Goal: Task Accomplishment & Management: Manage account settings

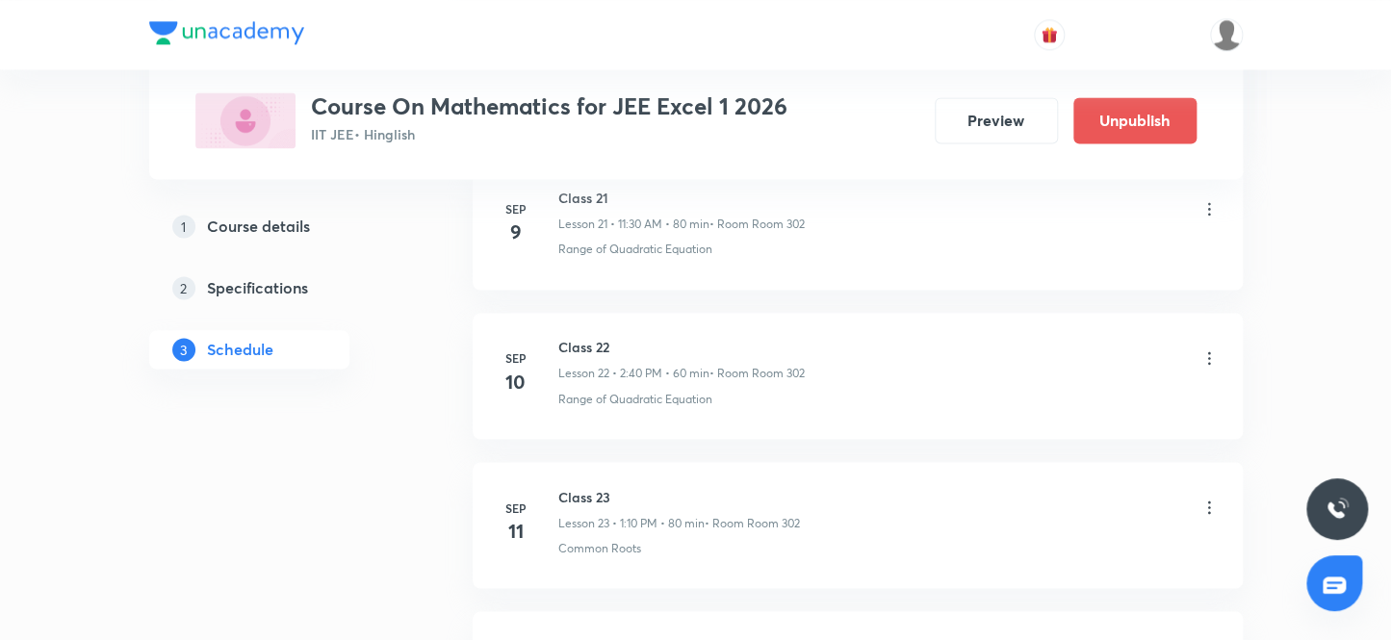
scroll to position [6265, 0]
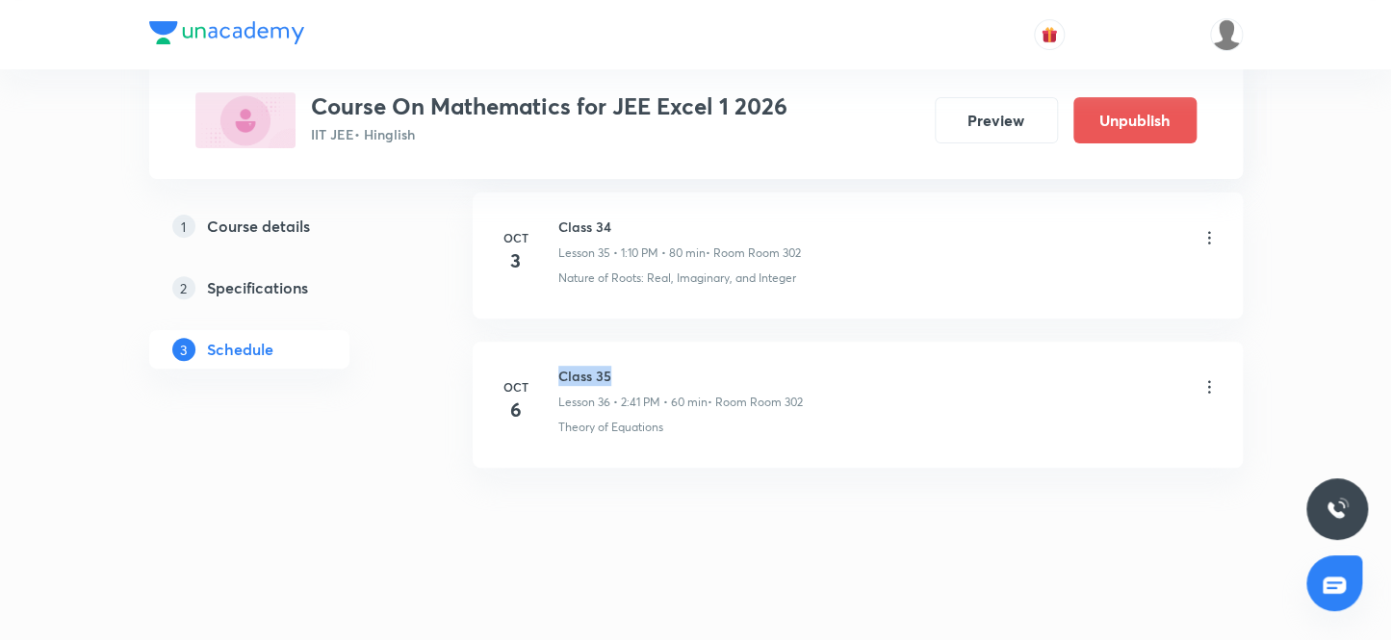
drag, startPoint x: 580, startPoint y: 361, endPoint x: 659, endPoint y: 361, distance: 78.9
click at [659, 366] on h6 "Class 35" at bounding box center [680, 376] width 244 height 20
copy h6 "Class 35"
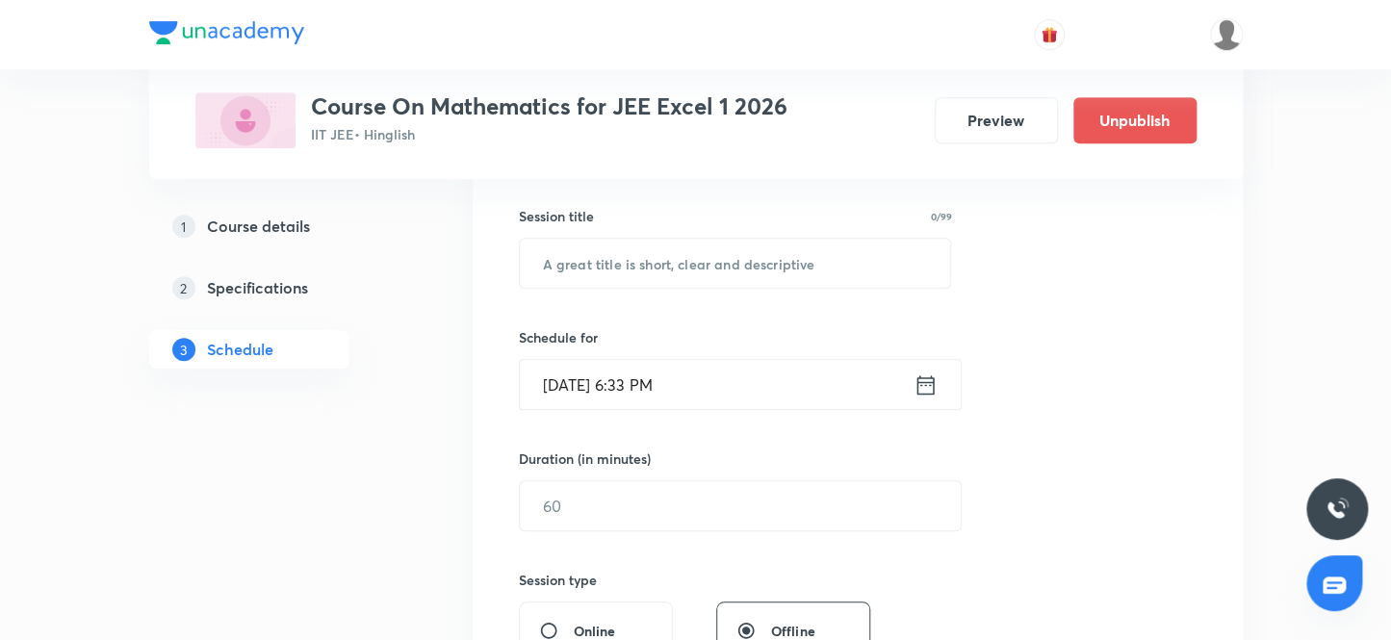
scroll to position [0, 0]
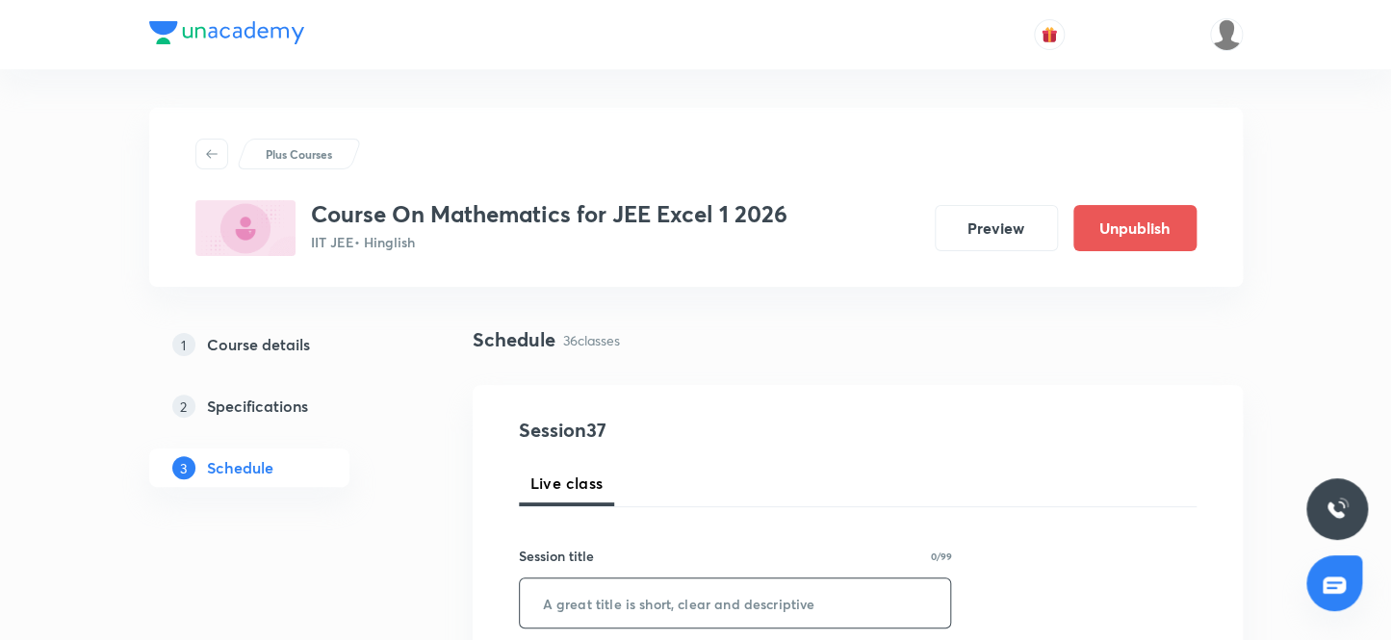
click at [609, 605] on input "text" at bounding box center [735, 603] width 431 height 49
paste input "Class 35"
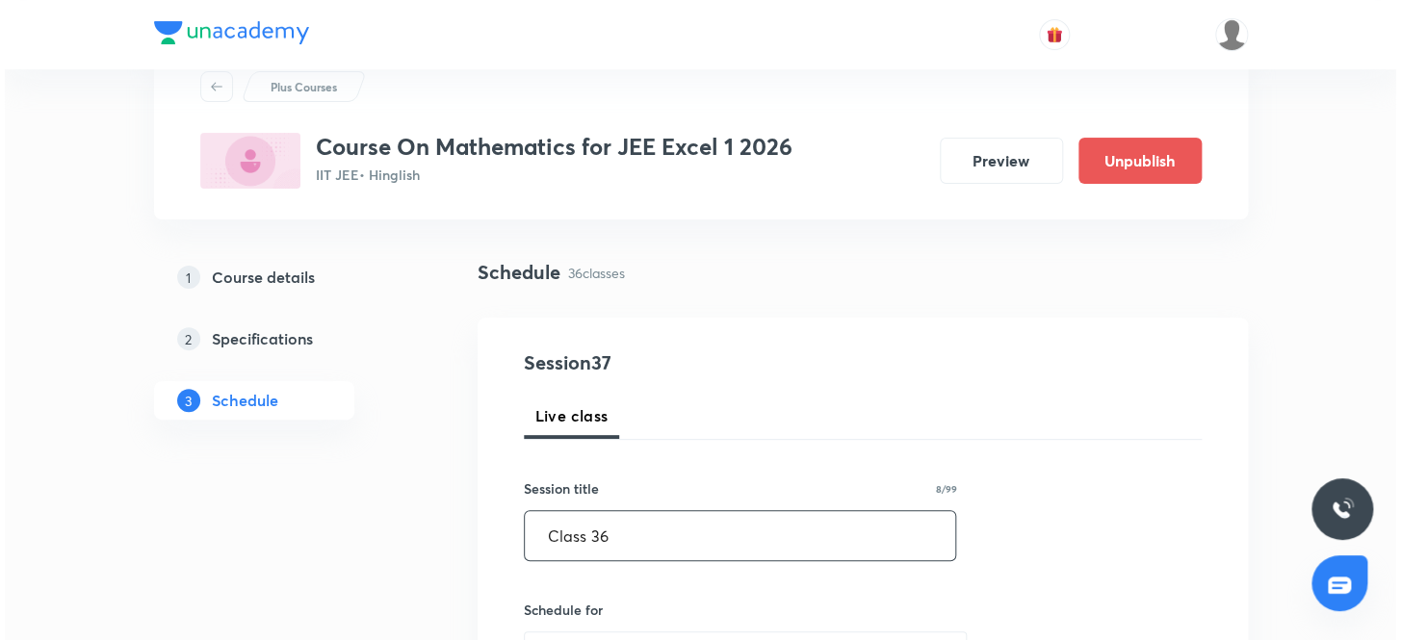
scroll to position [174, 0]
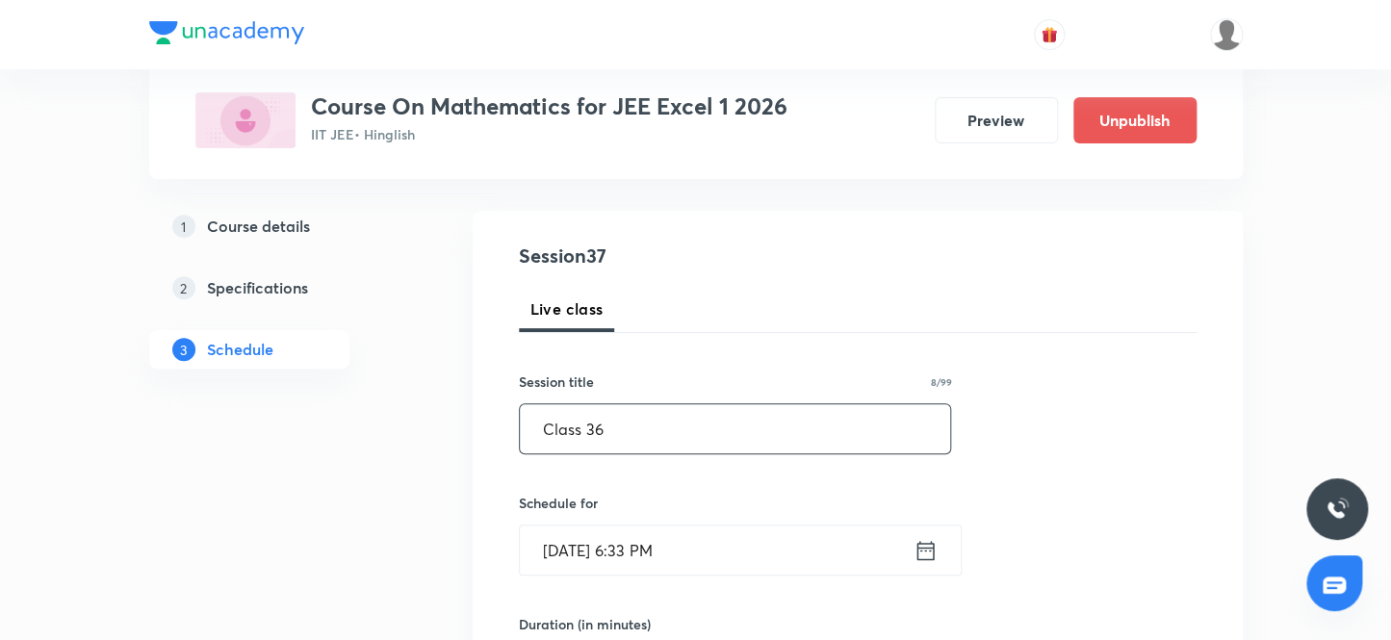
type input "Class 36"
click at [720, 552] on input "Oct 6, 2025, 6:33 PM" at bounding box center [717, 550] width 394 height 49
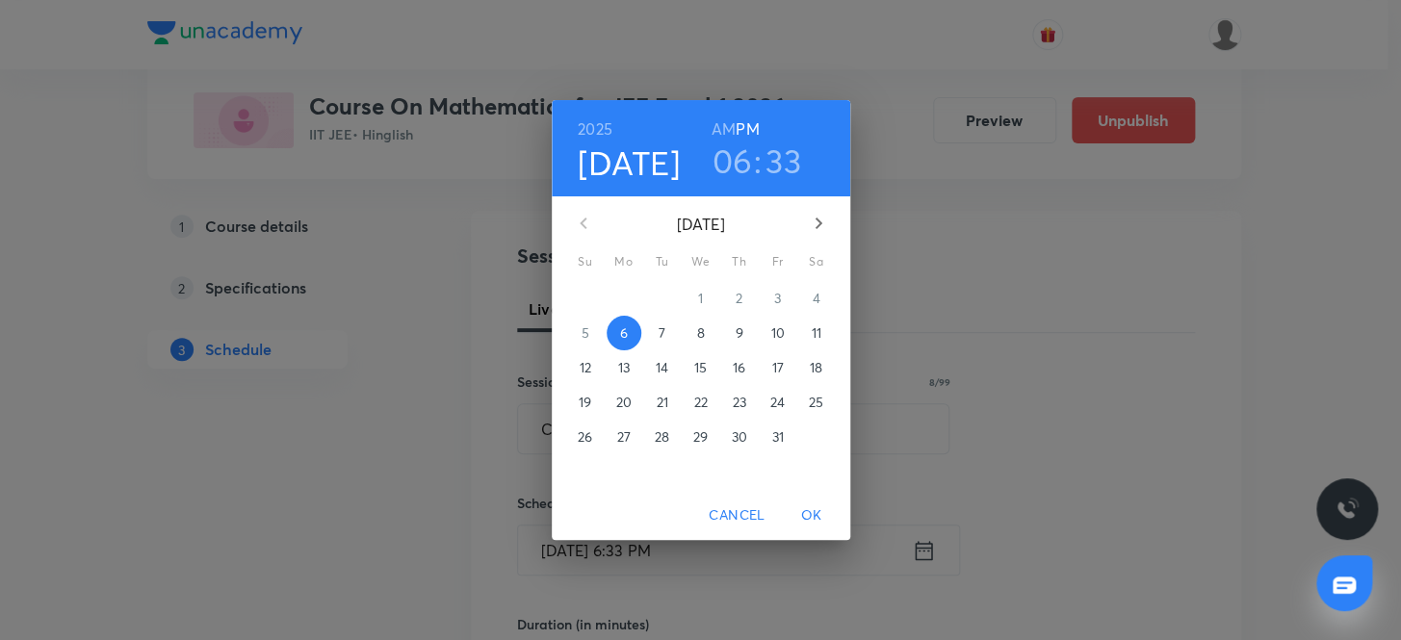
click at [655, 322] on button "7" at bounding box center [662, 333] width 35 height 35
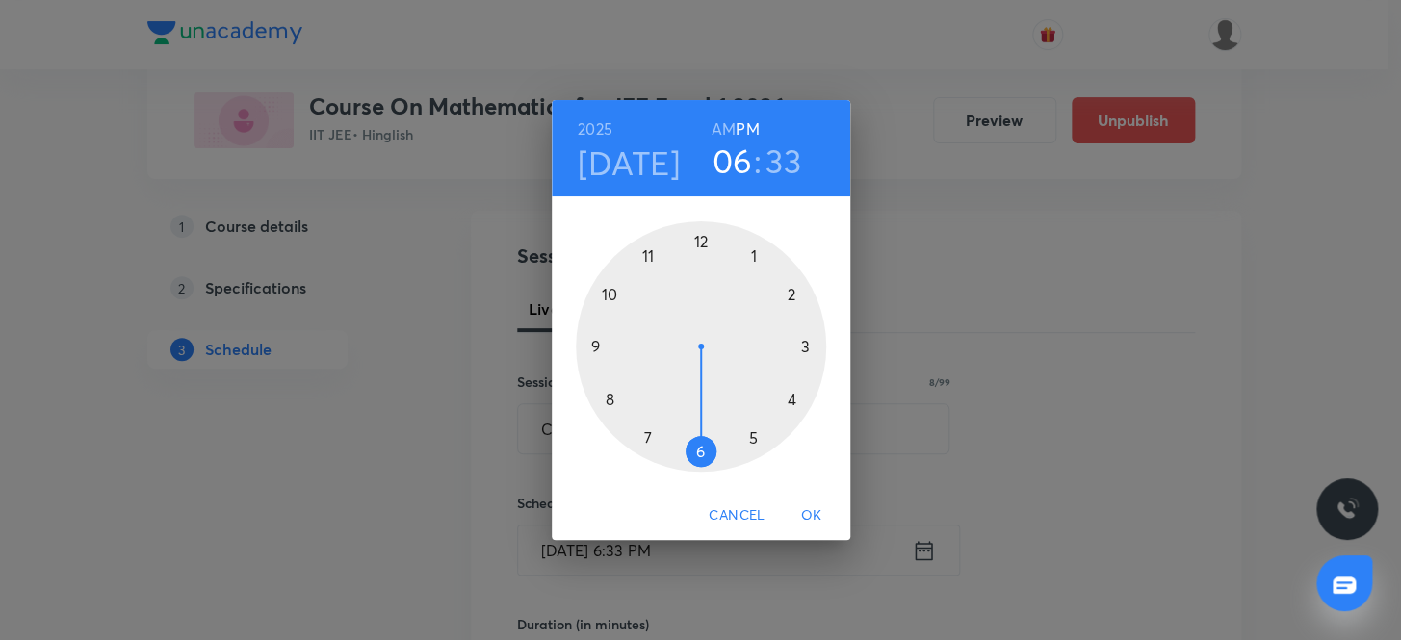
click at [729, 142] on h3 "06" at bounding box center [731, 161] width 40 height 40
click at [647, 250] on div at bounding box center [701, 346] width 250 height 250
click at [703, 447] on div at bounding box center [701, 346] width 250 height 250
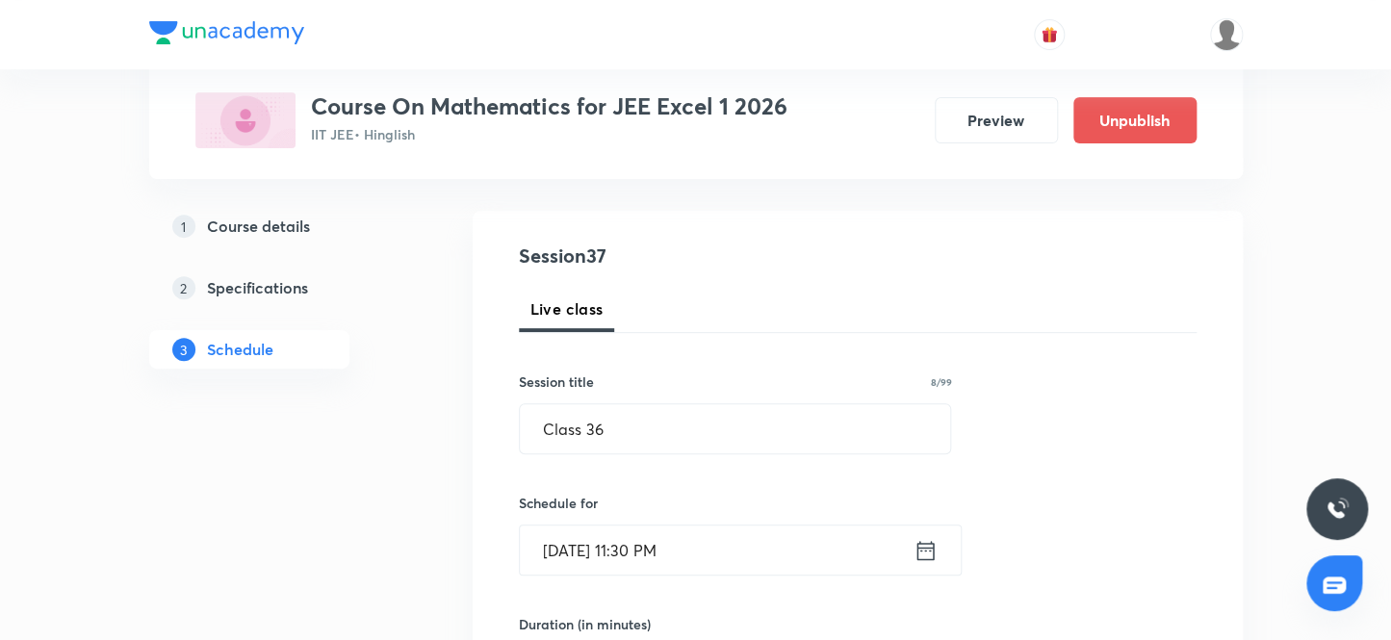
click at [703, 548] on input "Oct 7, 2025, 11:30 PM" at bounding box center [717, 550] width 394 height 49
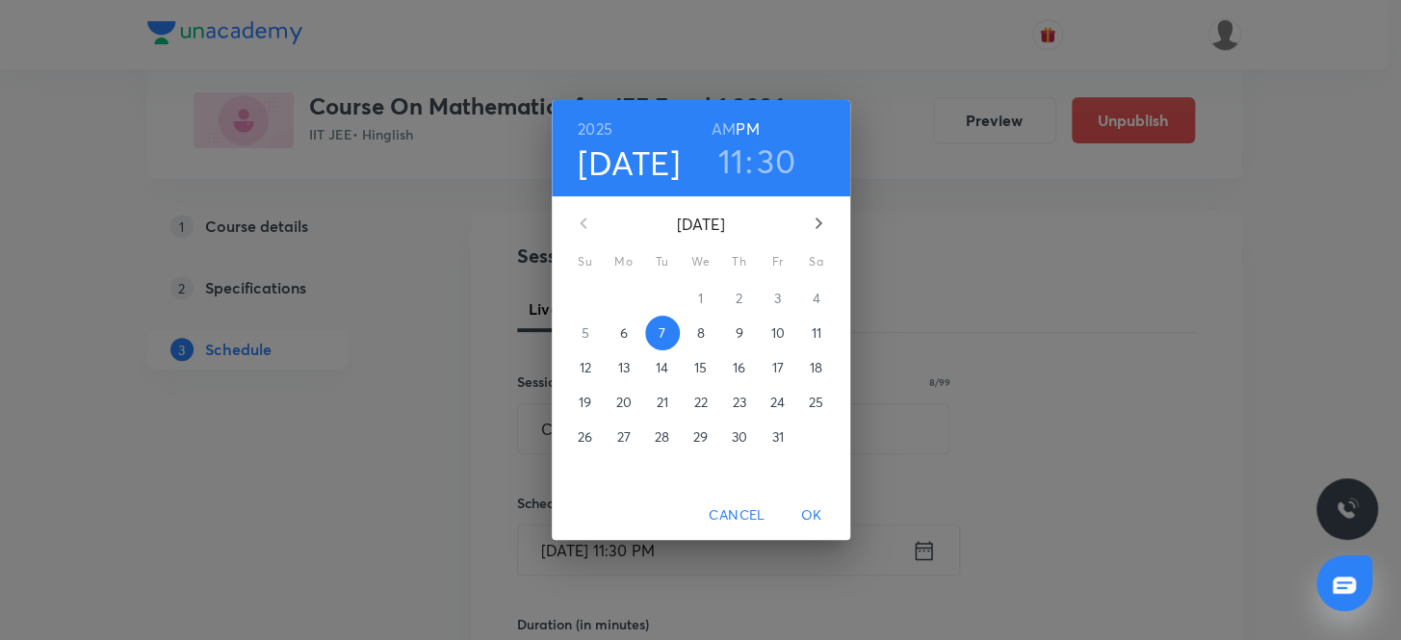
click at [726, 117] on h6 "AM" at bounding box center [723, 129] width 24 height 27
click at [806, 521] on span "OK" at bounding box center [811, 515] width 46 height 24
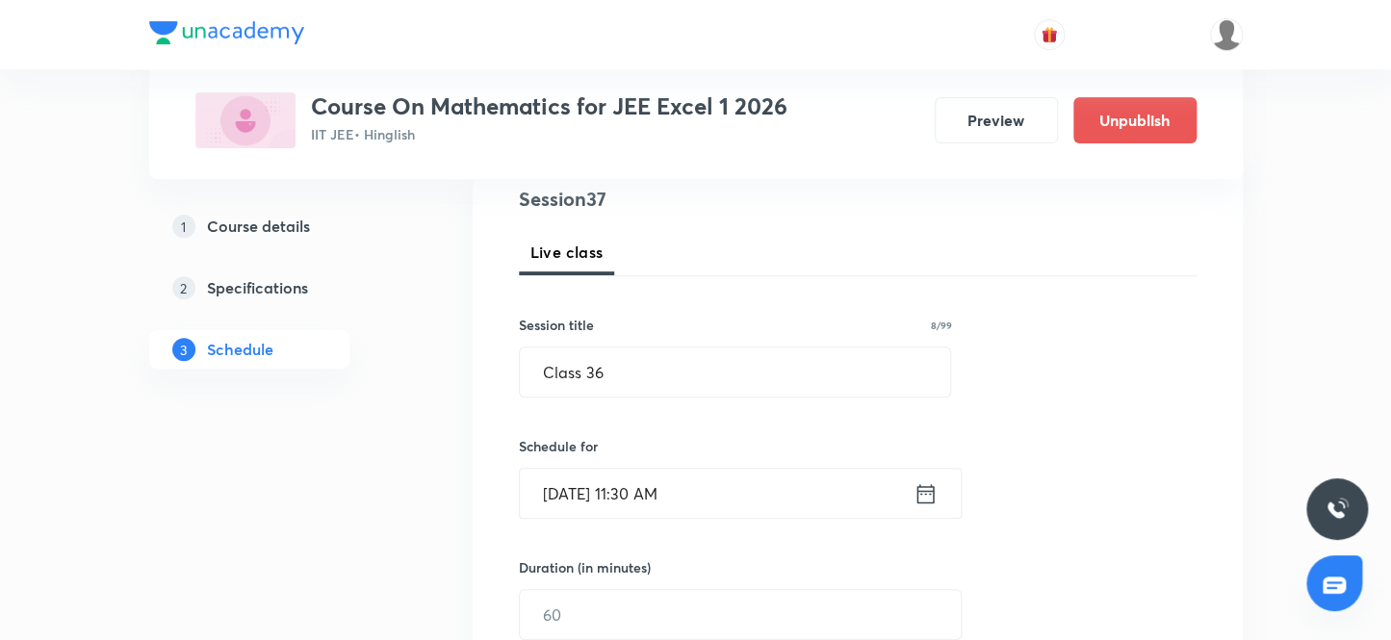
scroll to position [262, 0]
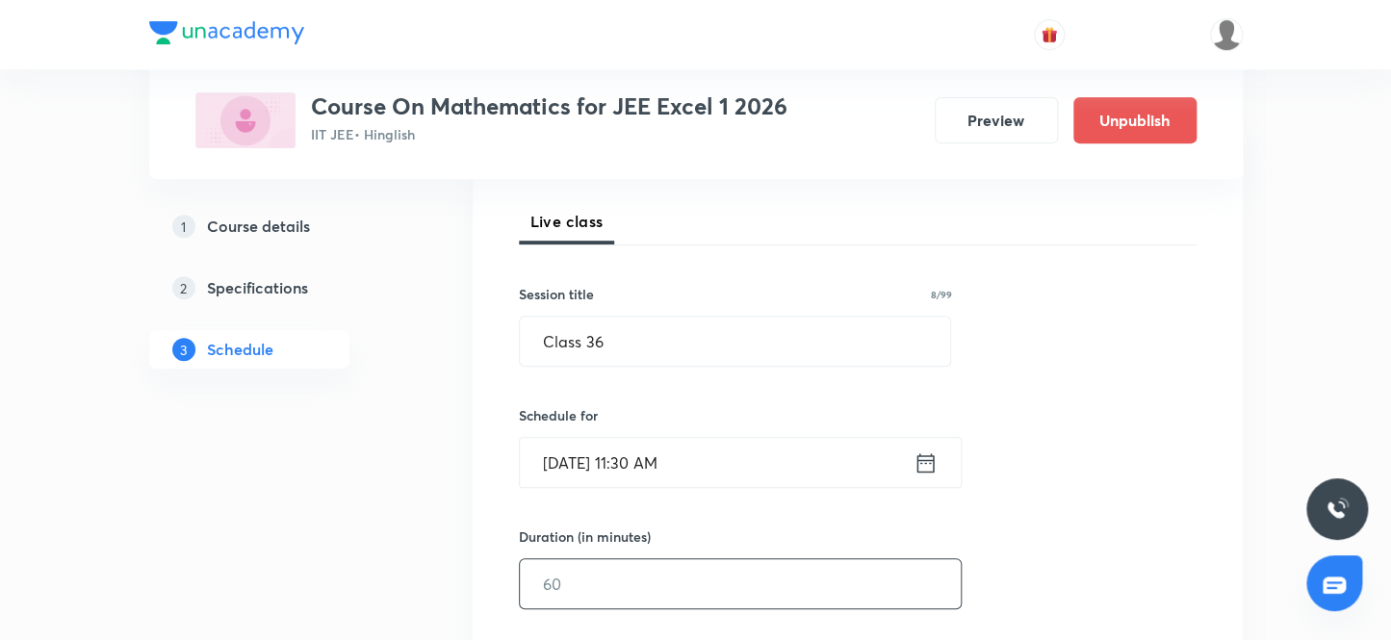
click at [651, 569] on input "text" at bounding box center [740, 583] width 441 height 49
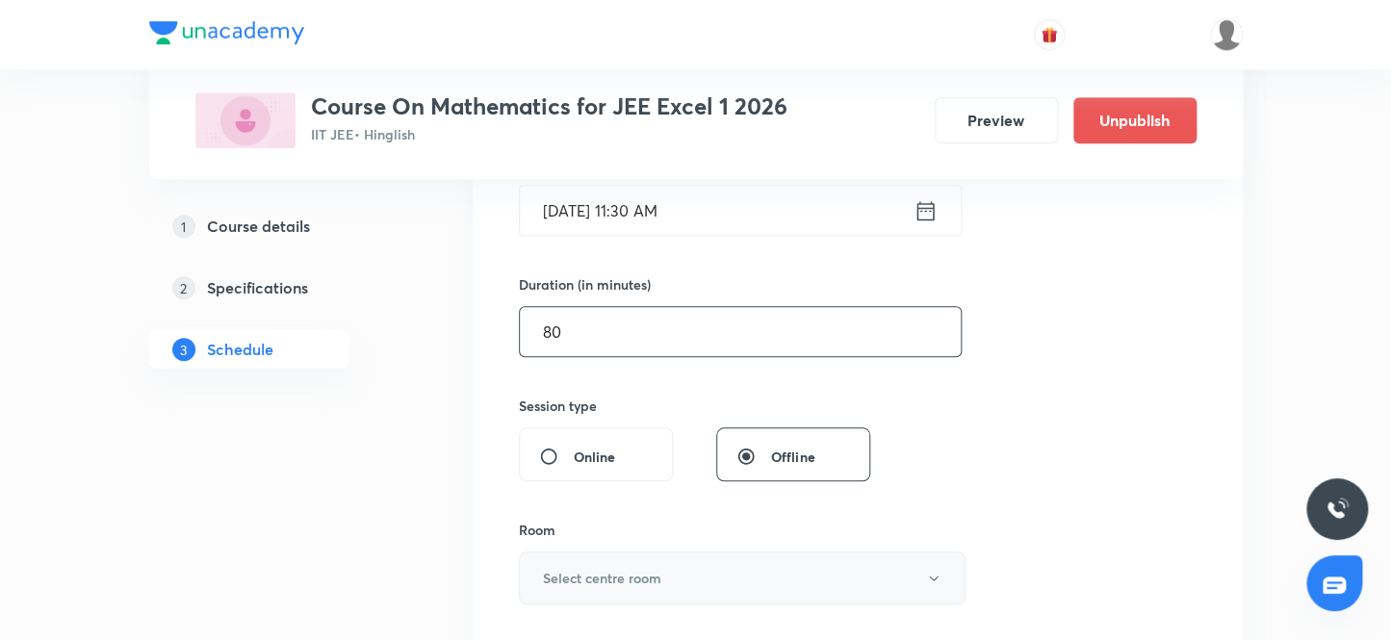
scroll to position [525, 0]
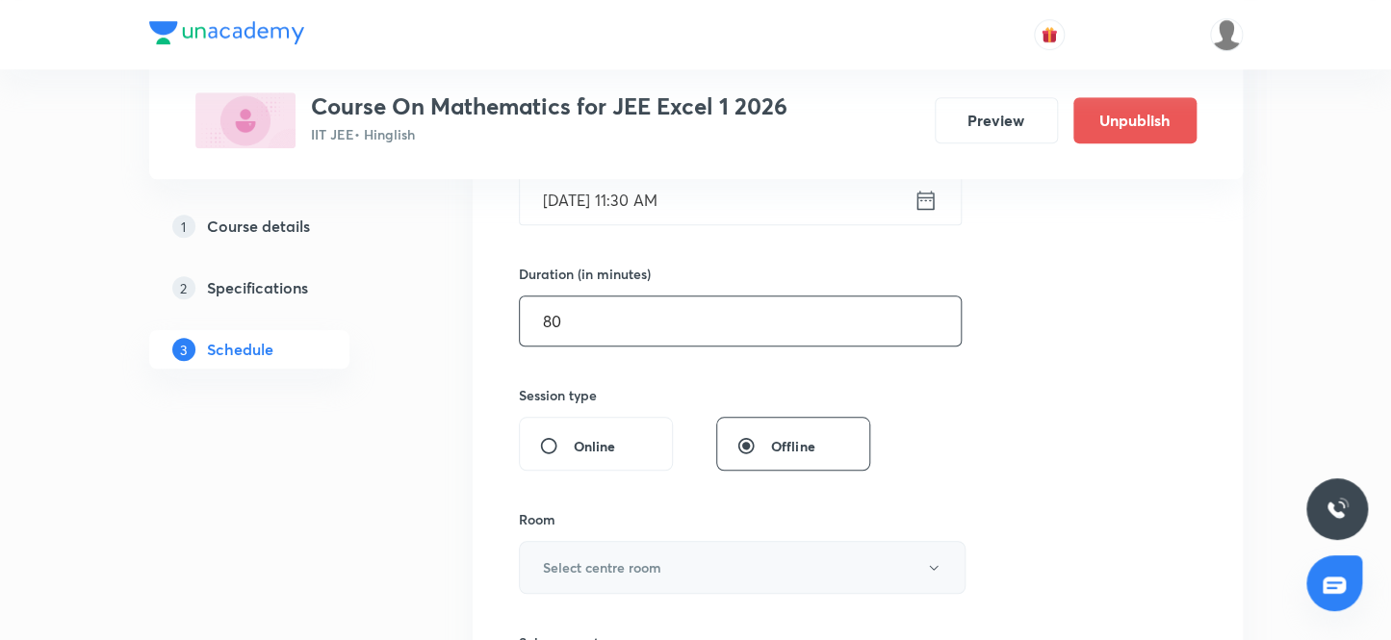
type input "80"
click at [654, 577] on button "Select centre room" at bounding box center [742, 567] width 447 height 53
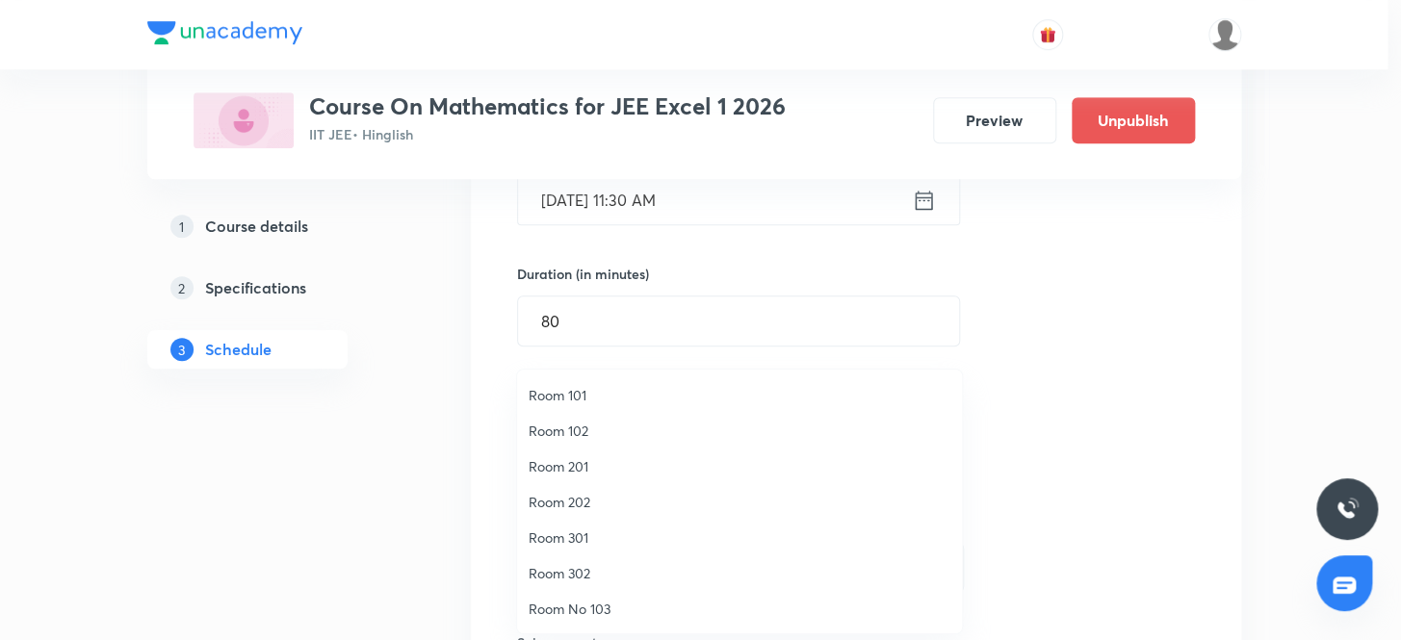
click at [587, 558] on li "Room 302" at bounding box center [739, 573] width 445 height 36
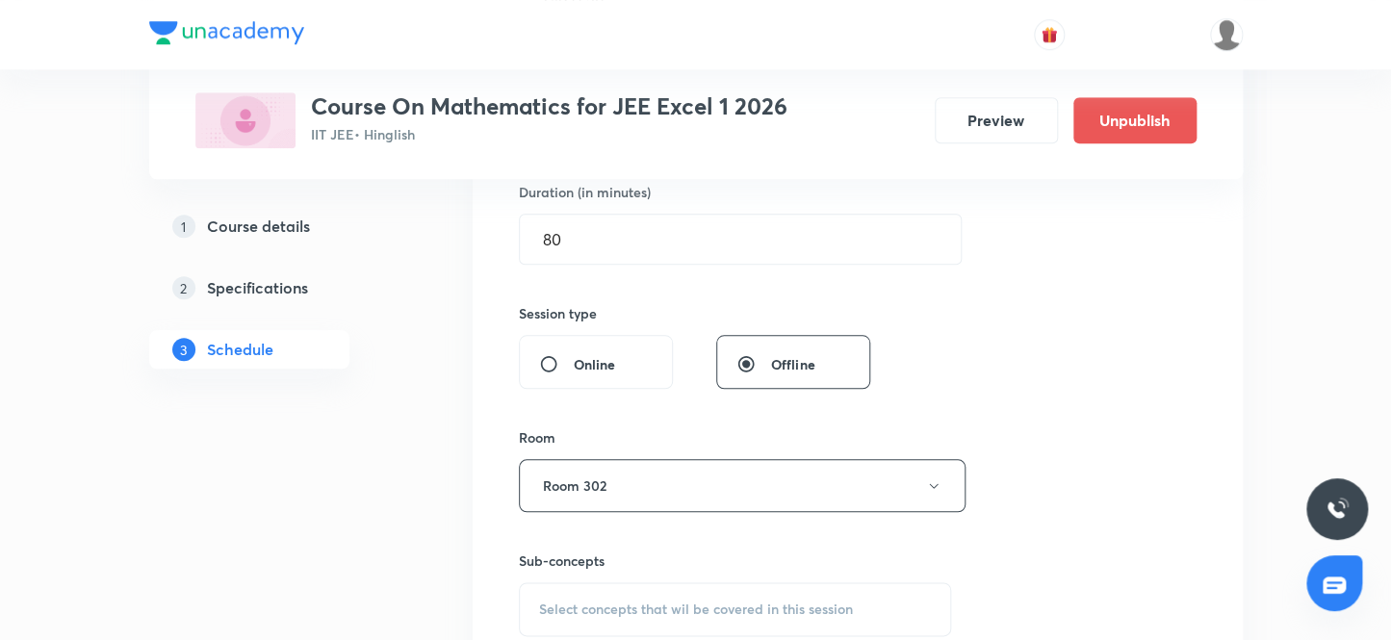
scroll to position [700, 0]
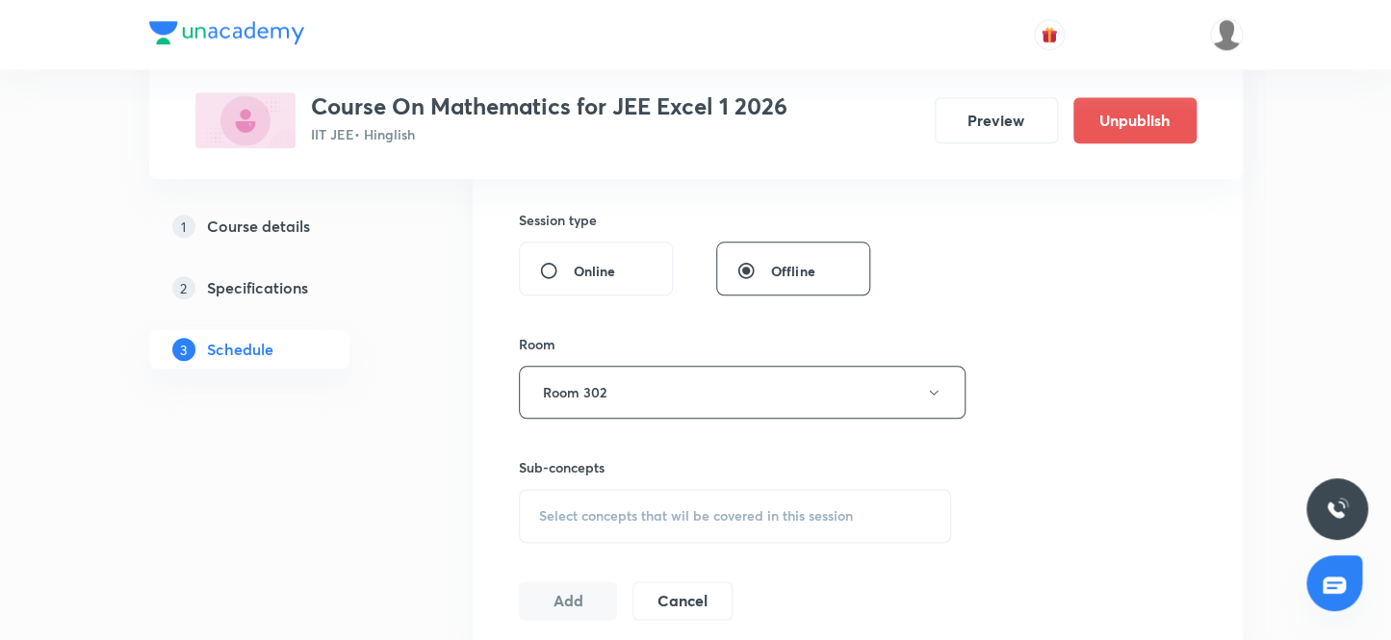
click at [724, 508] on span "Select concepts that wil be covered in this session" at bounding box center [696, 515] width 314 height 15
click at [673, 523] on div "Select concepts that wil be covered in this session" at bounding box center [735, 516] width 433 height 54
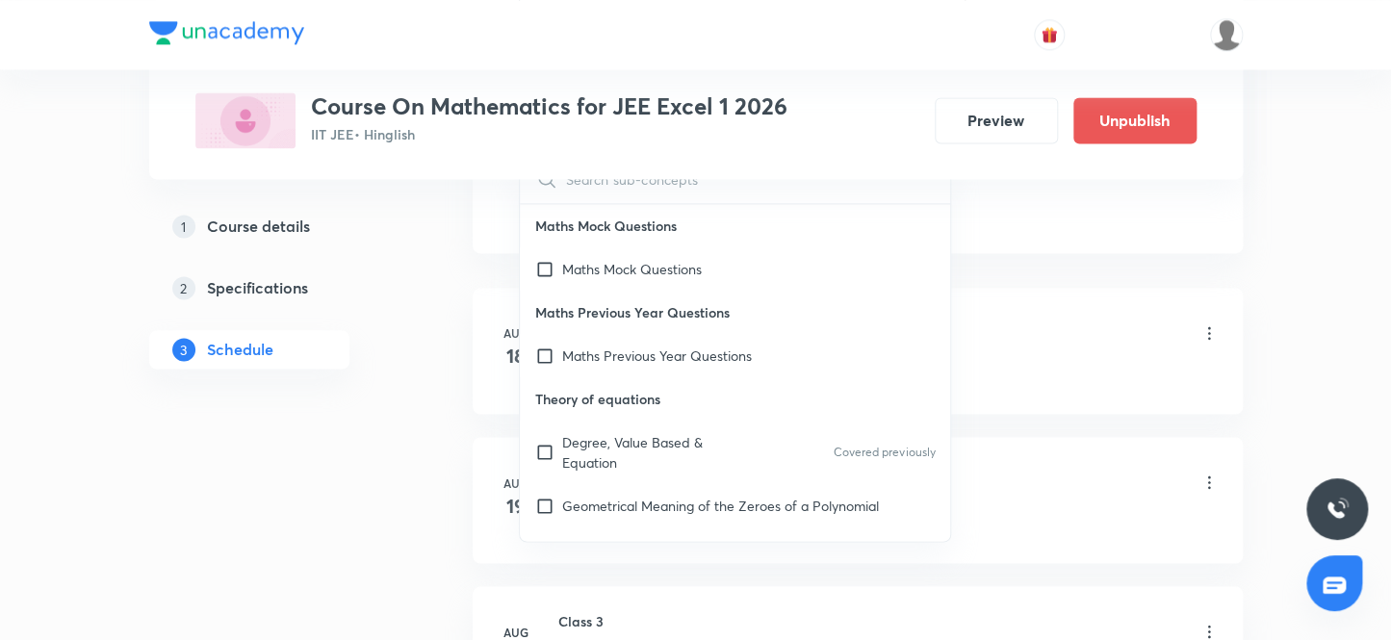
scroll to position [1137, 0]
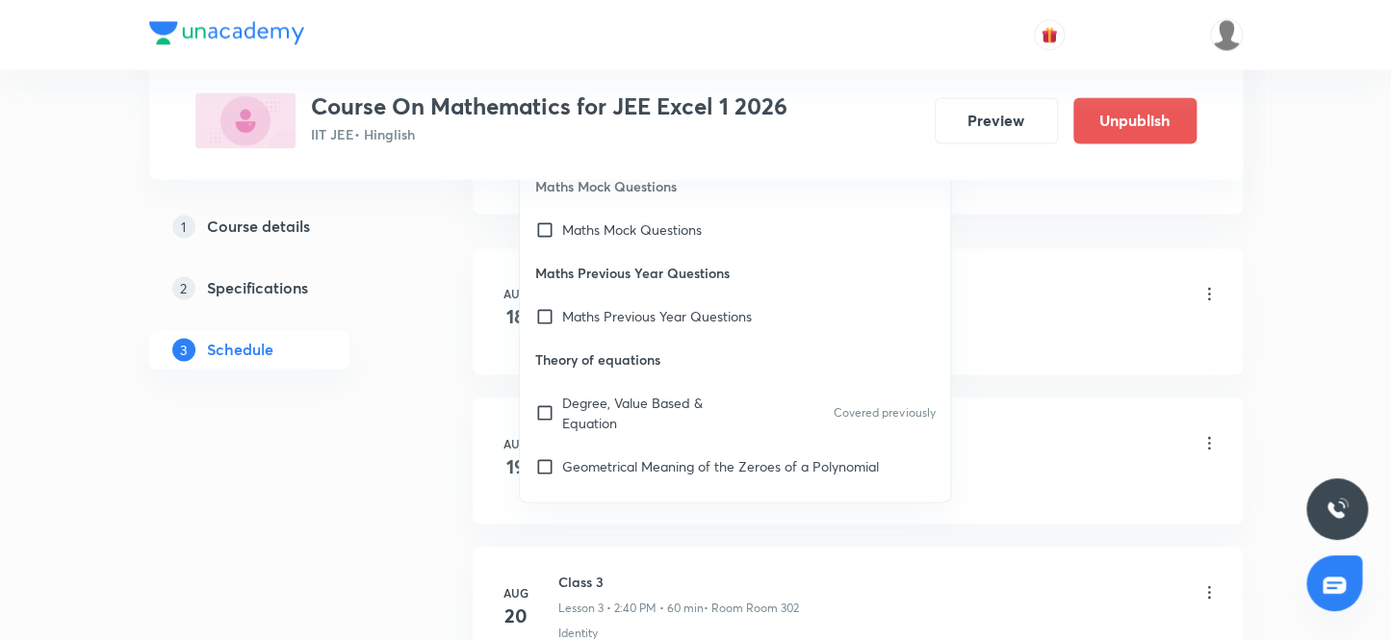
click at [662, 338] on p "Theory of equations" at bounding box center [735, 359] width 431 height 43
click at [662, 322] on p "Maths Previous Year Questions" at bounding box center [657, 316] width 190 height 20
checkbox input "true"
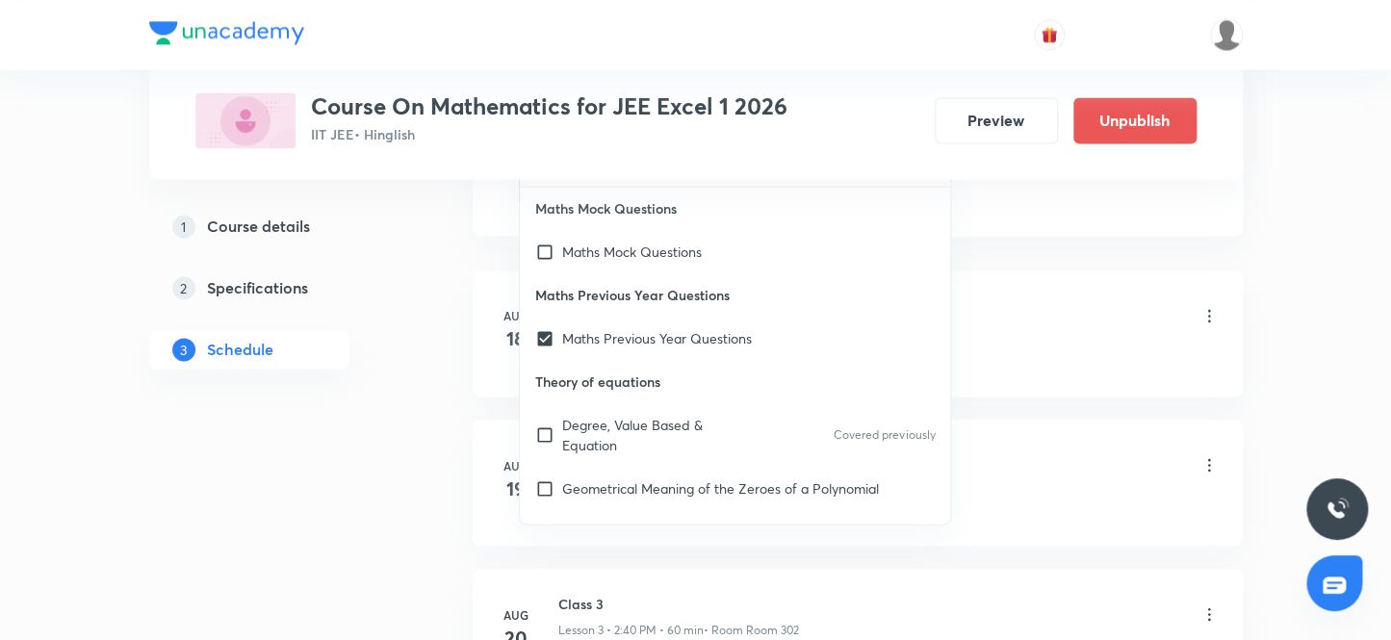
click at [1181, 288] on li "Aug 18 Class 1 Lesson 1 • 1:10 PM • 80 min • Room Room 302 Basic Math" at bounding box center [858, 333] width 770 height 126
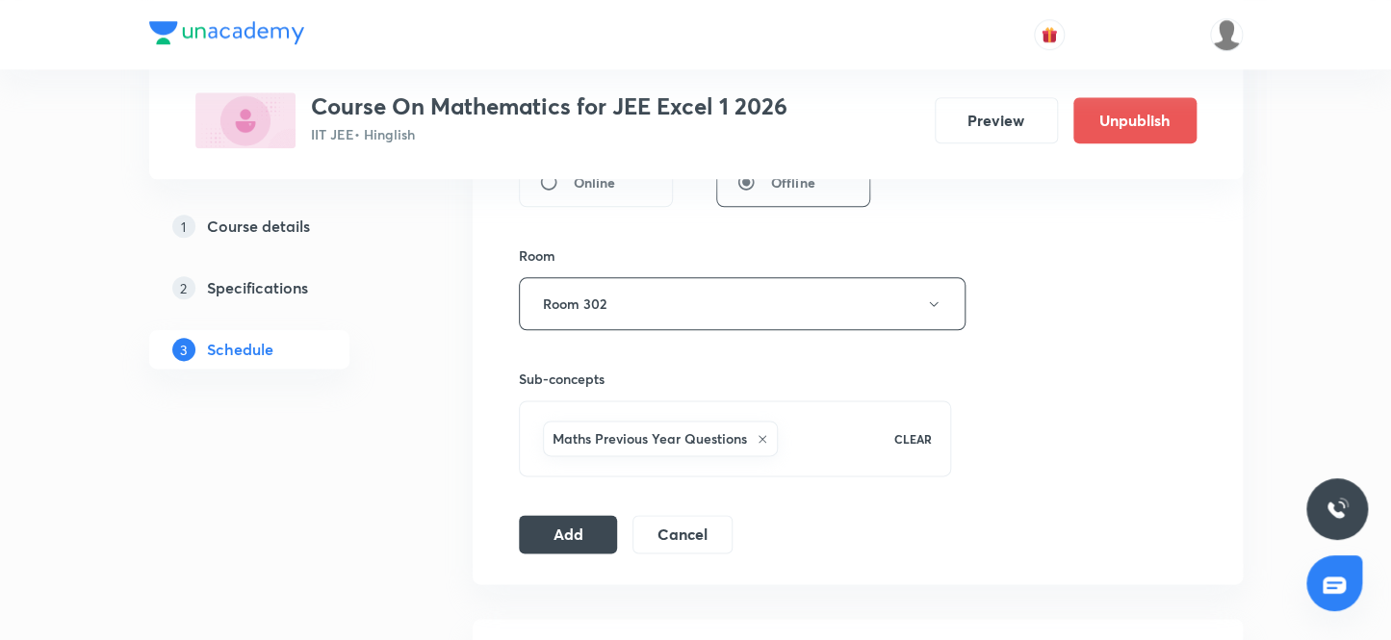
scroll to position [787, 0]
click at [594, 539] on button "Add" at bounding box center [568, 533] width 99 height 39
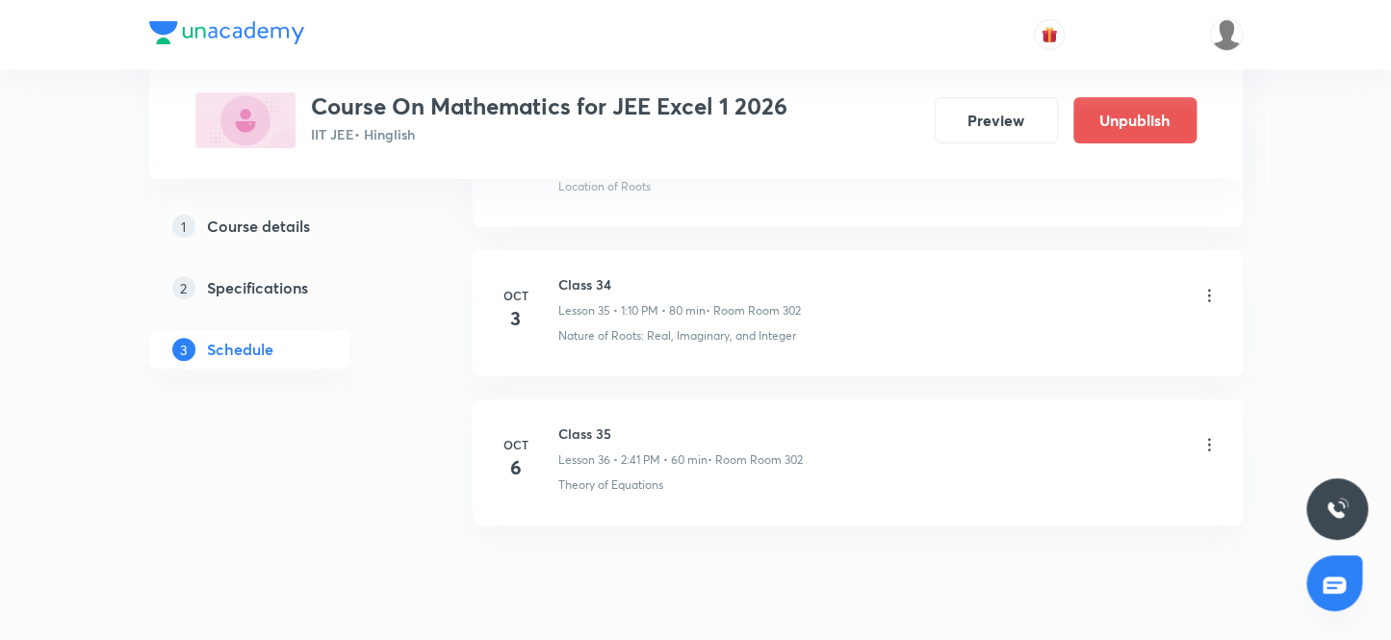
scroll to position [6287, 0]
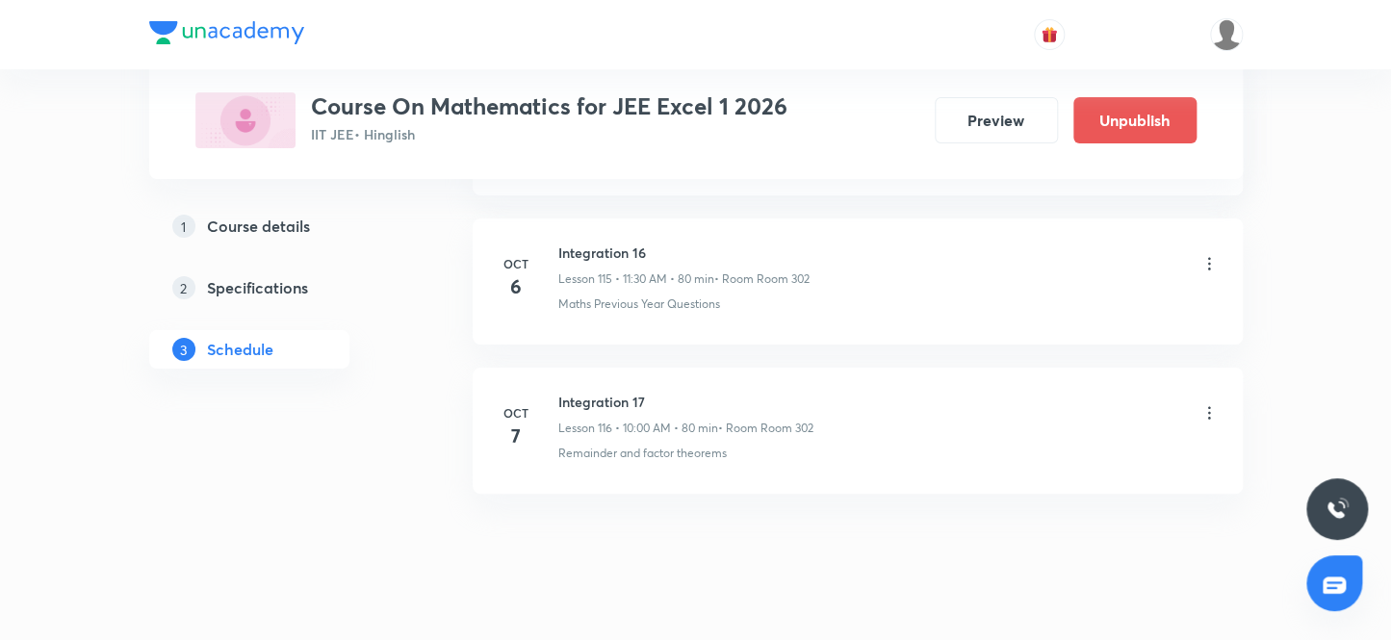
scroll to position [18307, 0]
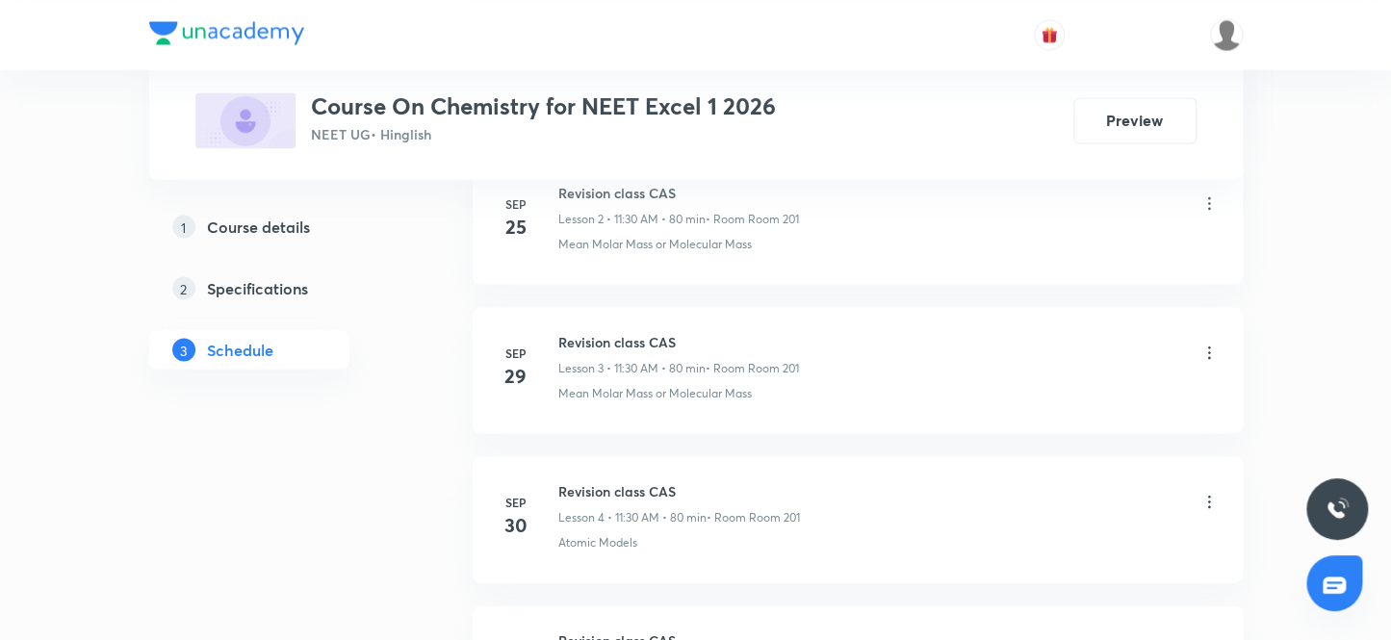
scroll to position [1796, 0]
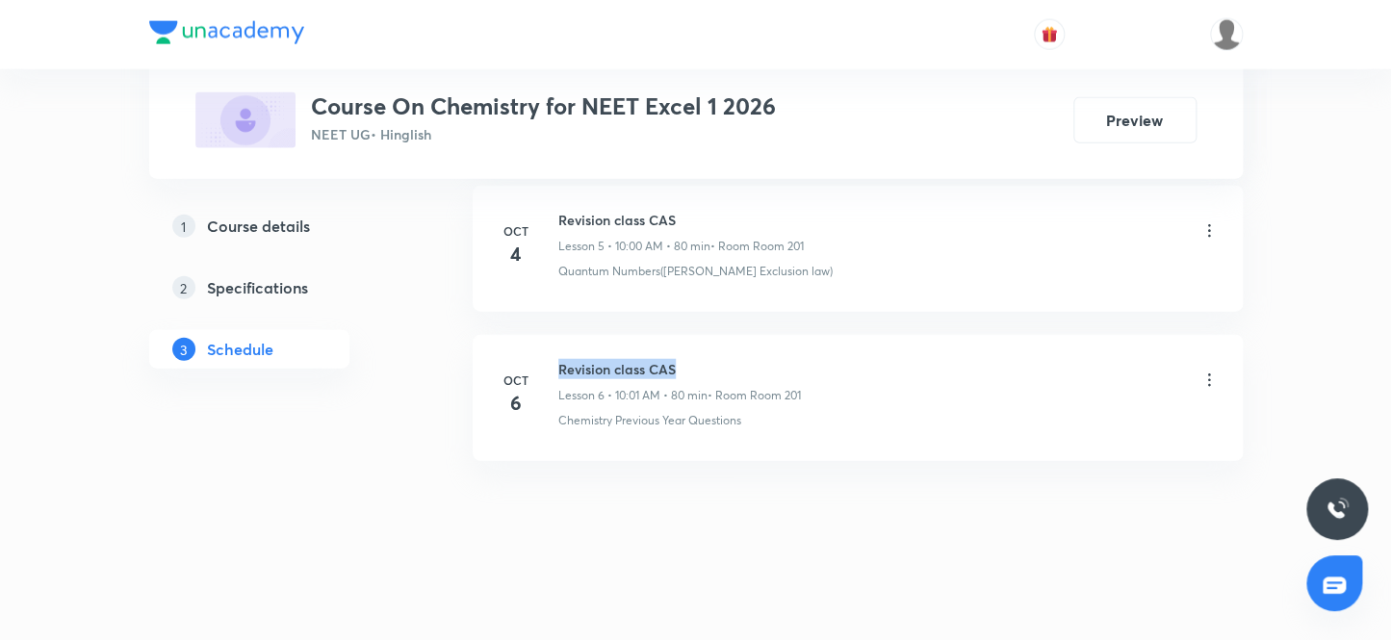
drag, startPoint x: 558, startPoint y: 356, endPoint x: 739, endPoint y: 354, distance: 181.0
click at [739, 354] on li "Oct 6 Revision class CAS Lesson 6 • 10:01 AM • 80 min • Room Room 201 Chemistry…" at bounding box center [858, 398] width 770 height 126
copy h6 "Revision class CAS"
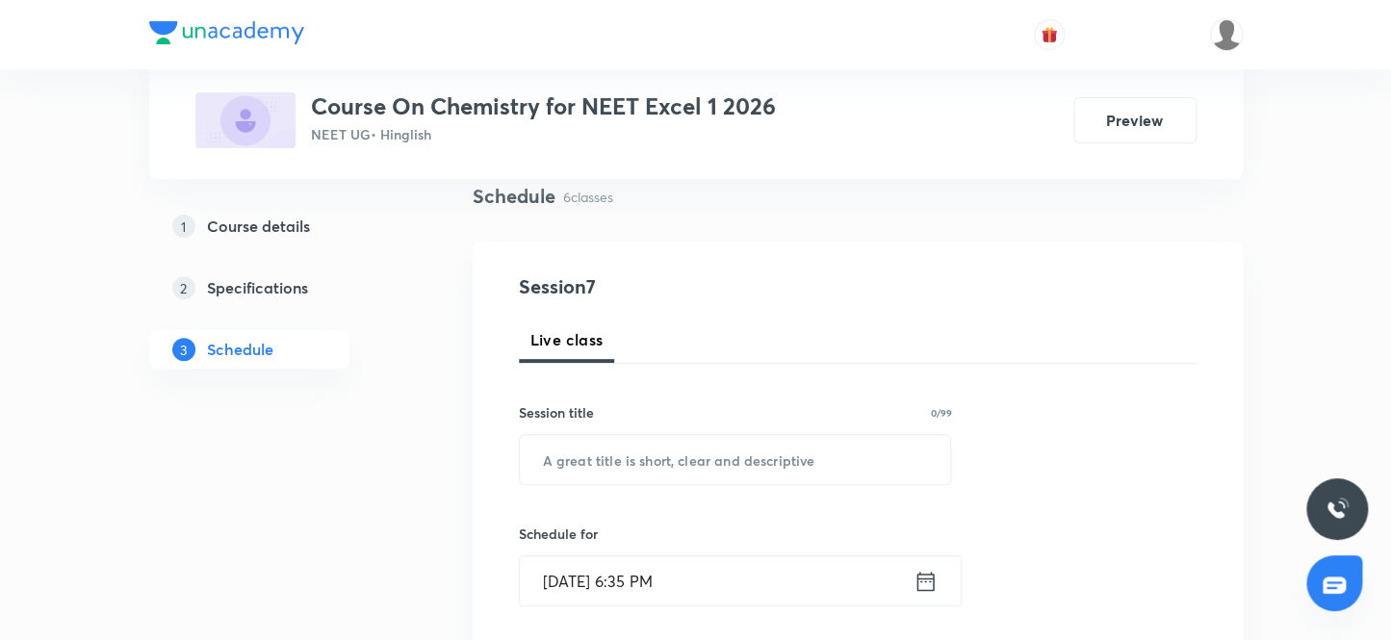
scroll to position [0, 0]
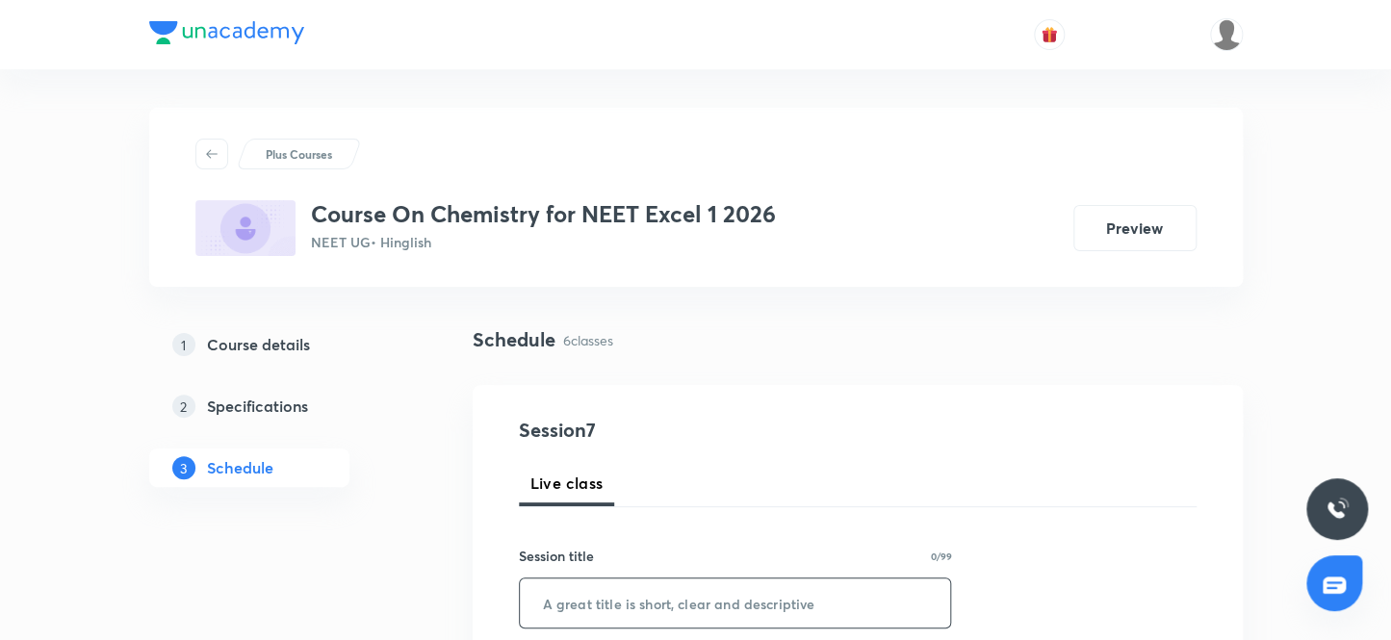
click at [568, 607] on input "text" at bounding box center [735, 603] width 431 height 49
paste input "Revision class CAS"
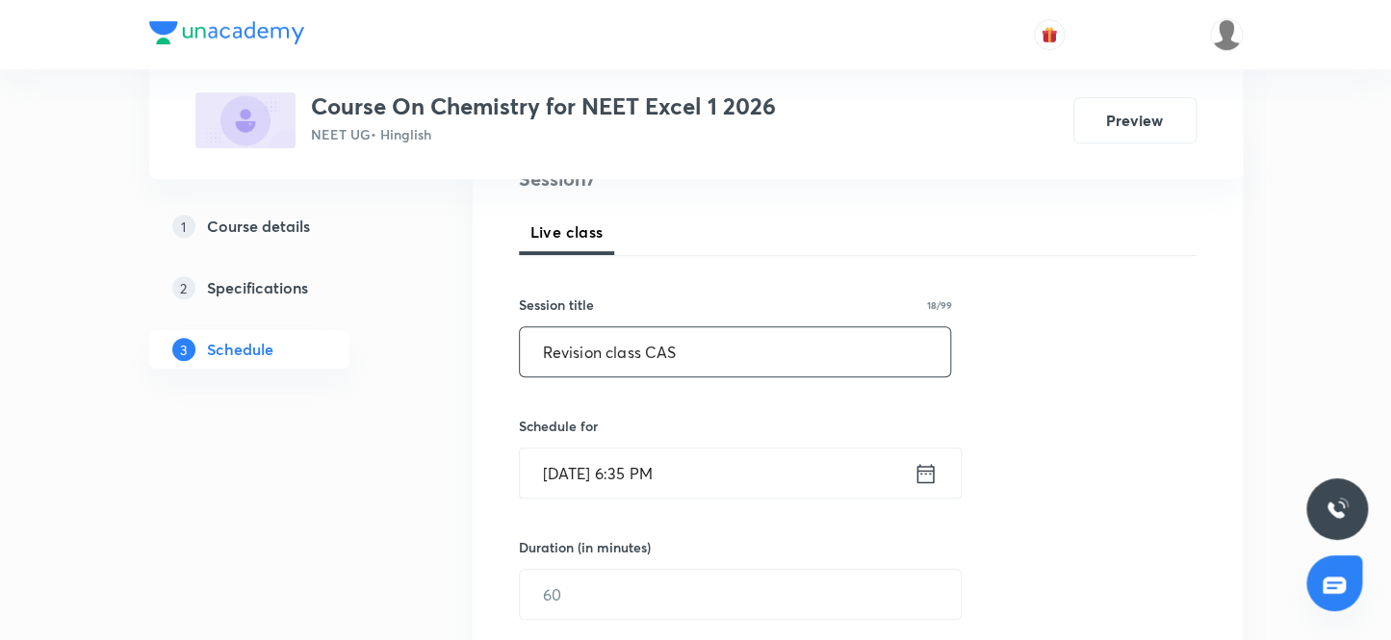
scroll to position [262, 0]
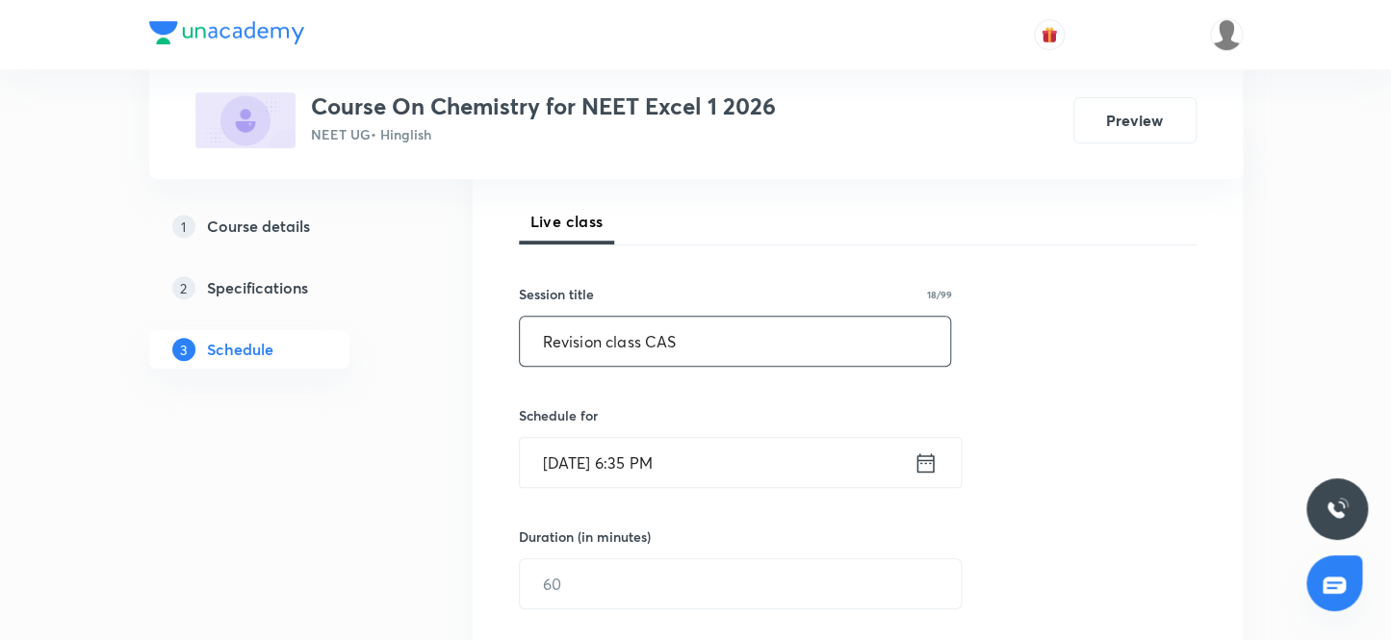
type input "Revision class CAS"
click at [683, 458] on input "Oct 6, 2025, 6:35 PM" at bounding box center [717, 462] width 394 height 49
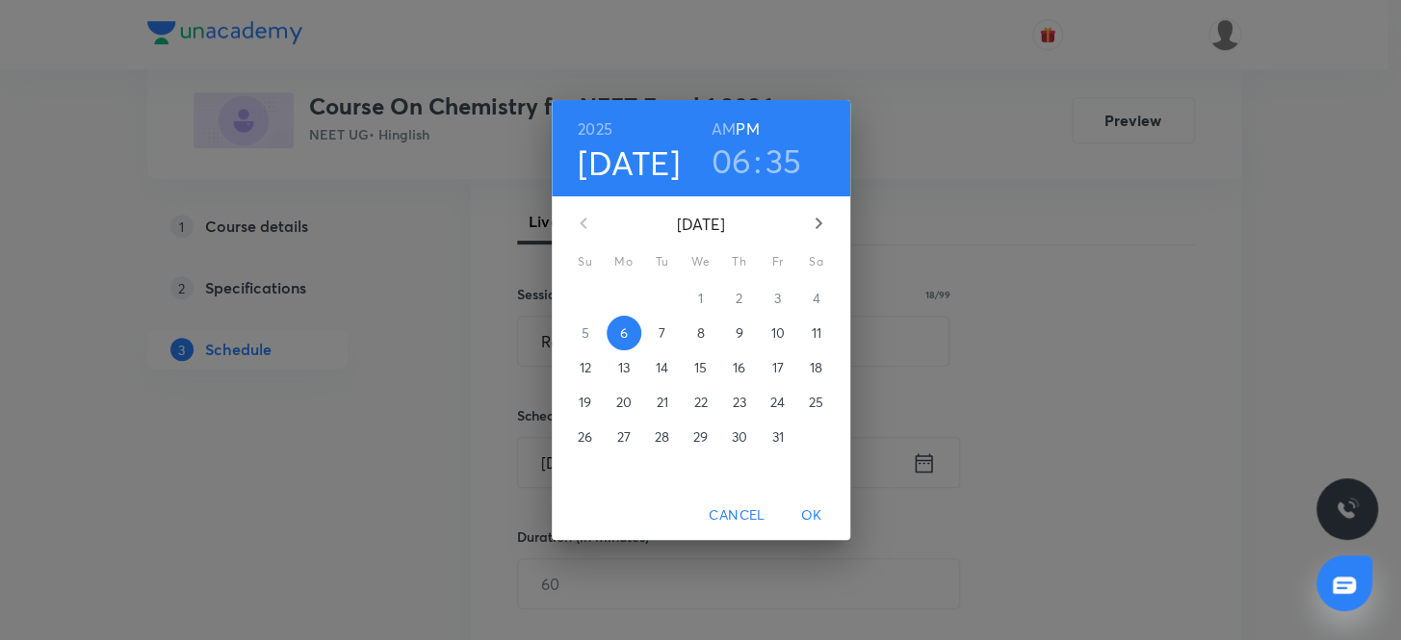
click at [658, 330] on p "7" at bounding box center [661, 332] width 7 height 19
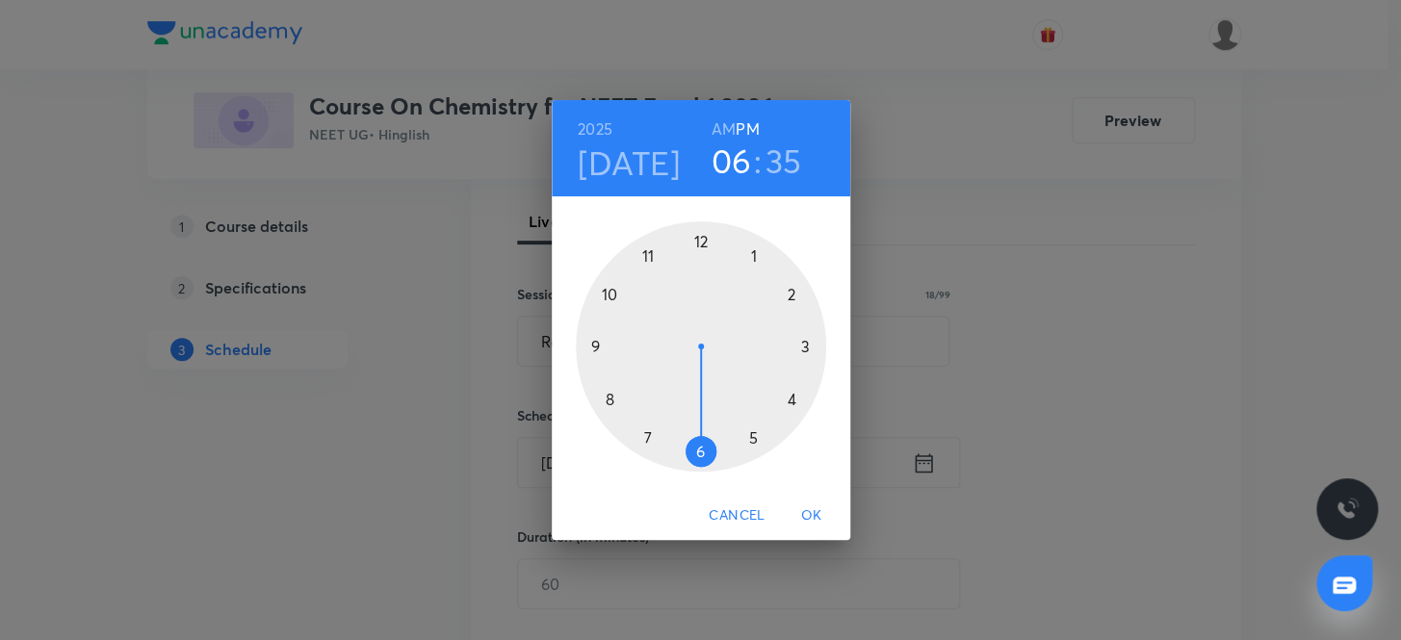
click at [733, 165] on h3 "06" at bounding box center [731, 161] width 40 height 40
click at [651, 241] on div at bounding box center [701, 346] width 250 height 250
click at [698, 445] on div at bounding box center [701, 346] width 250 height 250
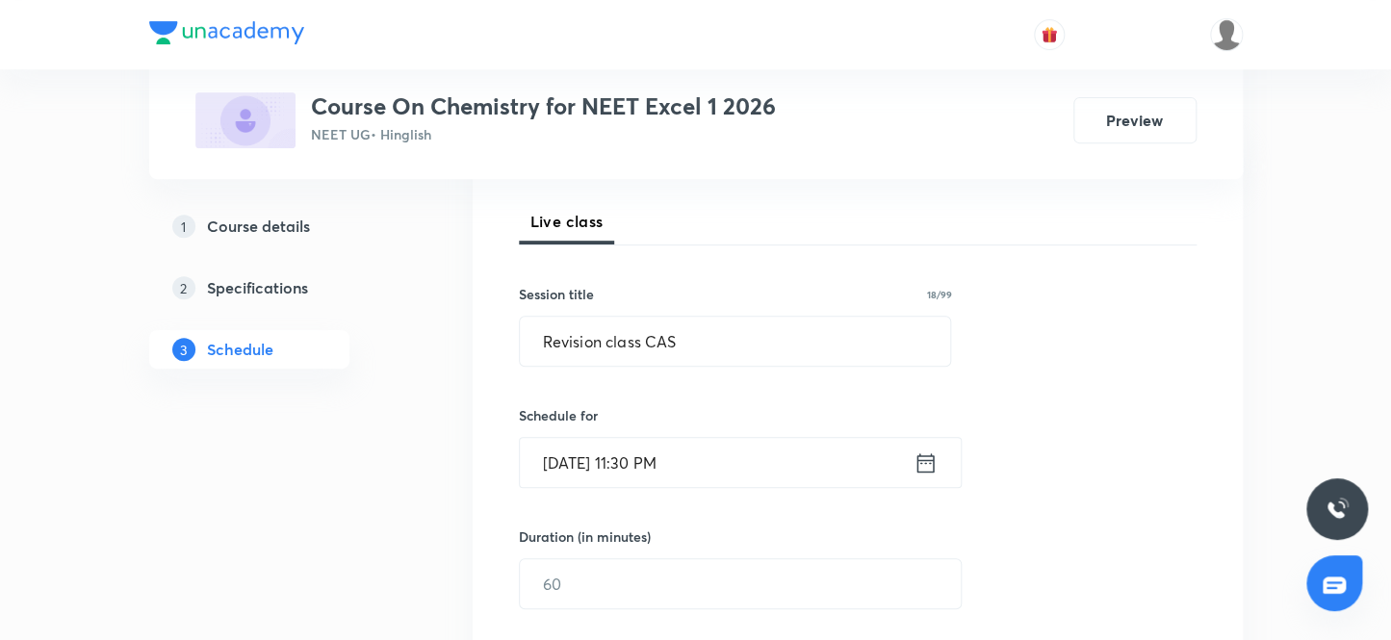
click at [703, 477] on input "Oct 7, 2025, 11:30 PM" at bounding box center [717, 462] width 394 height 49
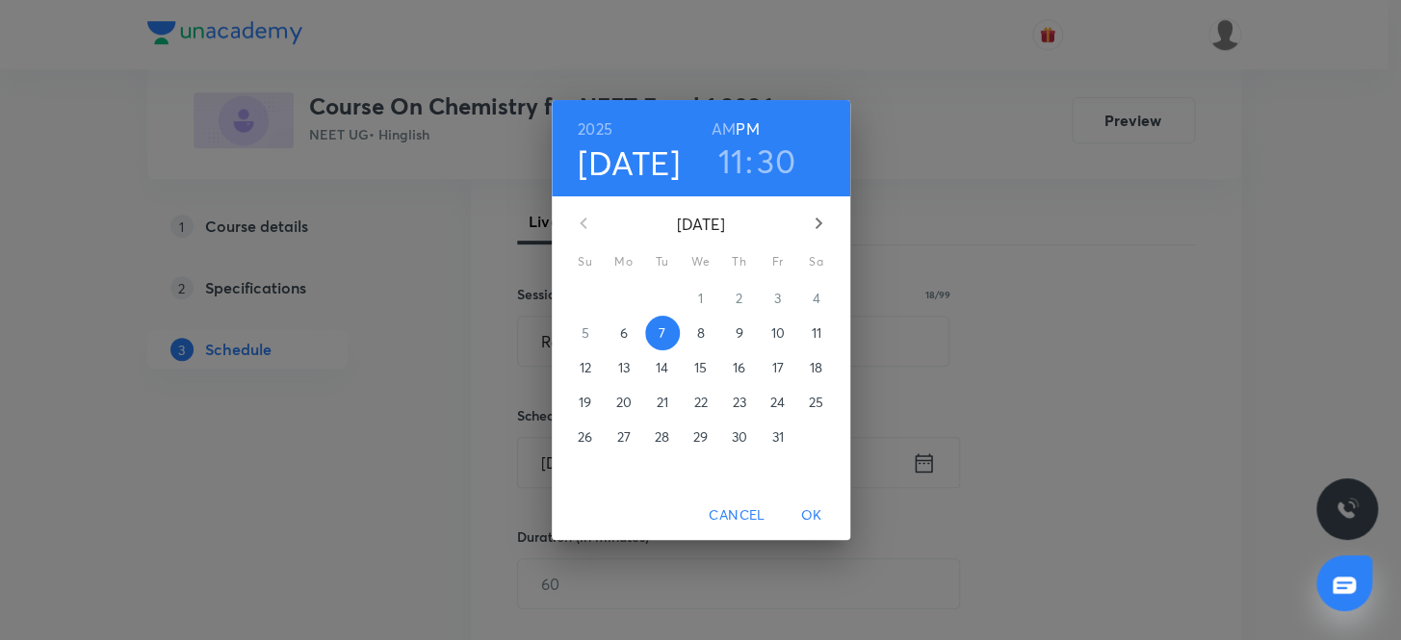
click at [722, 122] on h6 "AM" at bounding box center [723, 129] width 24 height 27
click at [816, 516] on span "OK" at bounding box center [811, 515] width 46 height 24
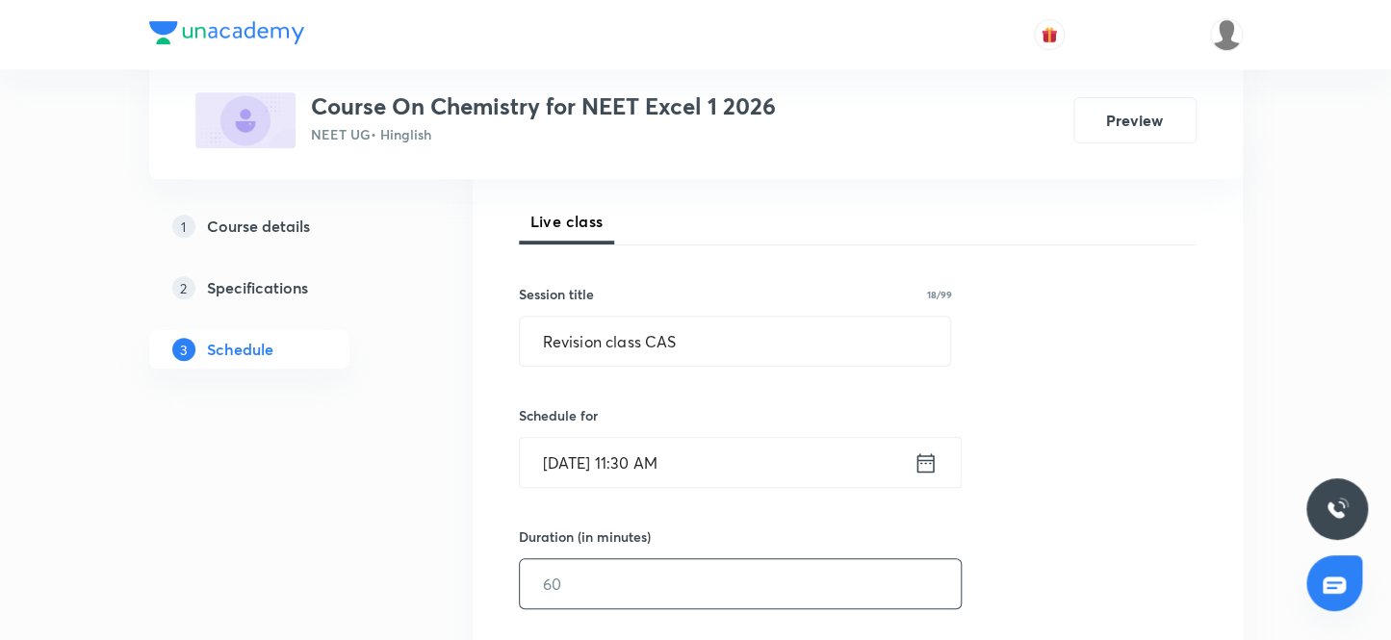
click at [605, 587] on input "text" at bounding box center [740, 583] width 441 height 49
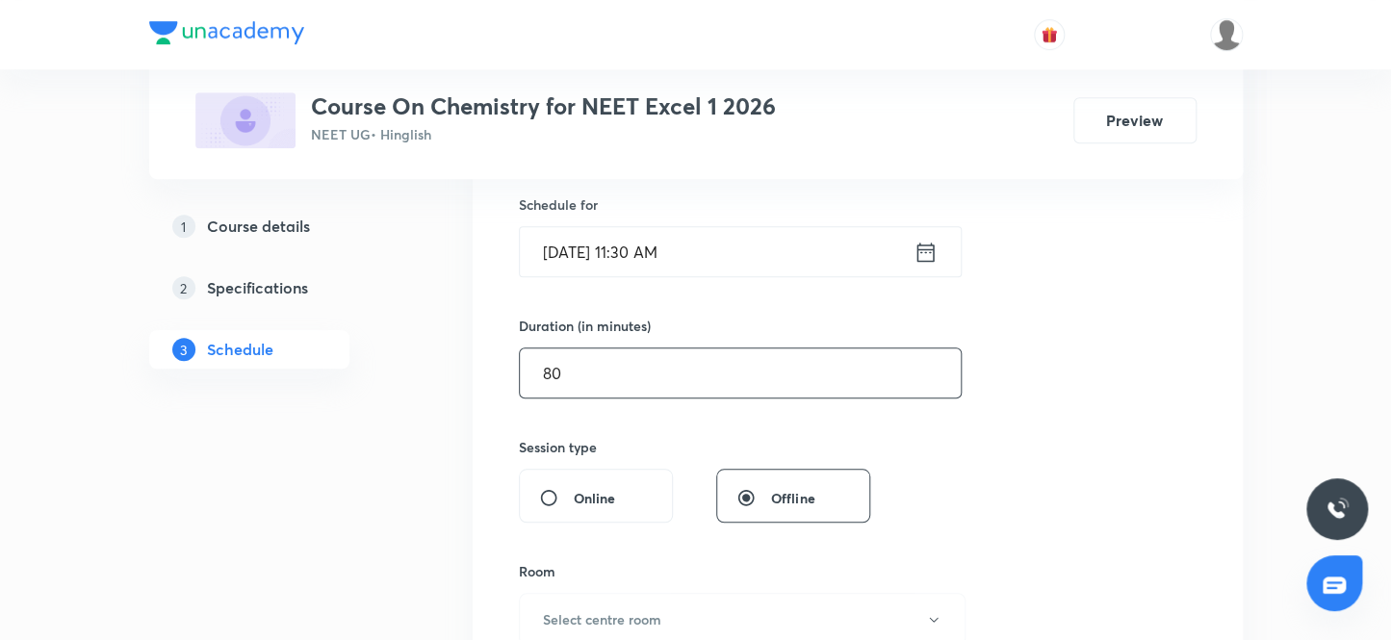
scroll to position [525, 0]
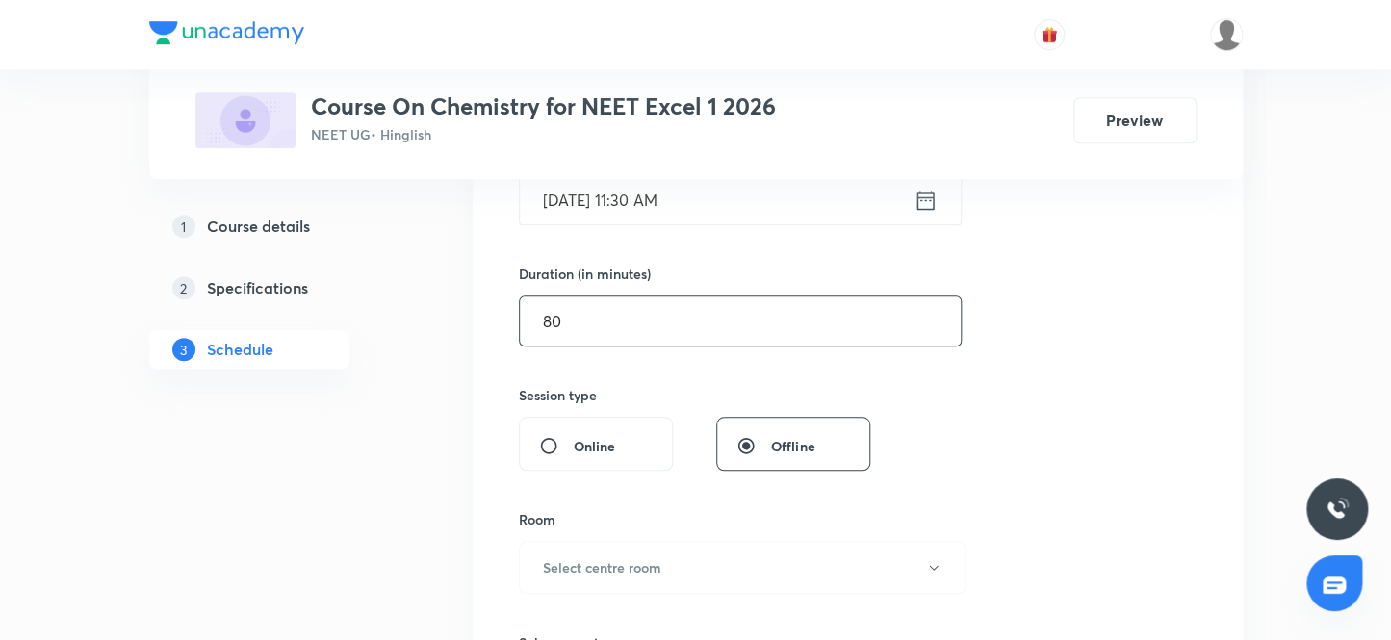
type input "80"
click at [668, 560] on button "Select centre room" at bounding box center [742, 567] width 447 height 53
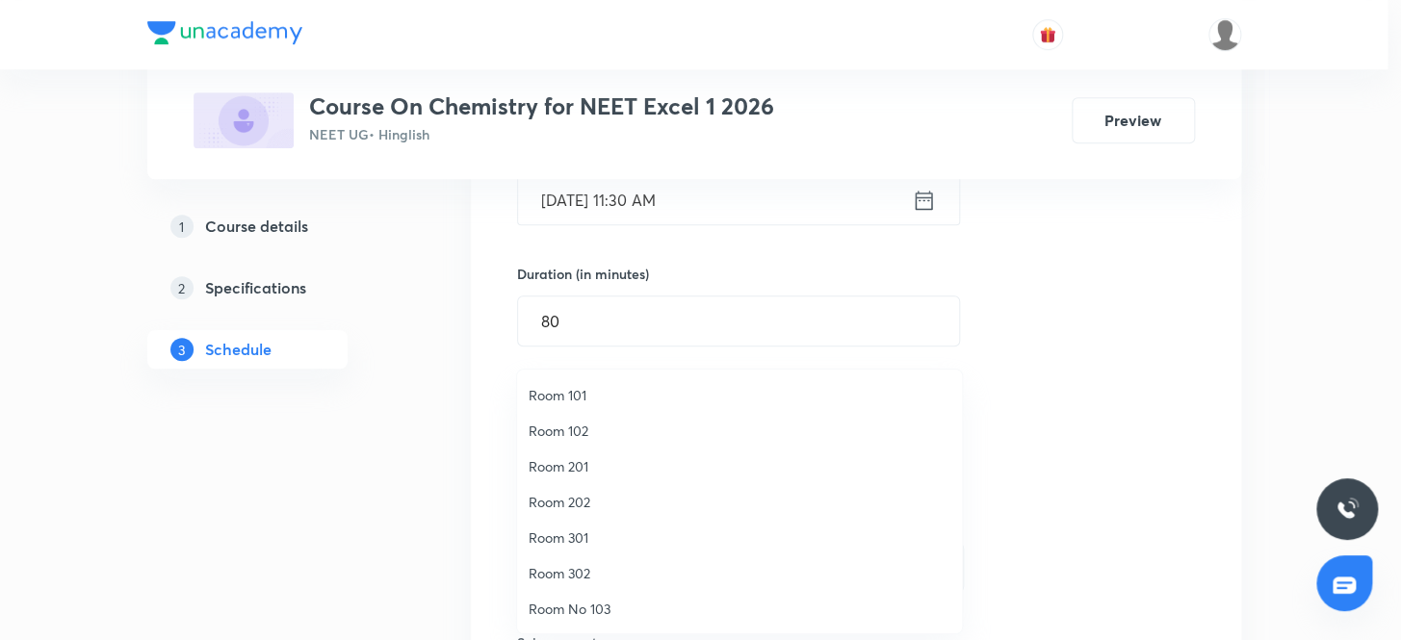
click at [578, 461] on span "Room 201" at bounding box center [739, 466] width 422 height 20
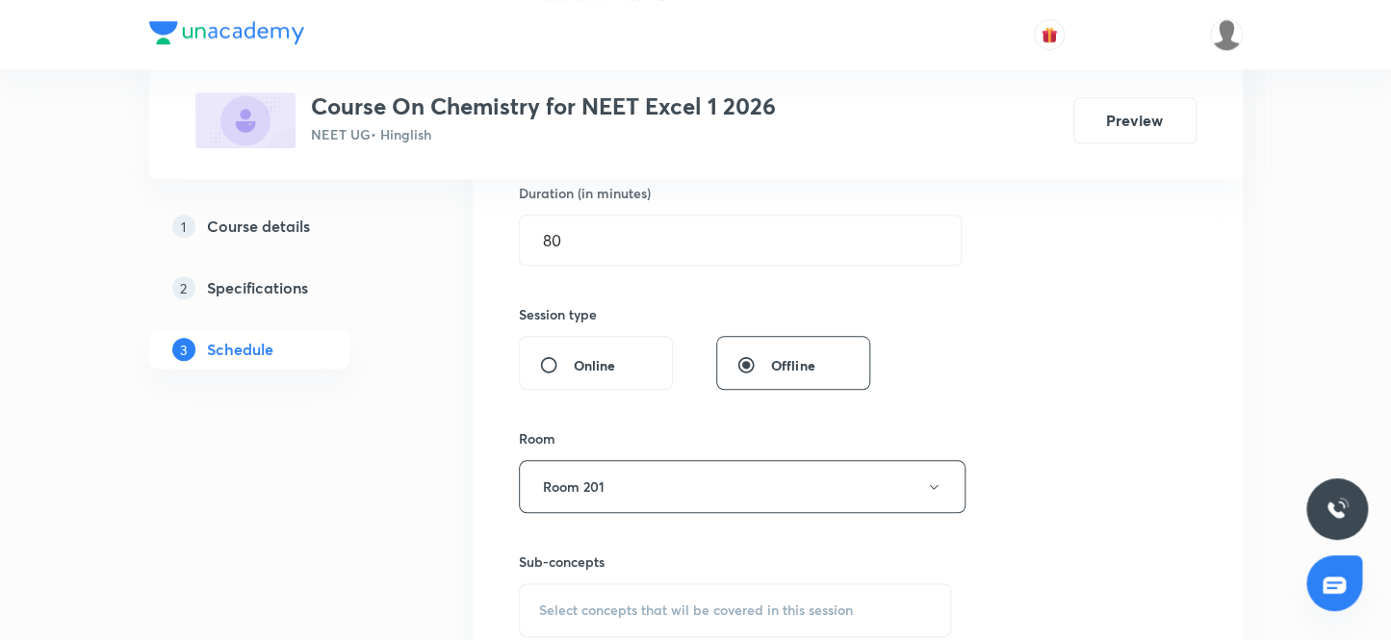
scroll to position [700, 0]
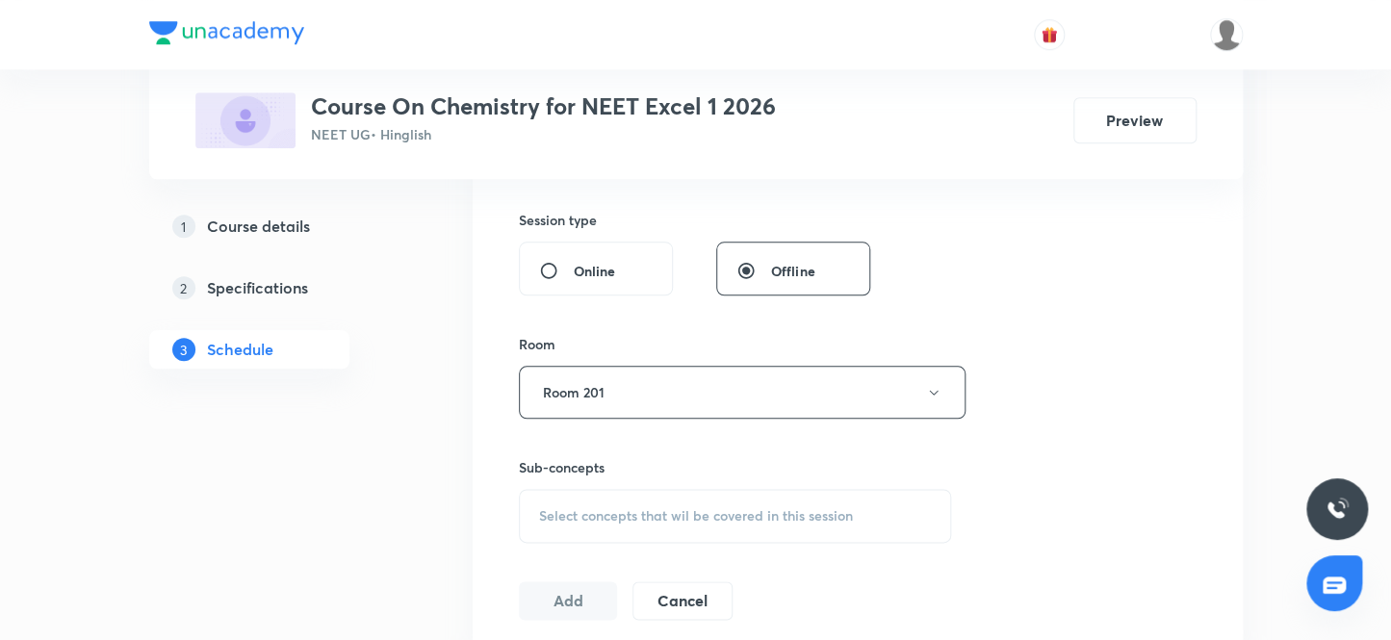
click at [706, 520] on span "Select concepts that wil be covered in this session" at bounding box center [696, 515] width 314 height 15
click at [654, 509] on span "Select concepts that wil be covered in this session" at bounding box center [696, 515] width 314 height 15
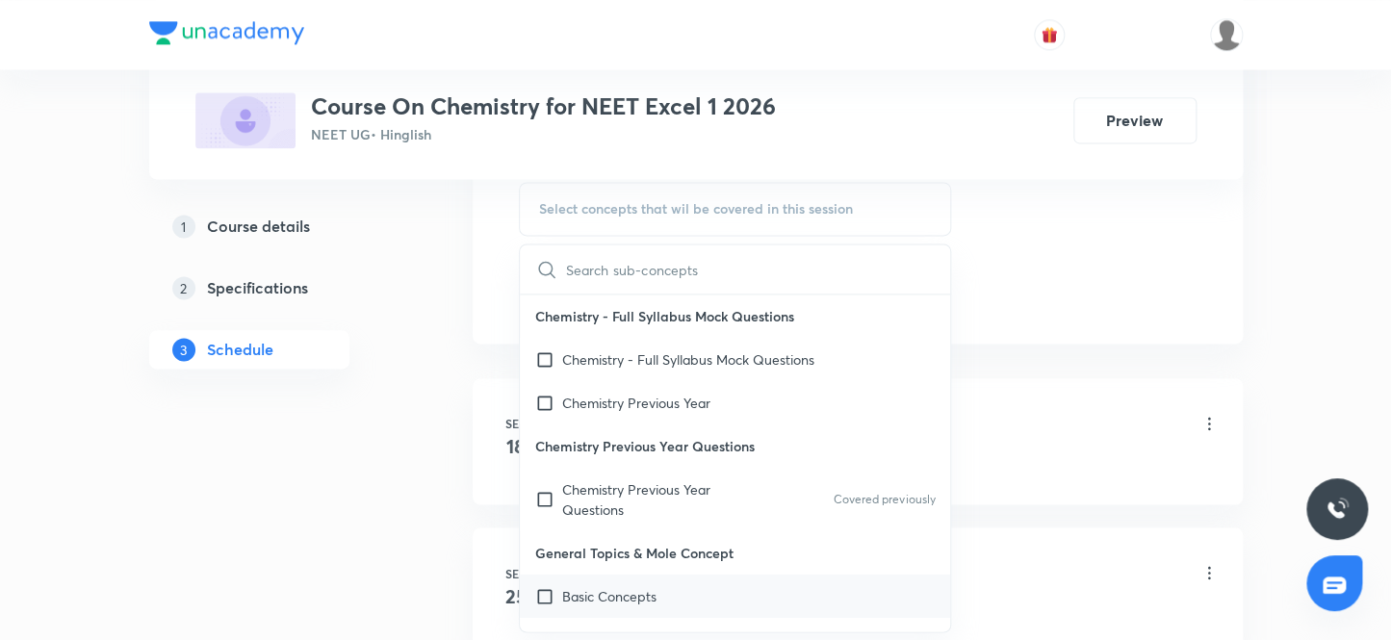
scroll to position [1049, 0]
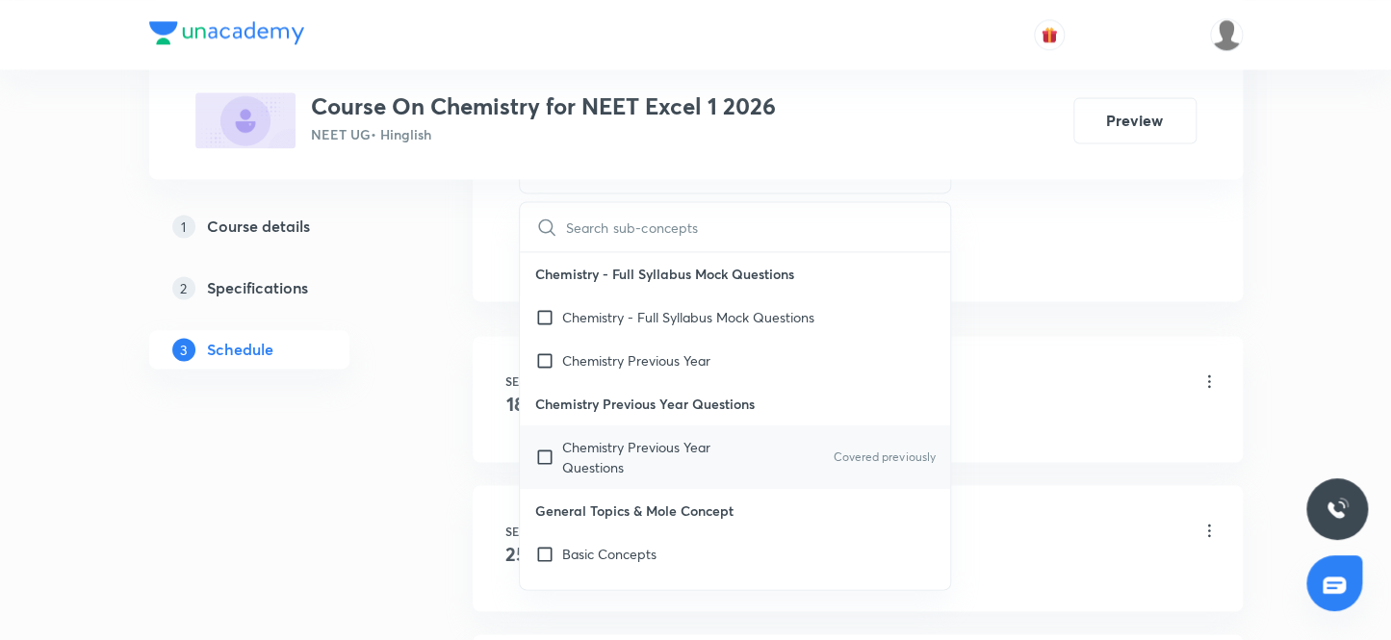
click at [683, 444] on p "Chemistry Previous Year Questions" at bounding box center [659, 457] width 194 height 40
checkbox input "true"
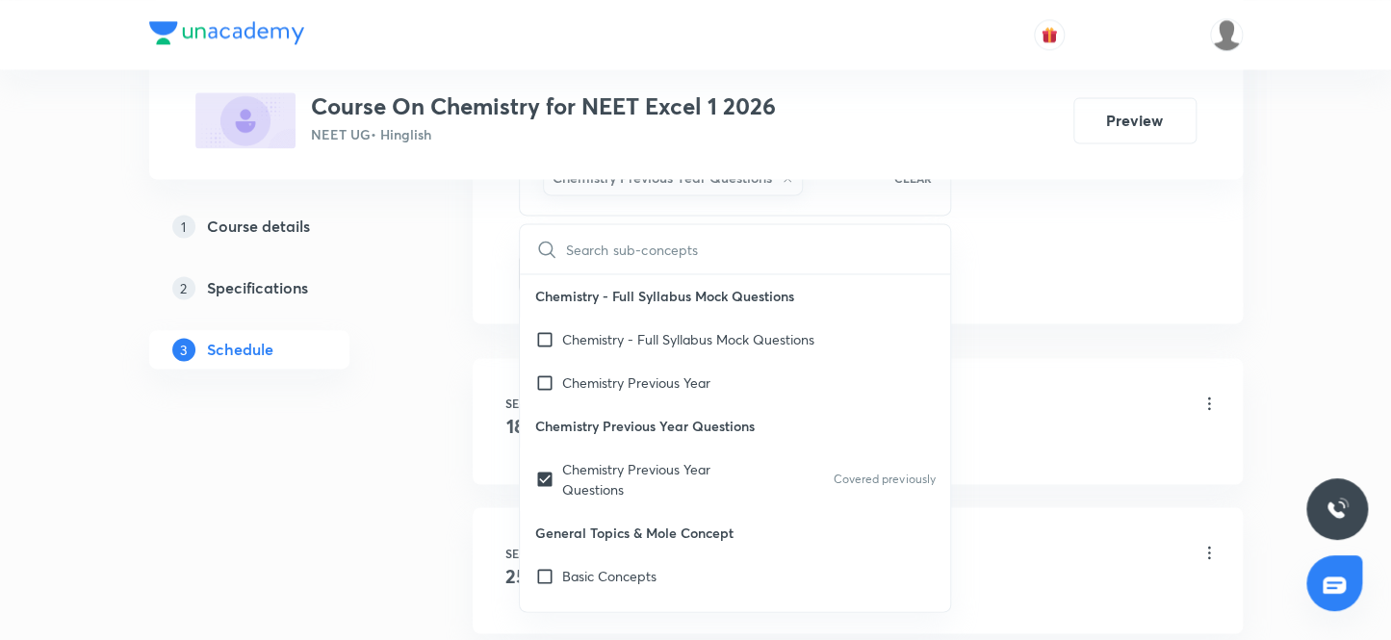
click at [935, 423] on p "Chemistry Previous Year Questions" at bounding box center [735, 425] width 431 height 43
click at [1010, 445] on div "Chemistry Previous Year Questions" at bounding box center [888, 443] width 660 height 17
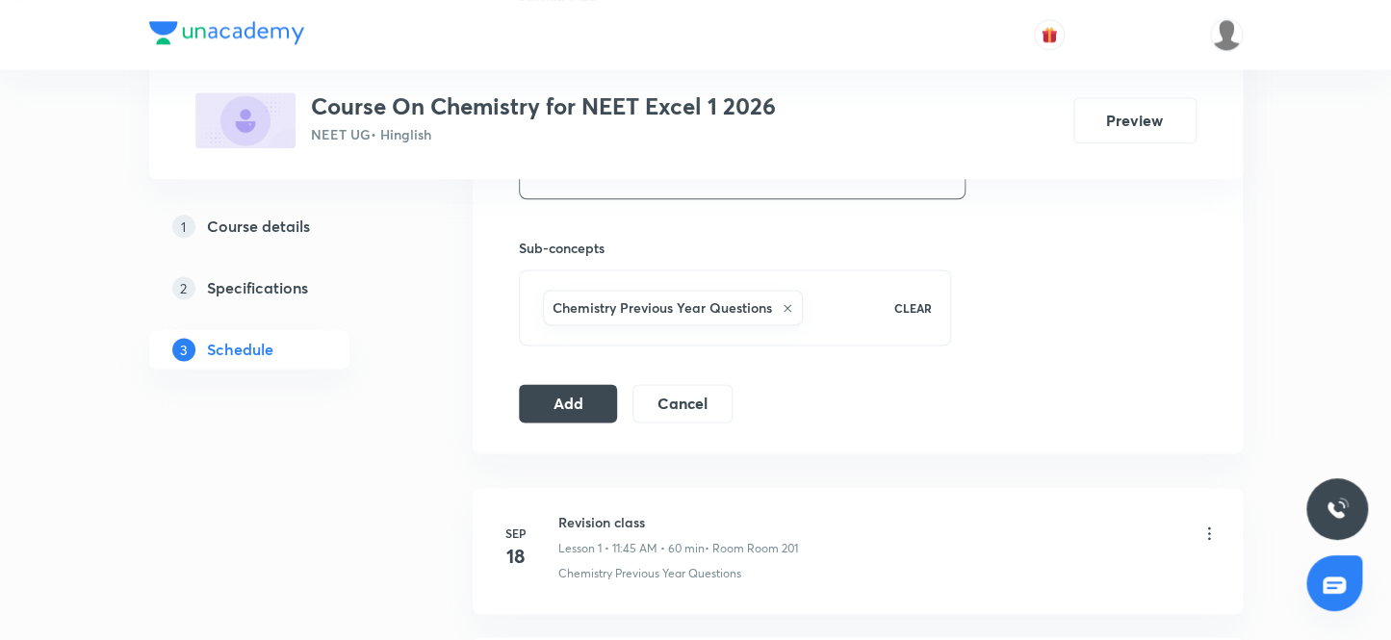
scroll to position [787, 0]
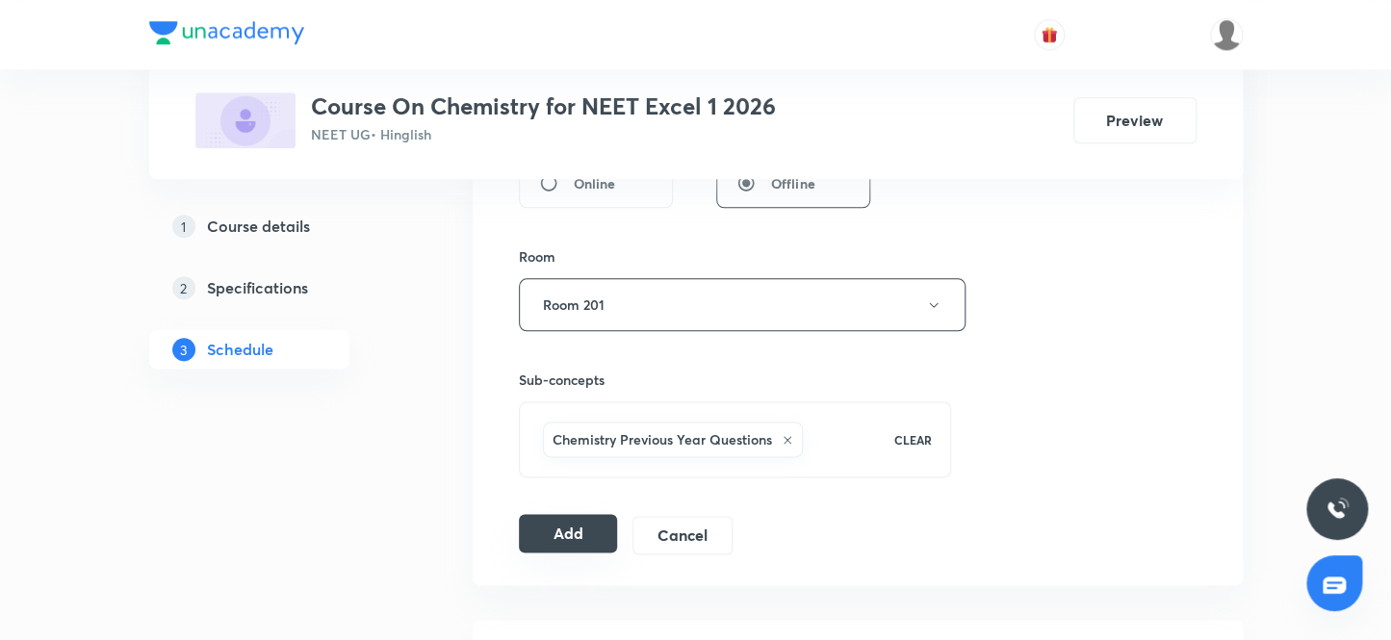
click at [573, 534] on button "Add" at bounding box center [568, 533] width 99 height 39
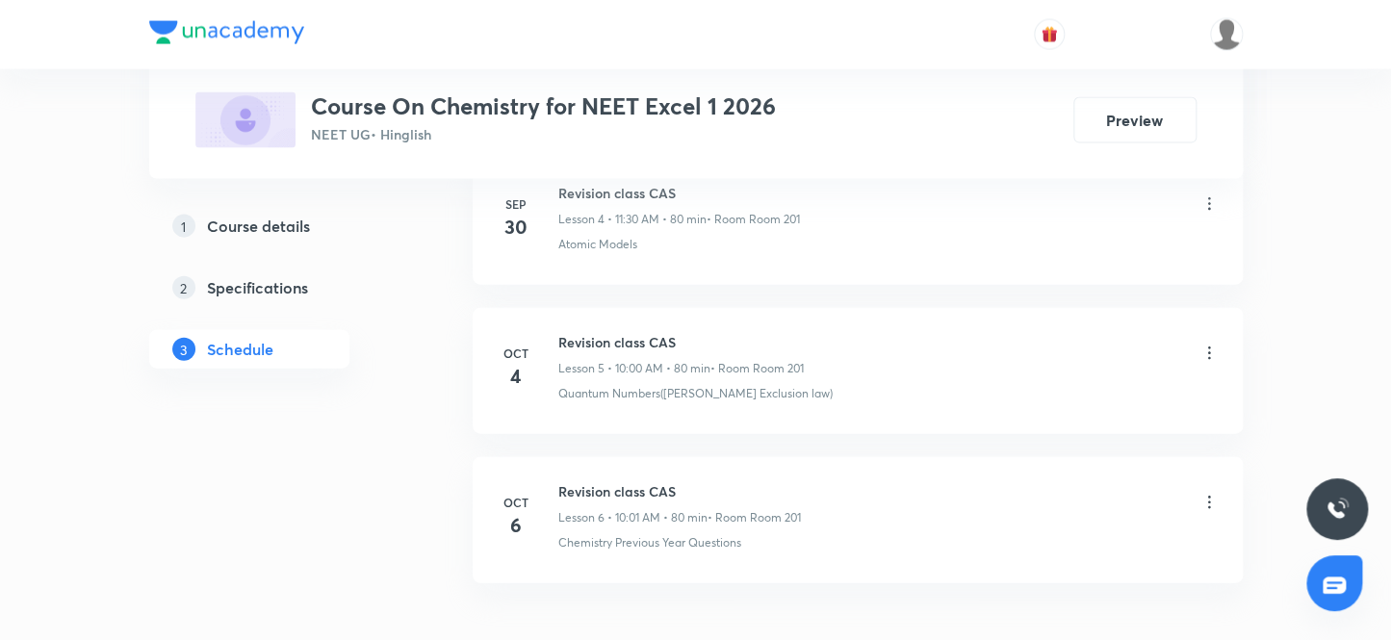
scroll to position [1817, 0]
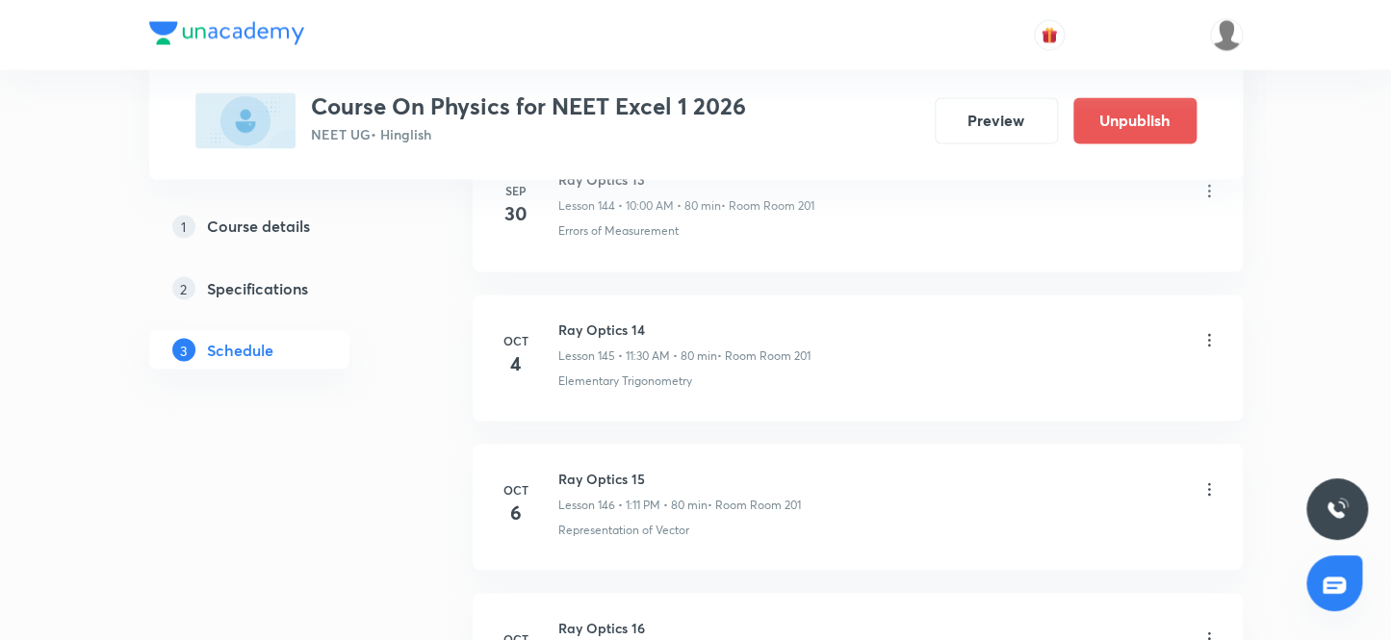
scroll to position [22925, 0]
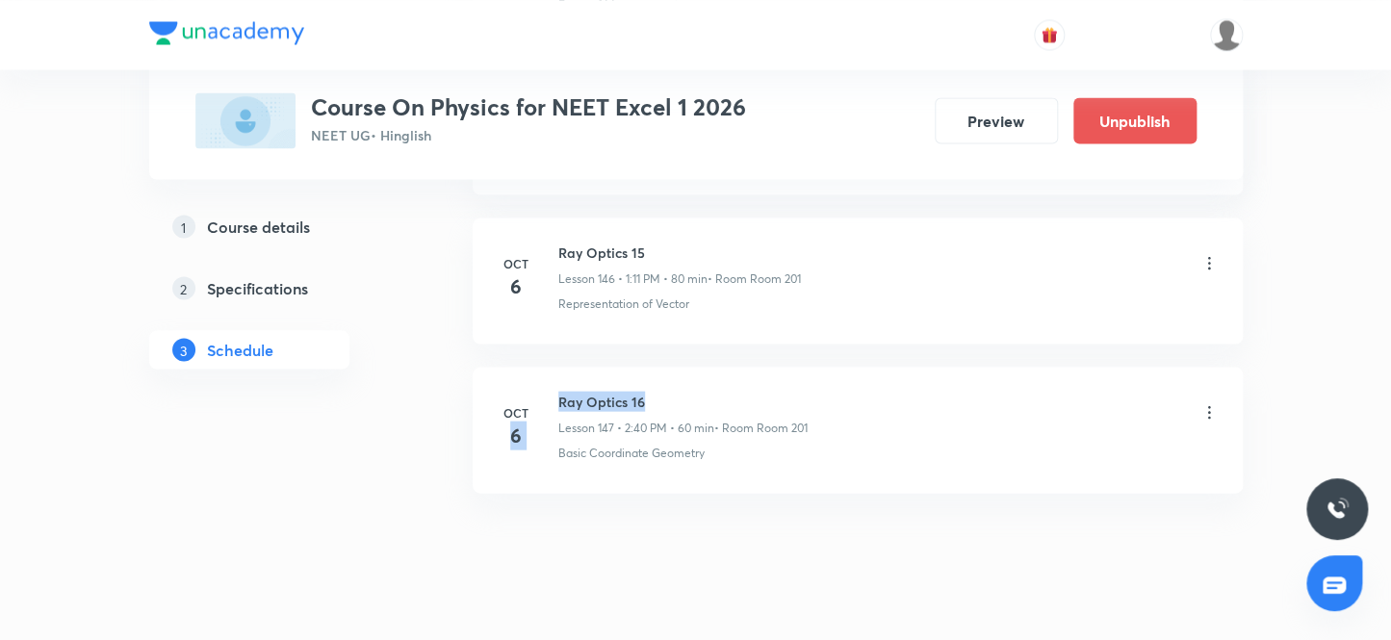
drag, startPoint x: 552, startPoint y: 364, endPoint x: 712, endPoint y: 367, distance: 160.8
click at [712, 391] on div "[DATE] Ray Optics 16 Lesson 147 • 2:40 PM • 60 min • Room Room 201 Basic Coordi…" at bounding box center [858, 426] width 722 height 70
click at [748, 432] on li "Oct 6 Ray Optics 16 Lesson 147 • 2:40 PM • 60 min • Room Room 201 Basic Coordin…" at bounding box center [858, 430] width 770 height 126
drag, startPoint x: 556, startPoint y: 364, endPoint x: 708, endPoint y: 363, distance: 152.1
click at [708, 391] on h6 "Ray Optics 16" at bounding box center [682, 401] width 249 height 20
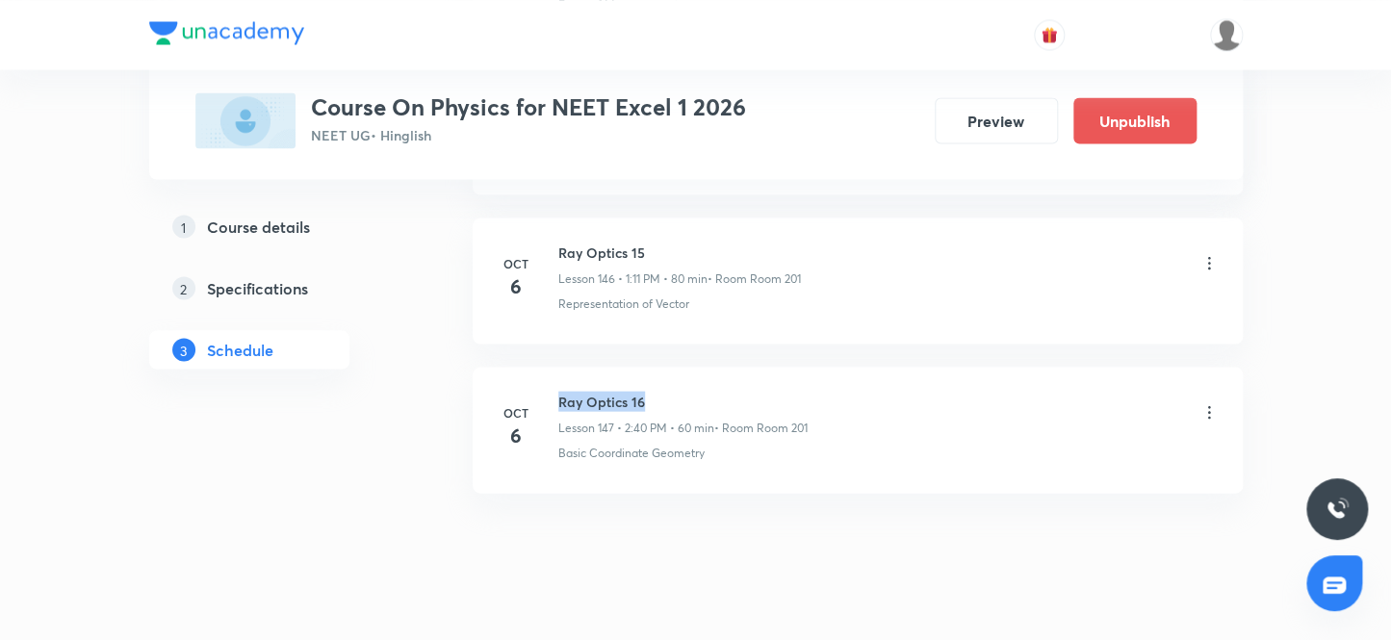
copy h6 "Ray Optics 16"
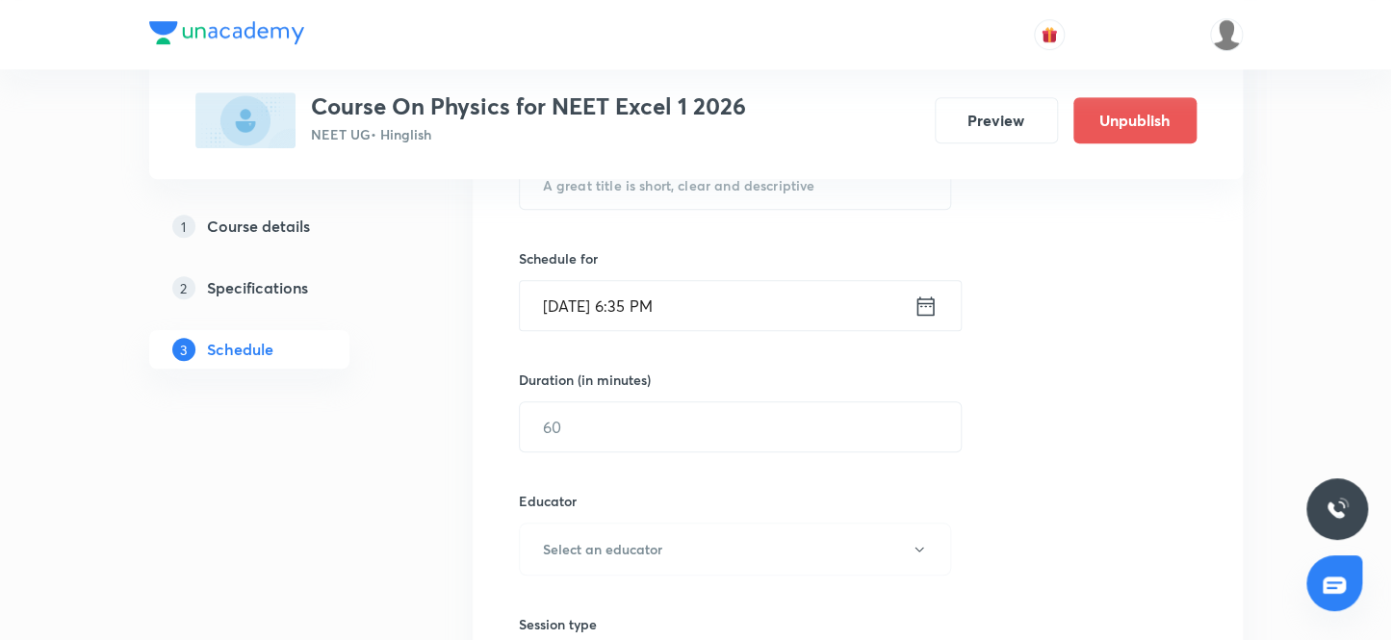
scroll to position [0, 0]
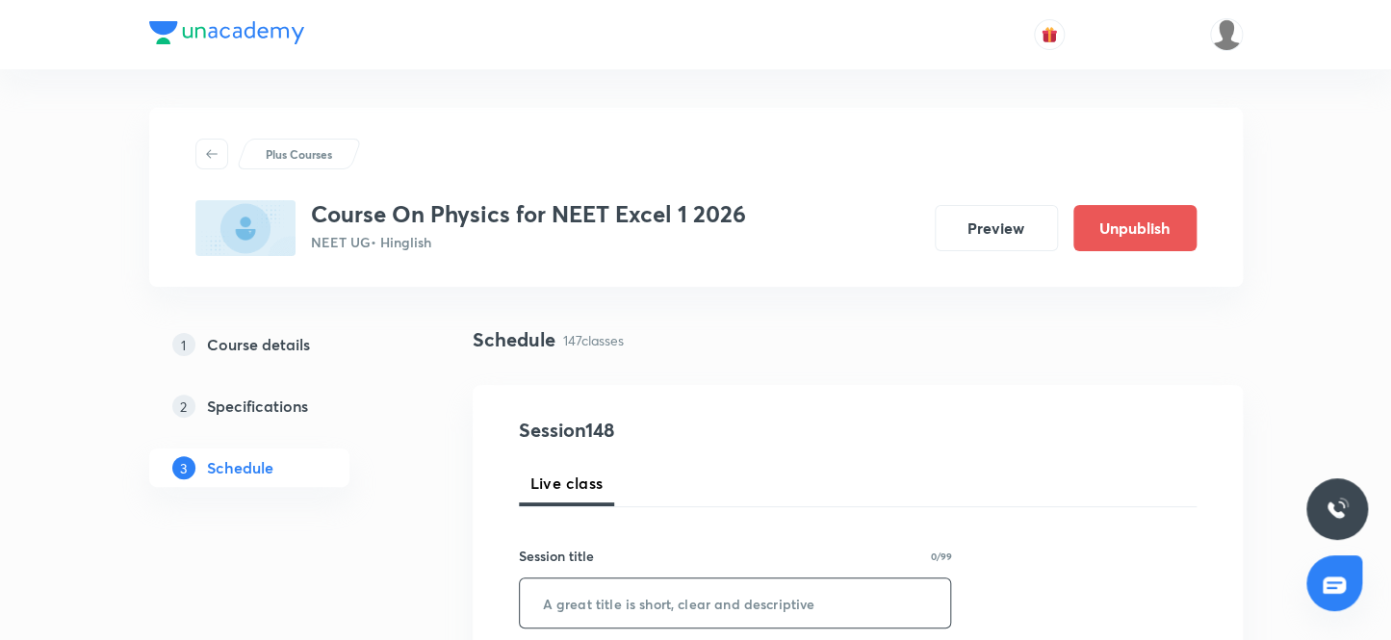
click at [603, 593] on input "text" at bounding box center [735, 603] width 431 height 49
paste input "Ray Optics 16"
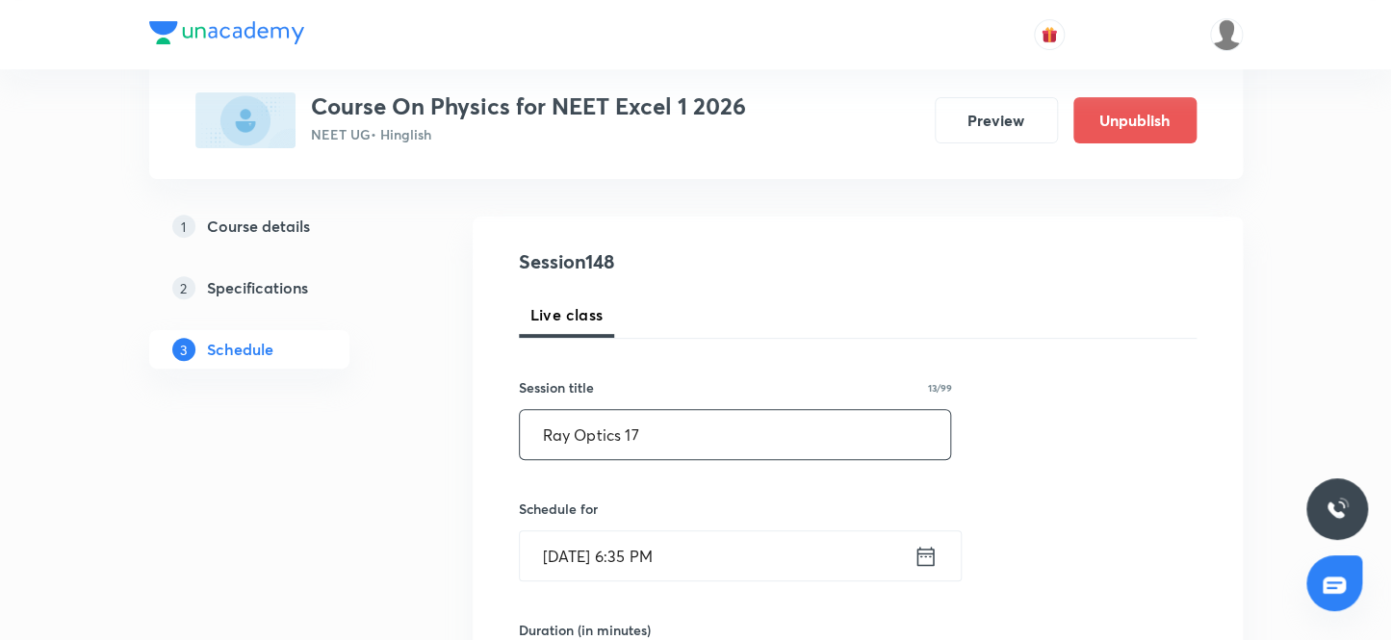
scroll to position [174, 0]
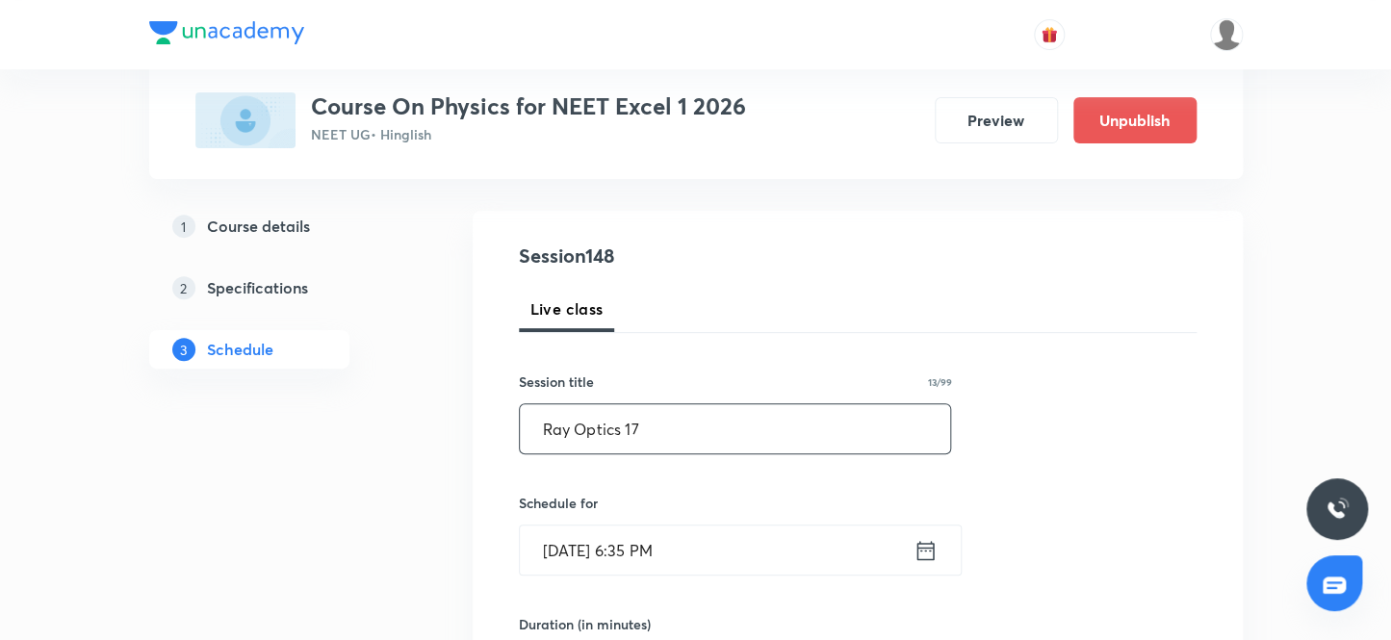
type input "Ray Optics 17"
click at [682, 539] on input "Oct 6, 2025, 6:35 PM" at bounding box center [717, 550] width 394 height 49
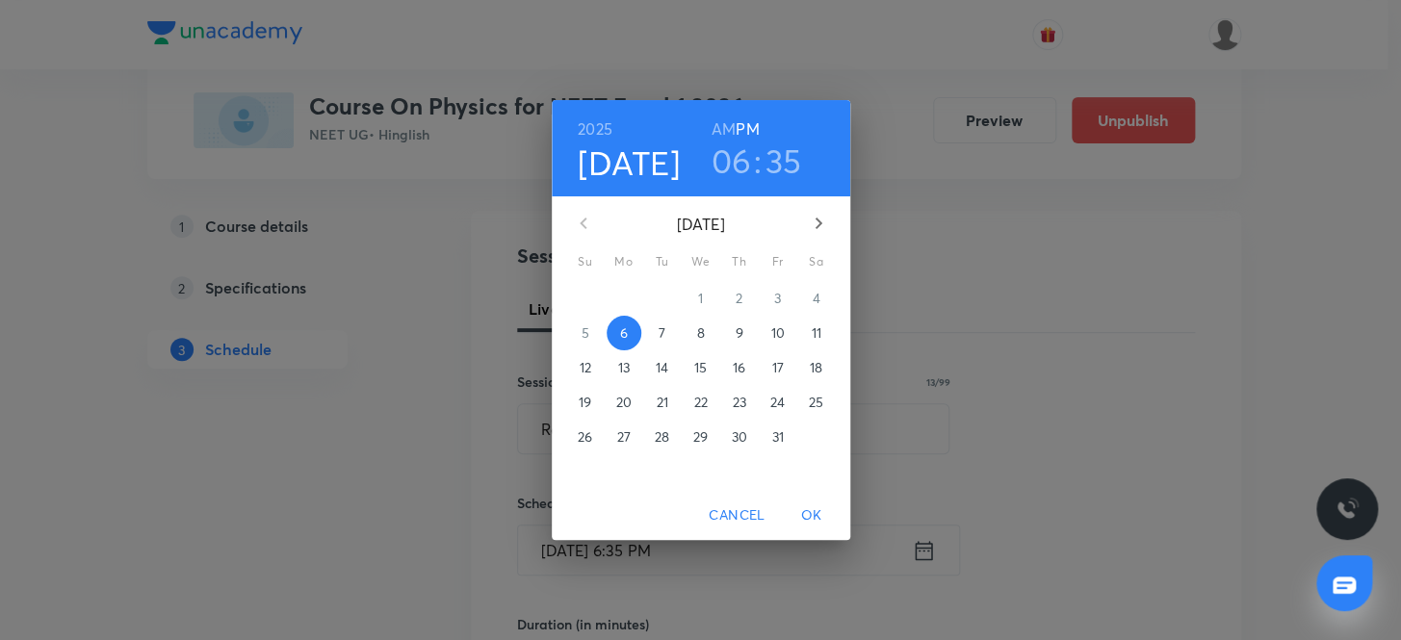
click at [672, 322] on button "7" at bounding box center [662, 333] width 35 height 35
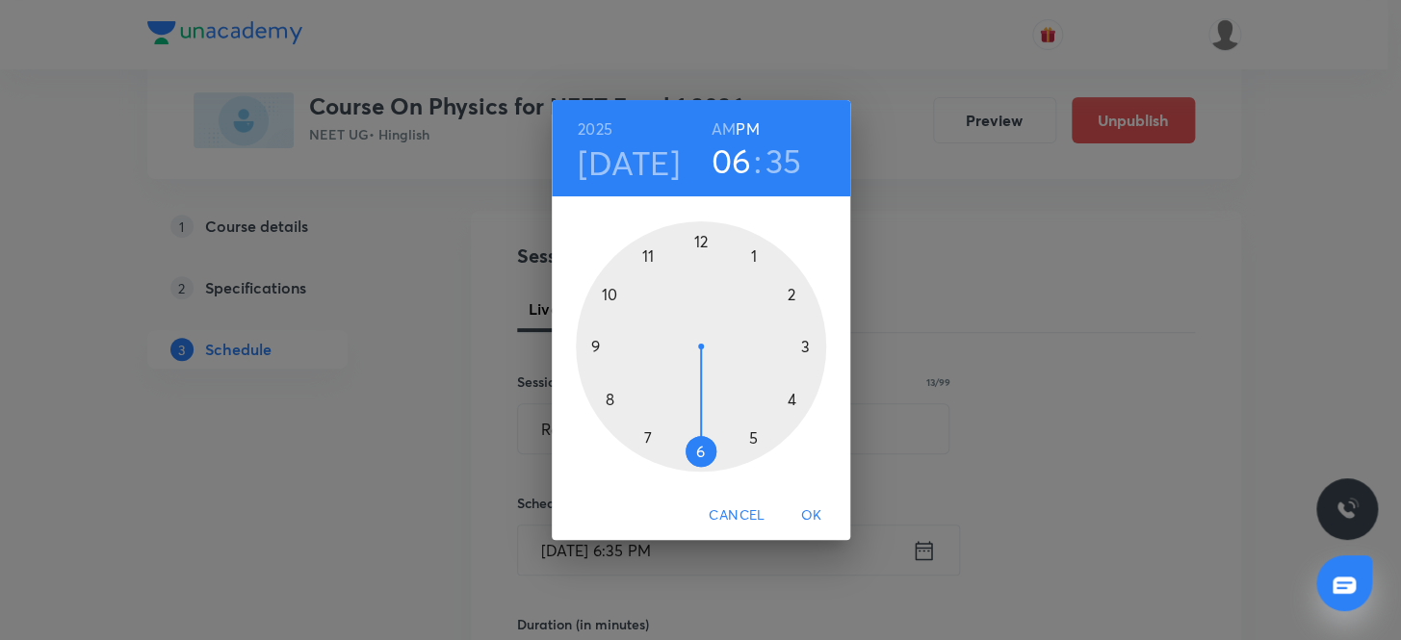
click at [727, 160] on h3 "06" at bounding box center [731, 161] width 40 height 40
click at [616, 291] on div at bounding box center [701, 346] width 250 height 250
click at [702, 237] on div at bounding box center [701, 346] width 250 height 250
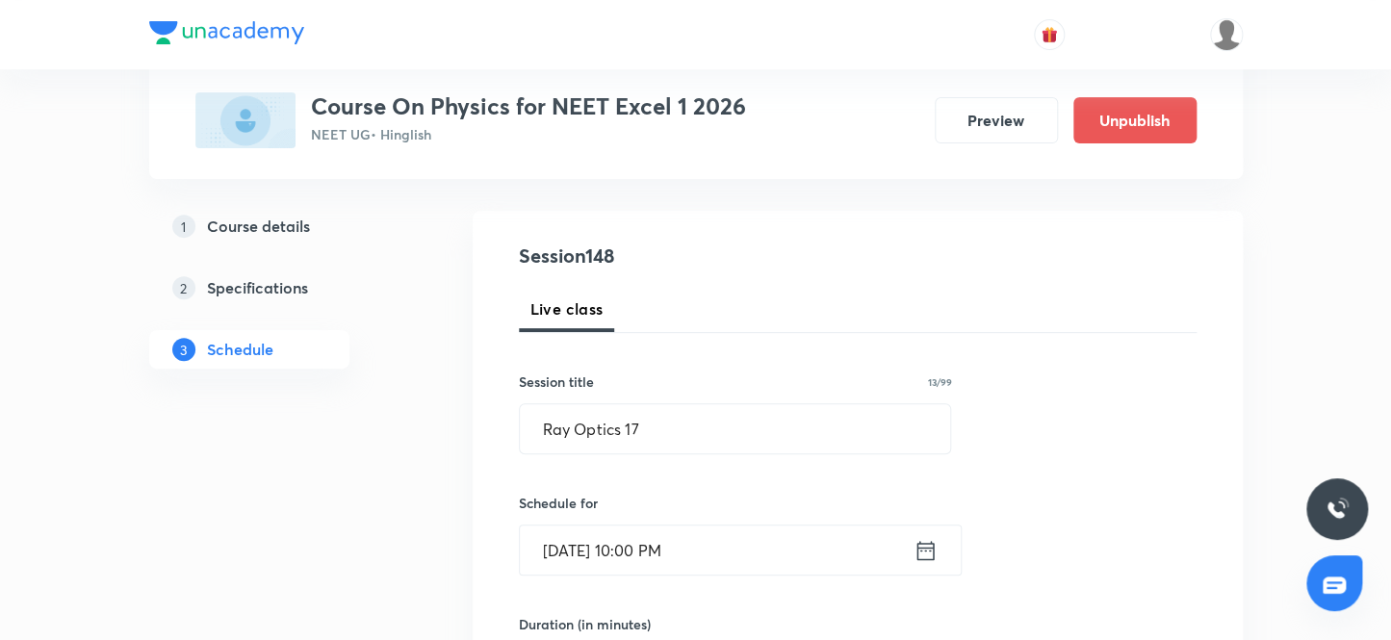
click at [704, 543] on input "[DATE] 10:00 PM" at bounding box center [717, 550] width 394 height 49
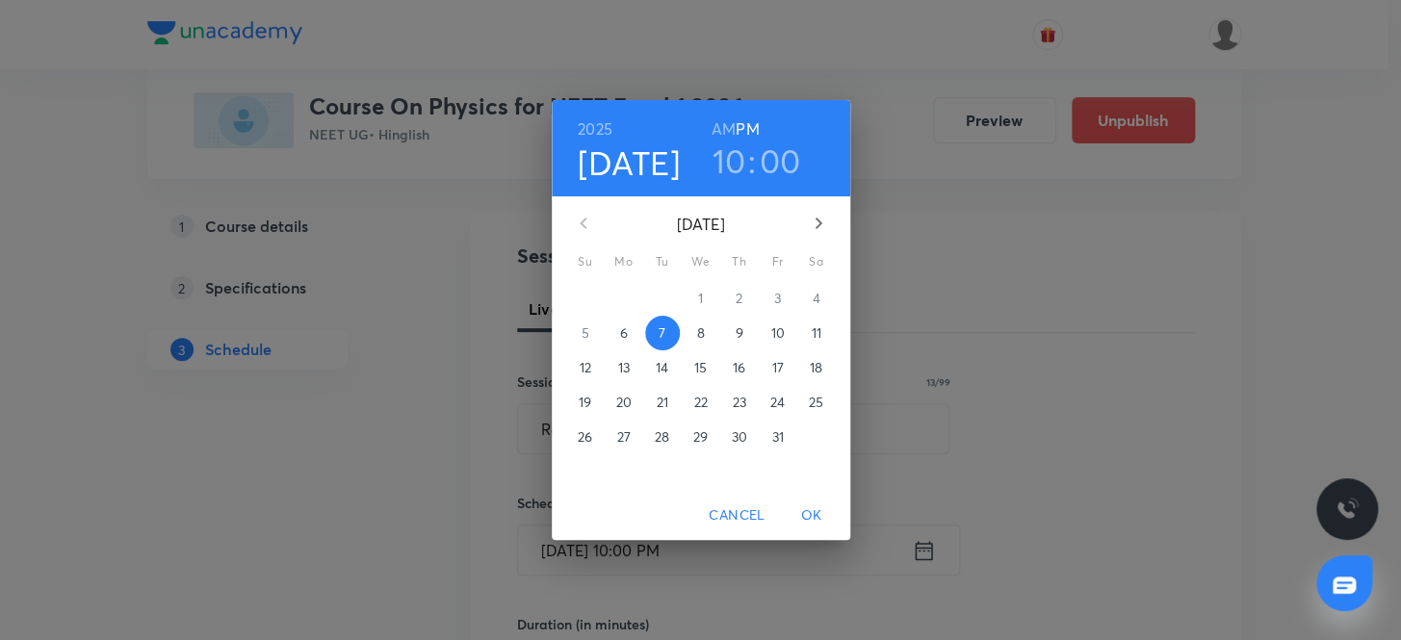
click at [720, 132] on h6 "AM" at bounding box center [723, 129] width 24 height 27
click at [821, 517] on span "OK" at bounding box center [811, 515] width 46 height 24
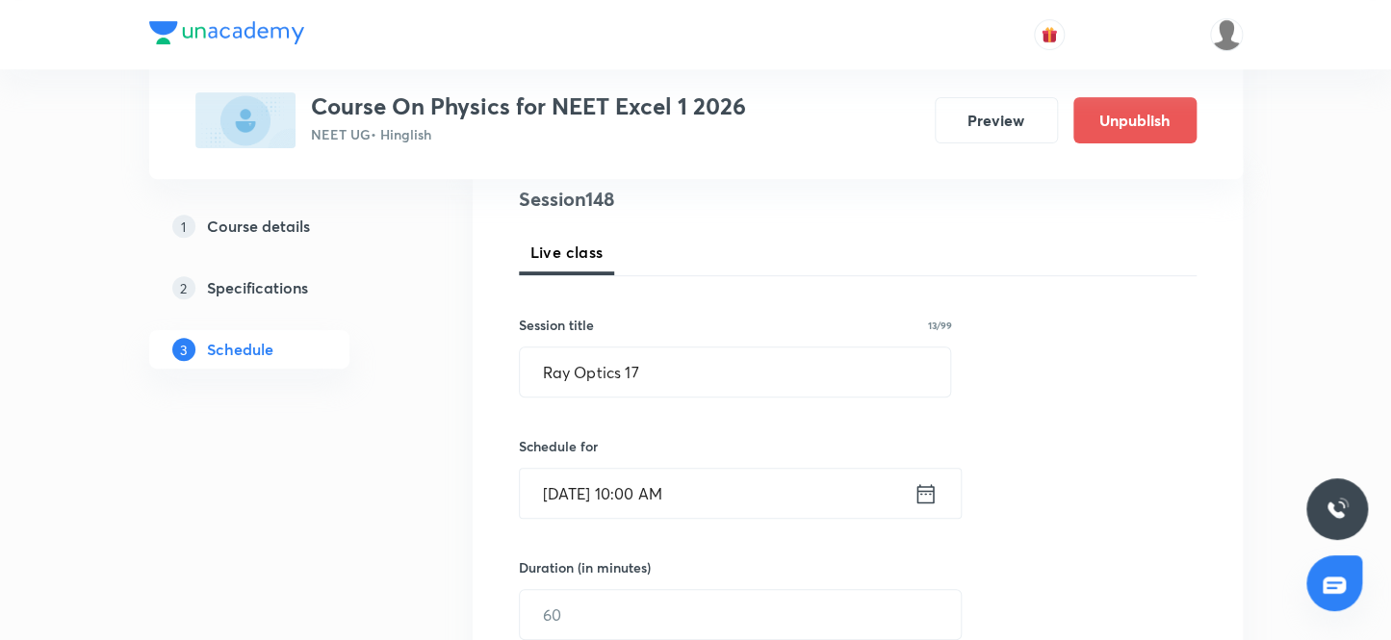
scroll to position [349, 0]
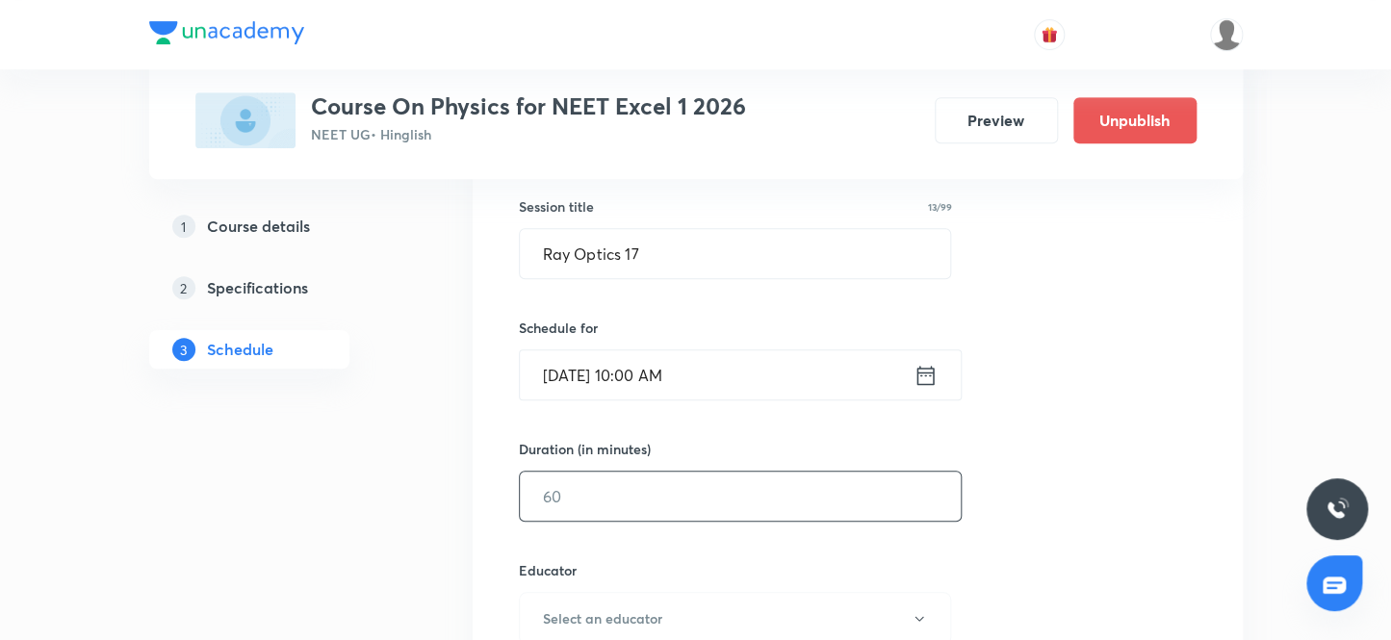
click at [626, 476] on input "text" at bounding box center [740, 496] width 441 height 49
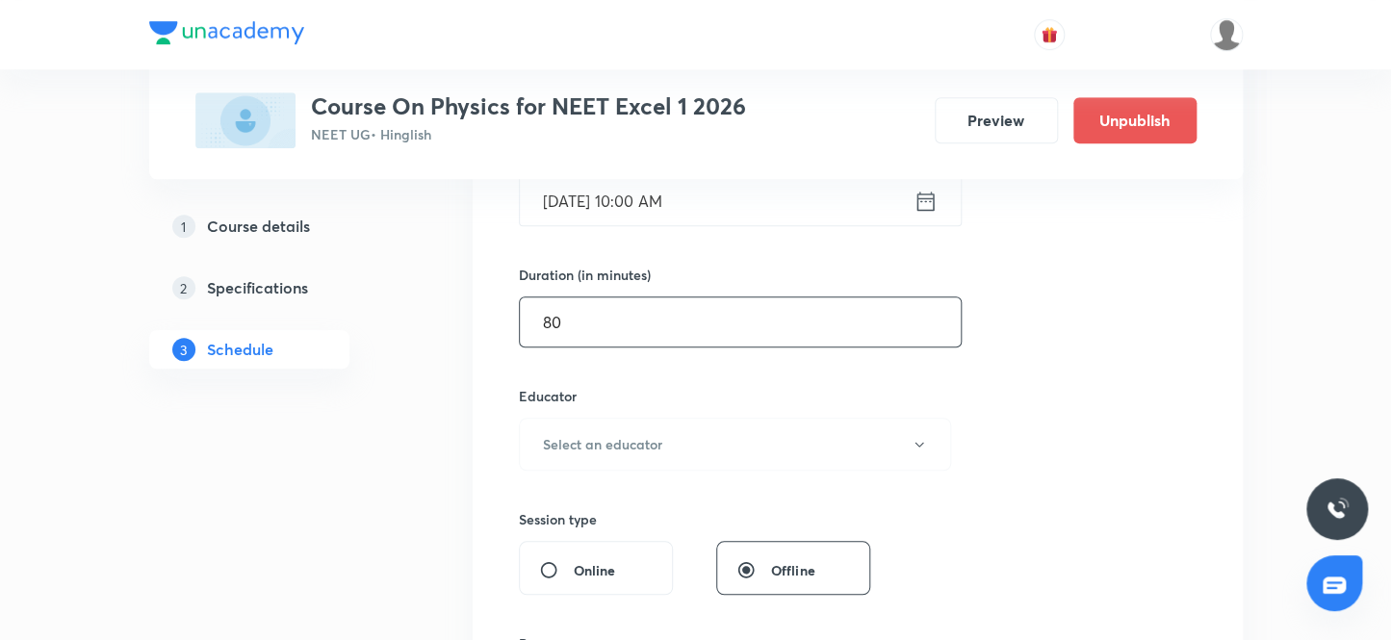
scroll to position [525, 0]
type input "80"
click at [608, 450] on h6 "Select an educator" at bounding box center [602, 443] width 119 height 20
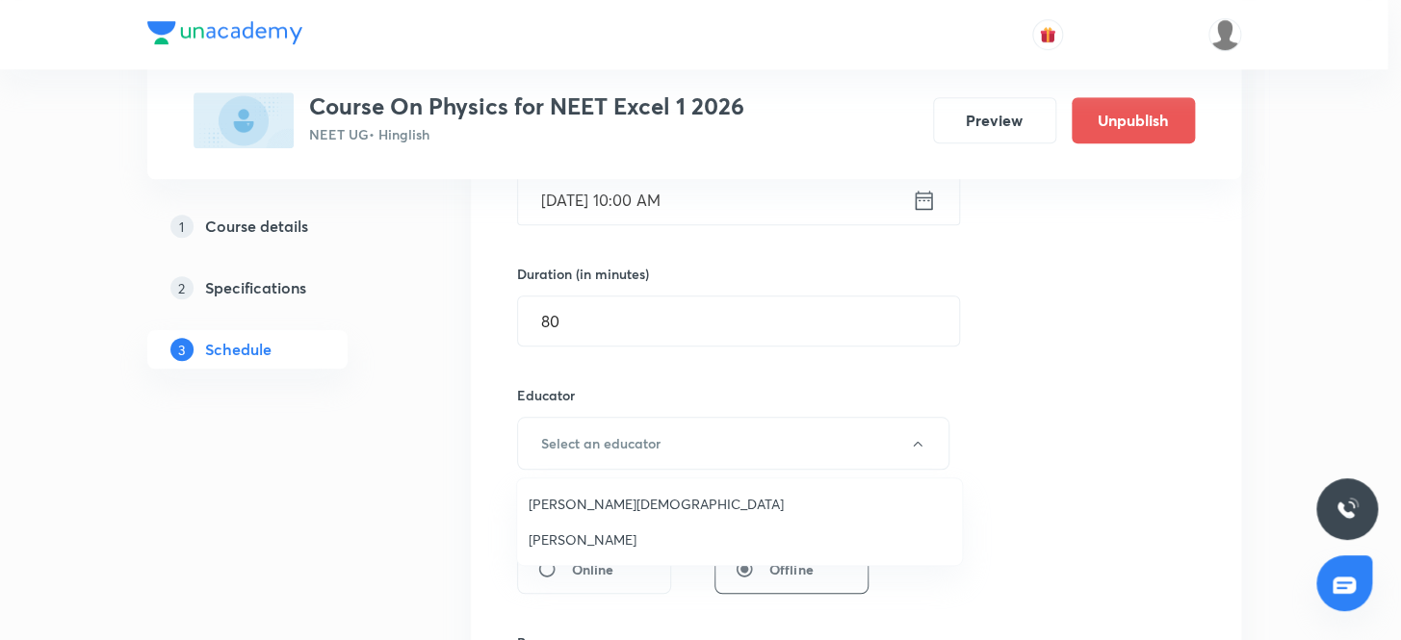
click at [586, 502] on span "Arpit Jain" at bounding box center [739, 504] width 422 height 20
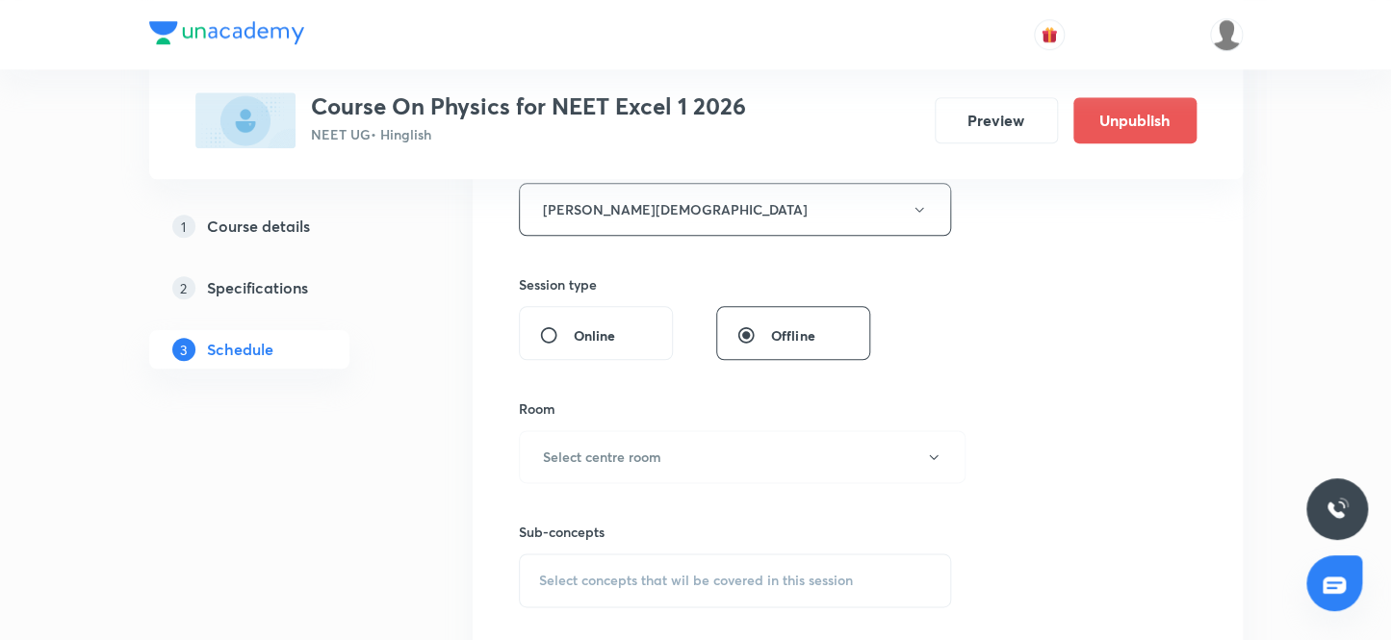
scroll to position [787, 0]
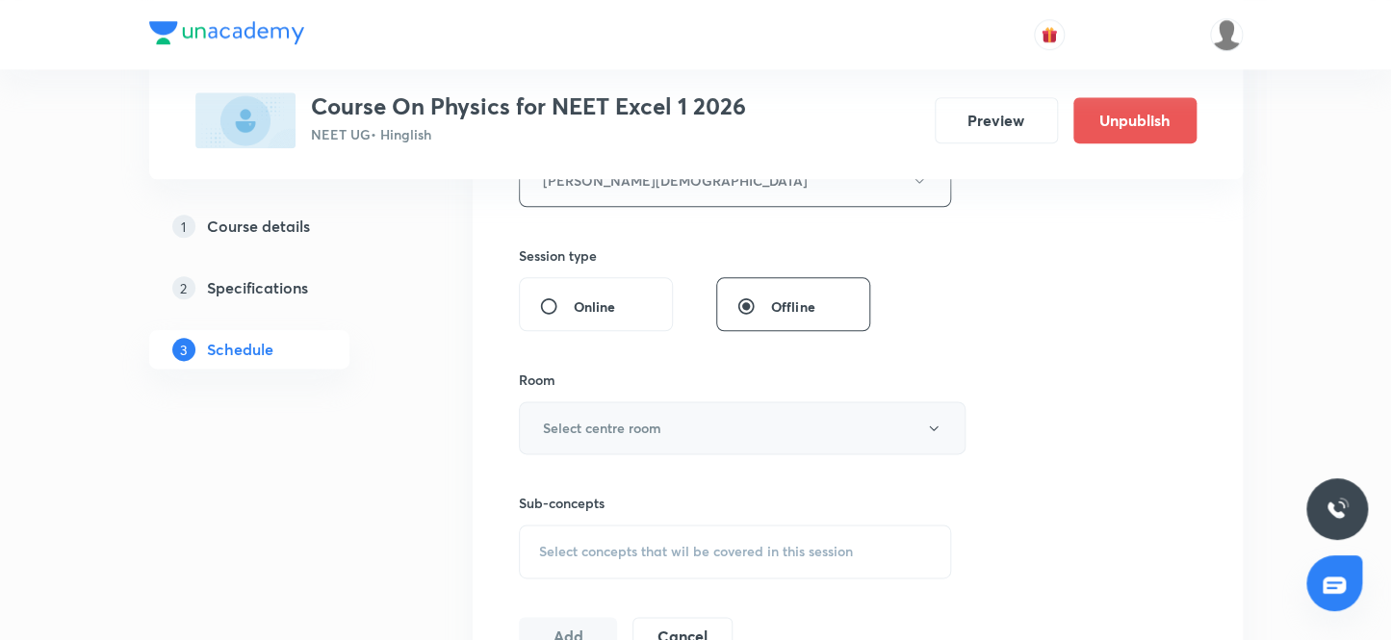
click at [597, 438] on button "Select centre room" at bounding box center [742, 427] width 447 height 53
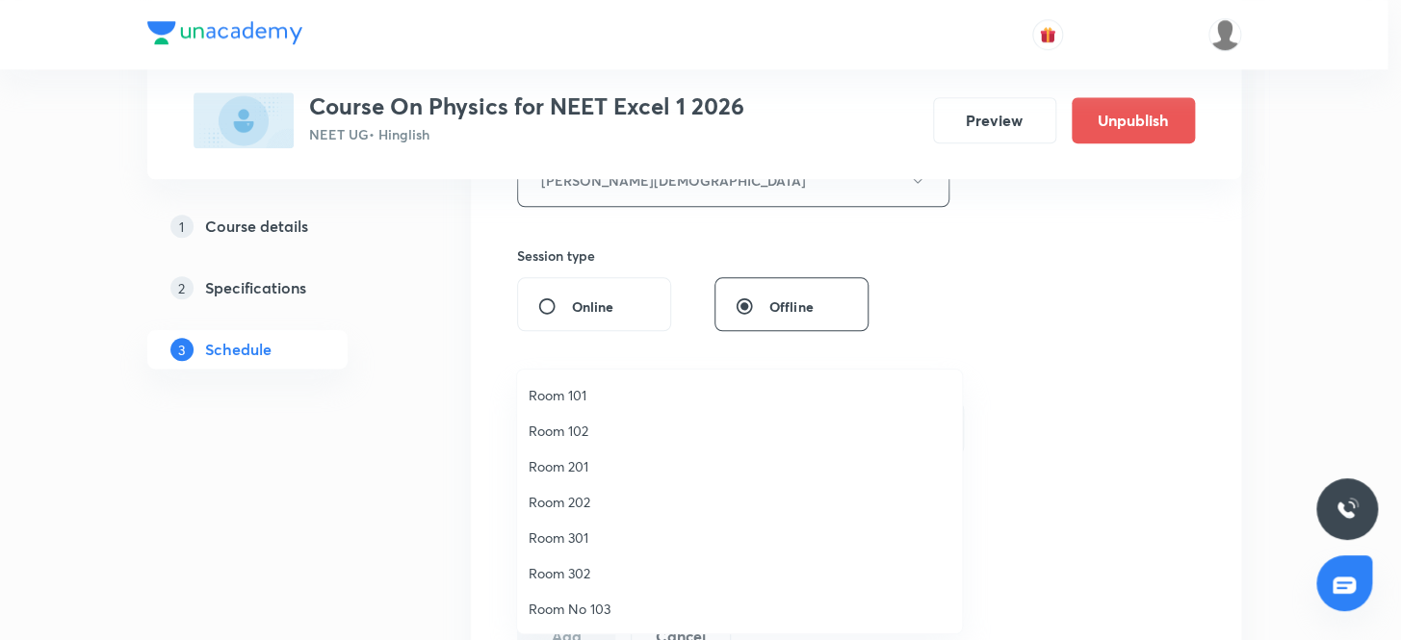
click at [579, 471] on span "Room 201" at bounding box center [739, 466] width 422 height 20
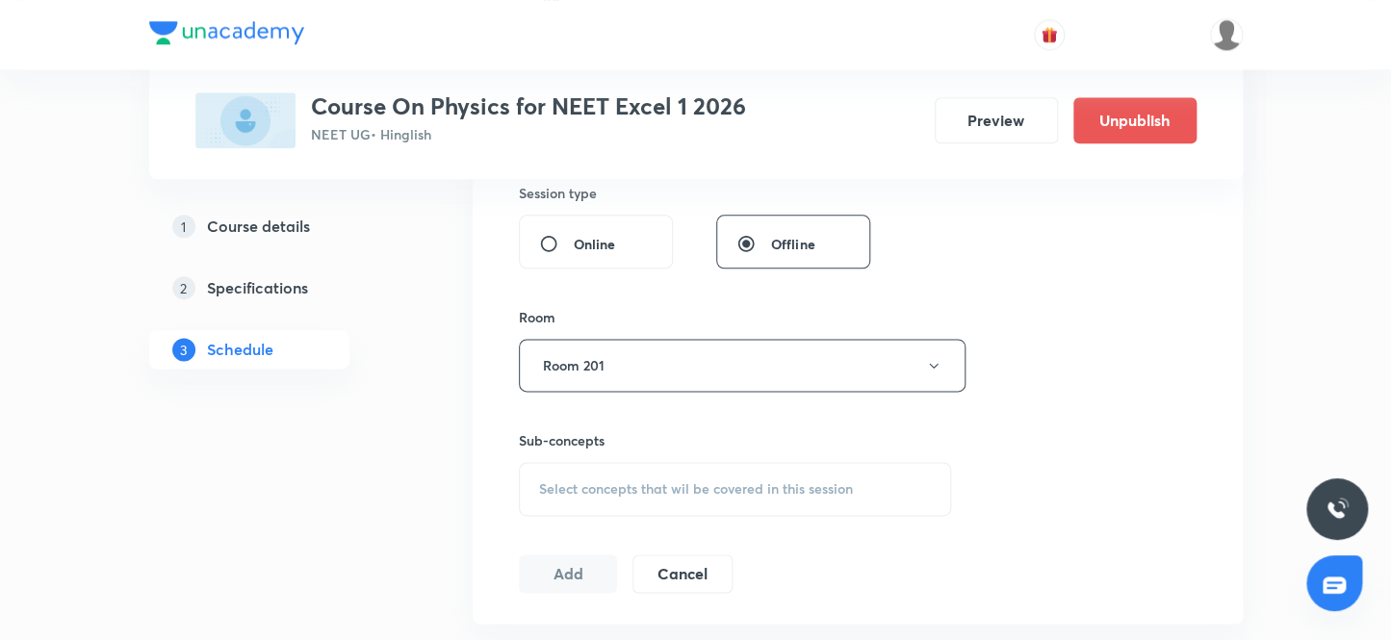
scroll to position [963, 0]
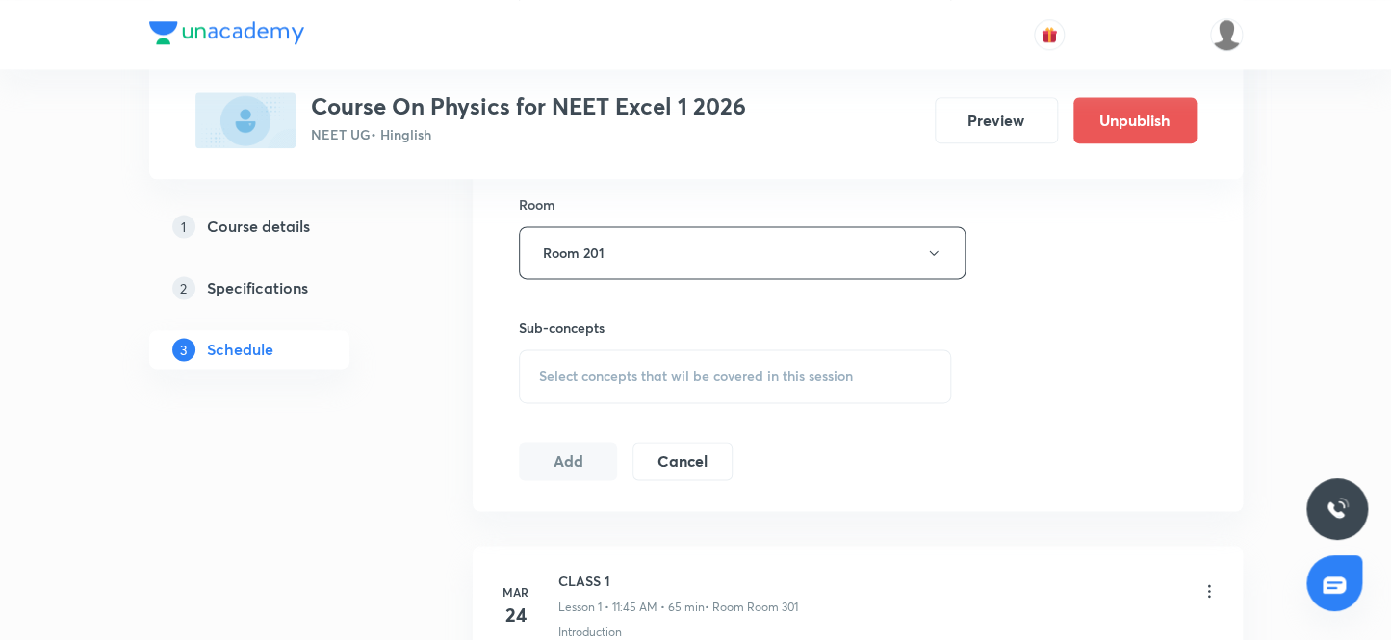
click at [697, 383] on div "Select concepts that wil be covered in this session" at bounding box center [735, 376] width 433 height 54
click at [675, 375] on span "Select concepts that wil be covered in this session" at bounding box center [696, 376] width 314 height 15
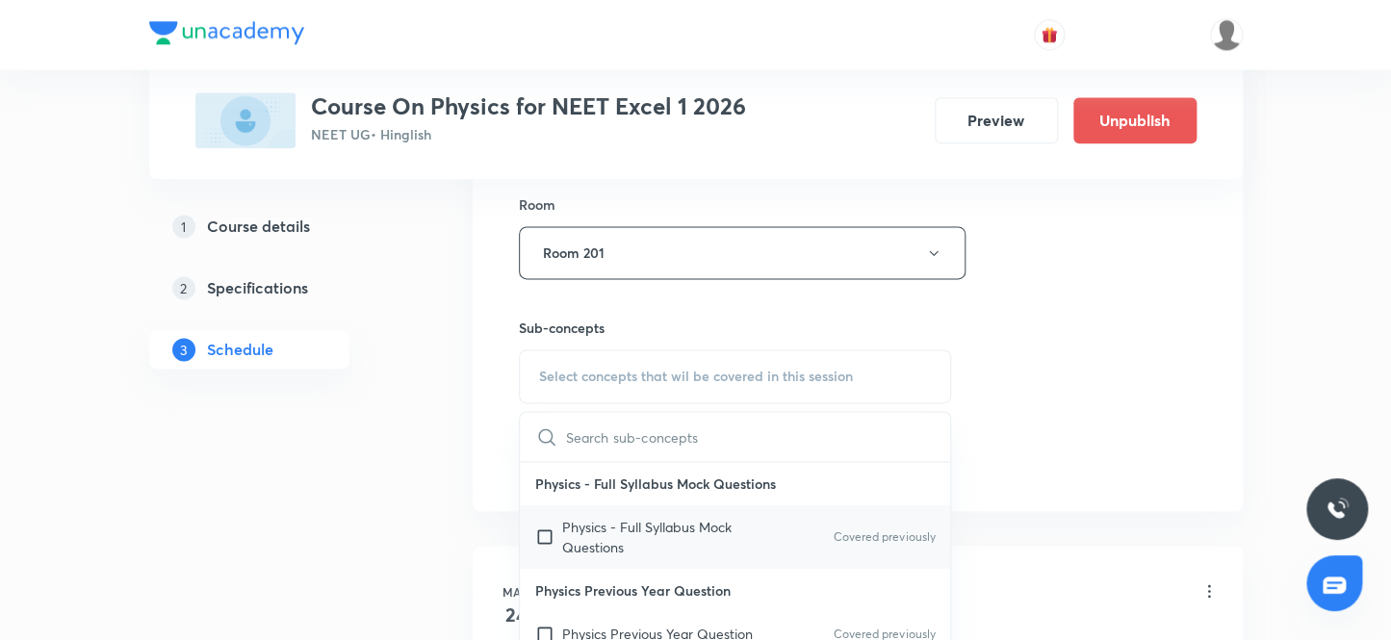
scroll to position [349, 0]
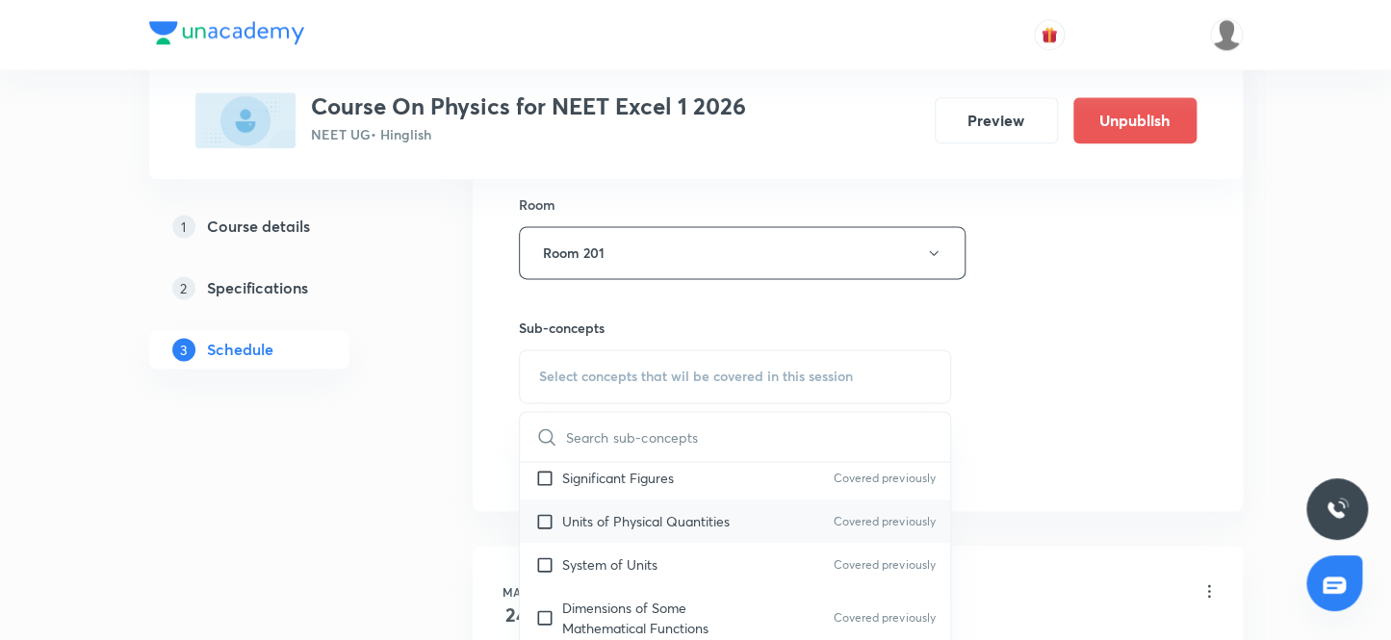
click at [659, 521] on p "Units of Physical Quantities" at bounding box center [645, 521] width 167 height 20
checkbox input "true"
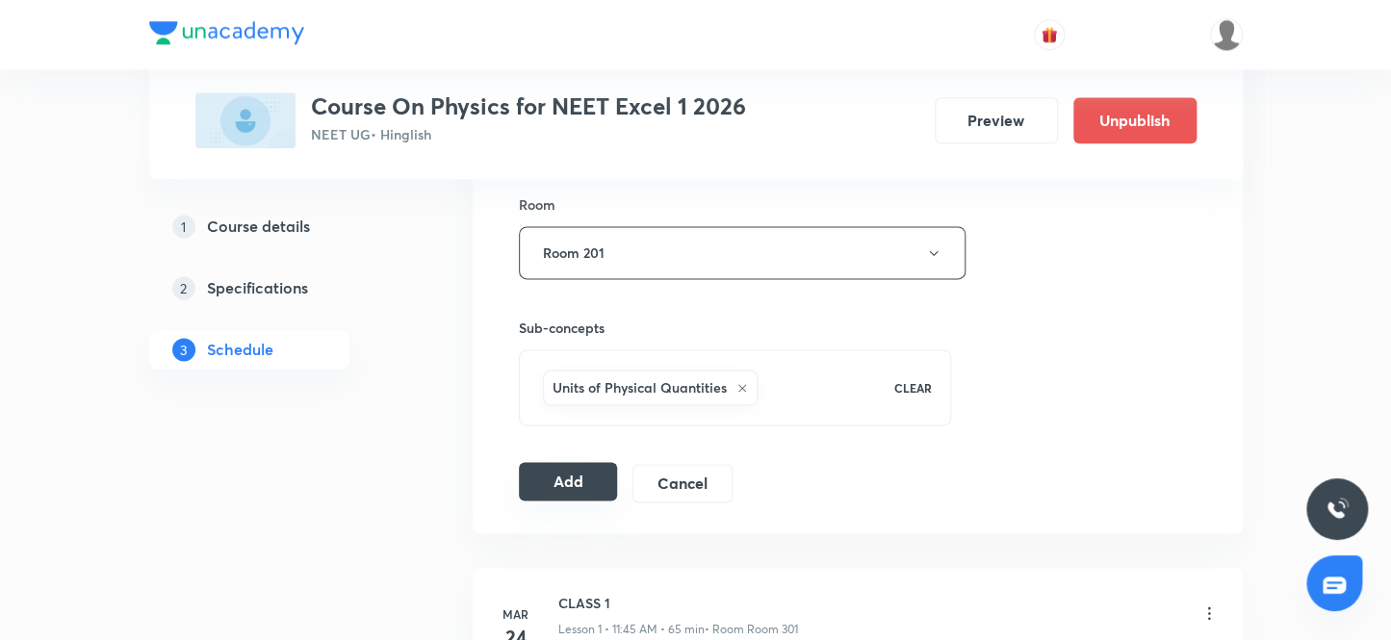
click at [592, 486] on button "Add" at bounding box center [568, 481] width 99 height 39
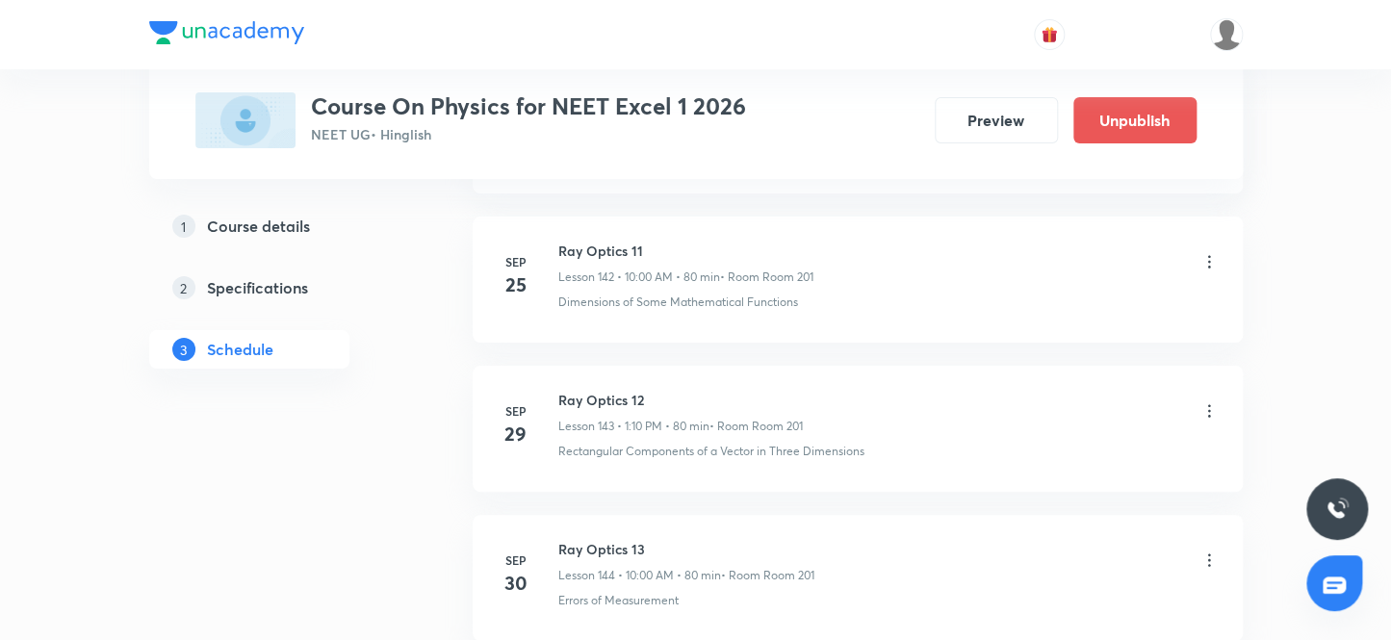
scroll to position [22067, 0]
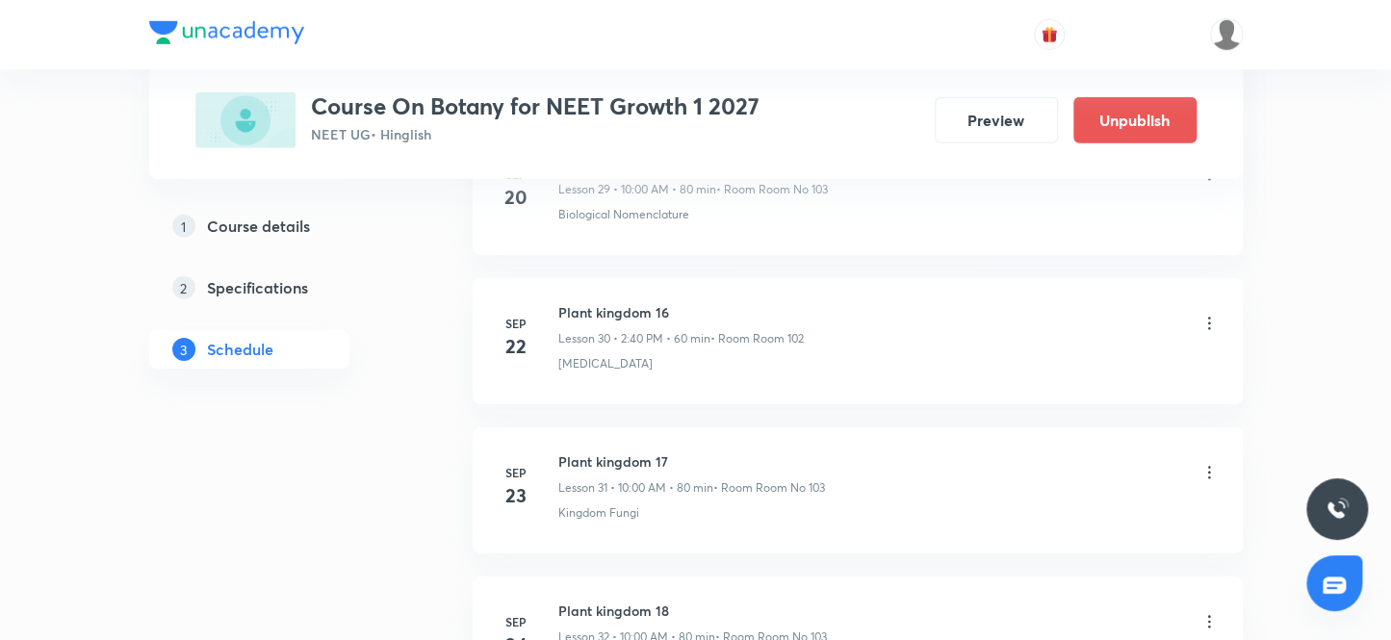
scroll to position [6712, 0]
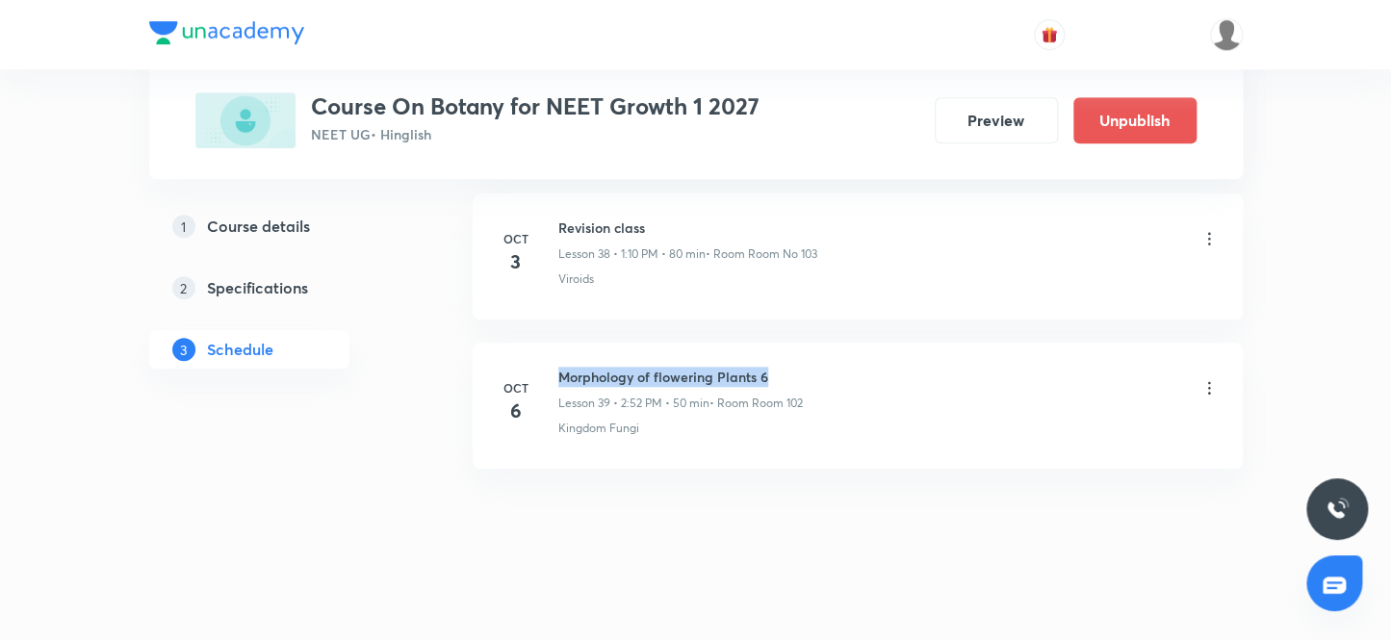
drag, startPoint x: 558, startPoint y: 362, endPoint x: 839, endPoint y: 366, distance: 281.1
click at [839, 367] on div "Morphology of flowering Plants 6 Lesson 39 • 2:52 PM • 50 min • Room Room 102" at bounding box center [888, 389] width 660 height 45
copy h6 "Morphology of flowering Plants 6"
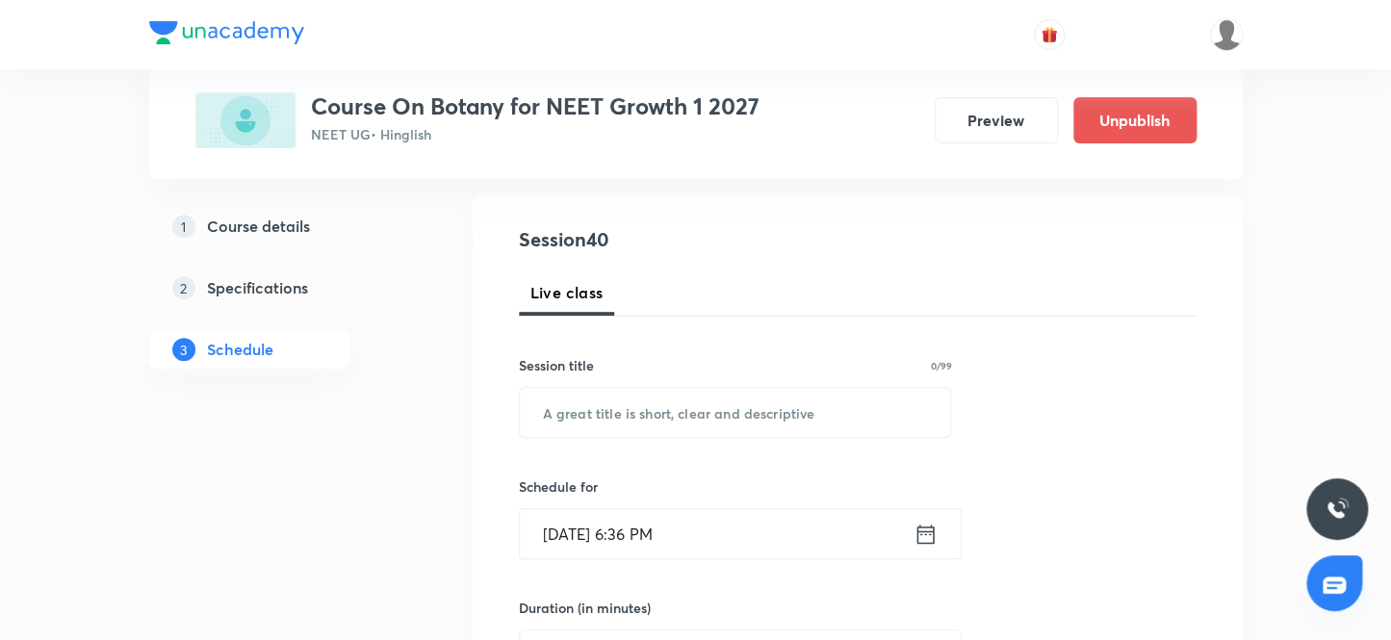
scroll to position [0, 0]
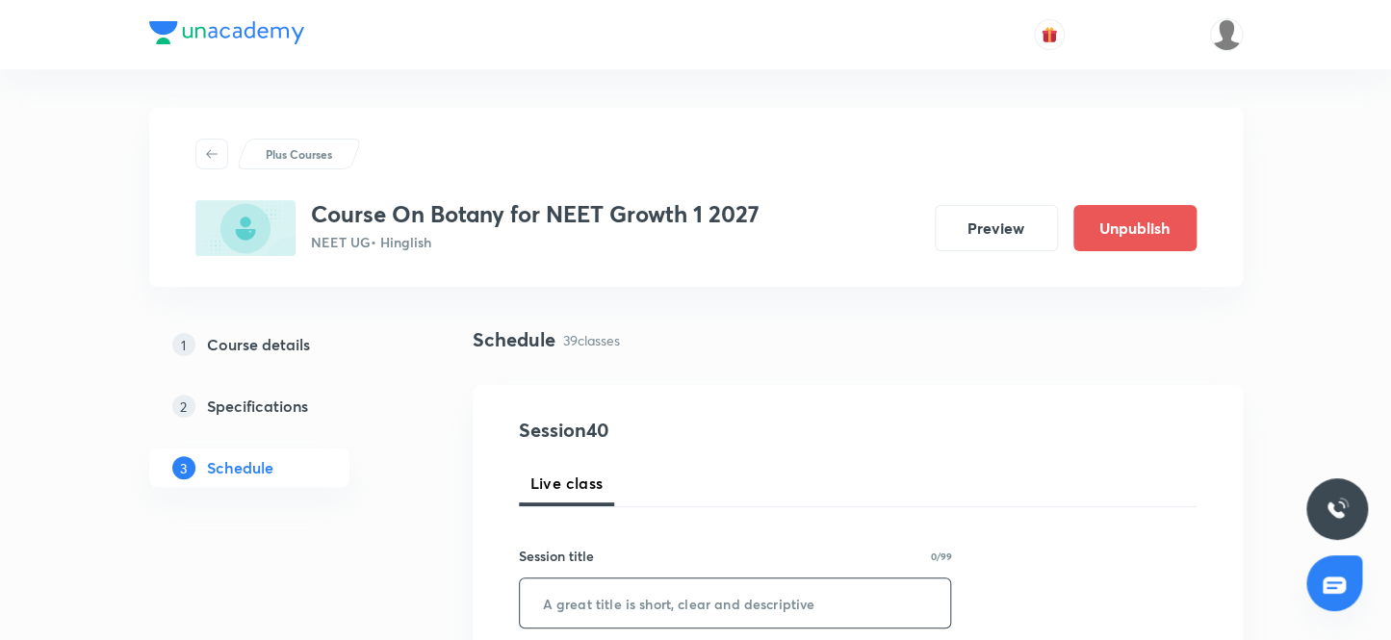
click at [694, 577] on div "Session title 0/99 ​" at bounding box center [735, 587] width 433 height 83
click at [687, 587] on input "text" at bounding box center [735, 603] width 431 height 49
paste input "Morphology of flowering Plants 6"
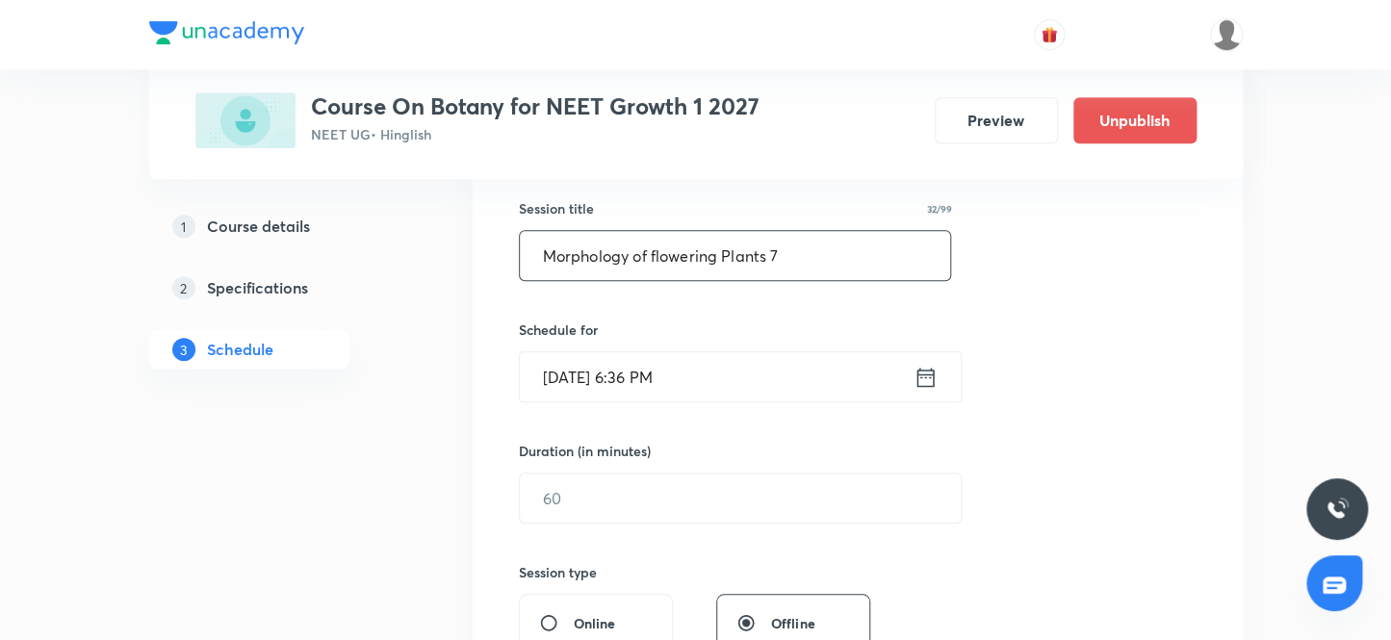
scroll to position [349, 0]
type input "Morphology of flowering Plants 7"
click at [727, 373] on input "[DATE] 6:36 PM" at bounding box center [717, 374] width 394 height 49
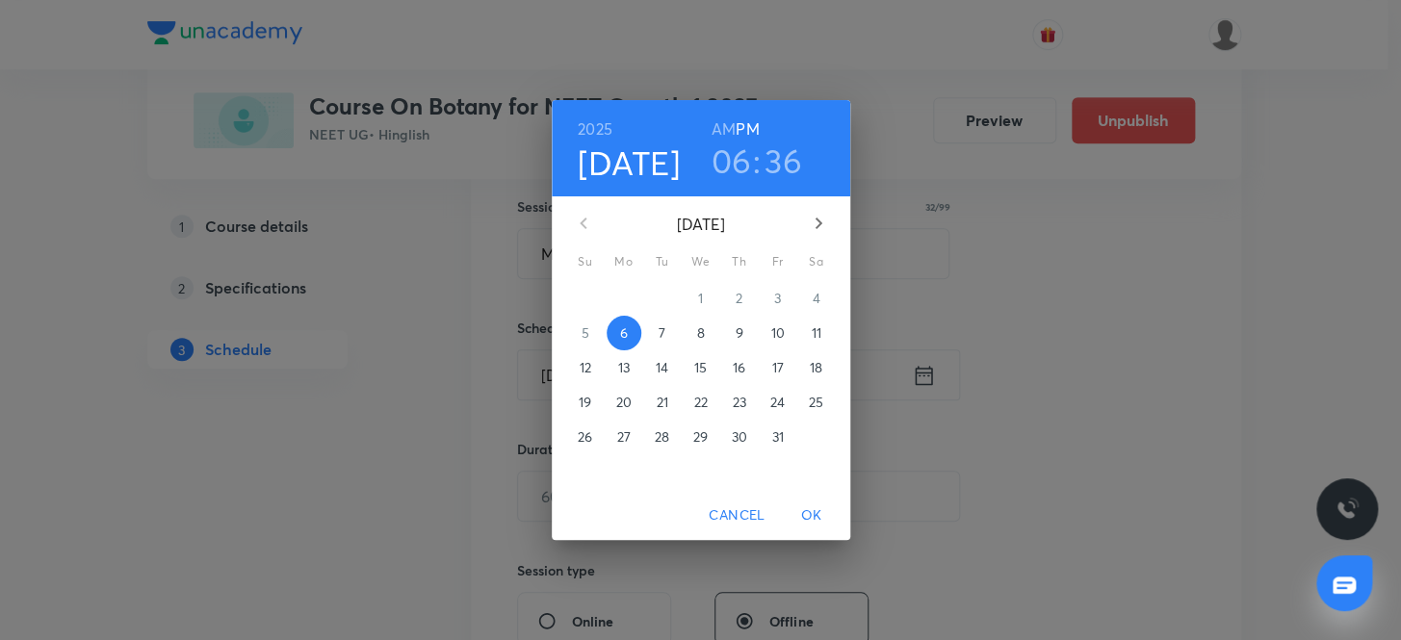
click at [671, 335] on span "7" at bounding box center [662, 332] width 35 height 19
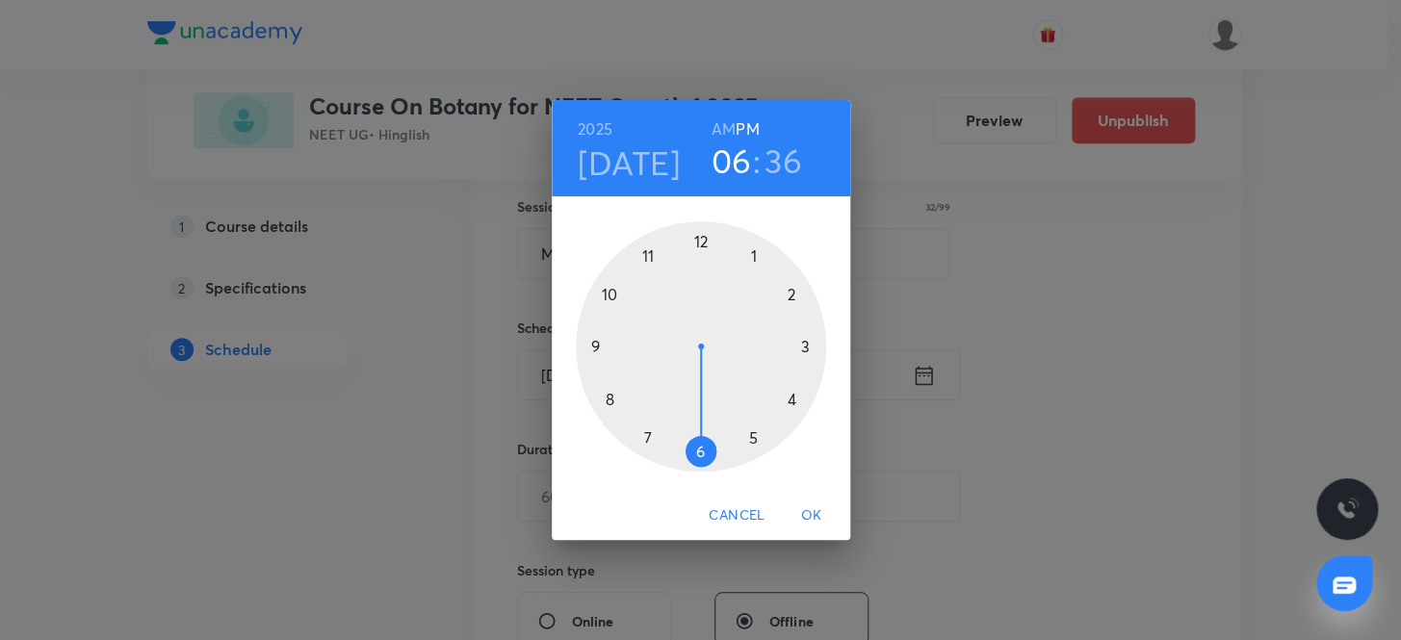
click at [732, 165] on h3 "06" at bounding box center [730, 161] width 40 height 40
click at [600, 285] on div at bounding box center [701, 346] width 250 height 250
click at [699, 239] on div at bounding box center [701, 346] width 250 height 250
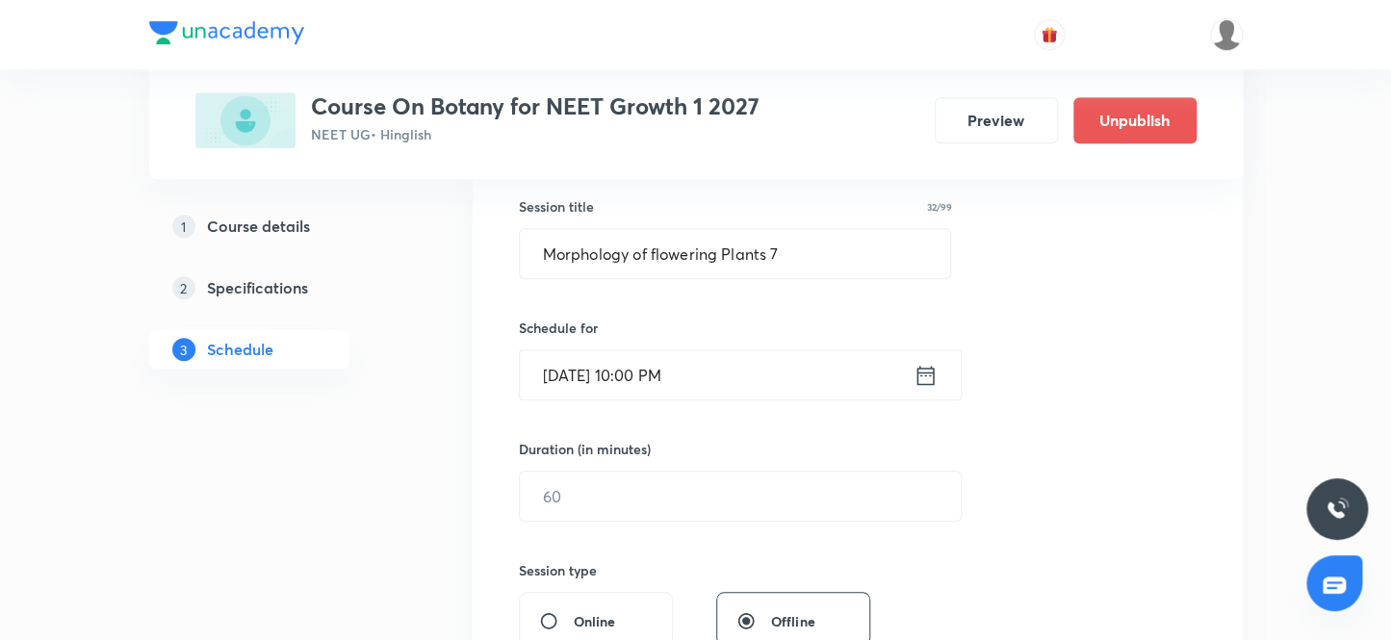
click at [718, 375] on input "[DATE] 10:00 PM" at bounding box center [717, 374] width 394 height 49
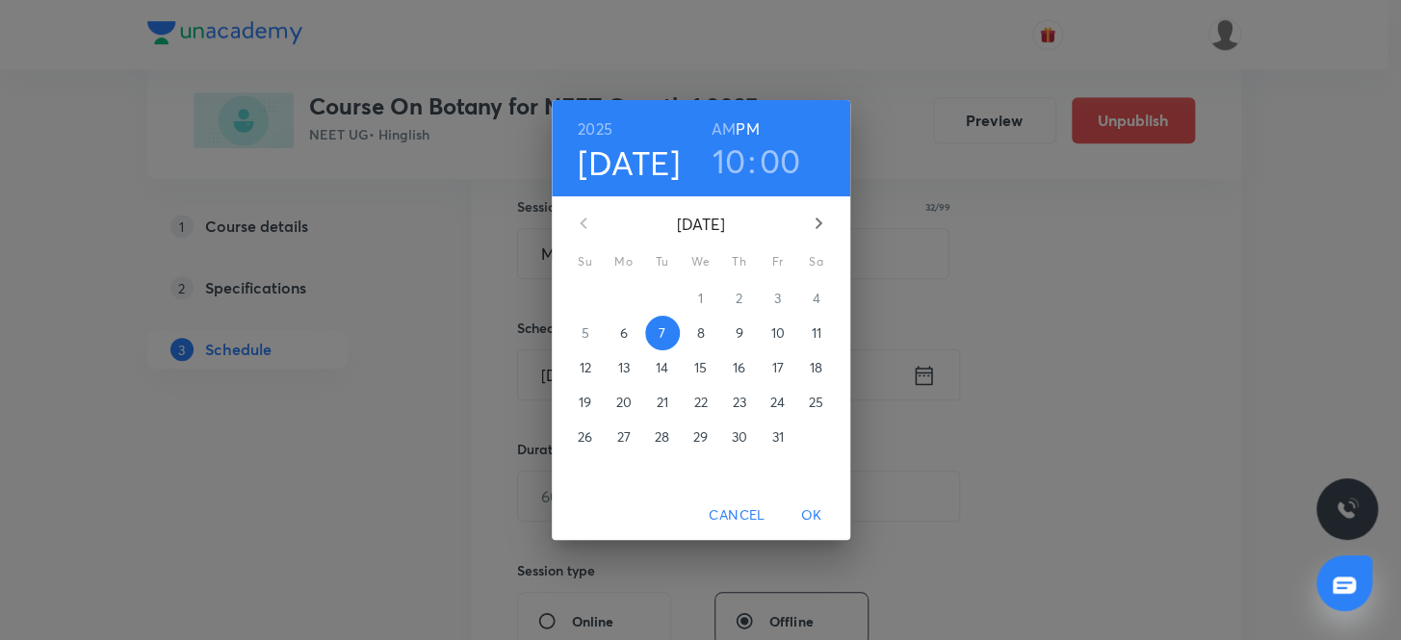
click at [727, 128] on h6 "AM" at bounding box center [723, 129] width 24 height 27
click at [813, 508] on span "OK" at bounding box center [811, 515] width 46 height 24
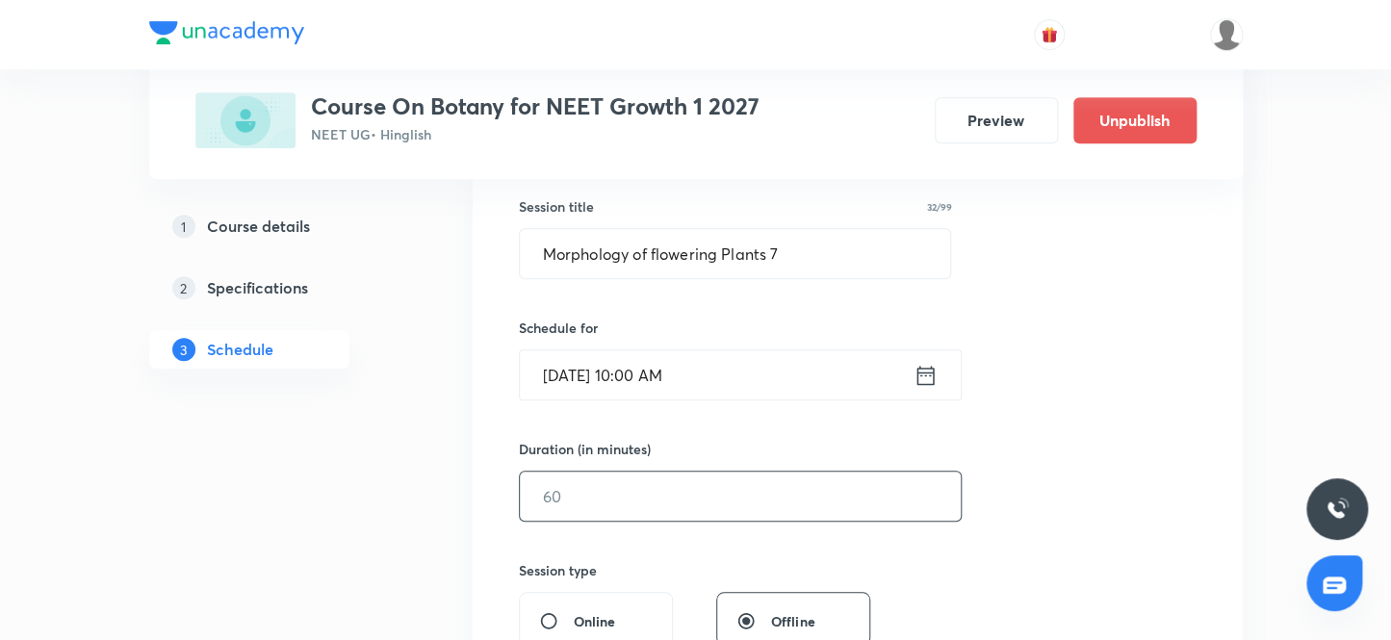
click at [681, 493] on input "text" at bounding box center [740, 496] width 441 height 49
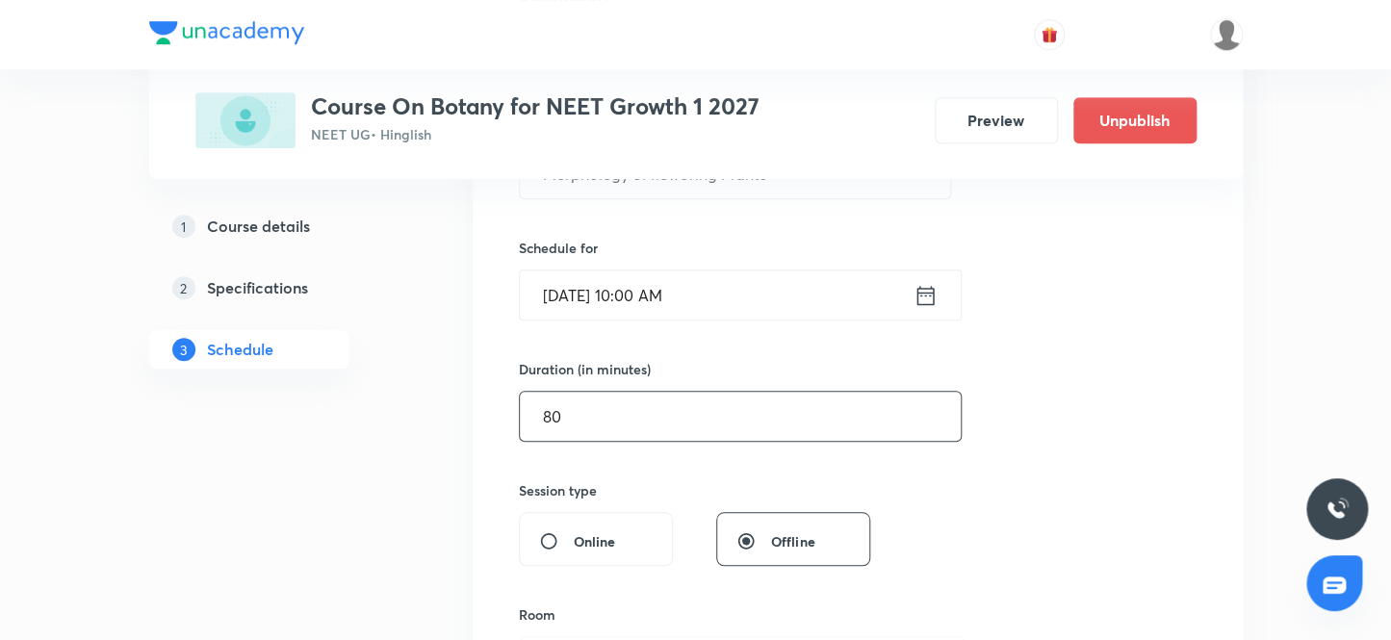
scroll to position [525, 0]
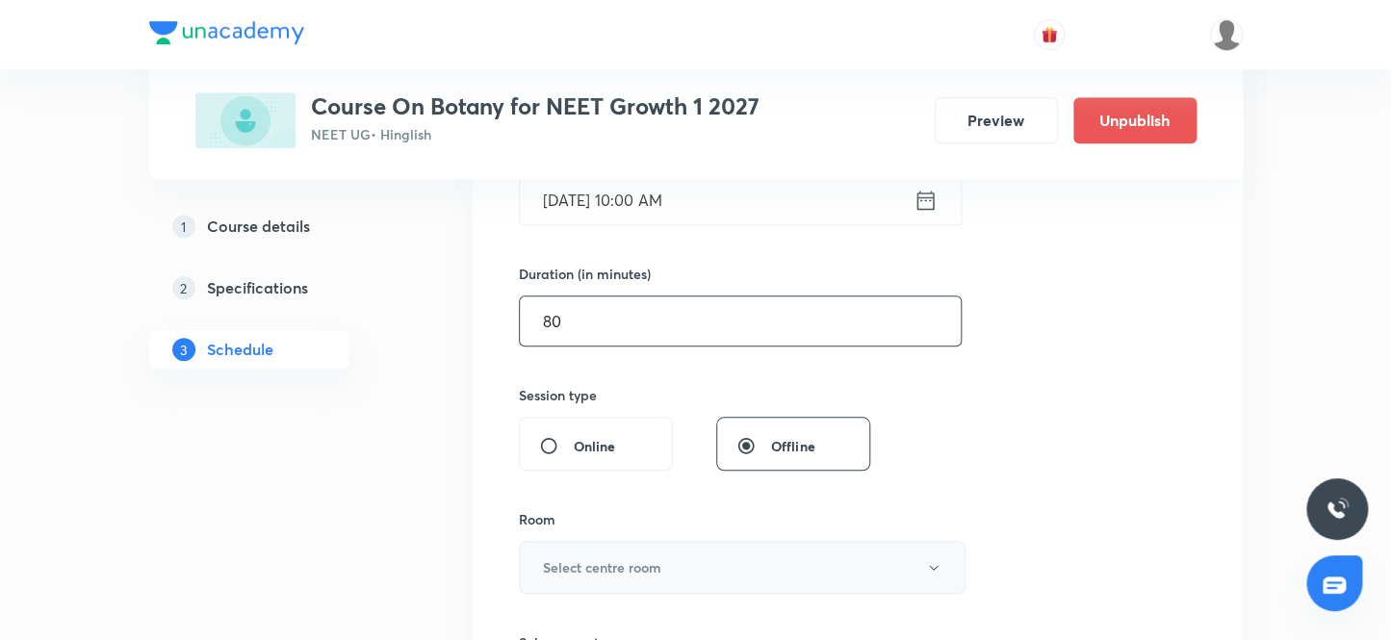
type input "80"
click at [676, 576] on button "Select centre room" at bounding box center [742, 567] width 447 height 53
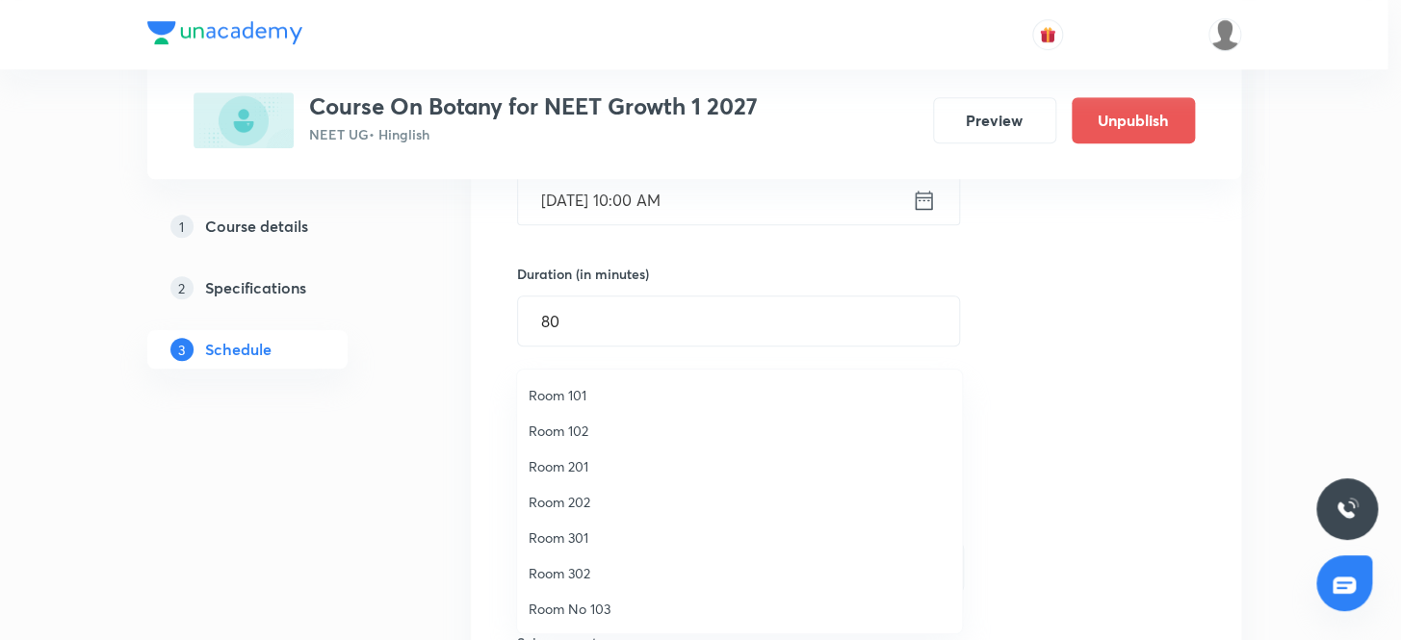
click at [562, 430] on span "Room 102" at bounding box center [739, 431] width 422 height 20
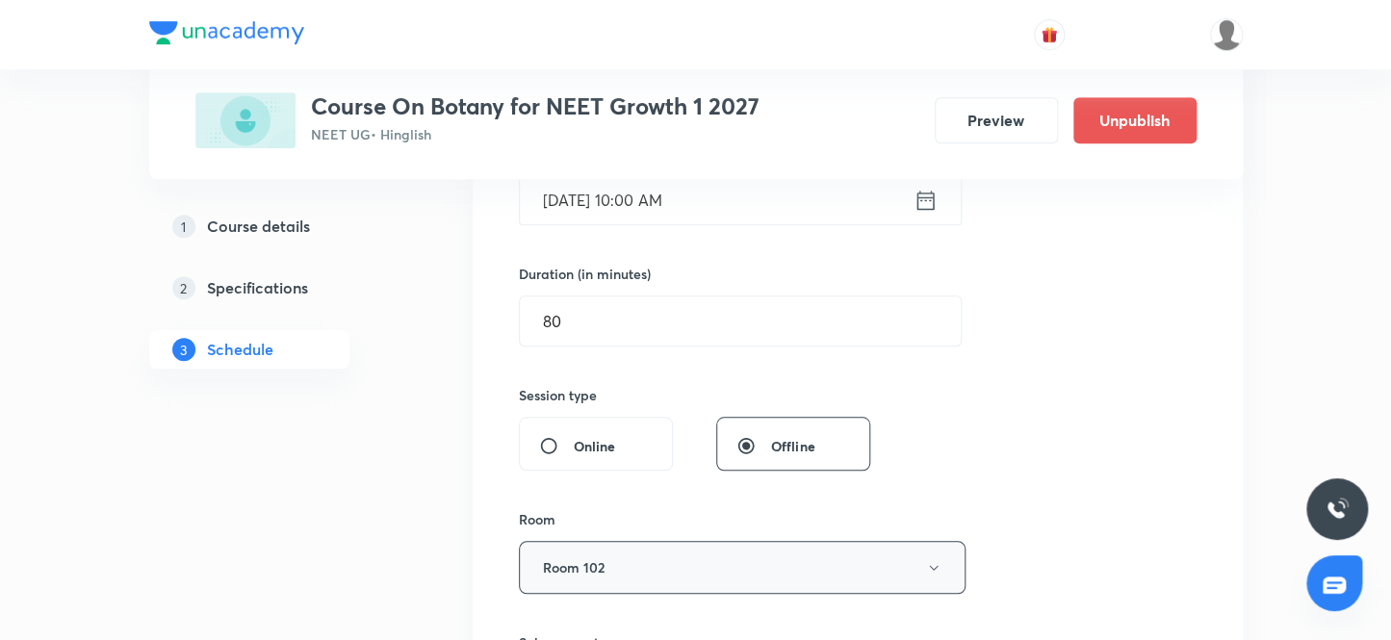
click at [641, 573] on button "Room 102" at bounding box center [742, 567] width 447 height 53
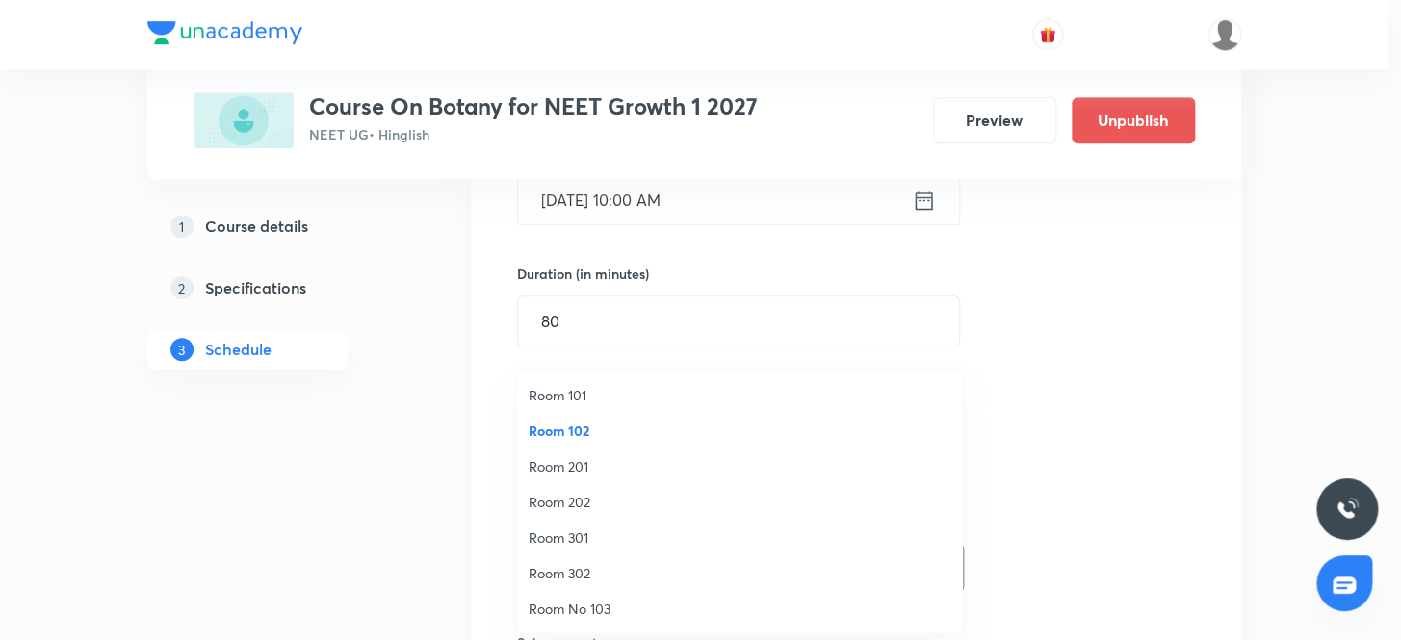
click at [599, 607] on span "Room No 103" at bounding box center [739, 609] width 422 height 20
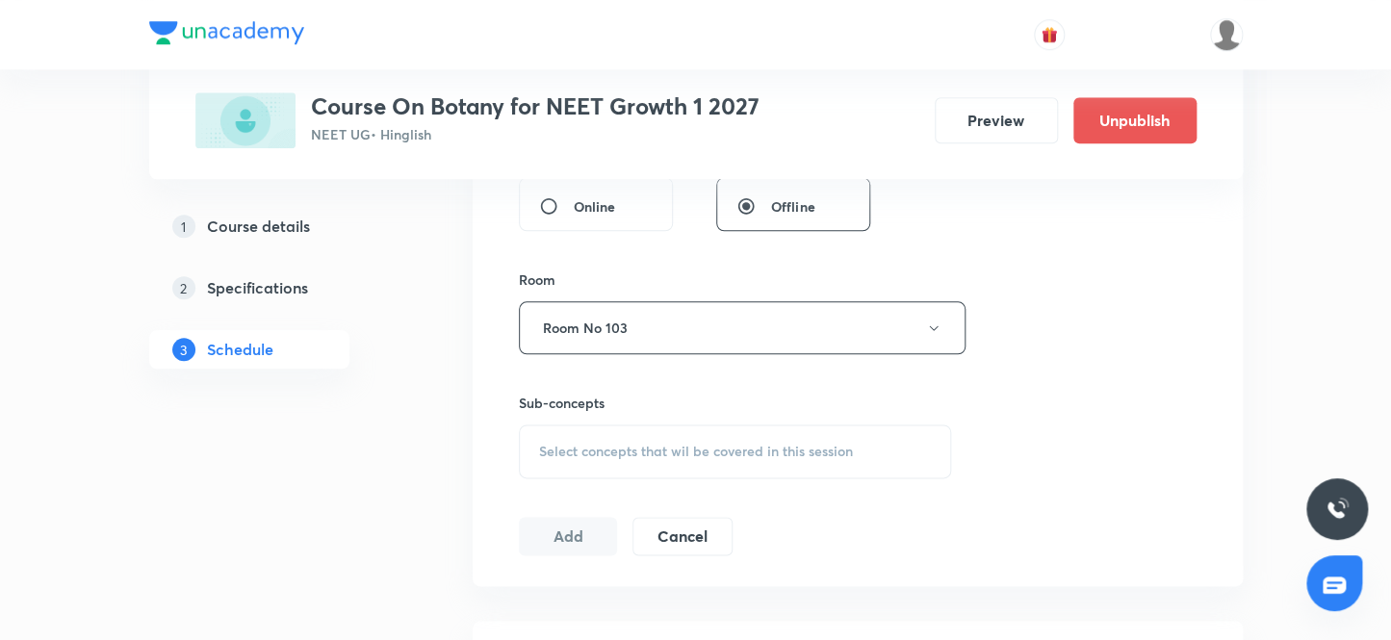
scroll to position [787, 0]
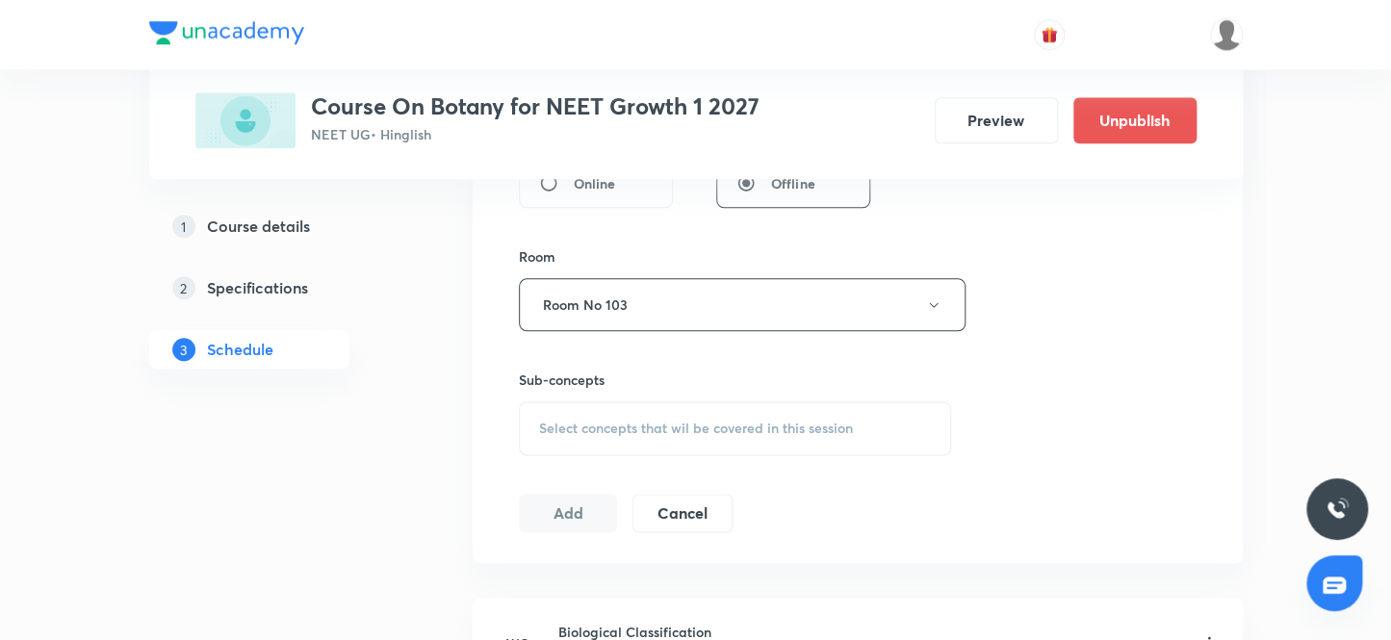
click at [638, 405] on div "Select concepts that wil be covered in this session" at bounding box center [735, 428] width 433 height 54
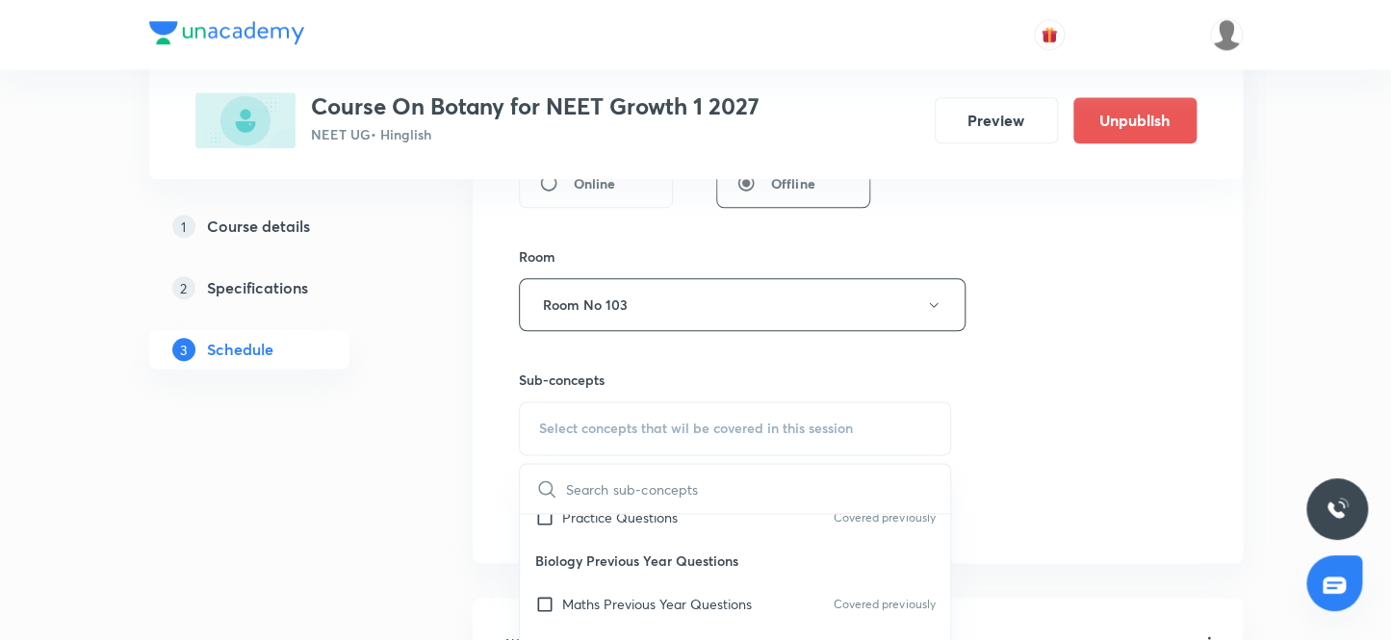
scroll to position [262, 0]
click at [658, 601] on div "What Is Living? Covered previously" at bounding box center [735, 597] width 431 height 43
checkbox input "true"
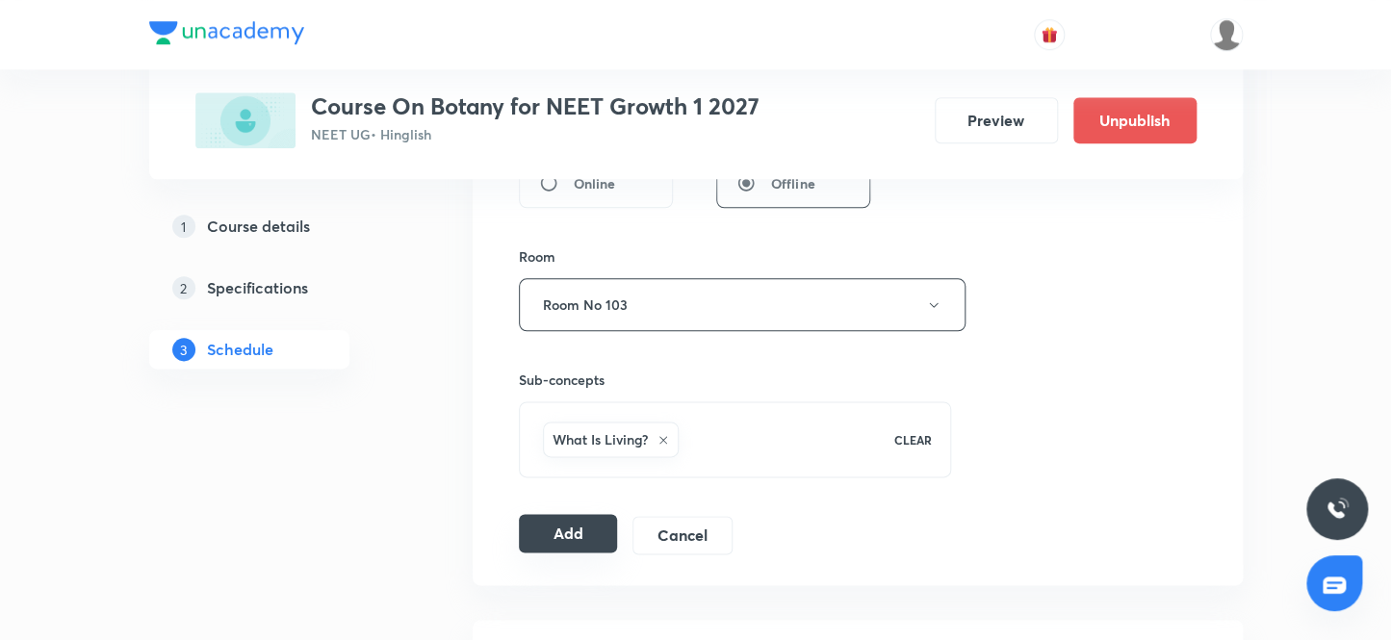
click at [592, 542] on button "Add" at bounding box center [568, 533] width 99 height 39
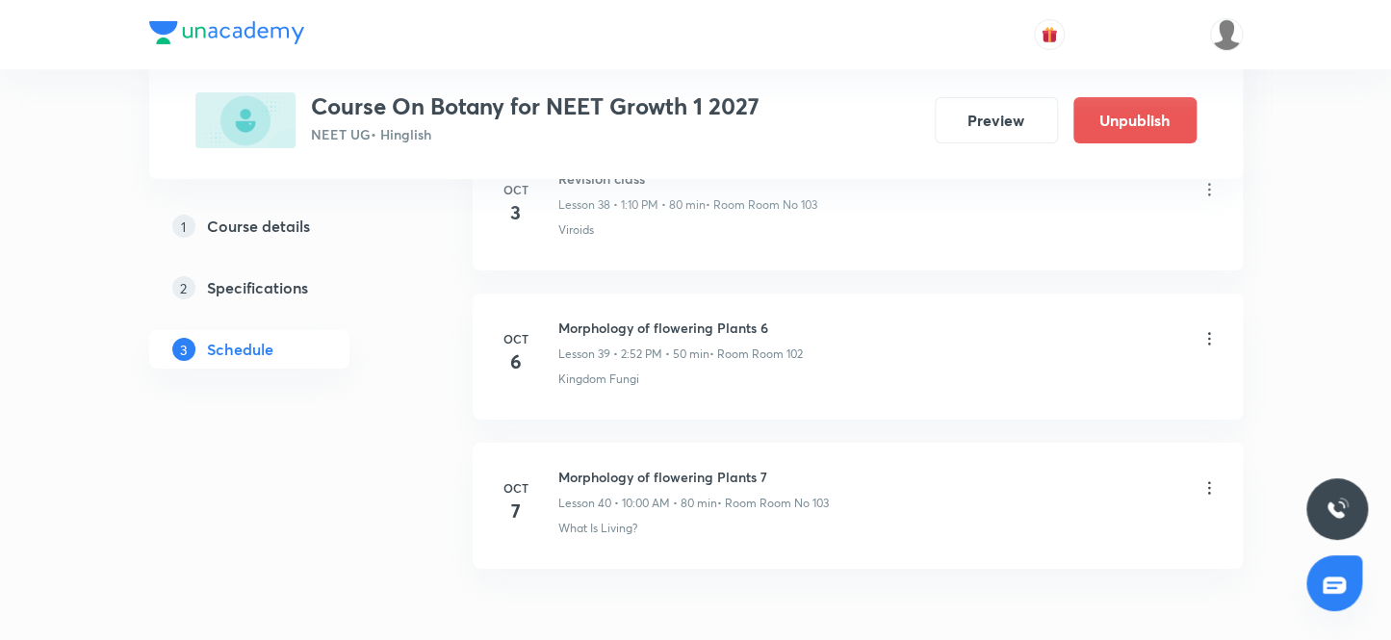
scroll to position [5978, 0]
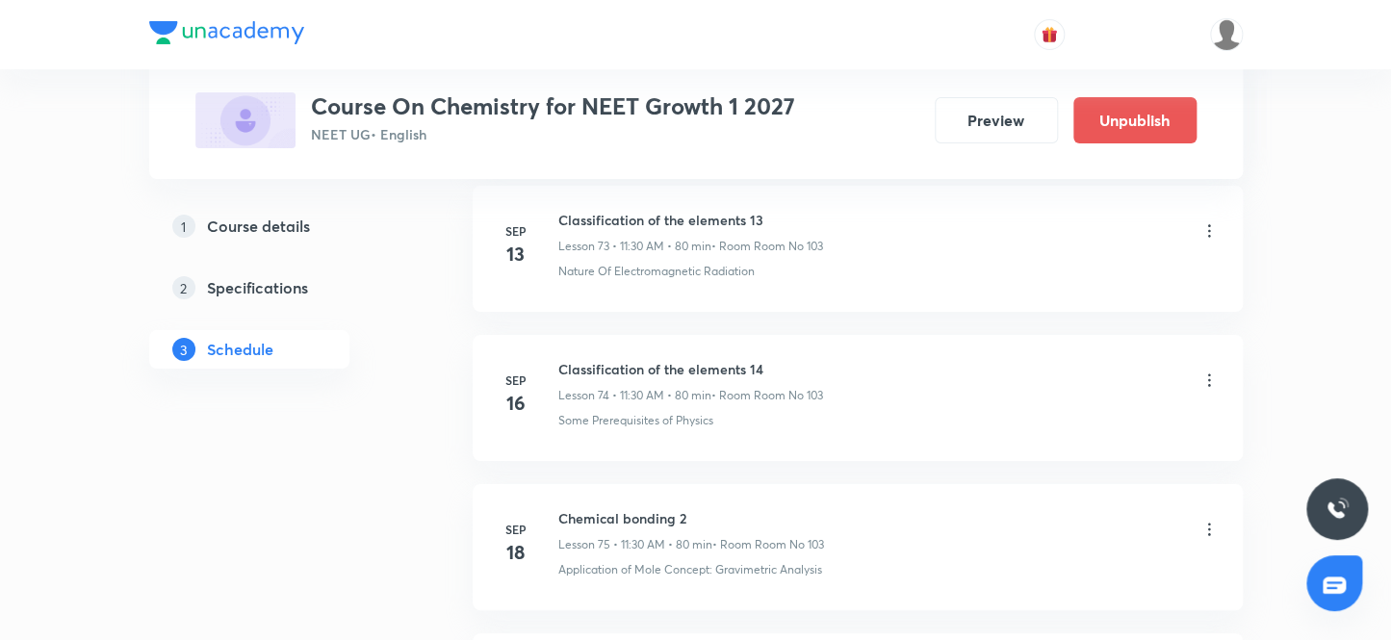
scroll to position [13986, 0]
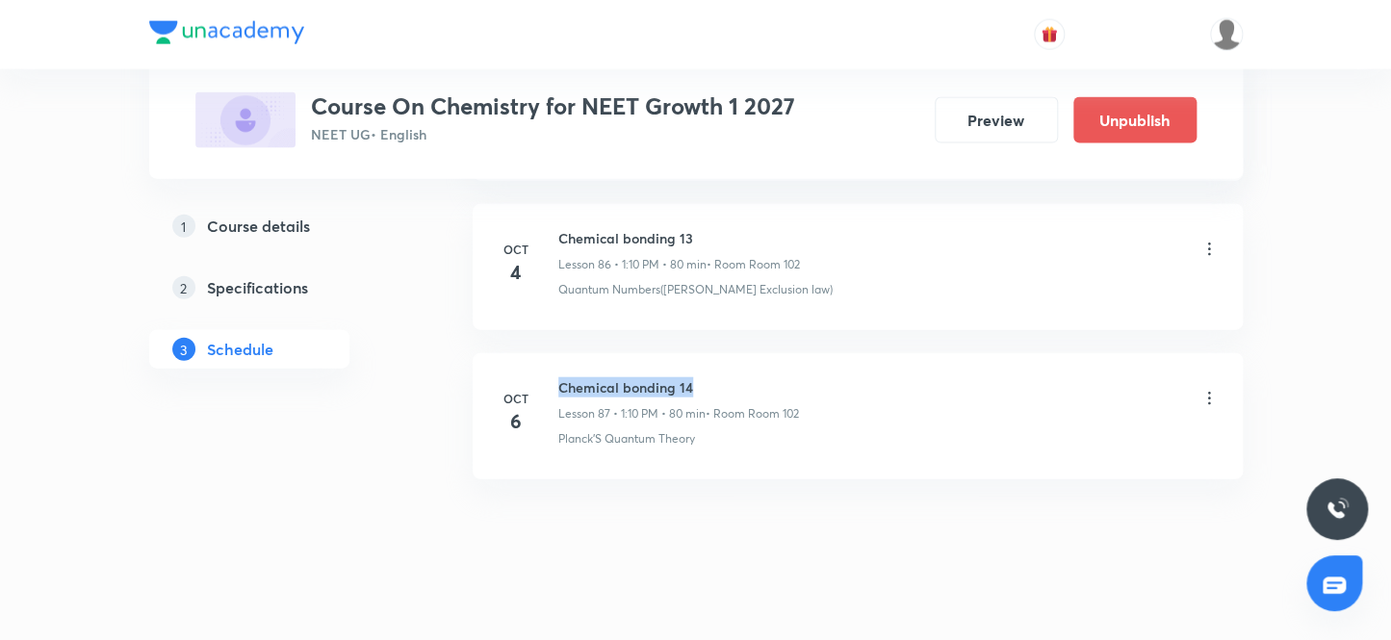
drag, startPoint x: 554, startPoint y: 356, endPoint x: 894, endPoint y: 360, distance: 339.8
click at [894, 377] on div "Oct 6 Chemical bonding 14 Lesson 87 • 1:10 PM • 80 min • Room Room 102 Planck’S…" at bounding box center [858, 412] width 722 height 70
copy h6 "Chemical bonding 14"
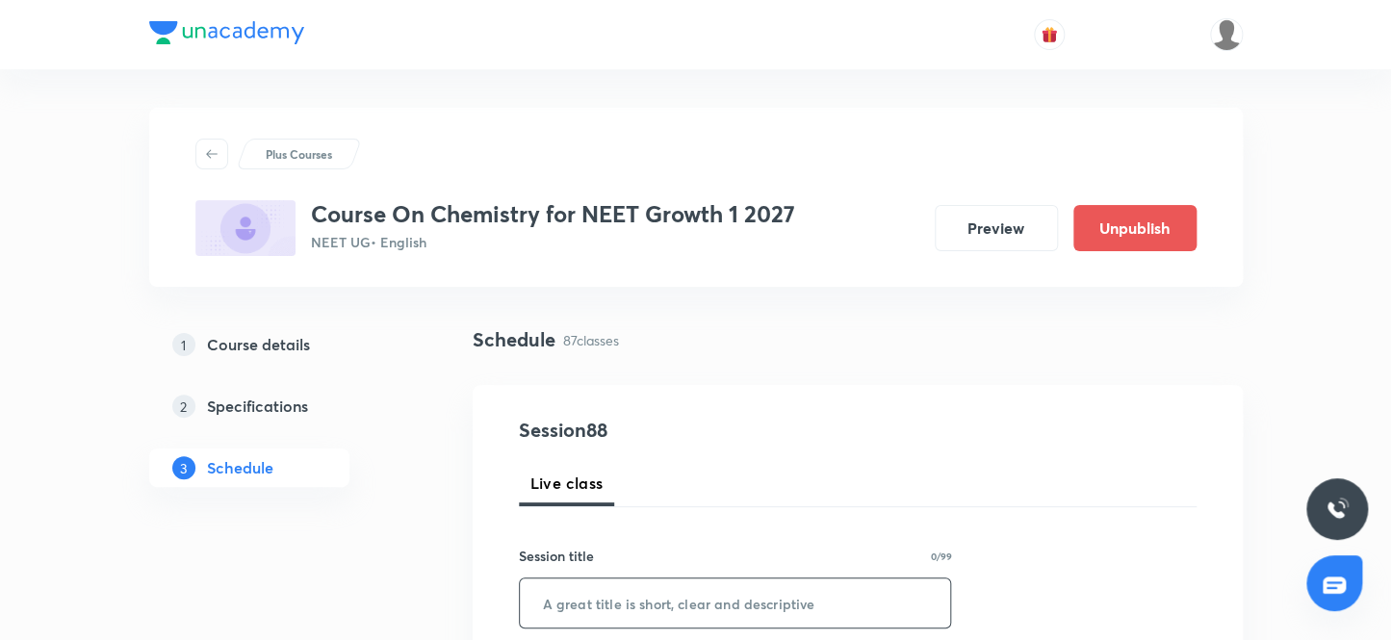
click at [634, 602] on input "text" at bounding box center [735, 603] width 431 height 49
paste input "Chemical bonding 14"
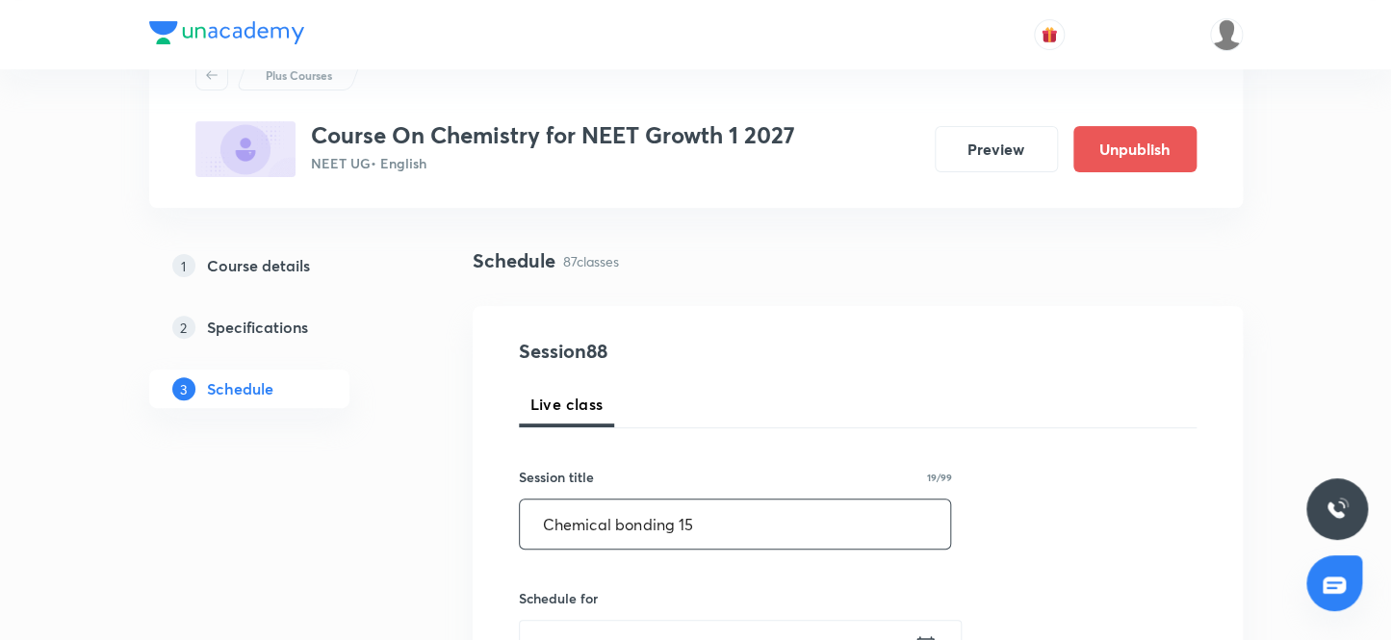
scroll to position [262, 0]
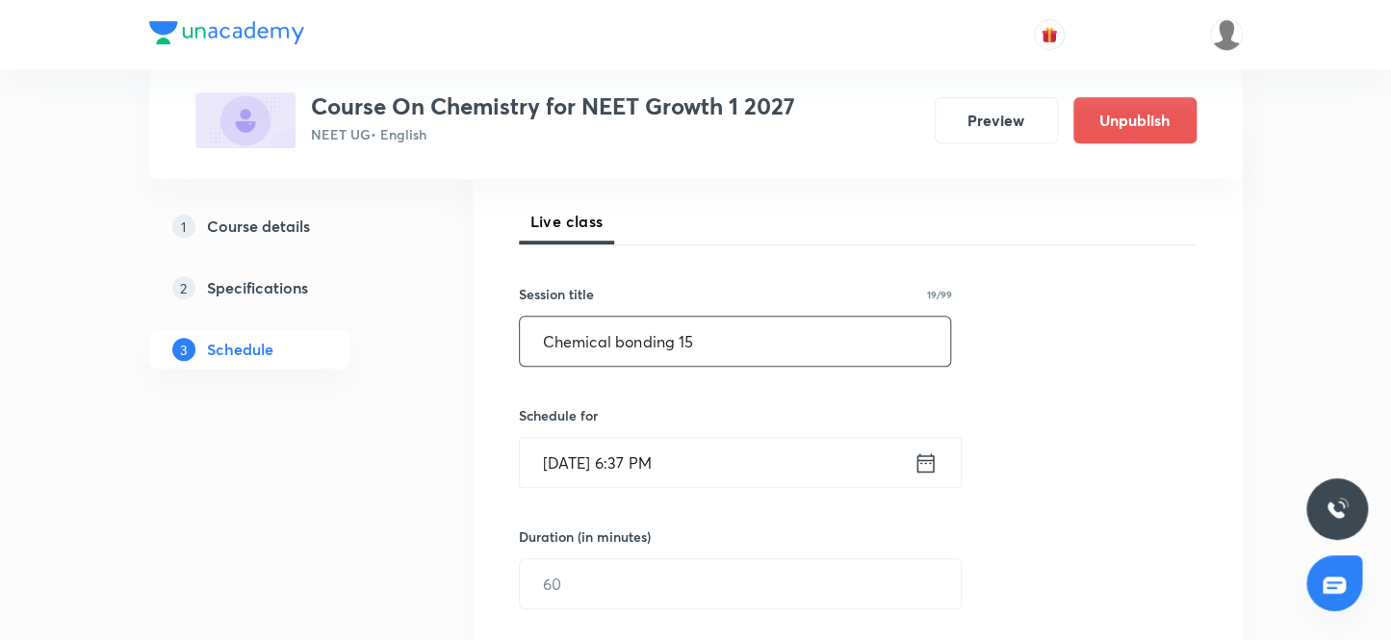
type input "Chemical bonding 15"
click at [708, 484] on input "Oct 6, 2025, 6:37 PM" at bounding box center [717, 462] width 394 height 49
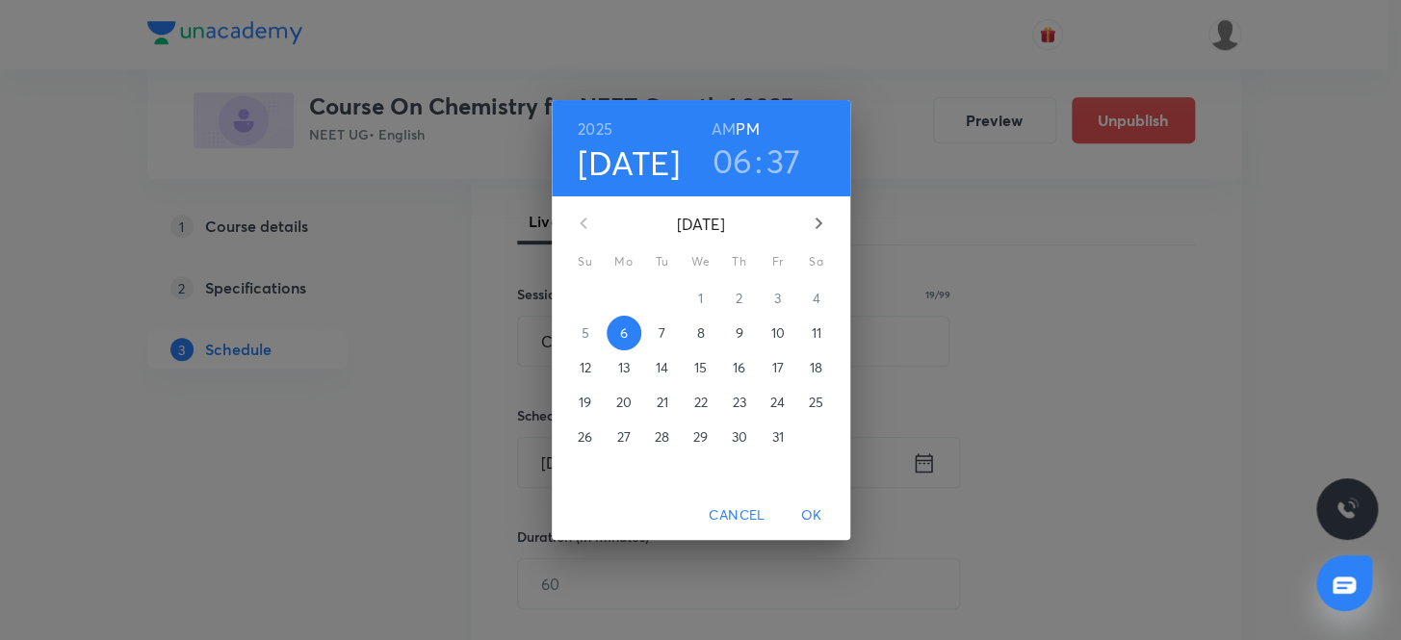
click at [661, 333] on p "7" at bounding box center [661, 332] width 7 height 19
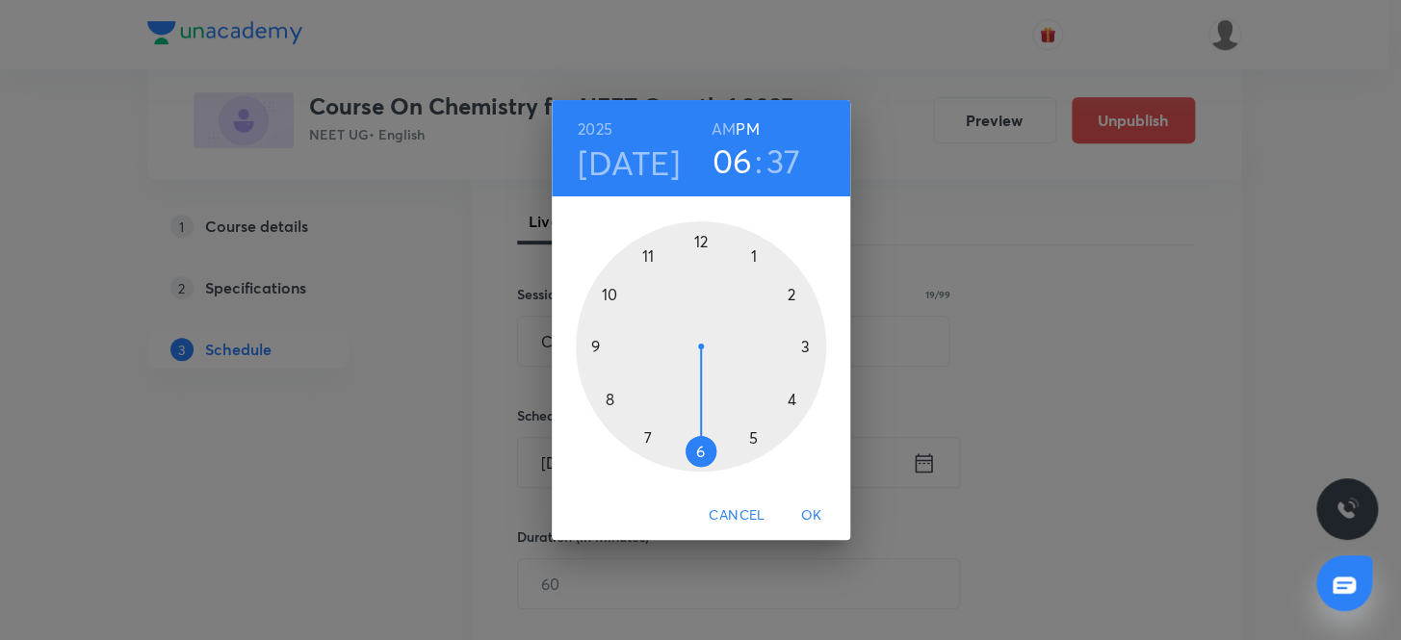
click at [742, 153] on h3 "06" at bounding box center [732, 161] width 40 height 40
click at [649, 252] on div at bounding box center [701, 346] width 250 height 250
click at [700, 446] on div at bounding box center [701, 346] width 250 height 250
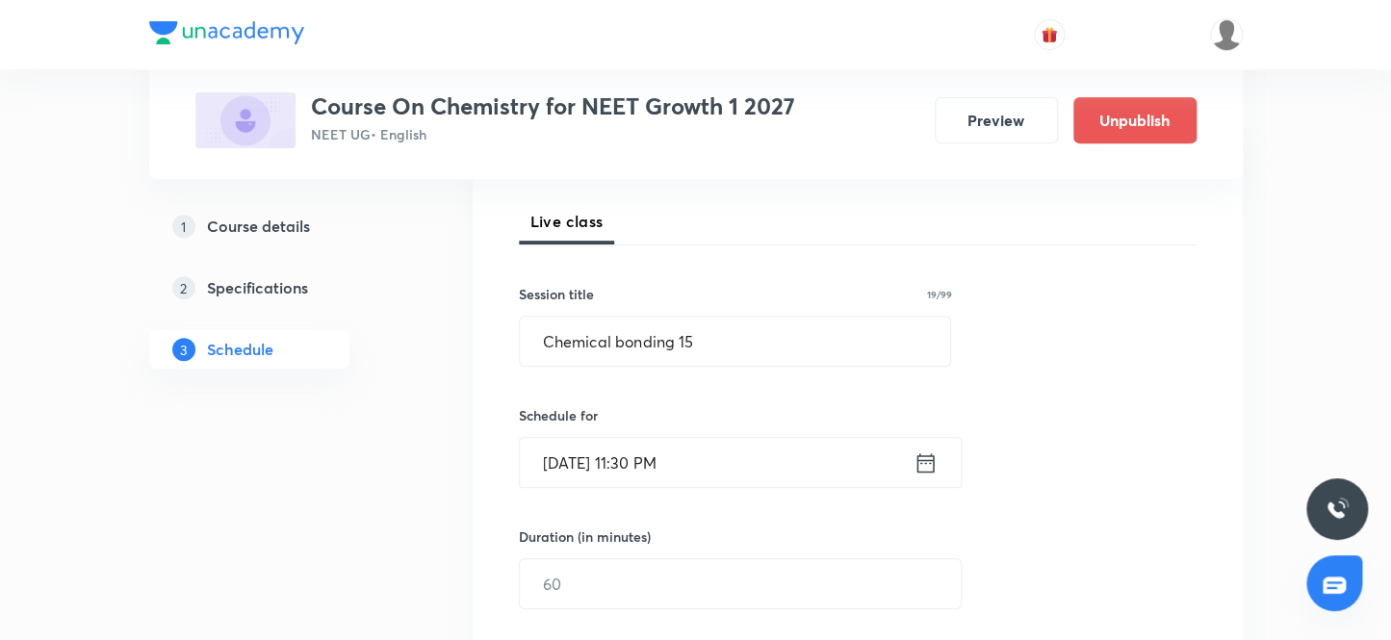
scroll to position [349, 0]
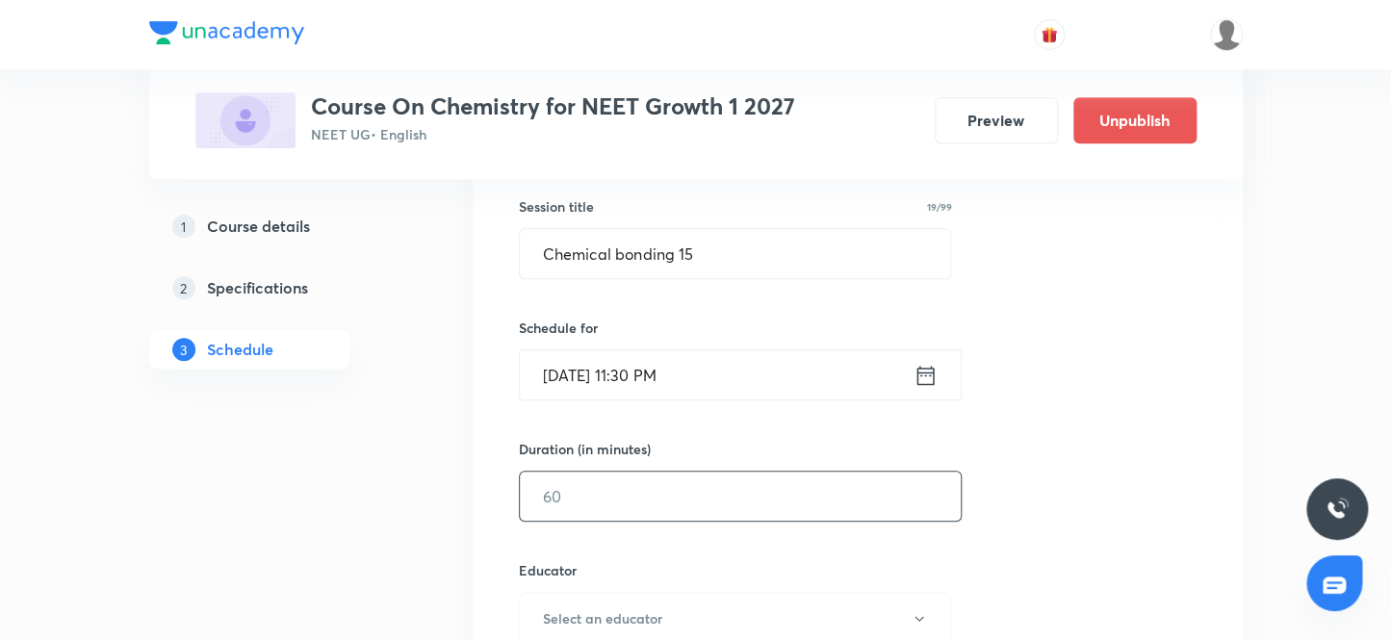
click at [667, 491] on input "text" at bounding box center [740, 496] width 441 height 49
click at [696, 388] on input "[DATE] 11:30 PM" at bounding box center [717, 374] width 394 height 49
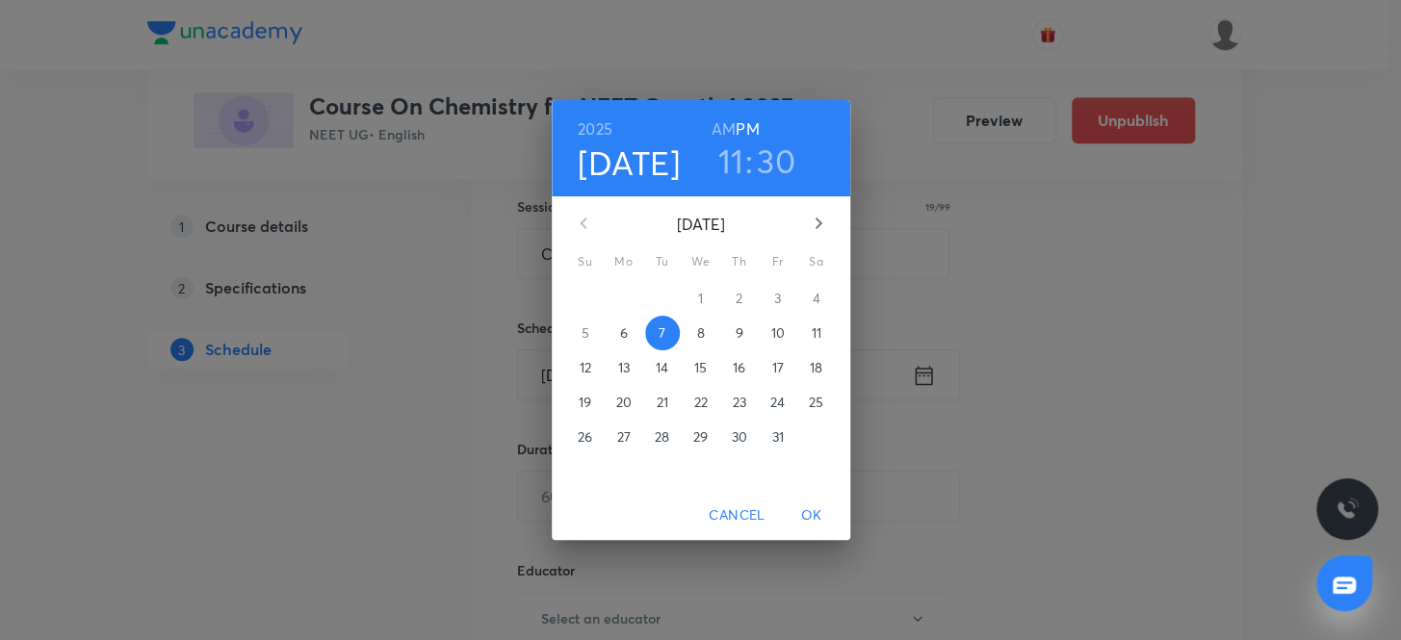
click at [718, 129] on h6 "AM" at bounding box center [723, 129] width 24 height 27
click at [803, 517] on span "OK" at bounding box center [811, 515] width 46 height 24
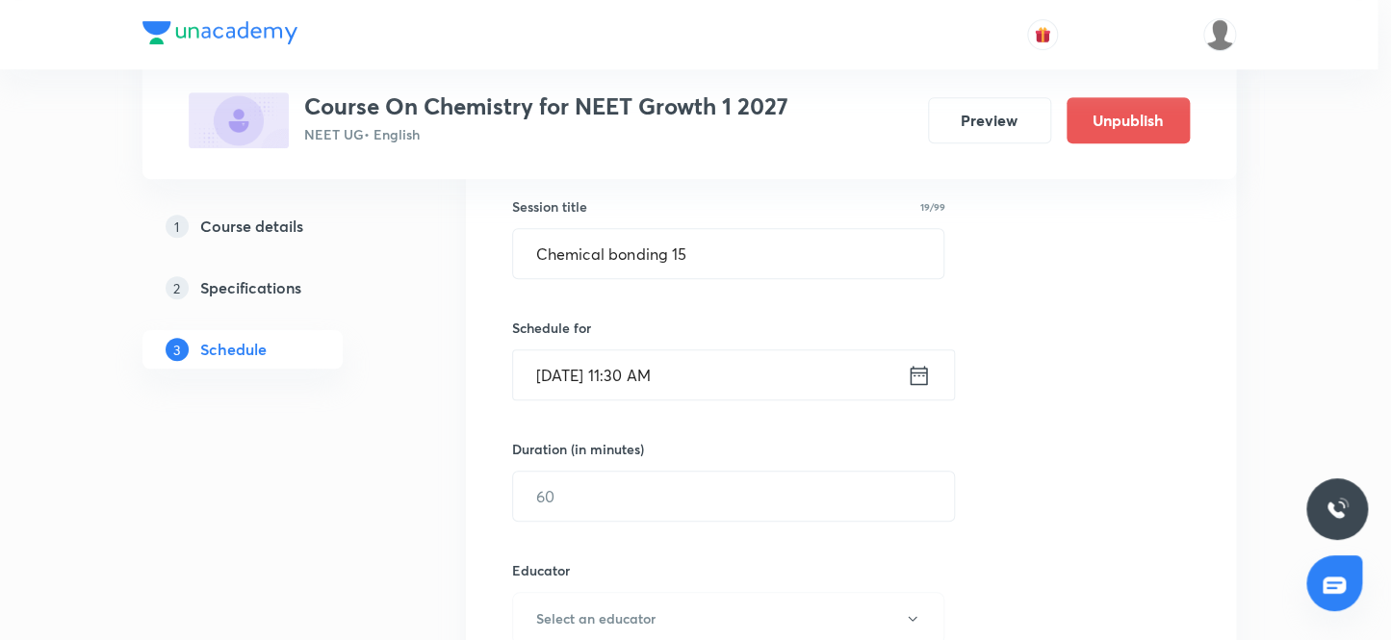
click at [571, 509] on input "text" at bounding box center [733, 496] width 441 height 49
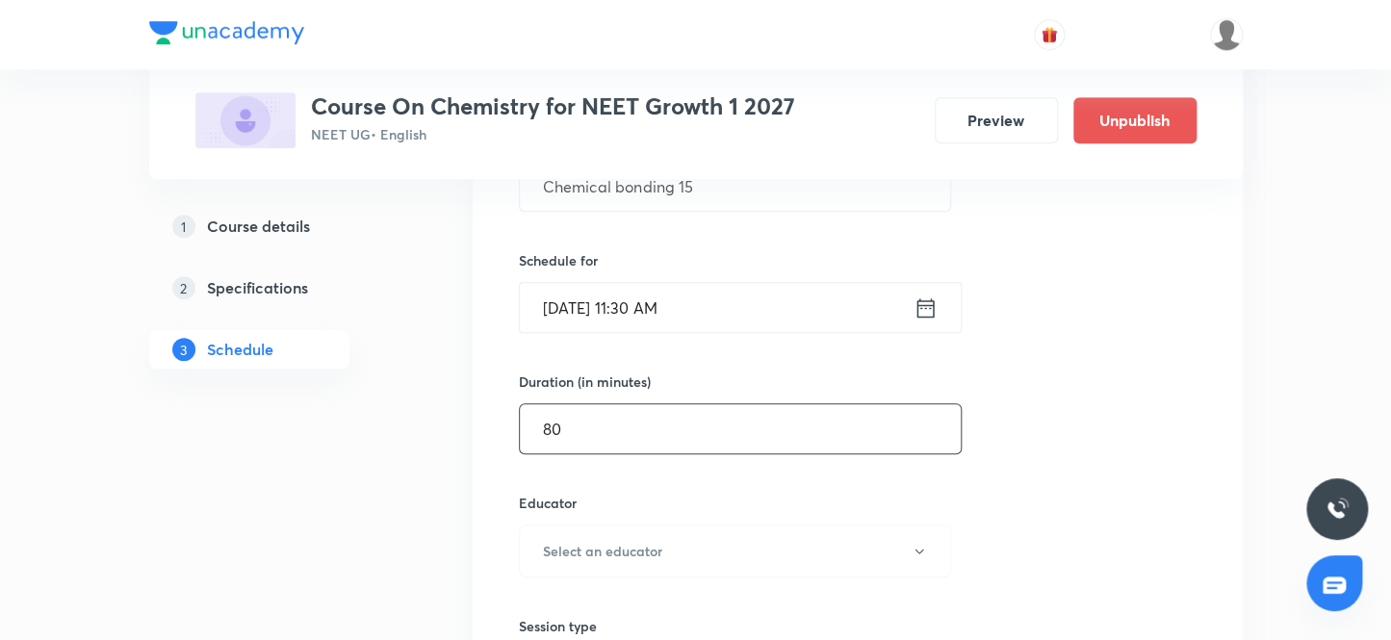
scroll to position [700, 0]
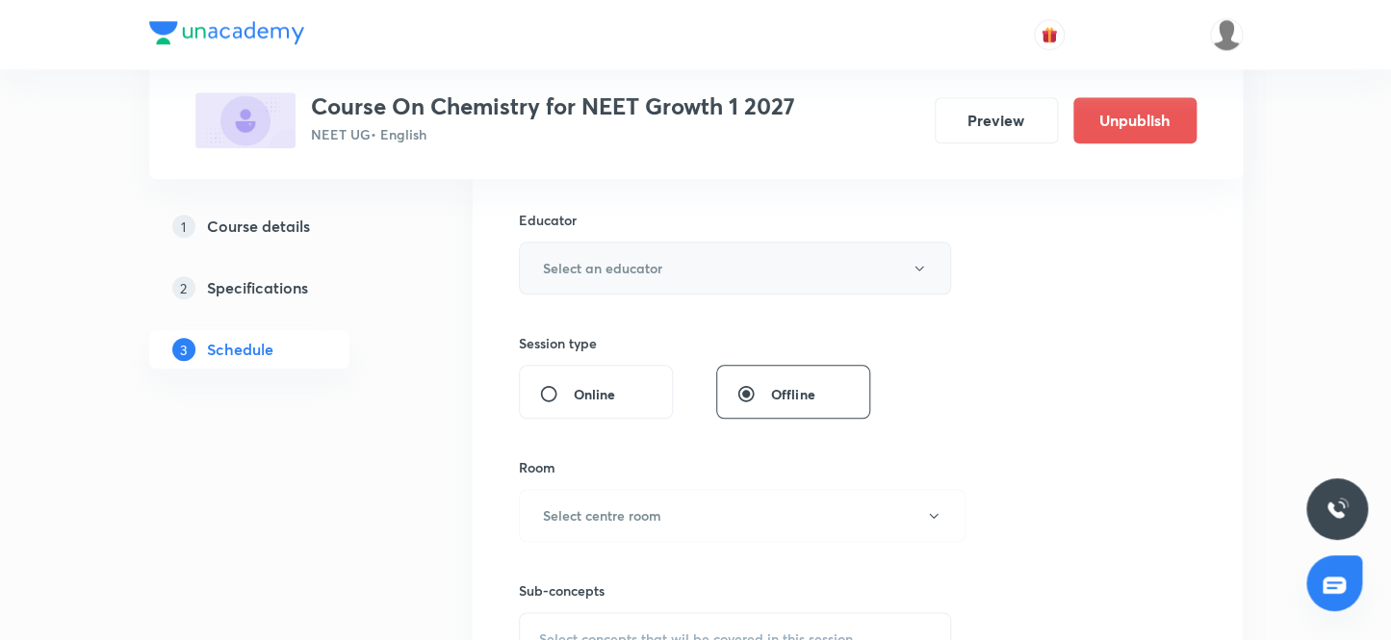
type input "80"
click at [590, 288] on button "Select an educator" at bounding box center [735, 268] width 433 height 53
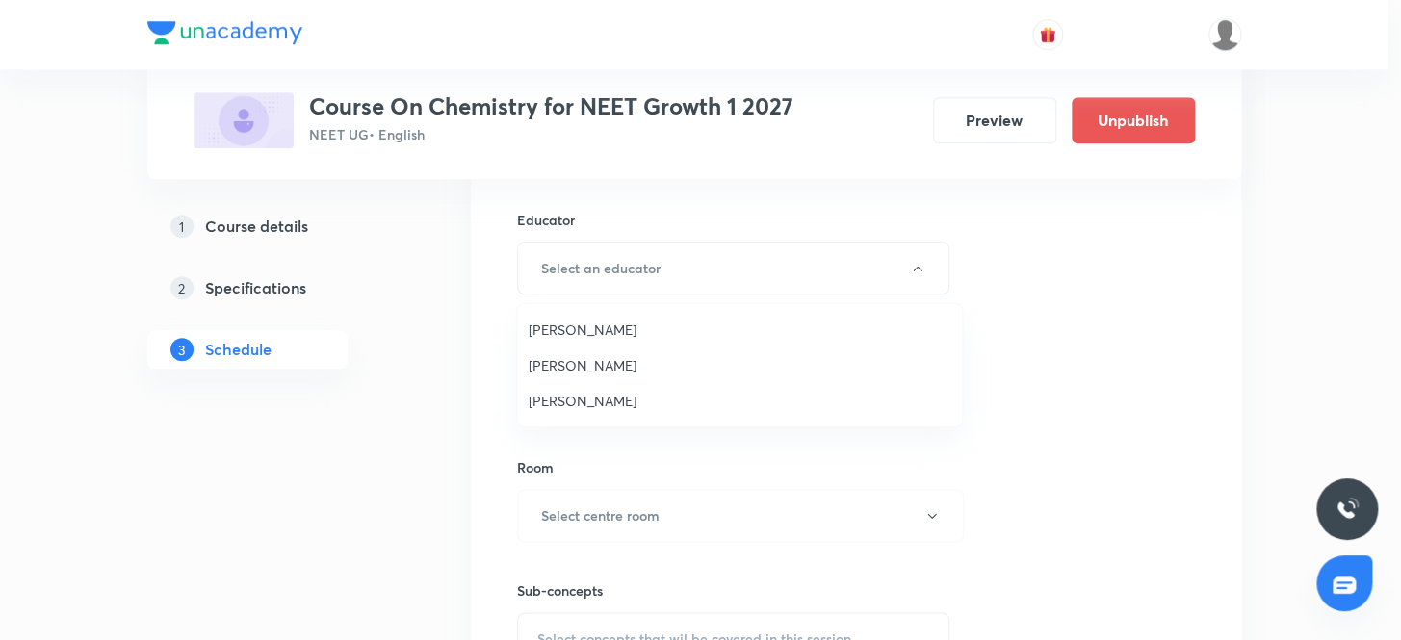
click at [587, 400] on span "Sandeep Maurya" at bounding box center [739, 401] width 422 height 20
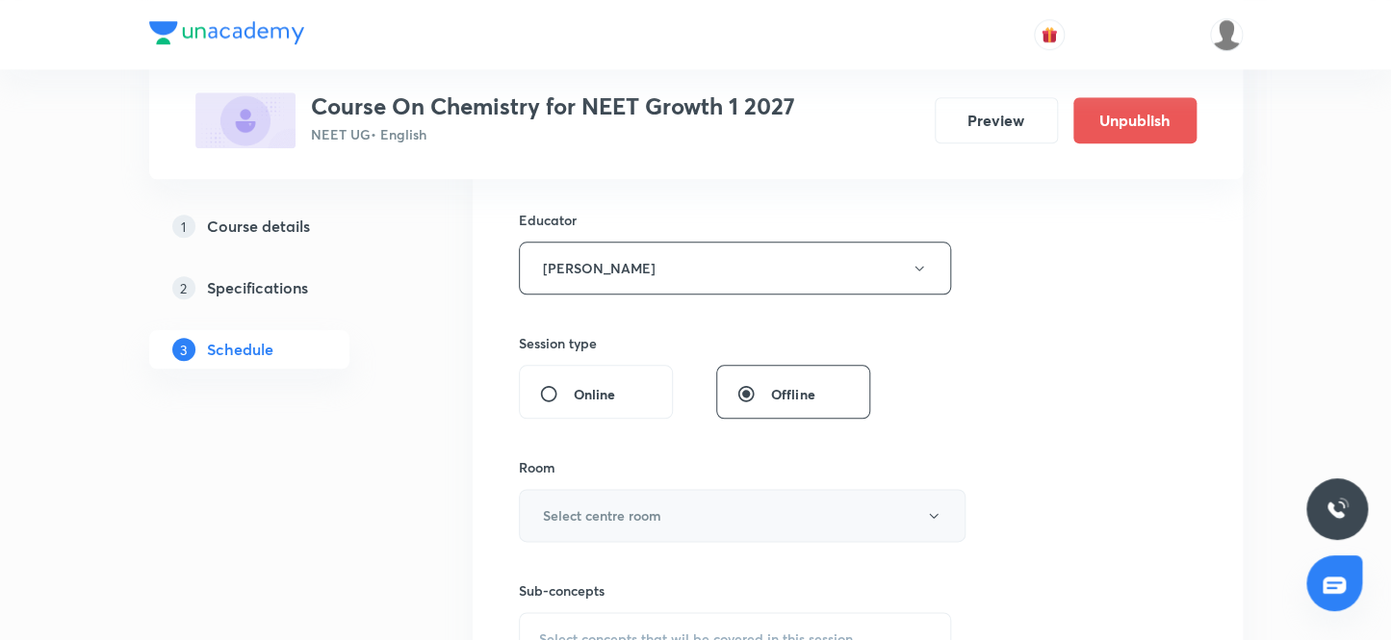
click at [635, 527] on button "Select centre room" at bounding box center [742, 515] width 447 height 53
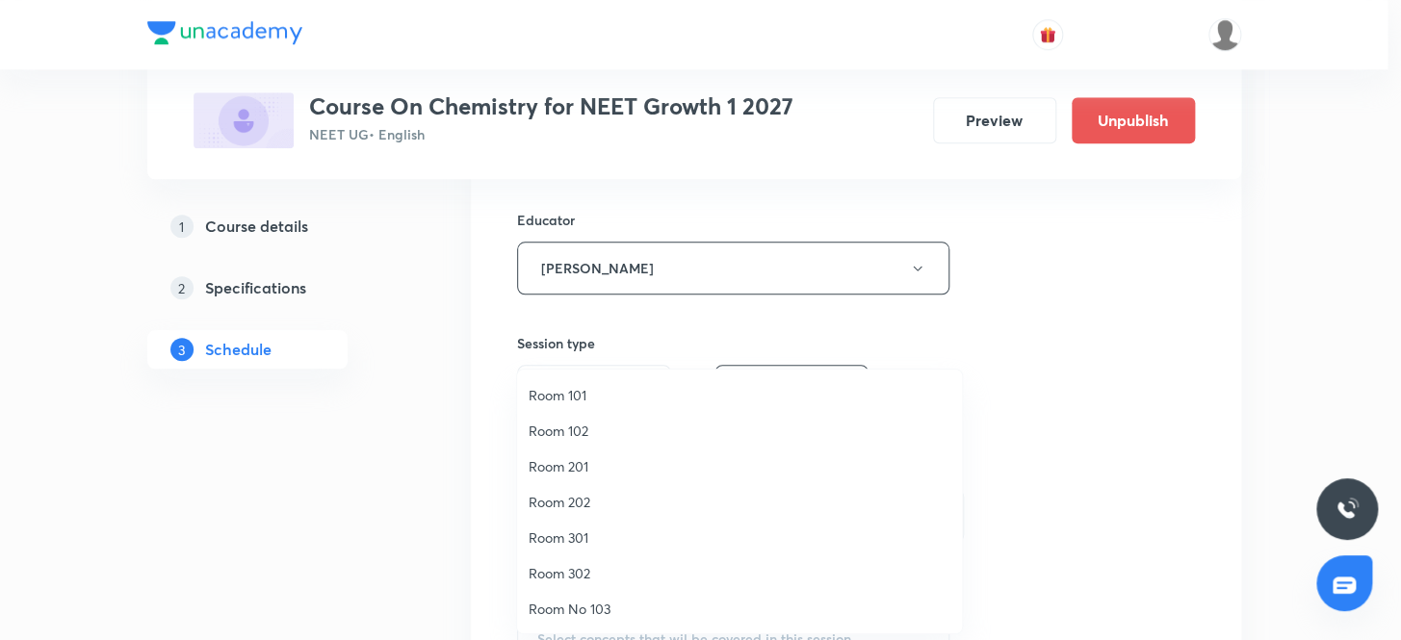
click at [599, 609] on span "Room No 103" at bounding box center [739, 609] width 422 height 20
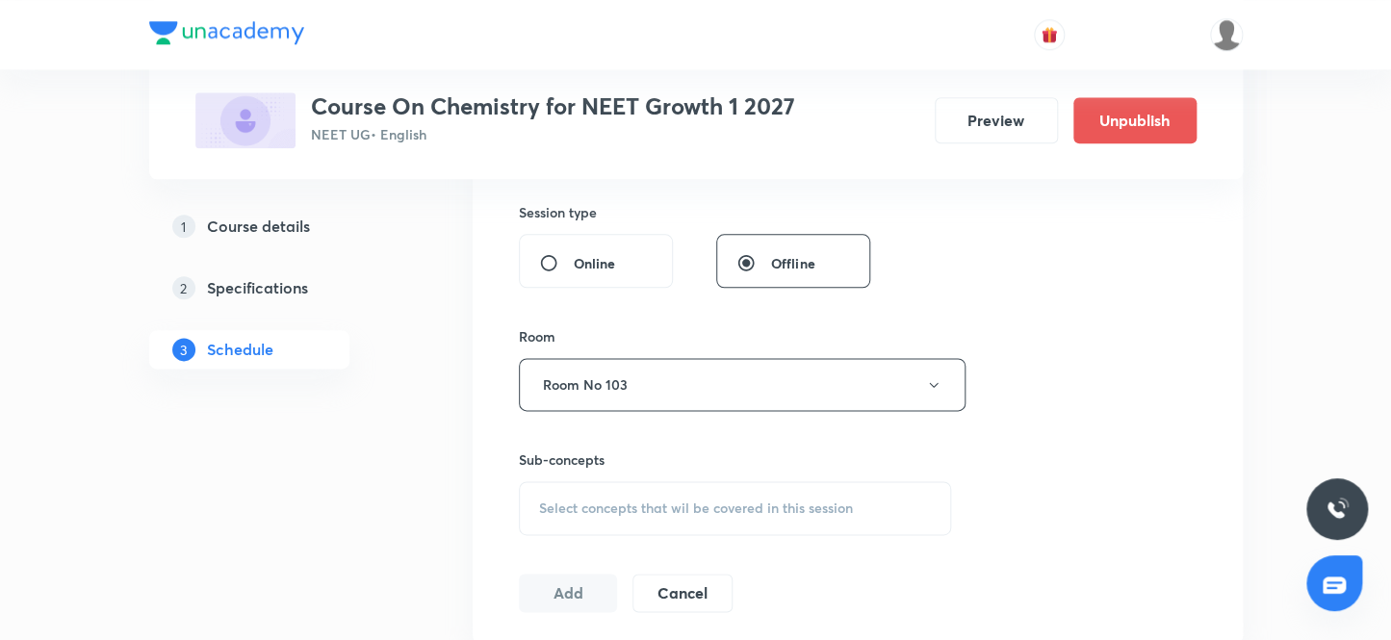
scroll to position [875, 0]
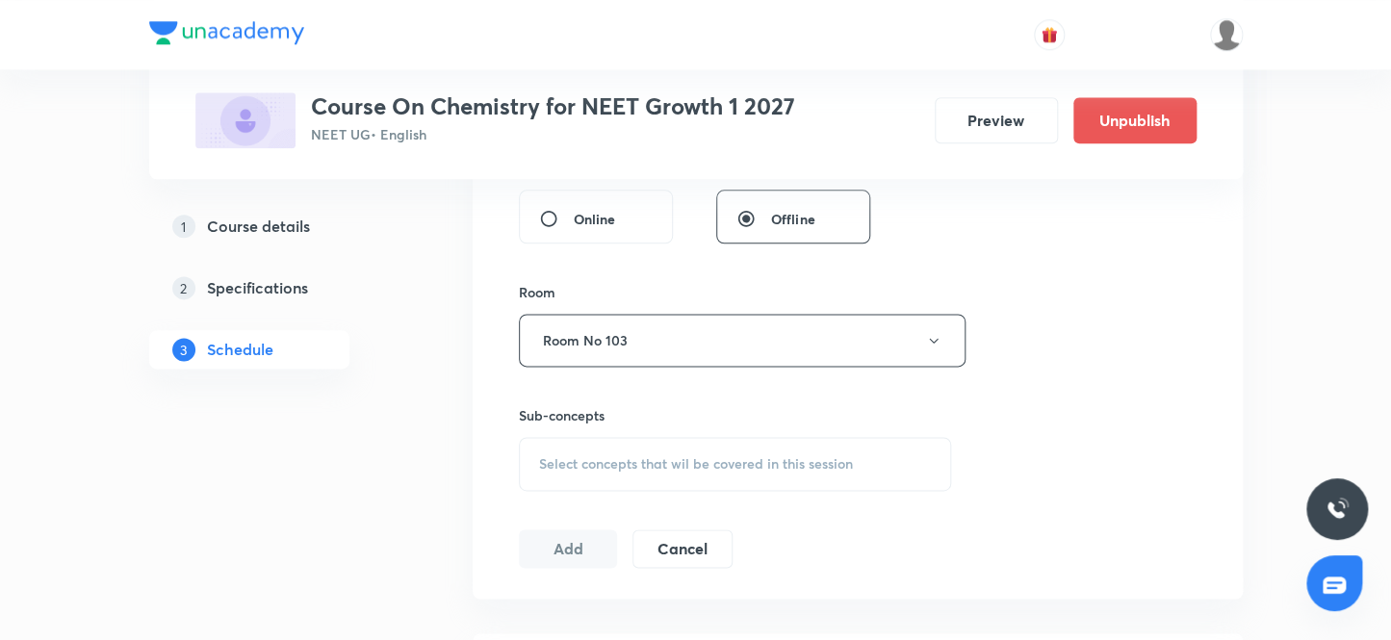
click at [600, 461] on span "Select concepts that wil be covered in this session" at bounding box center [696, 463] width 314 height 15
click at [585, 469] on span "Select concepts that wil be covered in this session" at bounding box center [696, 463] width 314 height 15
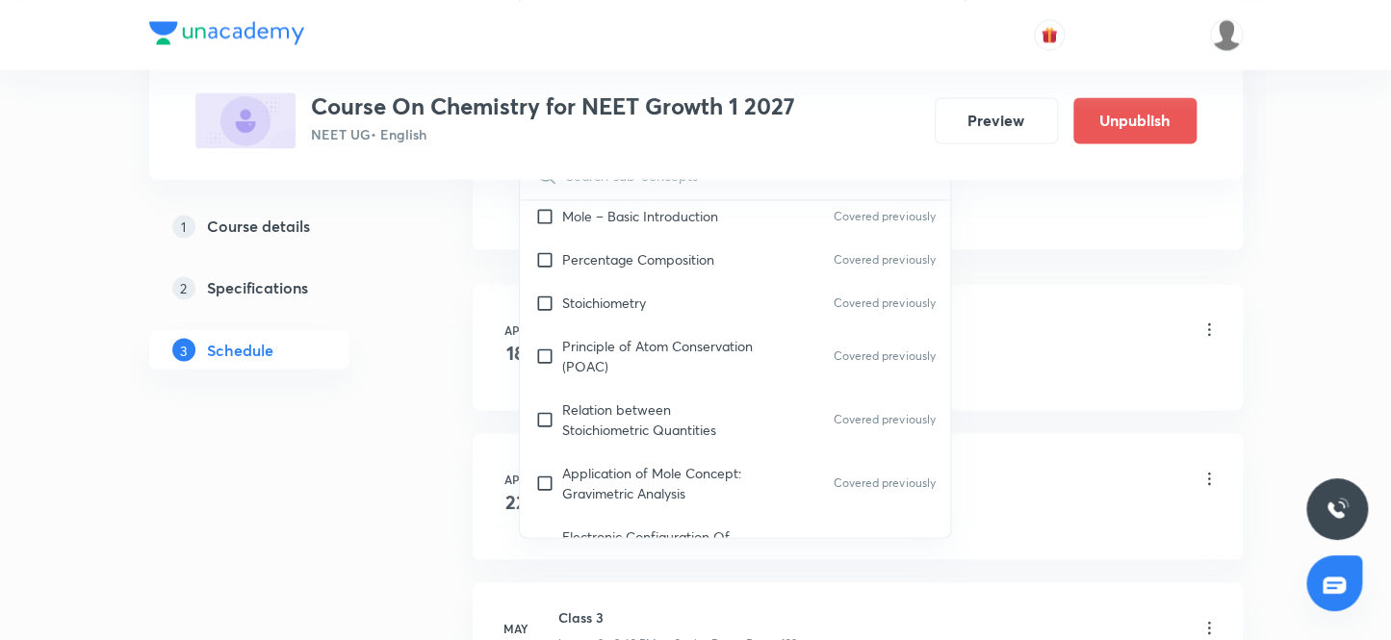
scroll to position [963, 0]
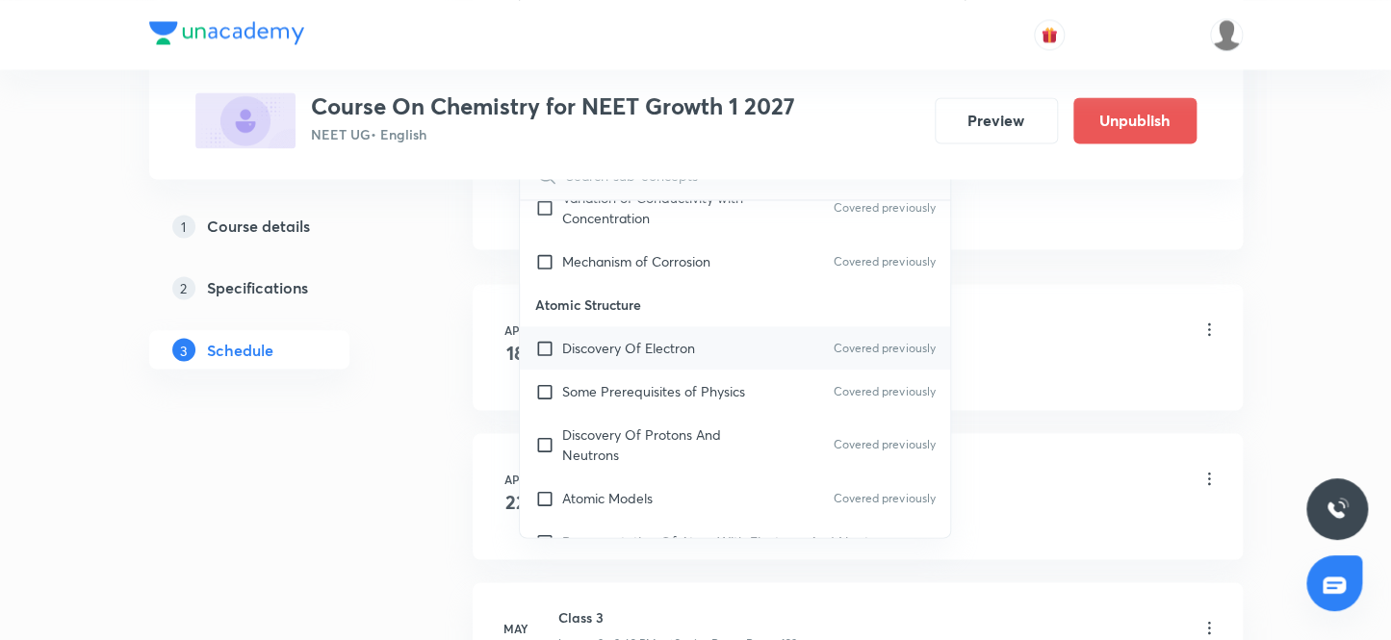
click at [637, 338] on p "Discovery Of Electron" at bounding box center [628, 348] width 133 height 20
checkbox input "true"
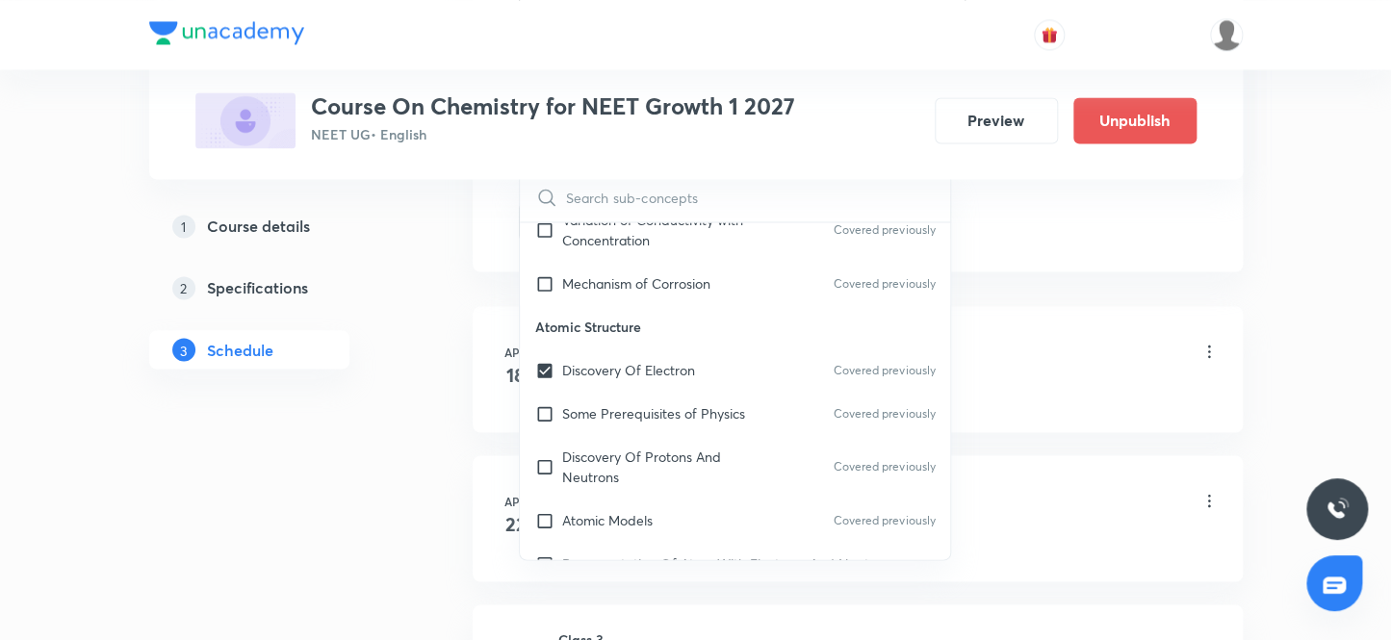
click at [1136, 335] on div "Class 1 Lesson 1 • 1:10 PM • 80 min • Room Room 202" at bounding box center [888, 352] width 660 height 45
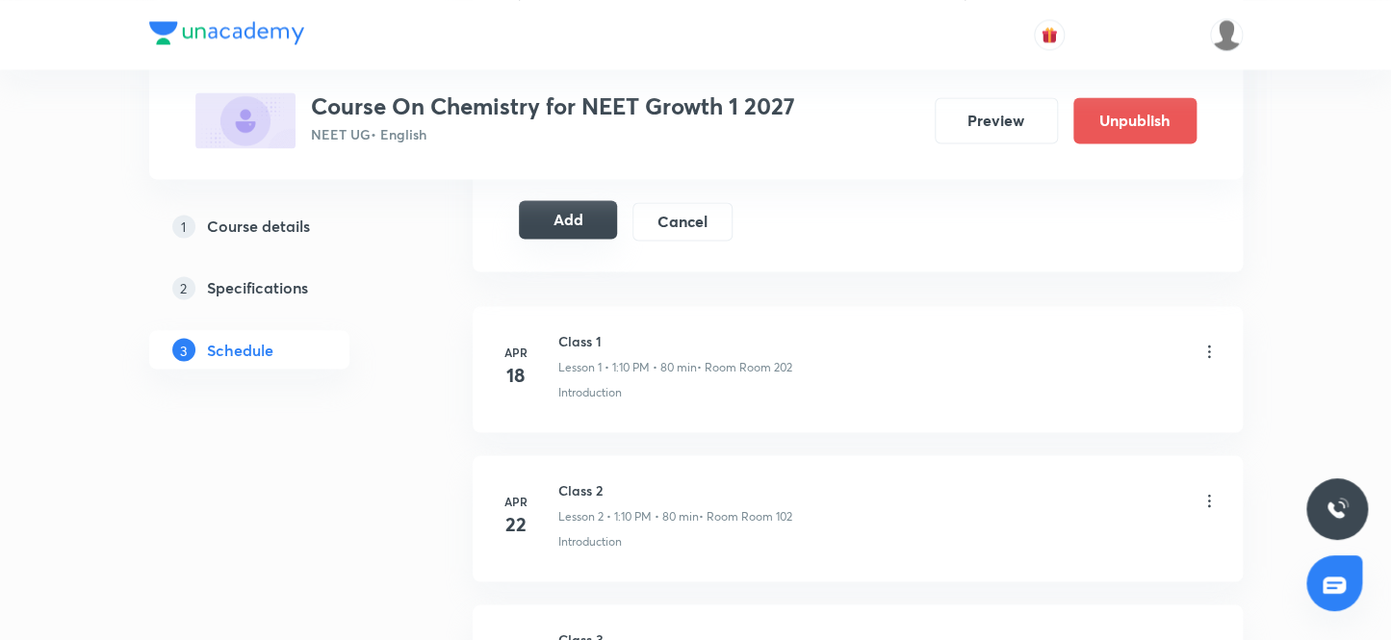
click at [578, 228] on button "Add" at bounding box center [568, 219] width 99 height 39
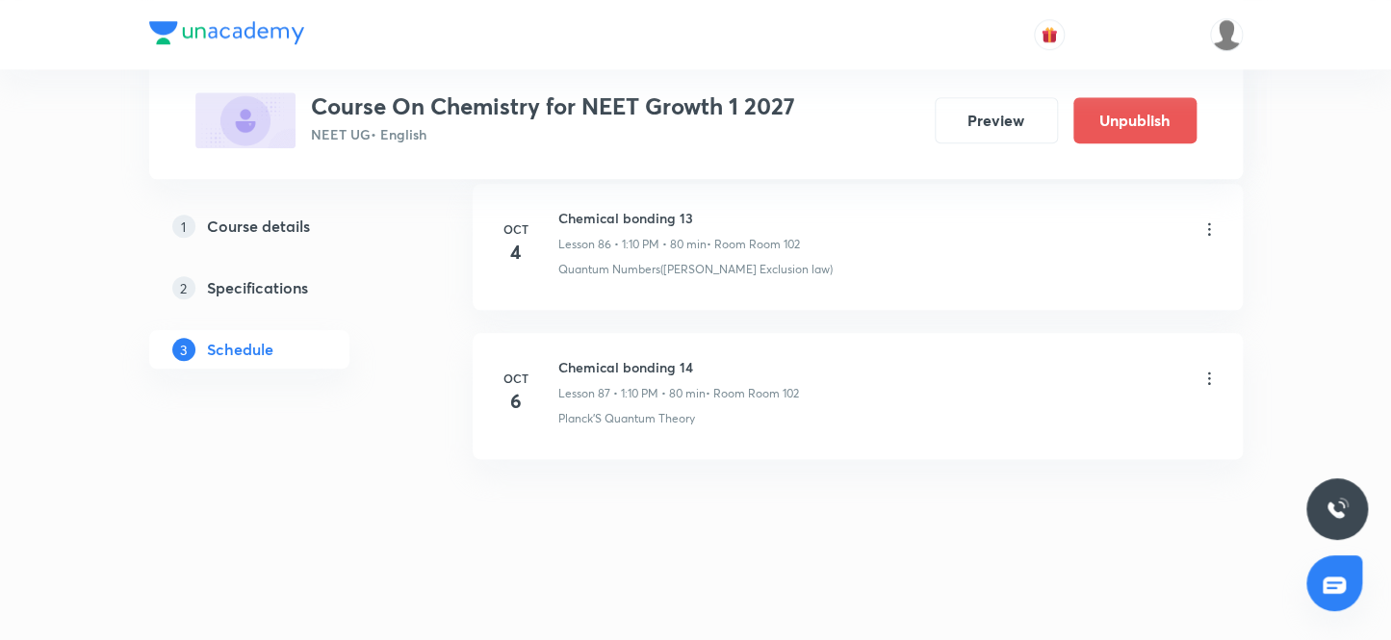
scroll to position [12979, 0]
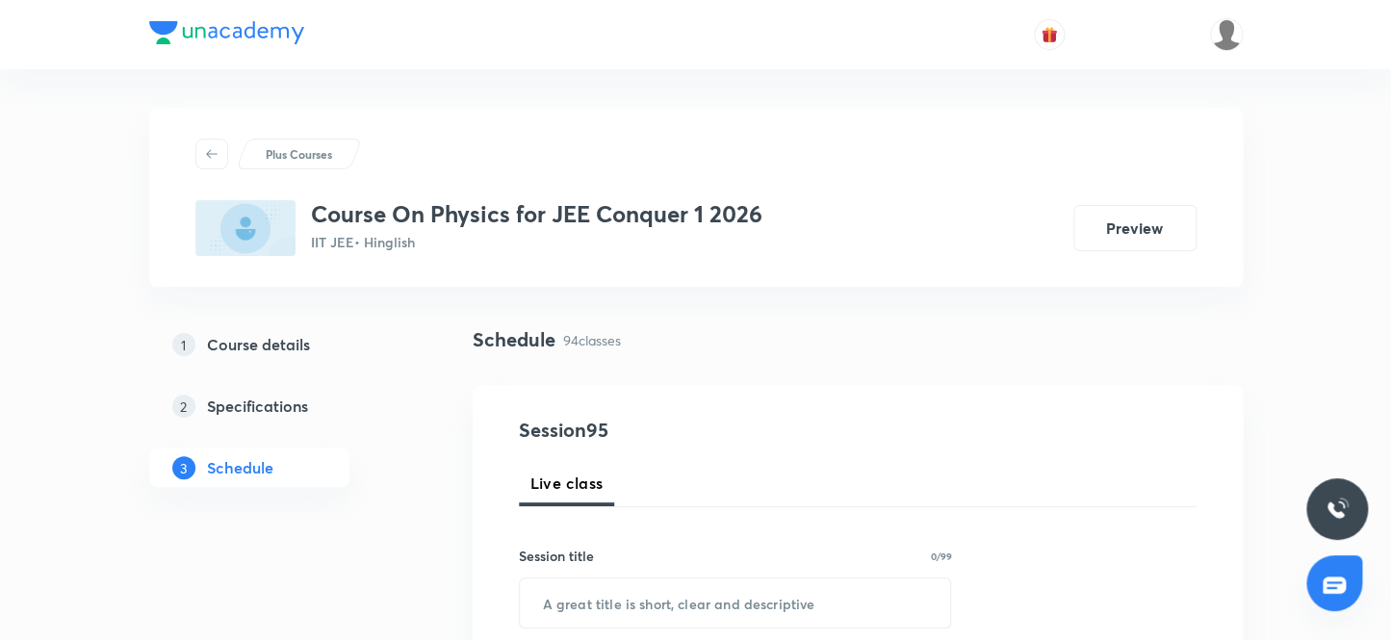
click at [781, 230] on div "Course On Physics for JEE Conquer 1 2026 IIT JEE • Hinglish Preview" at bounding box center [695, 228] width 1001 height 56
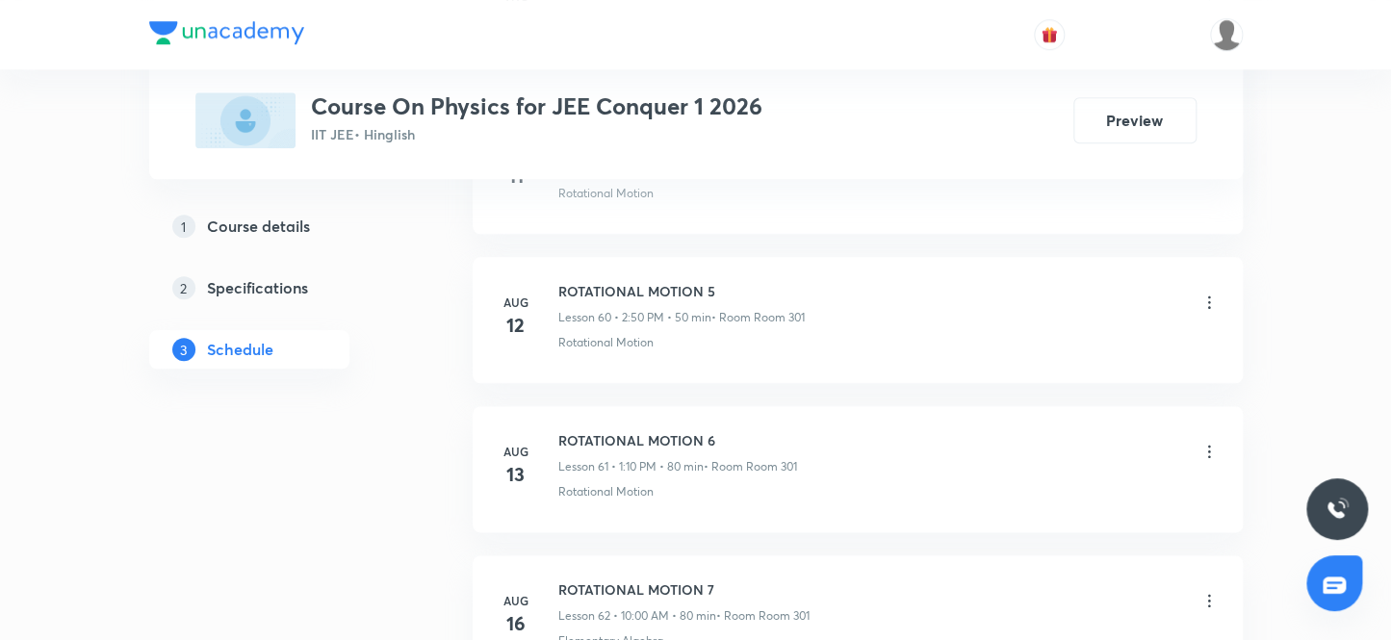
scroll to position [14907, 0]
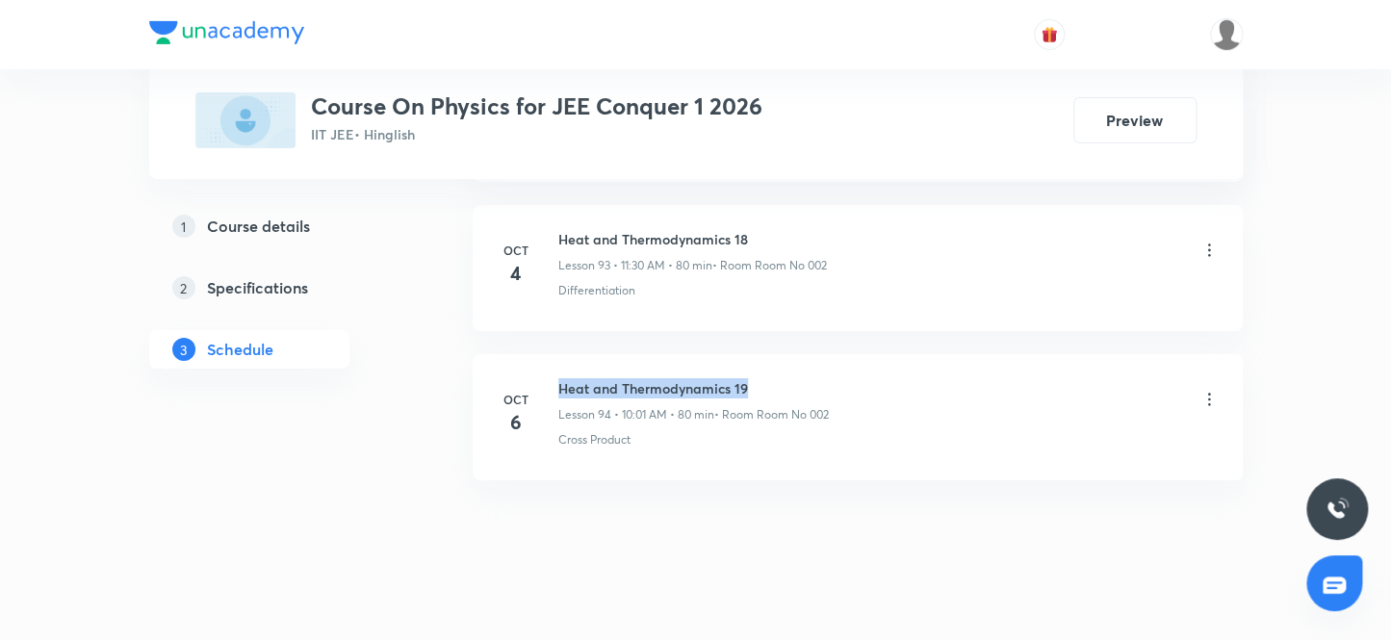
drag, startPoint x: 560, startPoint y: 358, endPoint x: 825, endPoint y: 369, distance: 264.9
click at [825, 378] on h6 "Heat and Thermodynamics 19" at bounding box center [693, 388] width 270 height 20
copy h6 "Heat and Thermodynamics 19"
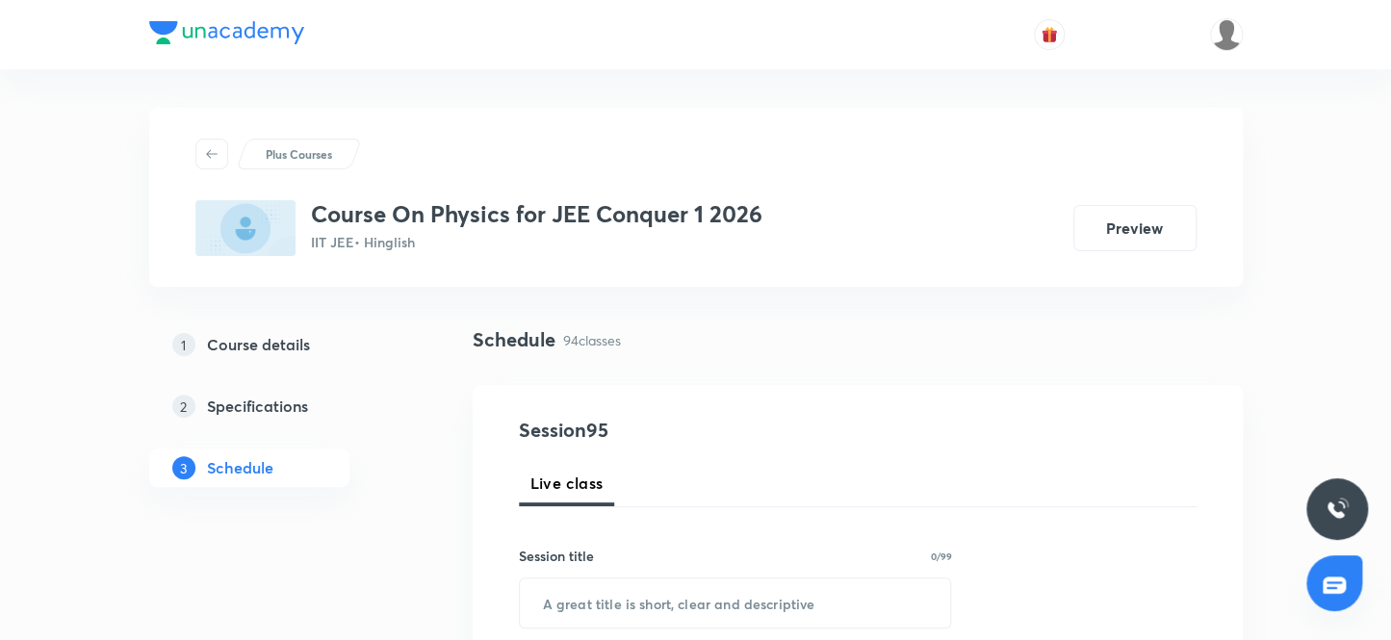
scroll to position [174, 0]
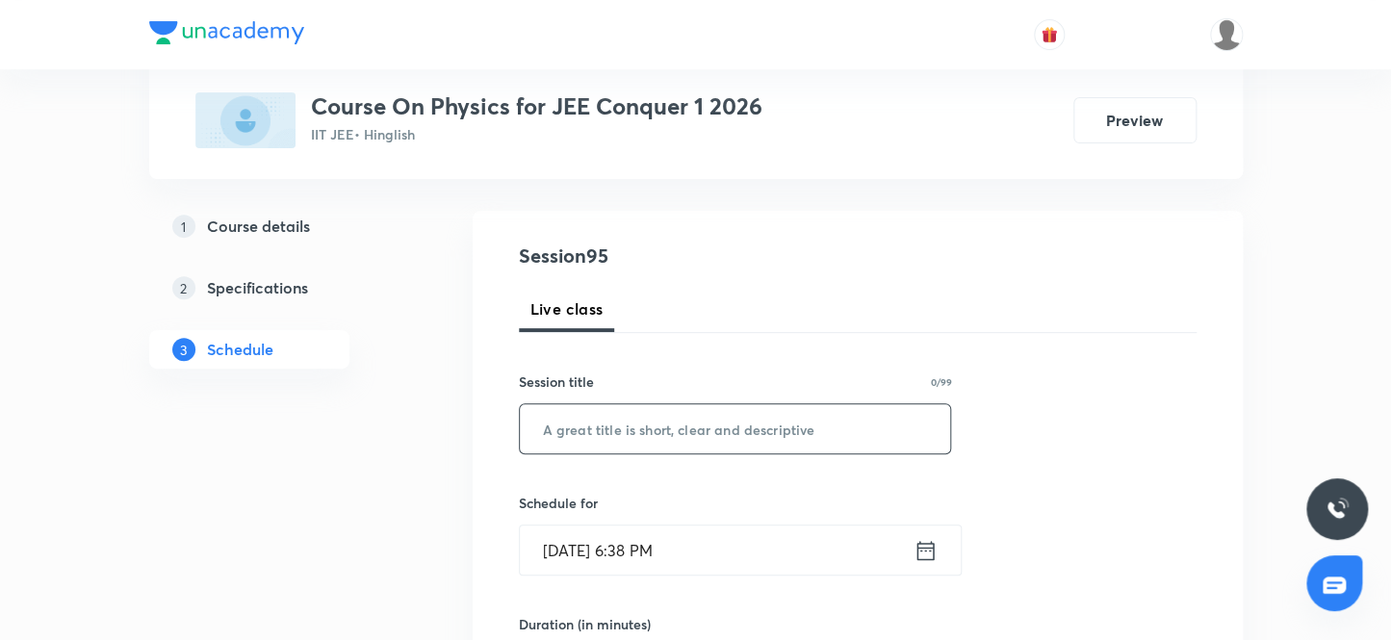
click at [593, 438] on input "text" at bounding box center [735, 428] width 431 height 49
paste input "Heat and Thermodynamics 19"
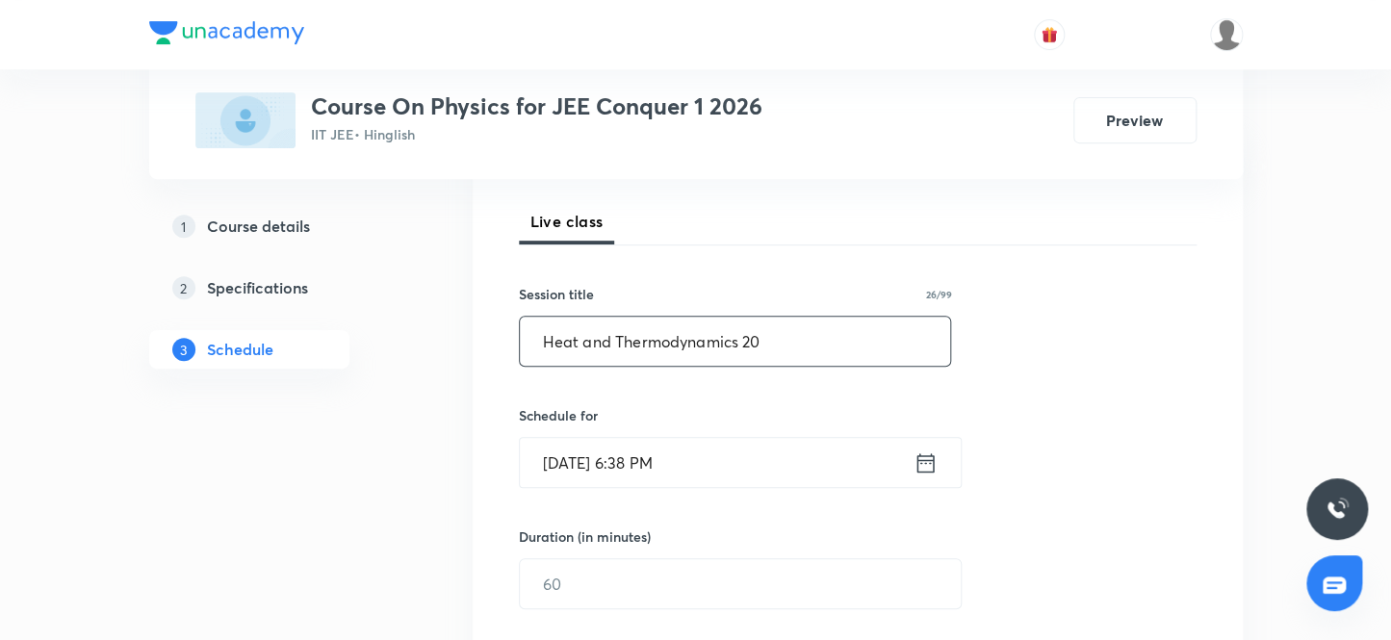
drag, startPoint x: 785, startPoint y: 347, endPoint x: 227, endPoint y: 150, distance: 592.1
paste input "Waves 5"
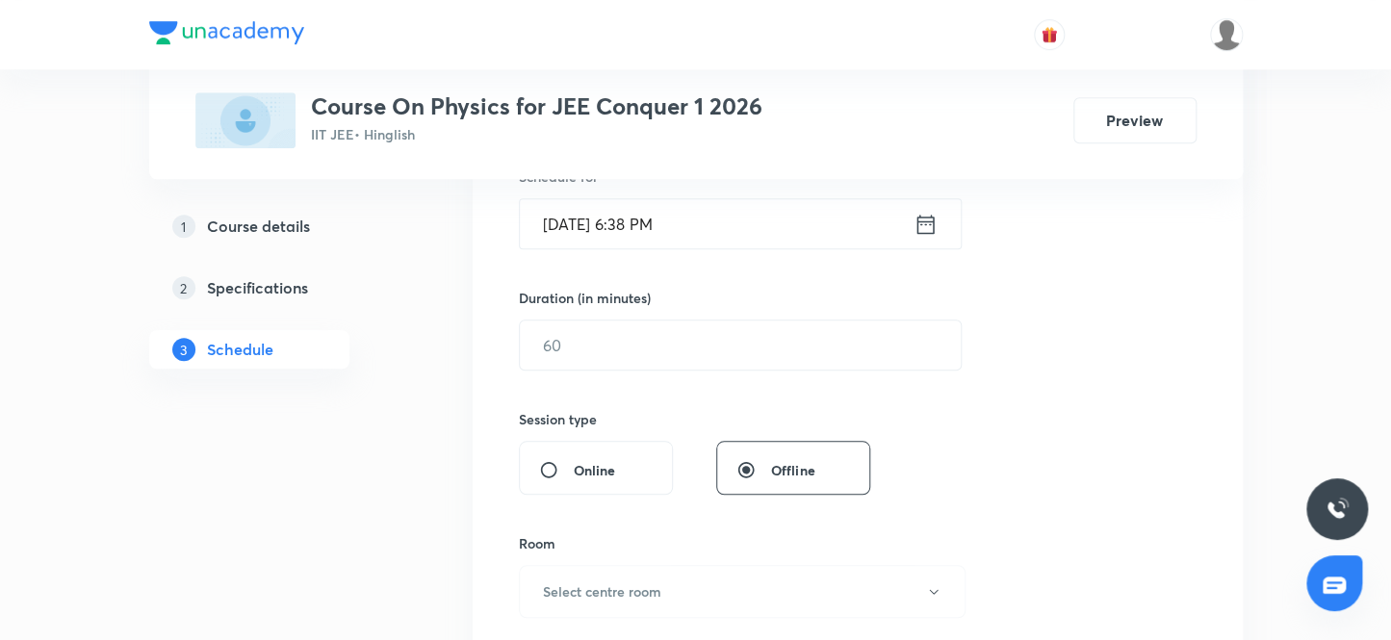
scroll to position [525, 0]
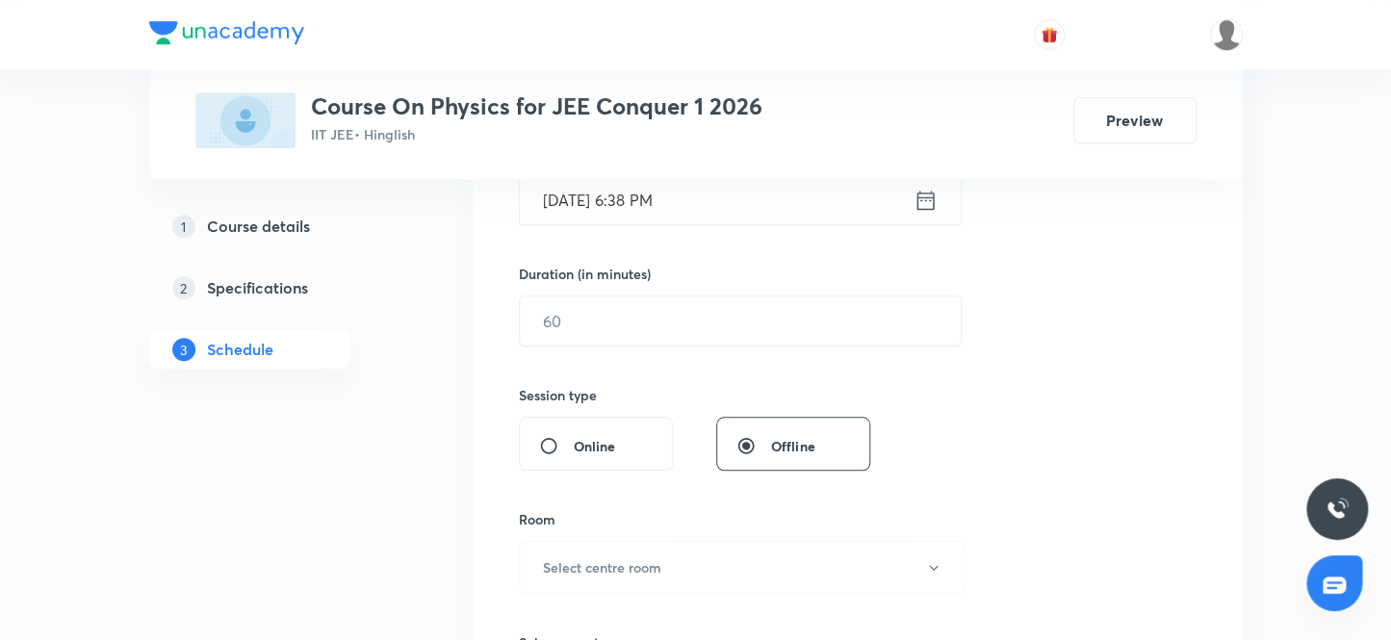
type input "Waves 5"
click at [700, 223] on div "[DATE] 6:38 PM ​" at bounding box center [740, 199] width 443 height 51
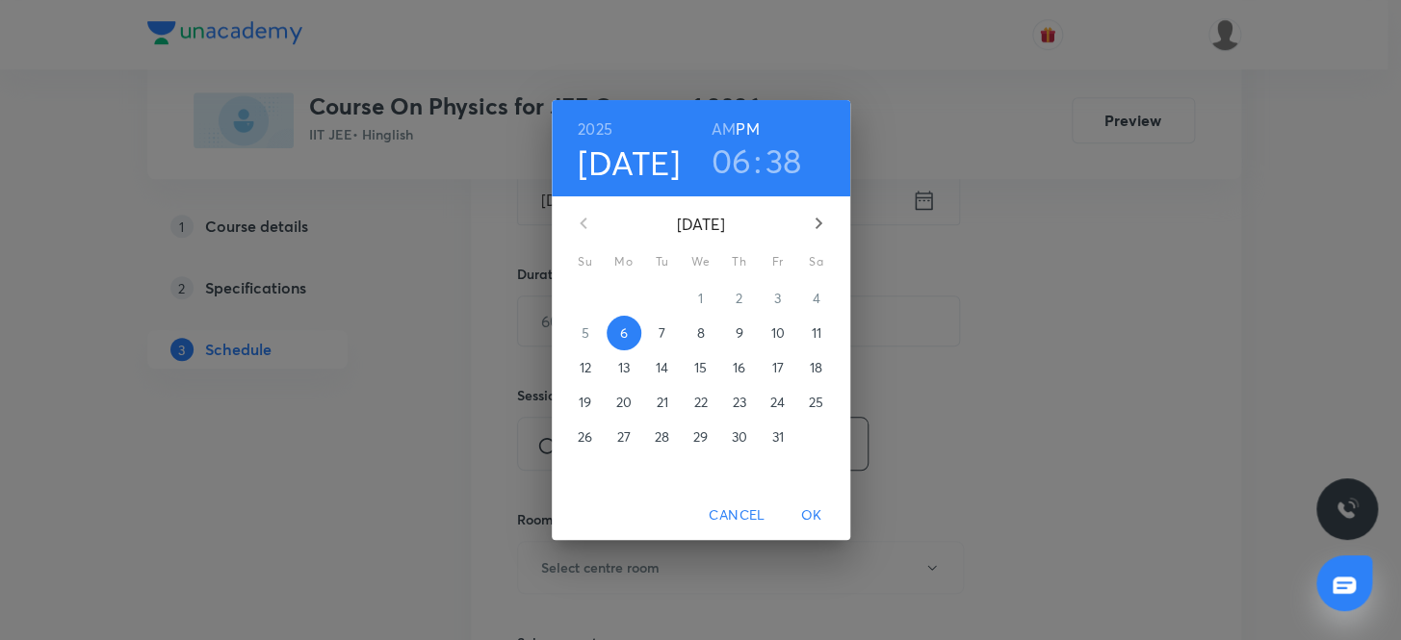
click at [658, 328] on p "7" at bounding box center [661, 332] width 7 height 19
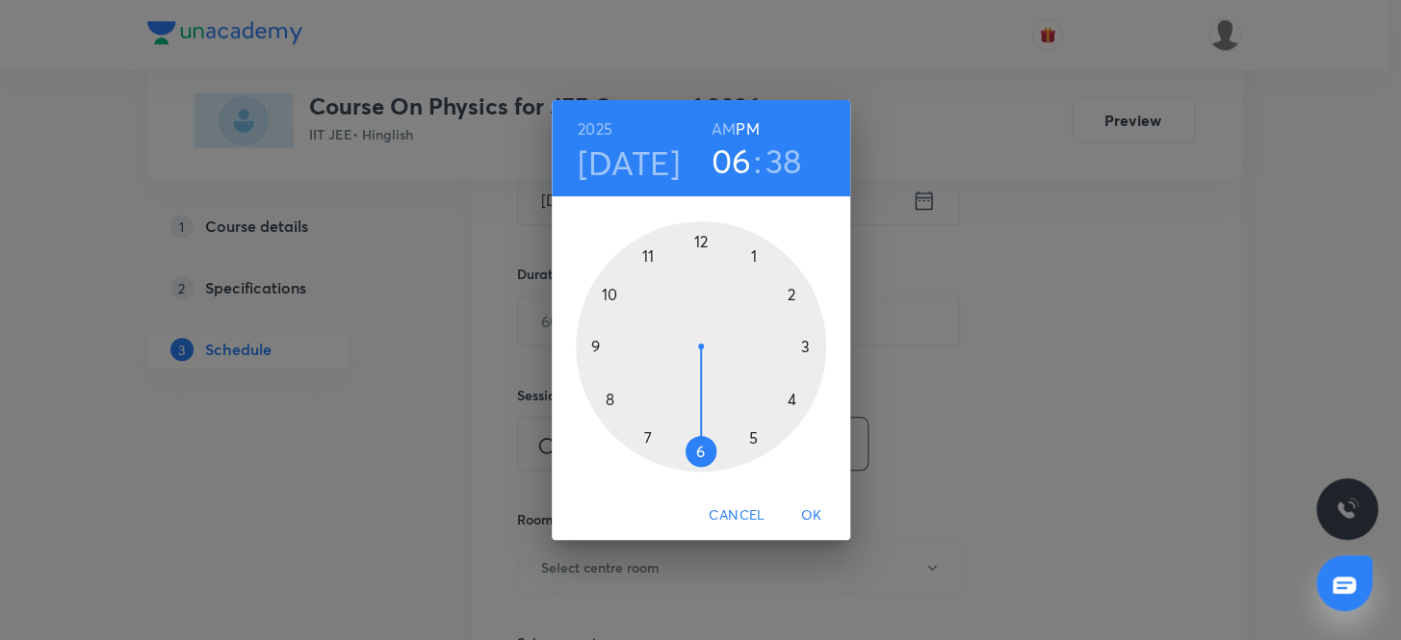
click at [721, 163] on h3 "06" at bounding box center [731, 161] width 40 height 40
click at [610, 294] on div at bounding box center [701, 346] width 250 height 250
click at [703, 231] on div at bounding box center [701, 346] width 250 height 250
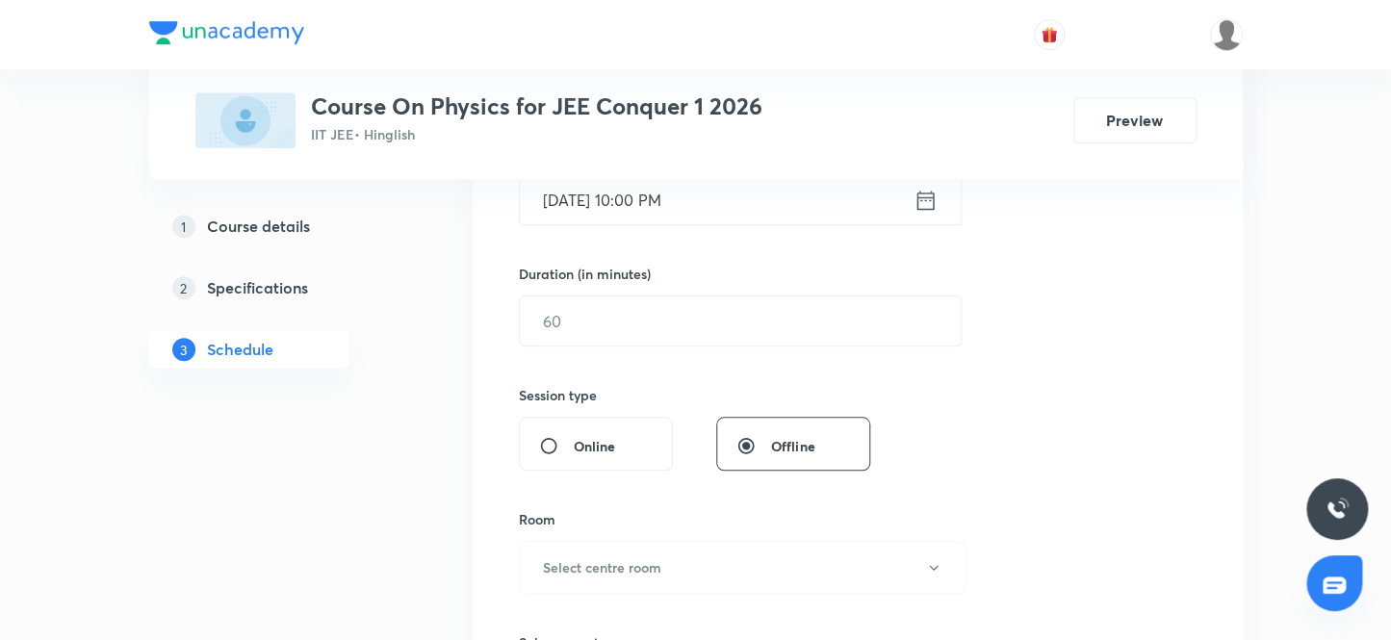
scroll to position [437, 0]
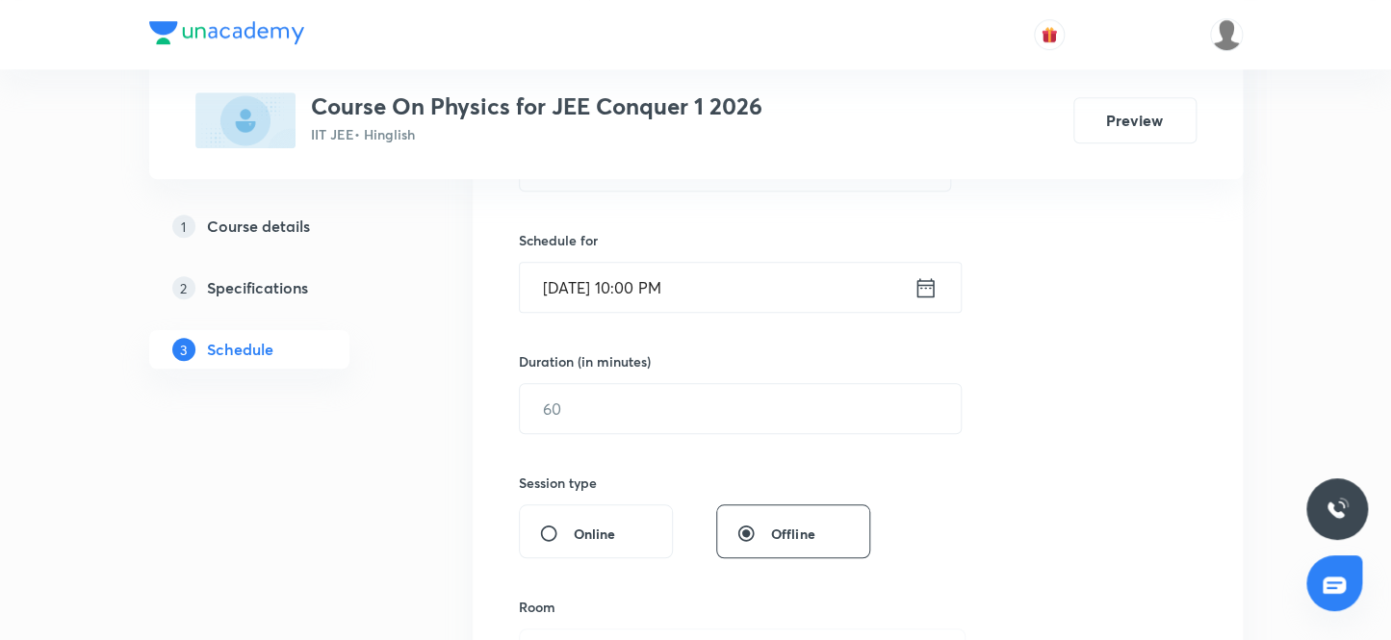
click at [706, 286] on input "Oct 7, 2025, 10:00 PM" at bounding box center [717, 287] width 394 height 49
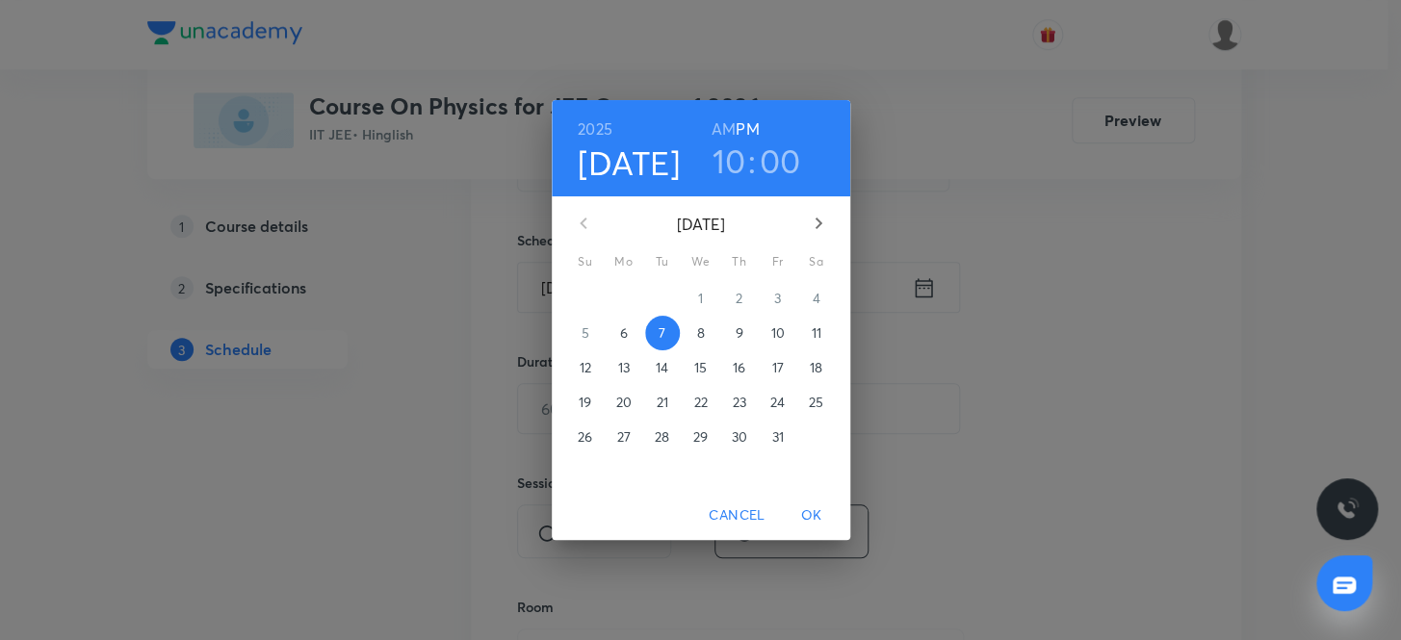
click at [719, 123] on h6 "AM" at bounding box center [723, 129] width 24 height 27
click at [819, 506] on span "OK" at bounding box center [811, 515] width 46 height 24
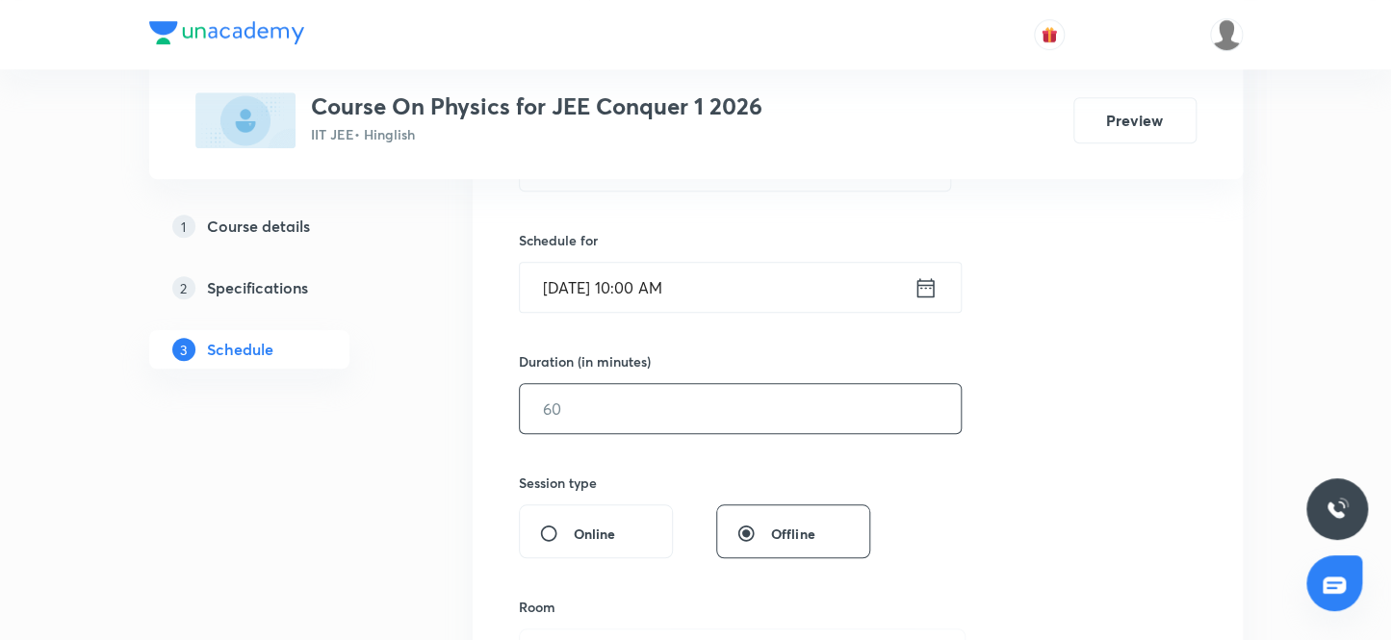
click at [597, 407] on input "text" at bounding box center [740, 408] width 441 height 49
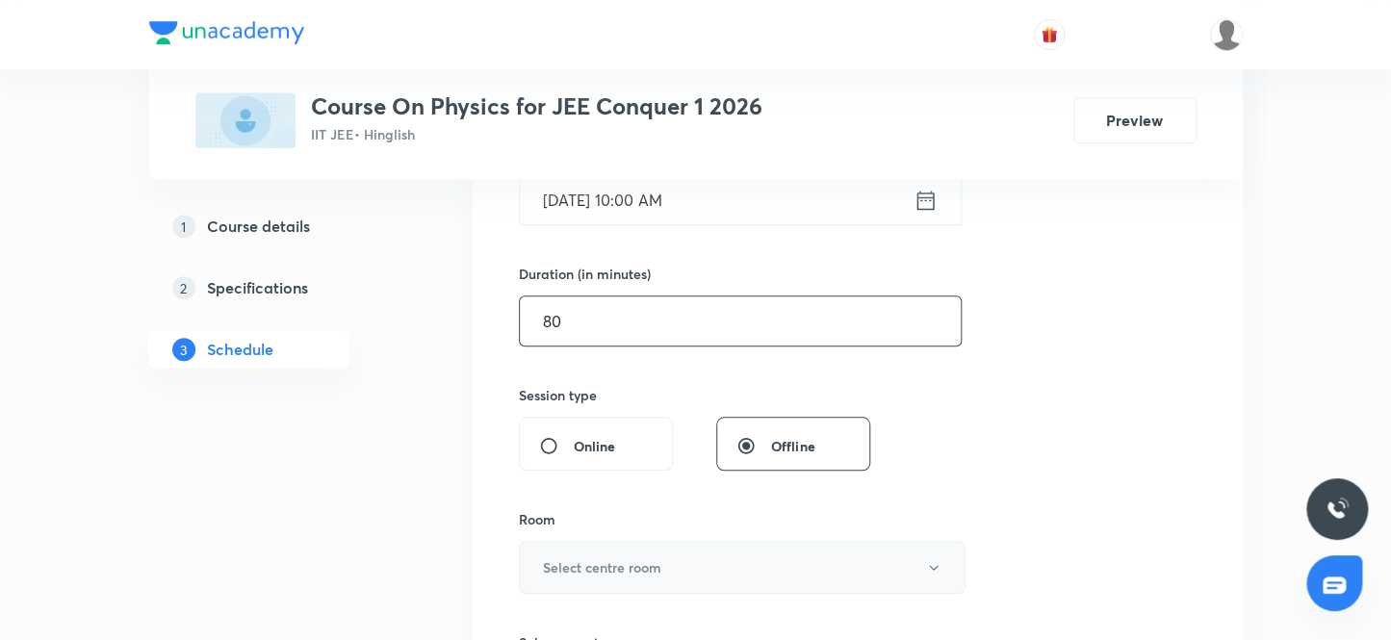
type input "80"
click at [647, 576] on h6 "Select centre room" at bounding box center [602, 567] width 118 height 20
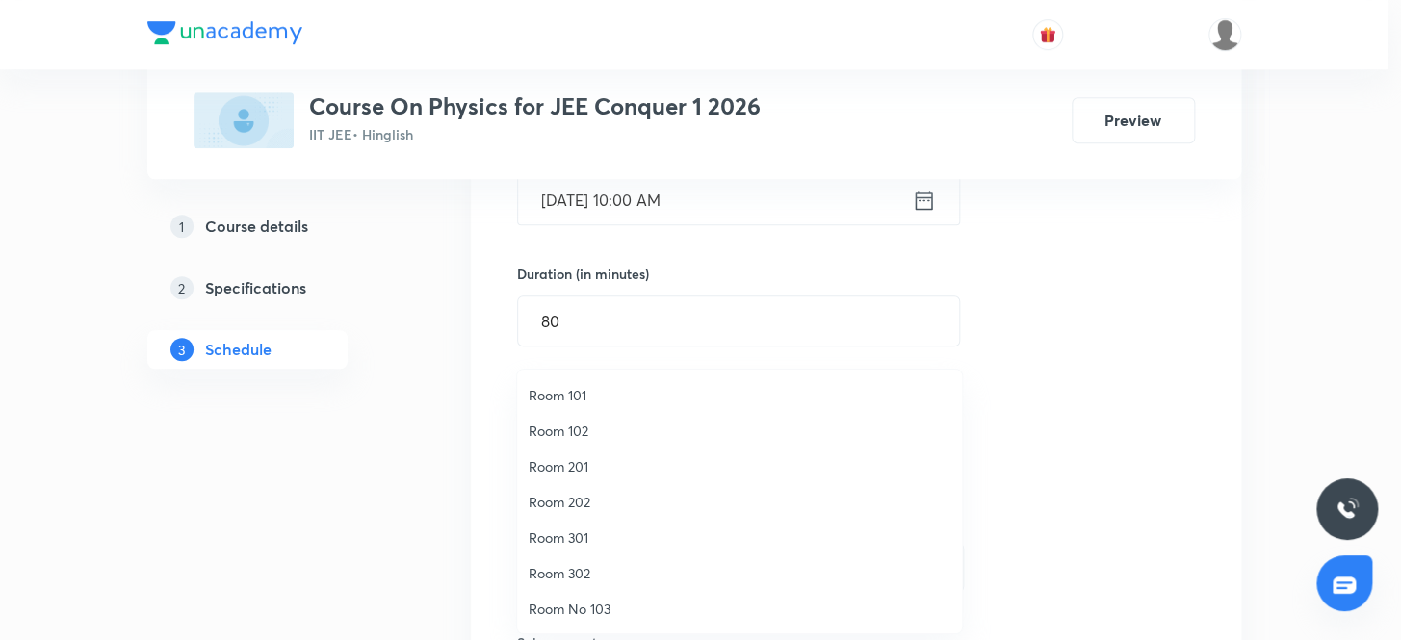
click at [575, 551] on li "Room 301" at bounding box center [739, 538] width 445 height 36
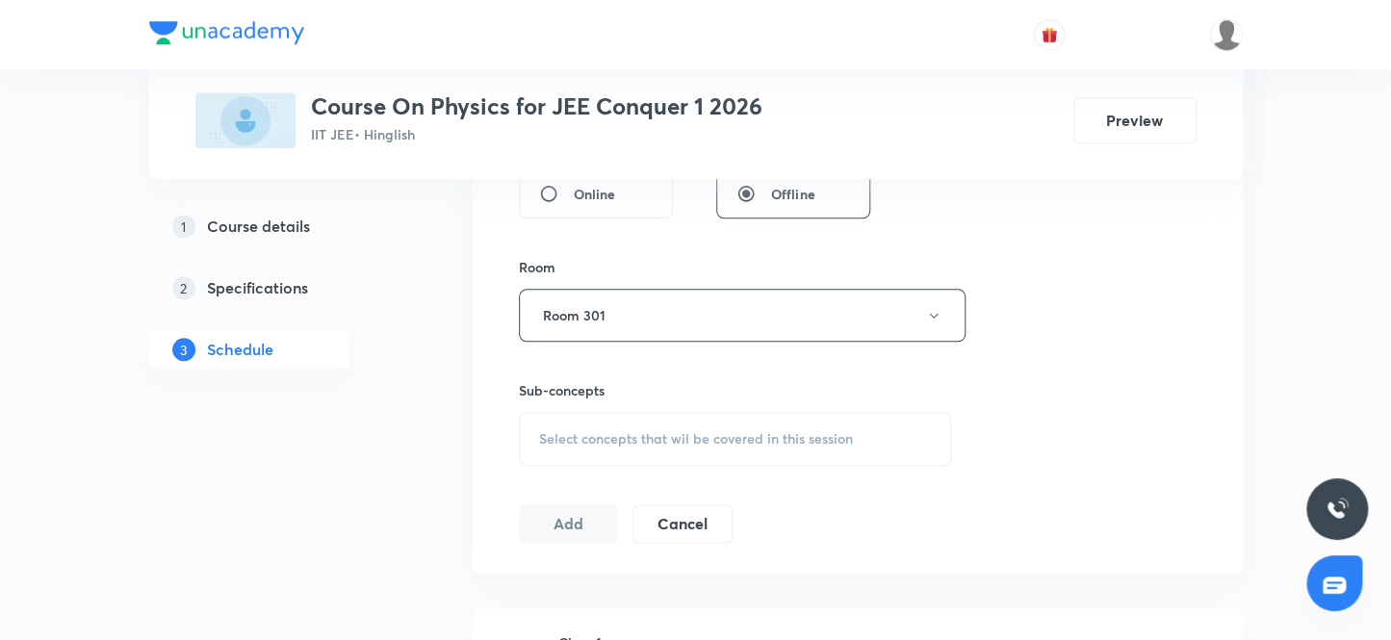
scroll to position [787, 0]
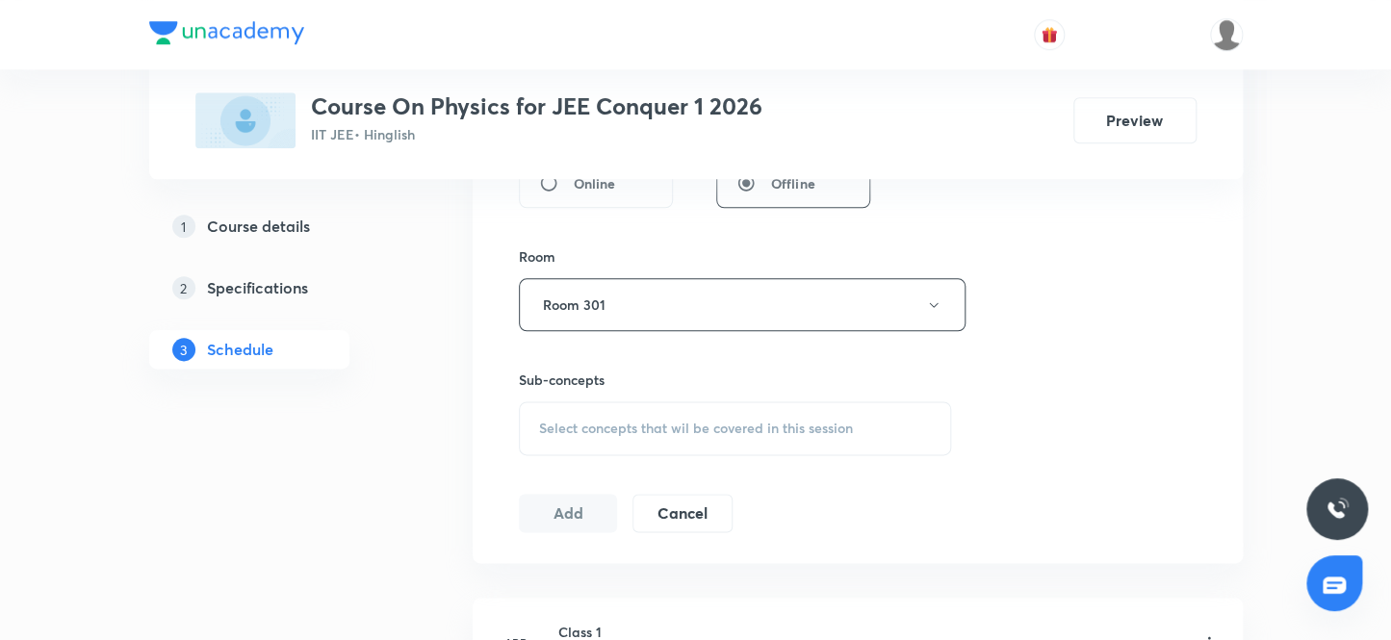
click at [730, 423] on span "Select concepts that wil be covered in this session" at bounding box center [696, 428] width 314 height 15
click at [713, 436] on div "Select concepts that wil be covered in this session" at bounding box center [735, 428] width 433 height 54
click at [688, 423] on span "Select concepts that wil be covered in this session" at bounding box center [696, 428] width 314 height 15
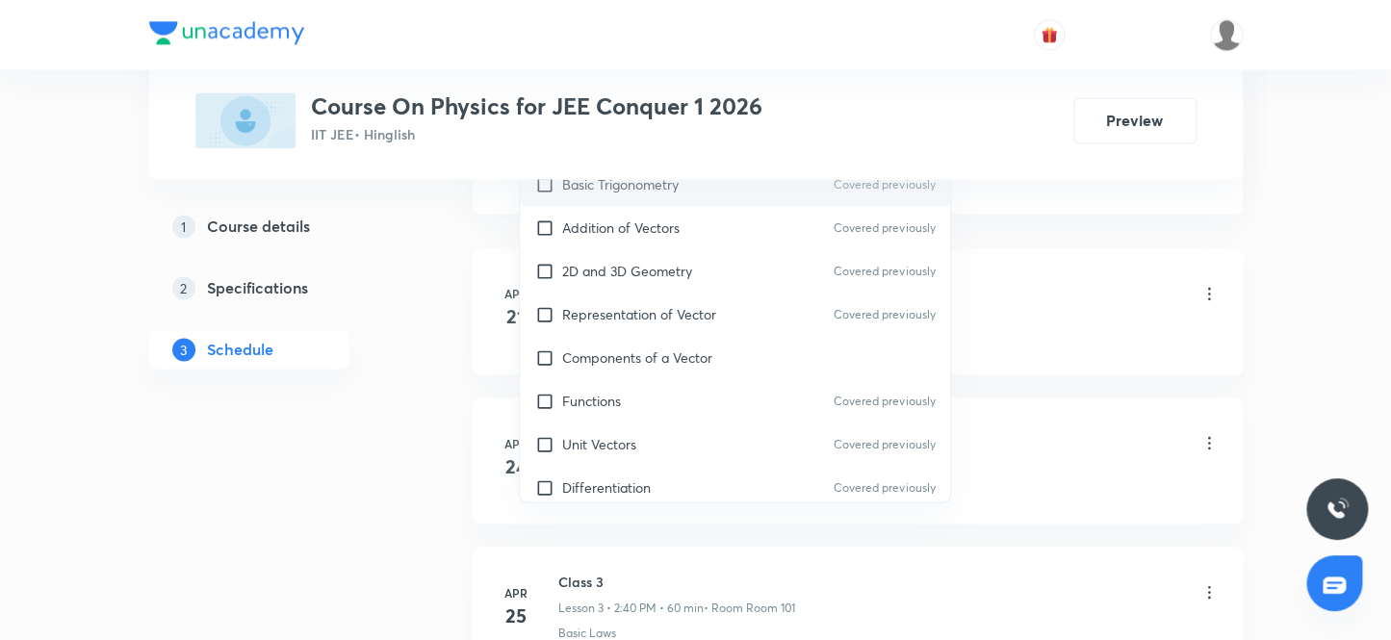
scroll to position [525, 0]
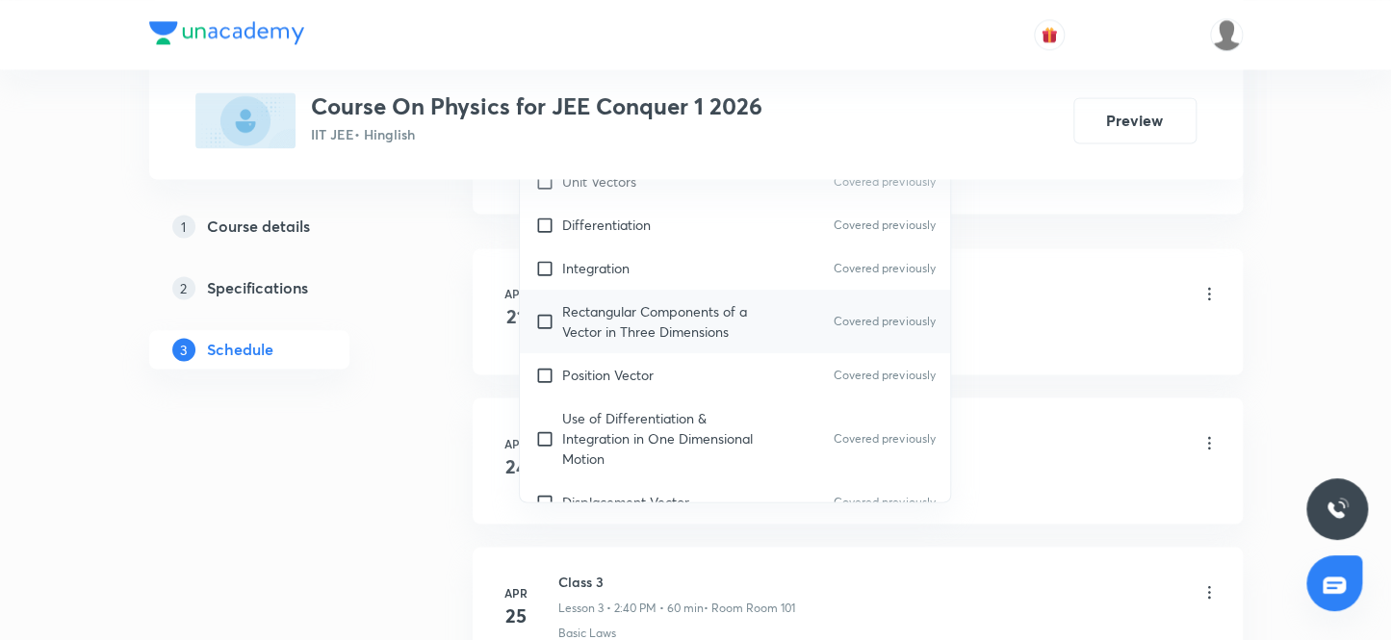
click at [663, 329] on p "Rectangular Components of a Vector in Three Dimensions" at bounding box center [659, 321] width 194 height 40
checkbox input "true"
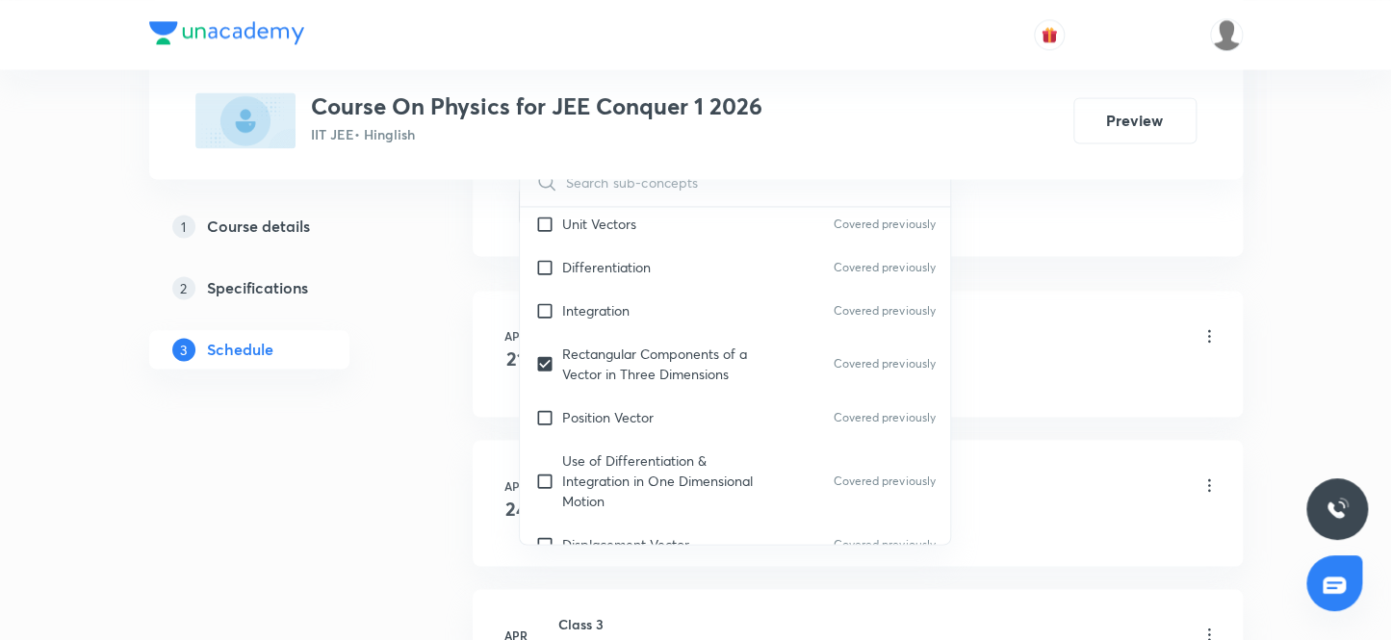
click at [1068, 331] on div "Class 1 Lesson 1 • 11:30 AM • 80 min • Room Room No 103" at bounding box center [888, 337] width 660 height 45
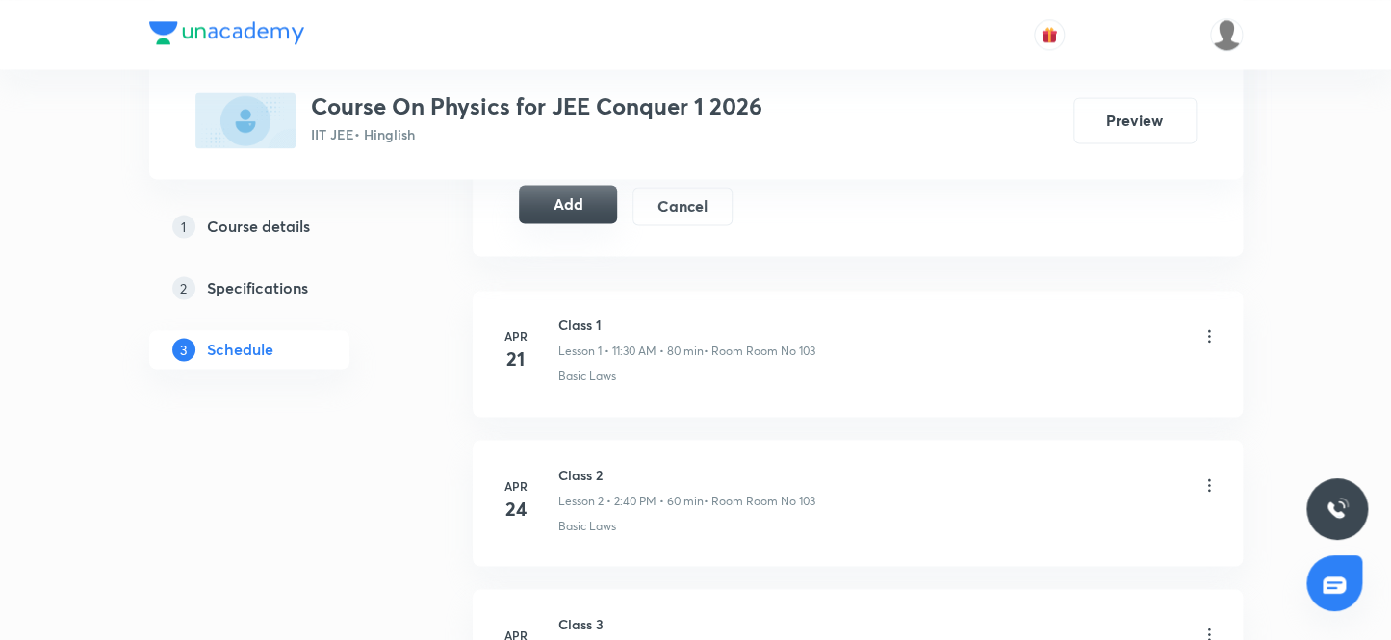
click at [589, 211] on button "Add" at bounding box center [568, 204] width 99 height 39
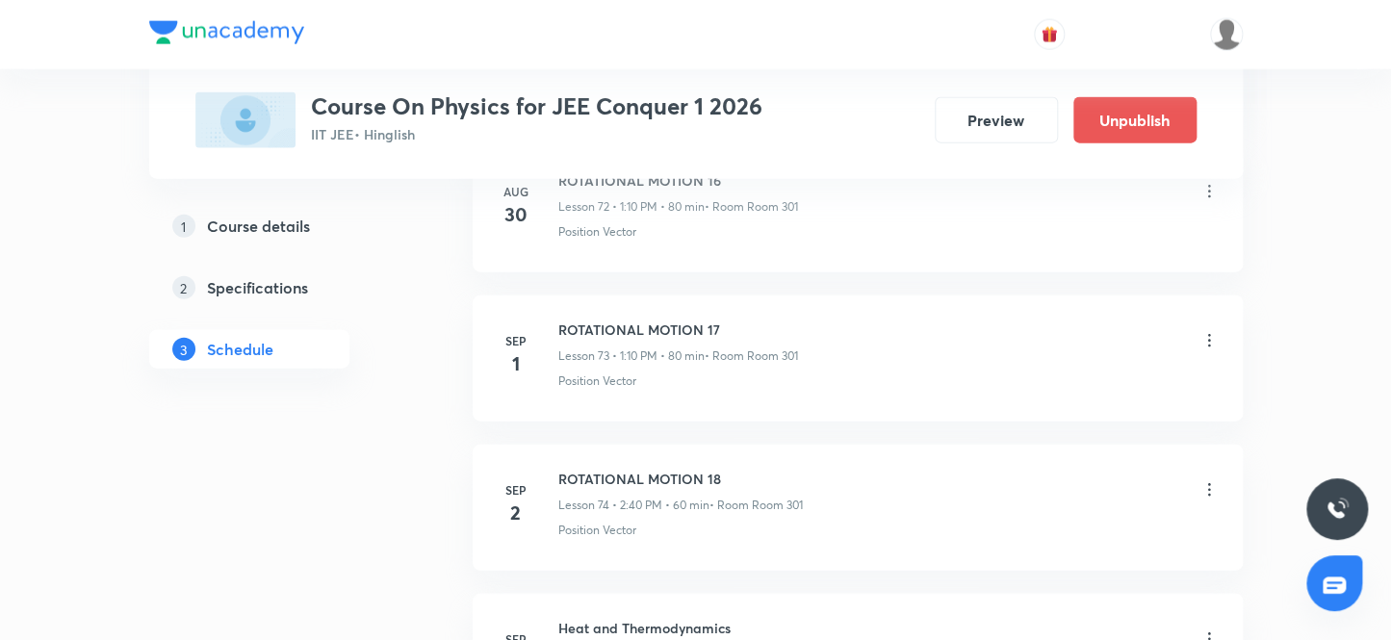
scroll to position [14171, 0]
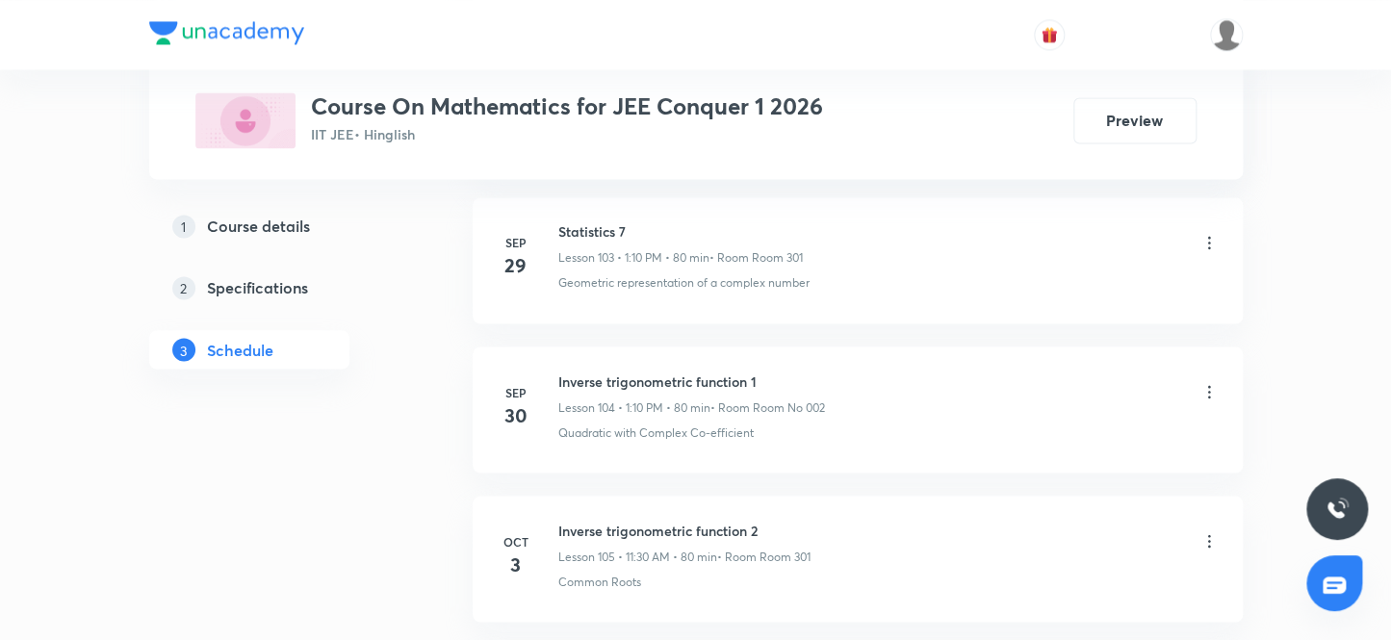
scroll to position [16816, 0]
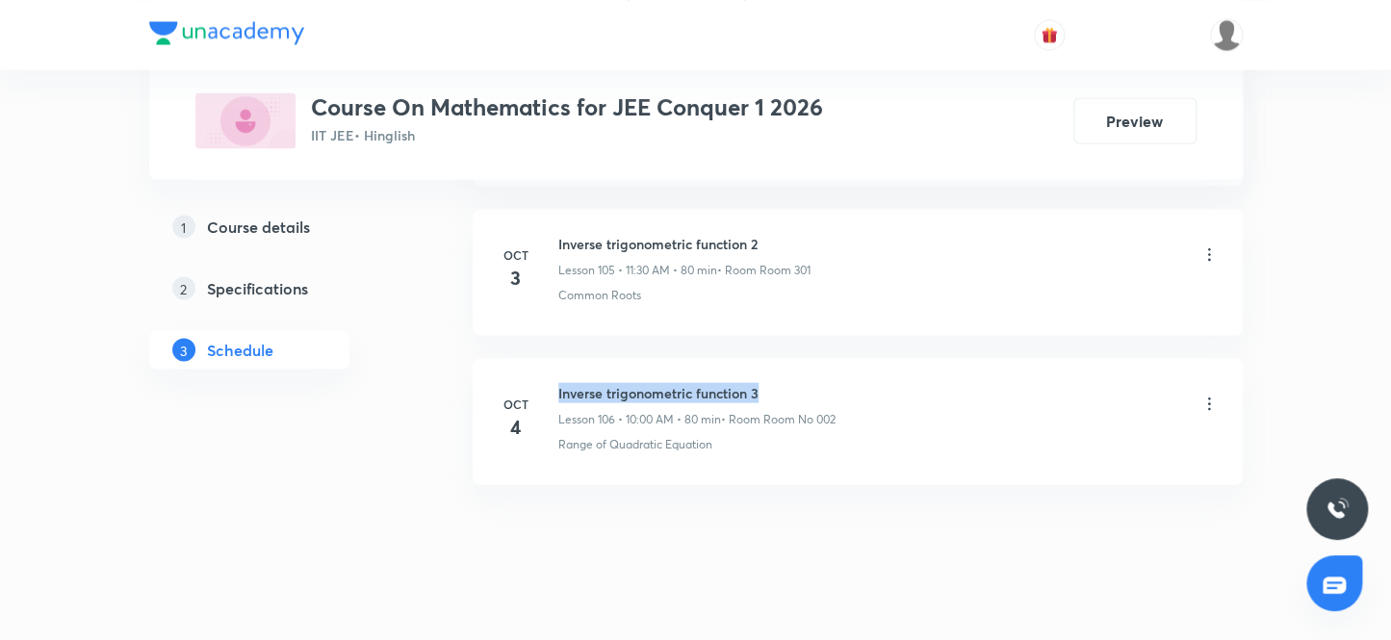
drag, startPoint x: 551, startPoint y: 357, endPoint x: 848, endPoint y: 356, distance: 297.4
click at [848, 382] on div "[DATE] Inverse trigonometric function 3 Lesson 106 • 10:00 AM • 80 min • Room R…" at bounding box center [858, 417] width 722 height 70
copy h6 "Inverse trigonometric function 3"
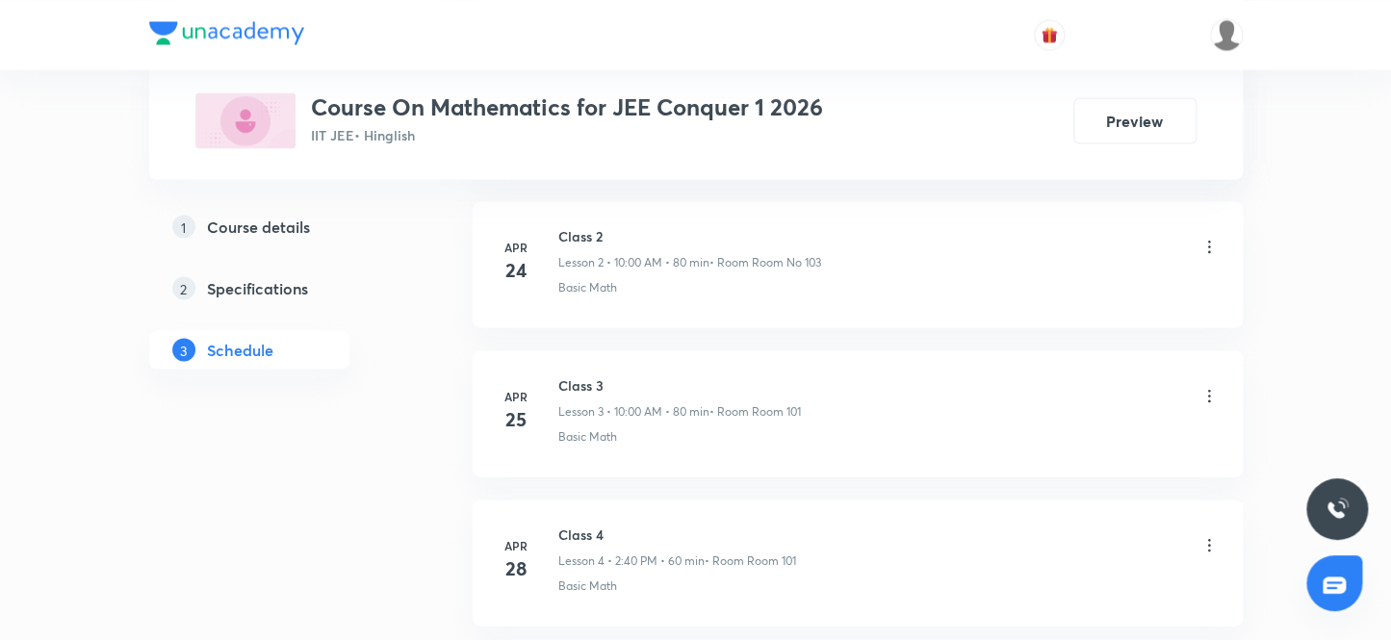
scroll to position [0, 0]
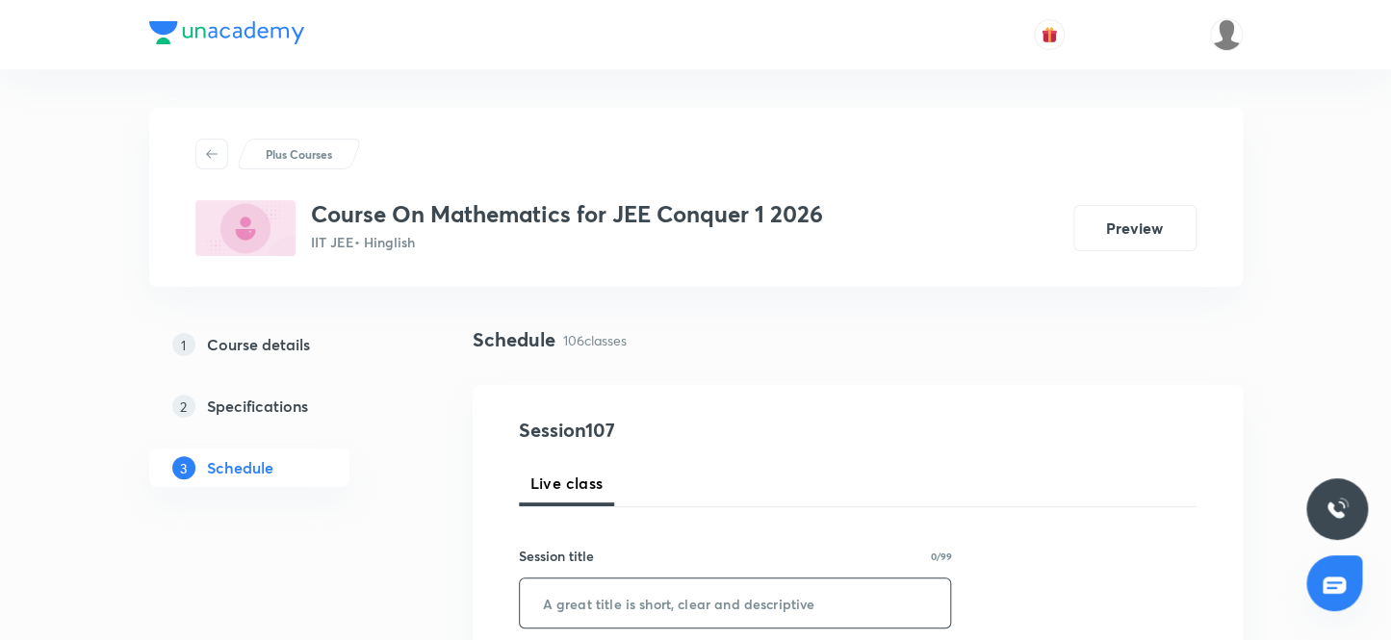
click at [562, 606] on input "text" at bounding box center [735, 603] width 431 height 49
paste input "Inverse trigonometric function 3"
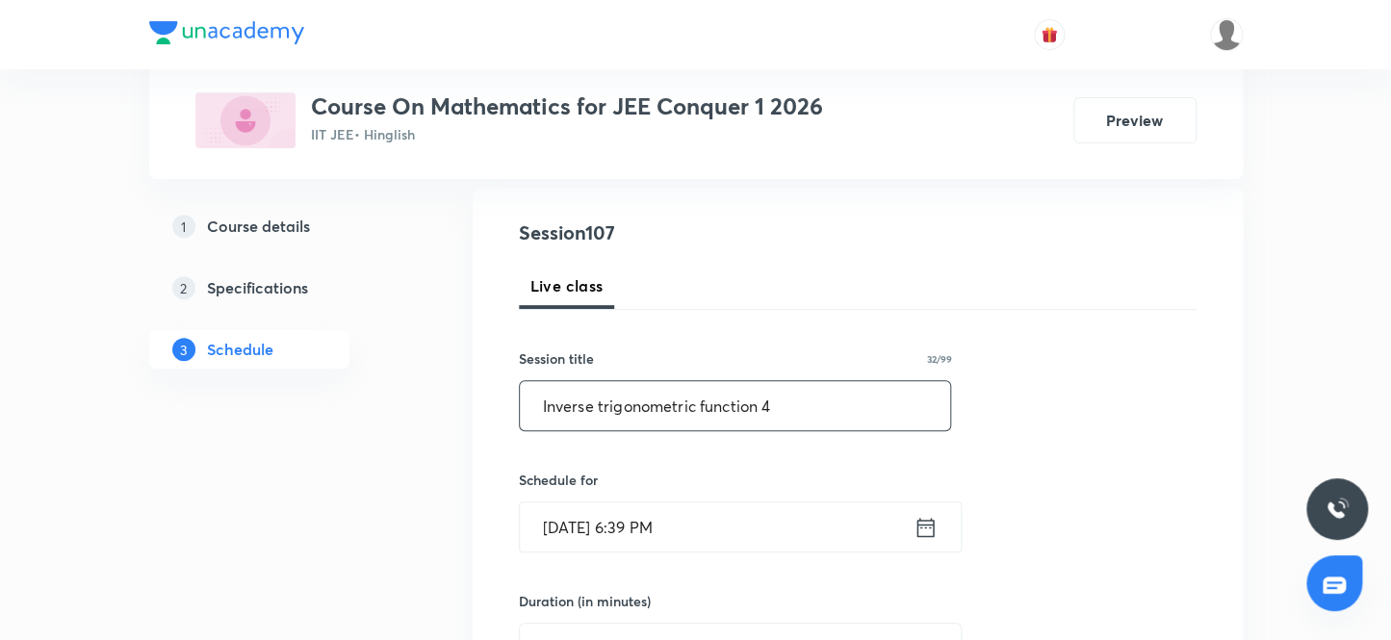
scroll to position [349, 0]
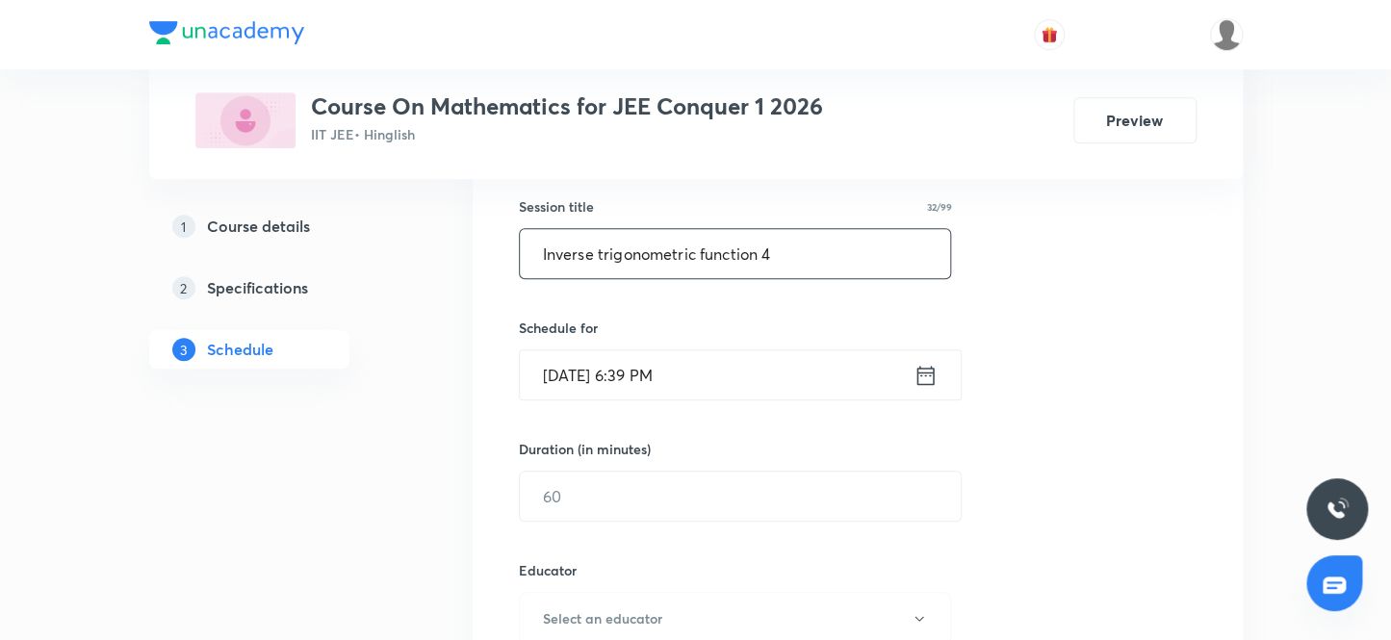
type input "Inverse trigonometric function 4"
click at [712, 379] on input "[DATE] 6:39 PM" at bounding box center [717, 374] width 394 height 49
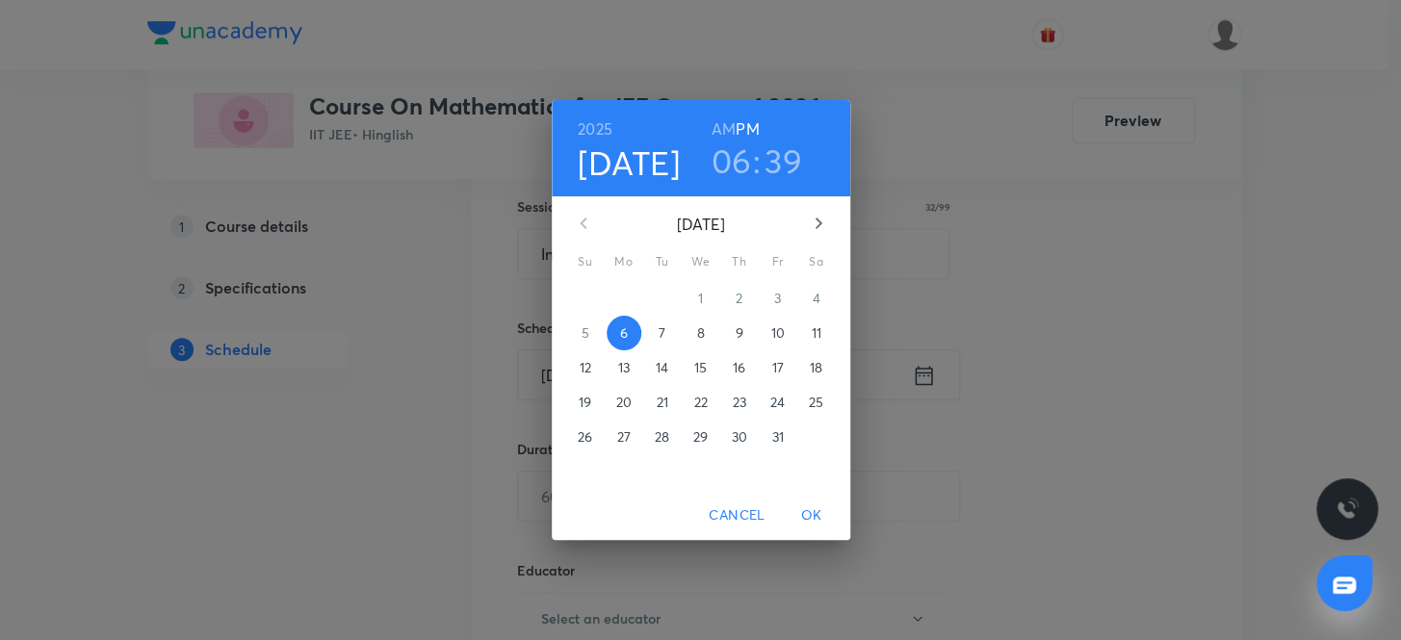
click at [664, 327] on p "7" at bounding box center [661, 332] width 7 height 19
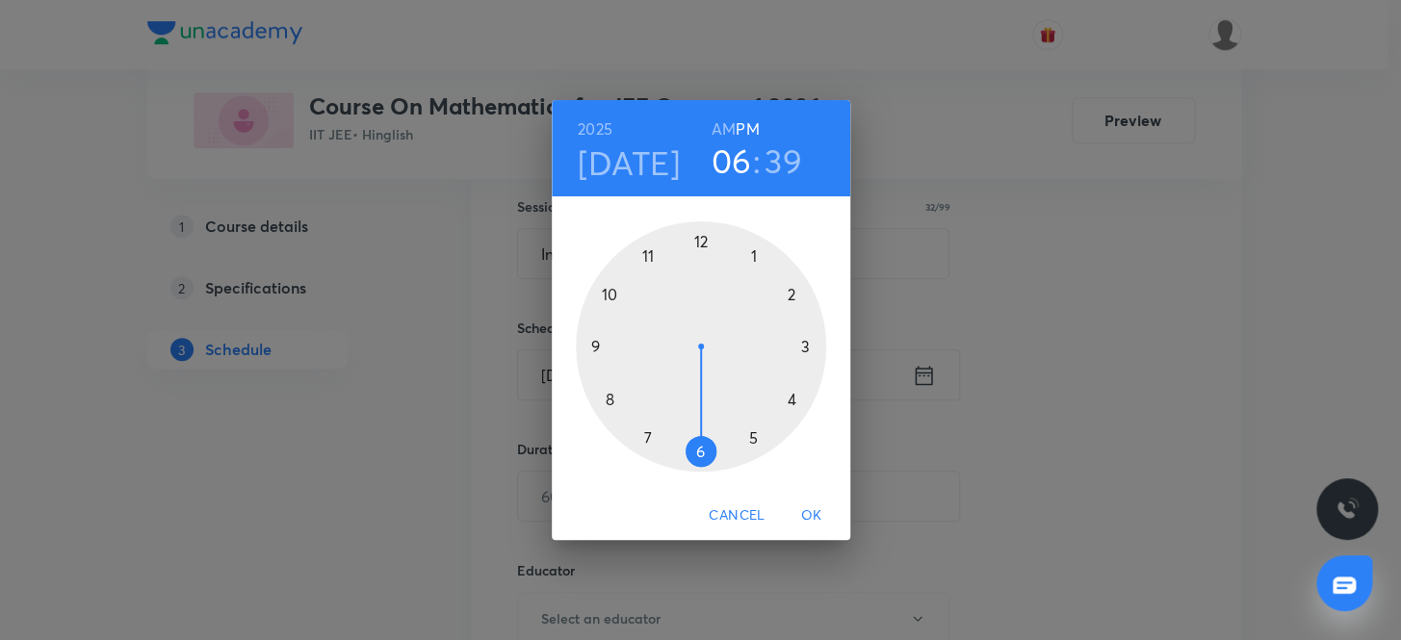
click at [749, 144] on h3 "06" at bounding box center [730, 161] width 40 height 40
click at [619, 295] on div at bounding box center [701, 346] width 250 height 250
click at [730, 159] on h3 "10" at bounding box center [731, 161] width 34 height 40
click at [645, 252] on div at bounding box center [701, 346] width 250 height 250
click at [695, 451] on div at bounding box center [701, 346] width 250 height 250
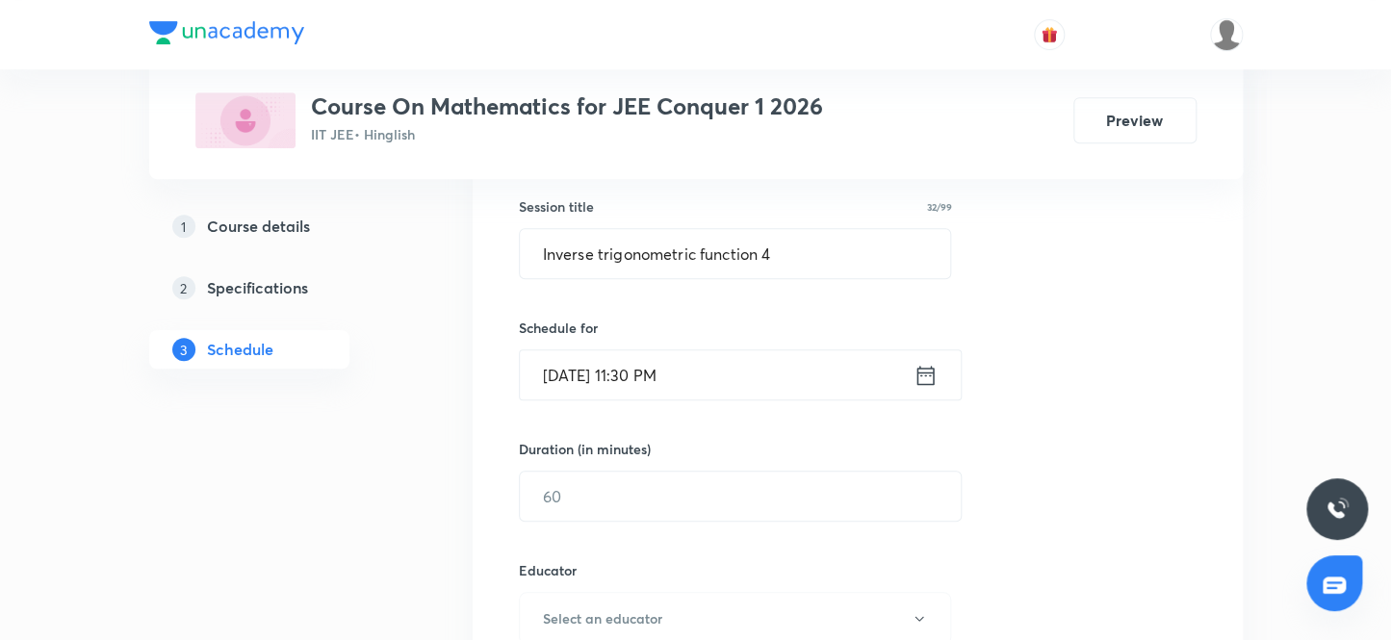
click at [707, 390] on input "Oct 7, 2025, 11:30 PM" at bounding box center [717, 374] width 394 height 49
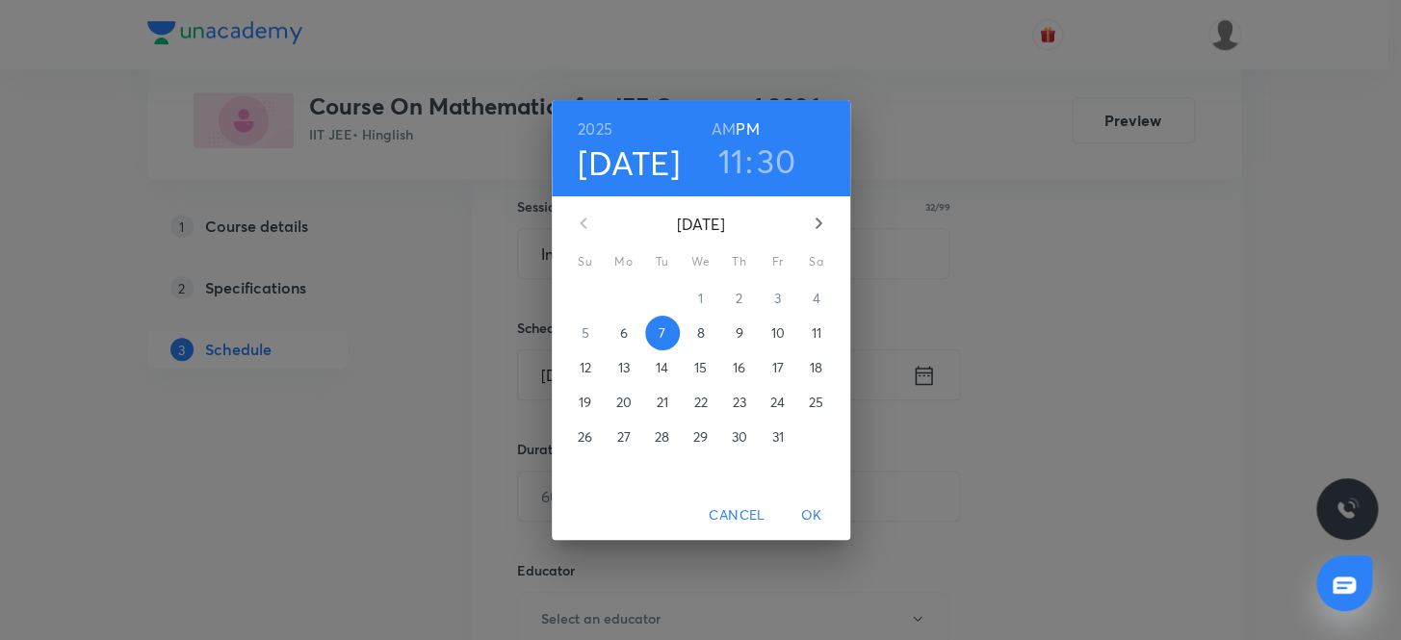
click at [718, 127] on h6 "AM" at bounding box center [723, 129] width 24 height 27
click at [831, 520] on span "OK" at bounding box center [811, 515] width 46 height 24
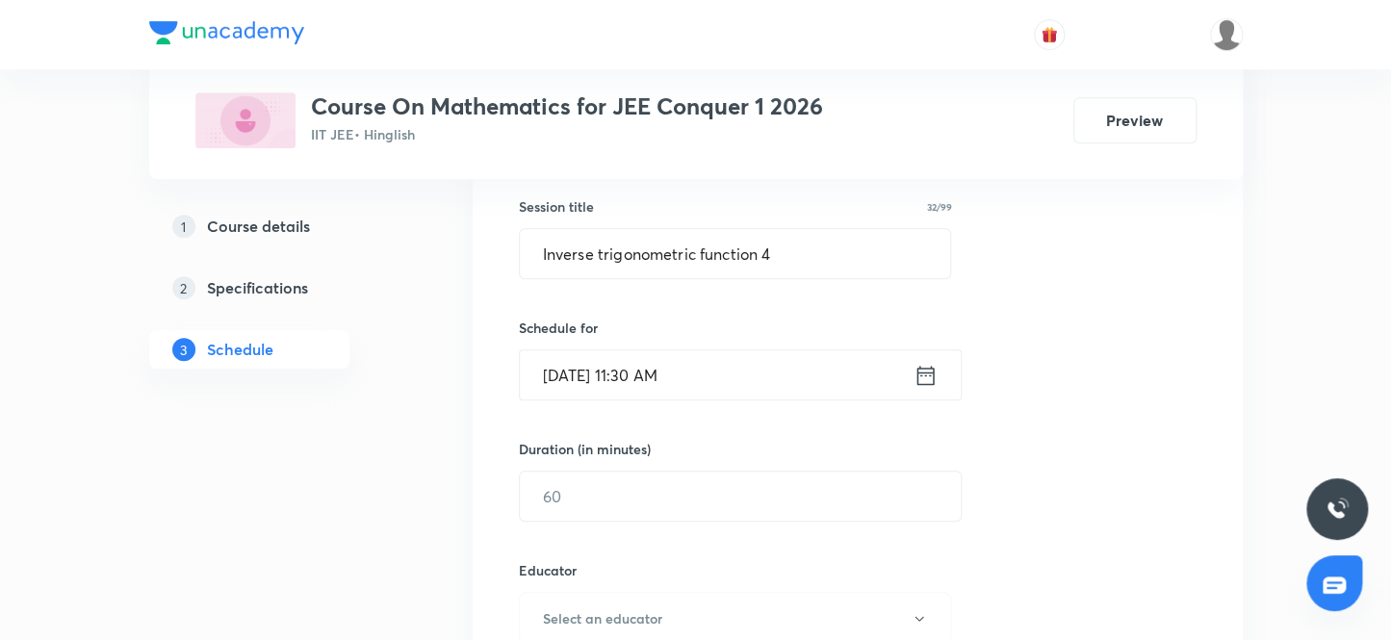
click at [630, 520] on div "Session 107 Live class Session title 32/99 Inverse trigonometric function 4 ​ S…" at bounding box center [858, 579] width 678 height 1027
click at [628, 500] on input "text" at bounding box center [740, 496] width 441 height 49
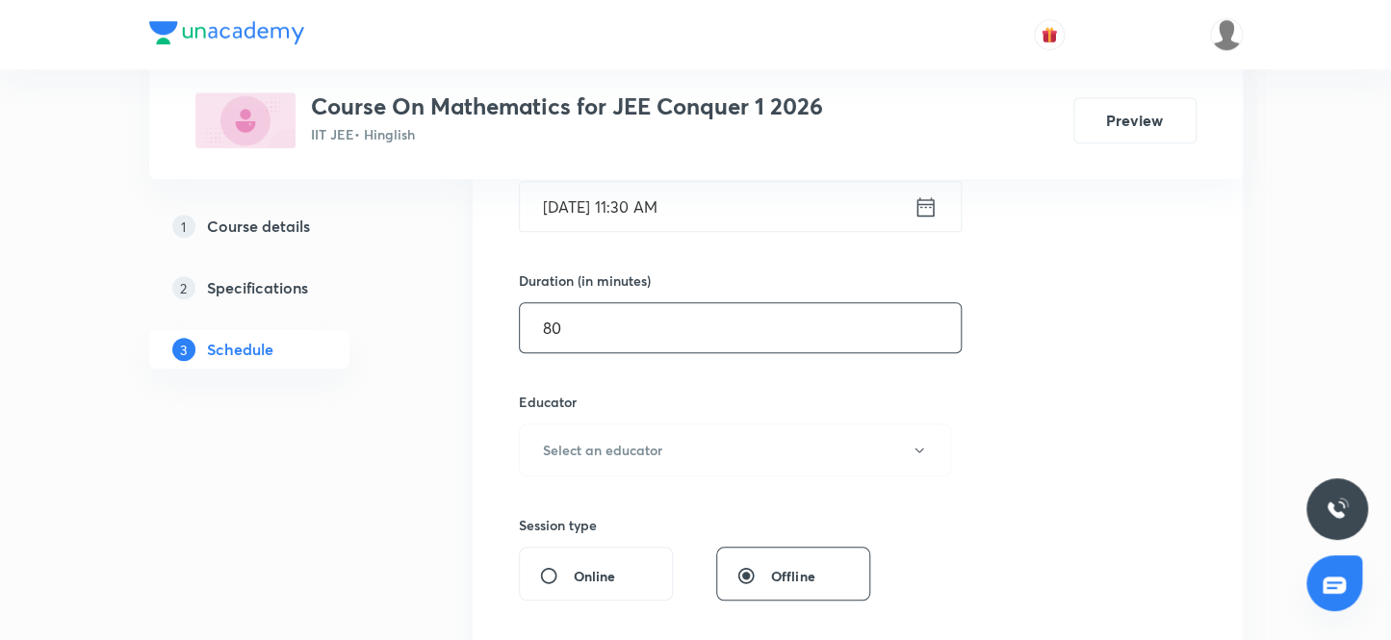
scroll to position [525, 0]
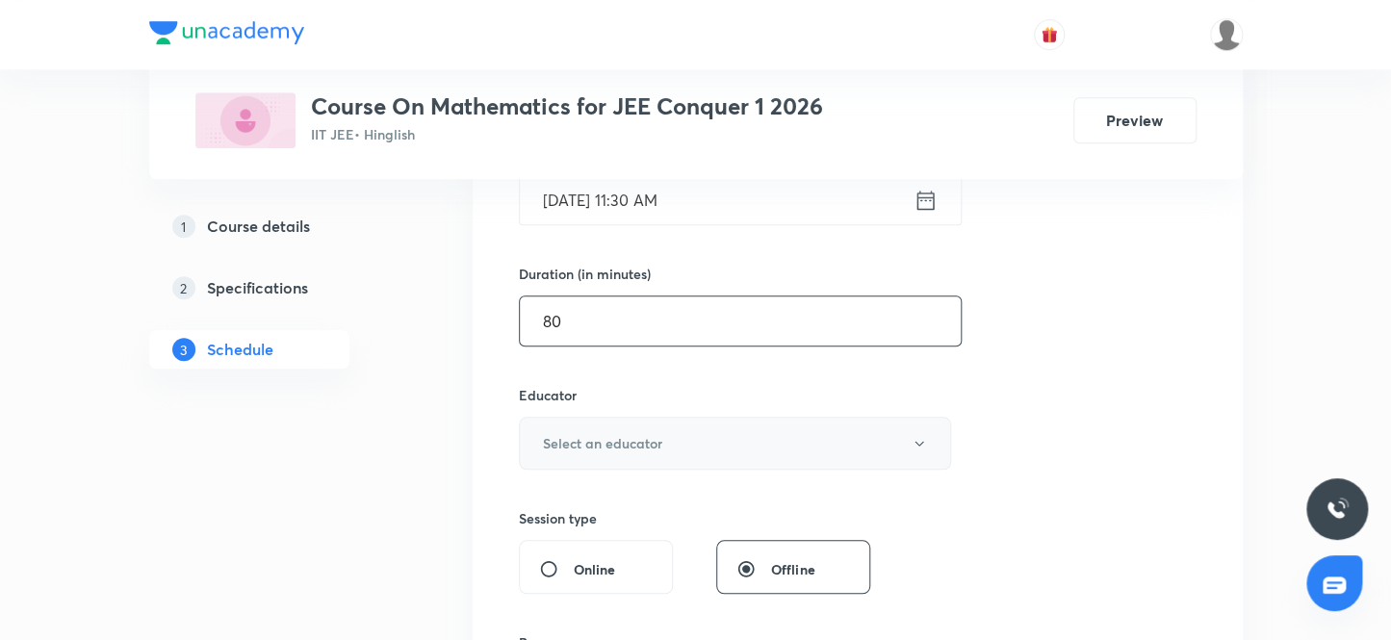
type input "80"
click at [649, 443] on h6 "Select an educator" at bounding box center [602, 443] width 119 height 20
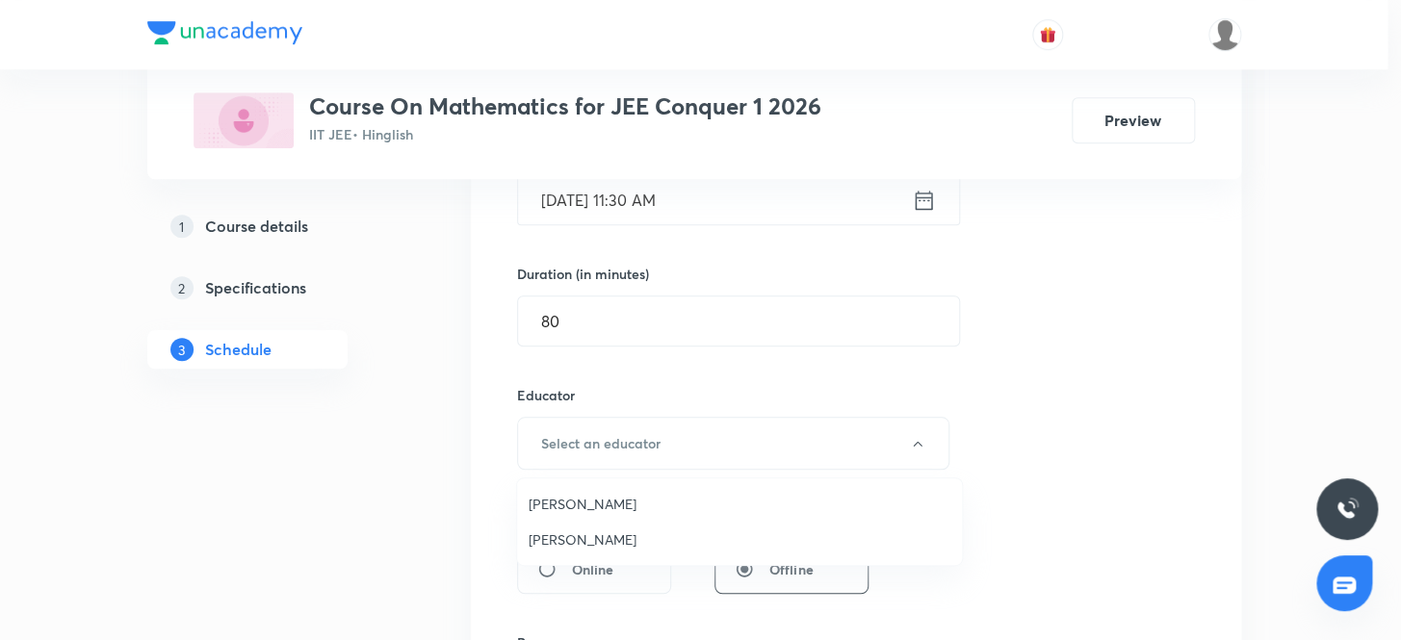
click at [589, 492] on li "Vijay Meghwal" at bounding box center [739, 504] width 445 height 36
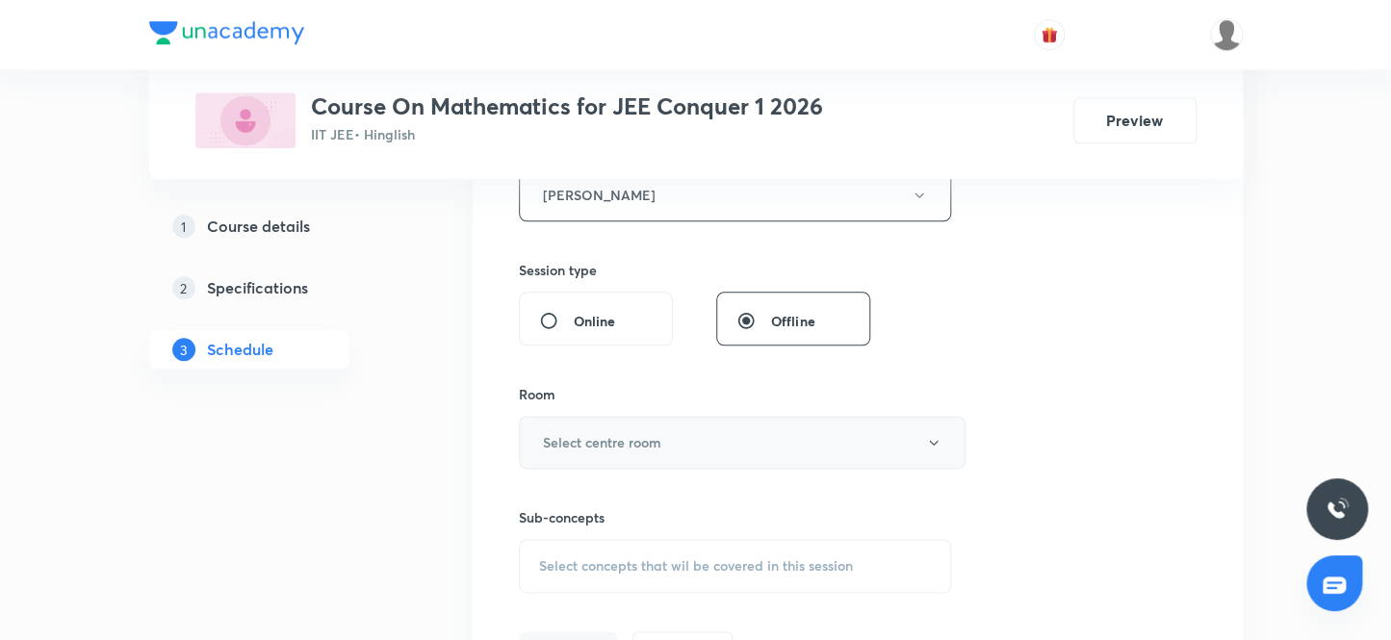
scroll to position [787, 0]
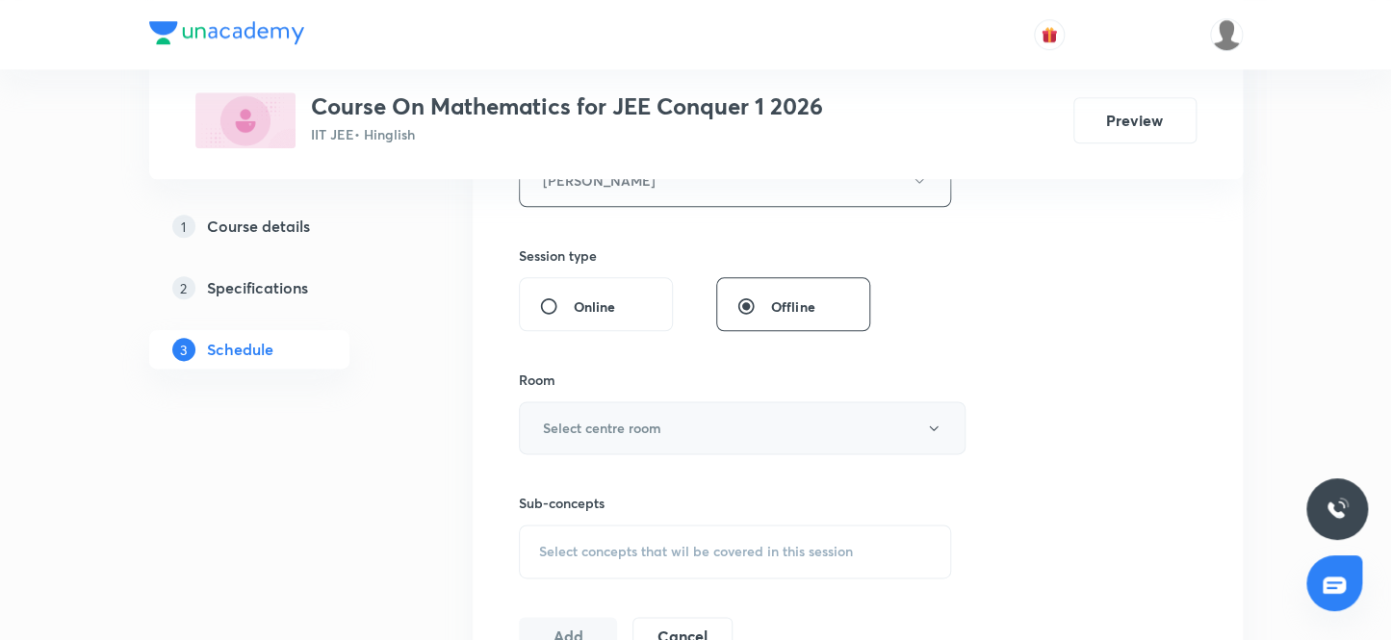
click at [623, 420] on h6 "Select centre room" at bounding box center [602, 428] width 118 height 20
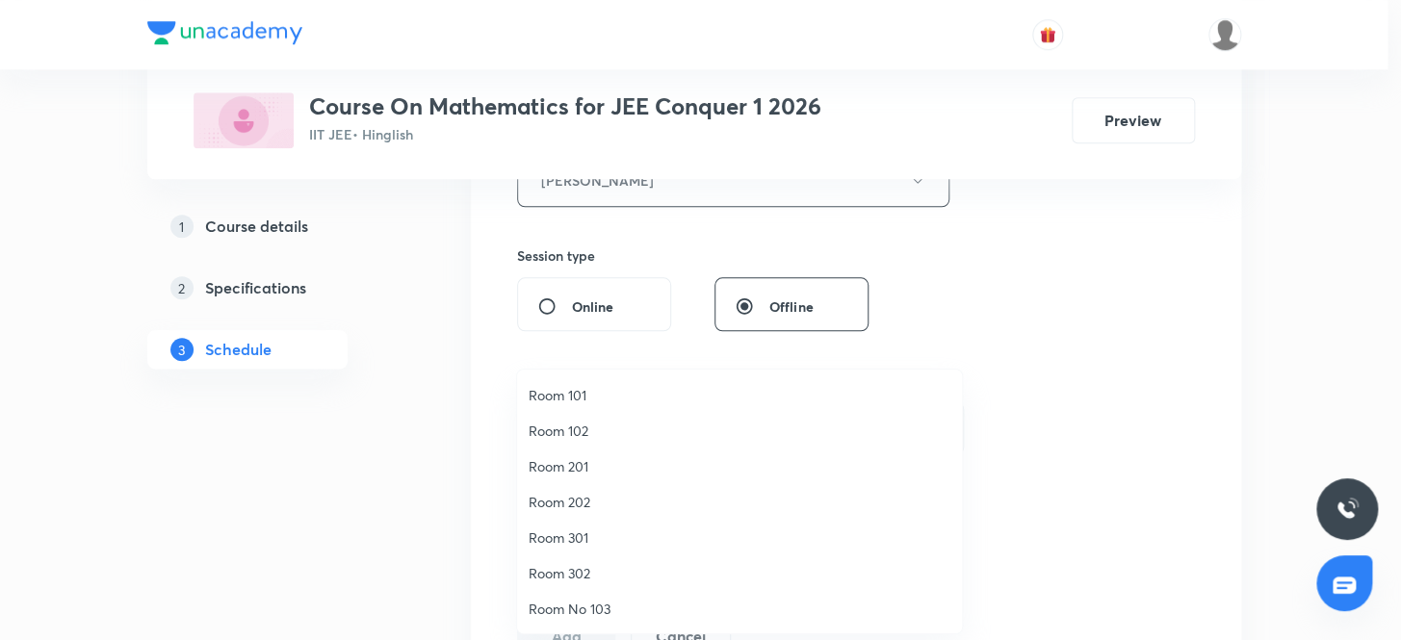
click at [579, 539] on span "Room 301" at bounding box center [739, 537] width 422 height 20
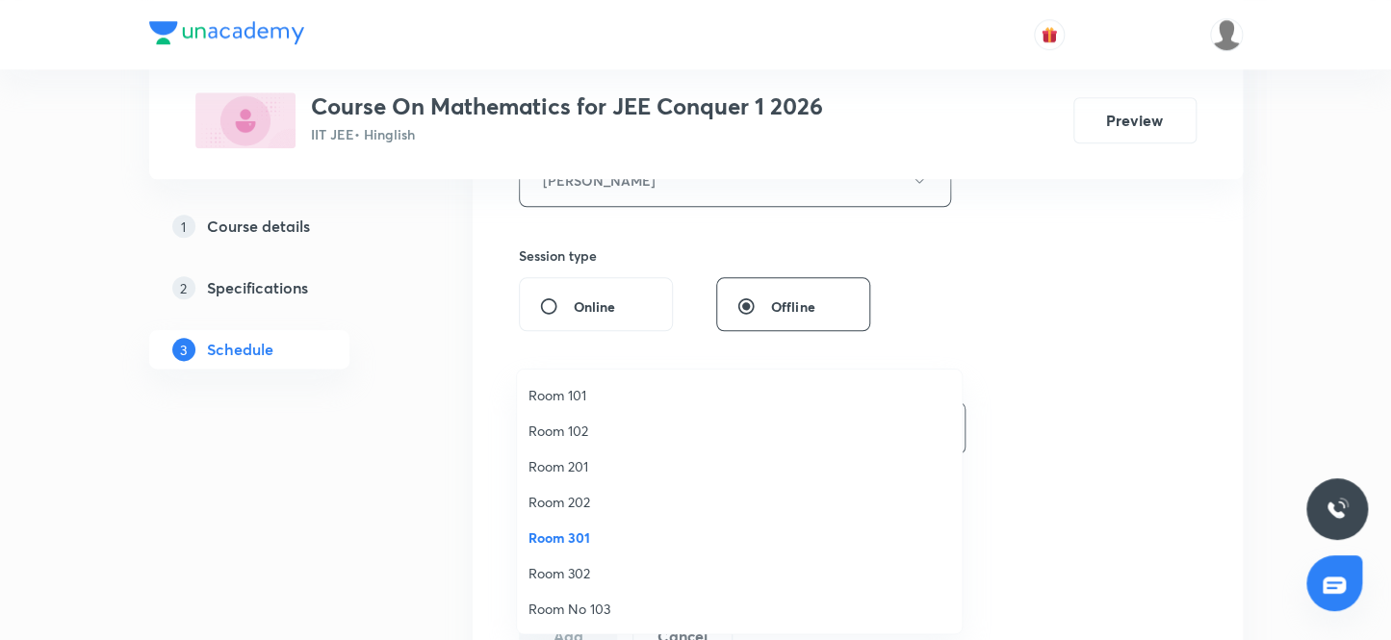
click at [1019, 426] on div "Session 107 Live class Session title 32/99 Inverse trigonometric function 4 ​ S…" at bounding box center [858, 141] width 678 height 1027
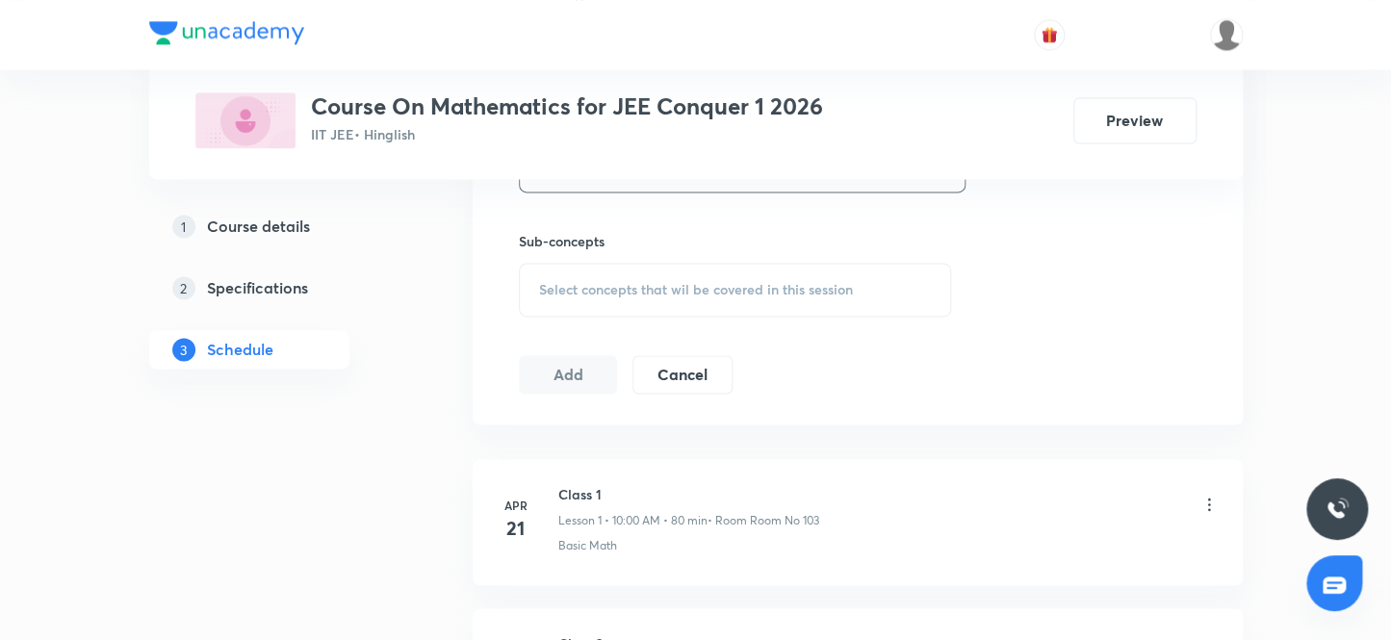
scroll to position [1049, 0]
click at [604, 254] on div "Sub-concepts Select concepts that wil be covered in this session" at bounding box center [735, 274] width 433 height 86
click at [614, 296] on div "Select concepts that wil be covered in this session" at bounding box center [735, 290] width 433 height 54
click at [655, 302] on div "Select concepts that wil be covered in this session" at bounding box center [735, 290] width 433 height 54
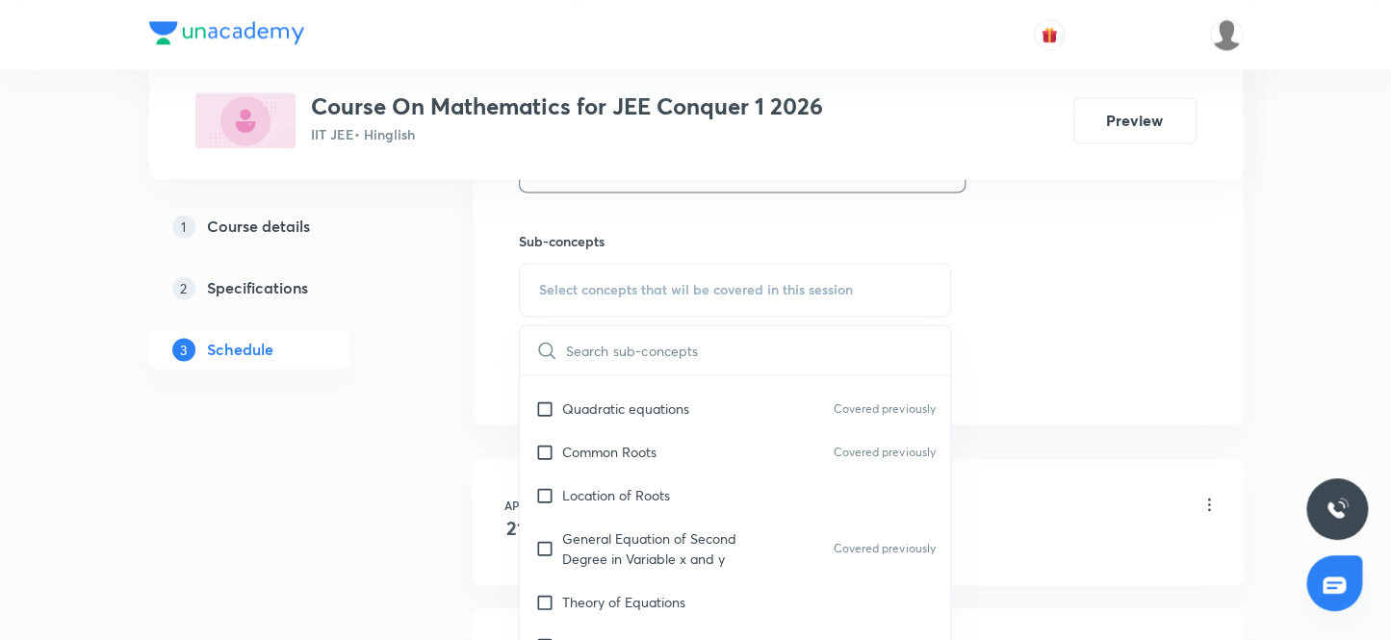
scroll to position [963, 0]
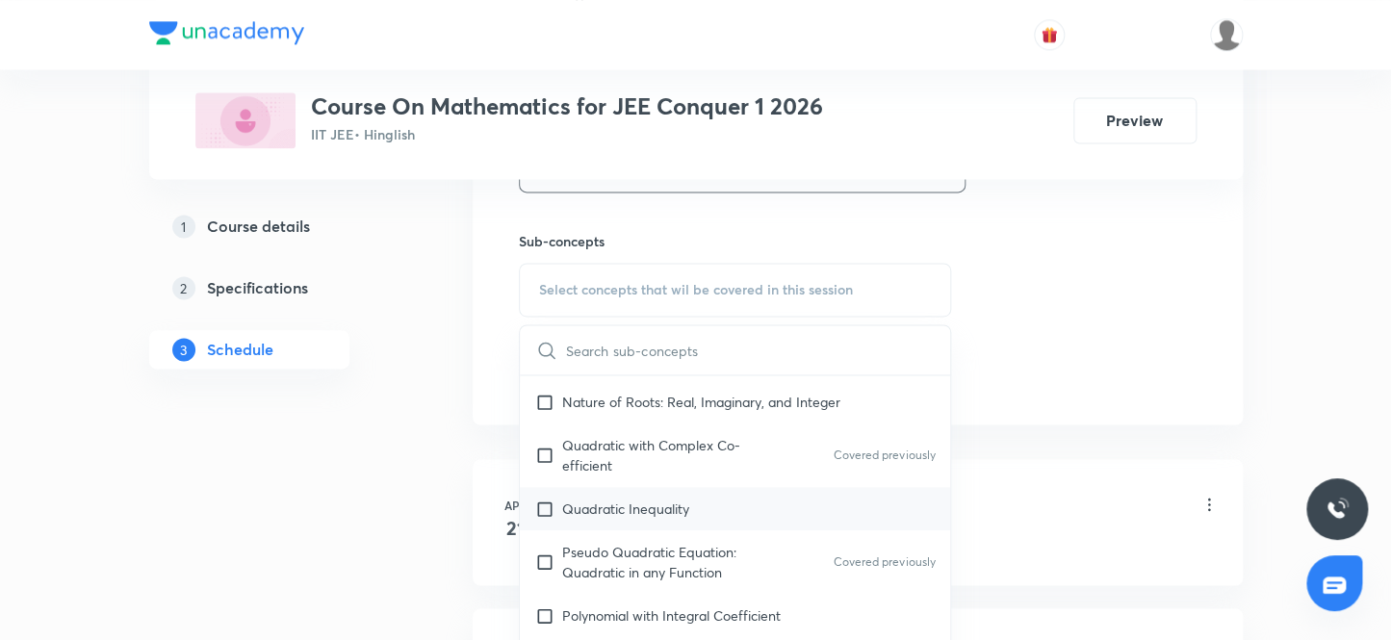
click at [666, 502] on p "Quadratic Inequality" at bounding box center [625, 509] width 127 height 20
checkbox input "true"
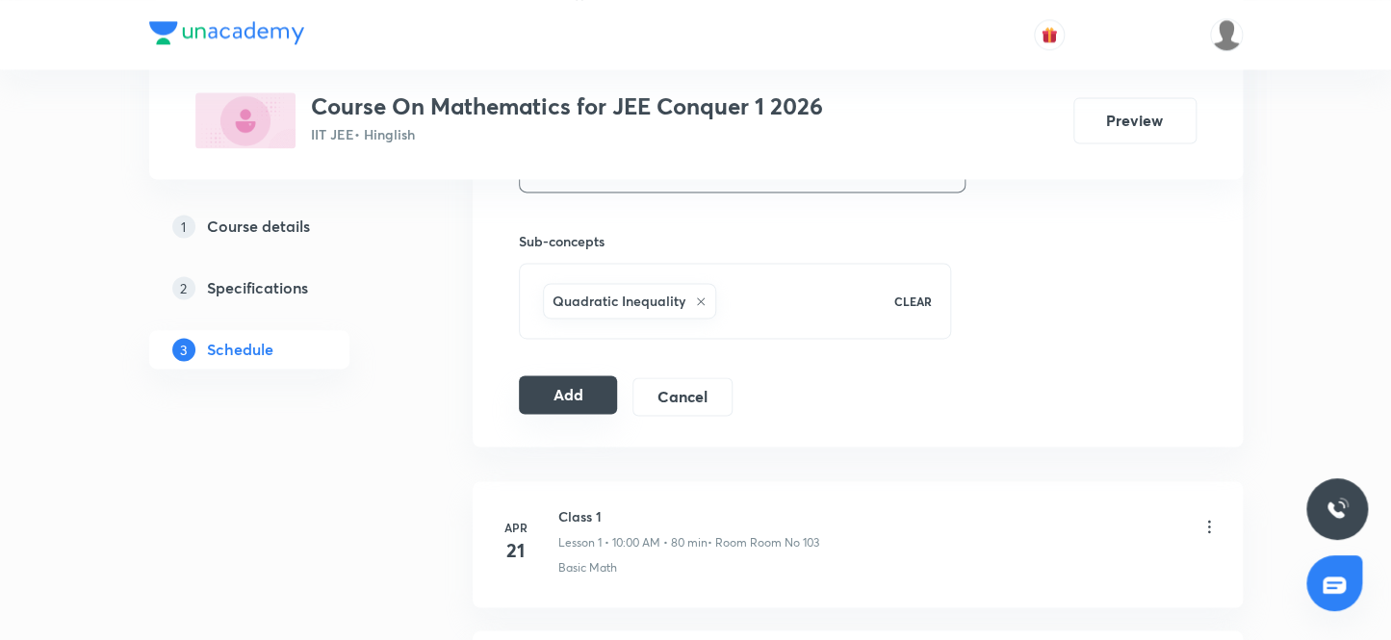
click at [593, 402] on button "Add" at bounding box center [568, 394] width 99 height 39
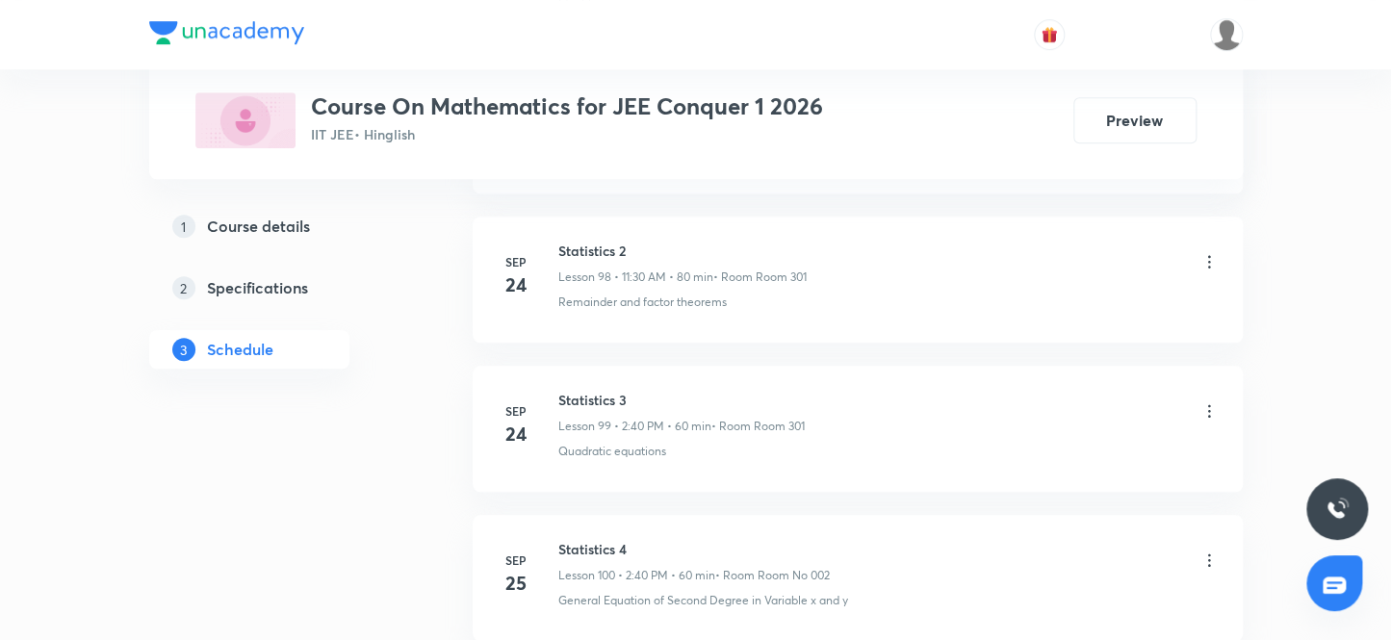
scroll to position [16838, 0]
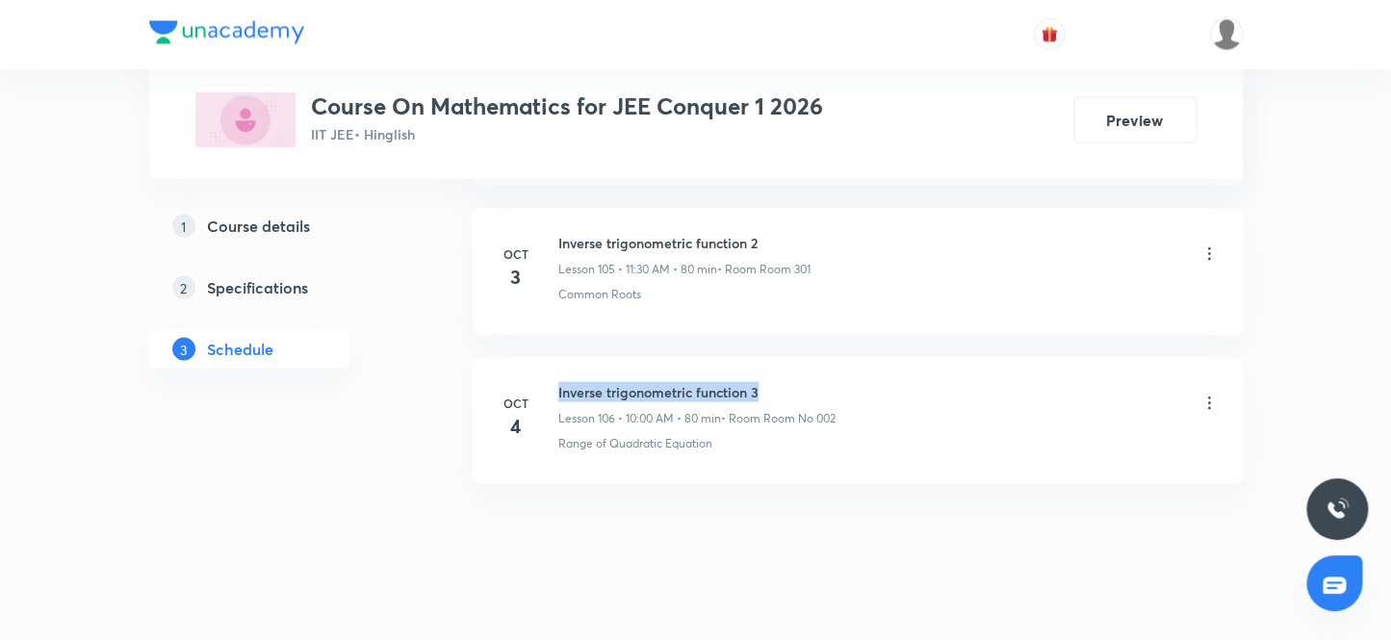
drag, startPoint x: 554, startPoint y: 355, endPoint x: 820, endPoint y: 368, distance: 266.0
click at [820, 368] on li "Oct 4 Inverse trigonometric function 3 Lesson 106 • 10:00 AM • 80 min • Room Ro…" at bounding box center [858, 421] width 770 height 126
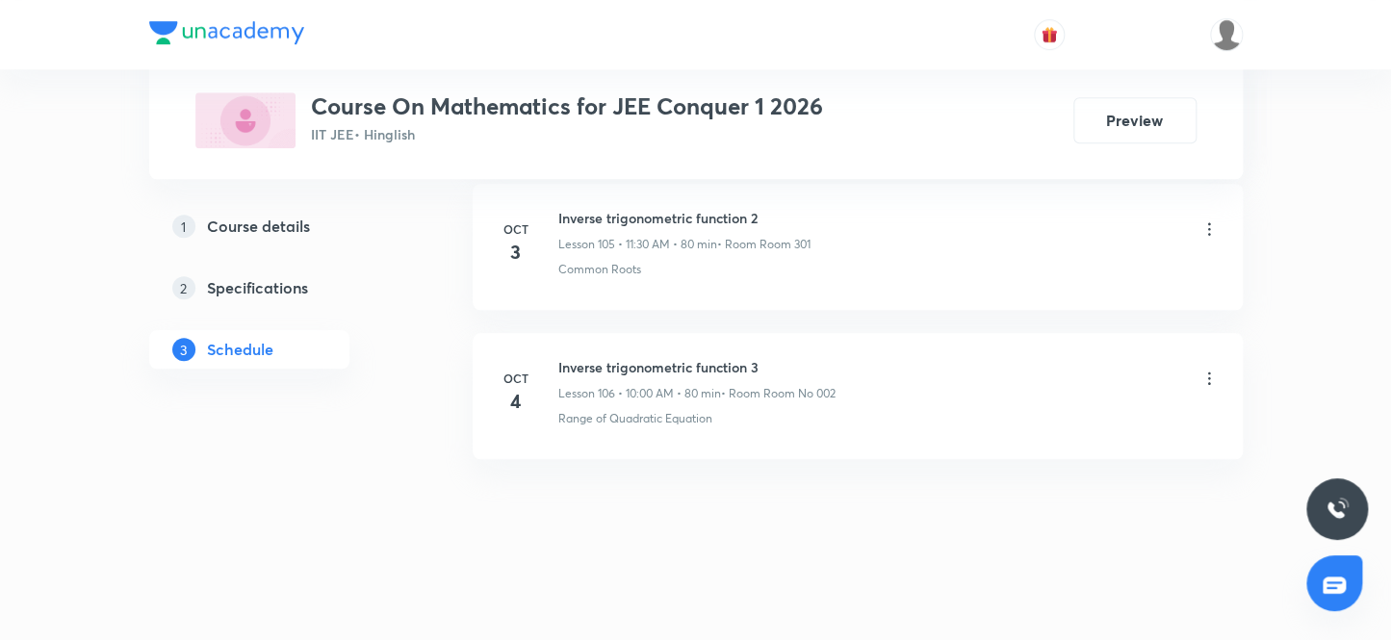
scroll to position [15810, 0]
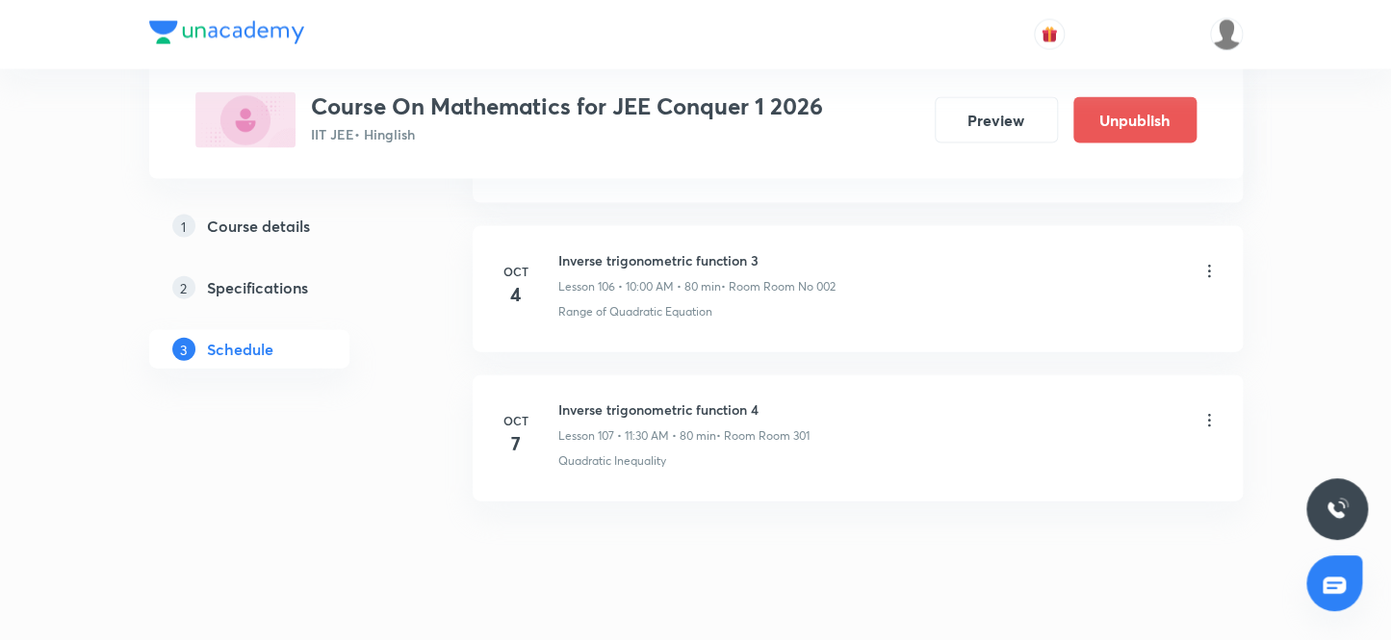
scroll to position [16966, 0]
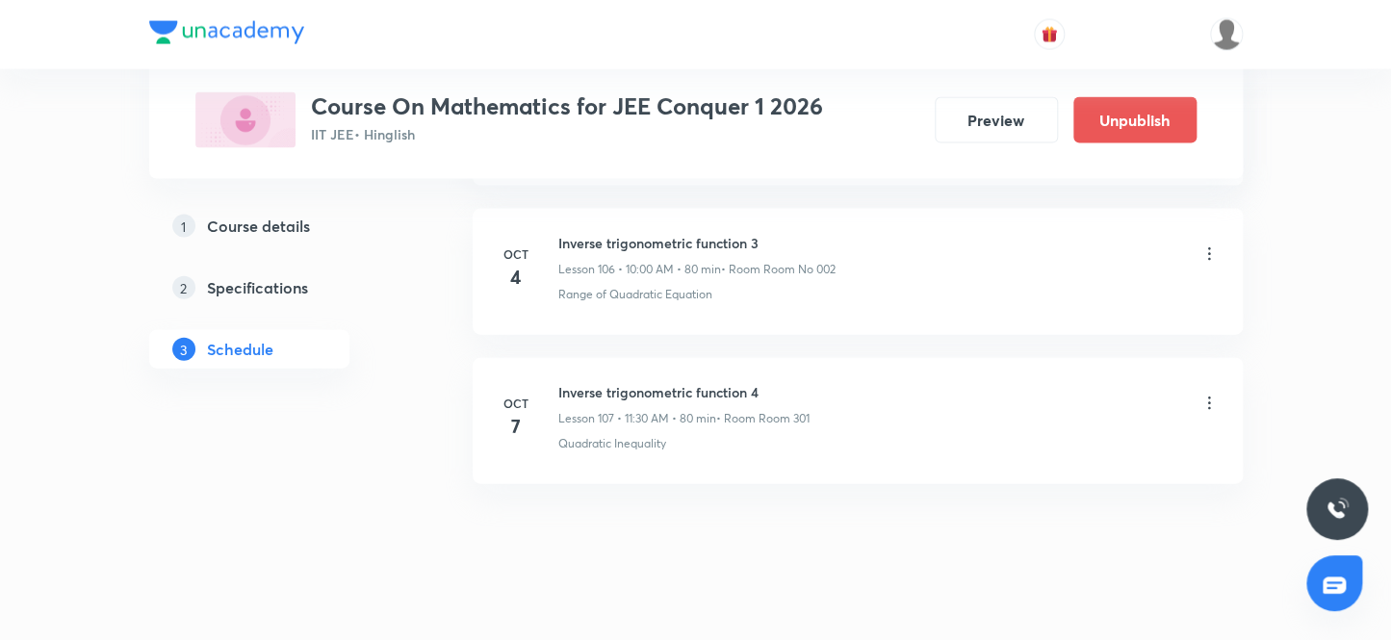
drag, startPoint x: 567, startPoint y: 375, endPoint x: 911, endPoint y: 390, distance: 343.9
click at [911, 390] on div "Inverse trigonometric function 4 Lesson 107 • 11:30 AM • 80 min • Room Room 301" at bounding box center [888, 404] width 660 height 45
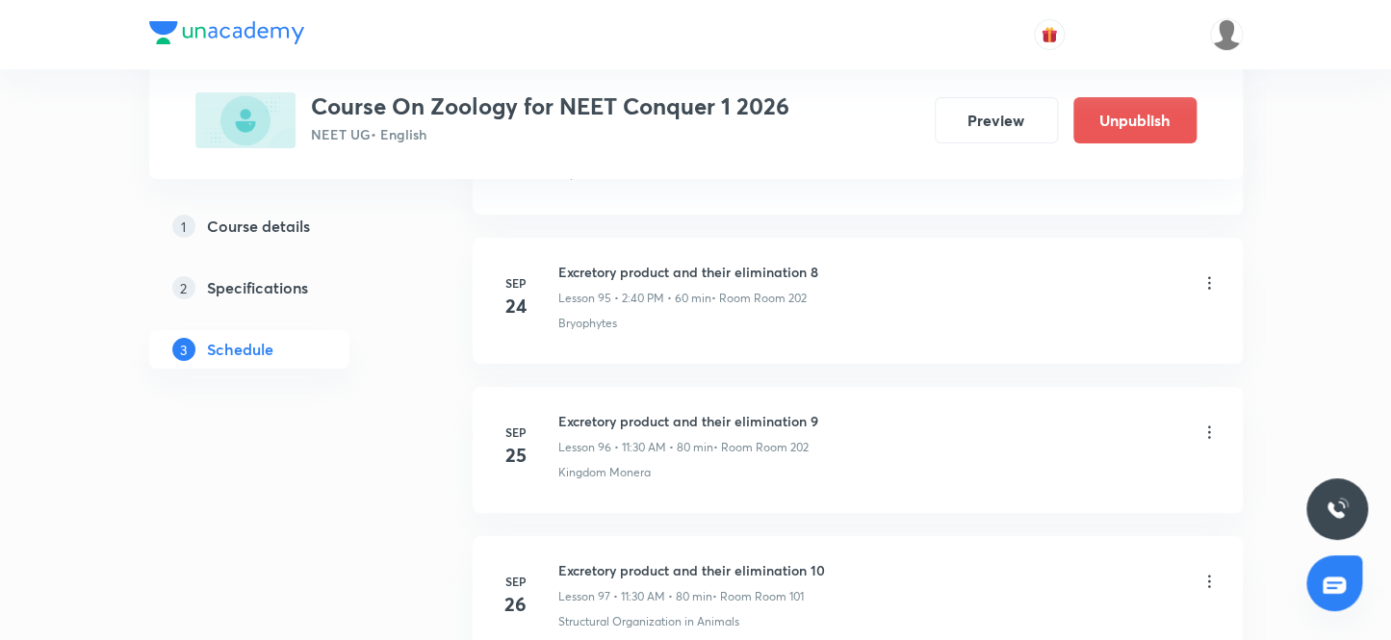
scroll to position [16072, 0]
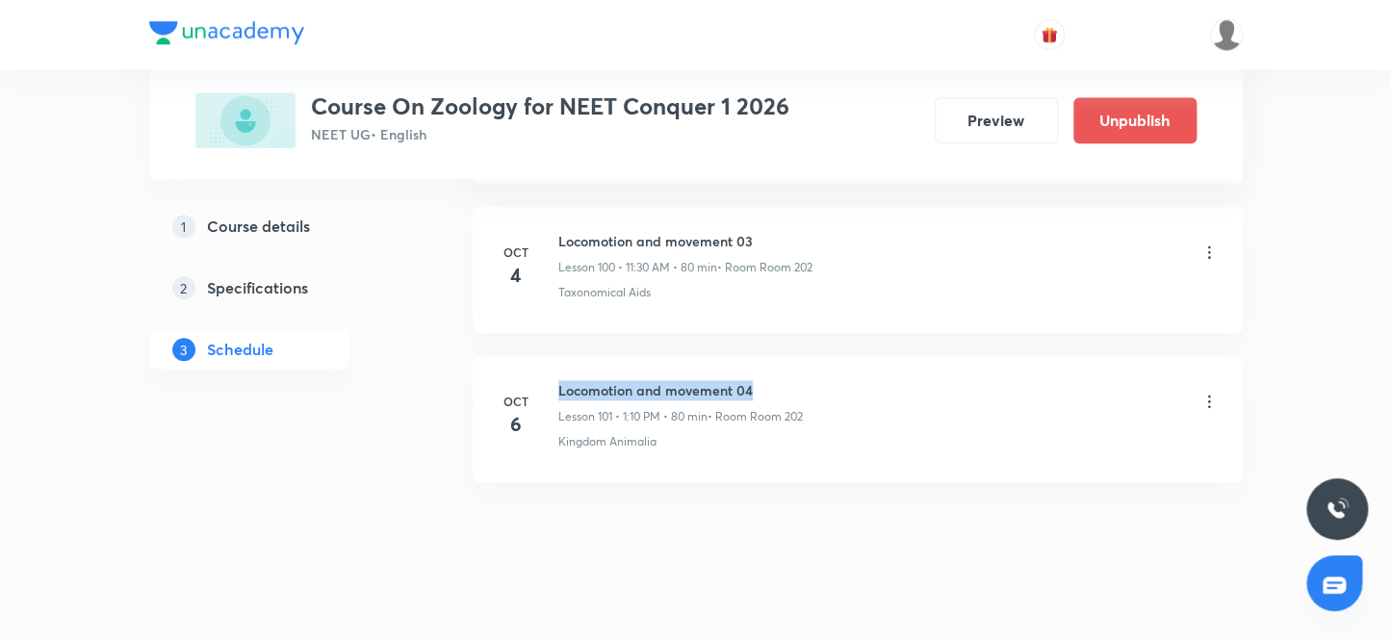
drag, startPoint x: 557, startPoint y: 358, endPoint x: 801, endPoint y: 370, distance: 243.8
click at [801, 380] on h6 "Locomotion and movement 04" at bounding box center [680, 390] width 244 height 20
copy h6 "Locomotion and movement 04"
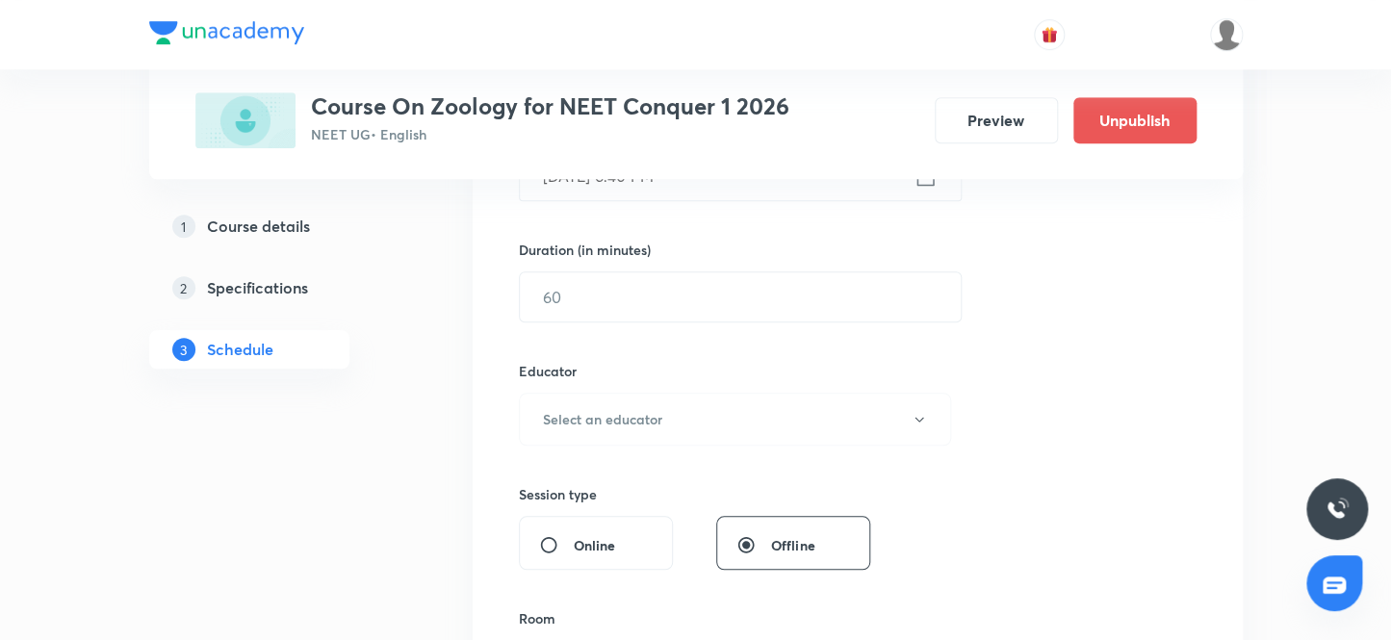
scroll to position [0, 0]
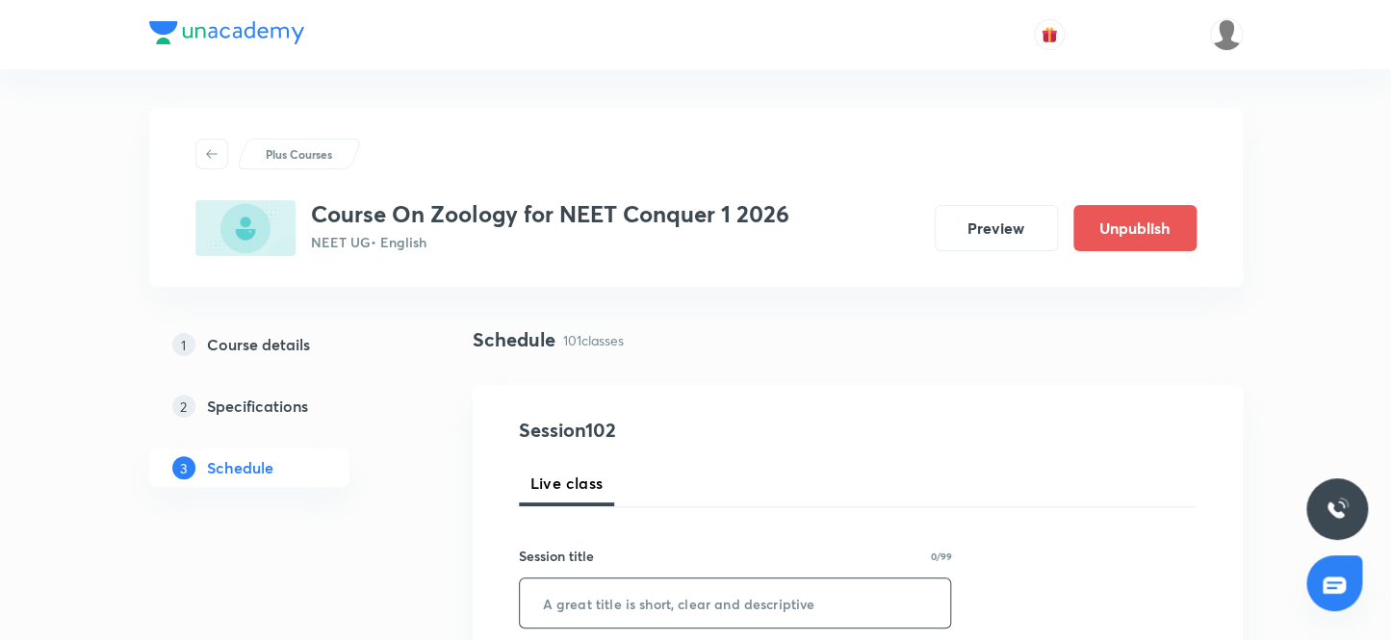
click at [643, 603] on input "text" at bounding box center [735, 603] width 431 height 49
paste input "Locomotion and movement 04"
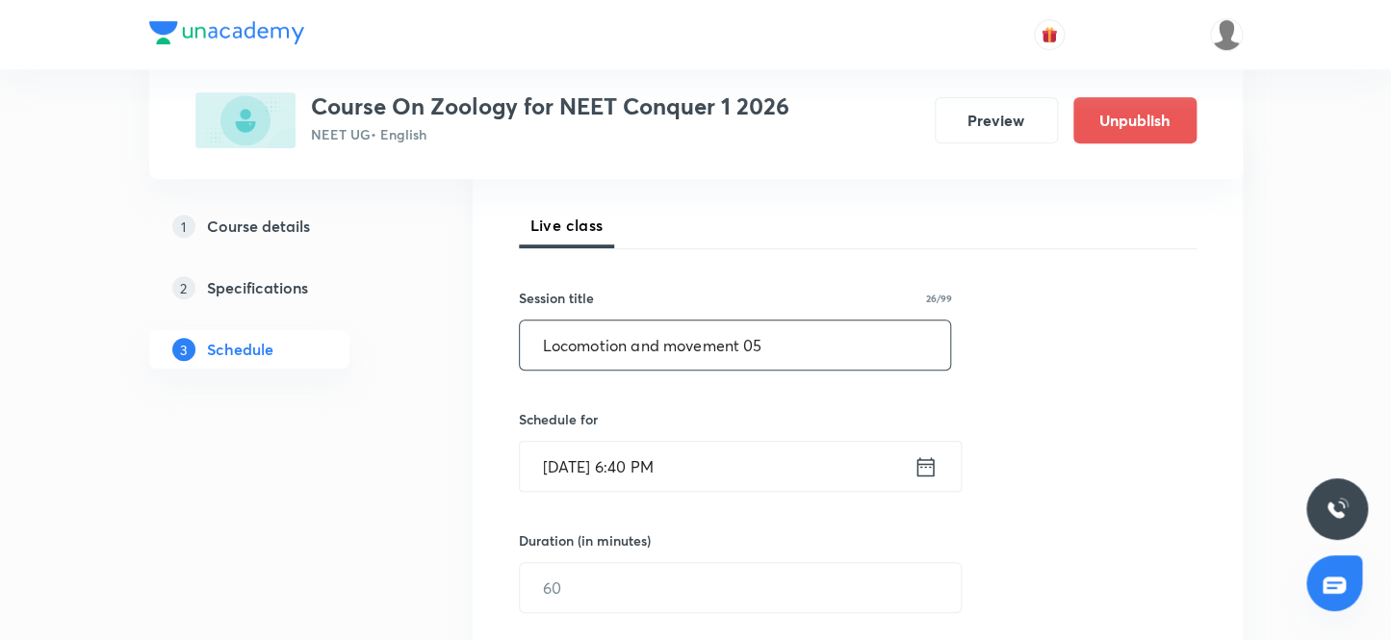
scroll to position [262, 0]
type input "Locomotion and movement 05"
click at [727, 447] on input "Oct 6, 2025, 6:40 PM" at bounding box center [717, 462] width 394 height 49
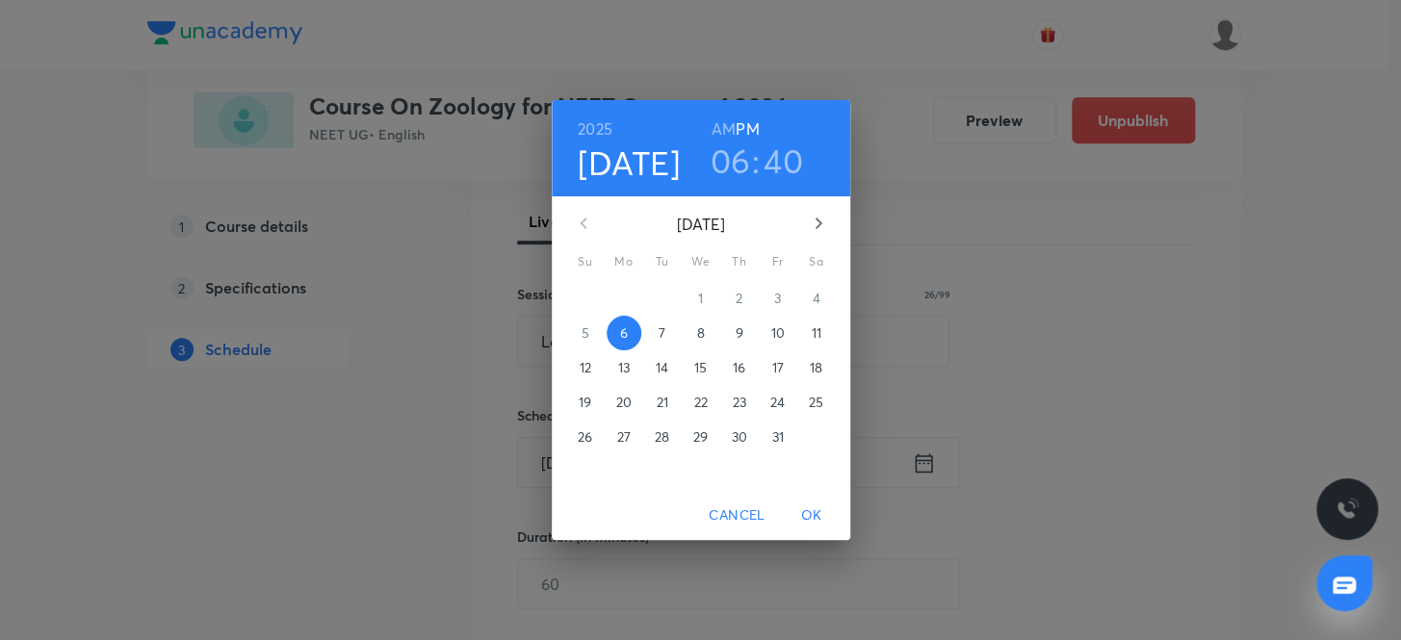
click at [656, 330] on span "7" at bounding box center [662, 332] width 35 height 19
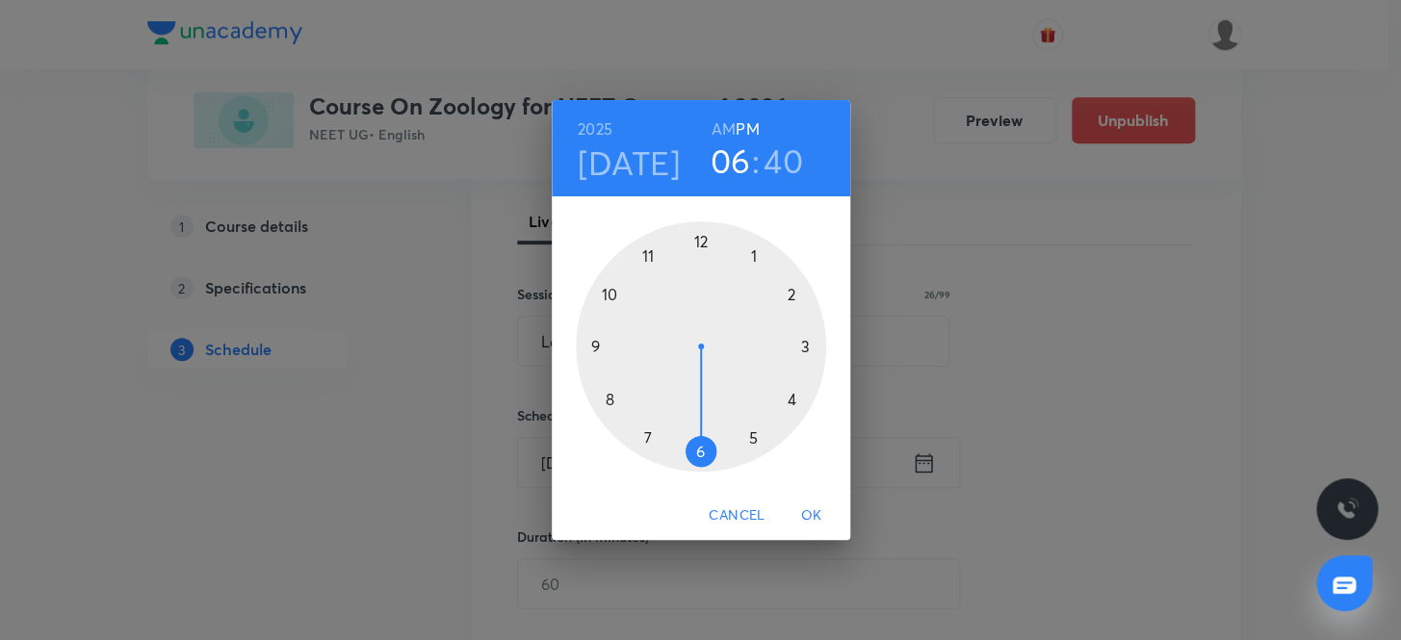
click at [727, 170] on h3 "06" at bounding box center [729, 161] width 40 height 40
click at [608, 294] on div at bounding box center [701, 346] width 250 height 250
click at [704, 239] on div at bounding box center [701, 346] width 250 height 250
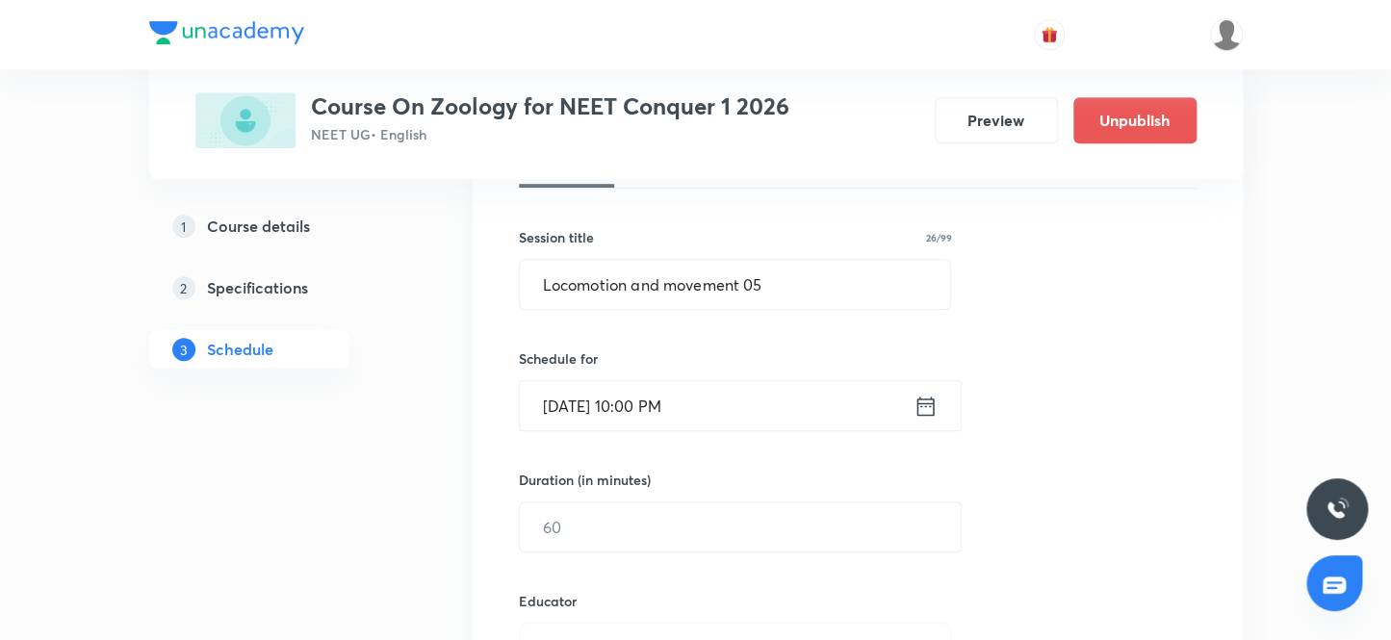
scroll to position [349, 0]
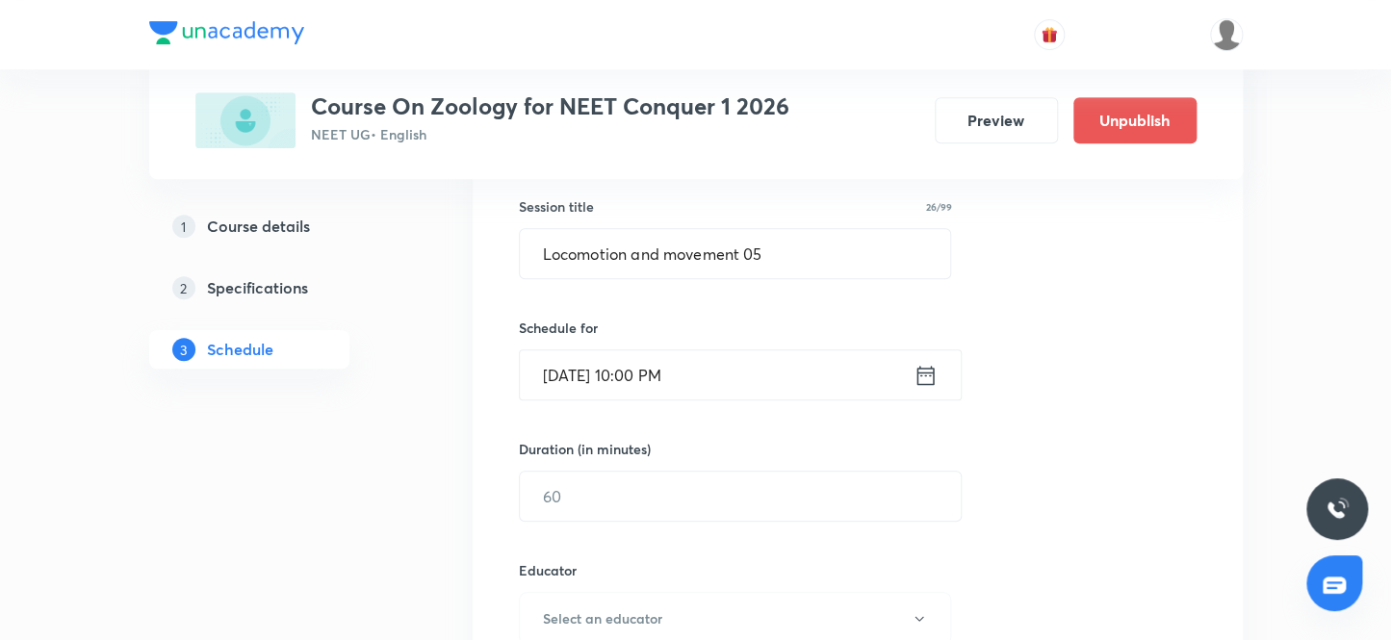
click at [726, 375] on input "Oct 7, 2025, 10:00 PM" at bounding box center [717, 374] width 394 height 49
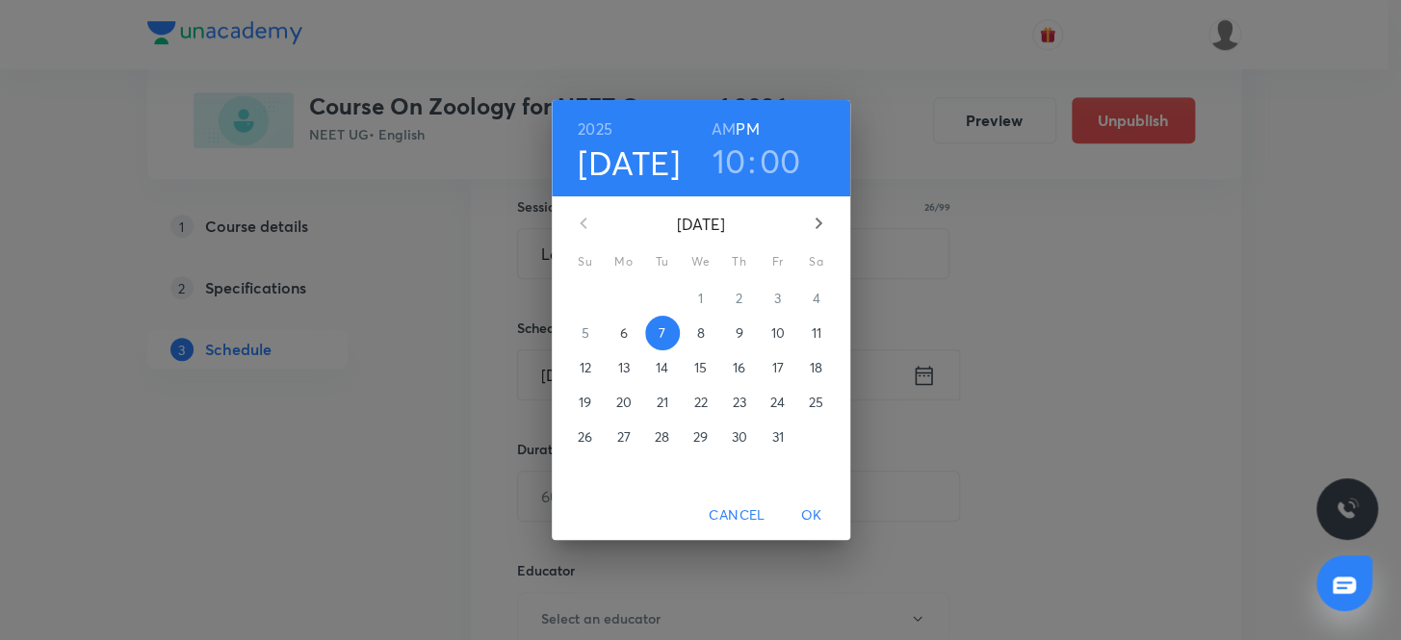
click at [728, 125] on h6 "AM" at bounding box center [723, 129] width 24 height 27
click at [820, 501] on button "OK" at bounding box center [812, 516] width 62 height 36
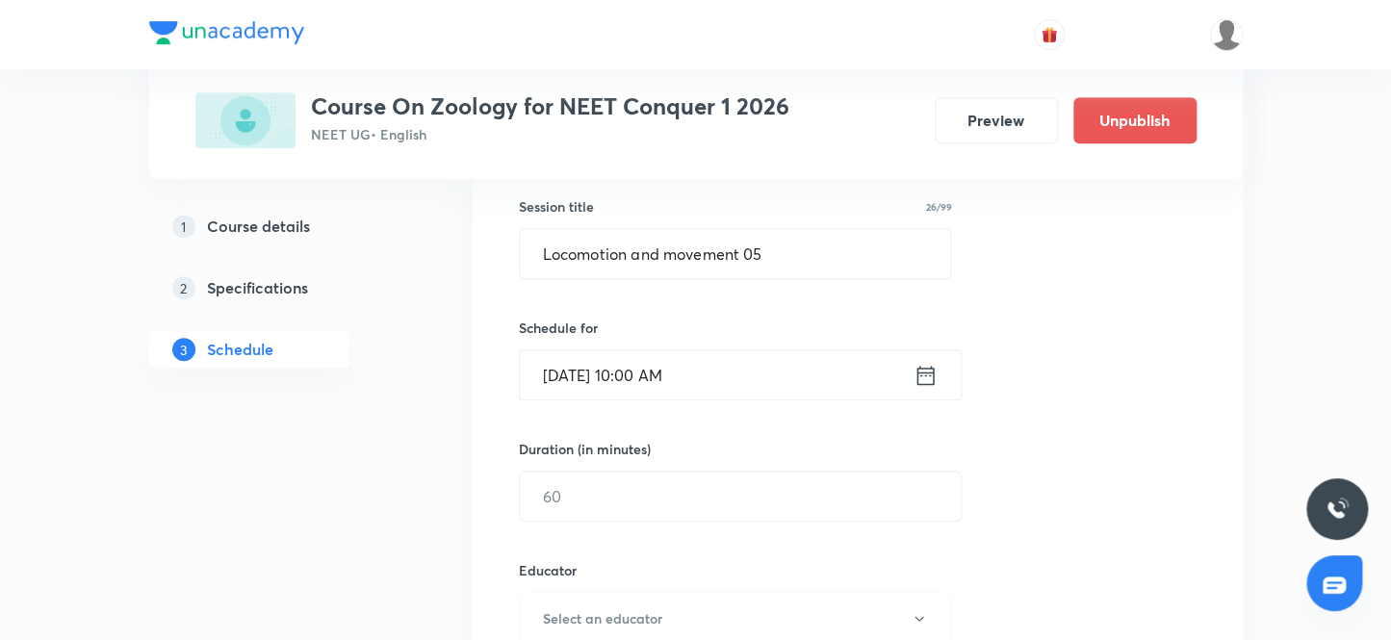
click at [681, 521] on div "Session 102 Live class Session title 26/99 Locomotion and movement 05 ​ Schedul…" at bounding box center [858, 579] width 678 height 1027
click at [678, 496] on input "text" at bounding box center [740, 496] width 441 height 49
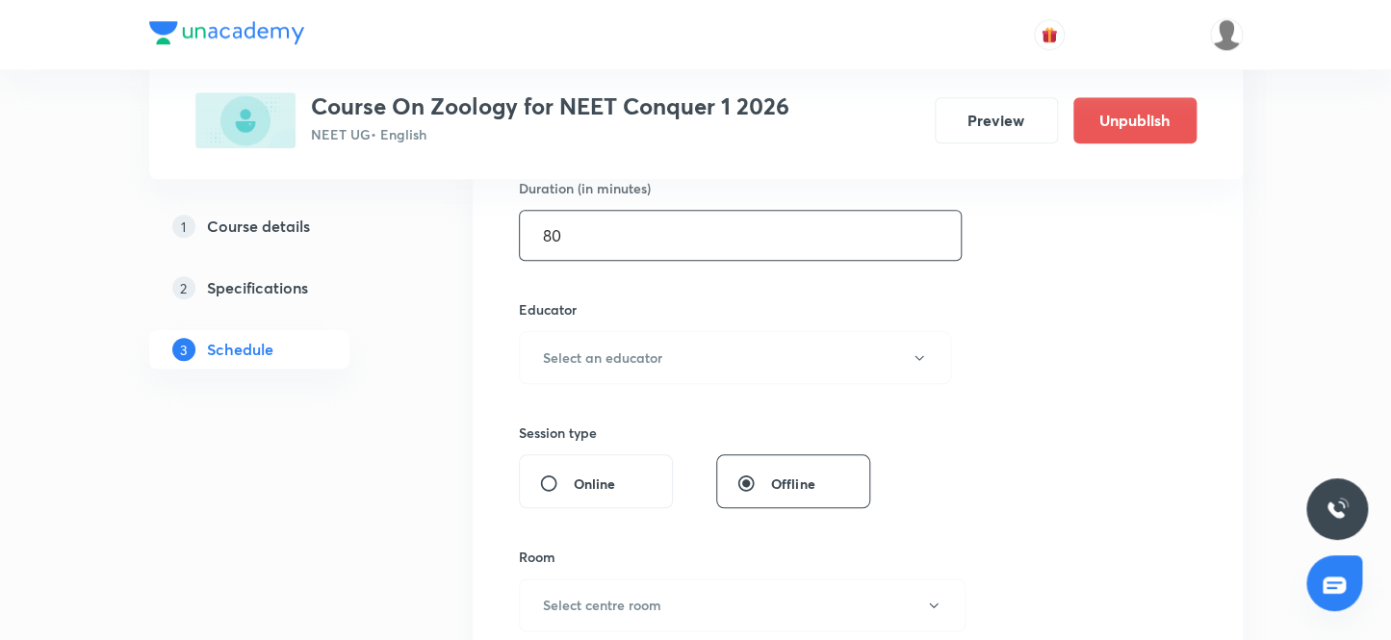
scroll to position [612, 0]
type input "80"
click at [616, 341] on button "Select an educator" at bounding box center [735, 355] width 433 height 53
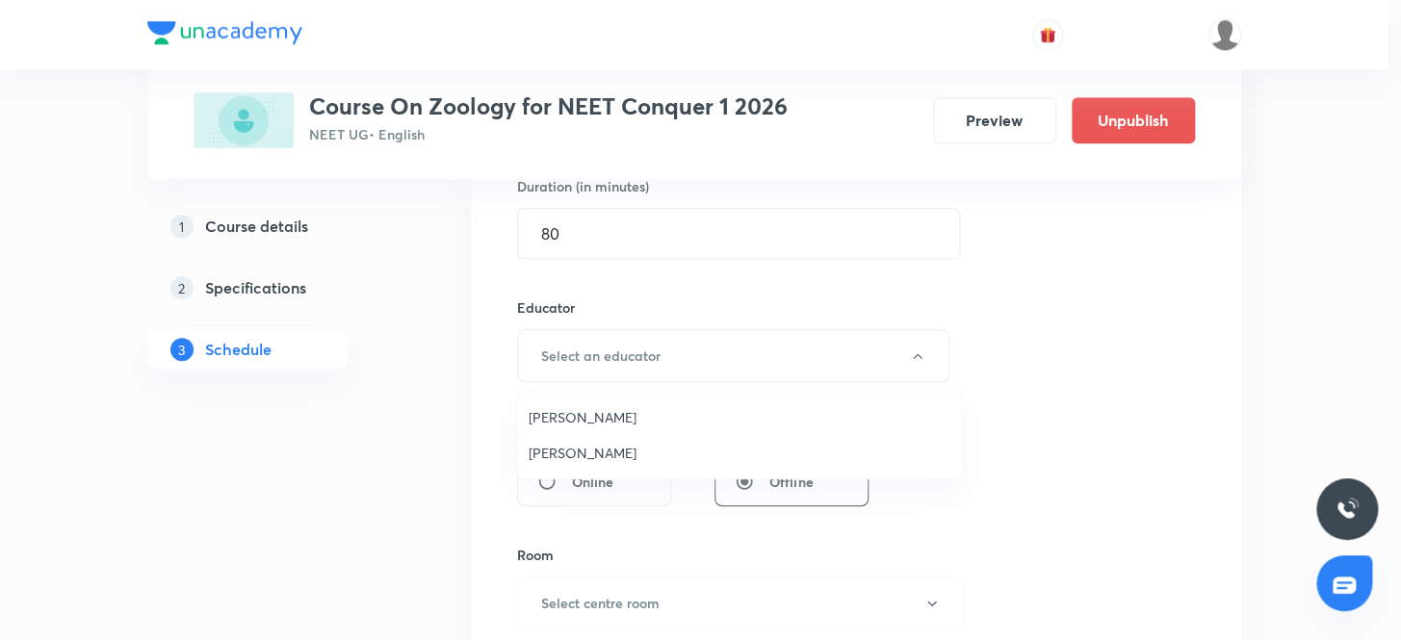
click at [589, 449] on span "Vijaypal Singh Bhadouriya" at bounding box center [739, 453] width 422 height 20
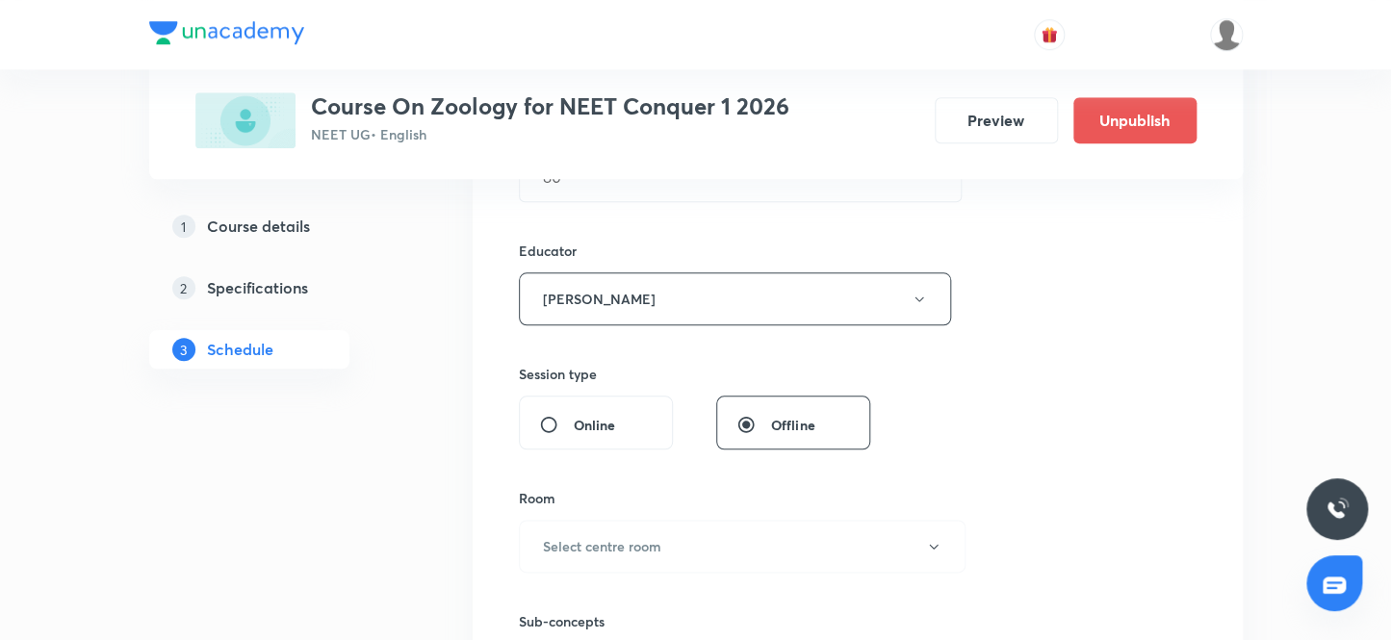
scroll to position [700, 0]
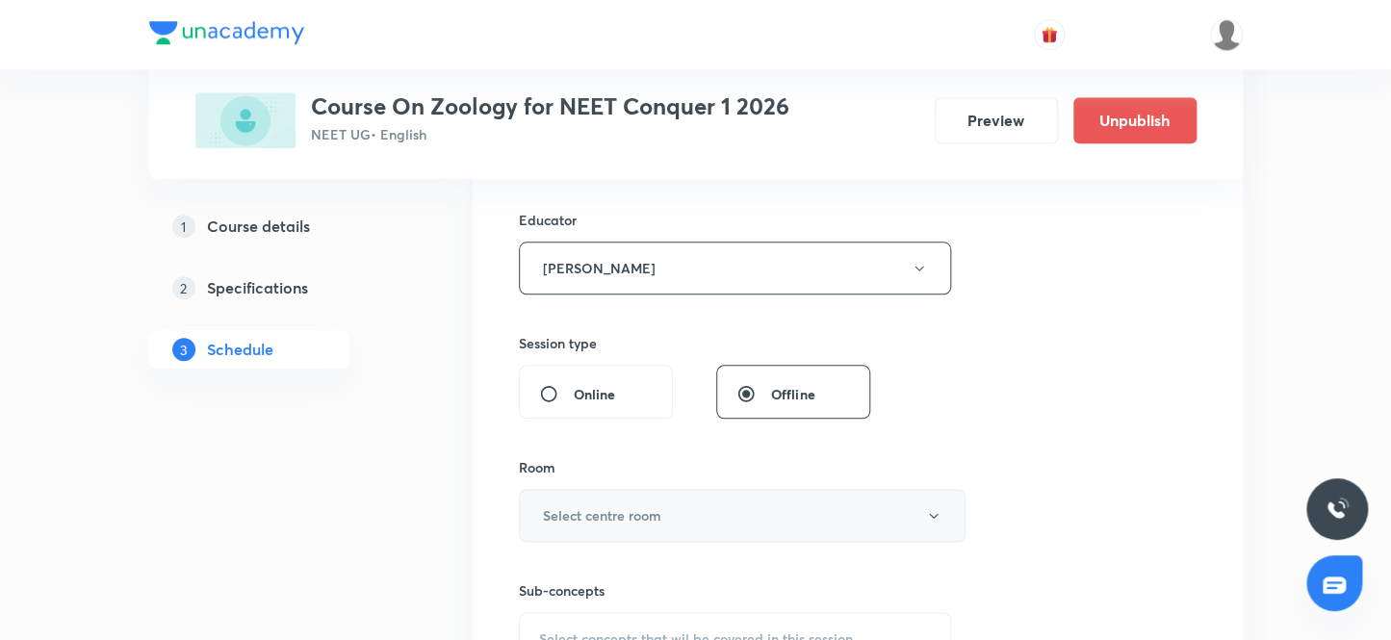
click at [587, 493] on button "Select centre room" at bounding box center [742, 515] width 447 height 53
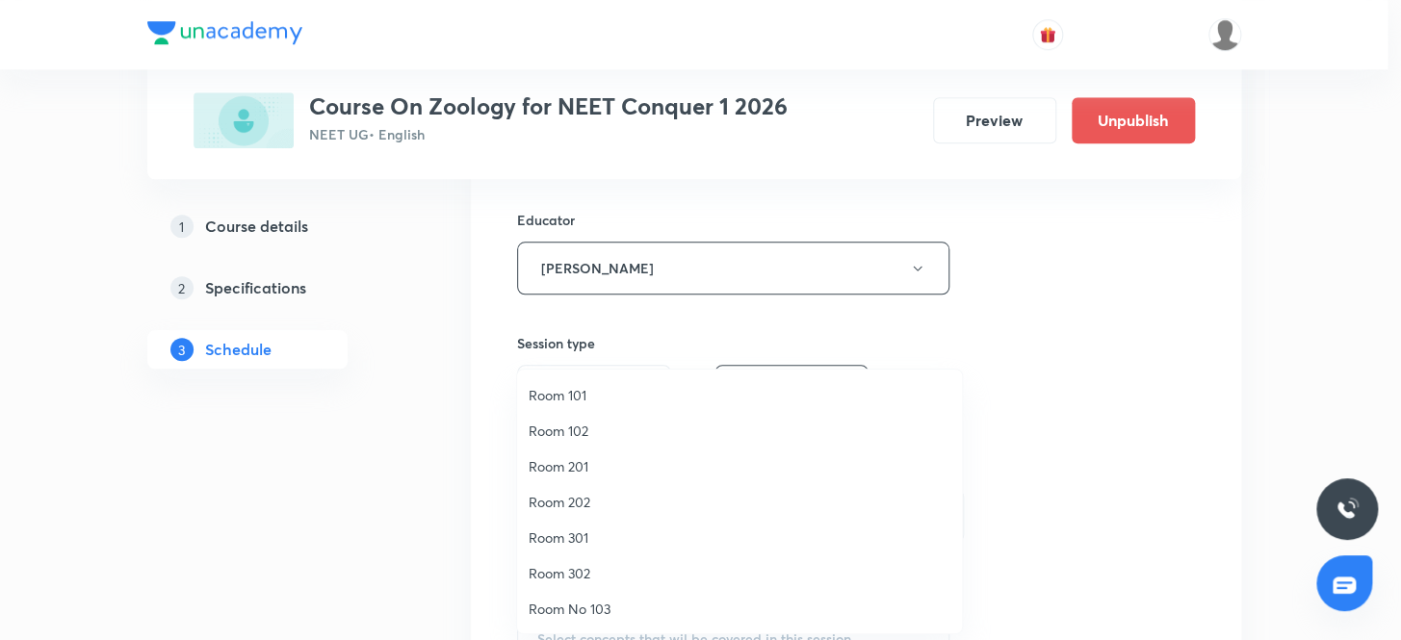
click at [574, 432] on span "Room 102" at bounding box center [739, 431] width 422 height 20
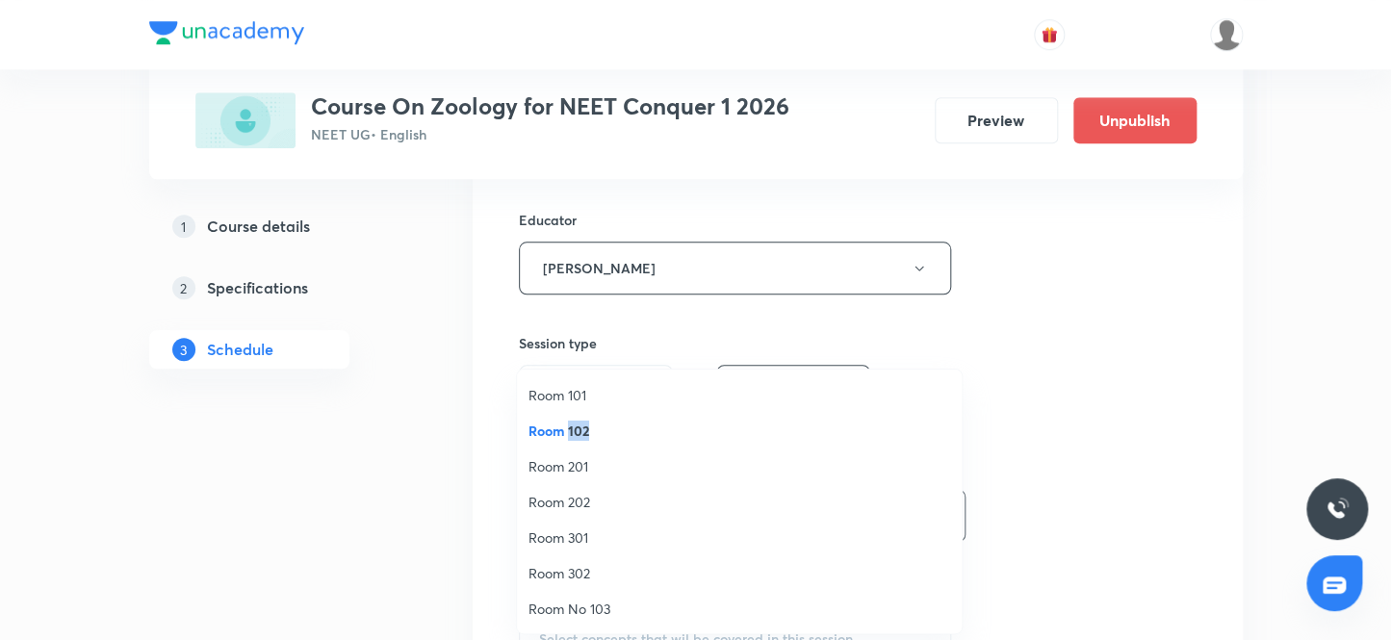
click at [574, 432] on span "Room 102" at bounding box center [739, 431] width 422 height 20
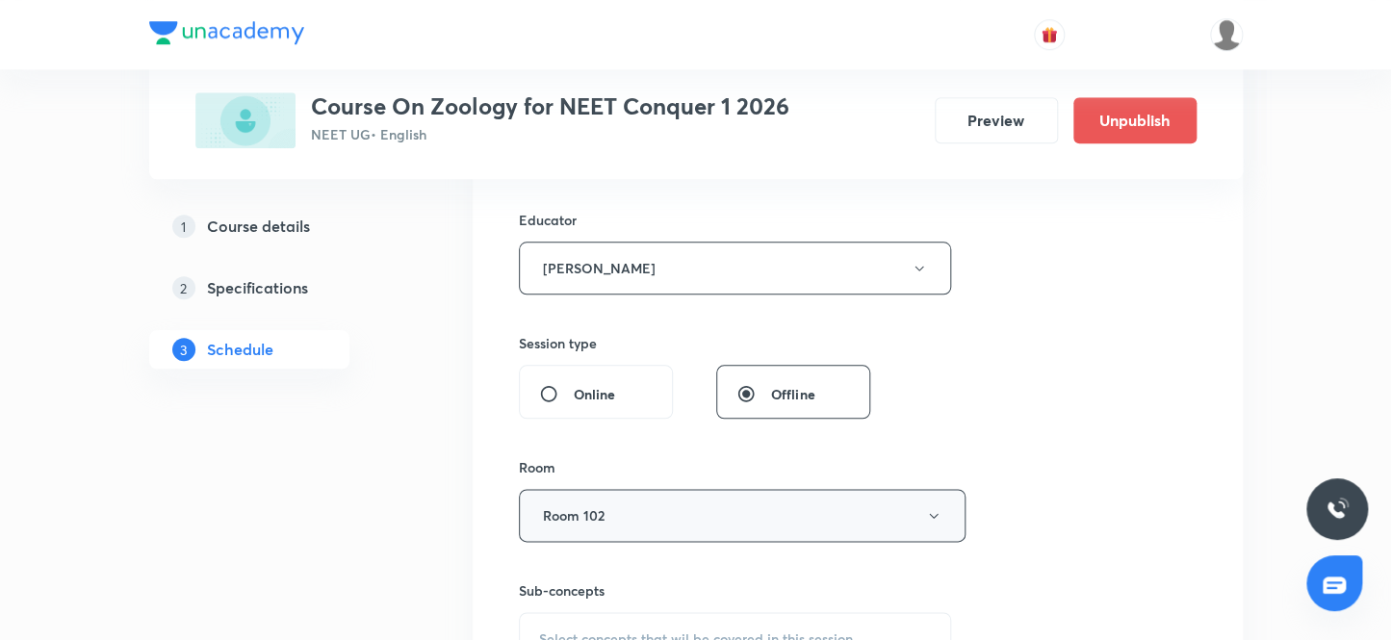
click at [641, 494] on button "Room 102" at bounding box center [742, 515] width 447 height 53
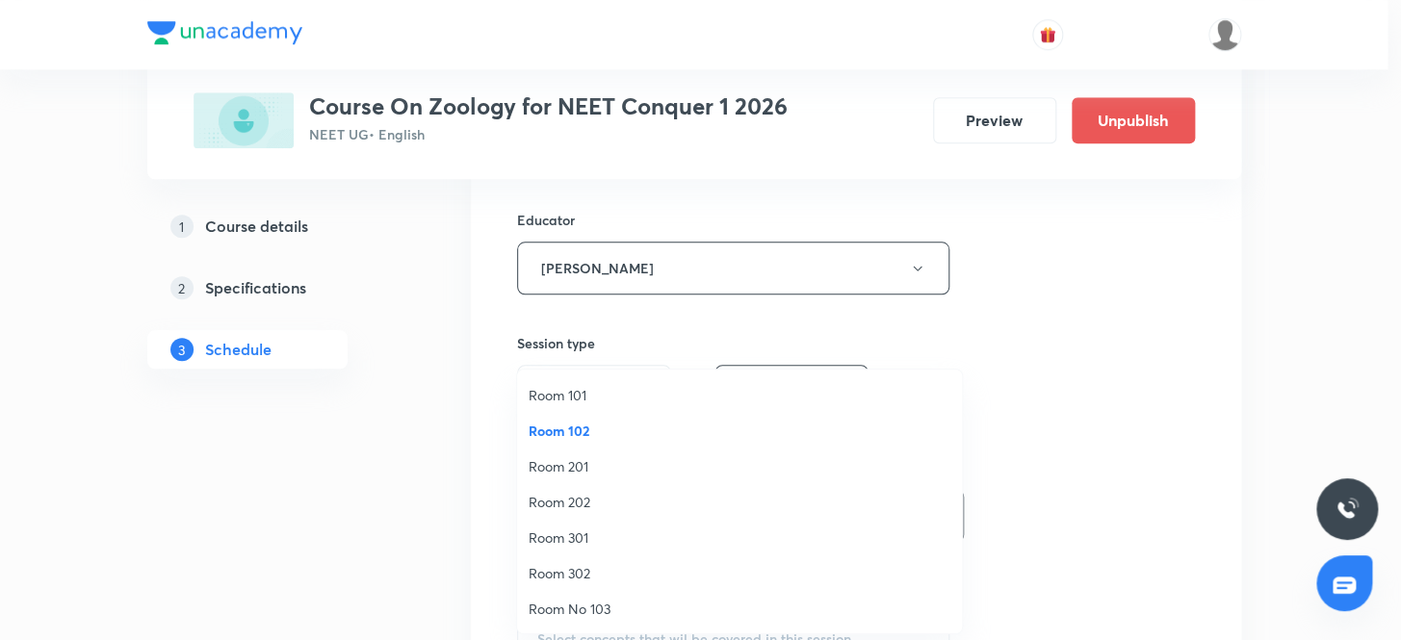
click at [554, 505] on span "Room 202" at bounding box center [739, 502] width 422 height 20
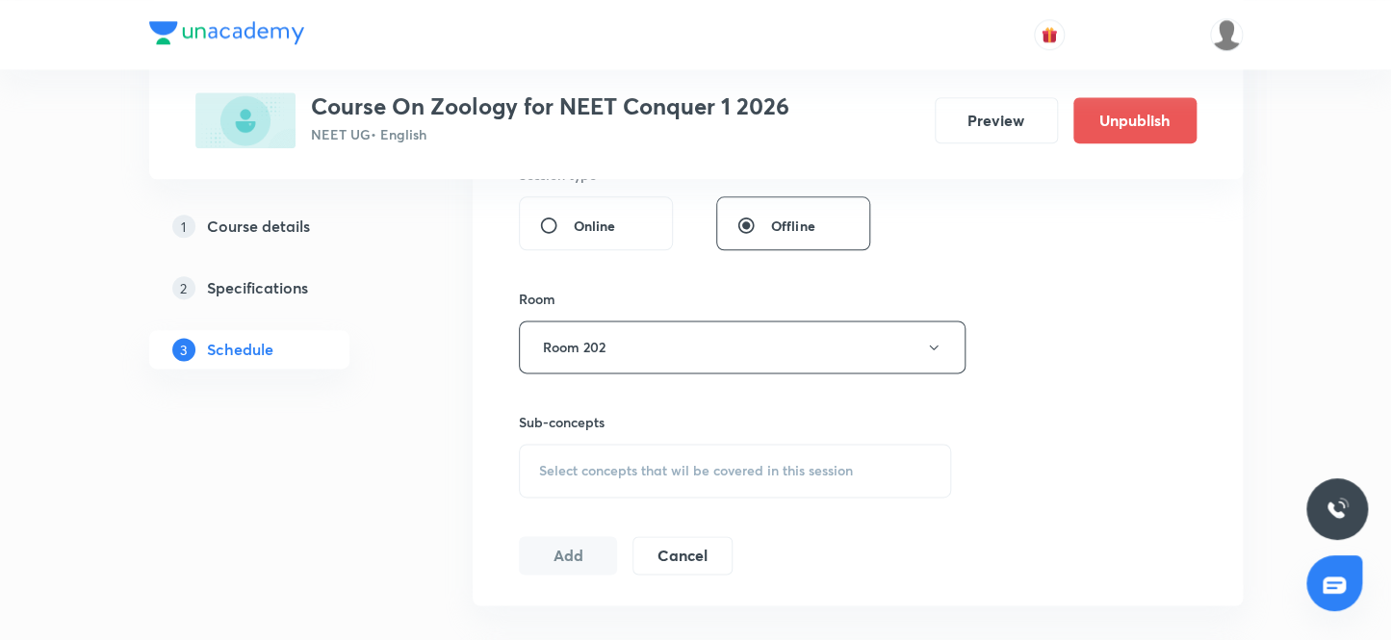
scroll to position [875, 0]
click at [592, 460] on span "Select concepts that wil be covered in this session" at bounding box center [696, 463] width 314 height 15
click at [593, 464] on span "Select concepts that wil be covered in this session" at bounding box center [696, 463] width 314 height 15
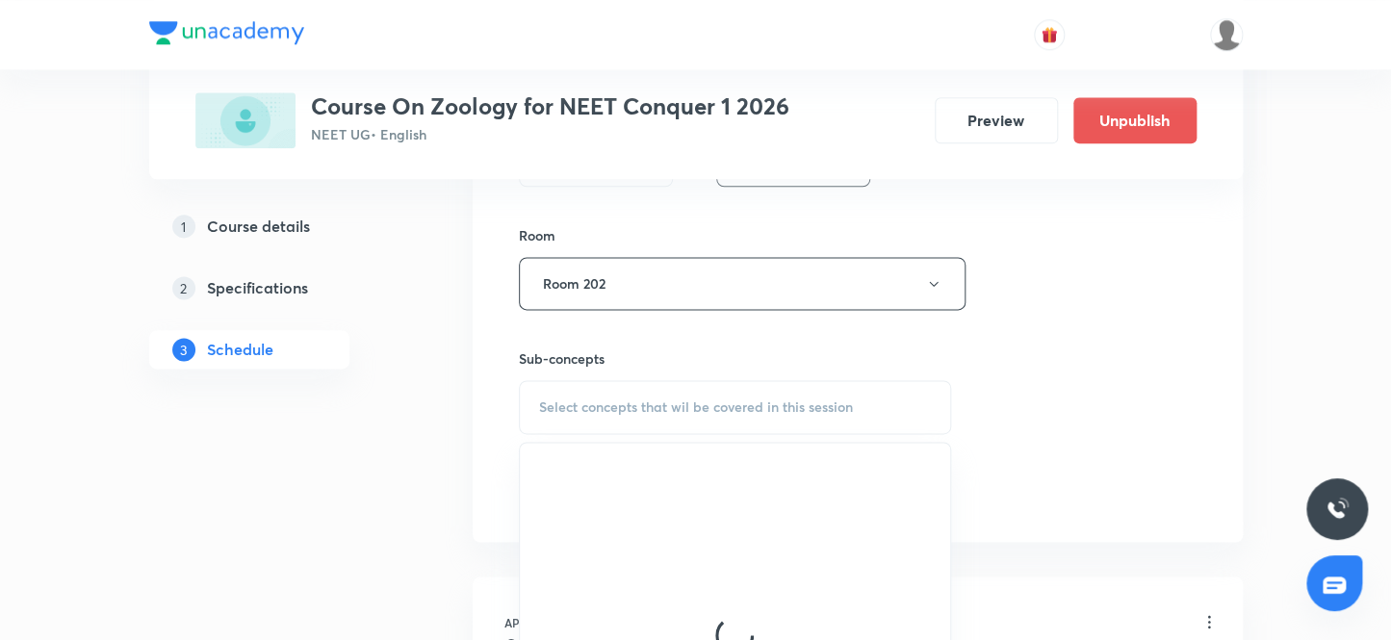
scroll to position [963, 0]
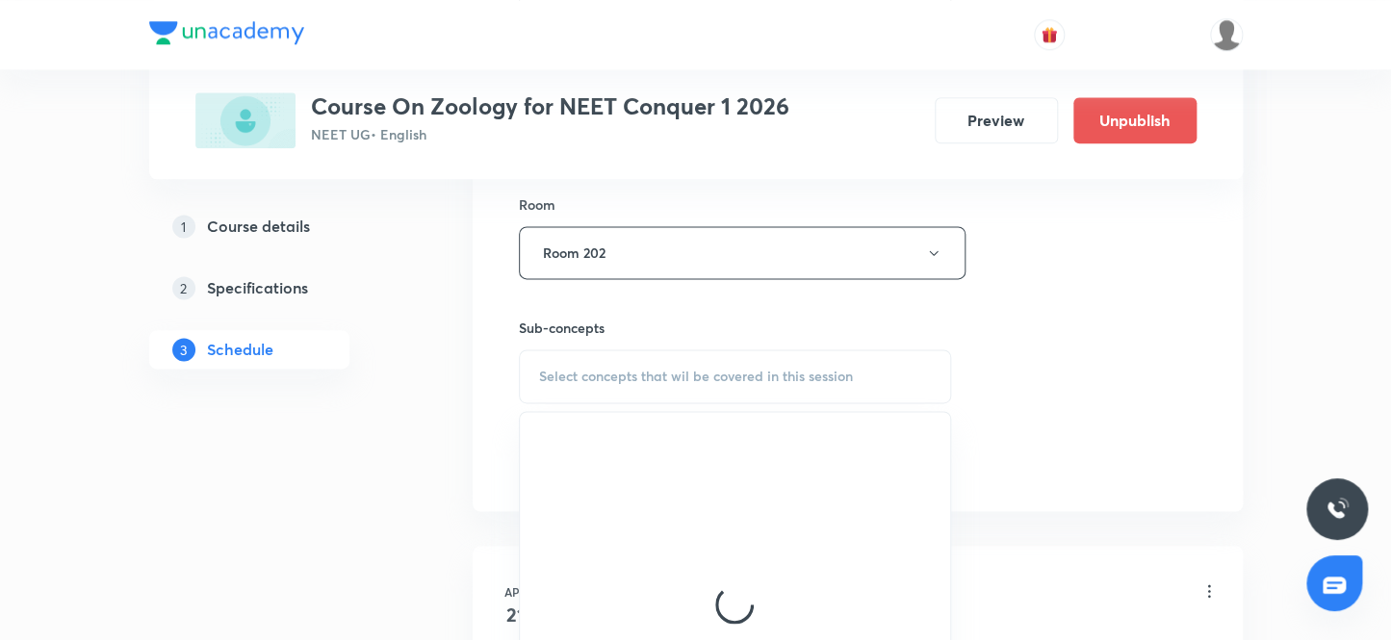
click at [600, 380] on span "Select concepts that wil be covered in this session" at bounding box center [696, 376] width 314 height 15
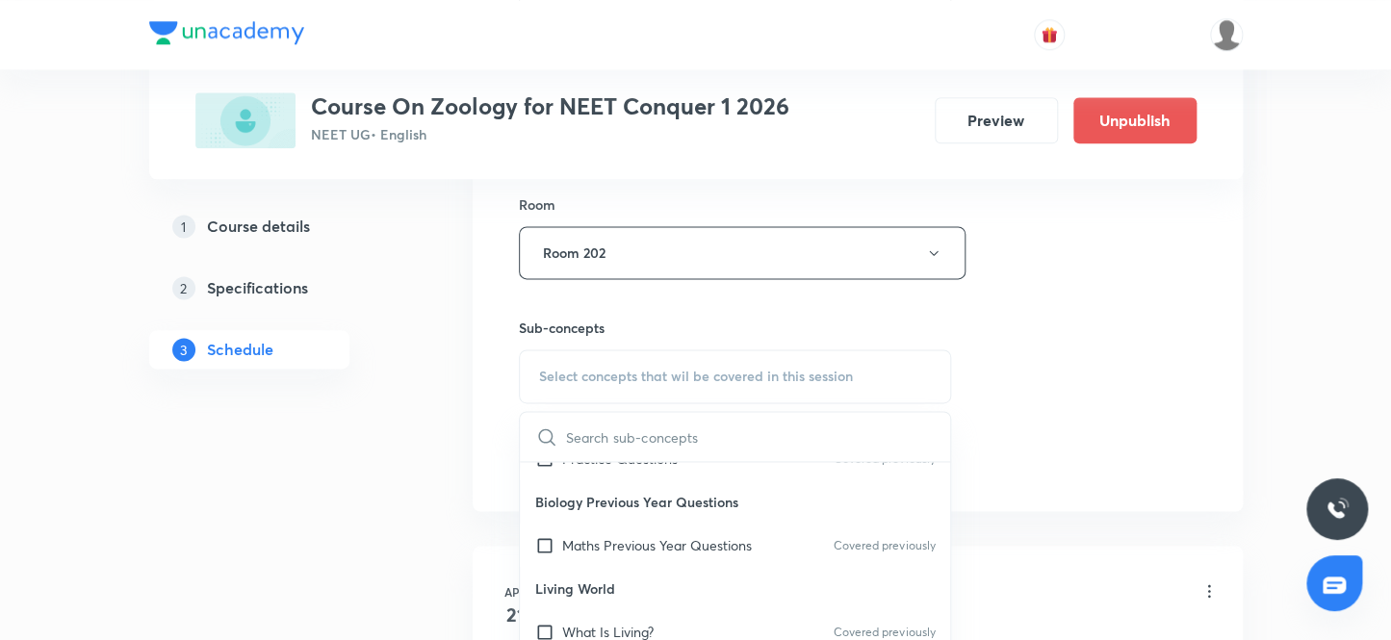
scroll to position [437, 0]
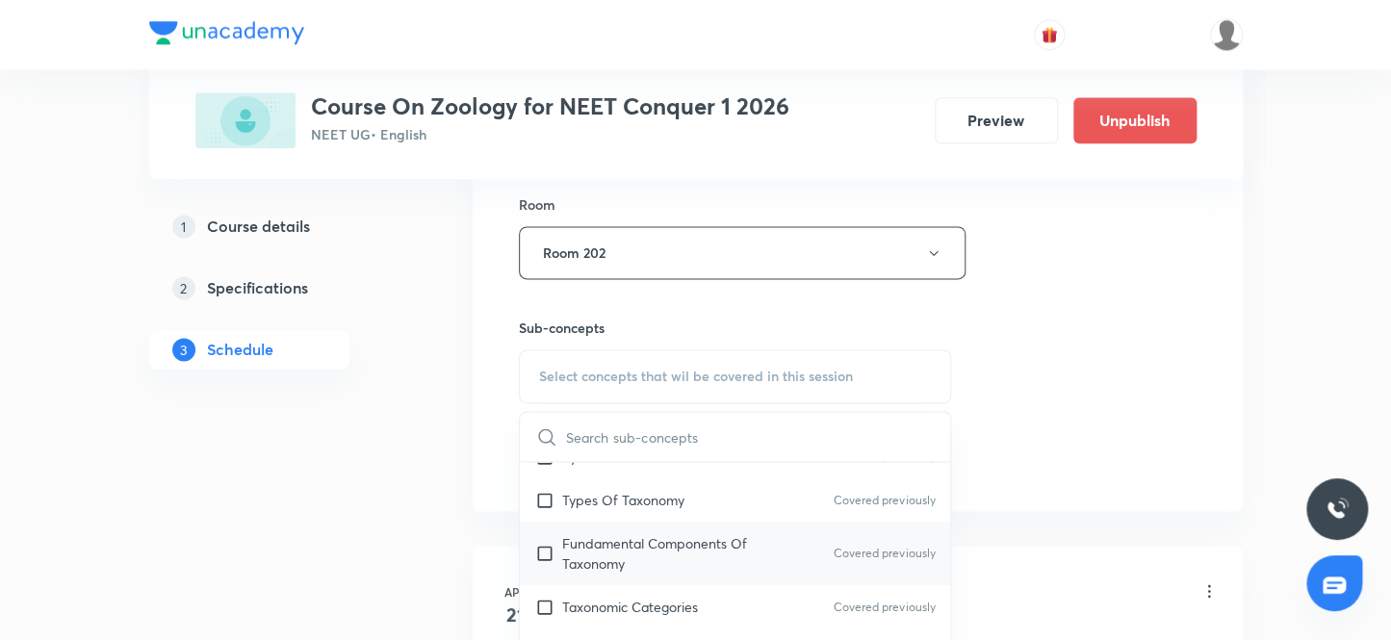
click at [670, 535] on p "Fundamental Components Of Taxonomy" at bounding box center [659, 553] width 194 height 40
checkbox input "true"
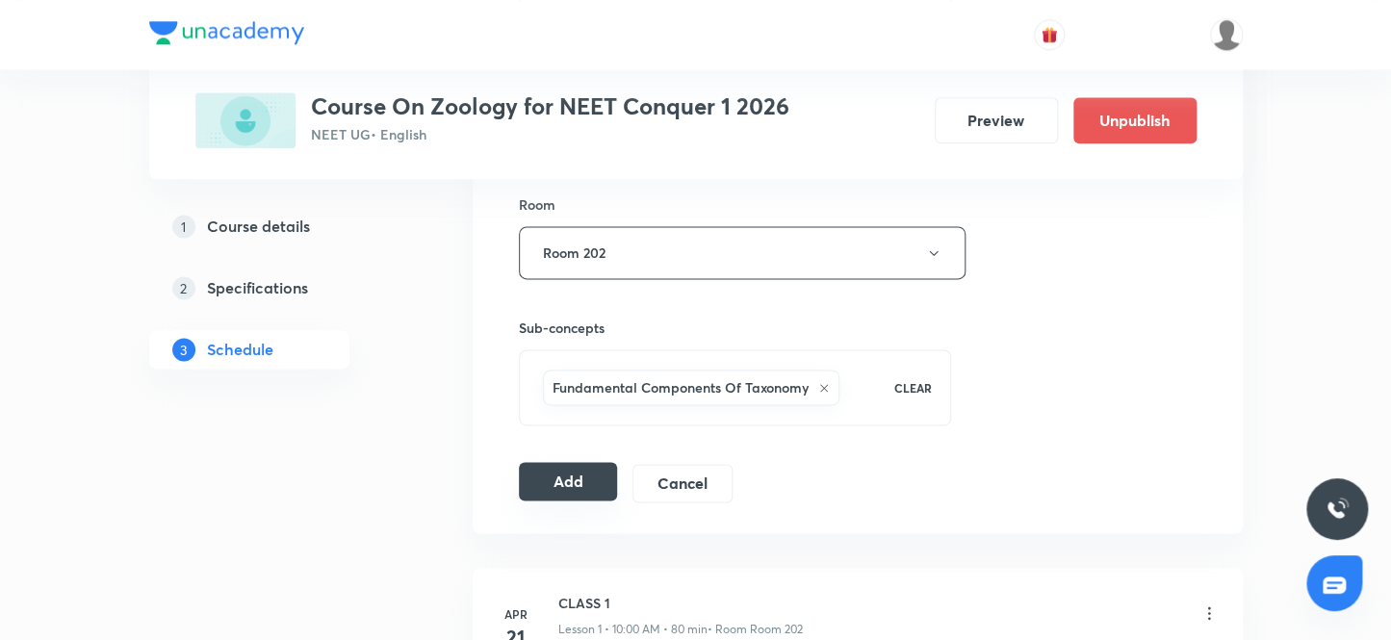
click at [587, 478] on button "Add" at bounding box center [568, 481] width 99 height 39
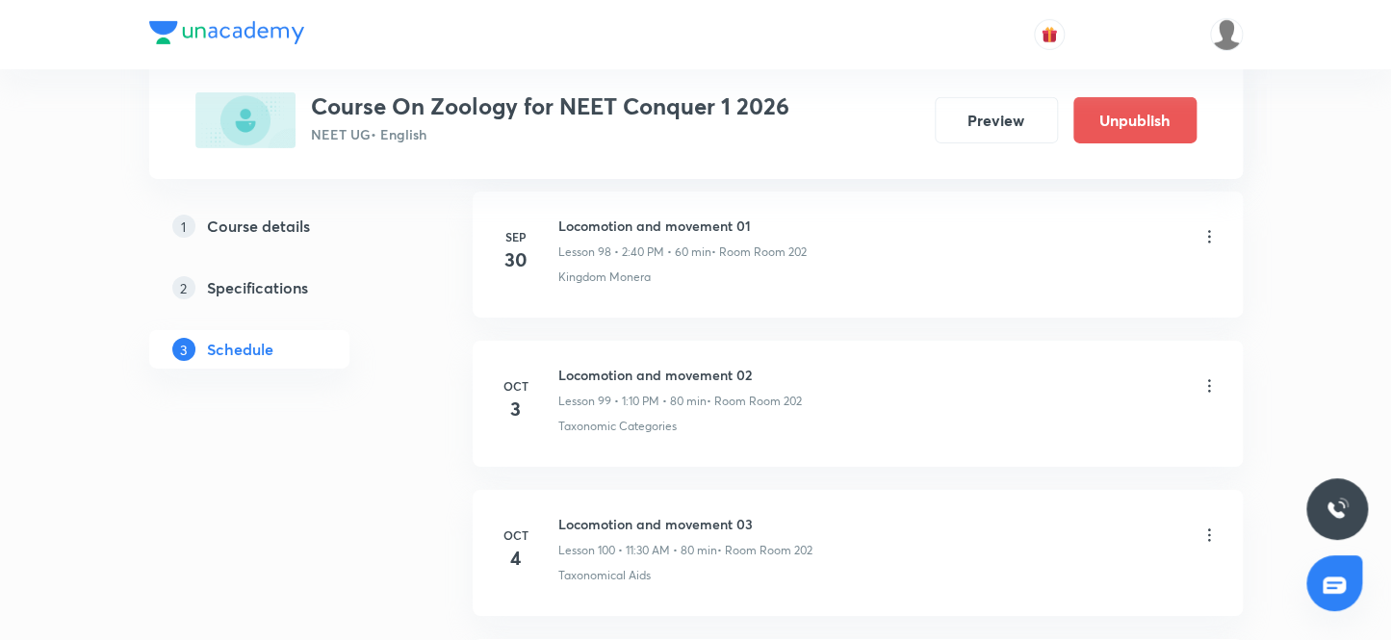
scroll to position [15215, 0]
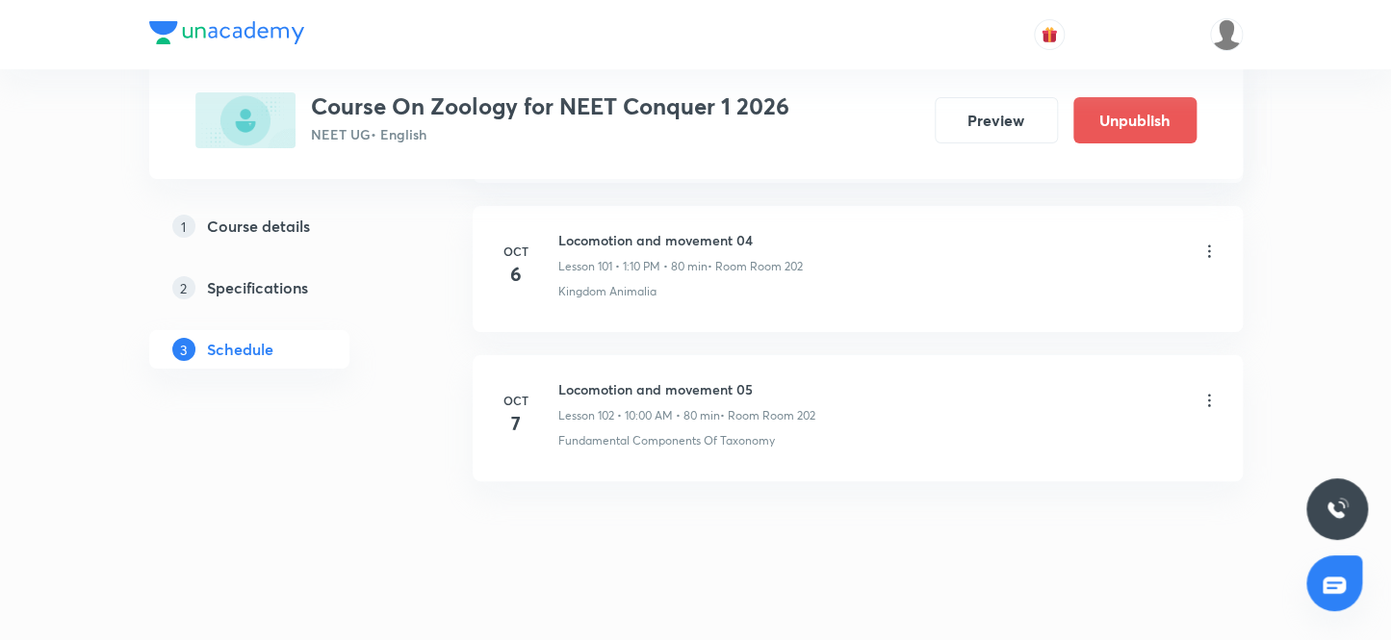
drag, startPoint x: 543, startPoint y: 366, endPoint x: 927, endPoint y: 382, distance: 384.4
click at [927, 382] on div "Oct 7 Locomotion and movement 05 Lesson 102 • 10:00 AM • 80 min • Room Room 202…" at bounding box center [858, 414] width 722 height 70
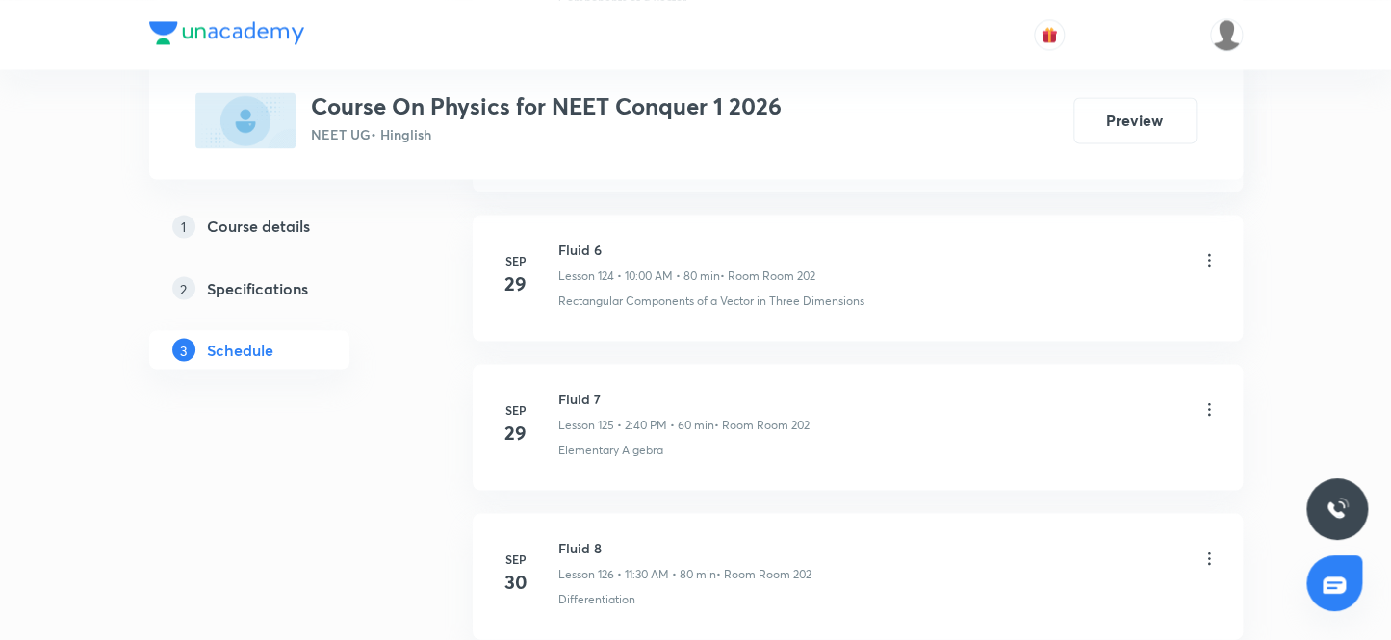
scroll to position [20392, 0]
drag, startPoint x: 561, startPoint y: 366, endPoint x: 634, endPoint y: 356, distance: 73.8
click at [634, 387] on h6 "Fluid 12" at bounding box center [686, 397] width 257 height 20
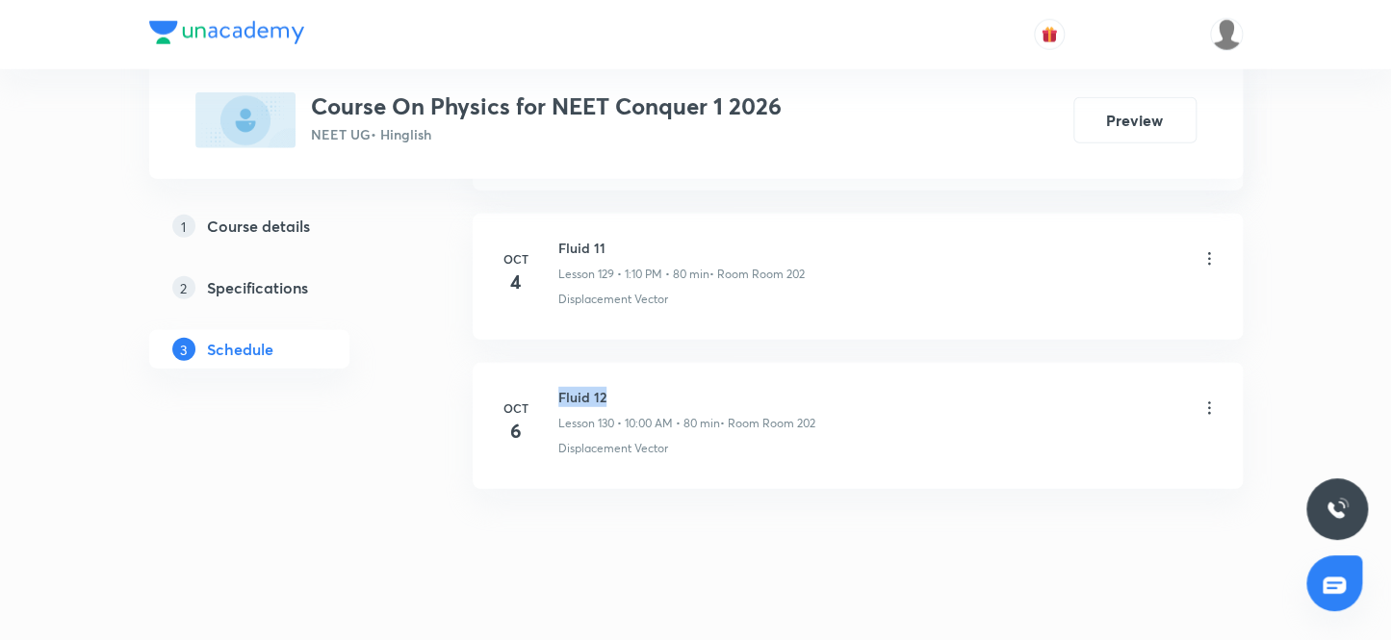
drag, startPoint x: 555, startPoint y: 359, endPoint x: 724, endPoint y: 361, distance: 168.5
click at [724, 387] on div "Oct 6 Fluid 12 Lesson 130 • 10:00 AM • 80 min • Room Room 202 Displacement Vect…" at bounding box center [858, 422] width 722 height 70
copy h6 "Fluid 12"
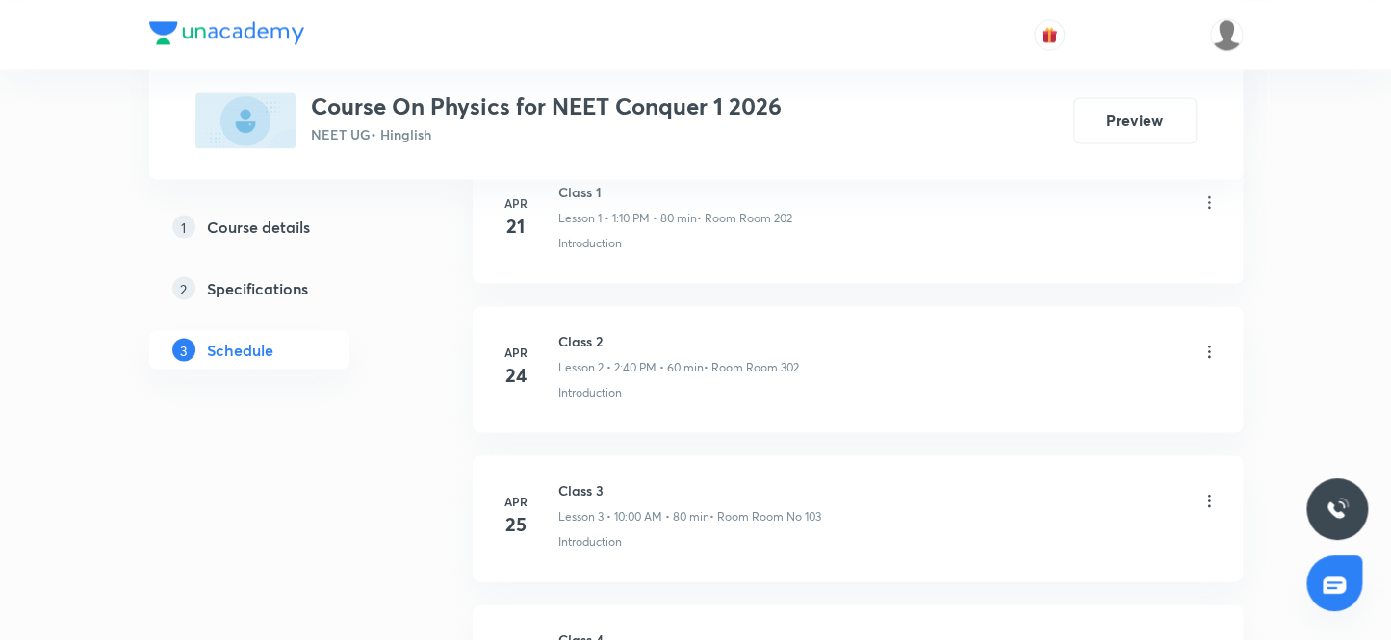
scroll to position [0, 0]
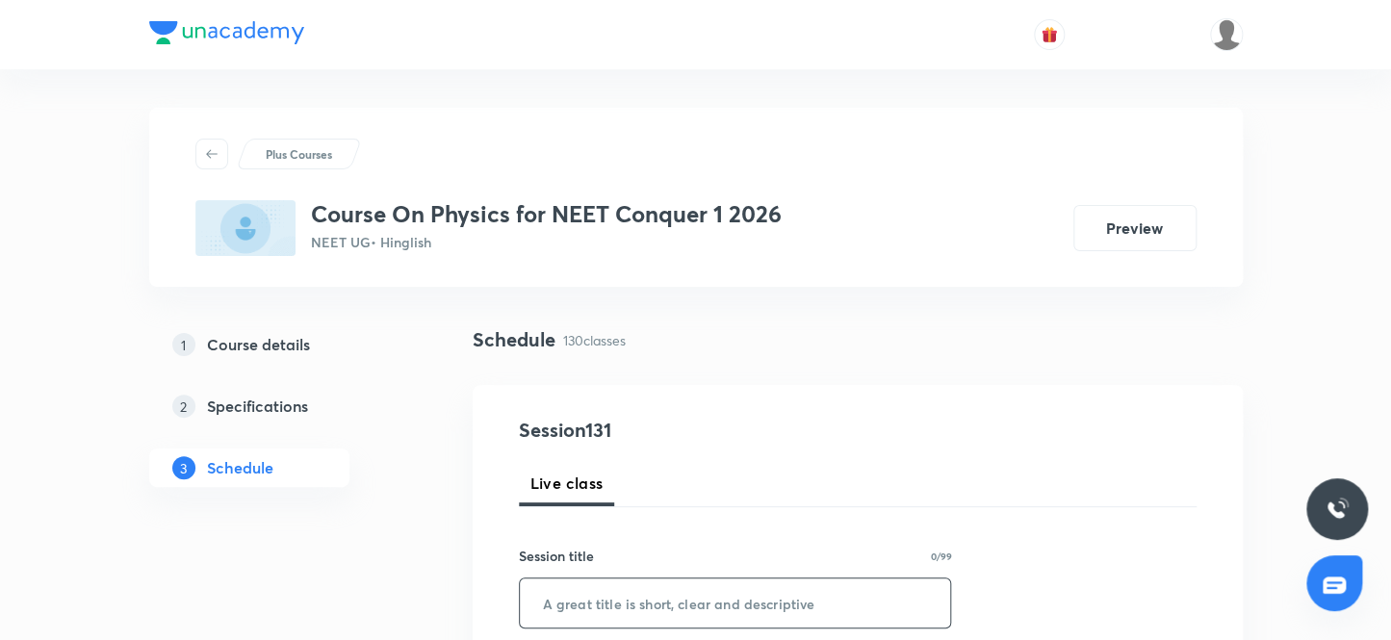
click at [548, 626] on input "text" at bounding box center [735, 603] width 431 height 49
paste input "Fluid 12"
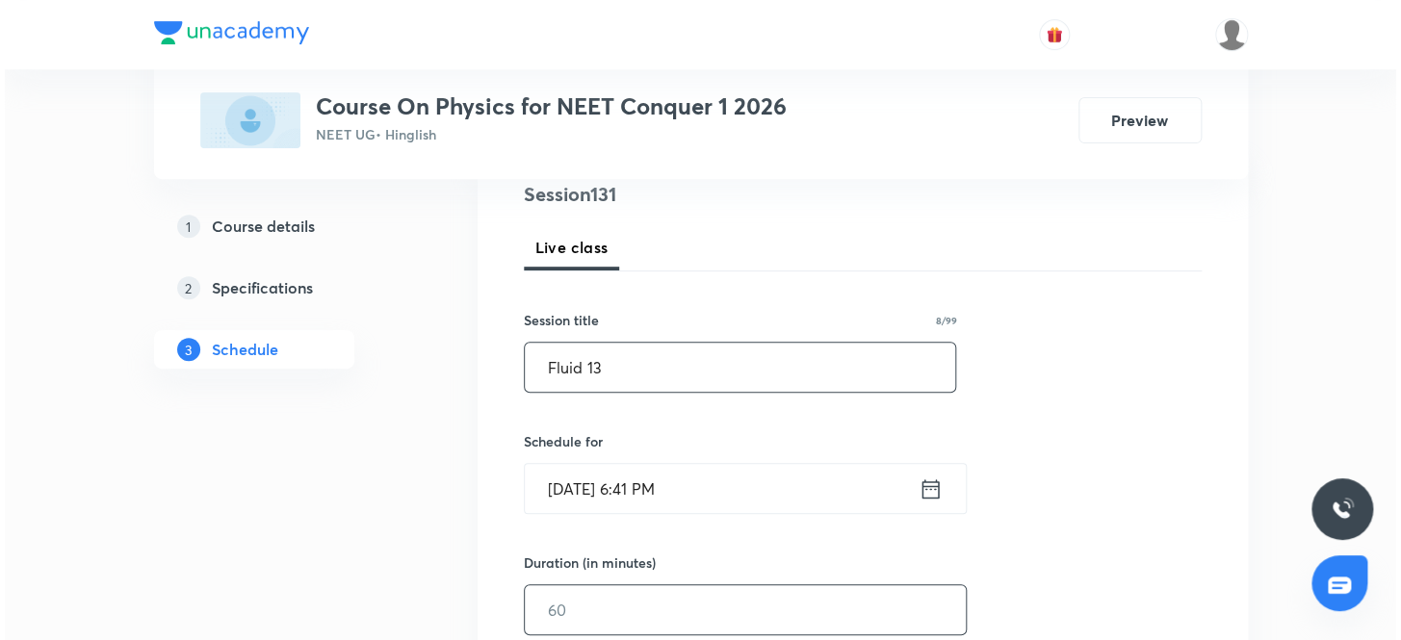
scroll to position [262, 0]
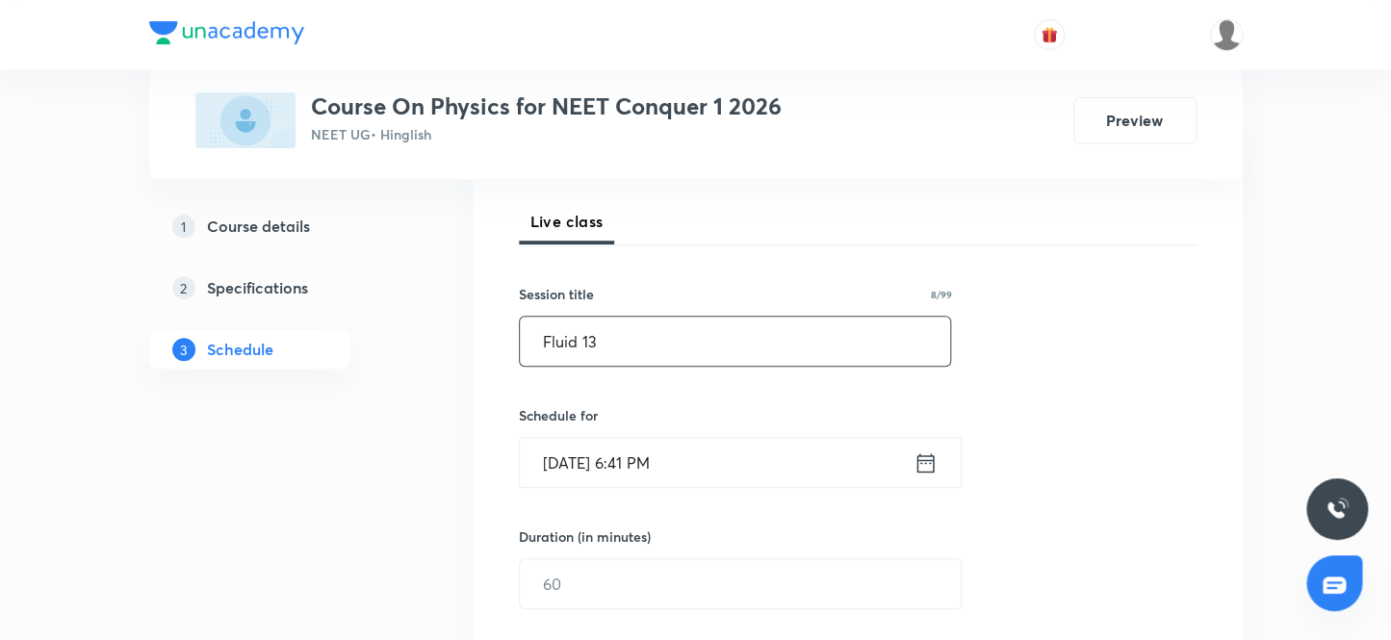
type input "Fluid 13"
click at [717, 463] on input "Oct 6, 2025, 6:41 PM" at bounding box center [717, 462] width 394 height 49
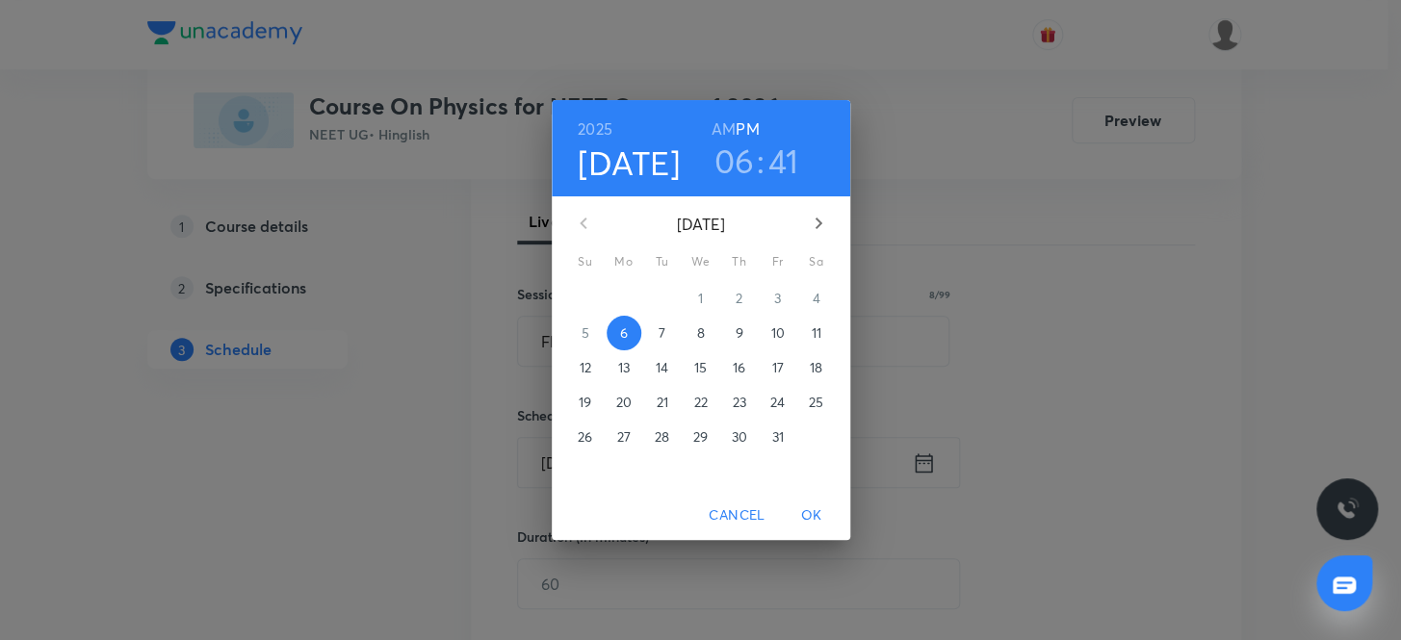
click at [667, 328] on span "7" at bounding box center [662, 332] width 35 height 19
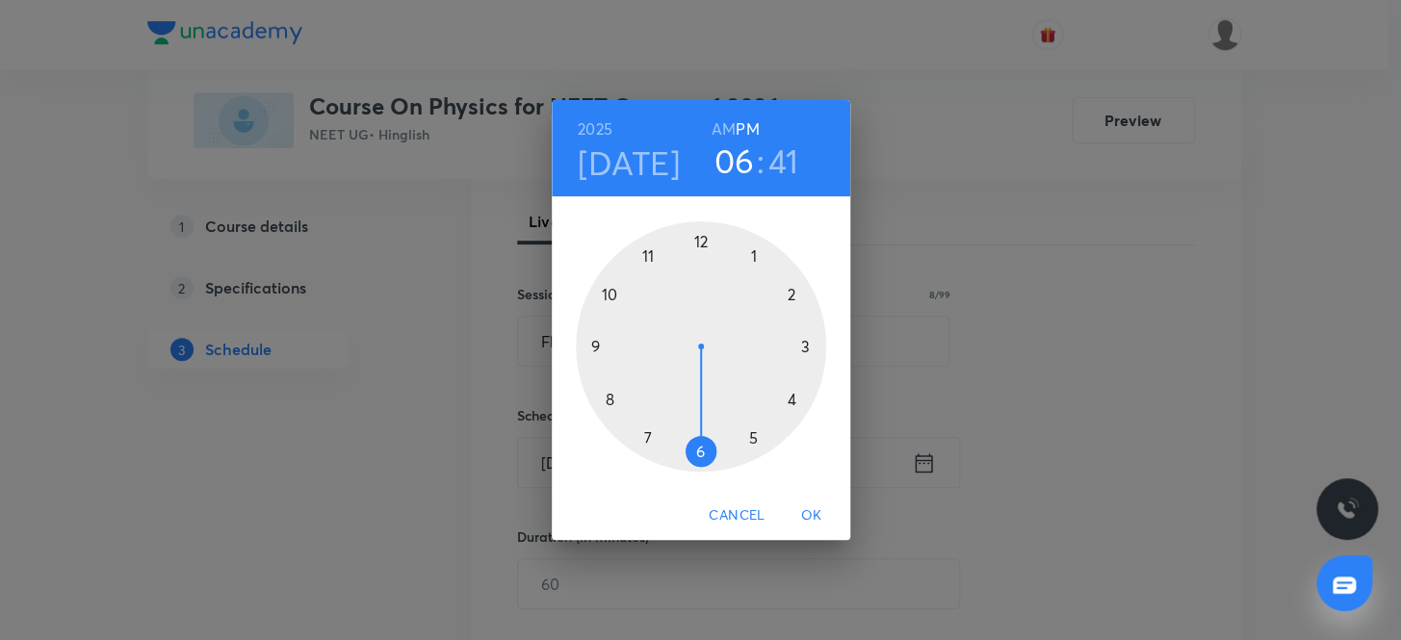
click at [747, 163] on h3 "06" at bounding box center [734, 161] width 40 height 40
click at [643, 254] on div at bounding box center [701, 346] width 250 height 250
drag, startPoint x: 698, startPoint y: 443, endPoint x: 739, endPoint y: 488, distance: 61.3
click at [697, 443] on div at bounding box center [701, 346] width 250 height 250
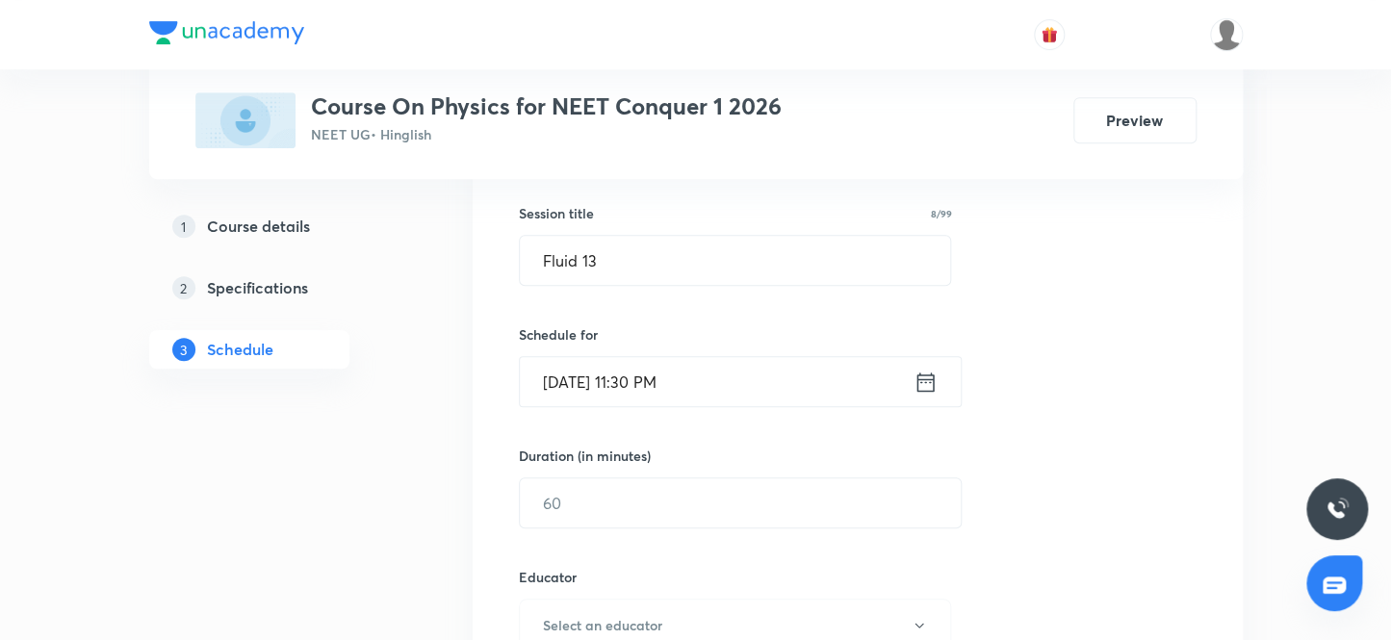
scroll to position [437, 0]
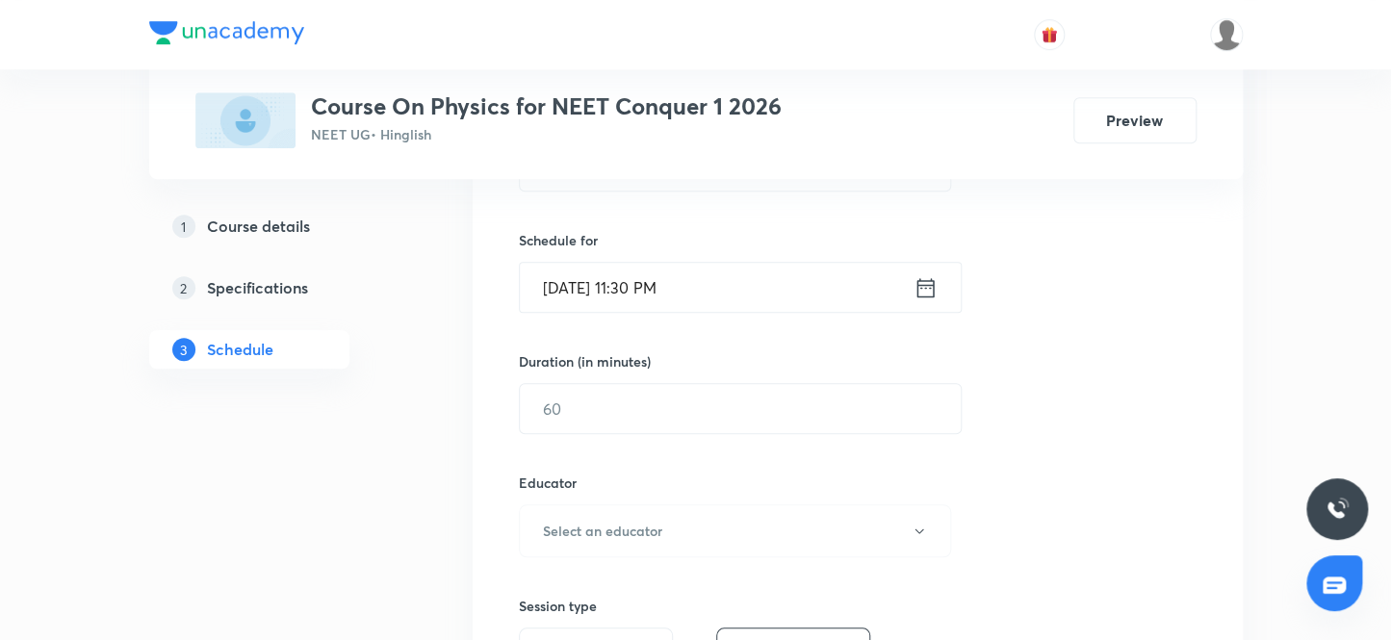
click at [694, 282] on input "[DATE] 11:30 PM" at bounding box center [717, 287] width 394 height 49
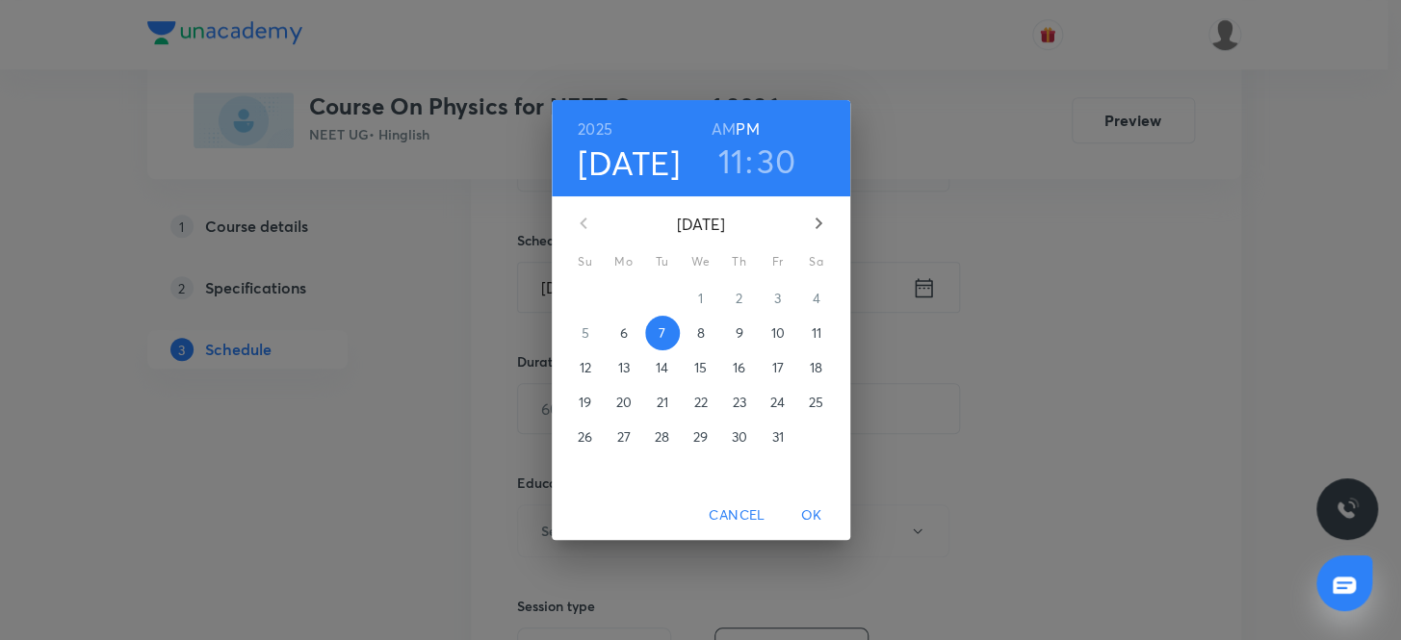
click at [724, 117] on h6 "AM" at bounding box center [723, 129] width 24 height 27
click at [815, 512] on span "OK" at bounding box center [811, 515] width 46 height 24
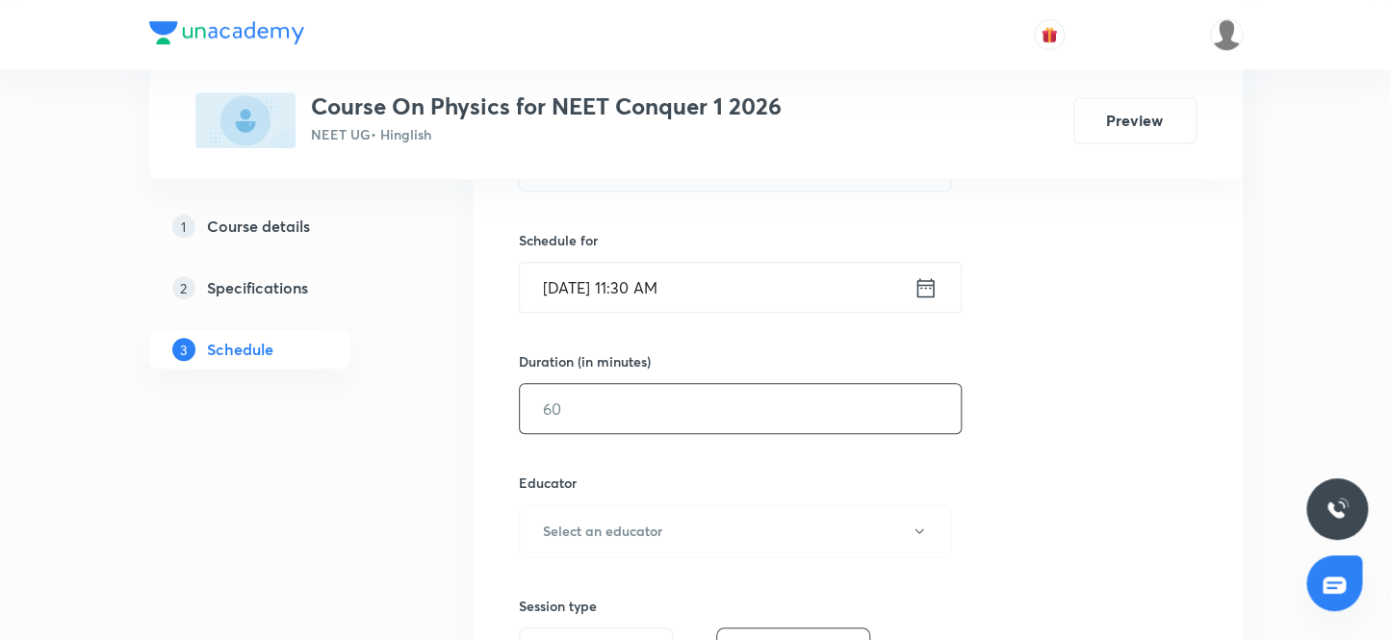
click at [607, 402] on input "text" at bounding box center [740, 408] width 441 height 49
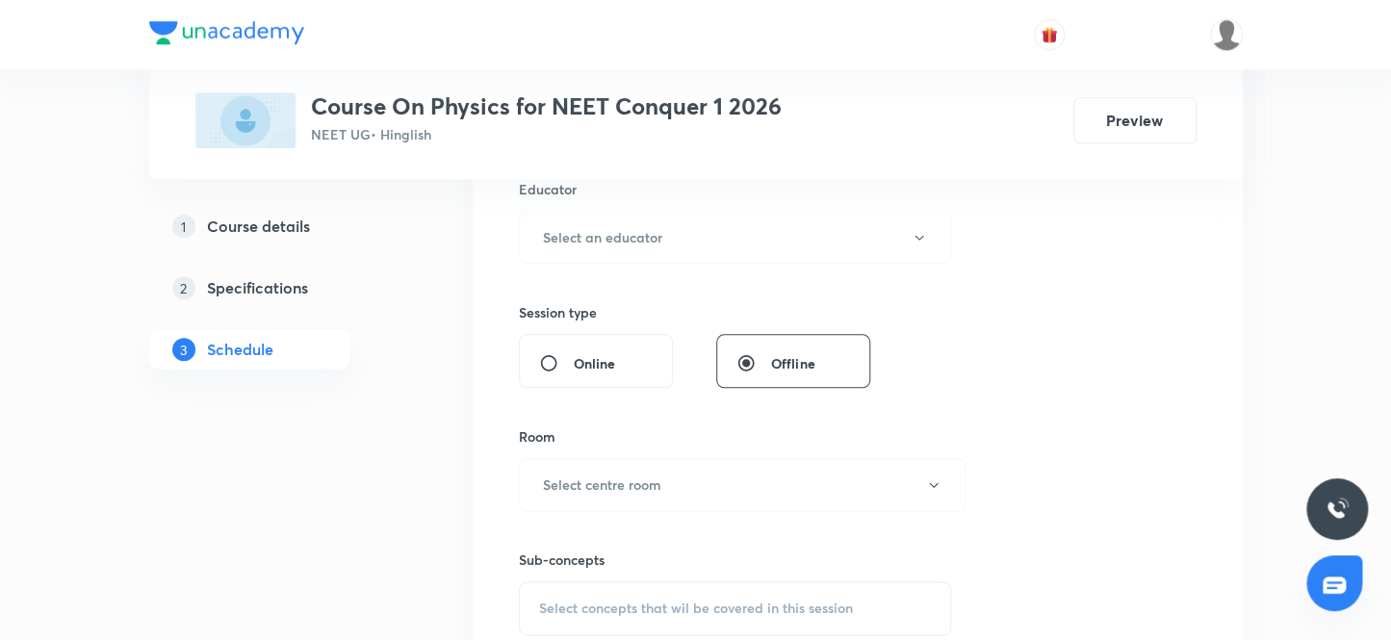
scroll to position [700, 0]
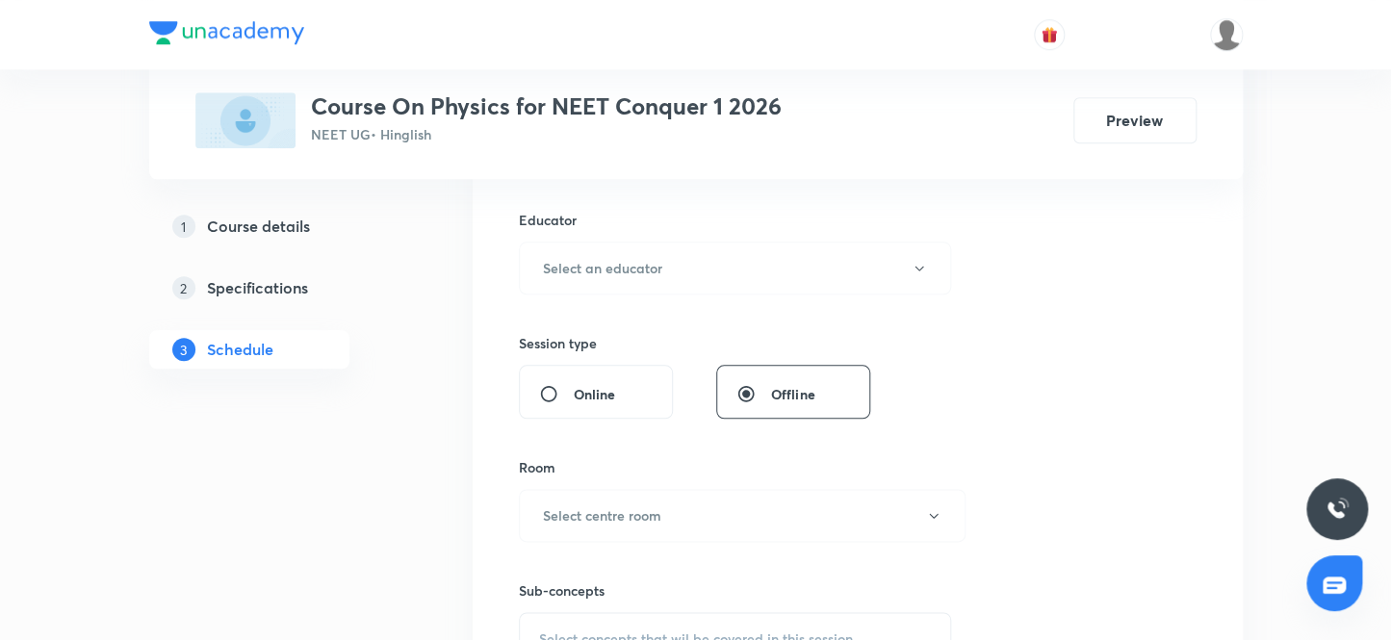
type input "80"
drag, startPoint x: 602, startPoint y: 296, endPoint x: 601, endPoint y: 270, distance: 26.0
click at [601, 296] on div "Session 131 Live class Session title 8/99 Fluid 13 ​ Schedule for Oct 7, 2025, …" at bounding box center [858, 229] width 678 height 1027
click at [601, 261] on h6 "Select an educator" at bounding box center [602, 268] width 119 height 20
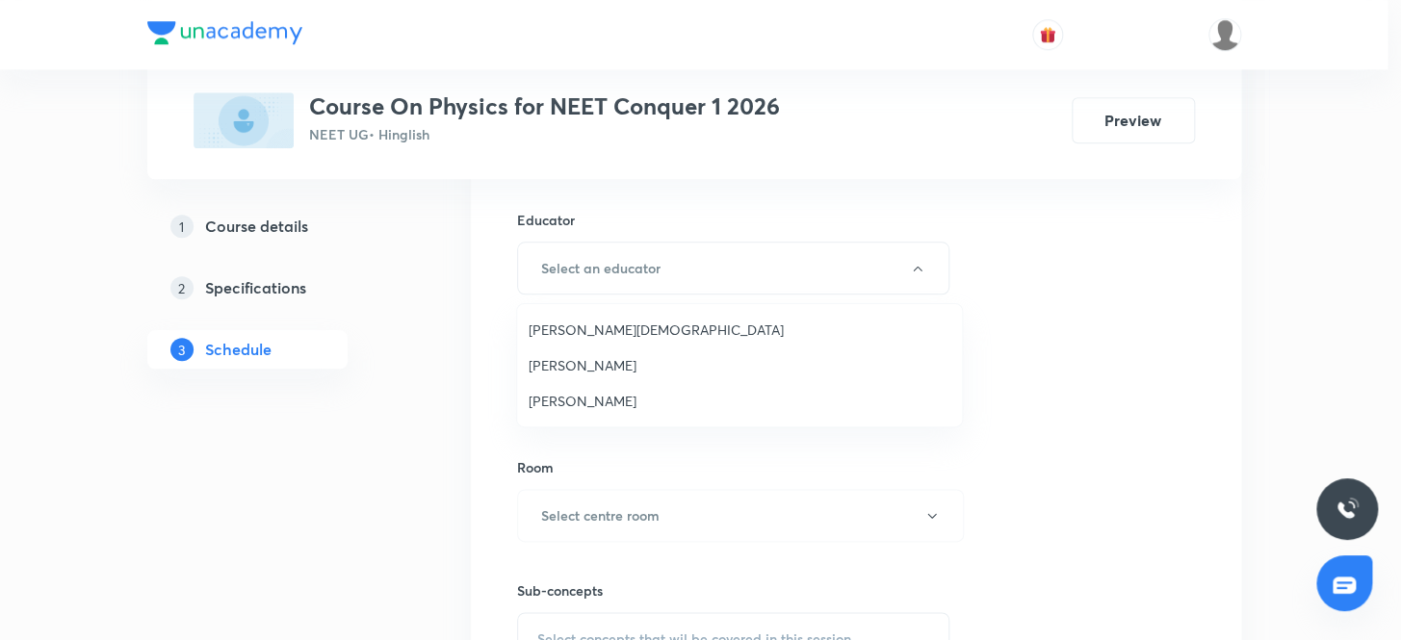
click at [576, 328] on span "Arpit Jain" at bounding box center [739, 330] width 422 height 20
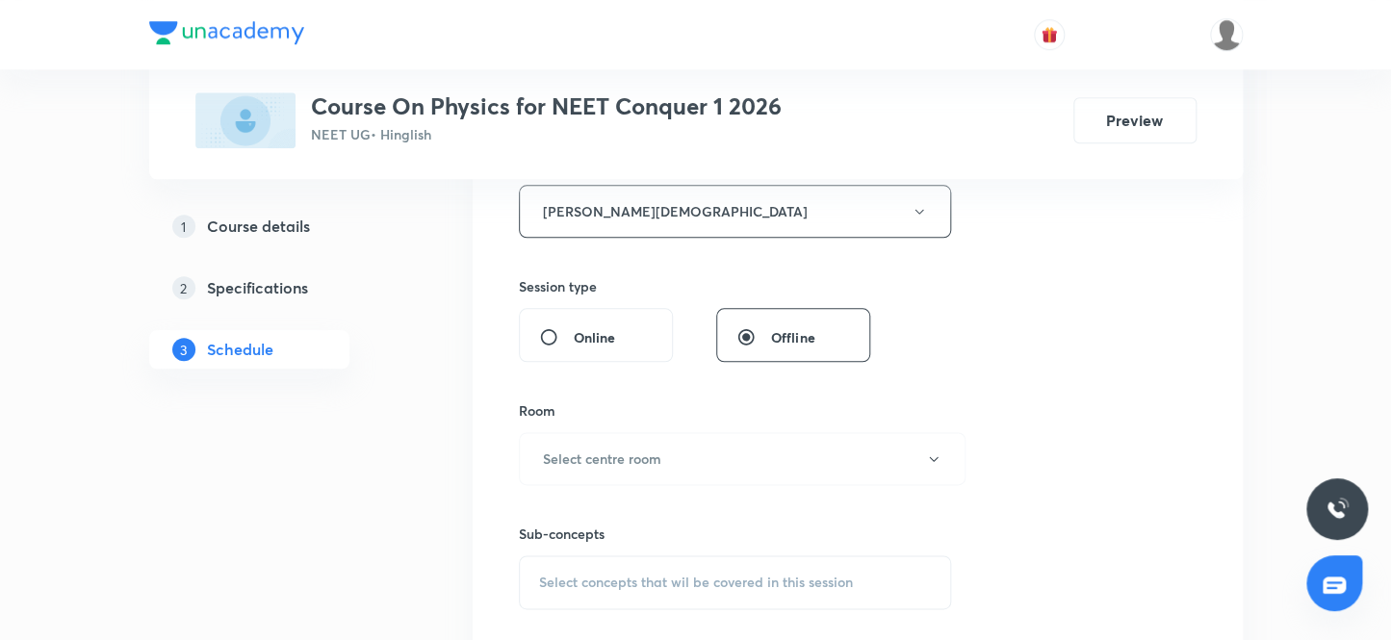
scroll to position [787, 0]
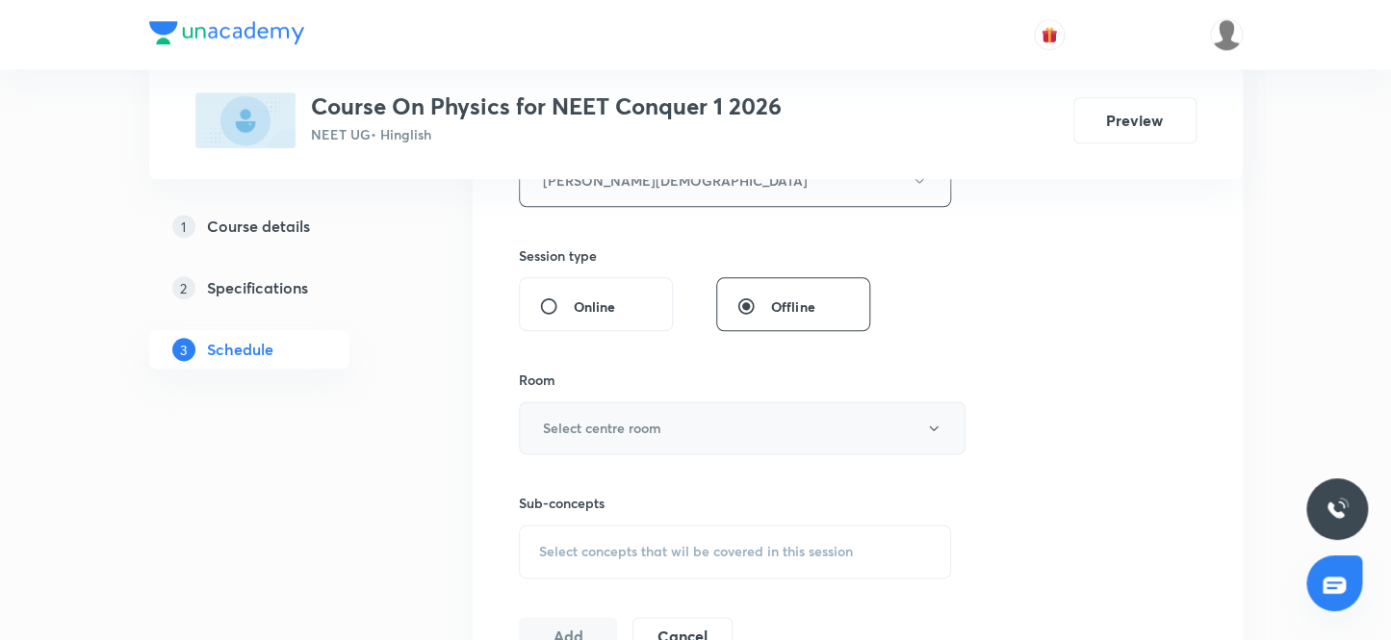
click at [668, 428] on button "Select centre room" at bounding box center [742, 427] width 447 height 53
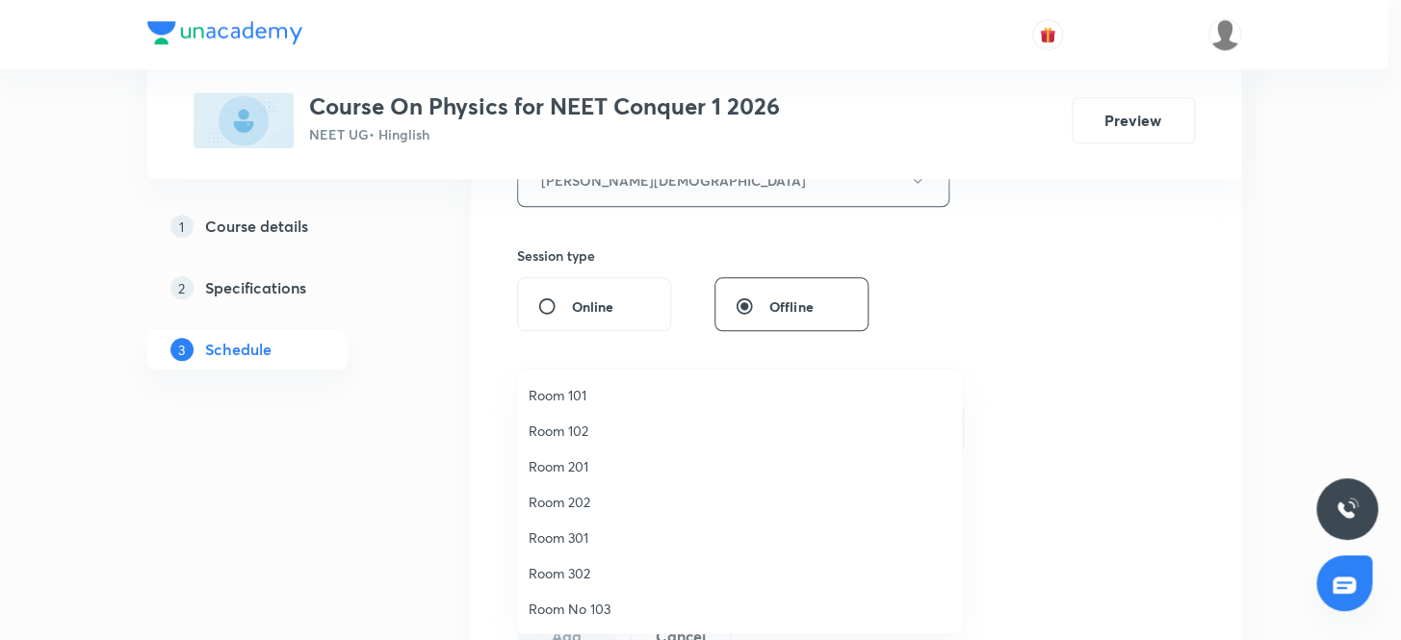
click at [571, 496] on span "Room 202" at bounding box center [739, 502] width 422 height 20
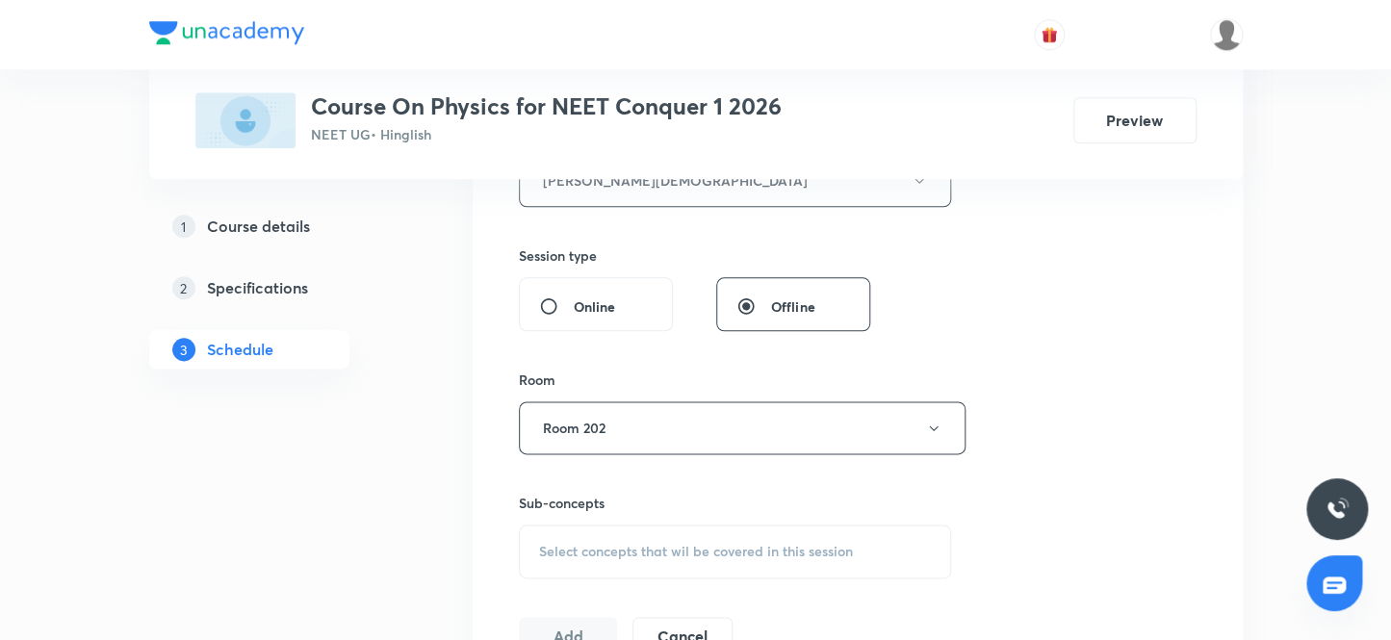
click at [982, 457] on div "Session 131 Live class Session title 8/99 Fluid 13 ​ Schedule for Oct 7, 2025, …" at bounding box center [858, 141] width 678 height 1027
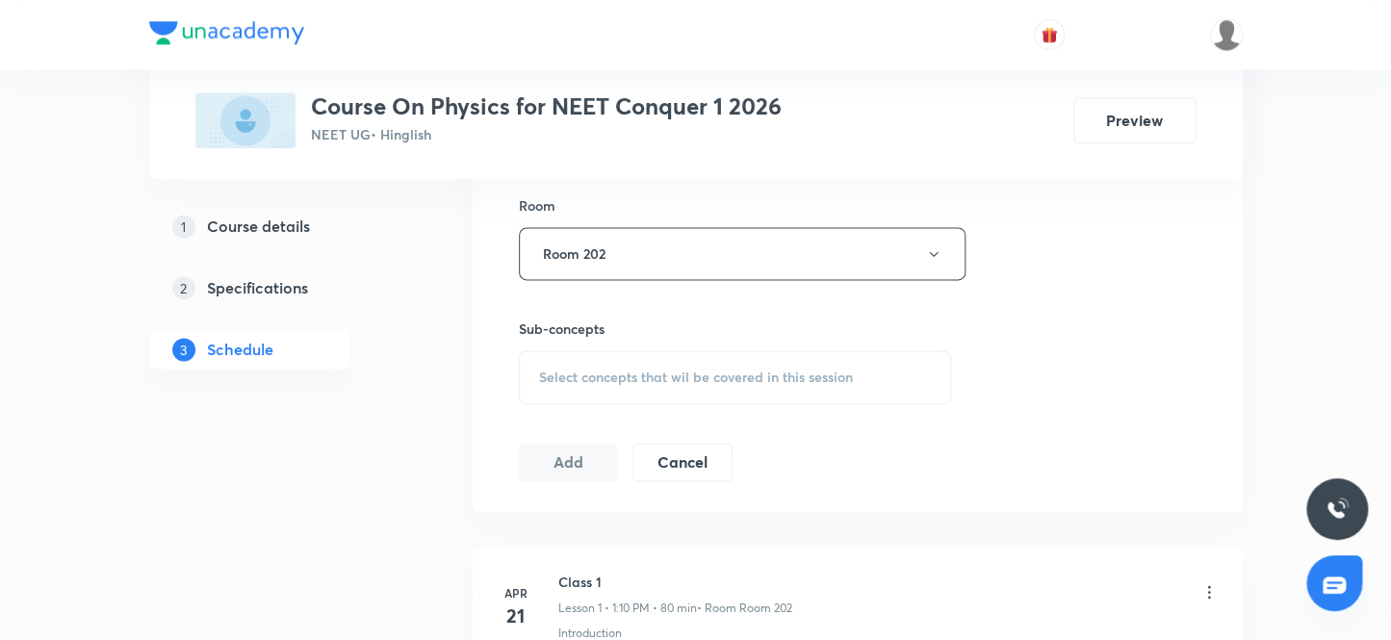
scroll to position [963, 0]
click at [729, 370] on span "Select concepts that wil be covered in this session" at bounding box center [696, 376] width 314 height 15
click at [701, 374] on span "Select concepts that wil be covered in this session" at bounding box center [696, 376] width 314 height 15
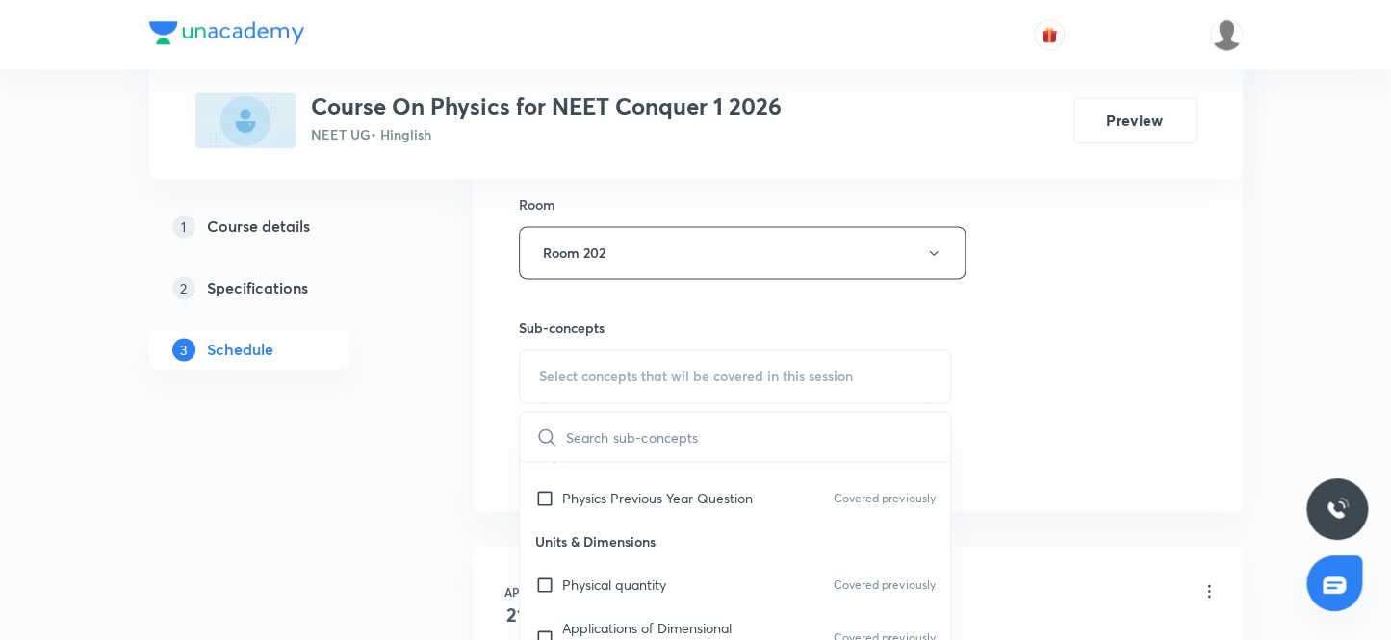
scroll to position [262, 0]
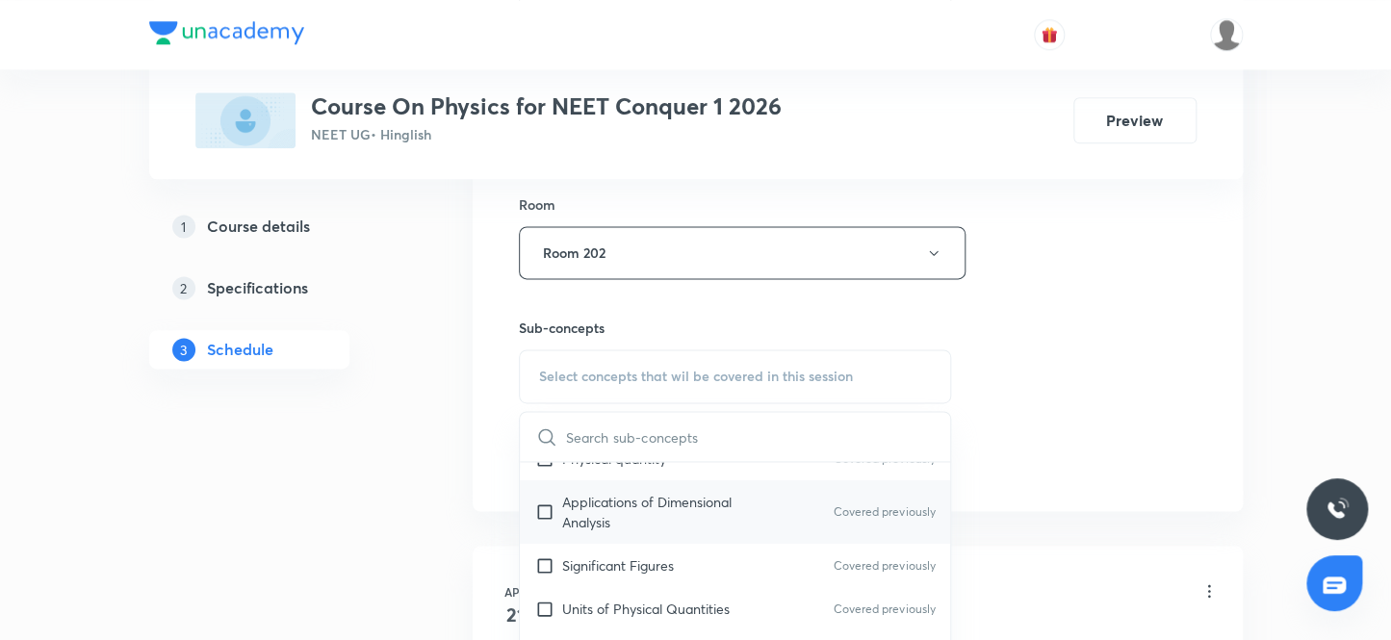
click at [664, 495] on p "Applications of Dimensional Analysis" at bounding box center [659, 512] width 194 height 40
checkbox input "true"
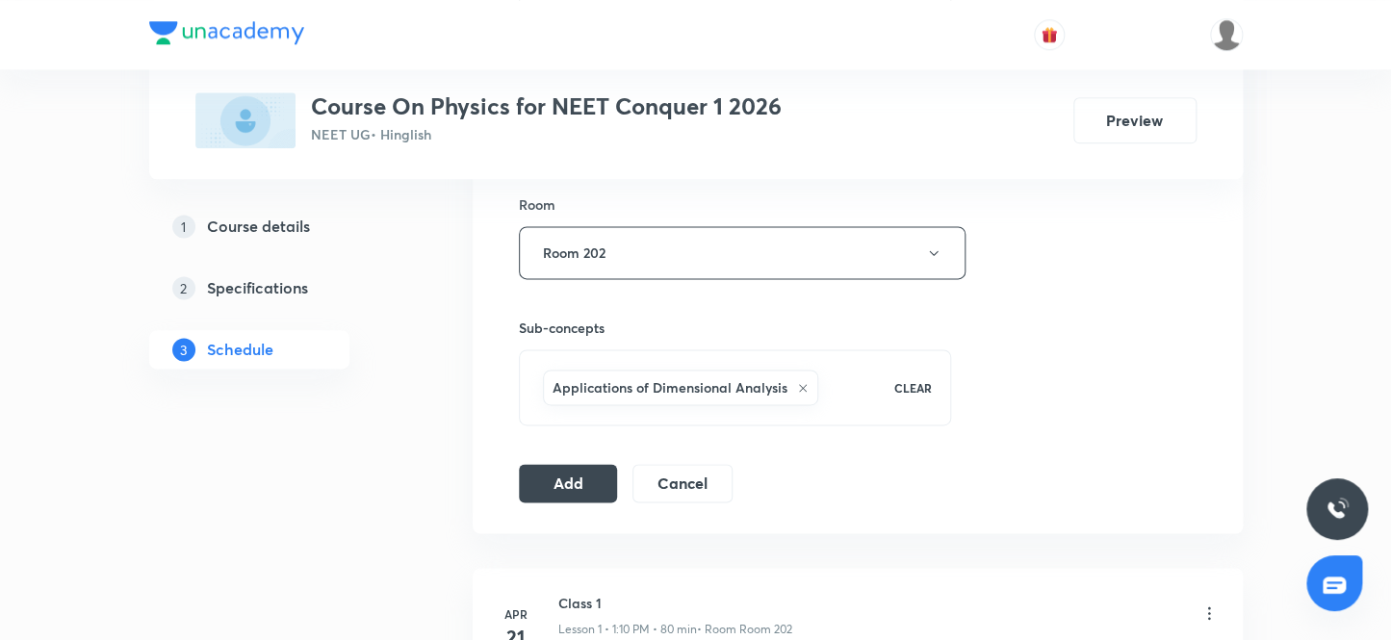
click at [620, 480] on div "Add Cancel" at bounding box center [633, 483] width 229 height 39
click at [596, 480] on button "Add" at bounding box center [568, 481] width 99 height 39
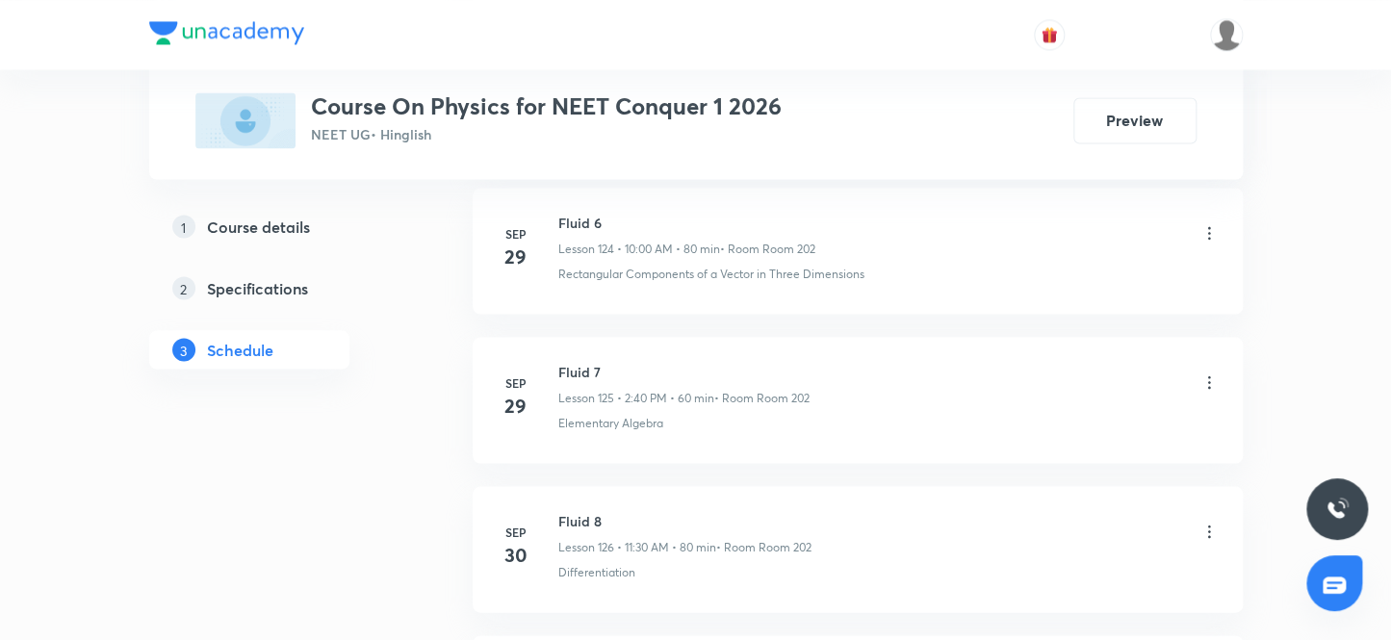
scroll to position [20414, 0]
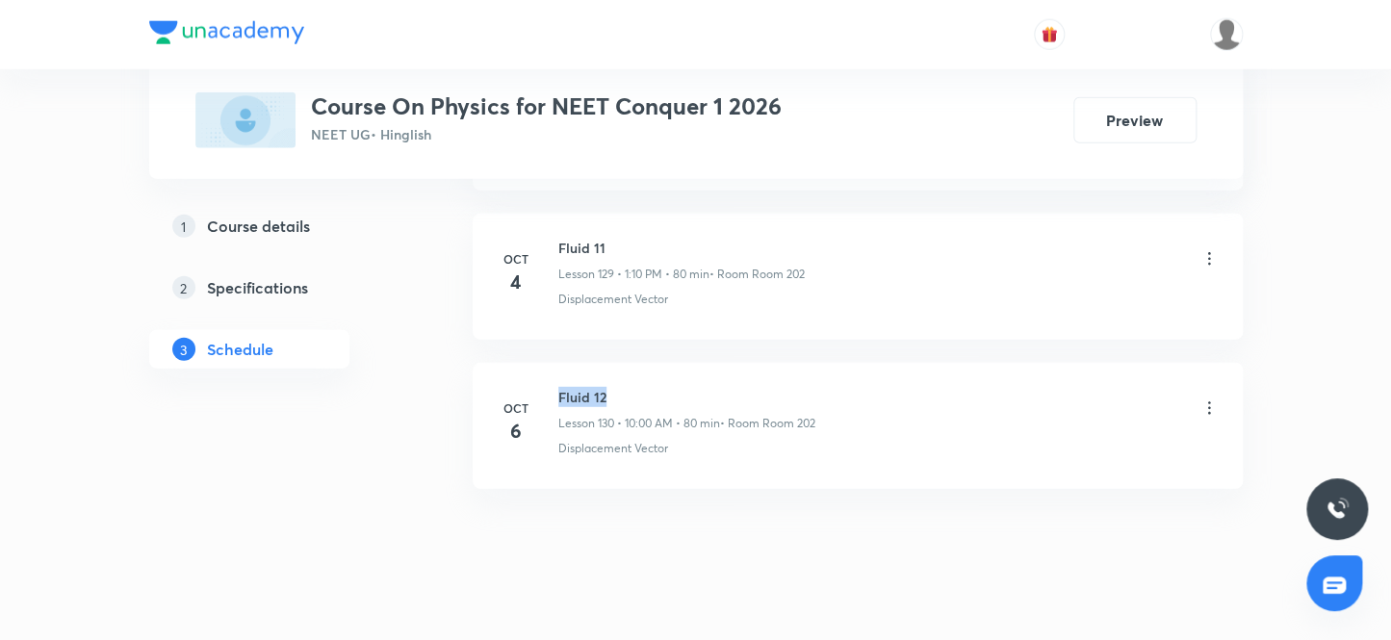
drag, startPoint x: 557, startPoint y: 369, endPoint x: 720, endPoint y: 365, distance: 162.7
click at [720, 387] on h6 "Fluid 12" at bounding box center [686, 397] width 257 height 20
drag, startPoint x: 561, startPoint y: 360, endPoint x: 626, endPoint y: 358, distance: 64.5
click at [626, 387] on h6 "Fluid 12" at bounding box center [686, 397] width 257 height 20
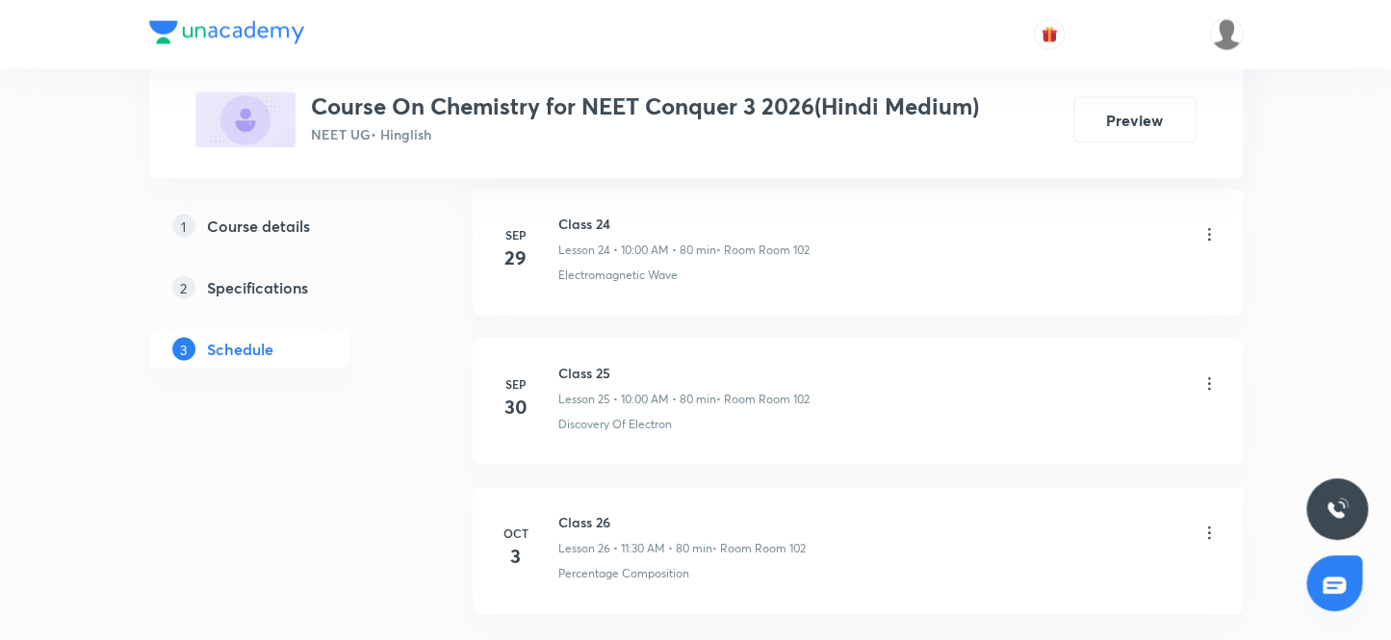
scroll to position [4775, 0]
drag, startPoint x: 556, startPoint y: 356, endPoint x: 687, endPoint y: 362, distance: 131.0
click at [687, 364] on h6 "Class 26" at bounding box center [681, 374] width 247 height 20
copy h6 "Class 26"
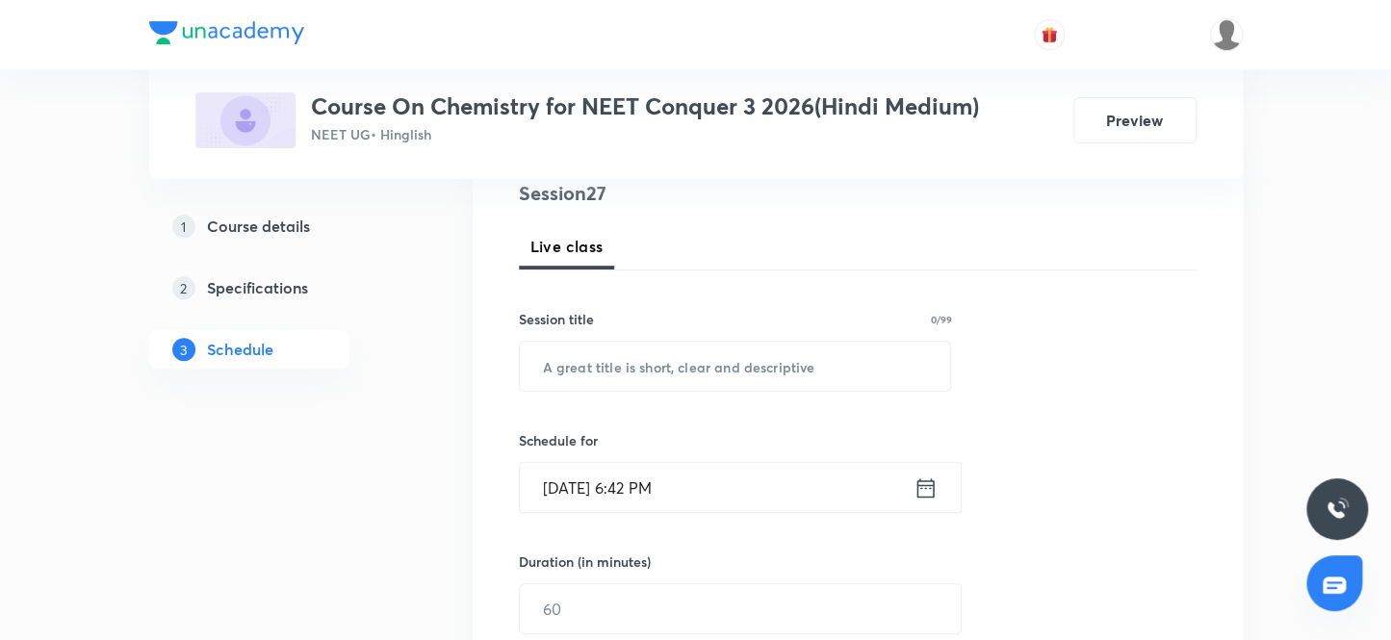
scroll to position [0, 0]
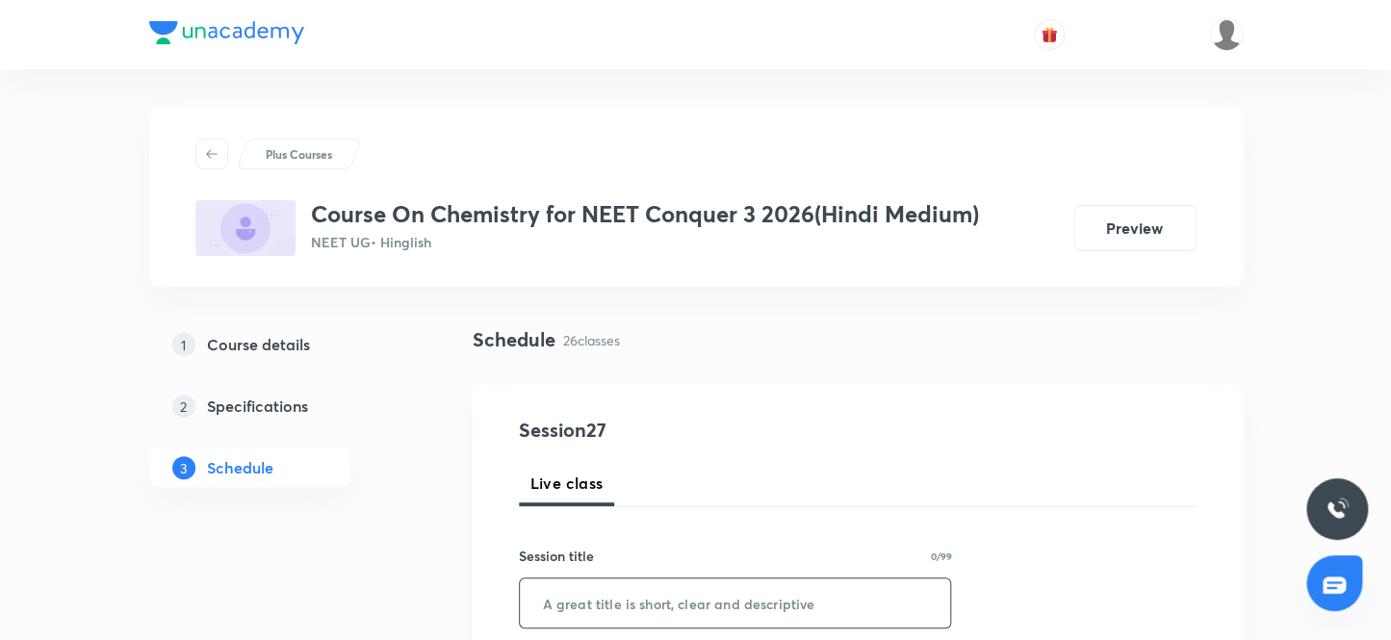
click at [670, 587] on input "text" at bounding box center [735, 603] width 431 height 49
paste input "Class 26"
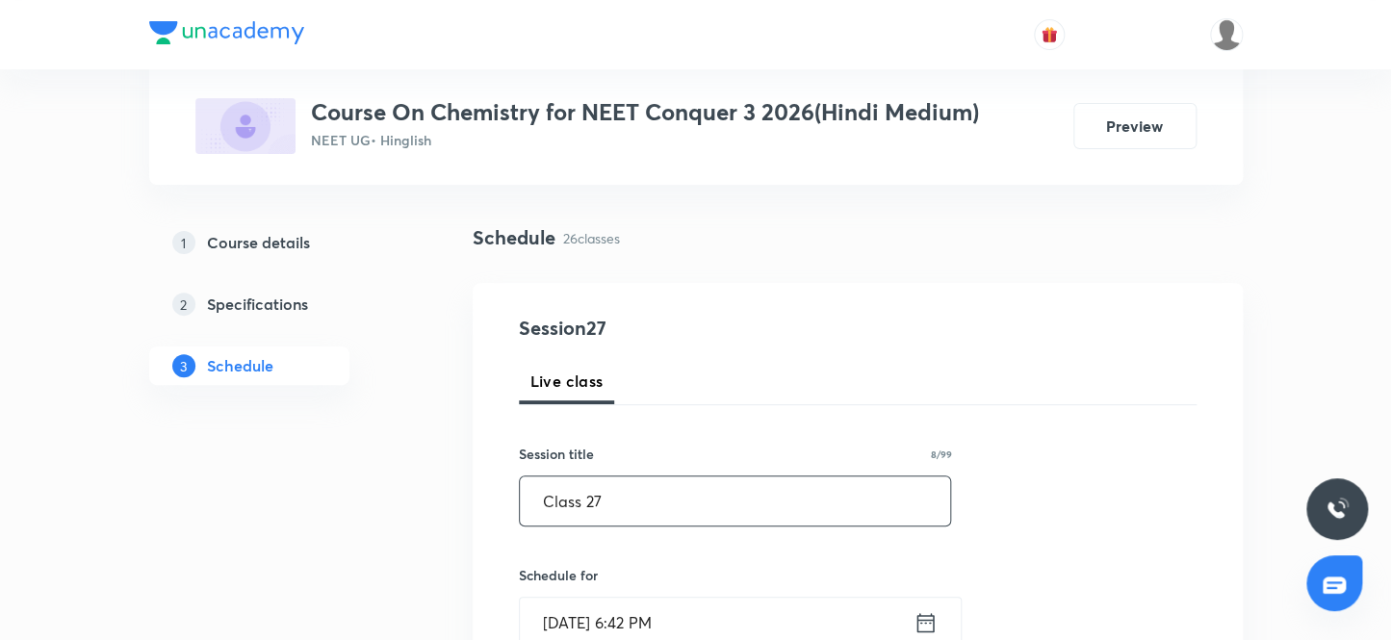
scroll to position [262, 0]
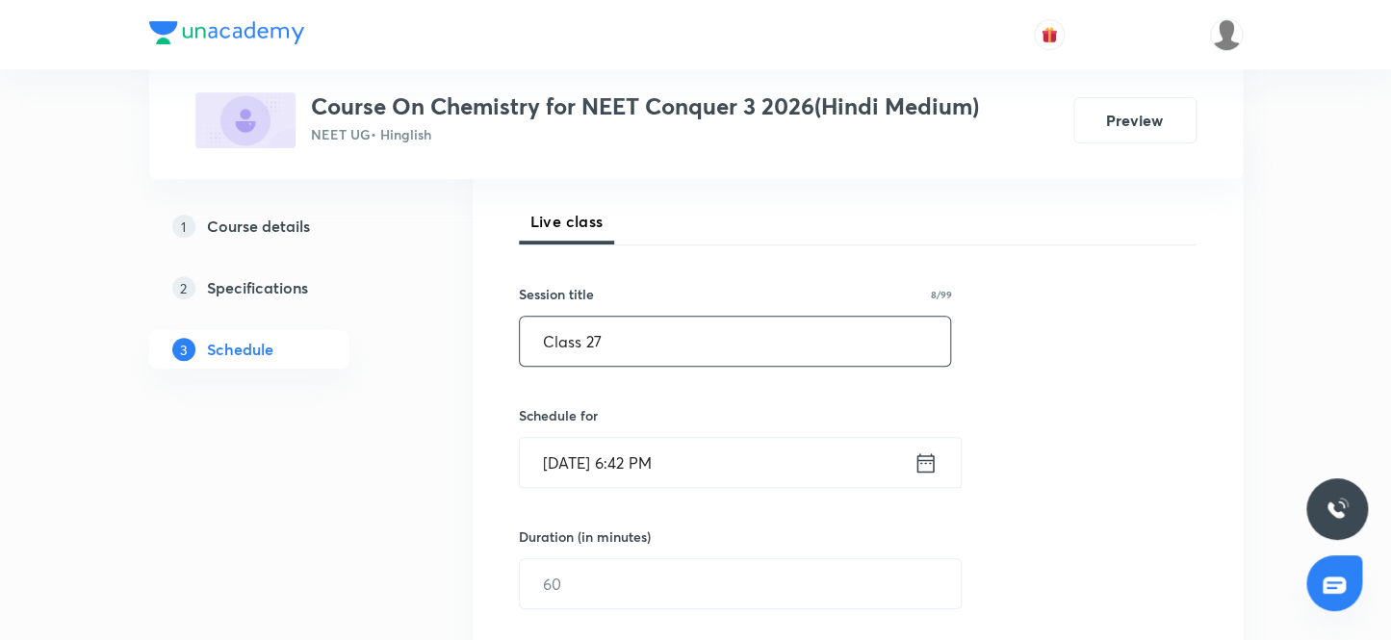
type input "Class 27"
click at [707, 466] on input "[DATE] 6:42 PM" at bounding box center [717, 462] width 394 height 49
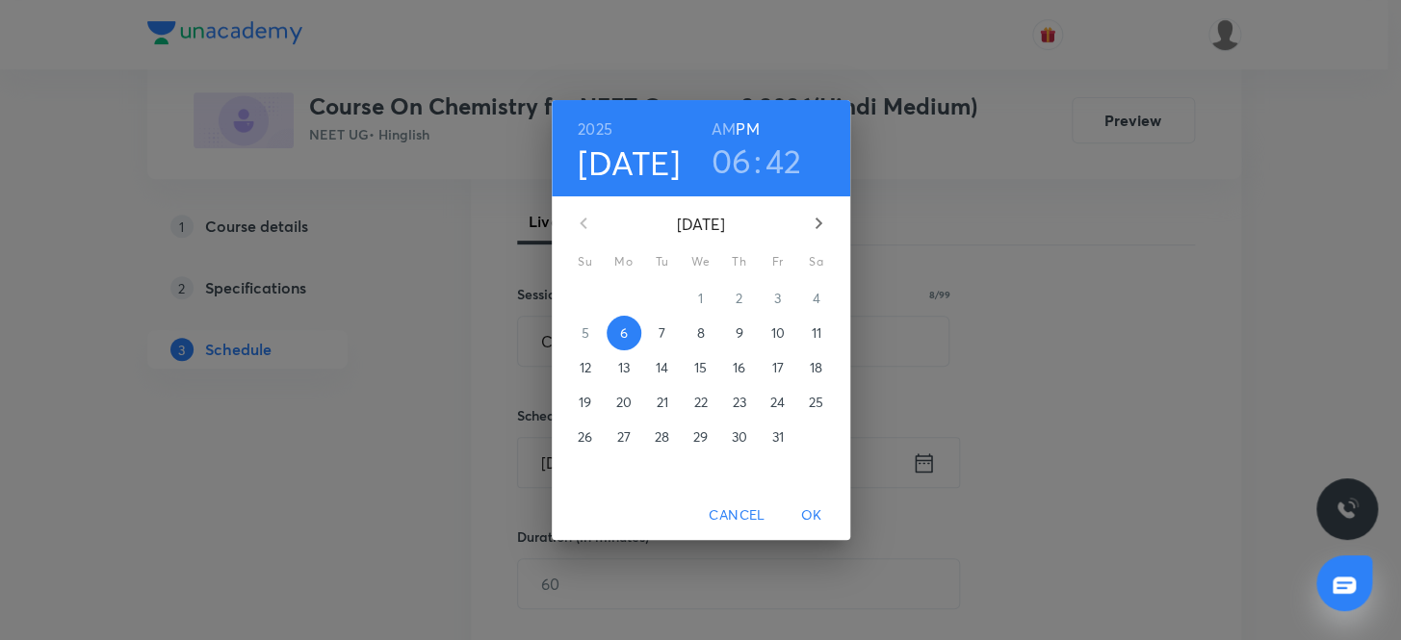
click at [658, 329] on p "7" at bounding box center [661, 332] width 7 height 19
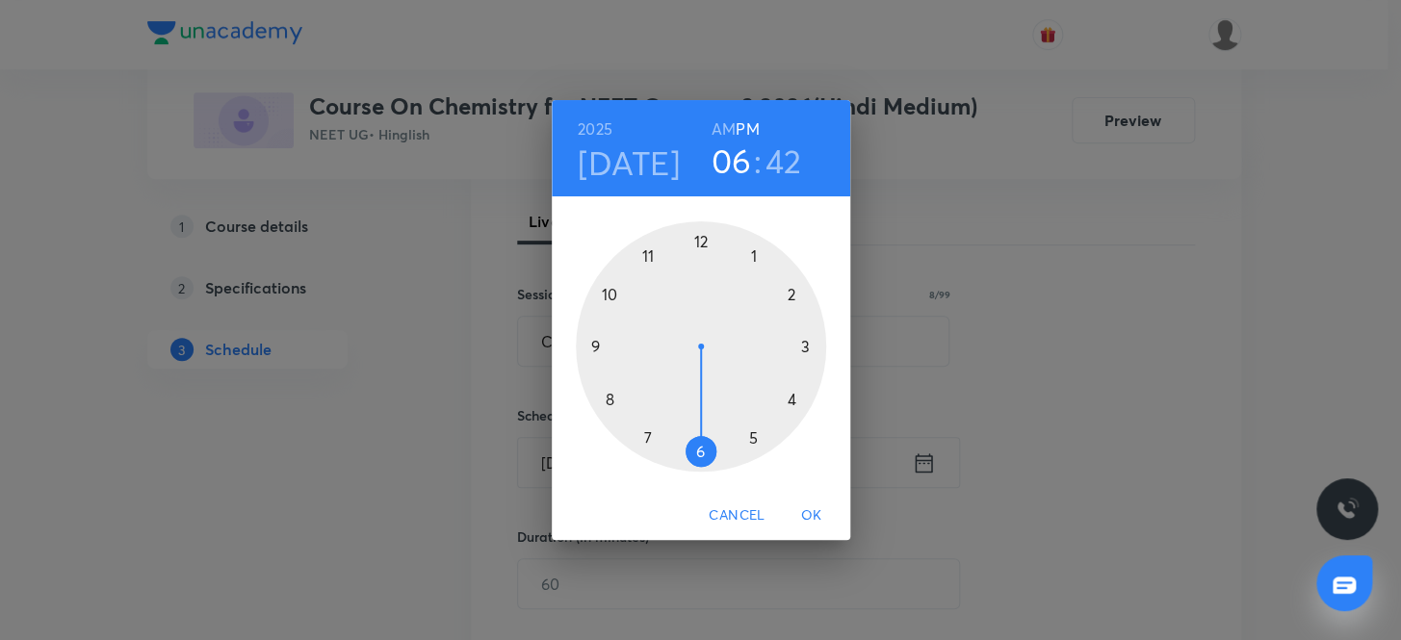
click at [735, 165] on h3 "06" at bounding box center [731, 161] width 40 height 40
click at [607, 295] on div at bounding box center [701, 346] width 250 height 250
click at [703, 236] on div at bounding box center [701, 346] width 250 height 250
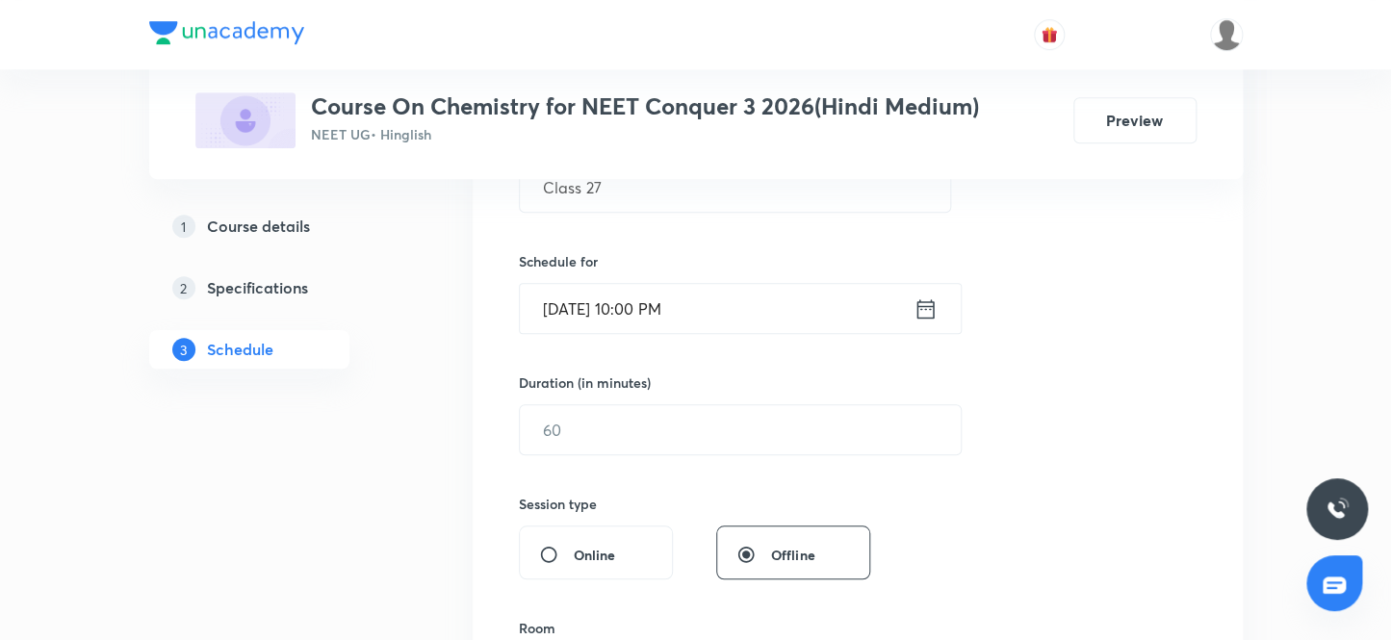
scroll to position [437, 0]
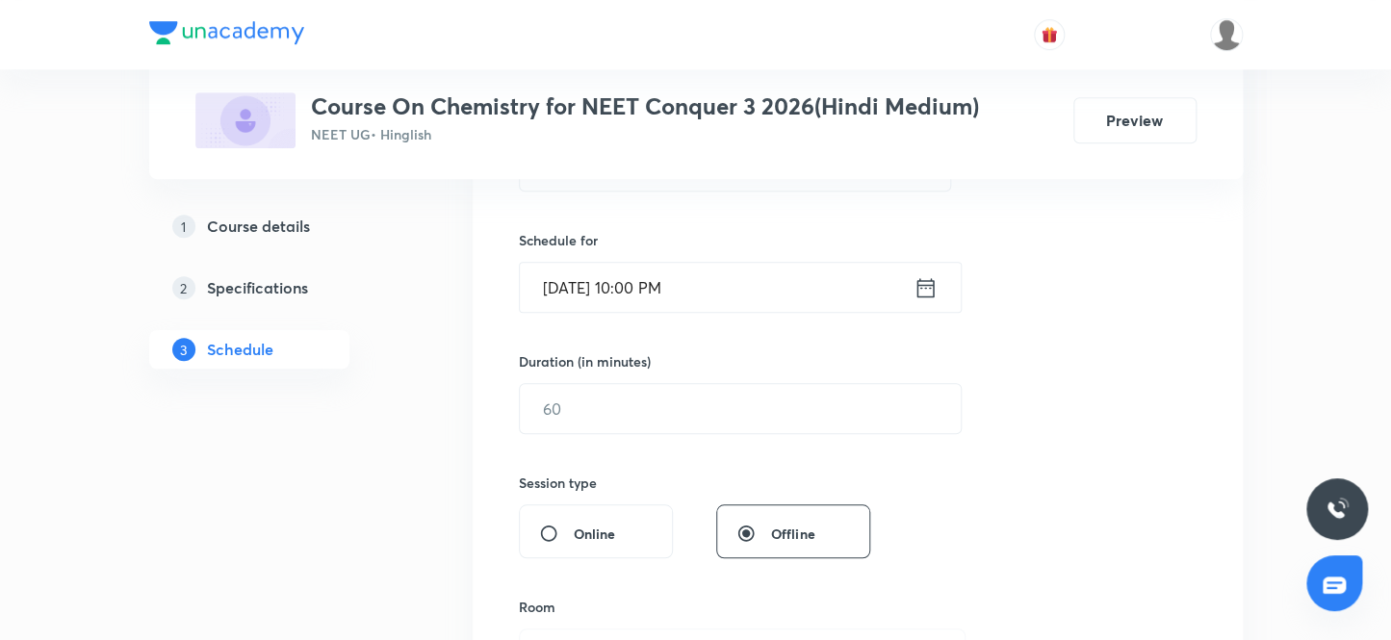
click at [720, 292] on input "[DATE] 10:00 PM" at bounding box center [717, 287] width 394 height 49
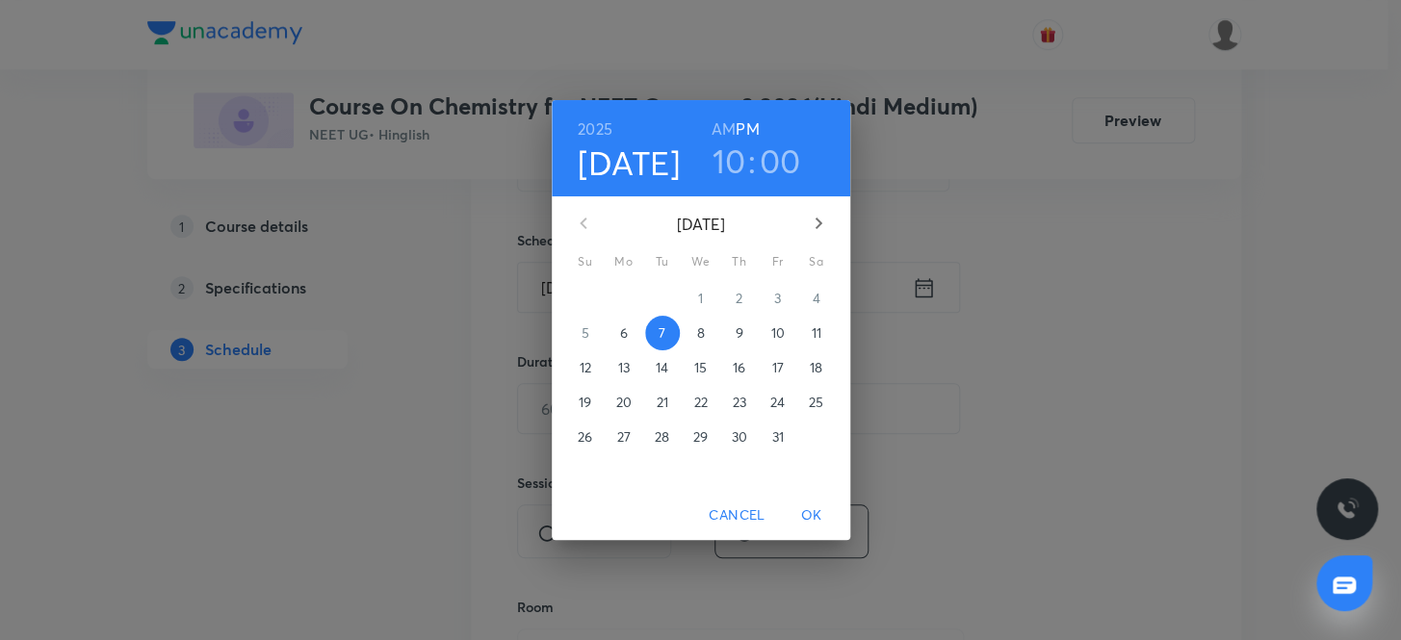
click at [722, 131] on h6 "AM" at bounding box center [723, 129] width 24 height 27
click at [804, 516] on span "OK" at bounding box center [811, 515] width 46 height 24
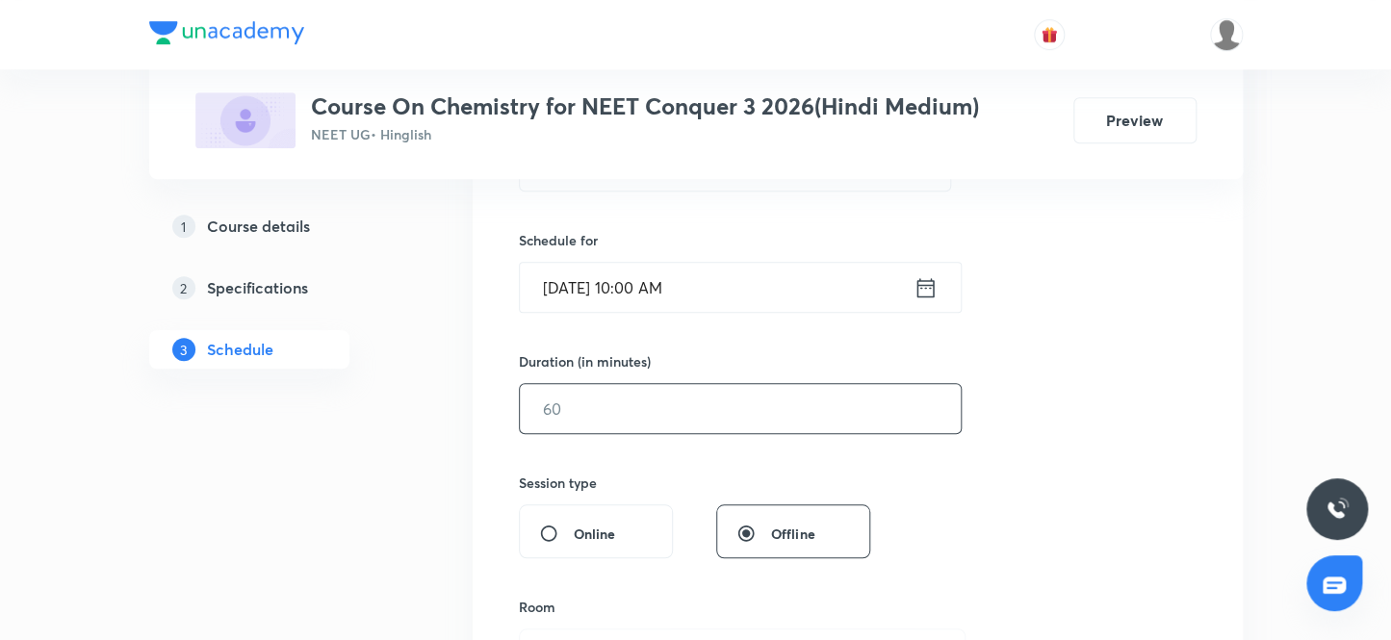
click at [613, 402] on input "text" at bounding box center [740, 408] width 441 height 49
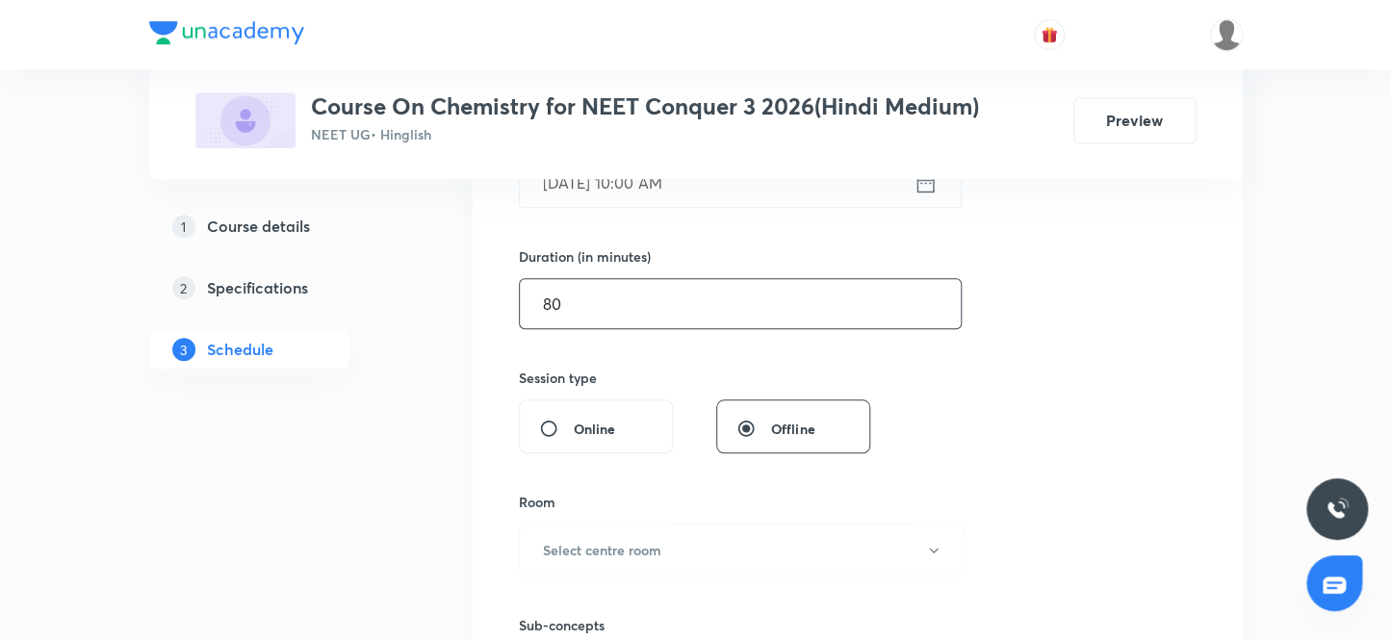
scroll to position [700, 0]
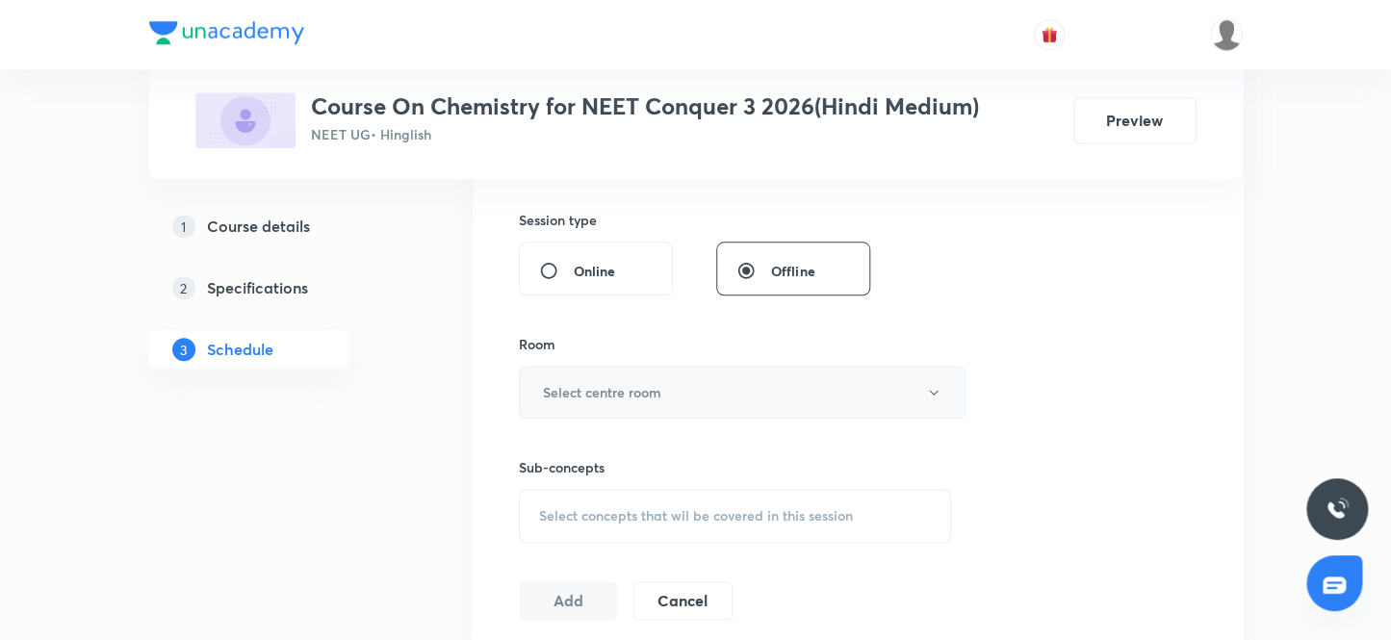
type input "80"
click at [610, 396] on h6 "Select centre room" at bounding box center [602, 392] width 118 height 20
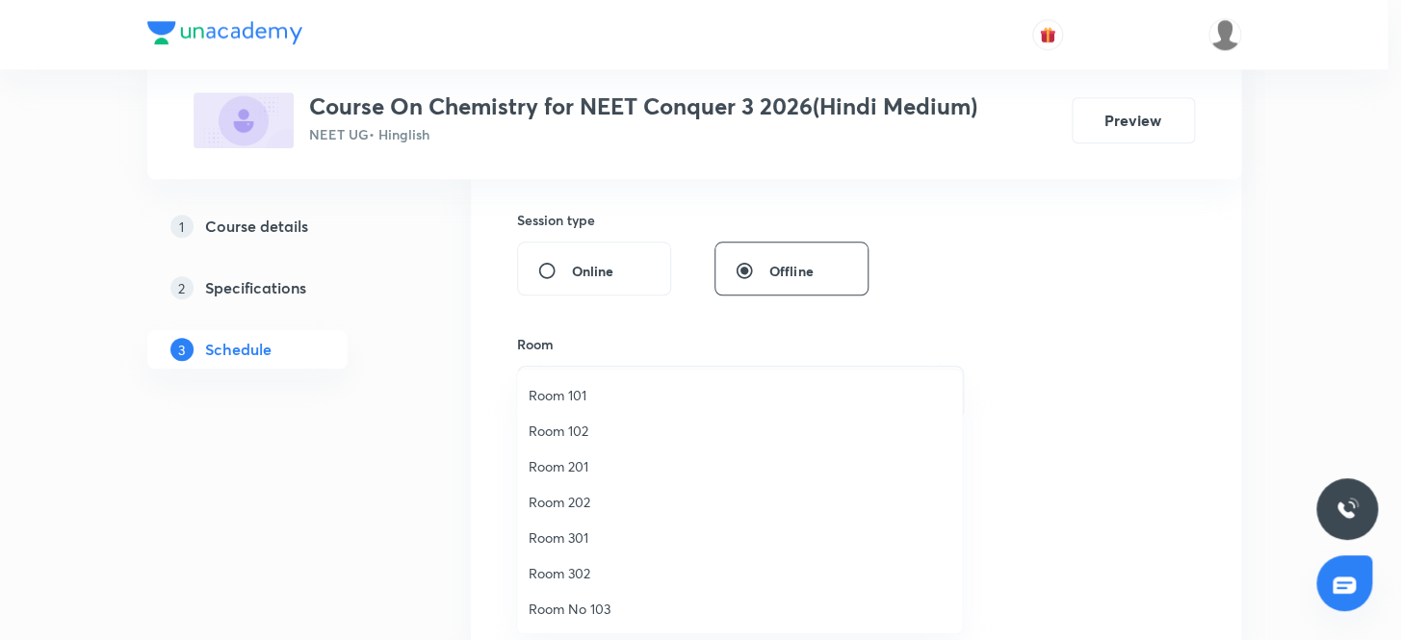
click at [601, 615] on span "Room No 103" at bounding box center [739, 609] width 422 height 20
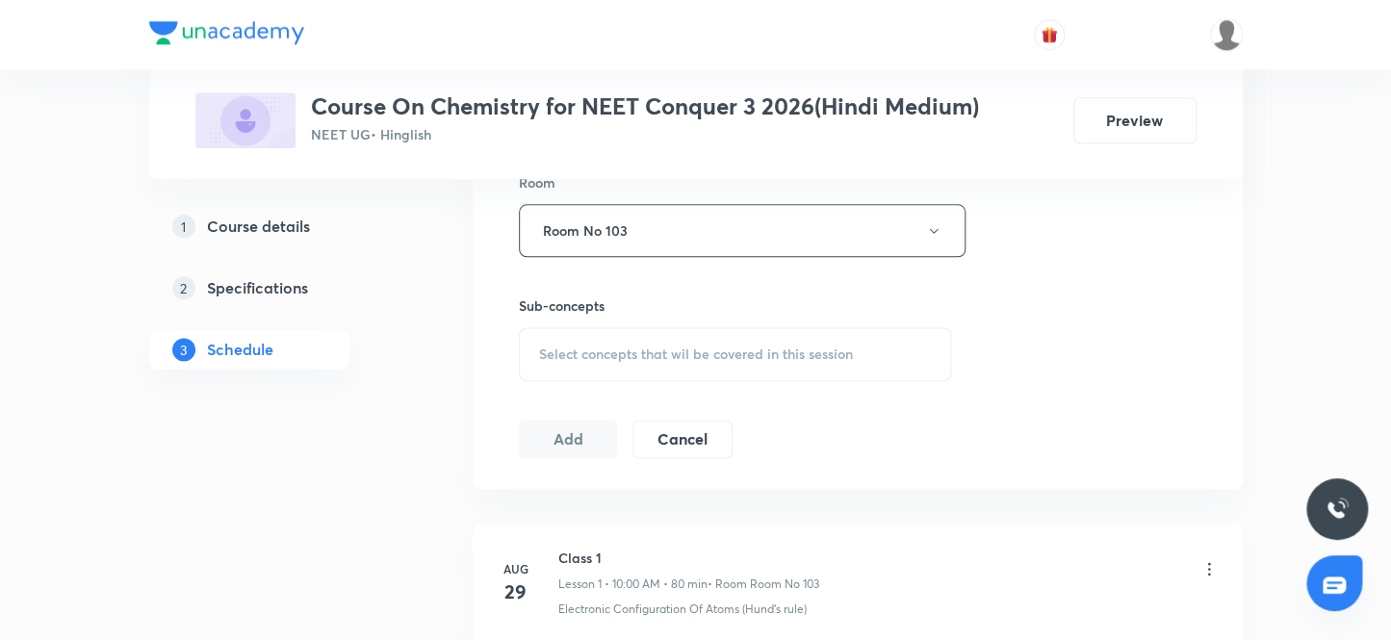
scroll to position [875, 0]
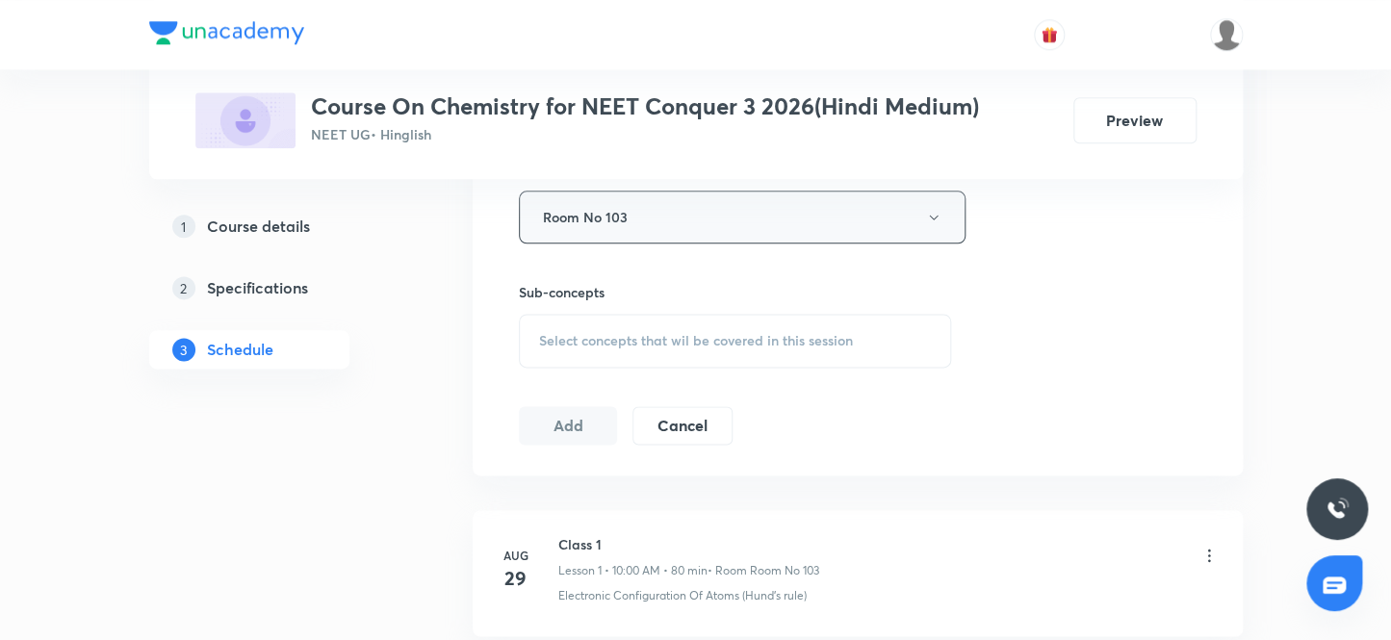
click at [649, 231] on button "Room No 103" at bounding box center [742, 217] width 447 height 53
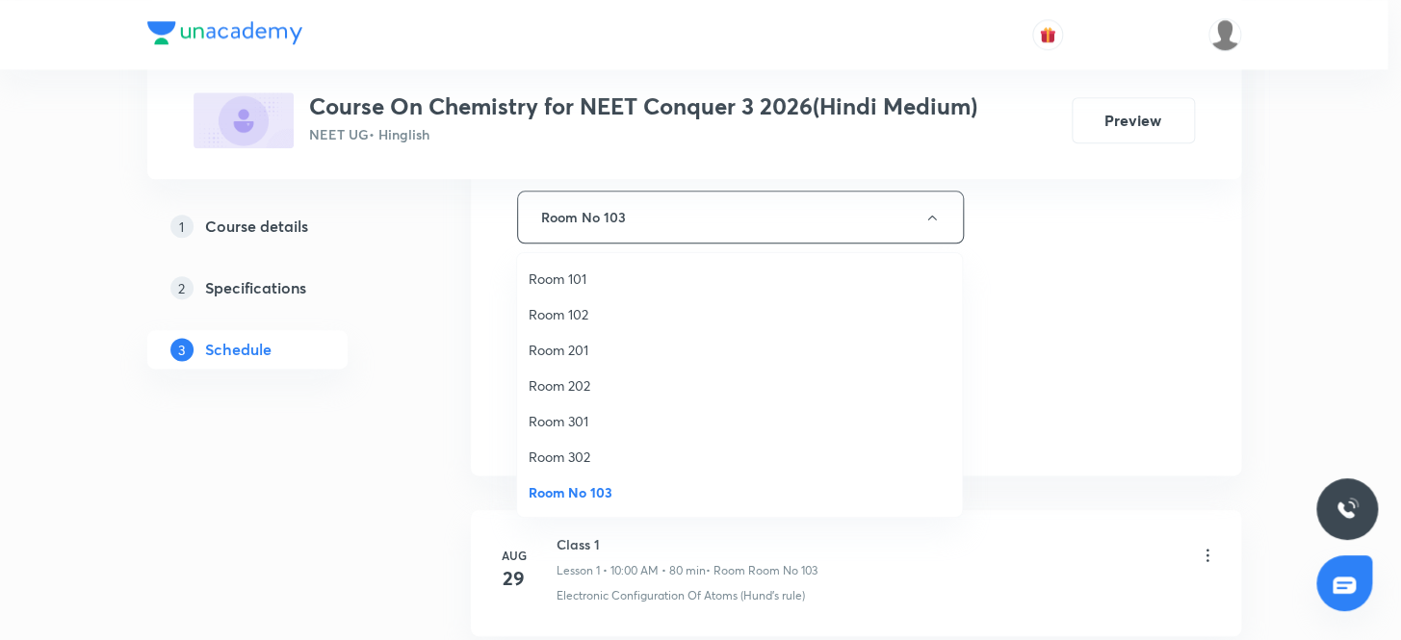
click at [577, 313] on span "Room 102" at bounding box center [739, 314] width 422 height 20
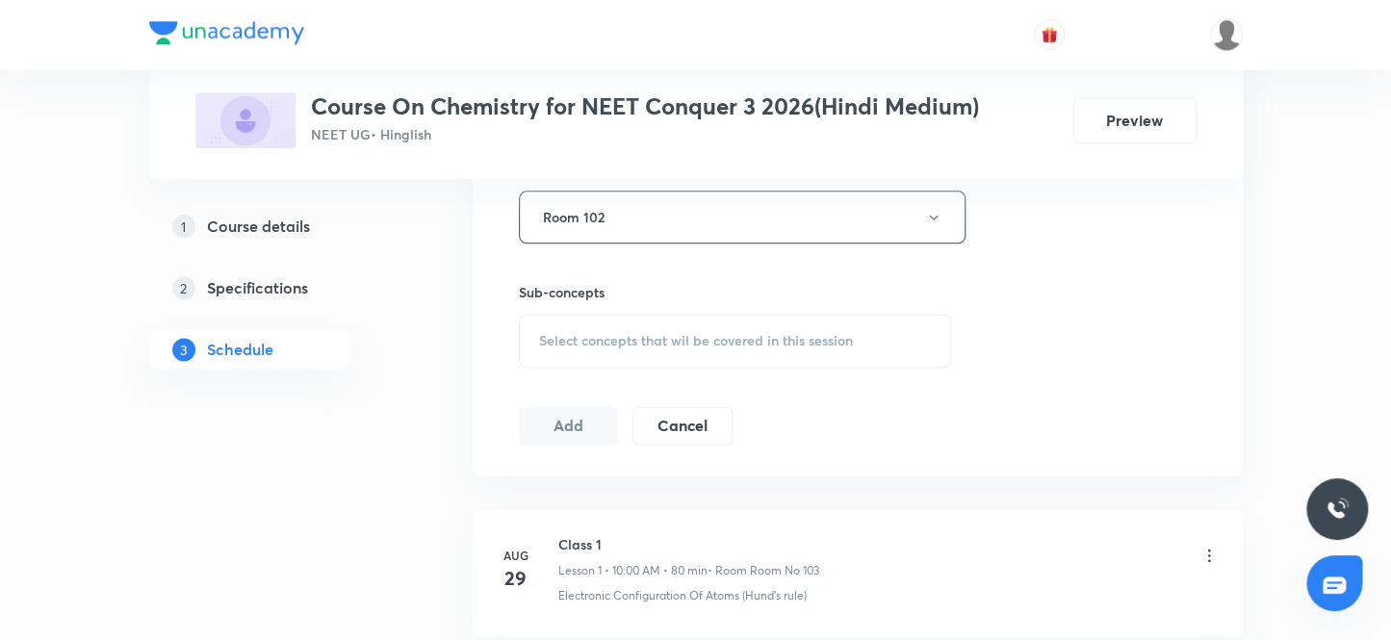
click at [598, 347] on div "Select concepts that wil be covered in this session" at bounding box center [735, 341] width 433 height 54
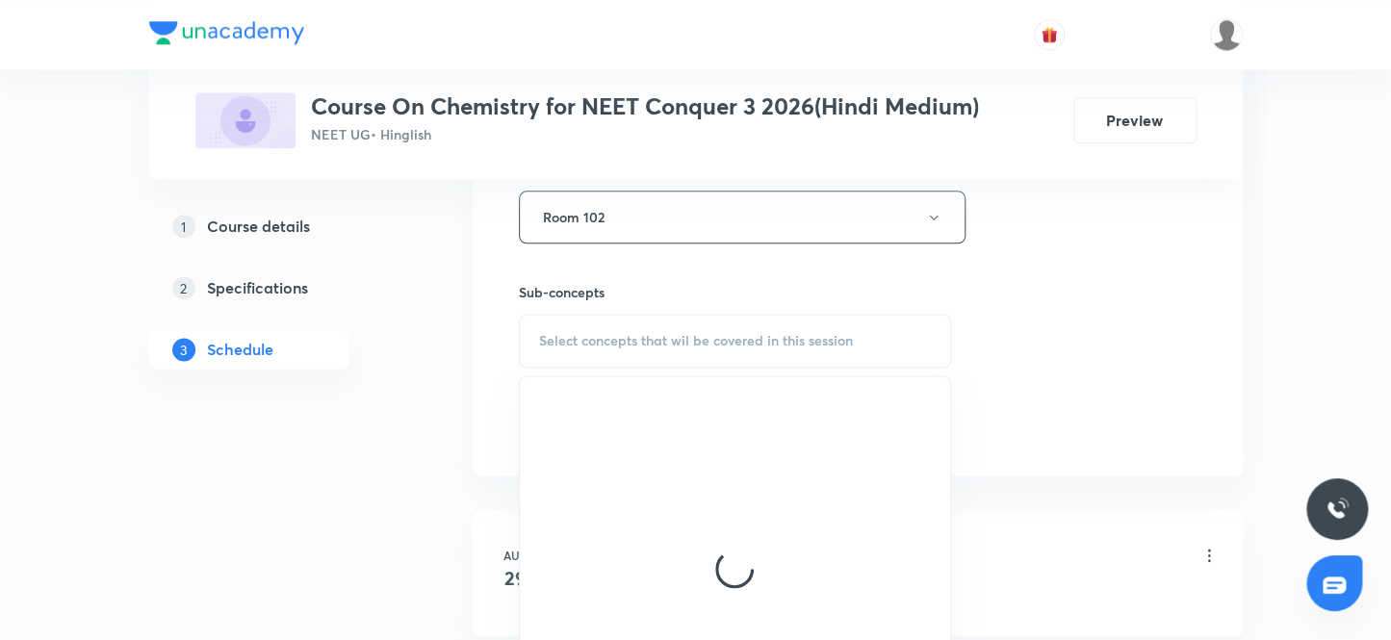
click at [598, 347] on div "Select concepts that wil be covered in this session" at bounding box center [735, 341] width 433 height 54
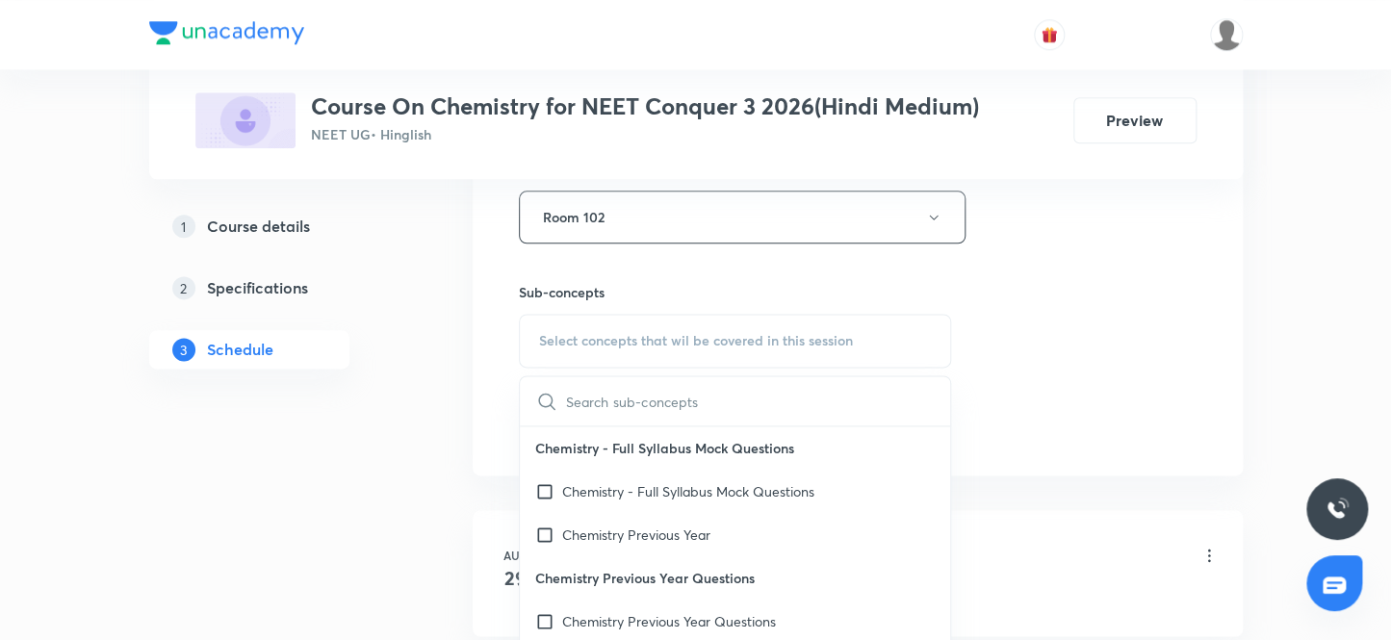
click at [609, 395] on input "text" at bounding box center [758, 400] width 385 height 49
click at [636, 530] on p "Chemistry Previous Year" at bounding box center [636, 535] width 148 height 20
checkbox input "true"
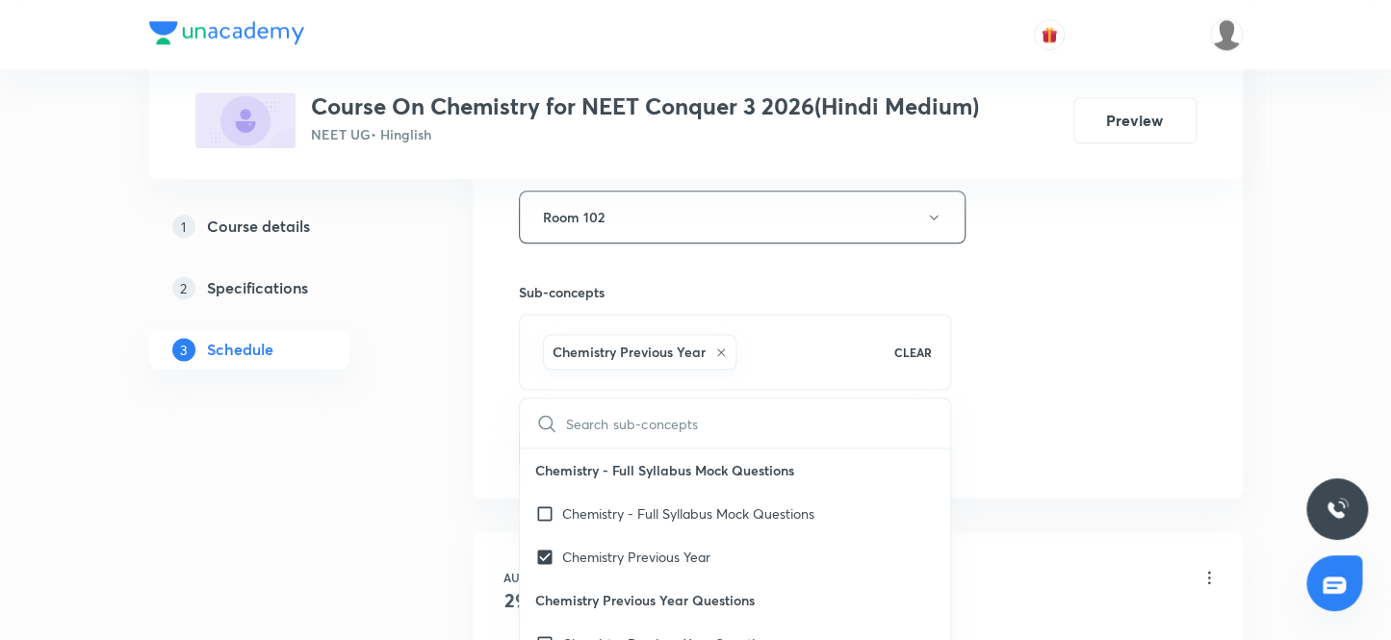
click at [1158, 478] on div "Session 27 Live class Session title 8/99 Class 27 ​ Schedule for [DATE] 10:00 A…" at bounding box center [858, 4] width 770 height 988
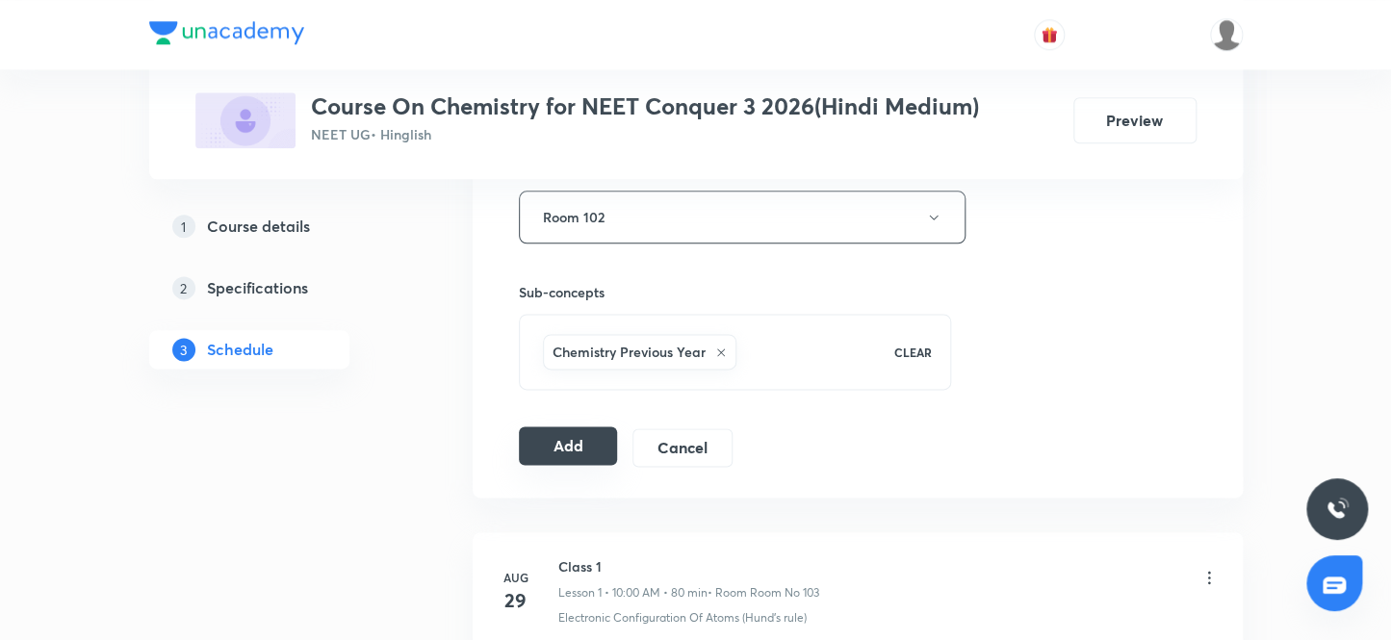
click at [591, 454] on button "Add" at bounding box center [568, 445] width 99 height 39
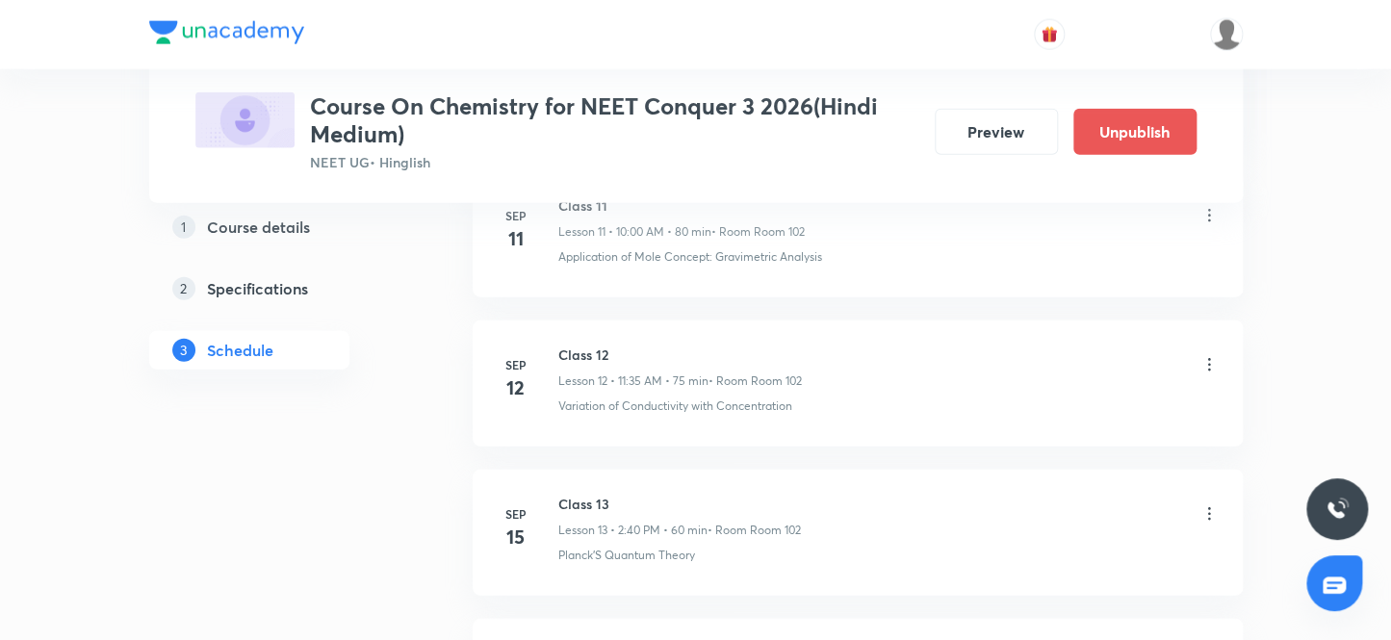
scroll to position [4064, 0]
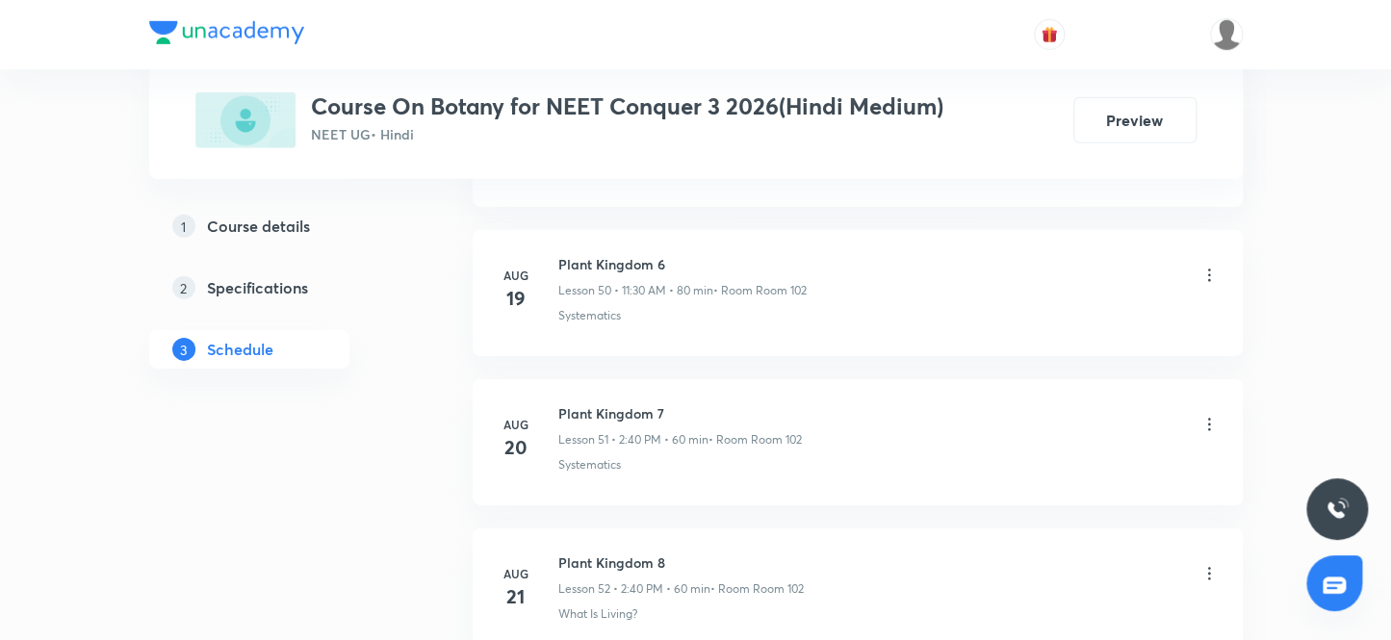
scroll to position [12671, 0]
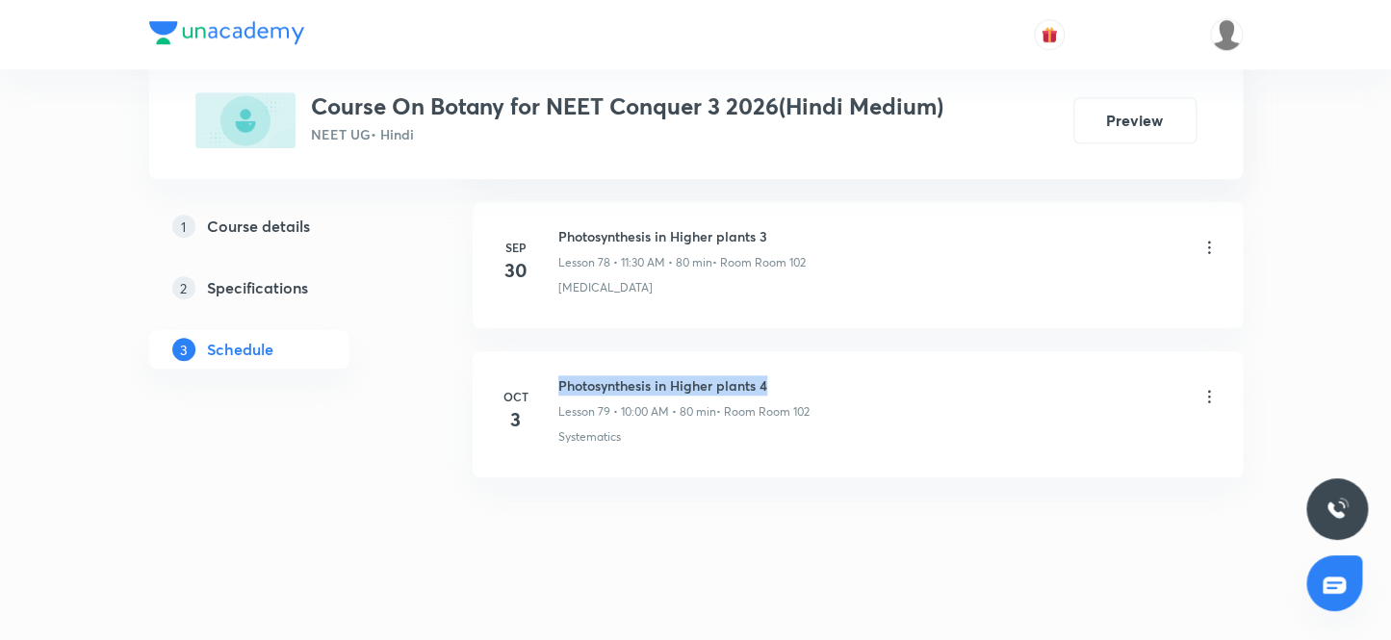
drag, startPoint x: 558, startPoint y: 359, endPoint x: 917, endPoint y: 362, distance: 359.1
click at [917, 375] on div "Photosynthesis in Higher plants 4 Lesson 79 • 10:00 AM • 80 min • Room Room 102" at bounding box center [888, 397] width 660 height 45
copy h6 "Photosynthesis in Higher plants 4"
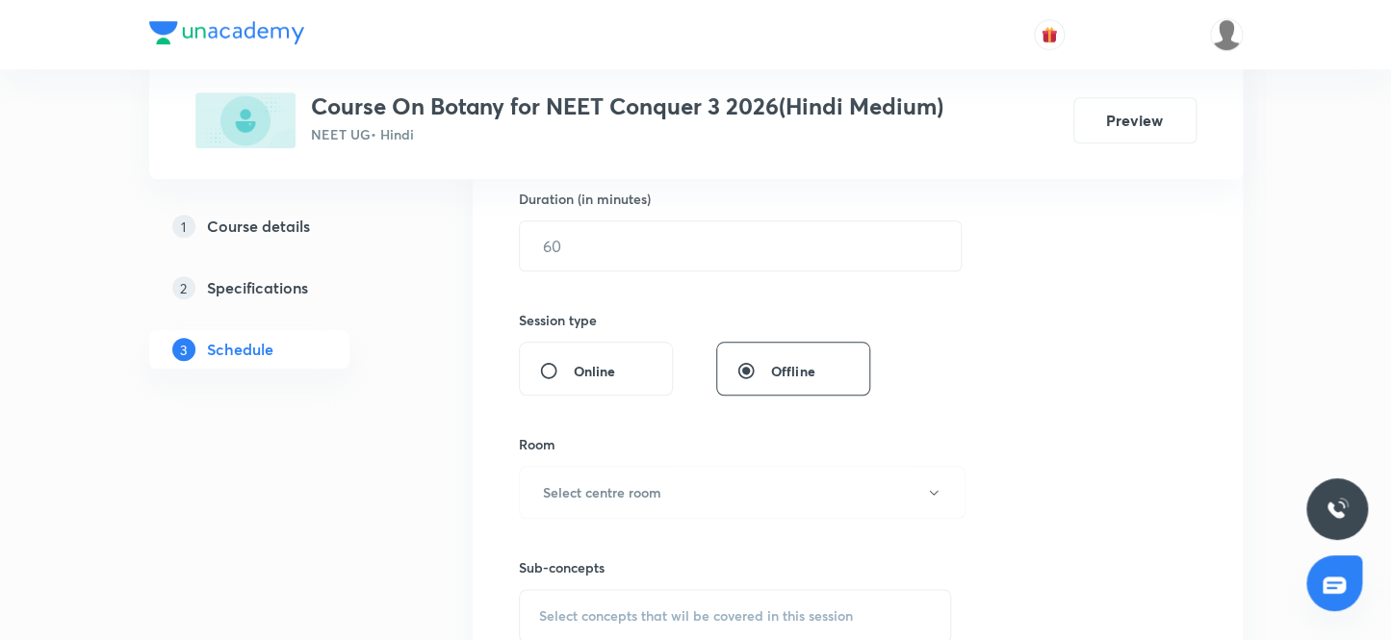
scroll to position [0, 0]
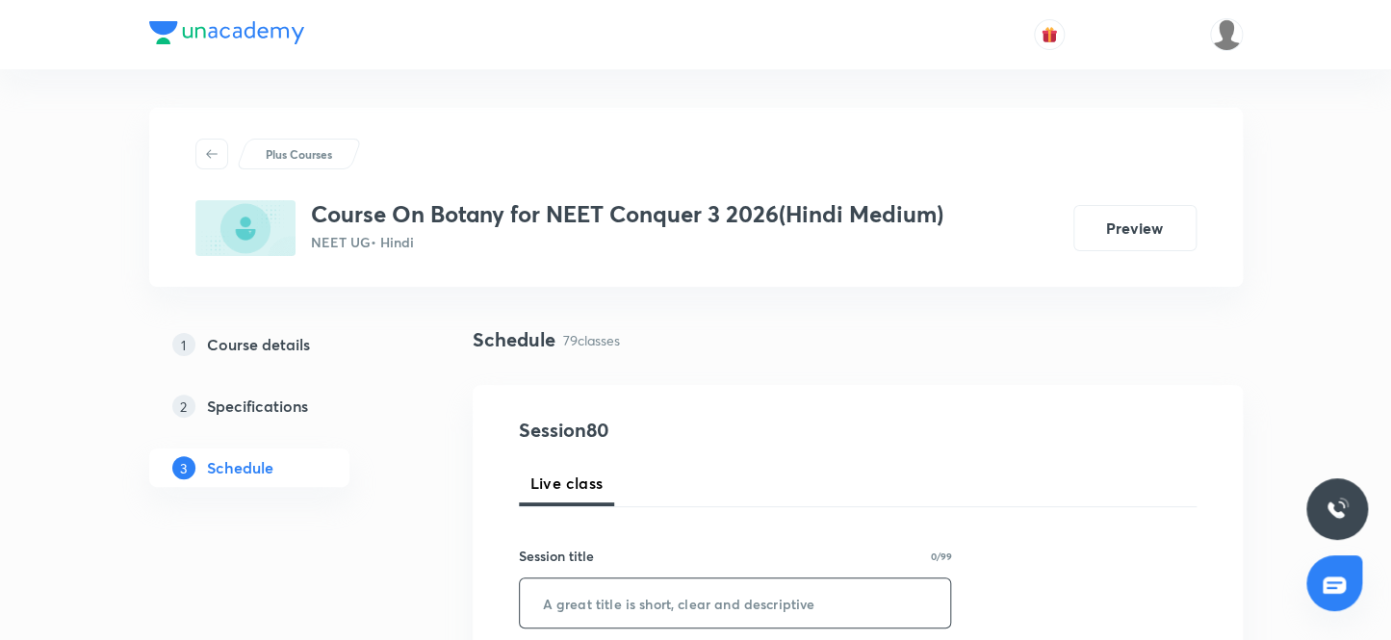
click at [544, 608] on input "text" at bounding box center [735, 603] width 431 height 49
paste input "Photosynthesis in Higher plants 4"
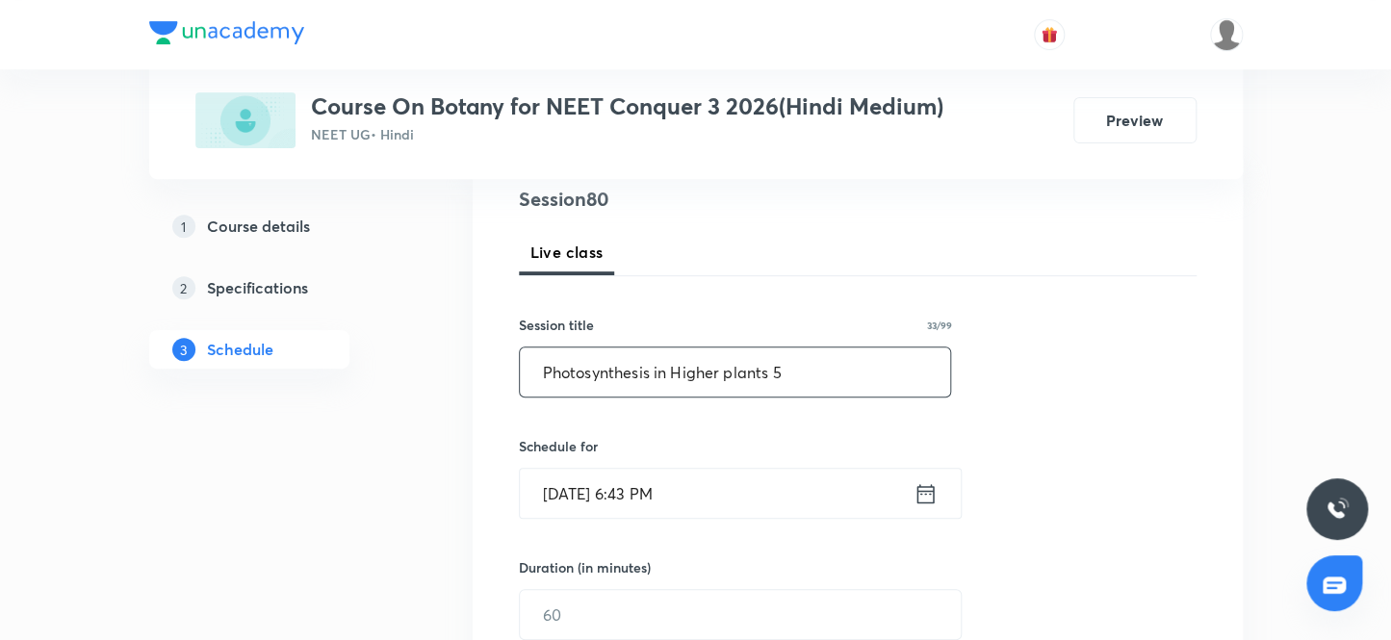
scroll to position [262, 0]
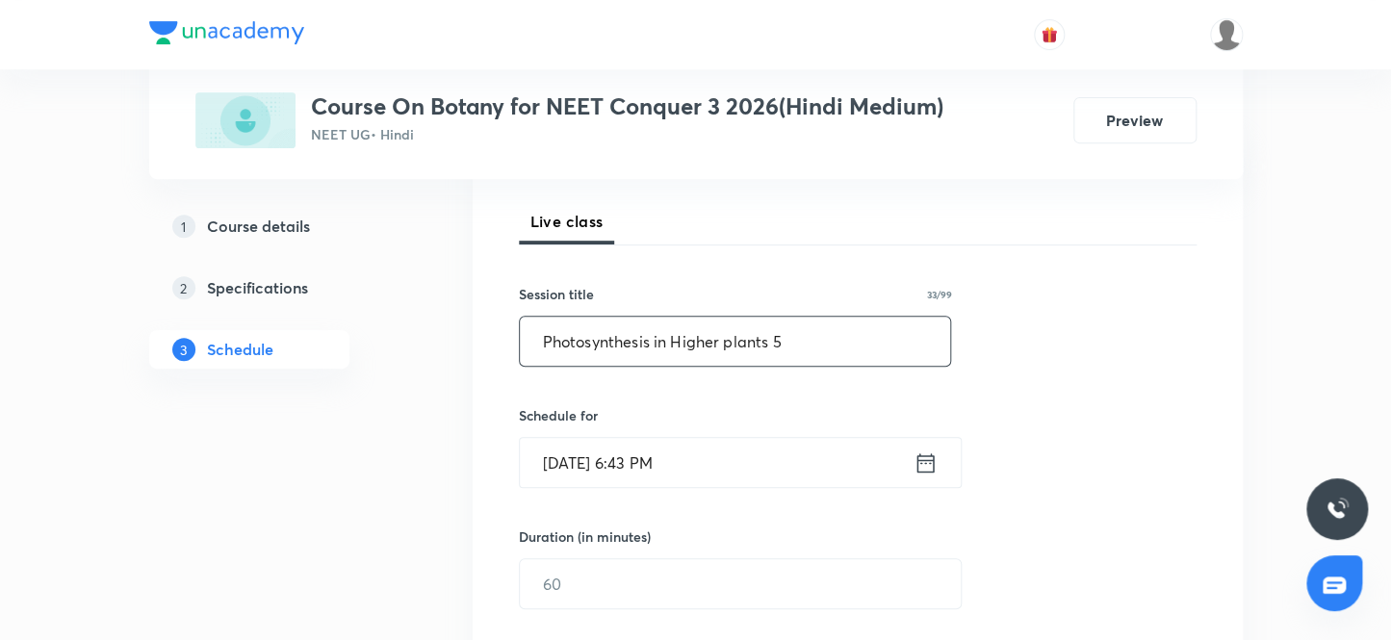
type input "Photosynthesis in Higher plants 5"
click at [704, 447] on input "[DATE] 6:43 PM" at bounding box center [717, 462] width 394 height 49
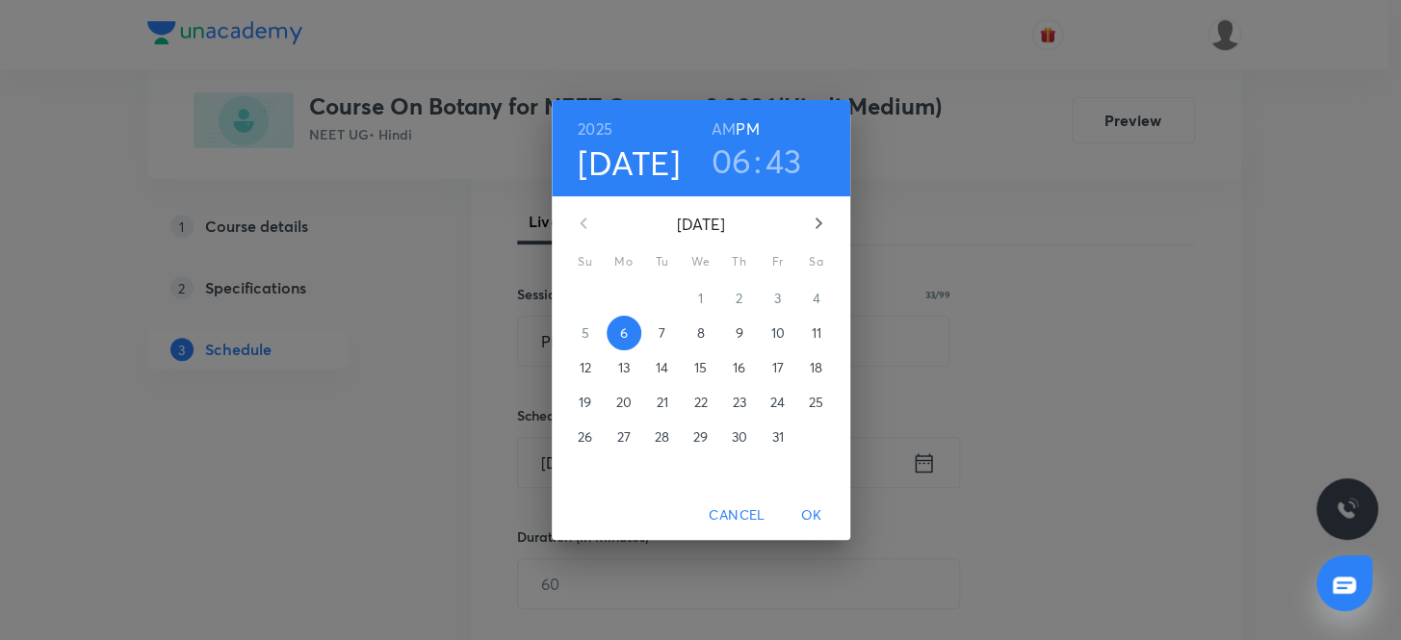
click at [664, 326] on p "7" at bounding box center [661, 332] width 7 height 19
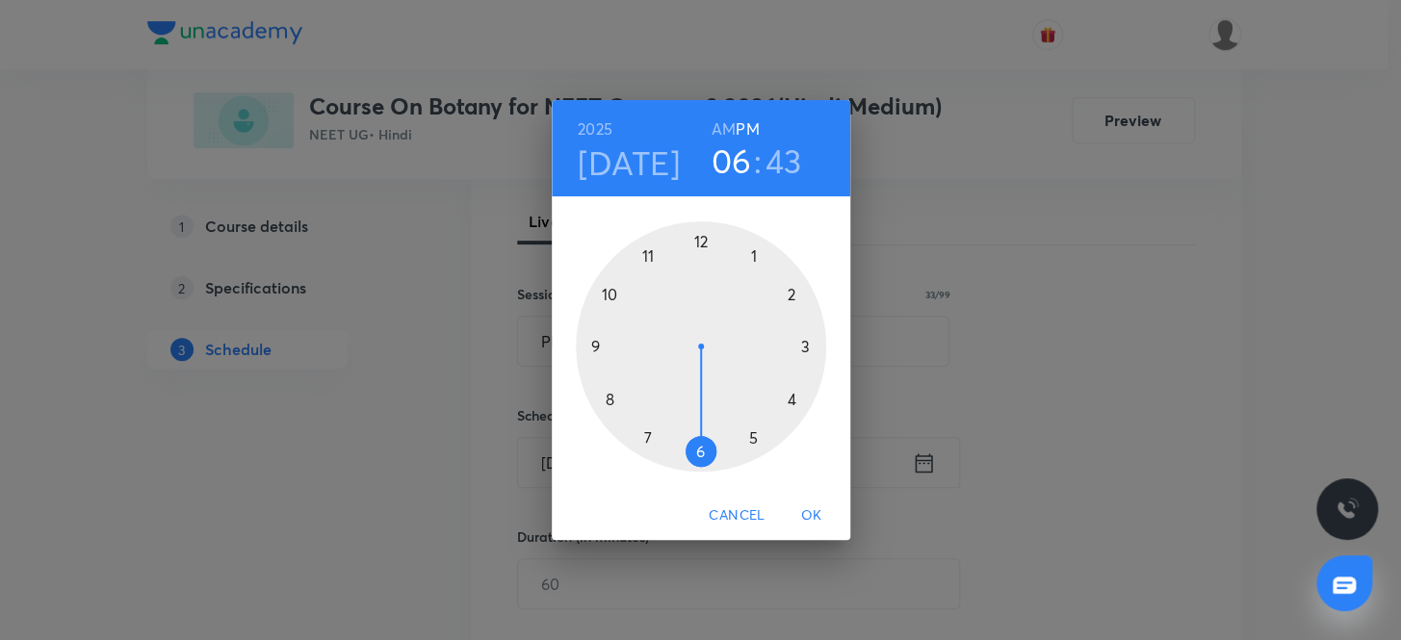
click at [727, 167] on h3 "06" at bounding box center [731, 161] width 40 height 40
click at [653, 260] on div at bounding box center [701, 346] width 250 height 250
click at [698, 451] on div at bounding box center [701, 346] width 250 height 250
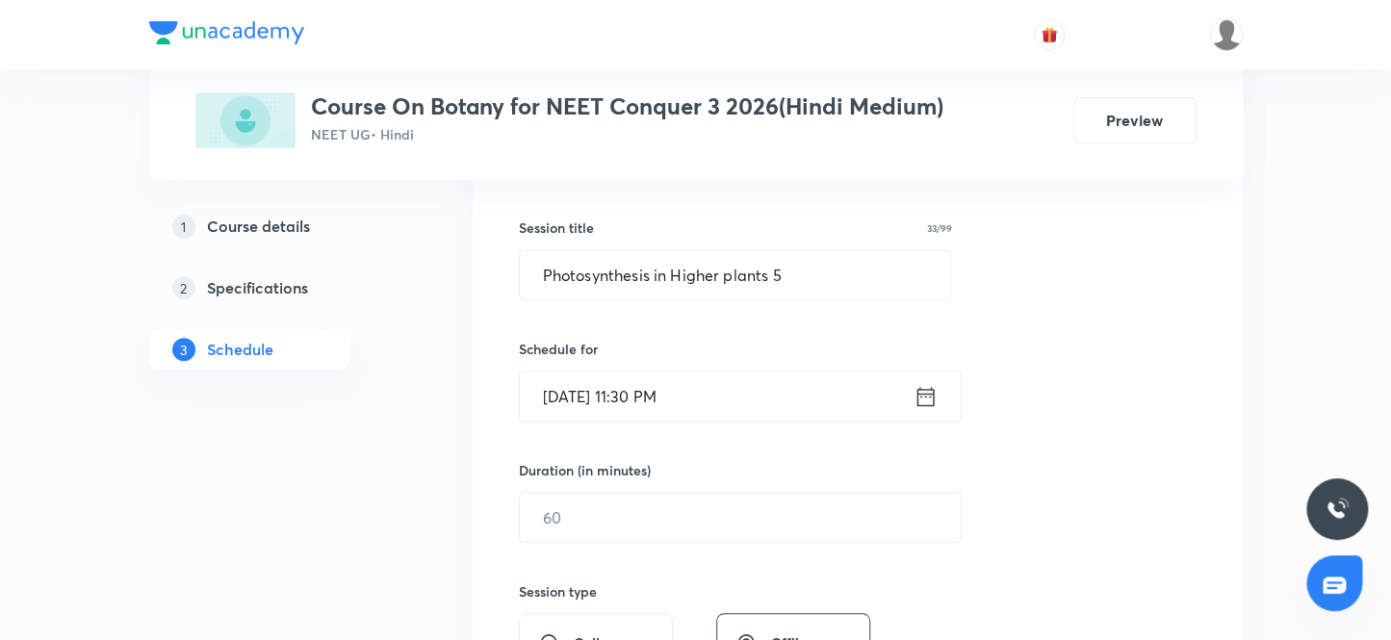
scroll to position [437, 0]
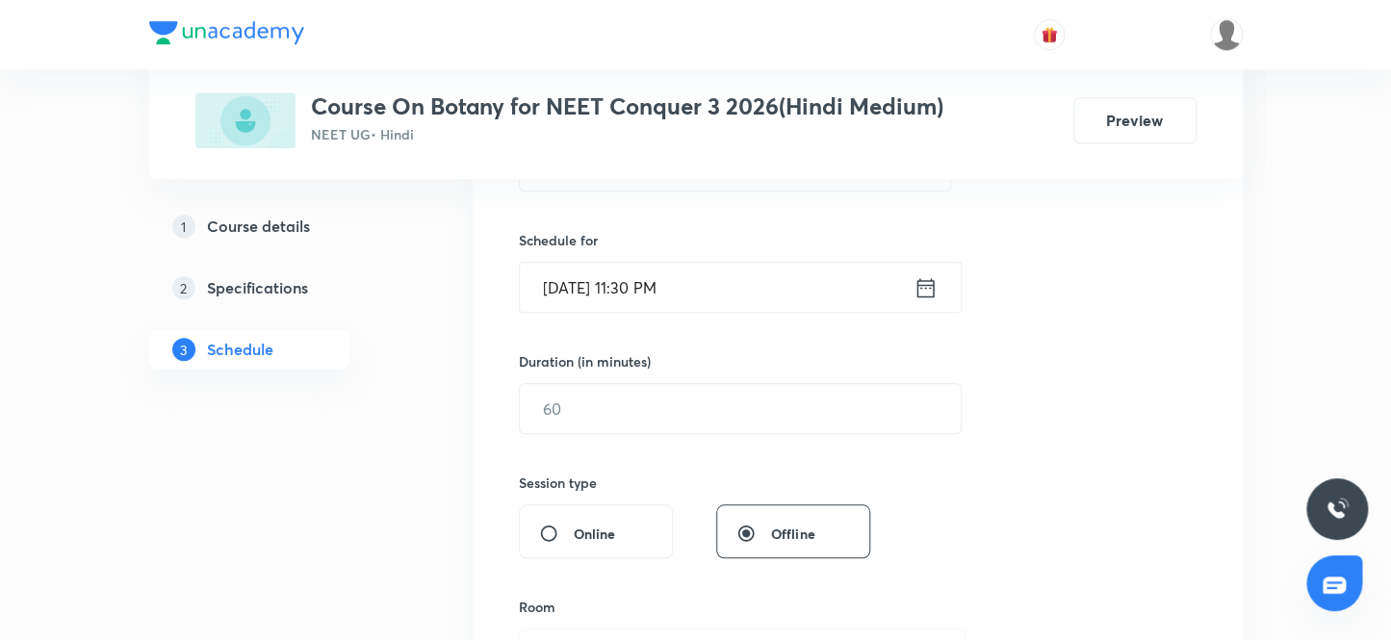
click at [688, 292] on input "Oct 7, 2025, 11:30 PM" at bounding box center [717, 287] width 394 height 49
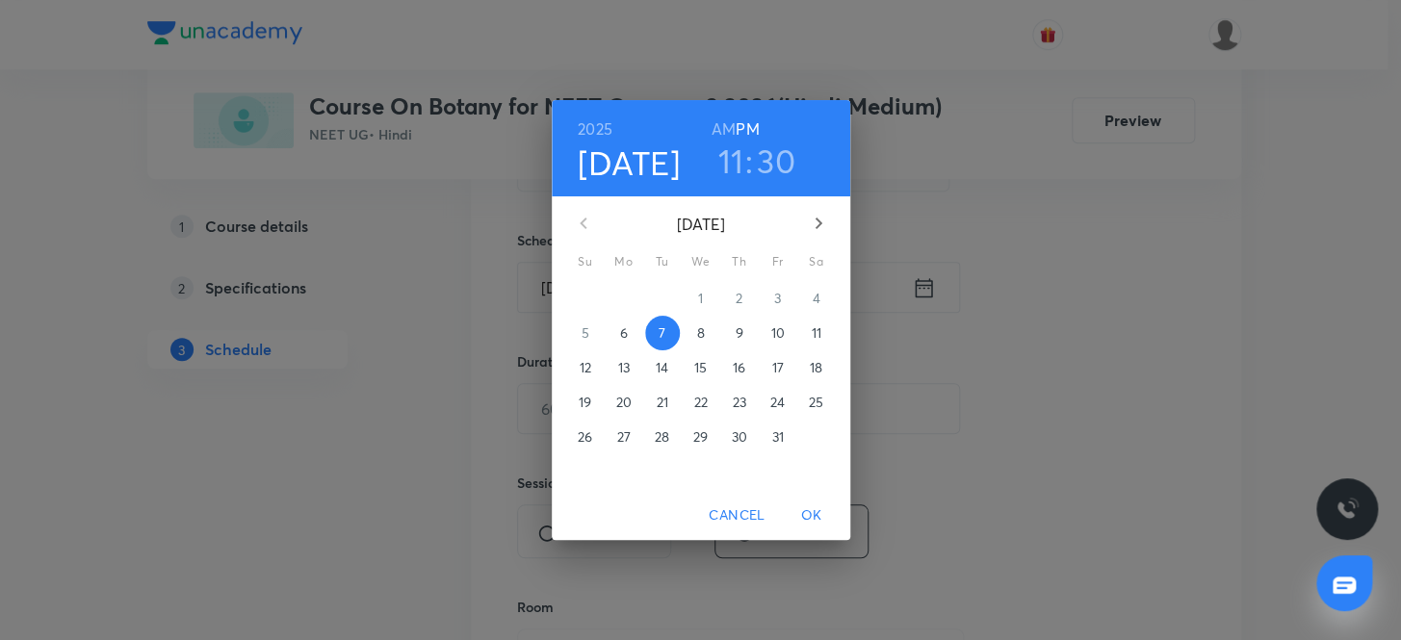
click at [715, 125] on h6 "AM" at bounding box center [723, 129] width 24 height 27
click at [795, 520] on span "OK" at bounding box center [811, 515] width 46 height 24
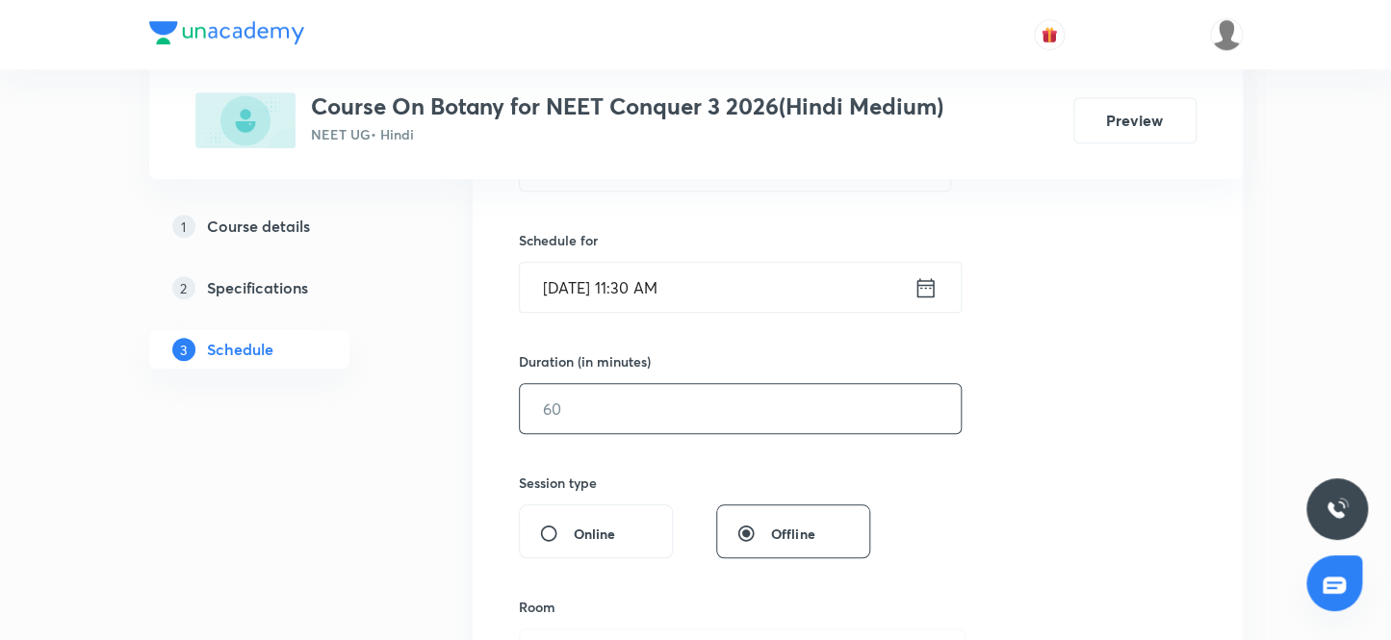
click at [617, 424] on input "text" at bounding box center [740, 408] width 441 height 49
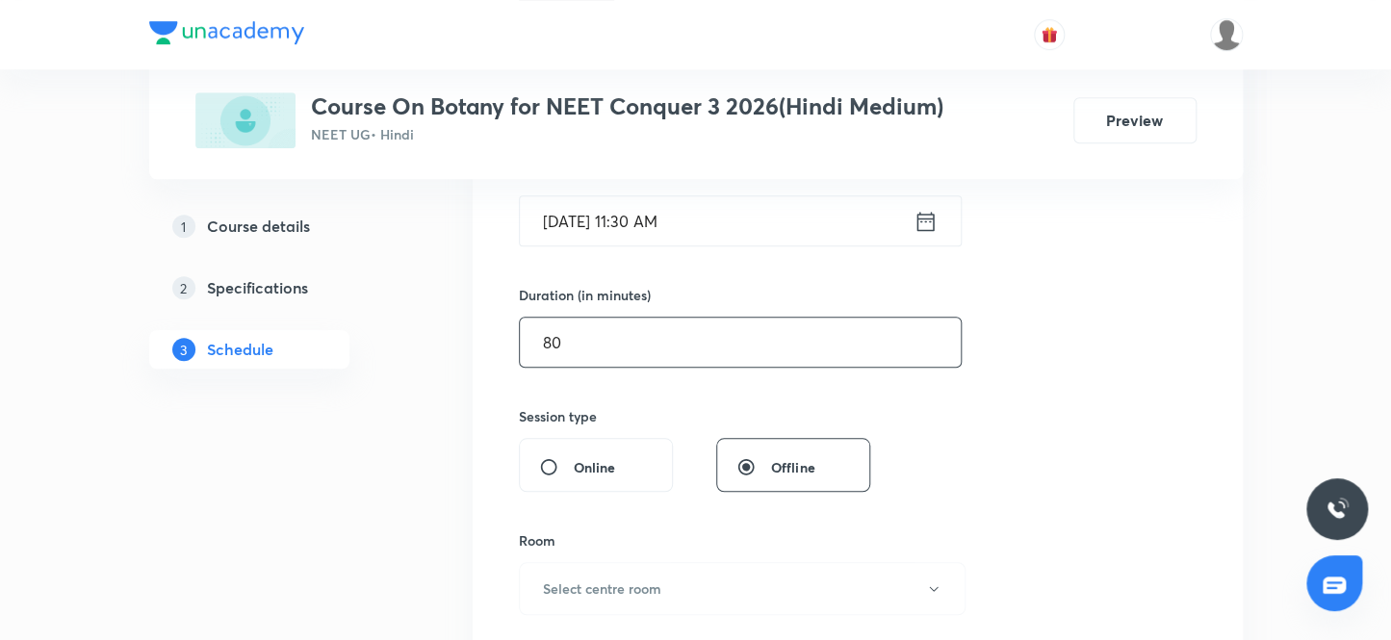
scroll to position [700, 0]
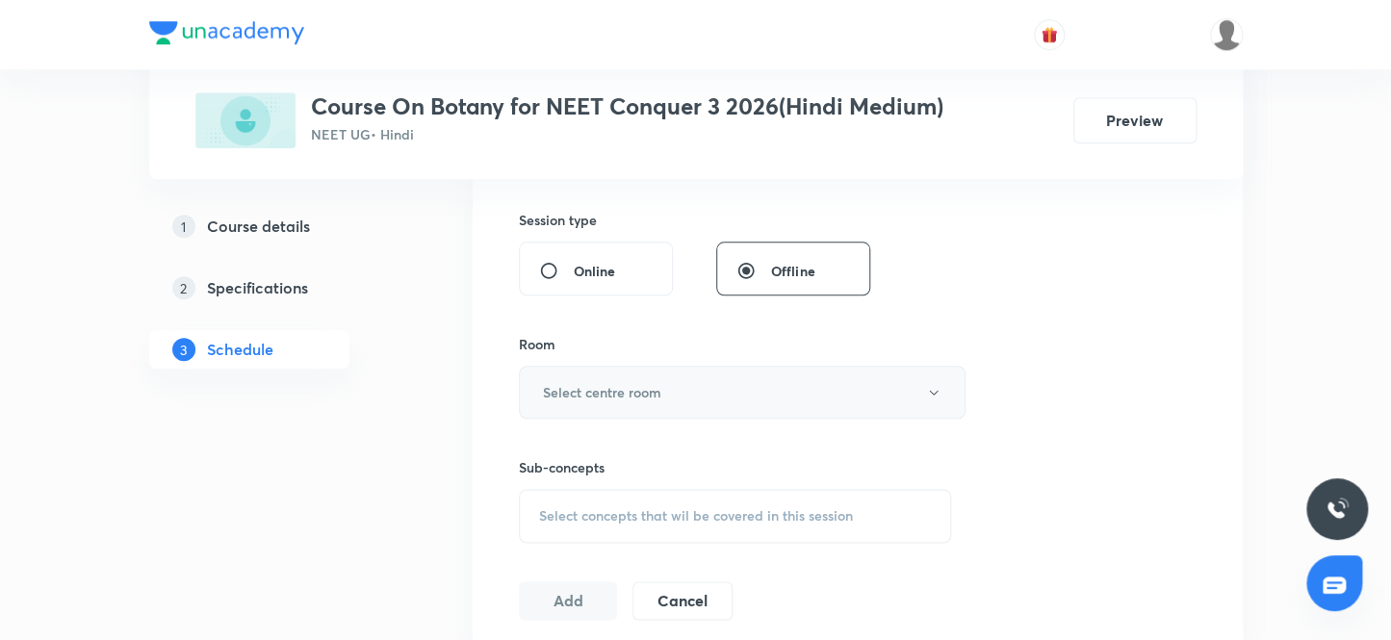
type input "80"
click at [613, 396] on h6 "Select centre room" at bounding box center [602, 392] width 118 height 20
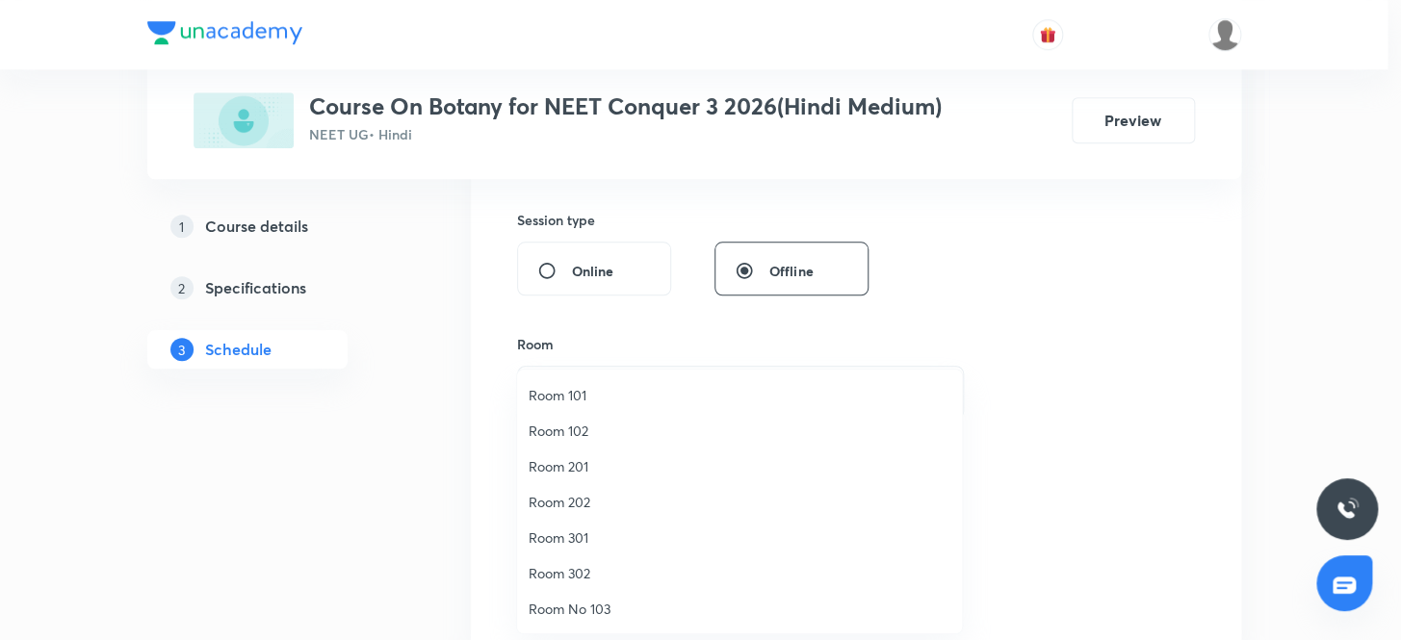
click at [578, 432] on span "Room 102" at bounding box center [739, 431] width 422 height 20
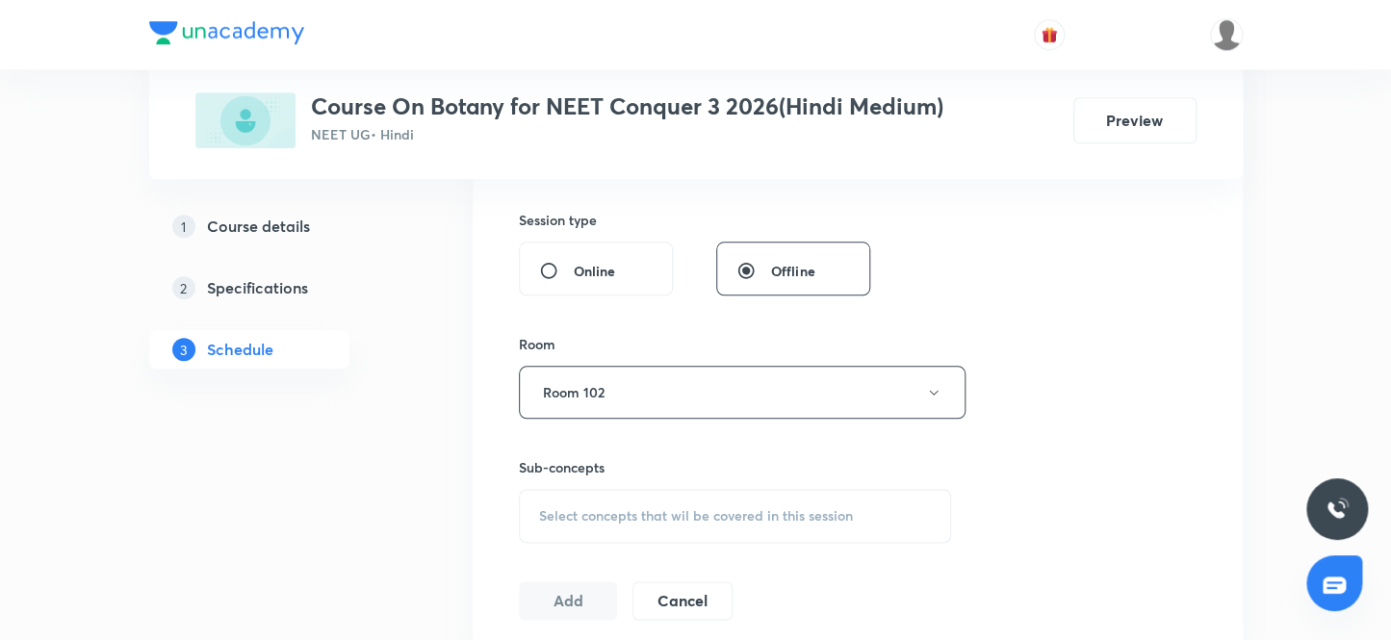
scroll to position [787, 0]
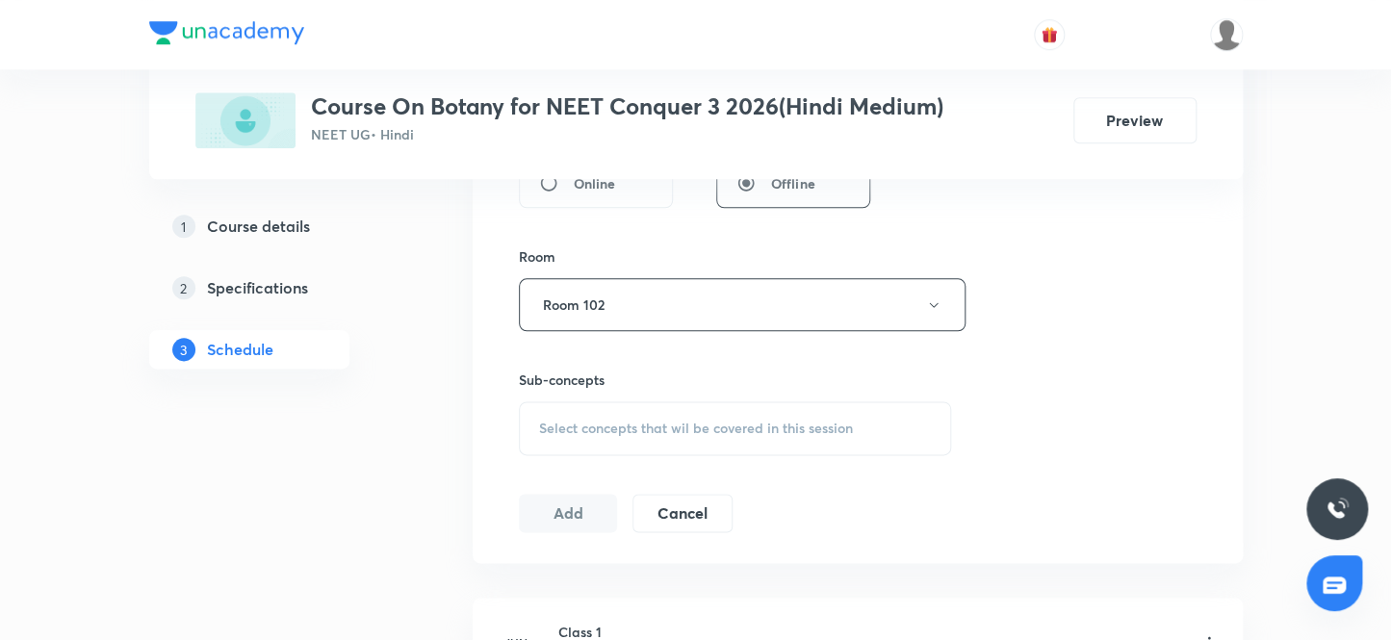
click at [724, 437] on div "Select concepts that wil be covered in this session" at bounding box center [735, 428] width 433 height 54
click at [629, 432] on span "Select concepts that wil be covered in this session" at bounding box center [696, 428] width 314 height 15
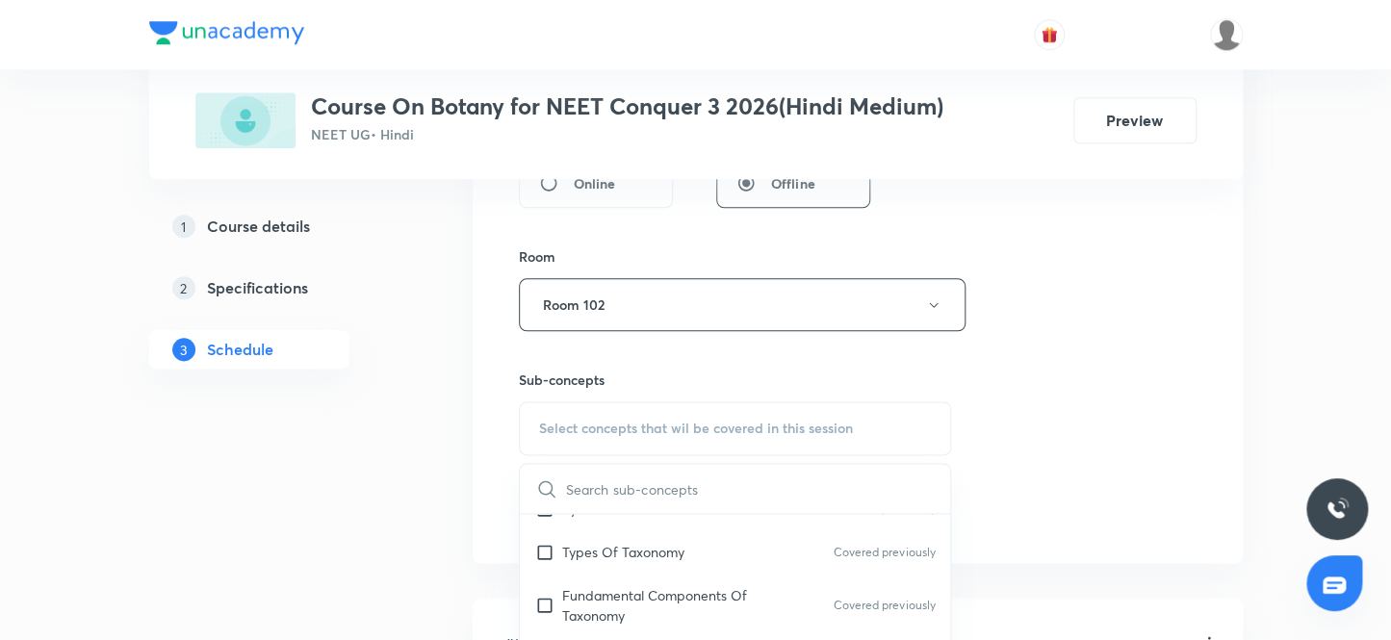
scroll to position [525, 0]
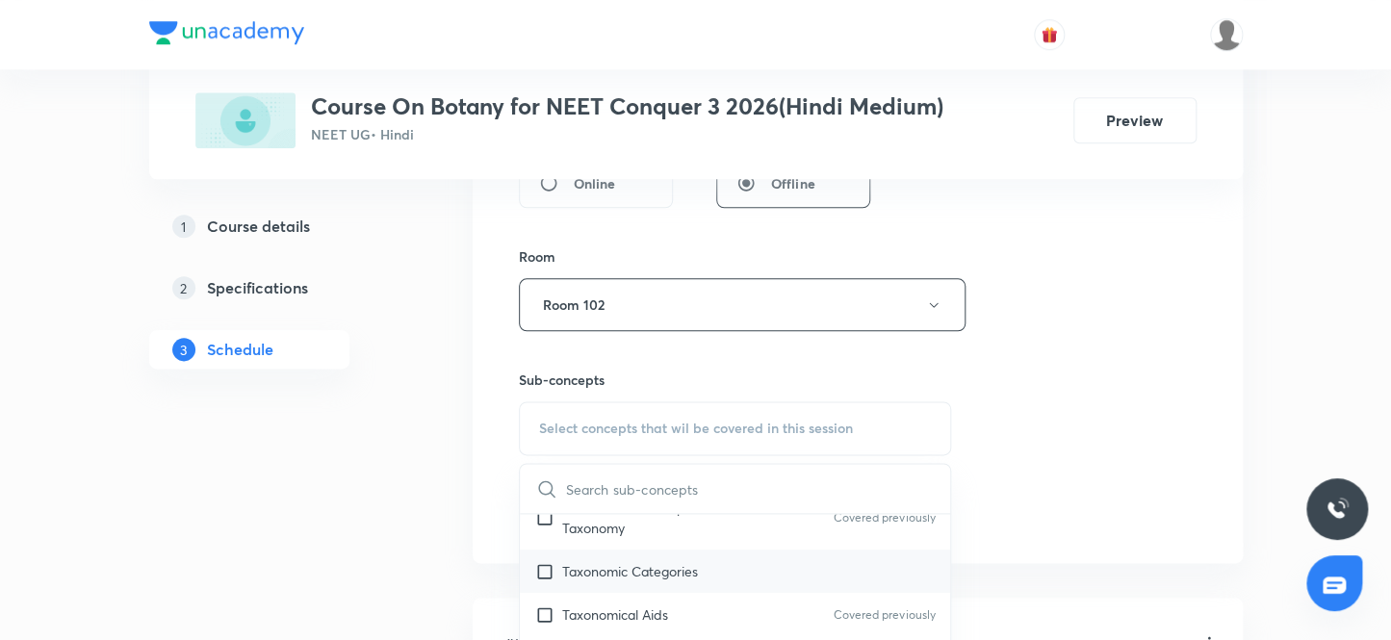
click at [682, 564] on p "Taxonomic Categories" at bounding box center [630, 571] width 136 height 20
checkbox input "true"
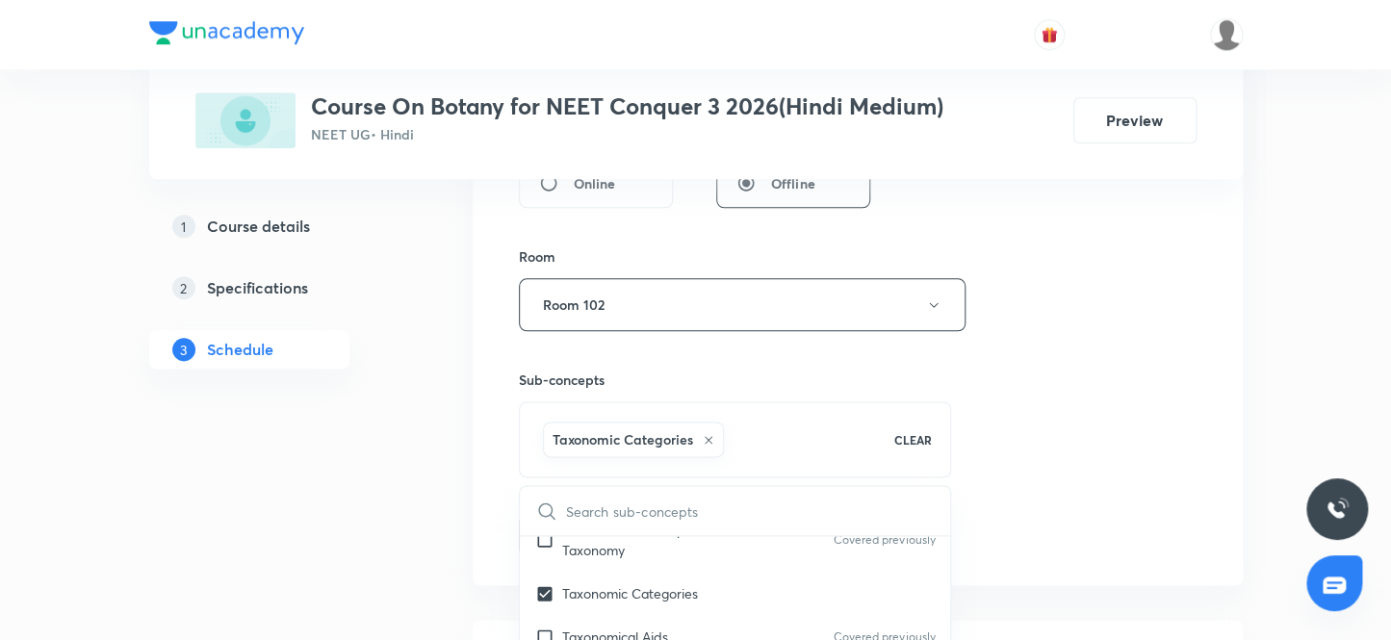
click at [1050, 537] on div "Session 80 Live class Session title 33/99 Photosynthesis in Higher plants 5 ​ S…" at bounding box center [858, 91] width 678 height 926
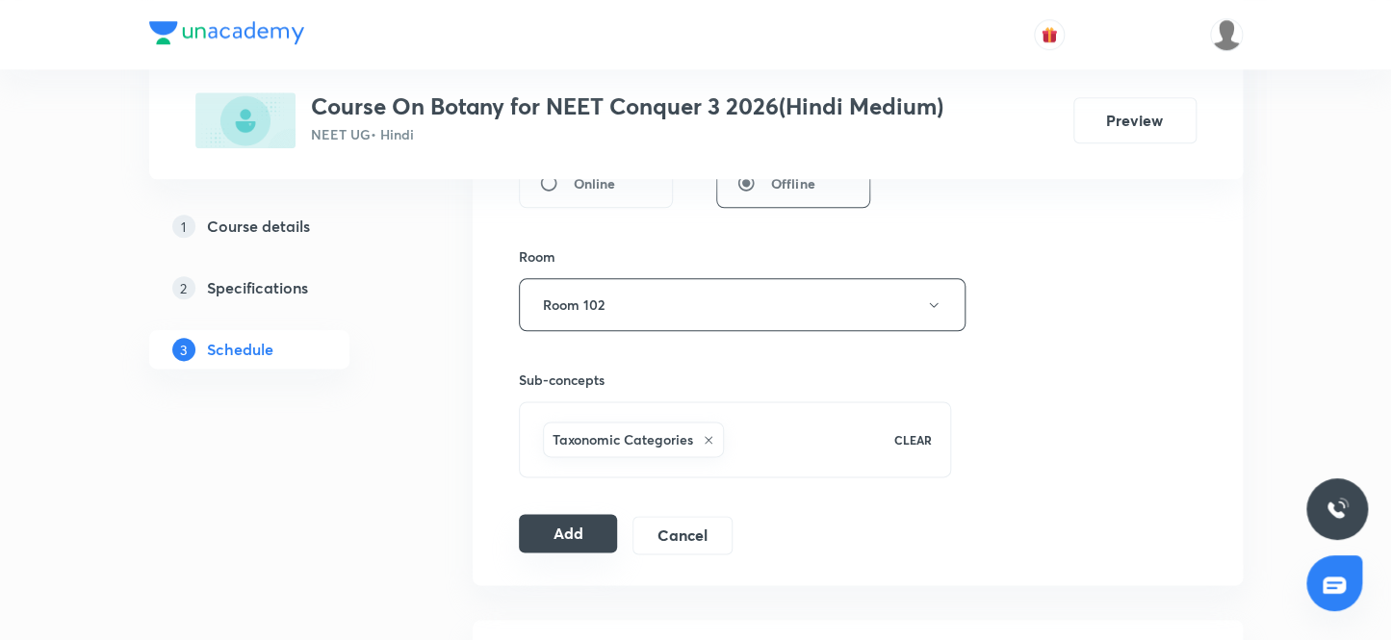
click at [568, 521] on button "Add" at bounding box center [568, 533] width 99 height 39
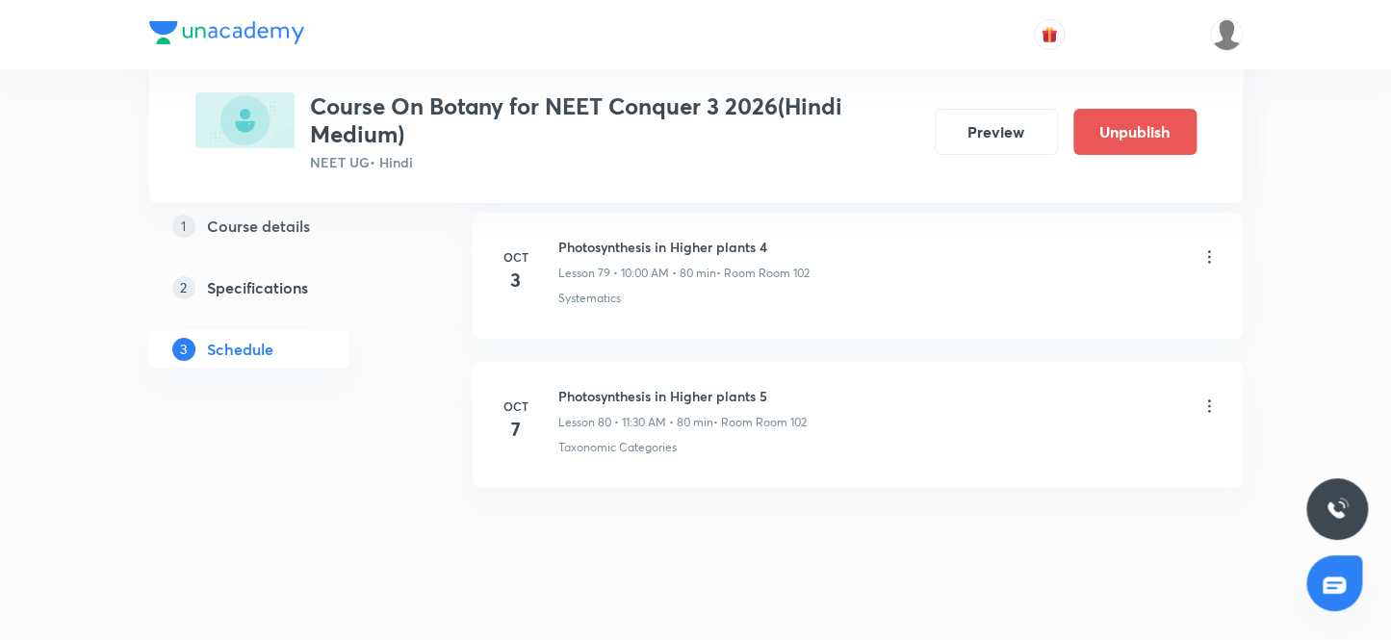
scroll to position [11960, 0]
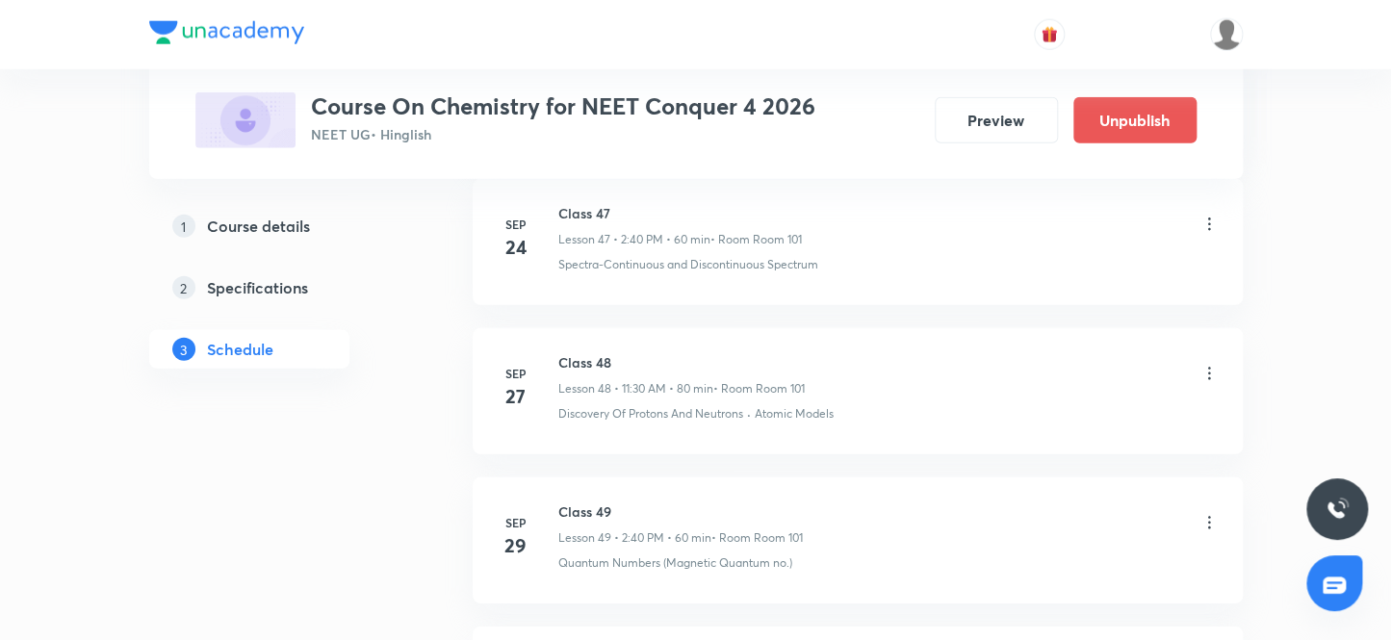
scroll to position [8772, 0]
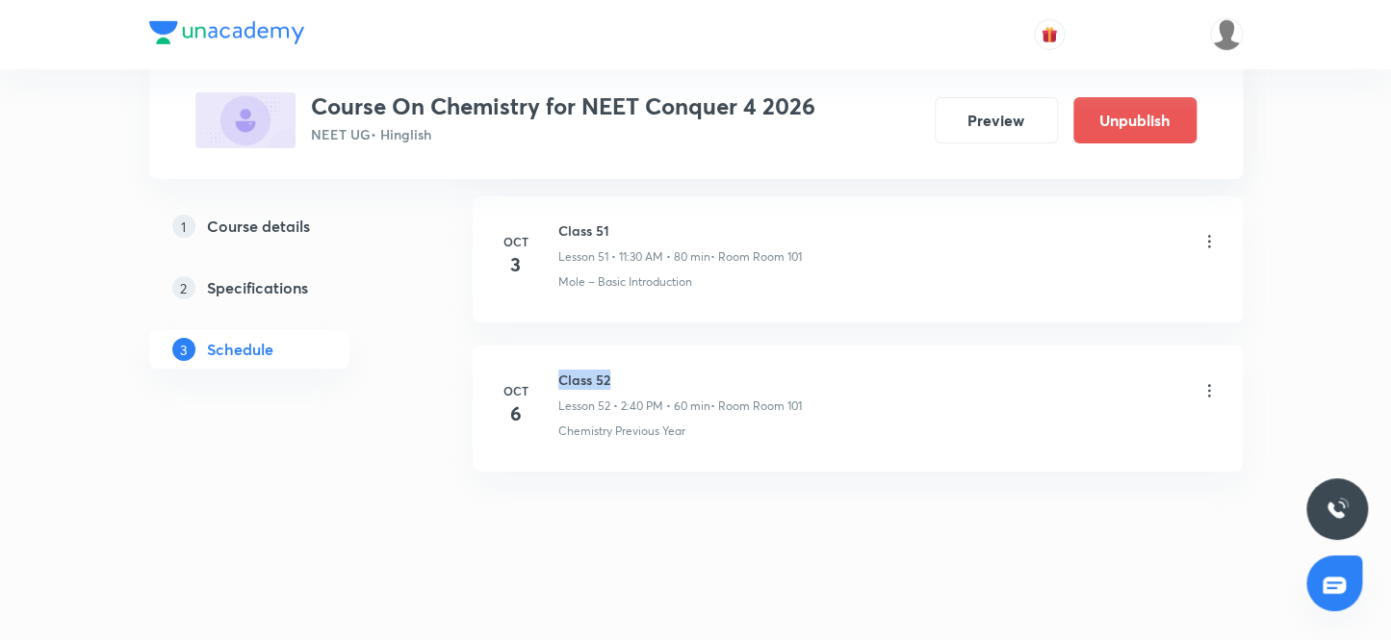
drag, startPoint x: 570, startPoint y: 366, endPoint x: 608, endPoint y: 364, distance: 38.6
click at [608, 370] on h6 "Class 52" at bounding box center [680, 380] width 244 height 20
copy h6 "Class 52"
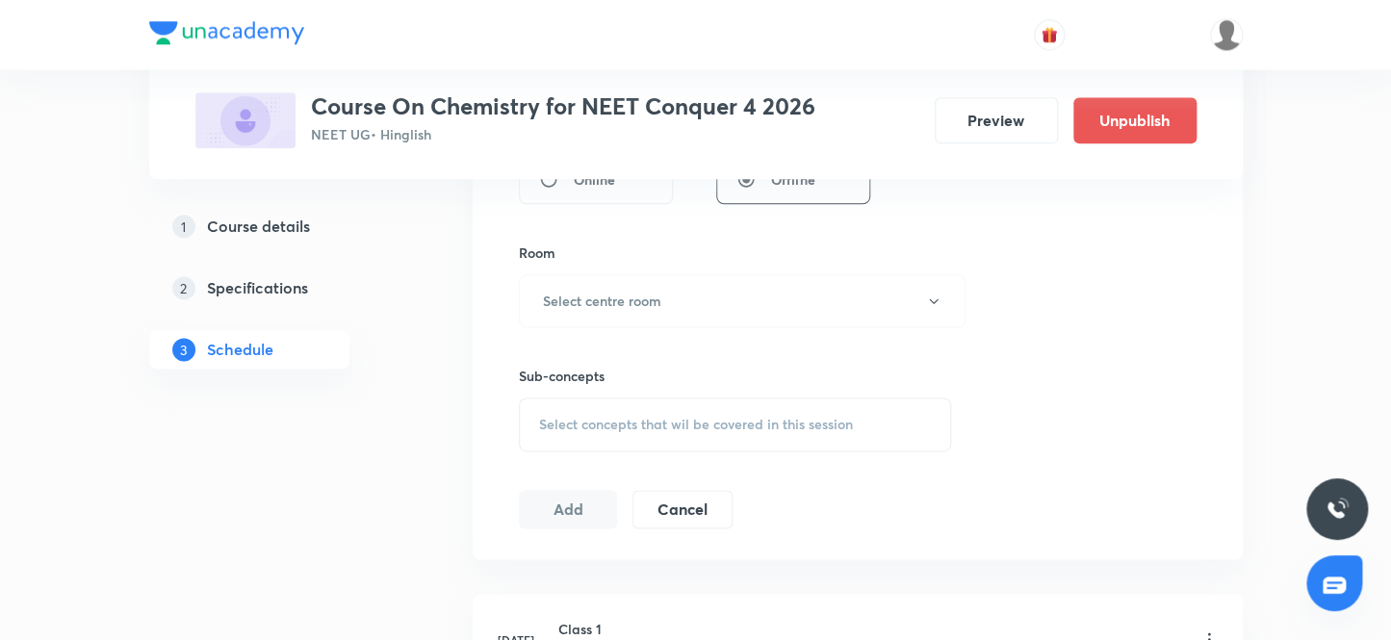
scroll to position [0, 0]
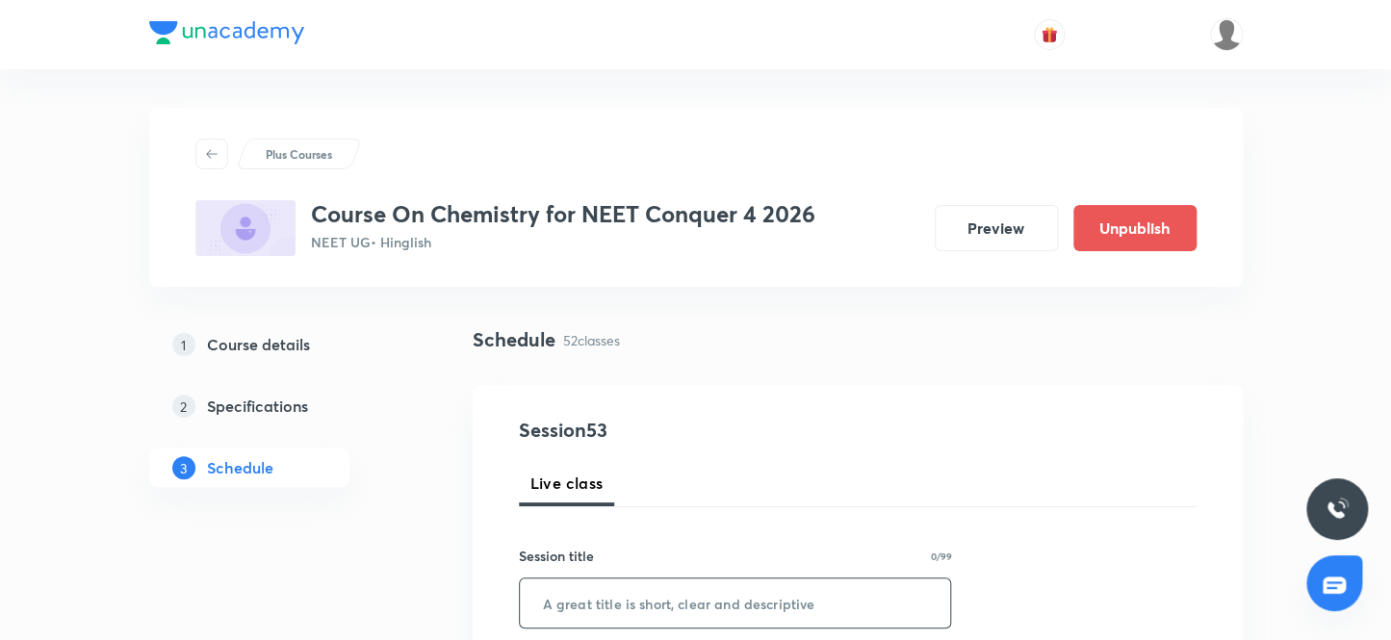
click at [609, 621] on input "text" at bounding box center [735, 603] width 431 height 49
paste input "Class 52"
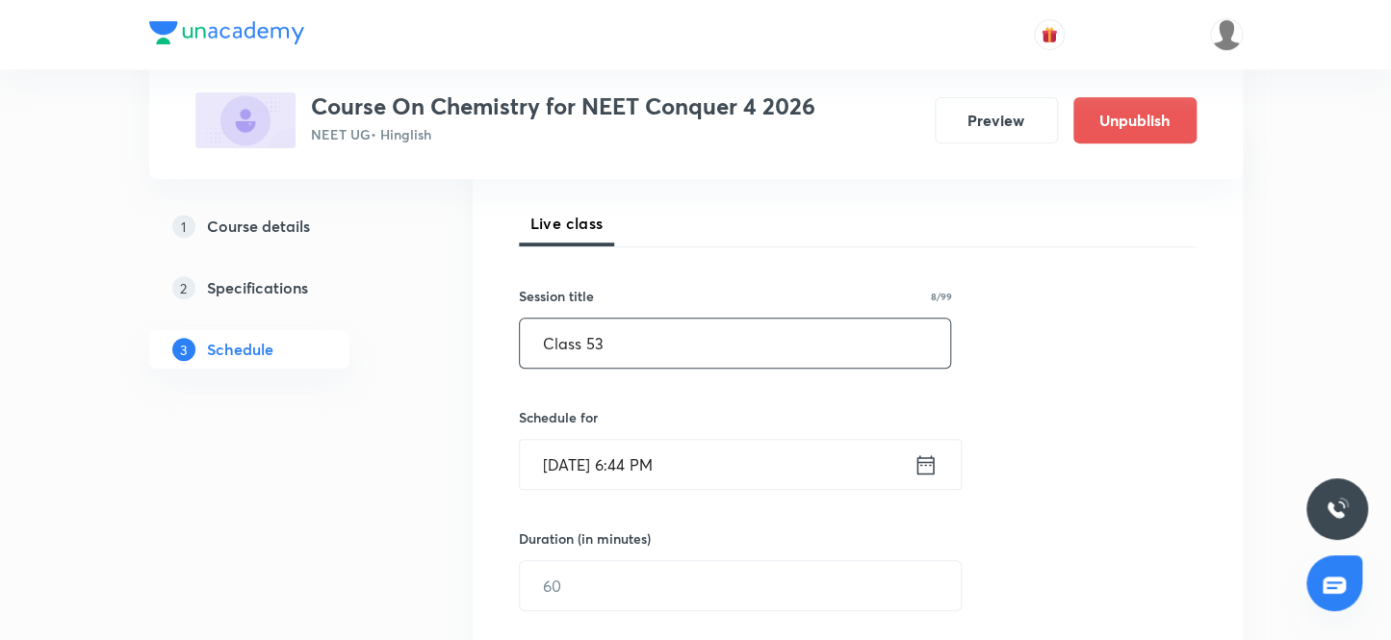
scroll to position [262, 0]
type input "Class 53"
click at [697, 473] on input "[DATE] 6:44 PM" at bounding box center [717, 462] width 394 height 49
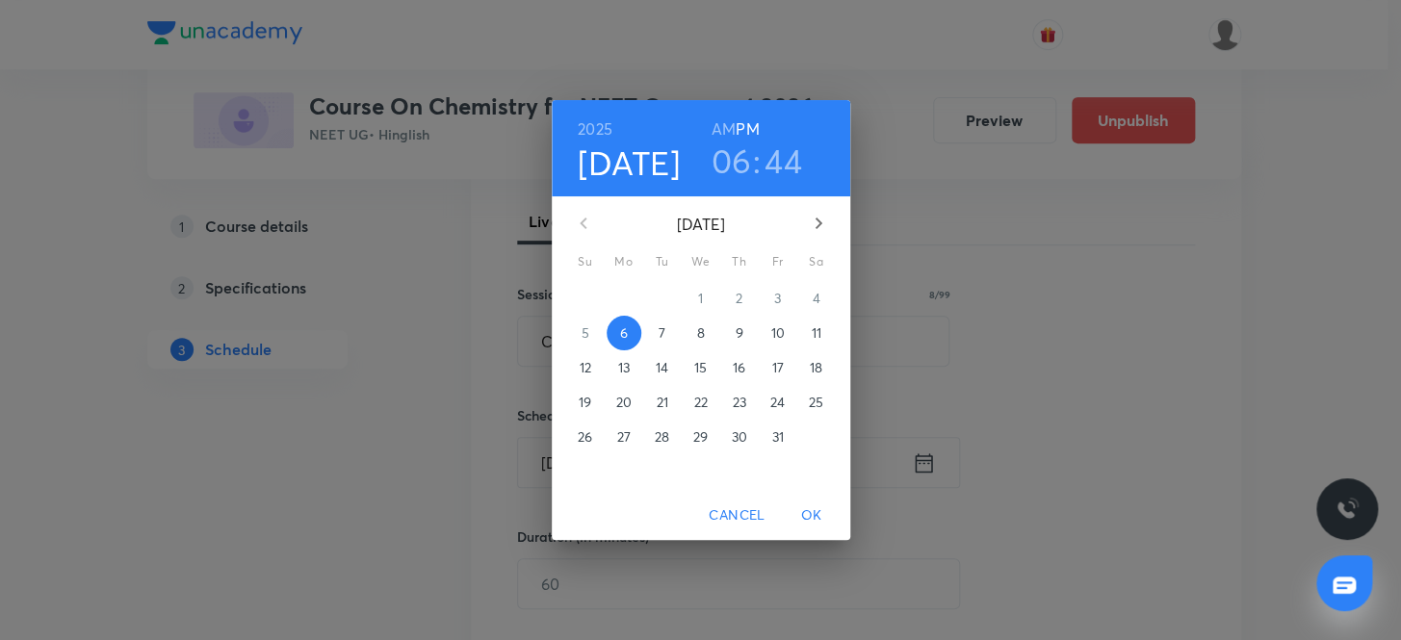
click at [666, 323] on span "7" at bounding box center [662, 332] width 35 height 19
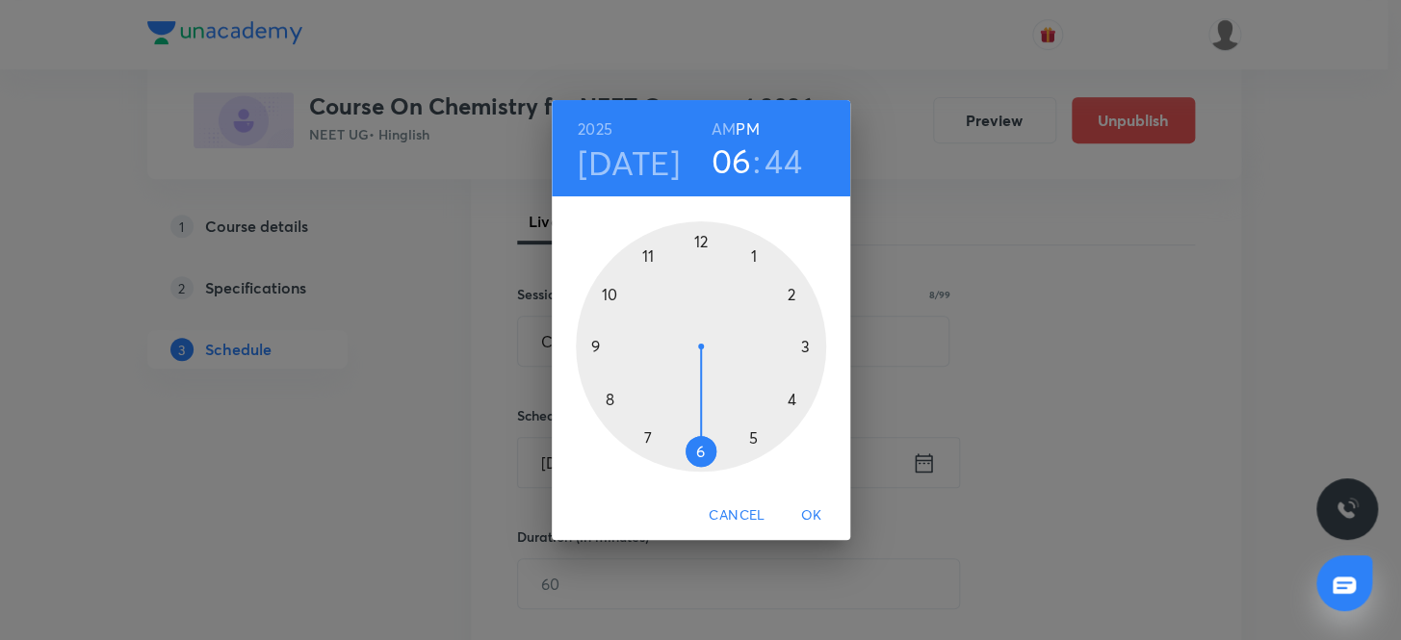
click at [608, 292] on div at bounding box center [701, 346] width 250 height 250
click at [702, 241] on div at bounding box center [701, 346] width 250 height 250
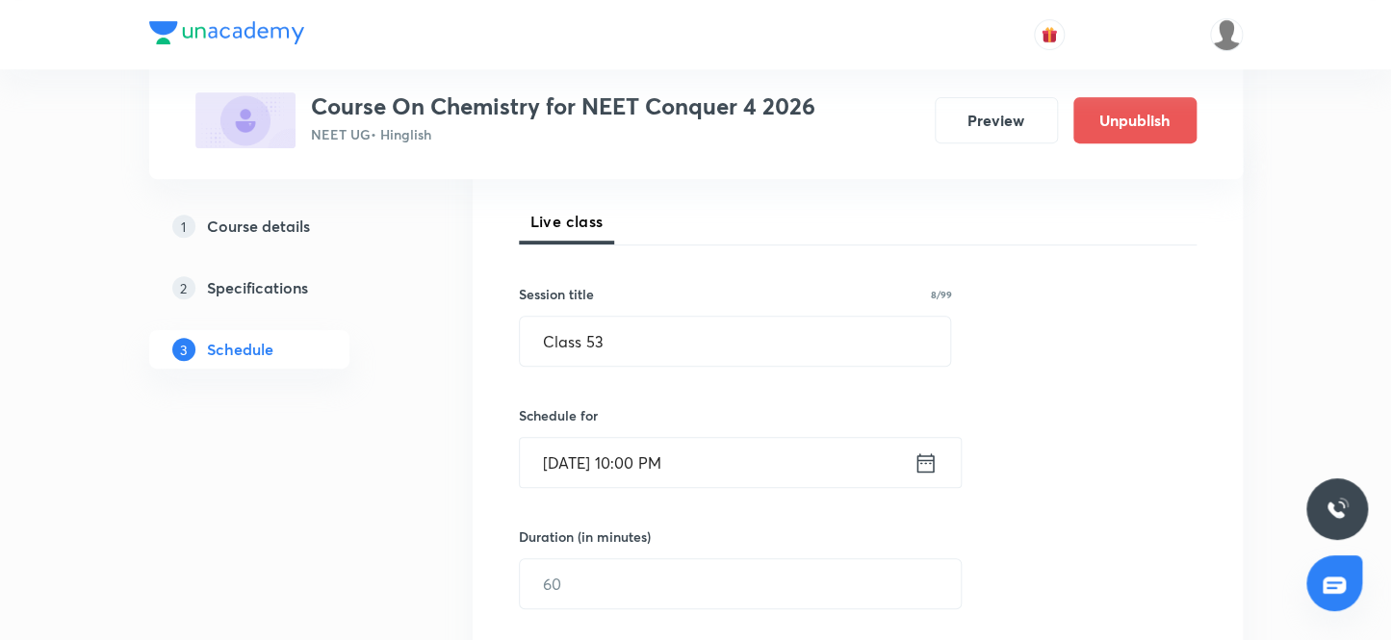
click at [713, 474] on input "[DATE] 10:00 PM" at bounding box center [717, 462] width 394 height 49
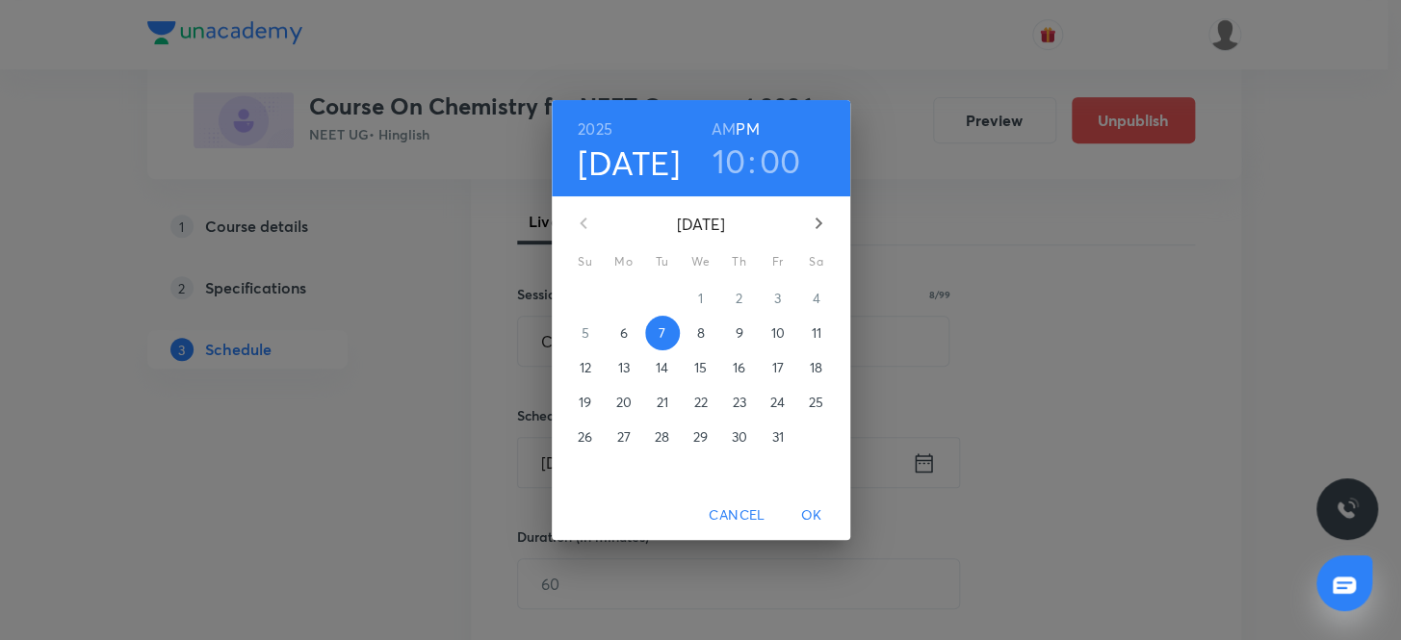
click at [716, 134] on h6 "AM" at bounding box center [723, 129] width 24 height 27
click at [816, 513] on span "OK" at bounding box center [811, 515] width 46 height 24
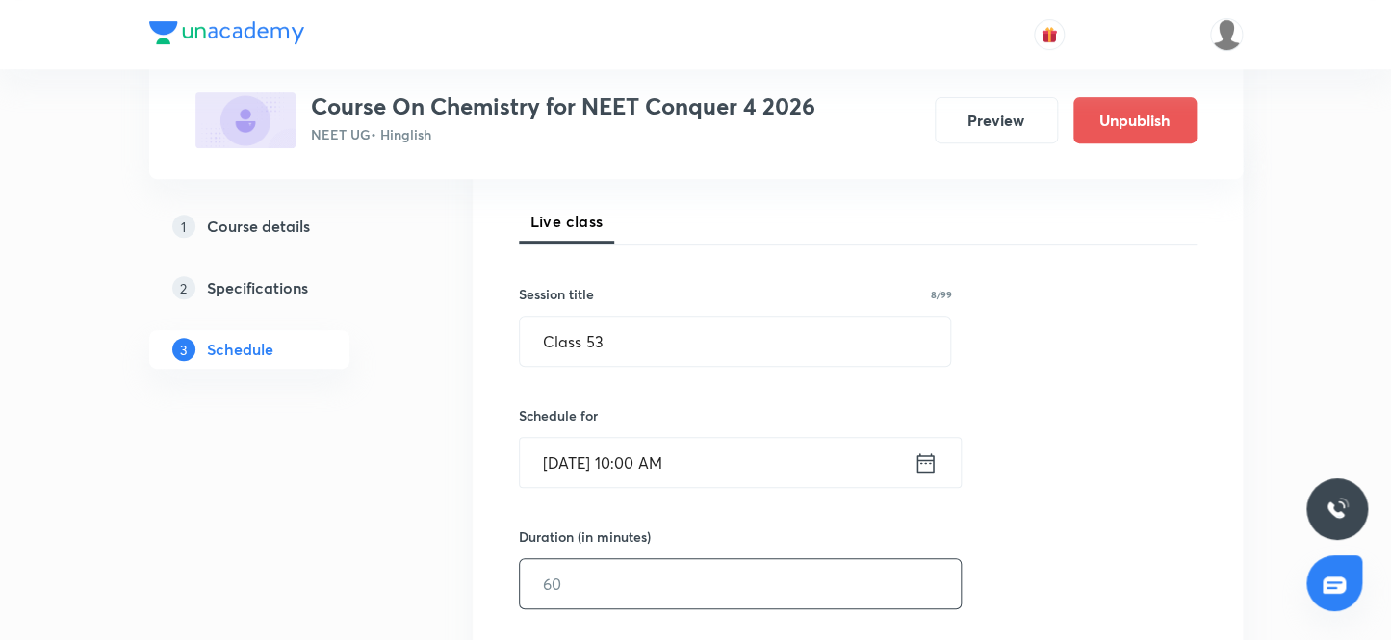
click at [629, 574] on input "text" at bounding box center [740, 583] width 441 height 49
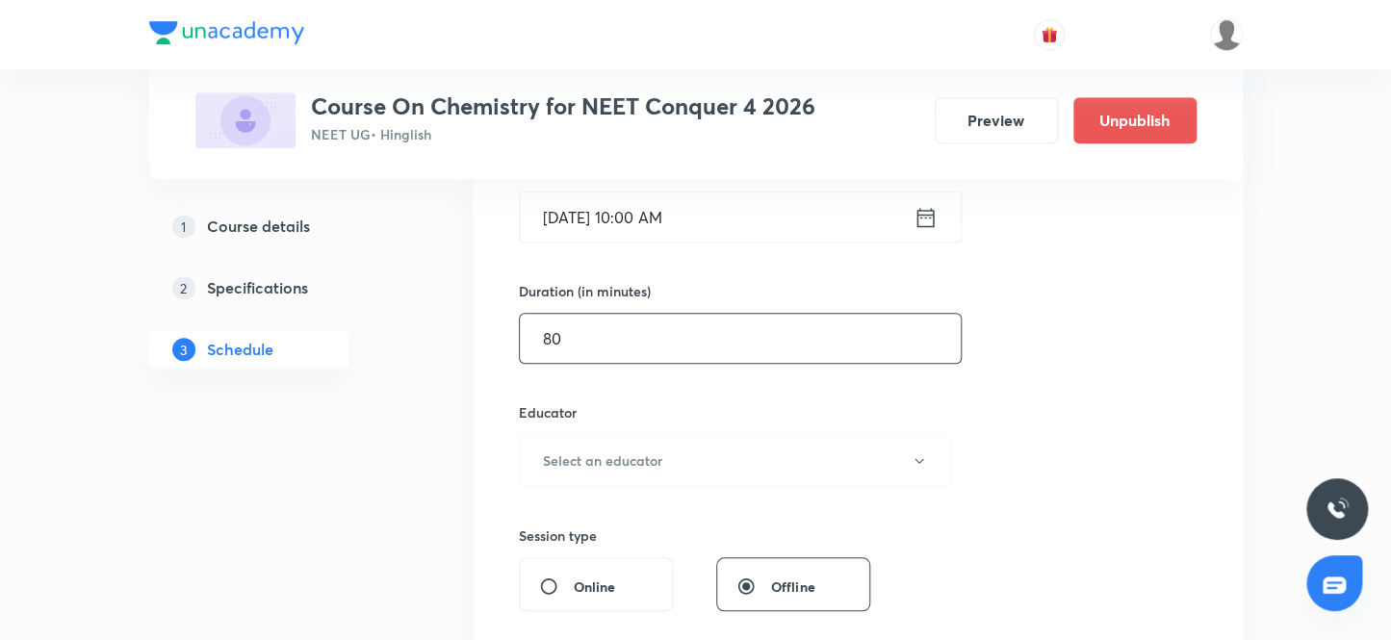
scroll to position [612, 0]
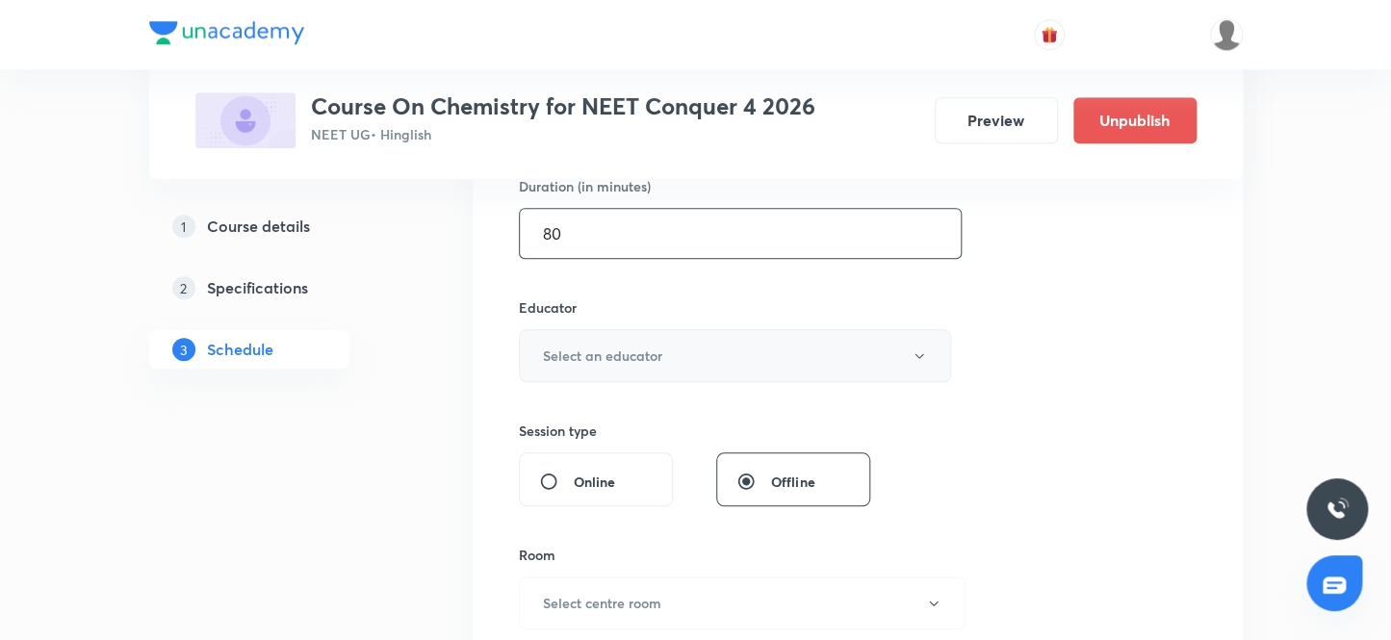
type input "80"
click at [604, 336] on button "Select an educator" at bounding box center [735, 355] width 433 height 53
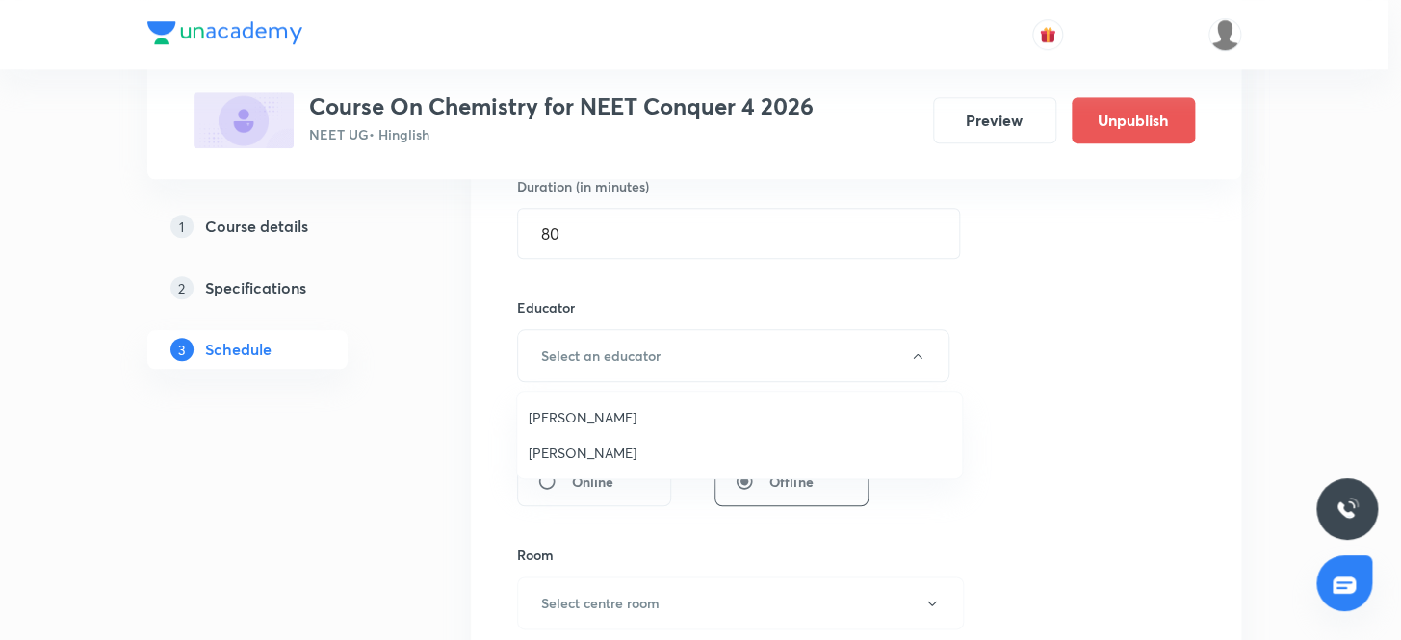
click at [603, 437] on li "[PERSON_NAME]" at bounding box center [739, 453] width 445 height 36
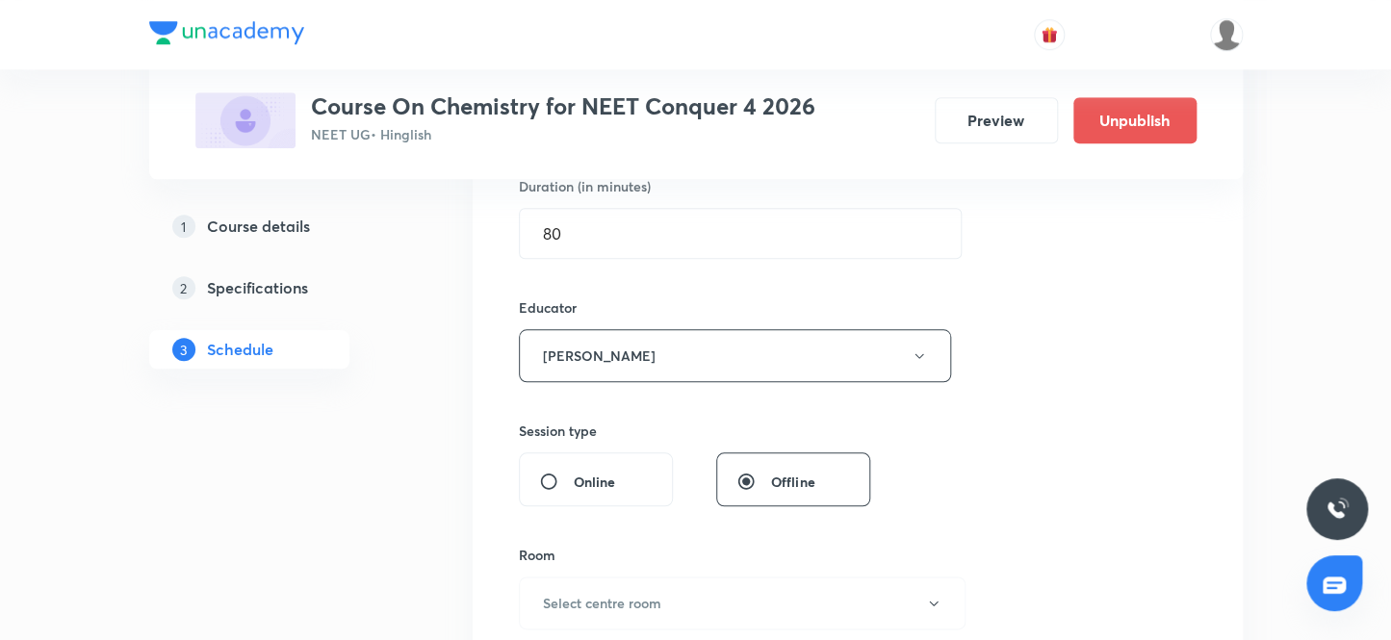
scroll to position [787, 0]
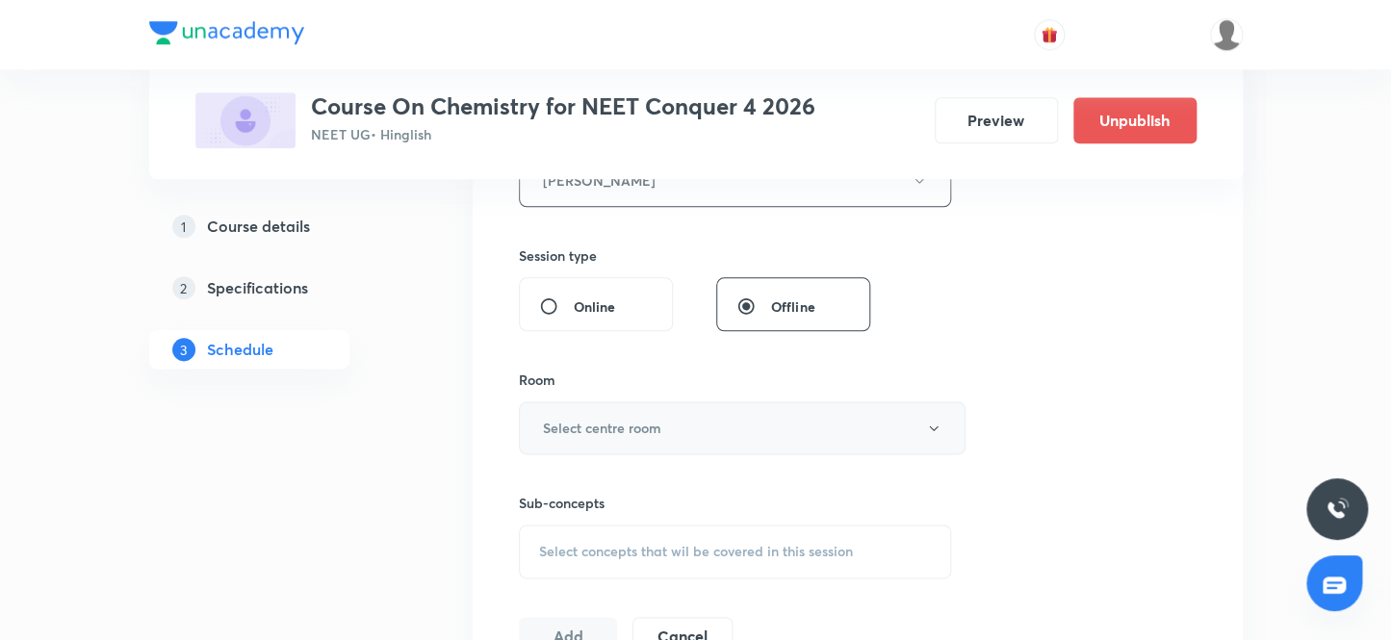
click at [599, 431] on h6 "Select centre room" at bounding box center [602, 428] width 118 height 20
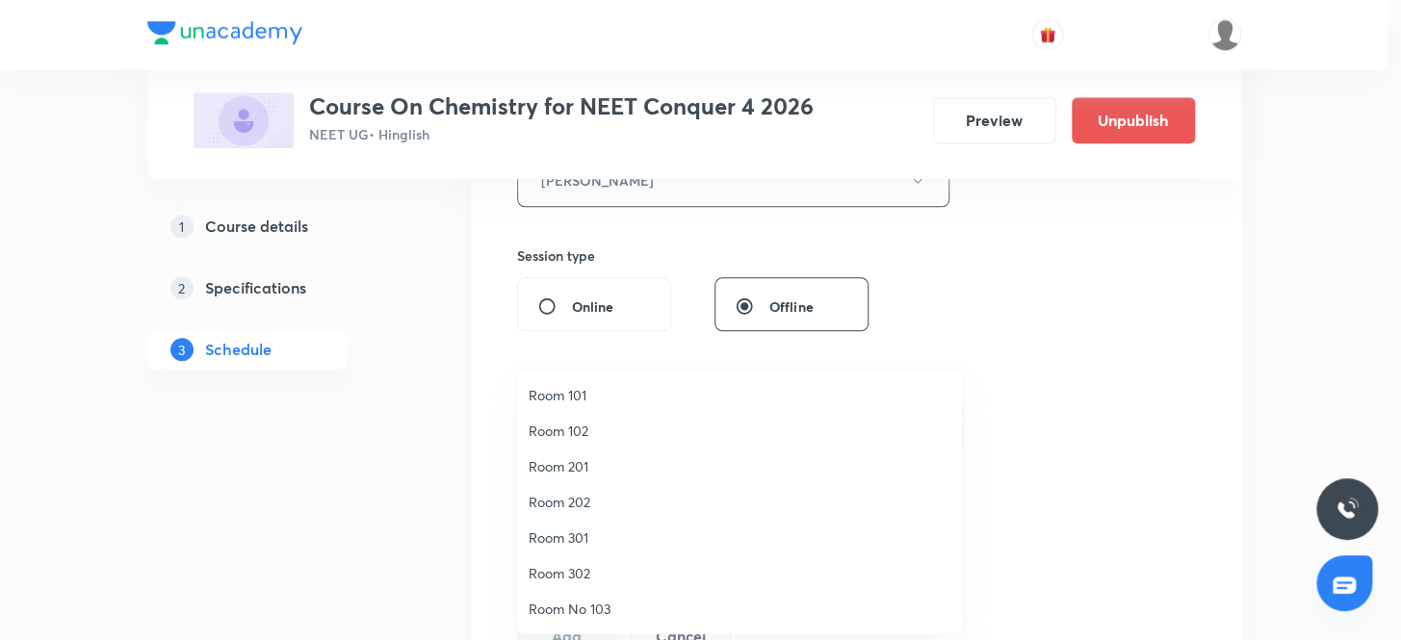
click at [577, 404] on li "Room 101" at bounding box center [739, 395] width 445 height 36
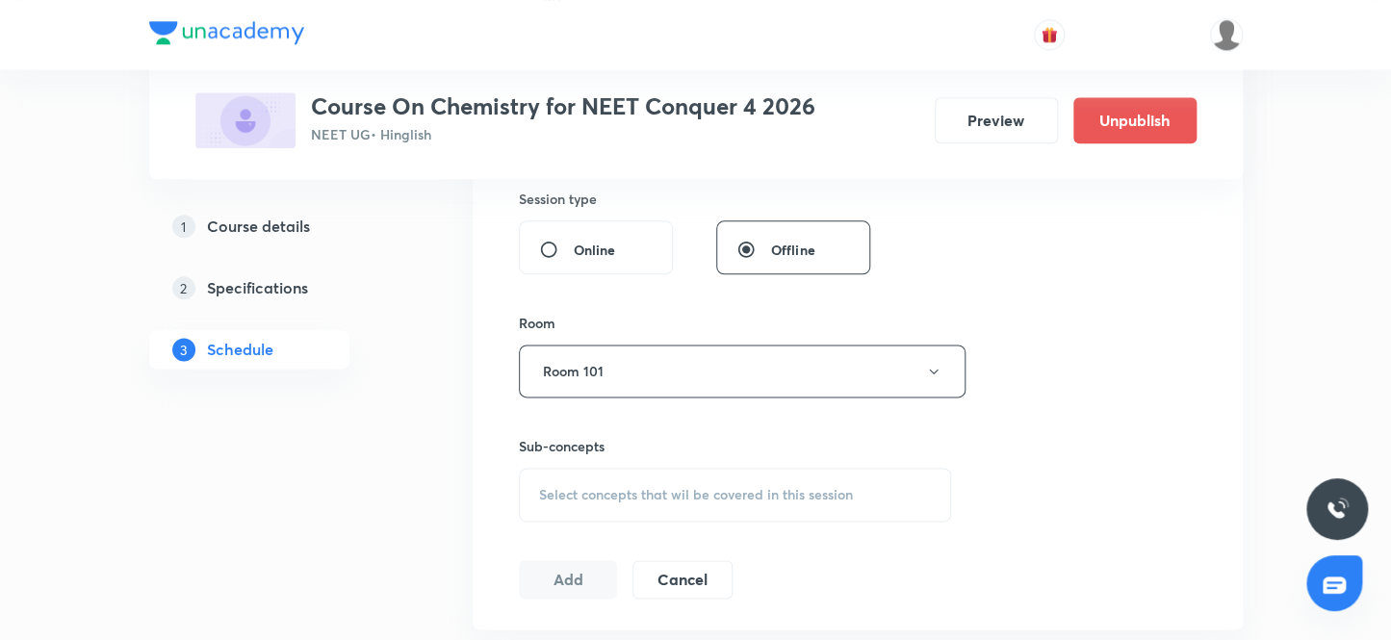
scroll to position [875, 0]
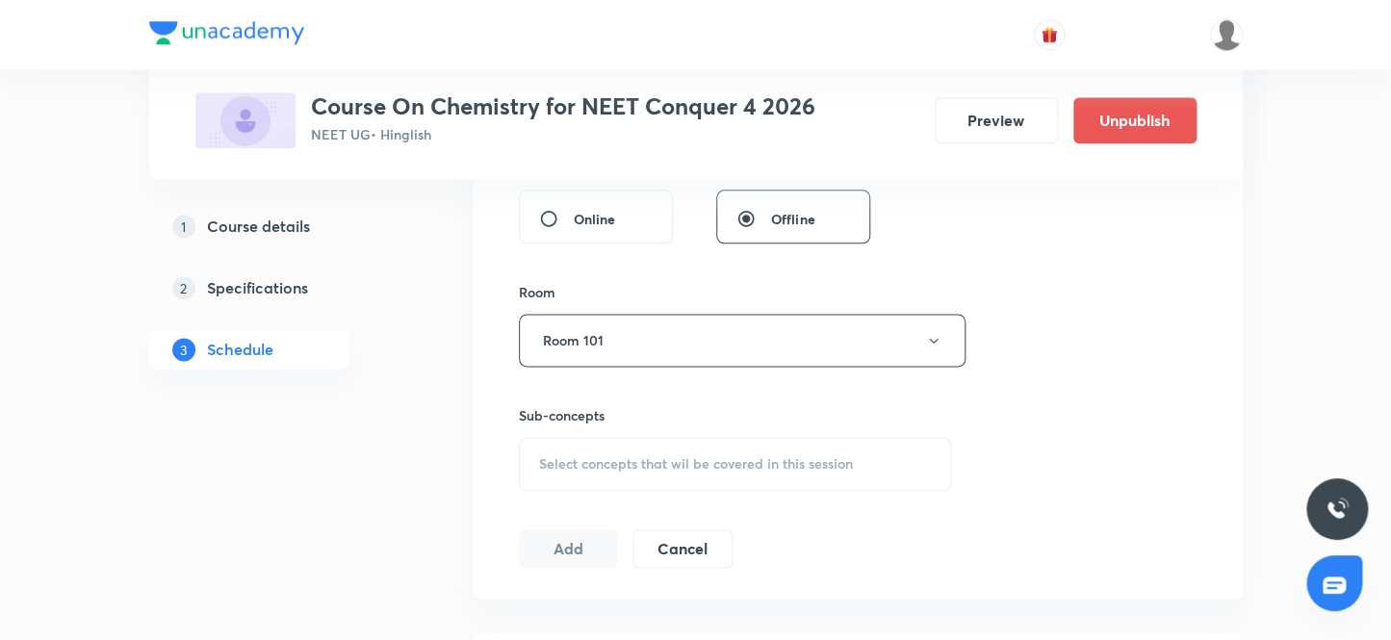
click at [697, 467] on span "Select concepts that wil be covered in this session" at bounding box center [696, 463] width 314 height 15
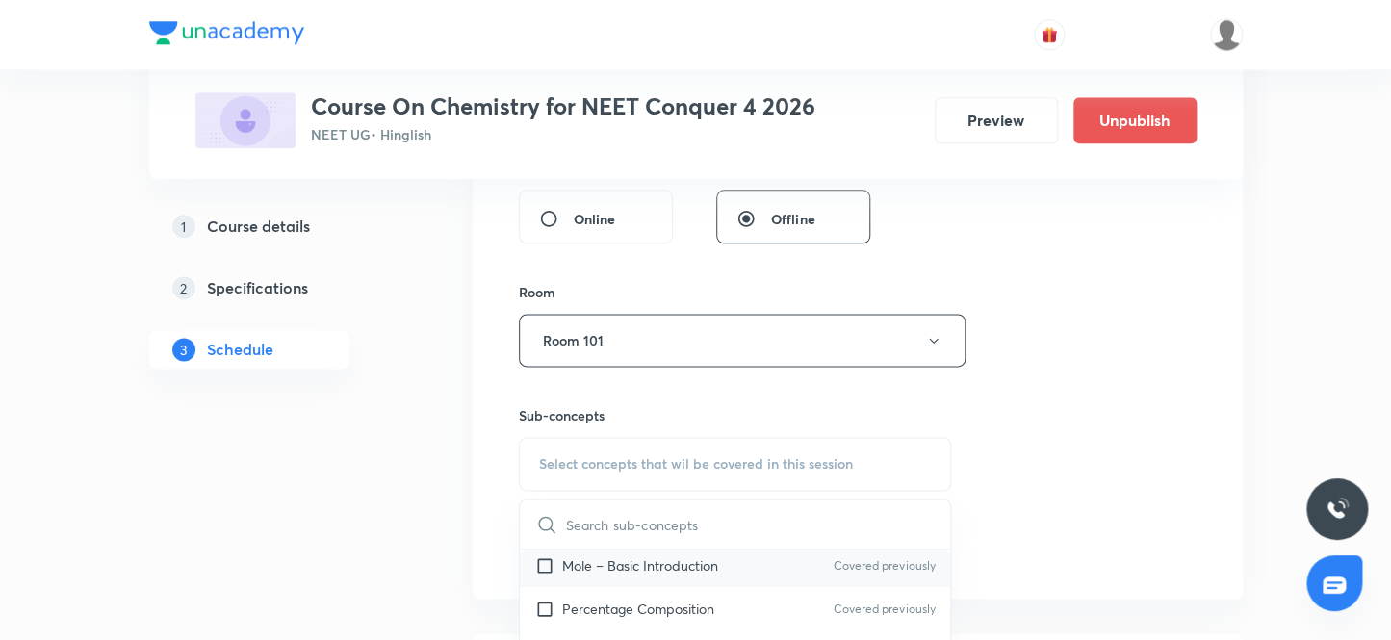
click at [683, 567] on p "Mole – Basic Introduction" at bounding box center [640, 565] width 156 height 20
checkbox input "true"
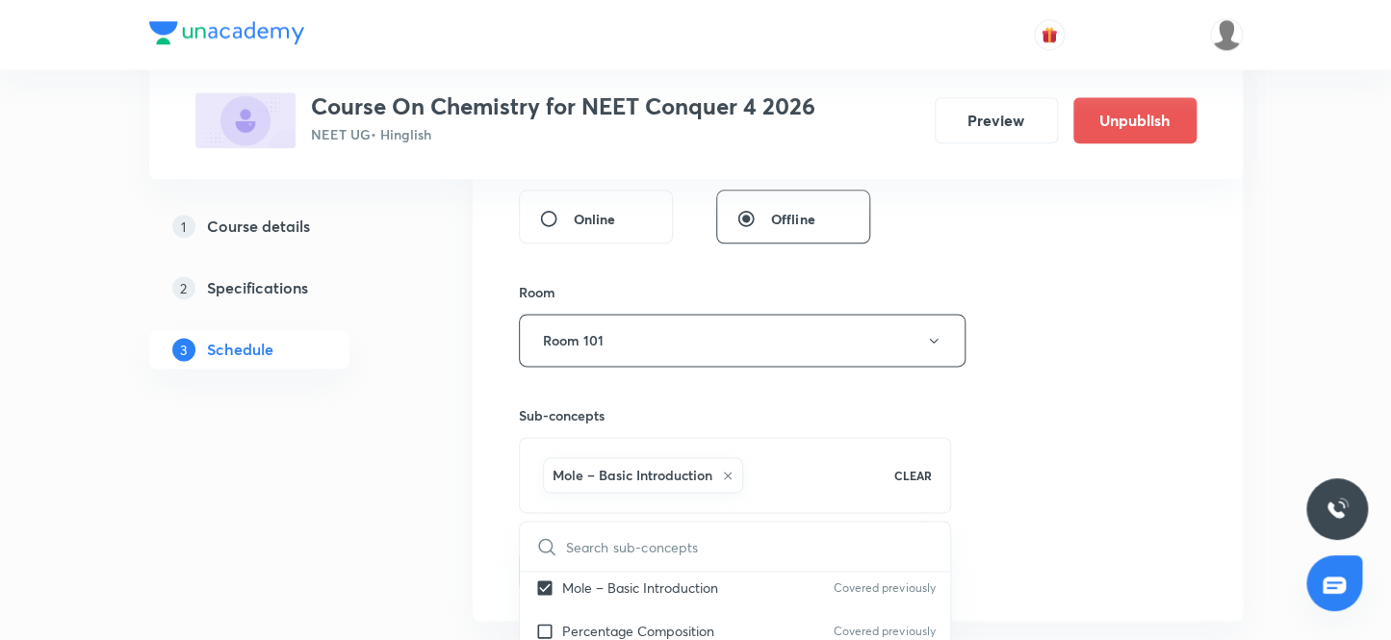
click at [993, 529] on div "Session 53 Live class Session title 8/99 Class 53 ​ Schedule for [DATE] 10:00 A…" at bounding box center [858, 65] width 678 height 1049
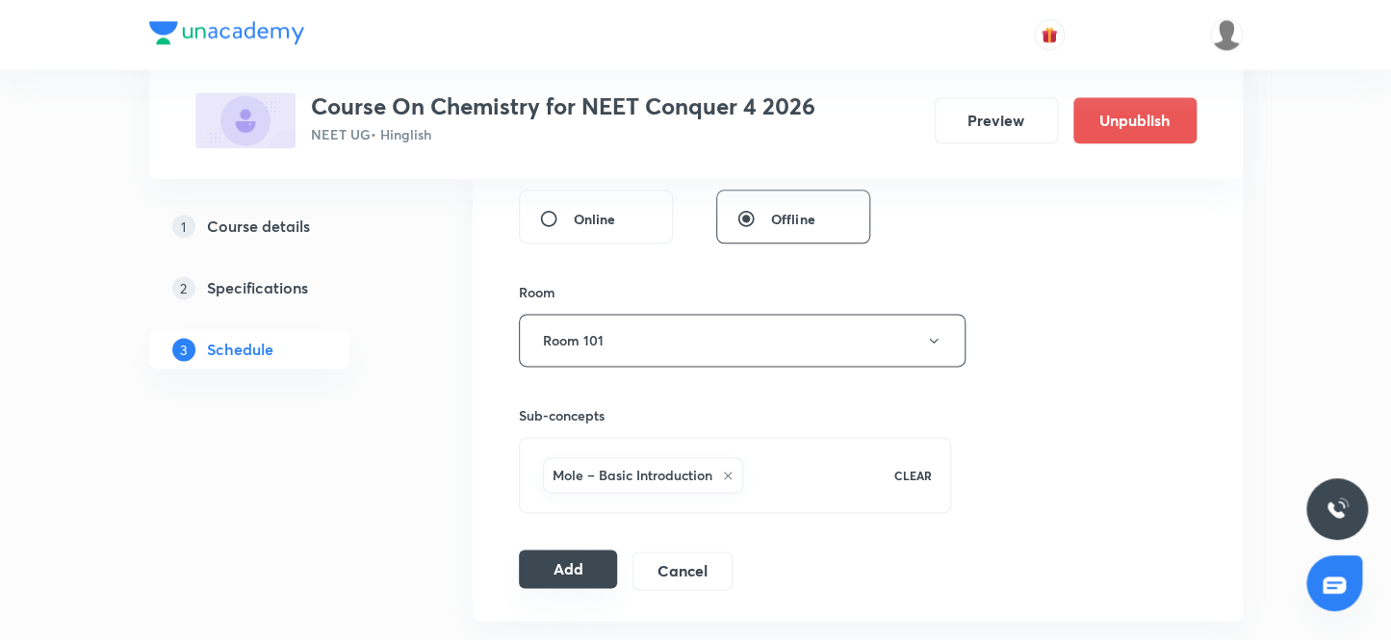
click at [549, 575] on button "Add" at bounding box center [568, 569] width 99 height 39
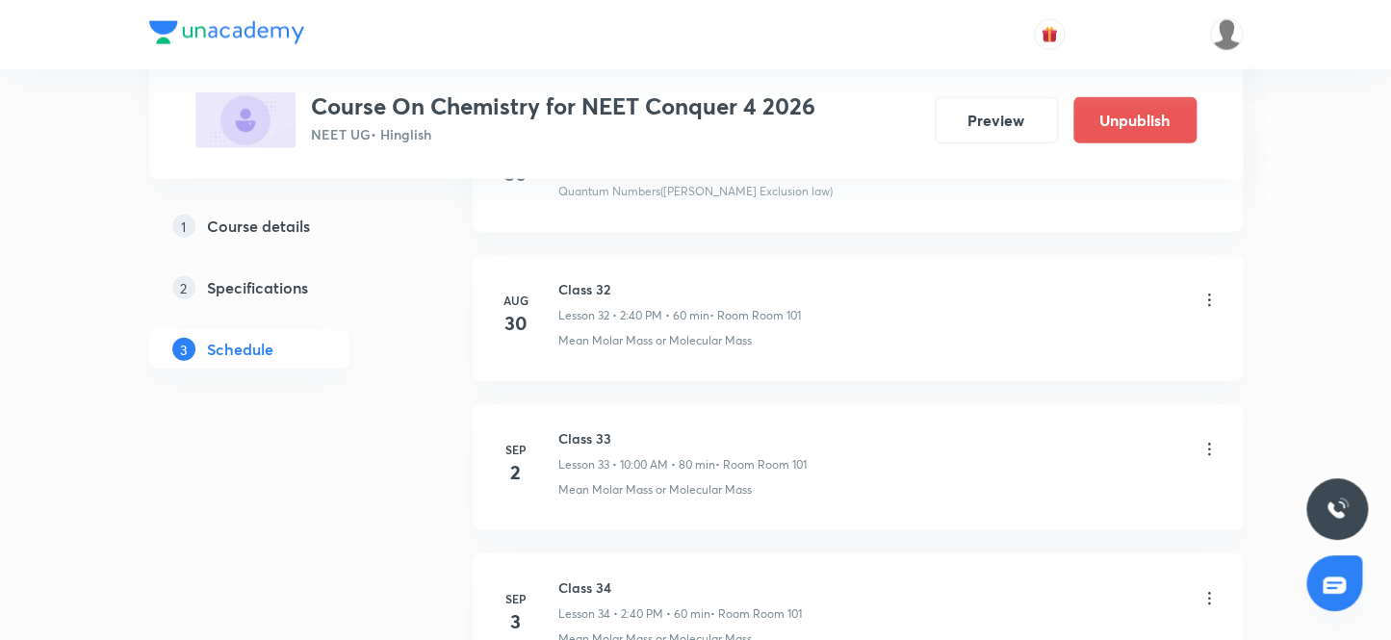
scroll to position [7914, 0]
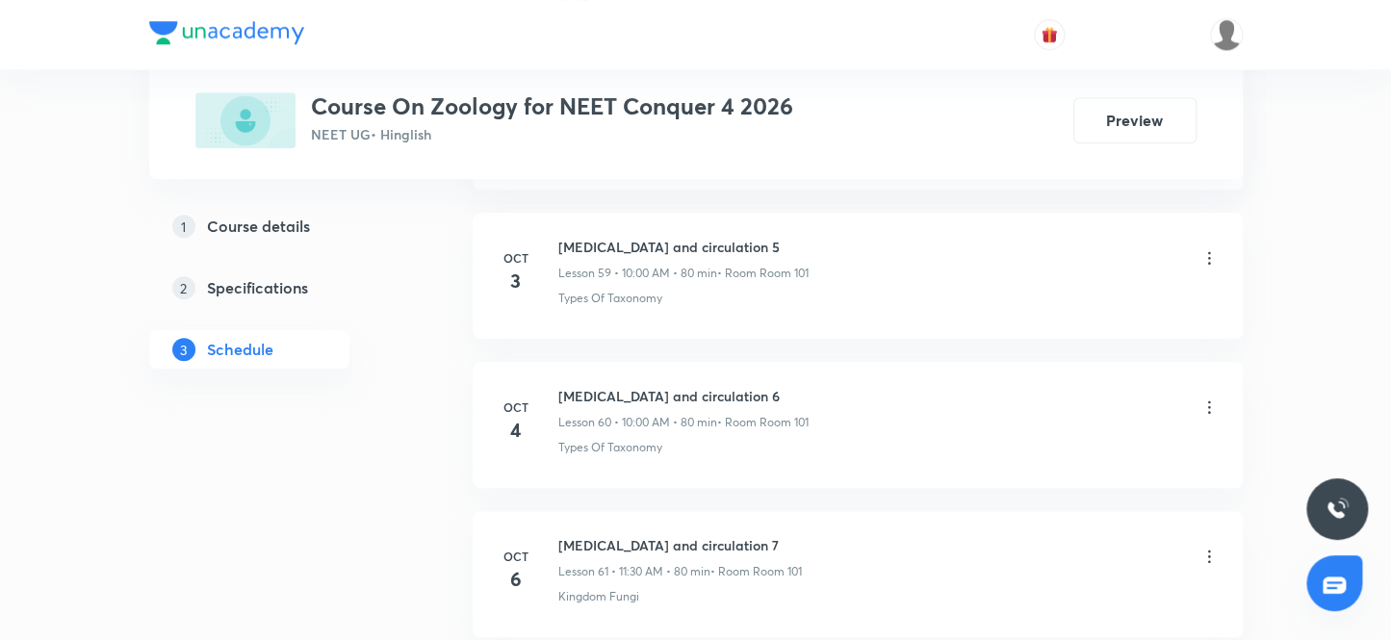
scroll to position [9990, 0]
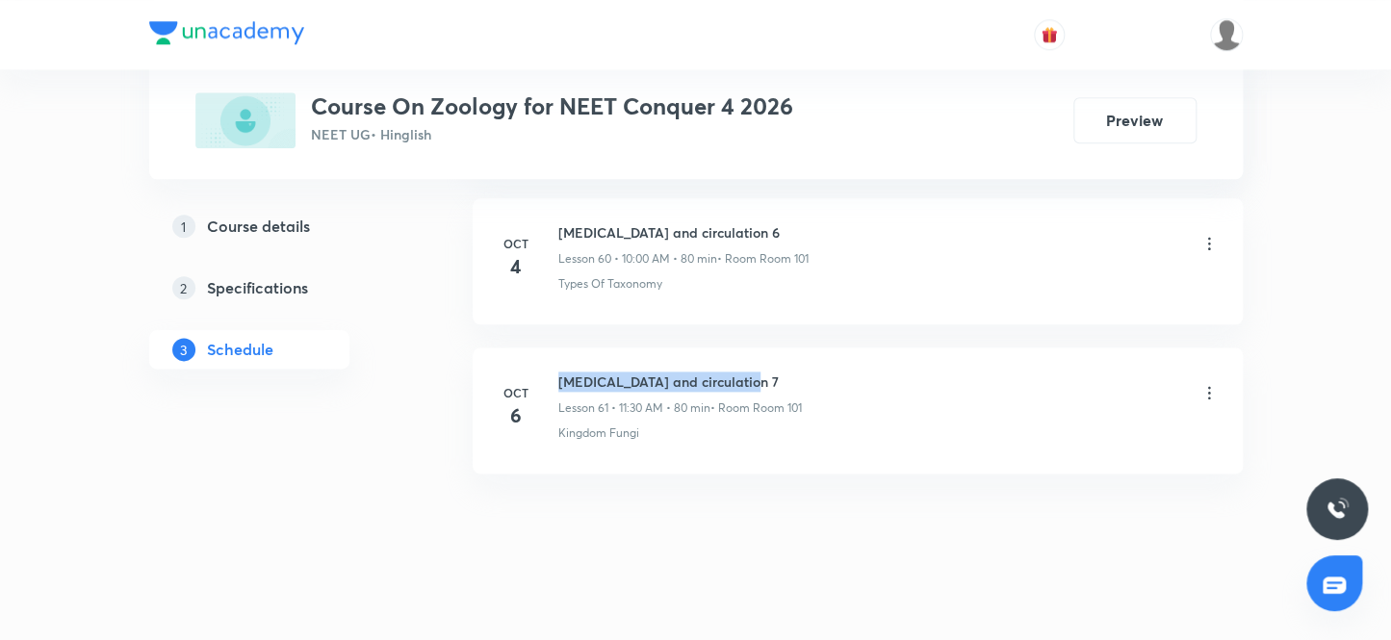
drag, startPoint x: 553, startPoint y: 365, endPoint x: 820, endPoint y: 365, distance: 266.6
click at [820, 372] on div "[DATE] [MEDICAL_DATA] and circulation 7 Lesson 61 • 11:30 AM • 80 min • Room Ro…" at bounding box center [858, 407] width 722 height 70
copy h6 "[MEDICAL_DATA] and circulation 7"
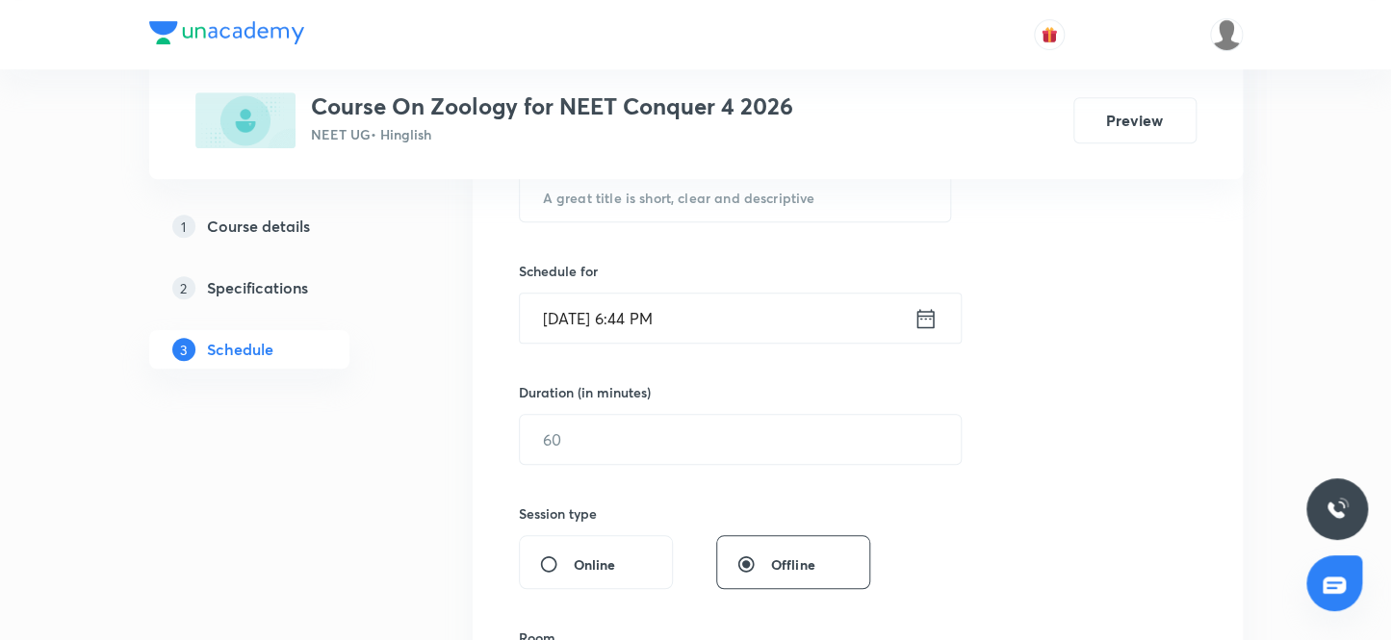
scroll to position [0, 0]
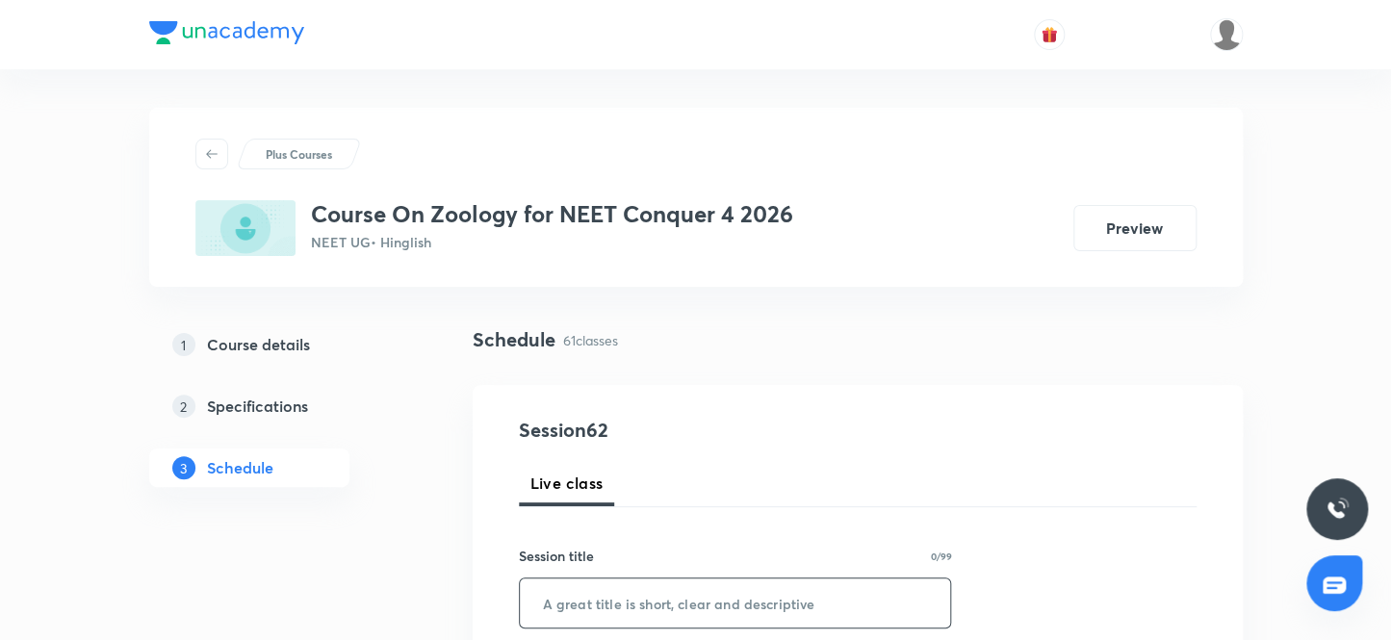
click at [592, 579] on input "text" at bounding box center [735, 603] width 431 height 49
paste input "[MEDICAL_DATA] and circulation 7"
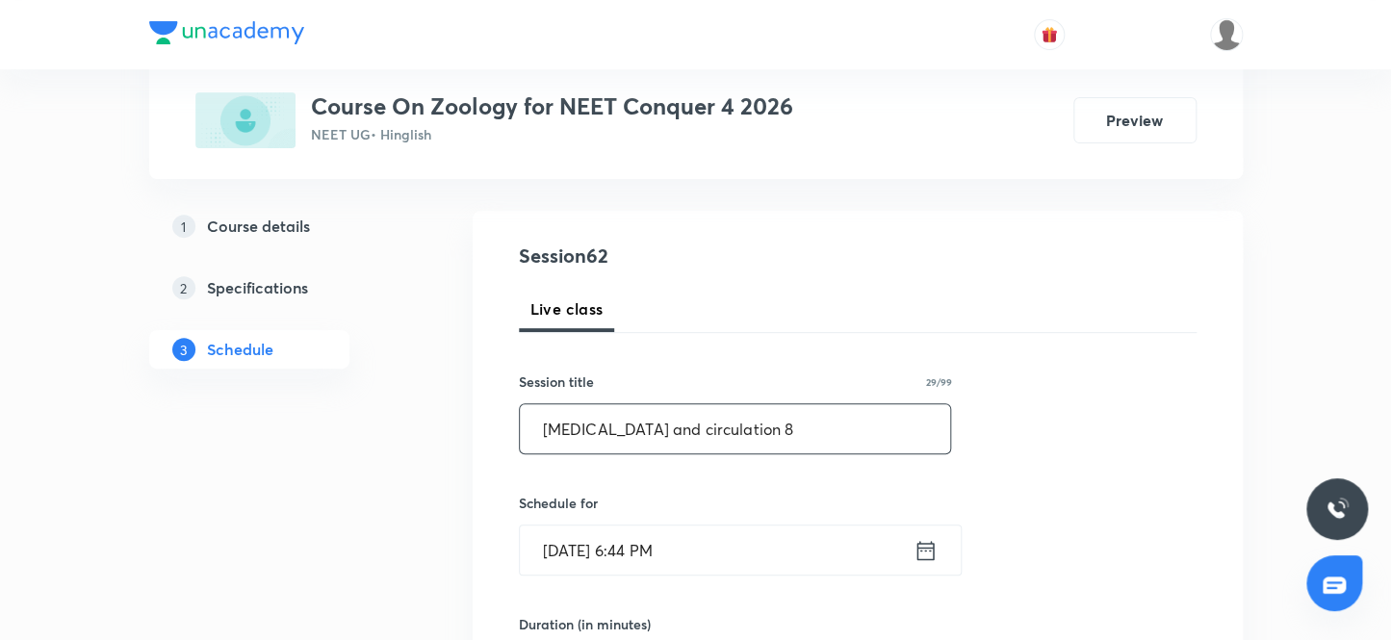
type input "[MEDICAL_DATA] and circulation 8"
click at [704, 539] on input "[DATE] 6:44 PM" at bounding box center [717, 550] width 394 height 49
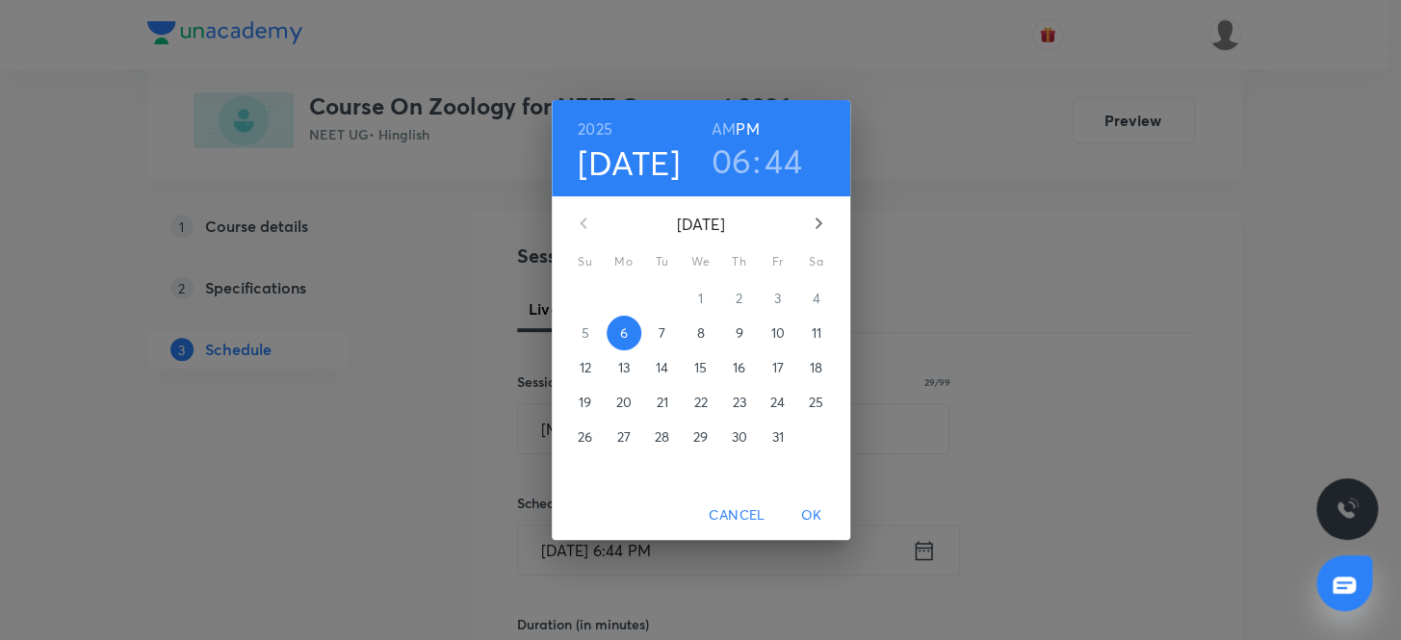
click at [659, 321] on button "7" at bounding box center [662, 333] width 35 height 35
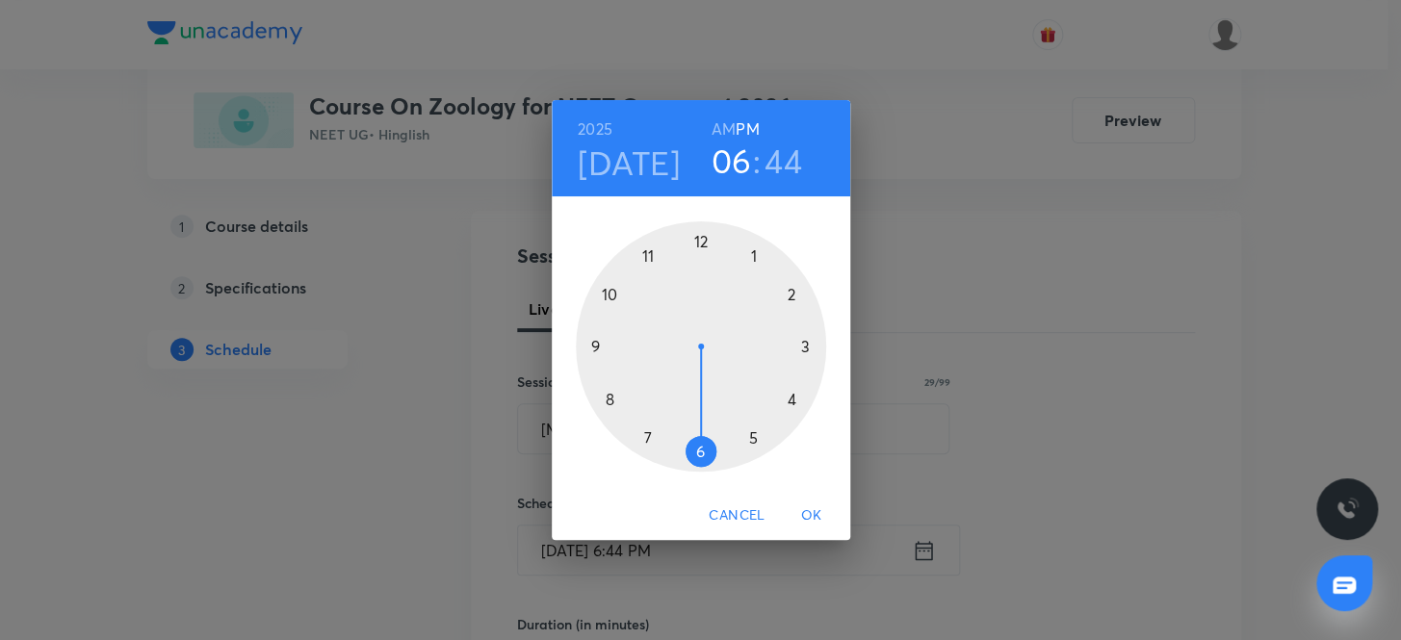
click at [729, 170] on h3 "06" at bounding box center [730, 161] width 40 height 40
click at [647, 252] on div at bounding box center [701, 346] width 250 height 250
click at [699, 447] on div at bounding box center [701, 346] width 250 height 250
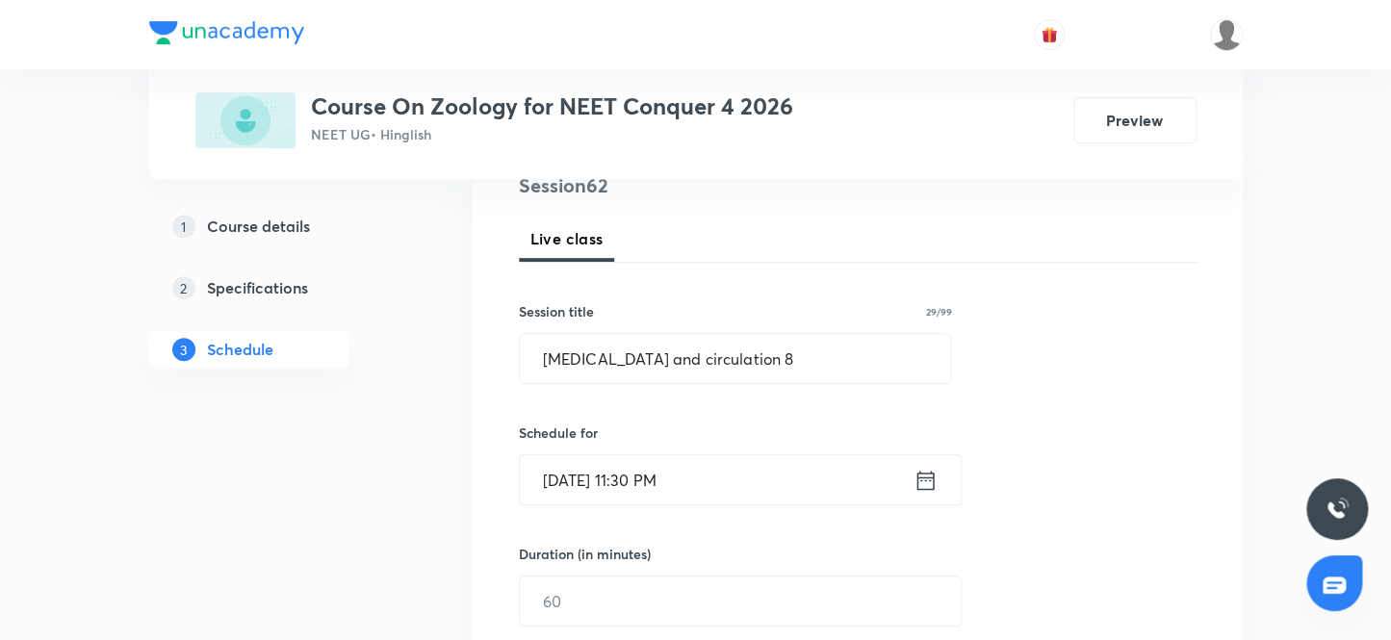
scroll to position [349, 0]
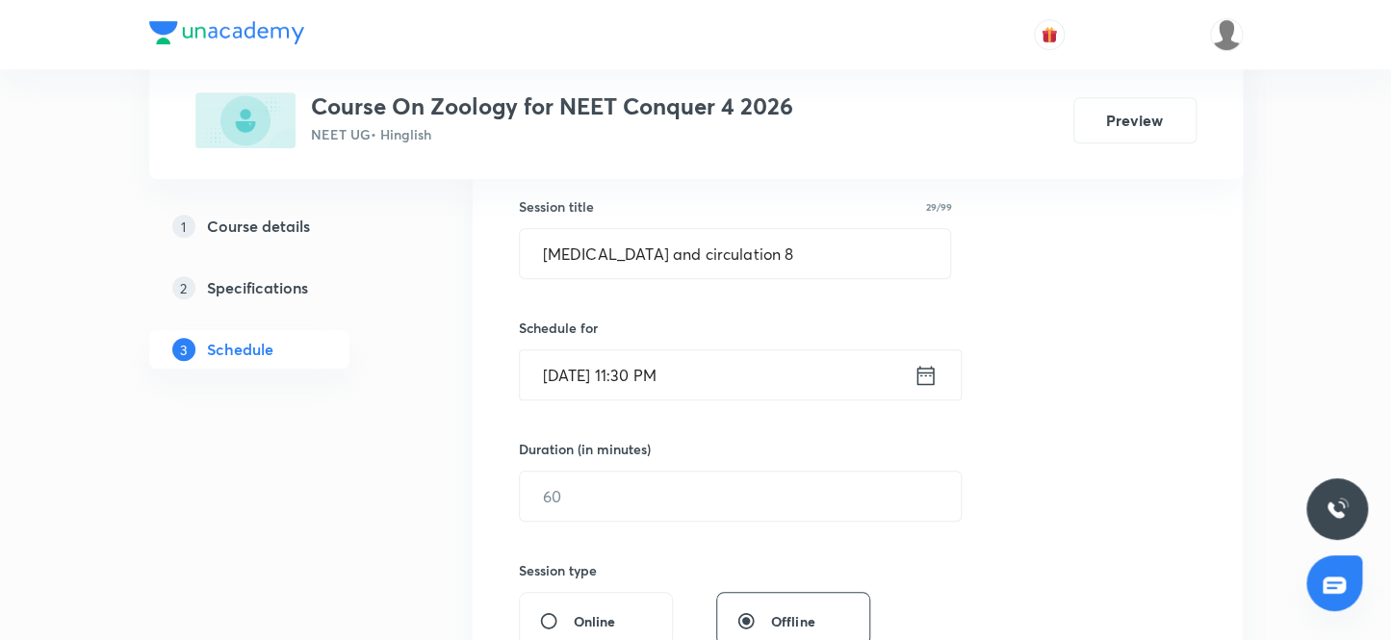
click at [741, 347] on div "Schedule for [DATE] 11:30 PM ​" at bounding box center [735, 359] width 433 height 83
click at [726, 378] on input "[DATE] 11:30 PM" at bounding box center [717, 374] width 394 height 49
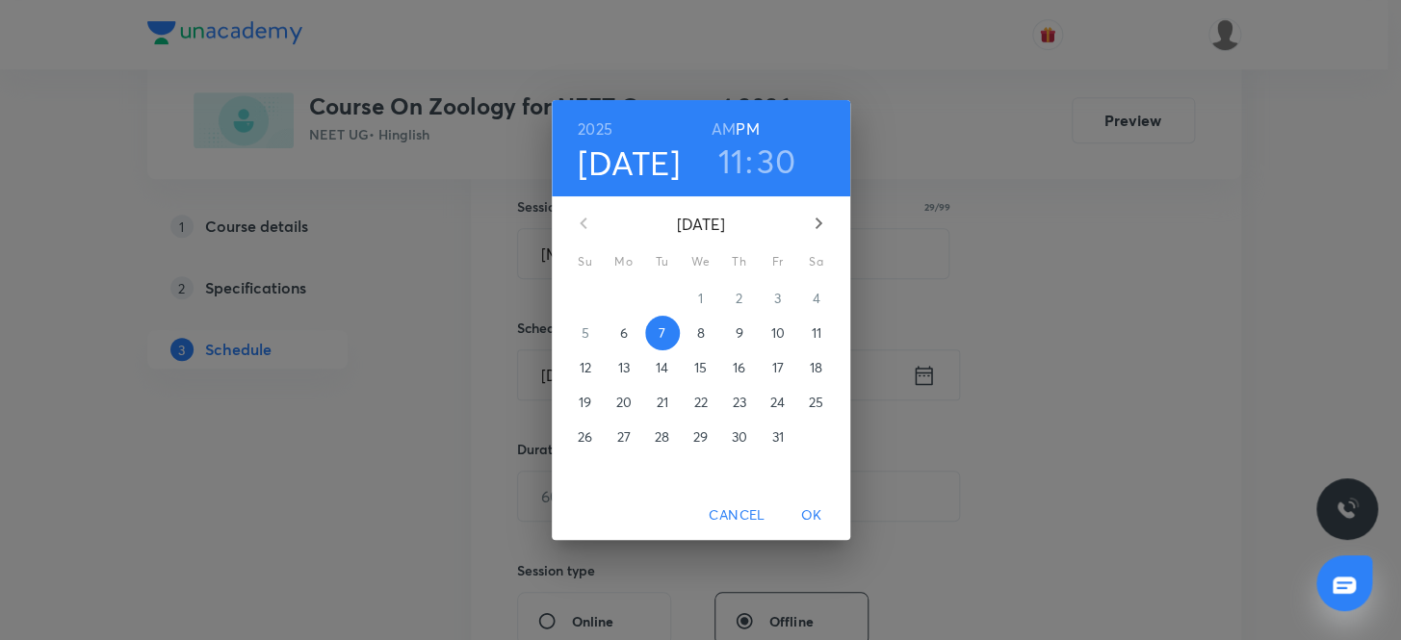
drag, startPoint x: 713, startPoint y: 130, endPoint x: 794, endPoint y: 288, distance: 177.4
click at [713, 129] on h6 "AM" at bounding box center [723, 129] width 24 height 27
click at [795, 508] on span "OK" at bounding box center [811, 515] width 46 height 24
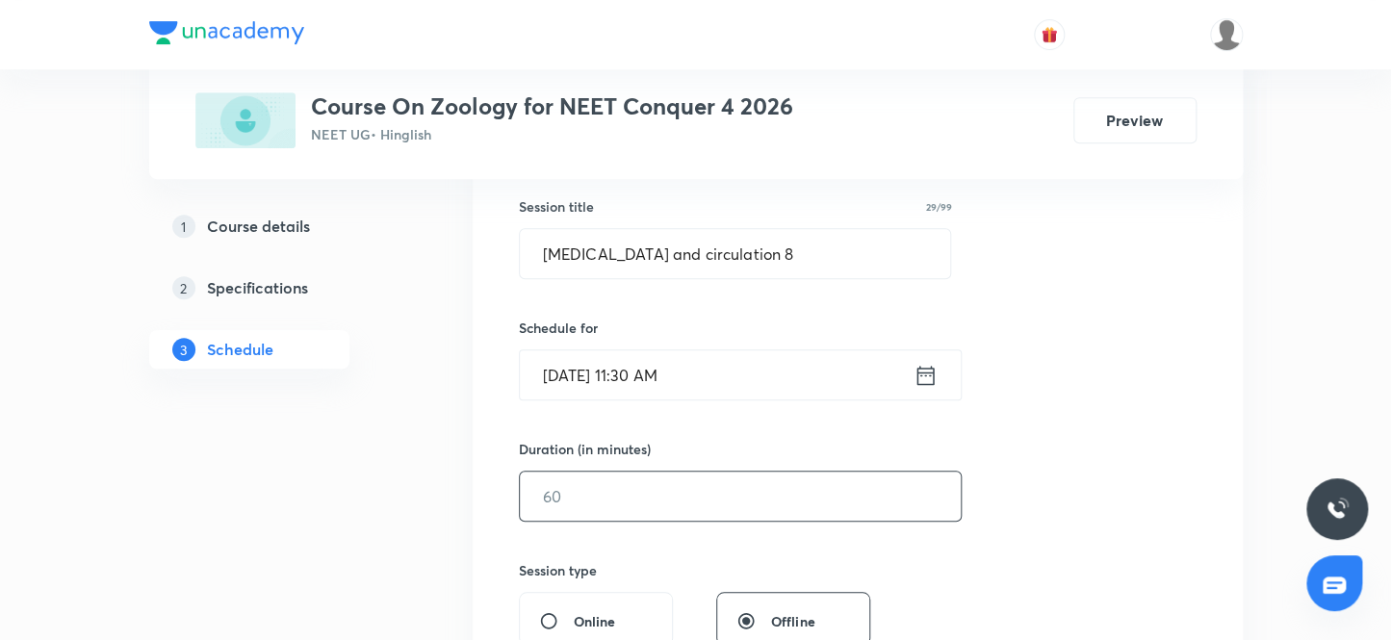
click at [677, 502] on input "text" at bounding box center [740, 496] width 441 height 49
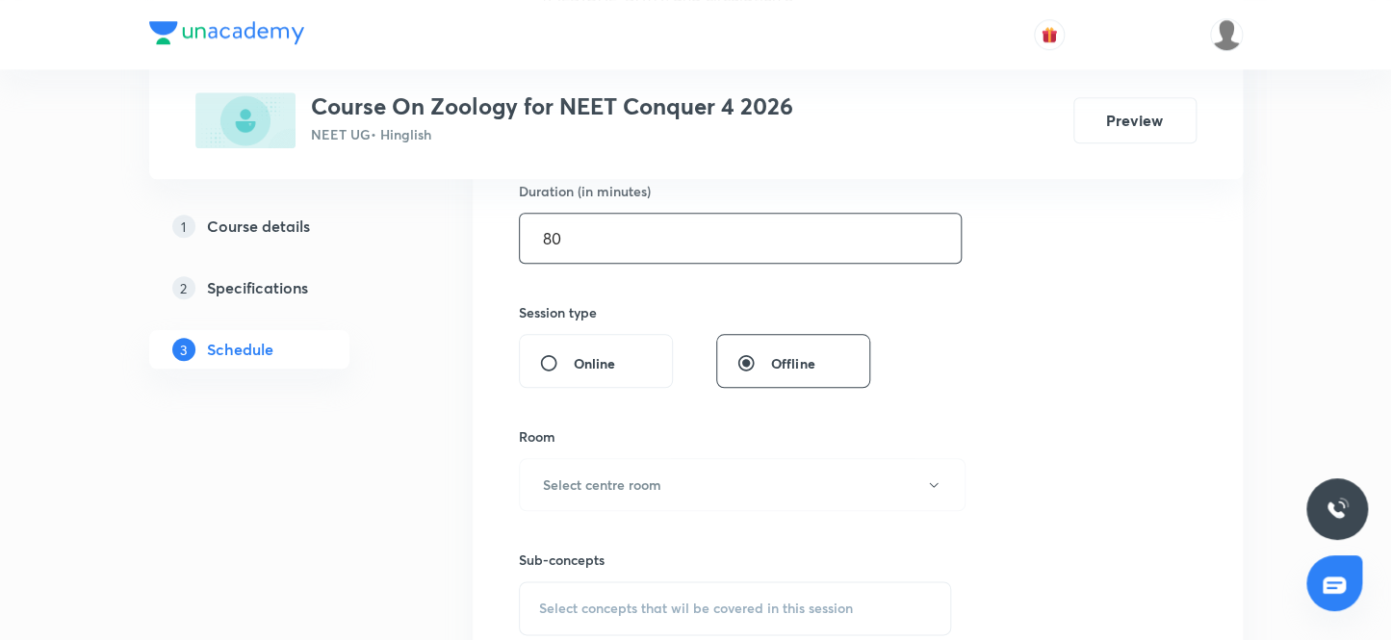
scroll to position [612, 0]
type input "80"
click at [638, 480] on h6 "Select centre room" at bounding box center [602, 480] width 118 height 20
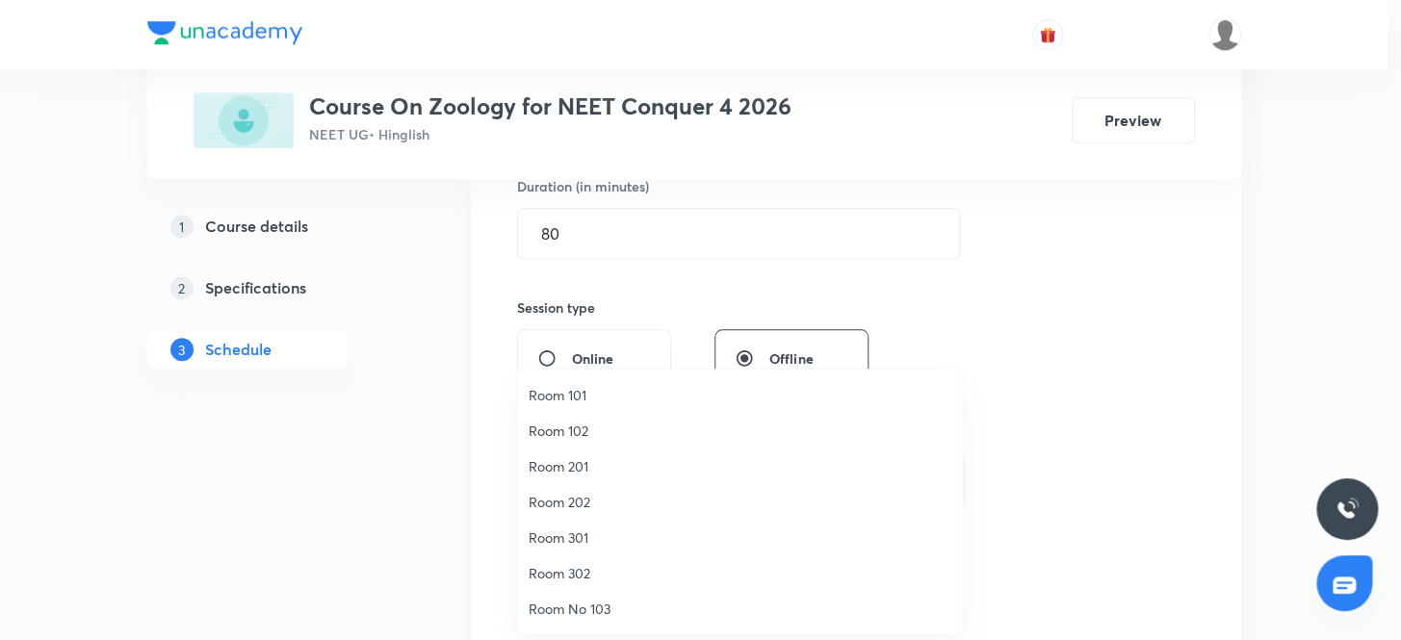
click at [561, 383] on li "Room 101" at bounding box center [739, 395] width 445 height 36
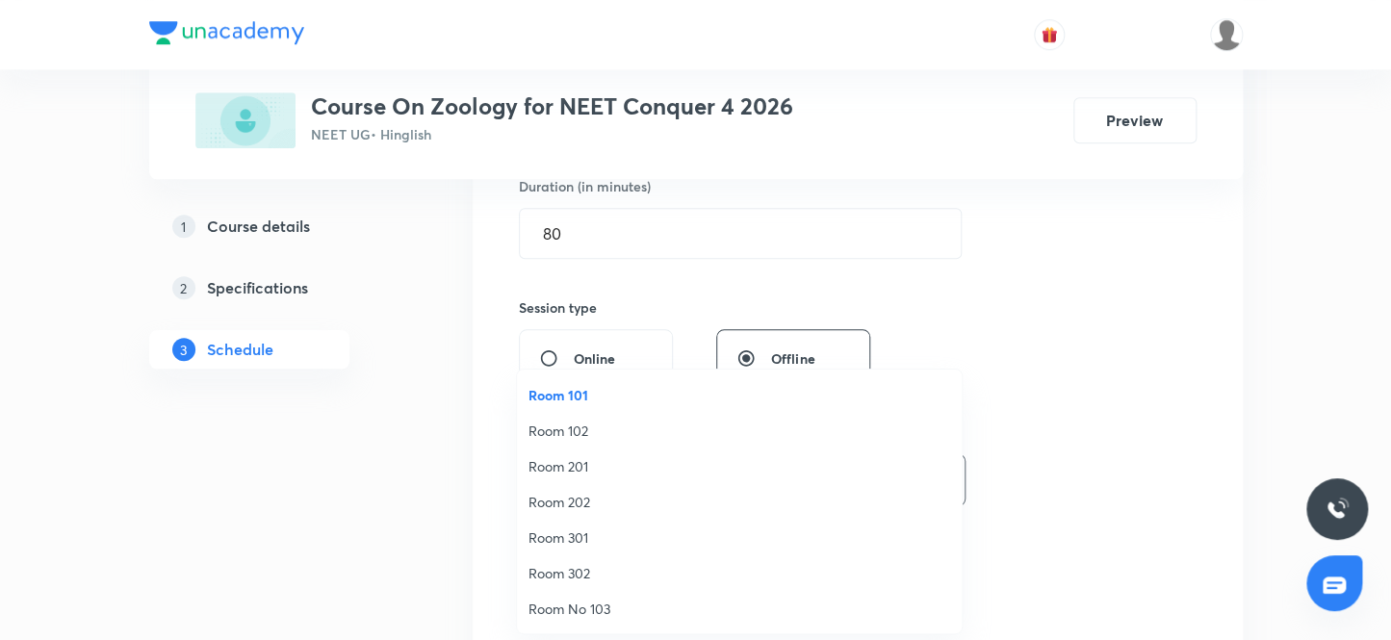
click at [1095, 349] on div "Session 62 Live class Session title 29/99 [MEDICAL_DATA] and circulation 8 ​ Sc…" at bounding box center [858, 256] width 678 height 904
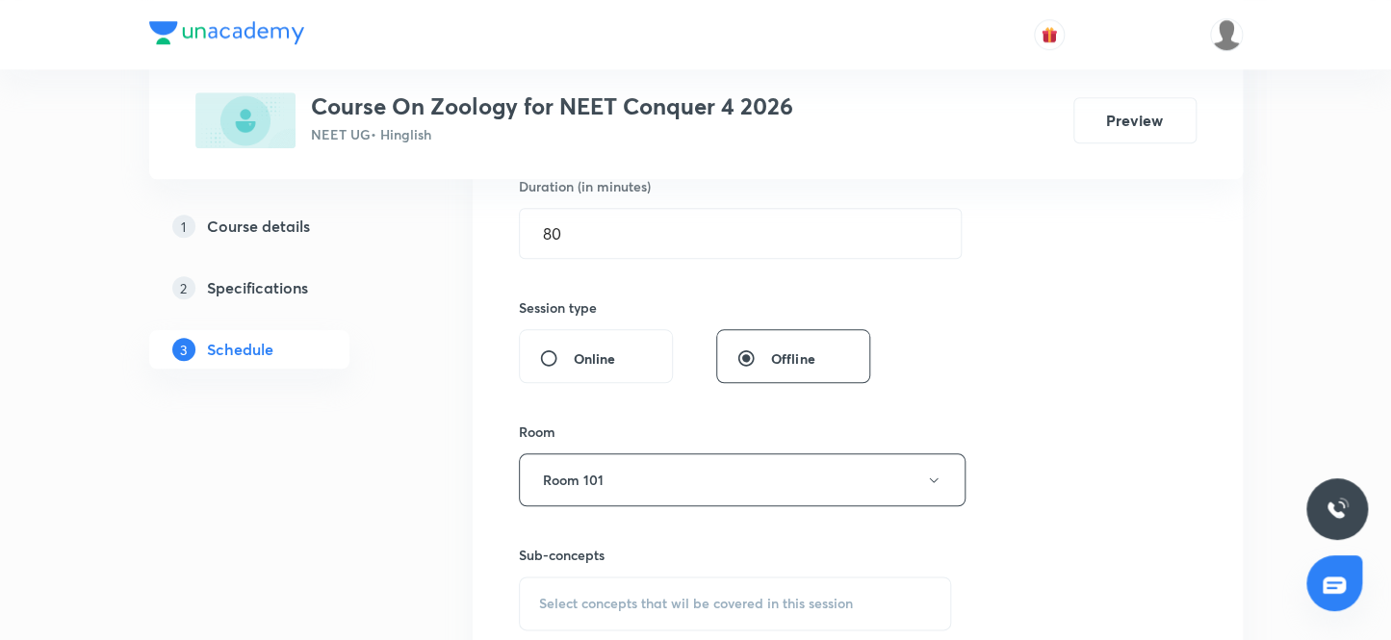
scroll to position [875, 0]
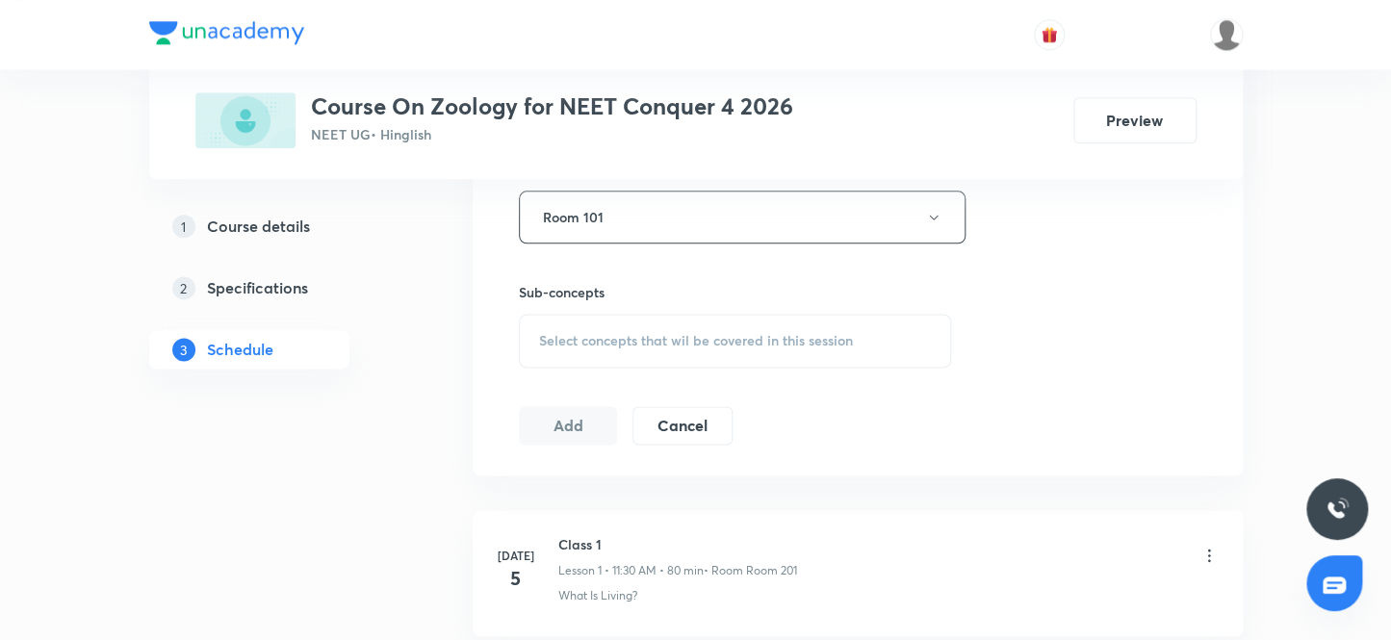
click at [749, 346] on span "Select concepts that wil be covered in this session" at bounding box center [696, 340] width 314 height 15
click at [671, 317] on div "Select concepts that wil be covered in this session" at bounding box center [735, 341] width 433 height 54
click at [636, 341] on span "Select concepts that wil be covered in this session" at bounding box center [696, 340] width 314 height 15
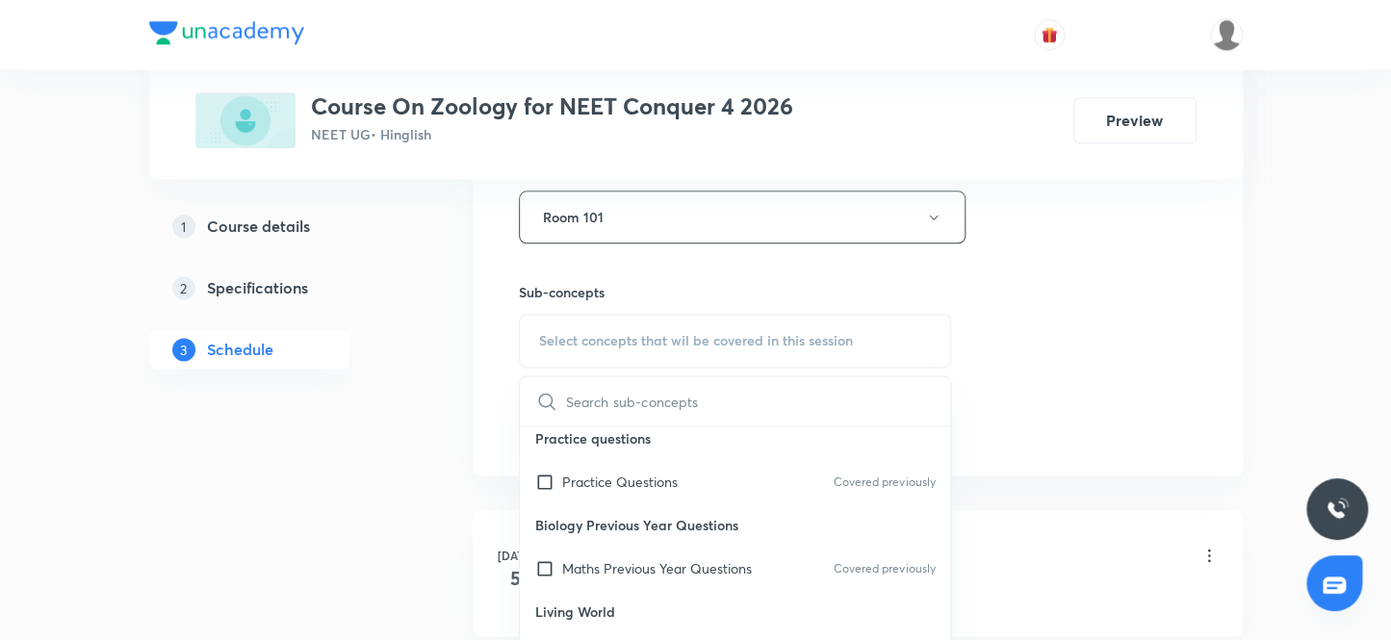
scroll to position [700, 0]
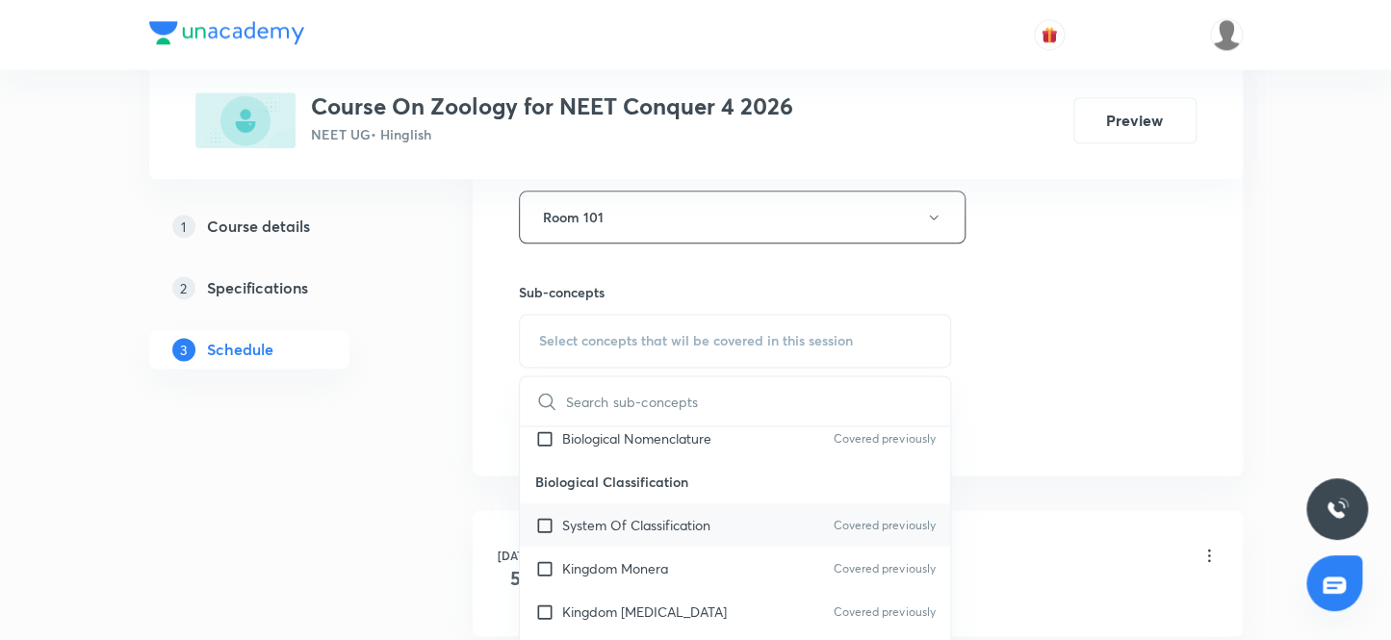
click at [659, 533] on div "System Of Classification Covered previously" at bounding box center [735, 524] width 431 height 43
checkbox input "true"
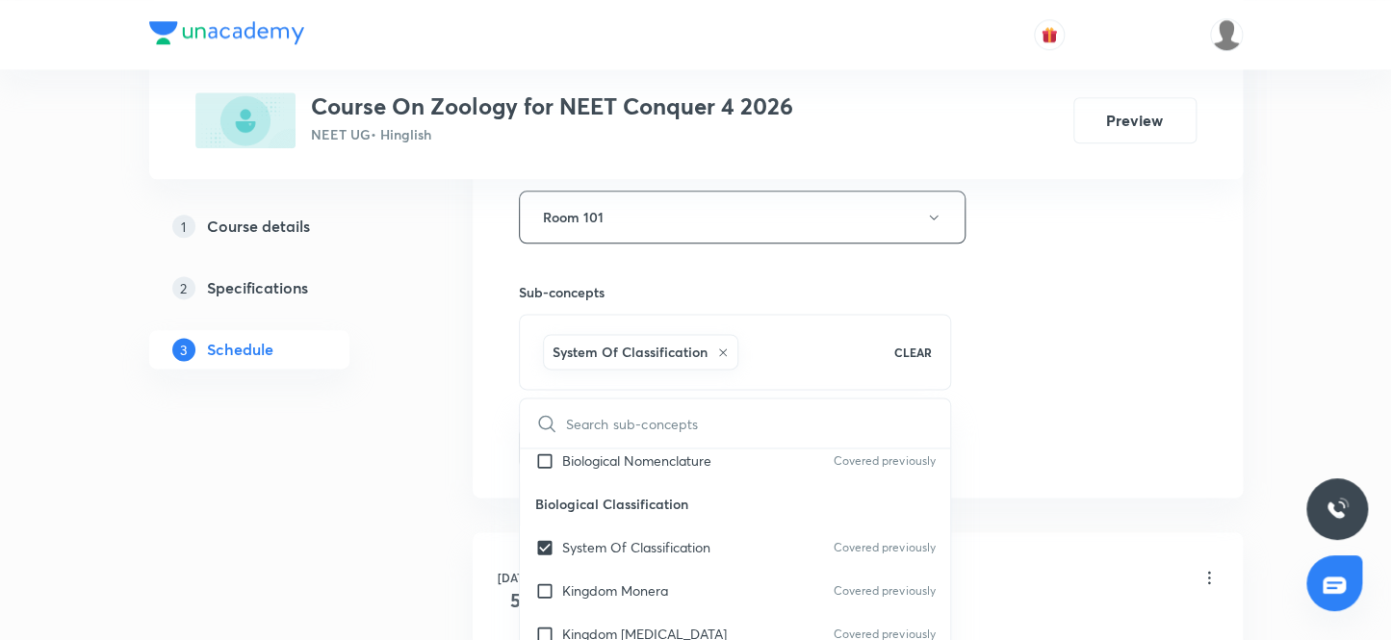
click at [1098, 371] on div "Session 62 Live class Session title 29/99 [MEDICAL_DATA] and circulation 8 ​ Sc…" at bounding box center [858, 4] width 678 height 926
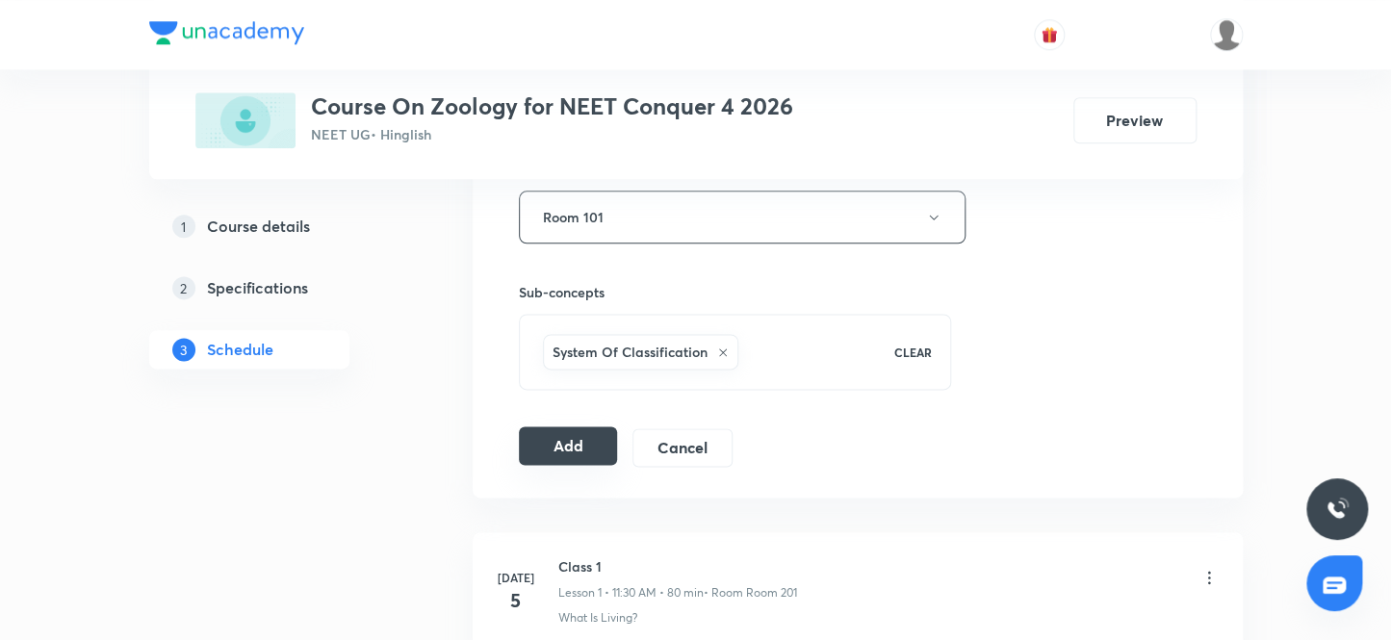
click at [574, 437] on button "Add" at bounding box center [568, 445] width 99 height 39
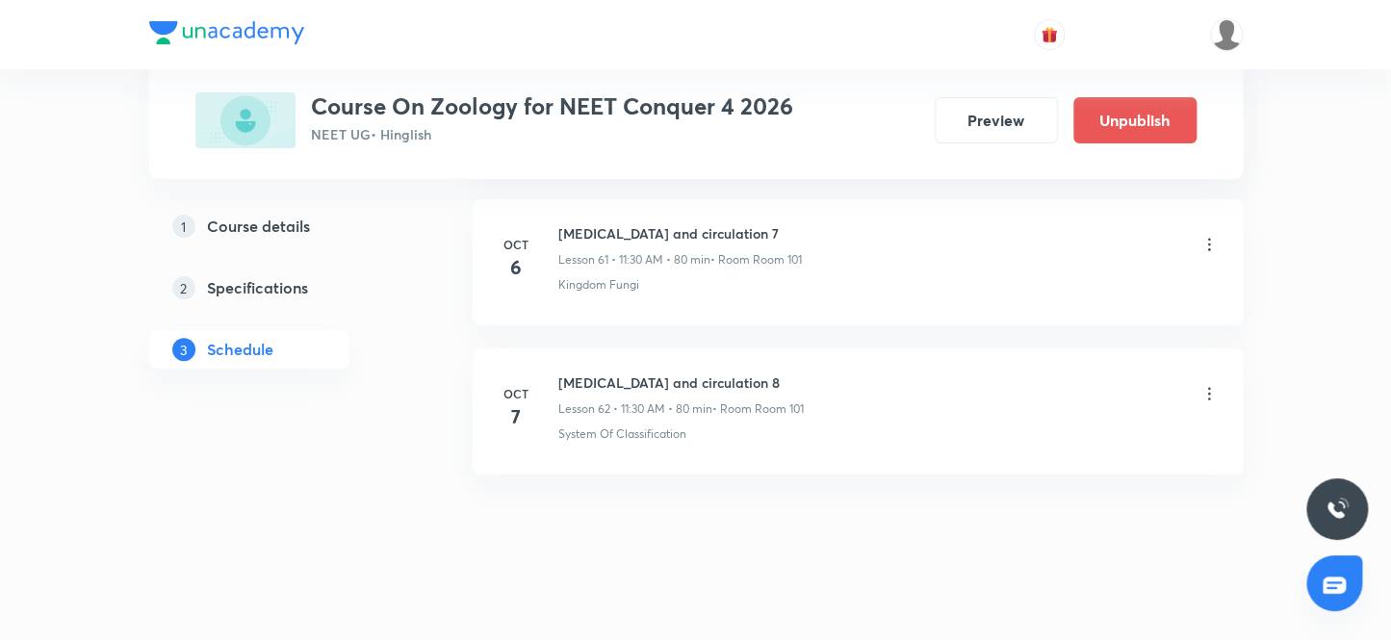
scroll to position [9255, 0]
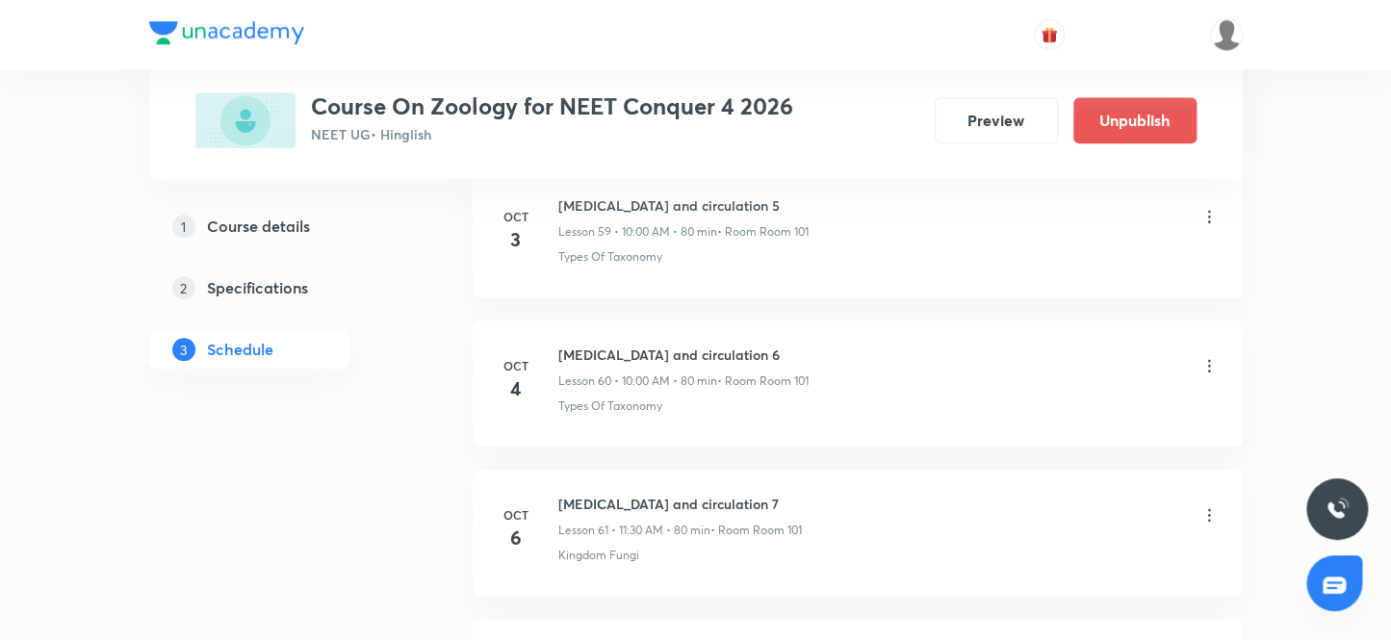
scroll to position [10139, 0]
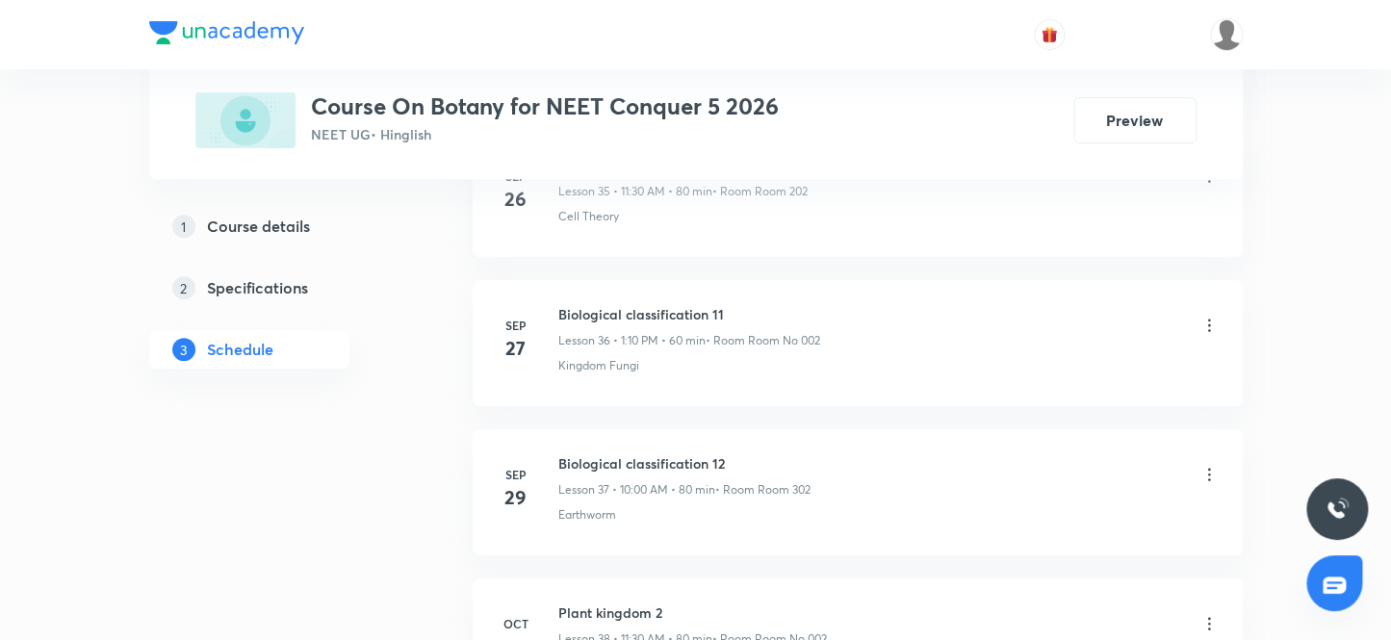
scroll to position [6861, 0]
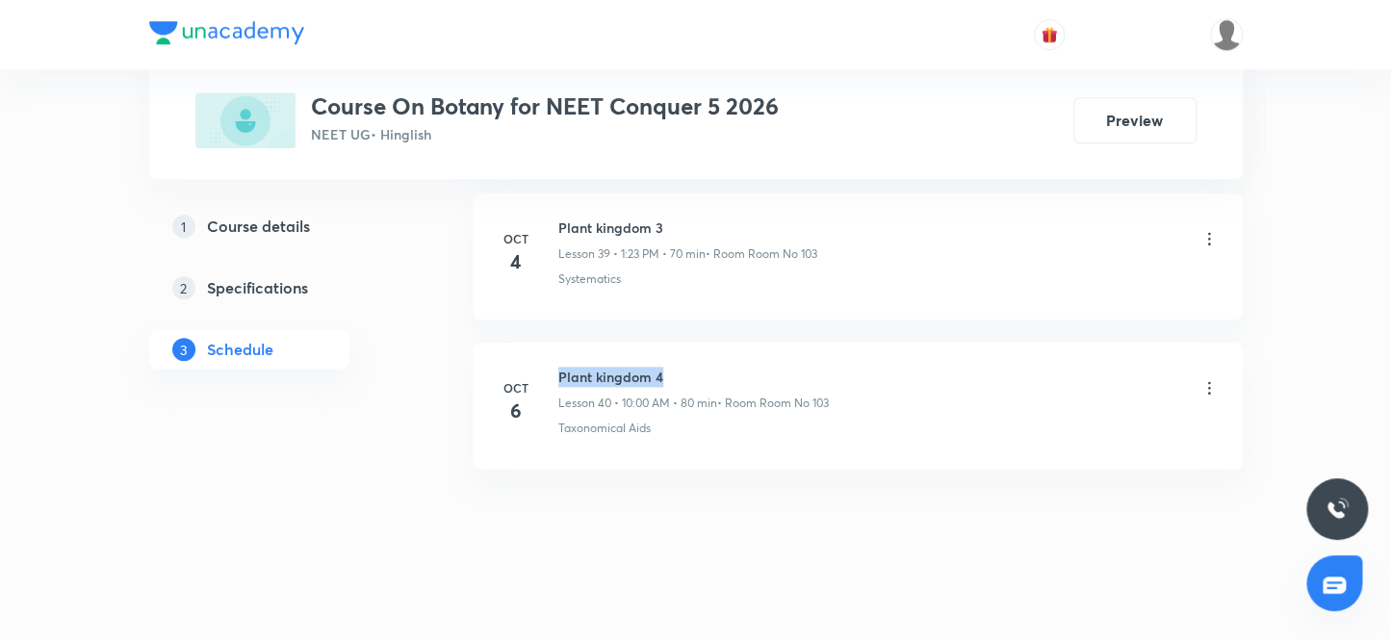
drag, startPoint x: 560, startPoint y: 364, endPoint x: 855, endPoint y: 370, distance: 294.6
click at [855, 370] on div "Plant kingdom 4 Lesson 40 • 10:00 AM • 80 min • Room Room No 103" at bounding box center [888, 389] width 660 height 45
copy h6 "Plant kingdom 4"
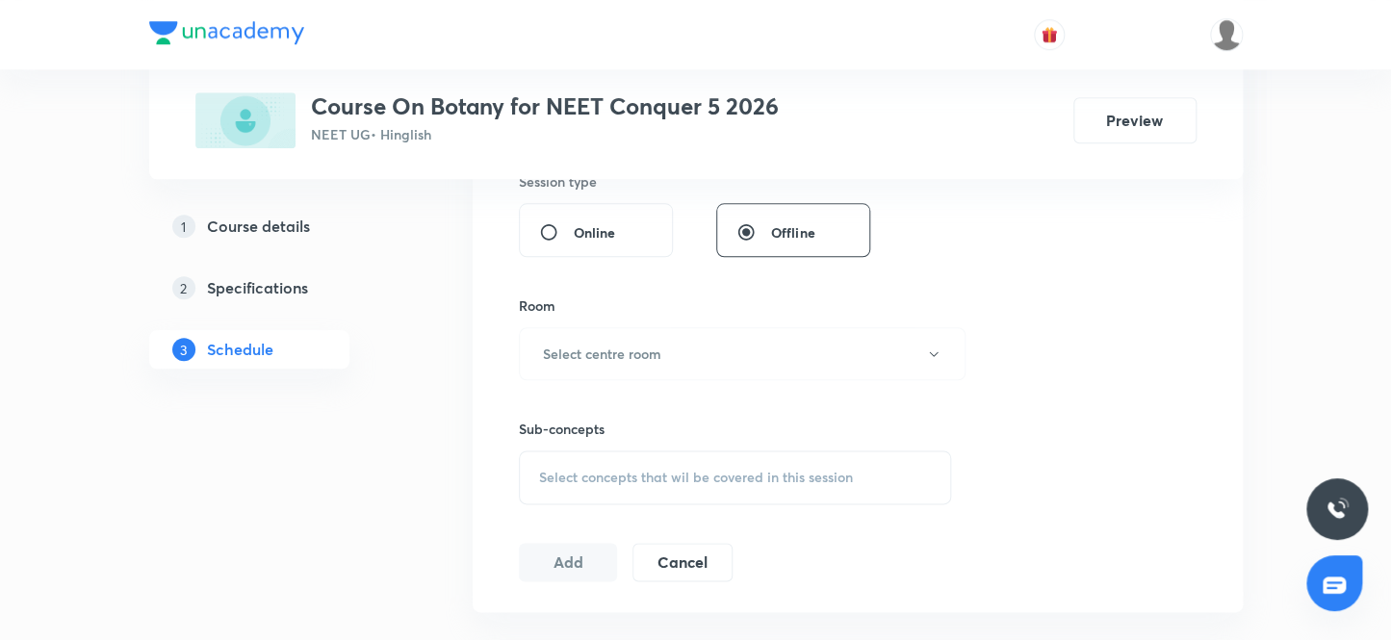
scroll to position [0, 0]
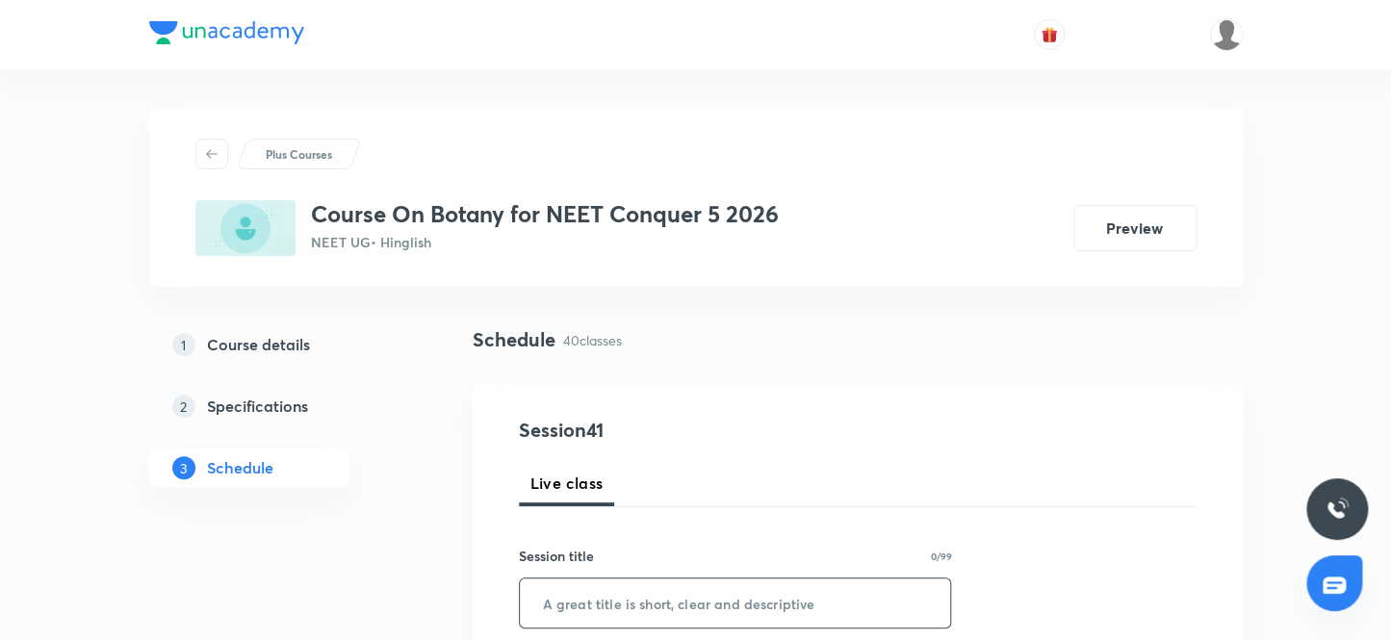
click at [650, 589] on input "text" at bounding box center [735, 603] width 431 height 49
paste input "Plant kingdom 4"
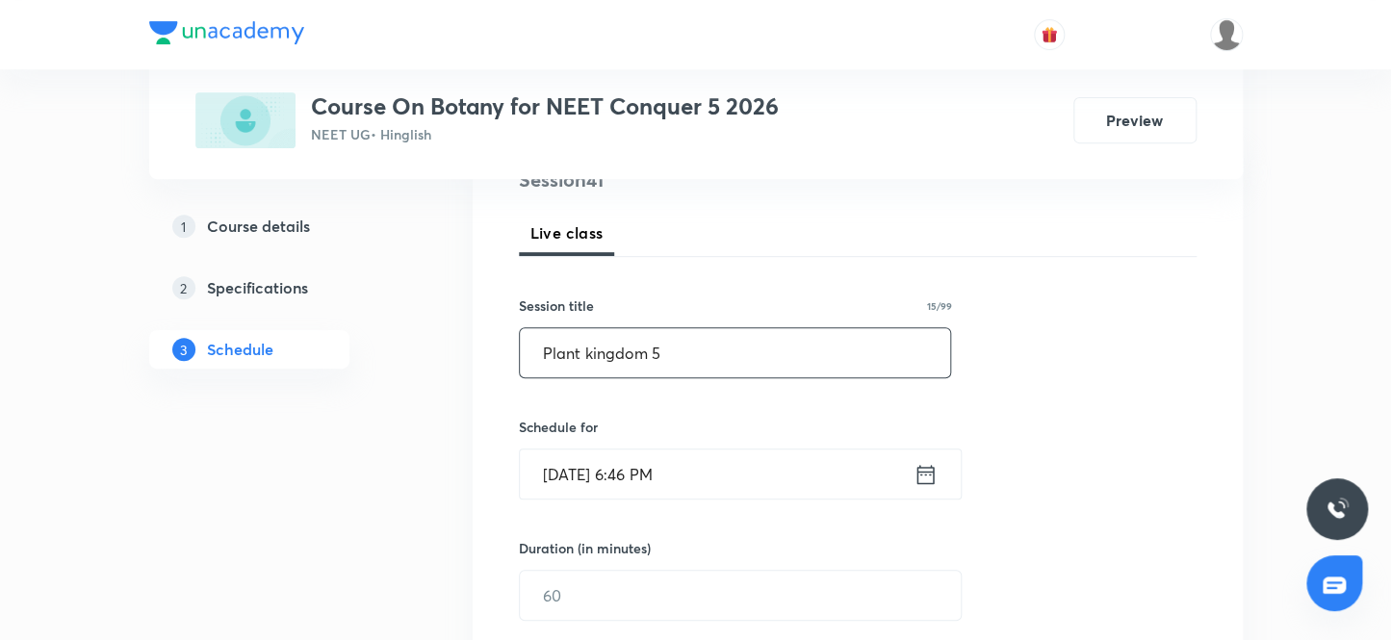
scroll to position [262, 0]
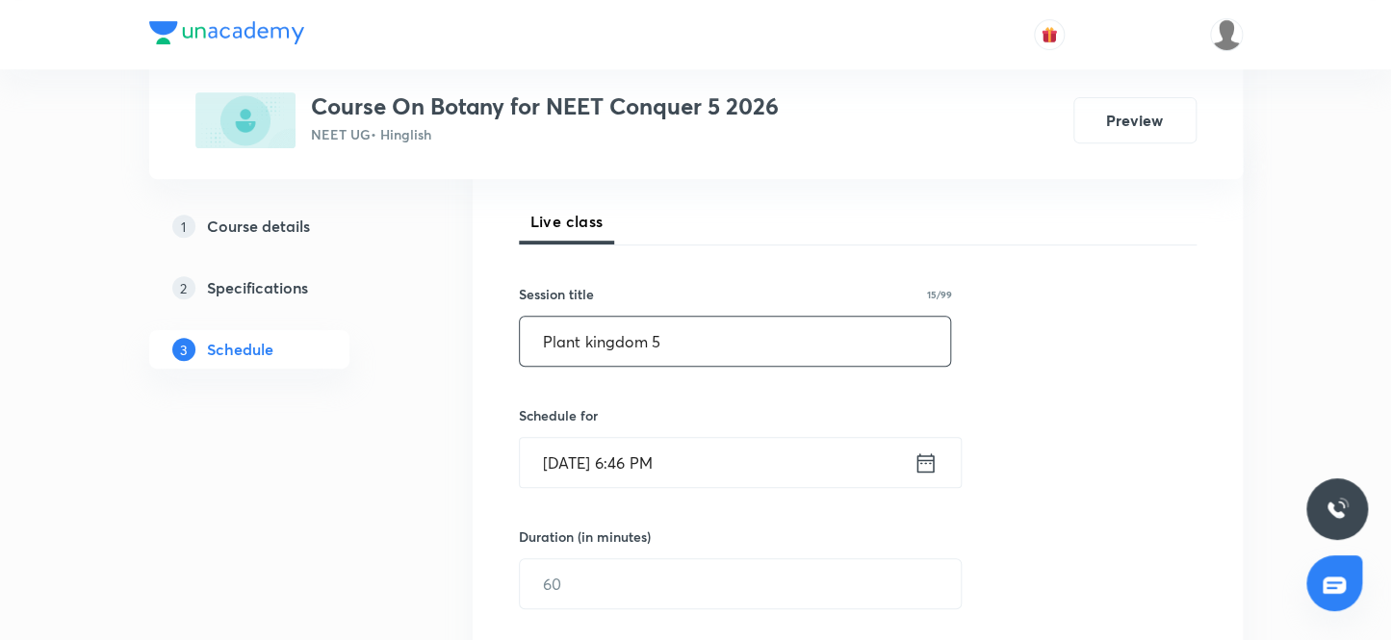
type input "Plant kingdom 5"
click at [723, 479] on input "[DATE] 6:46 PM" at bounding box center [717, 462] width 394 height 49
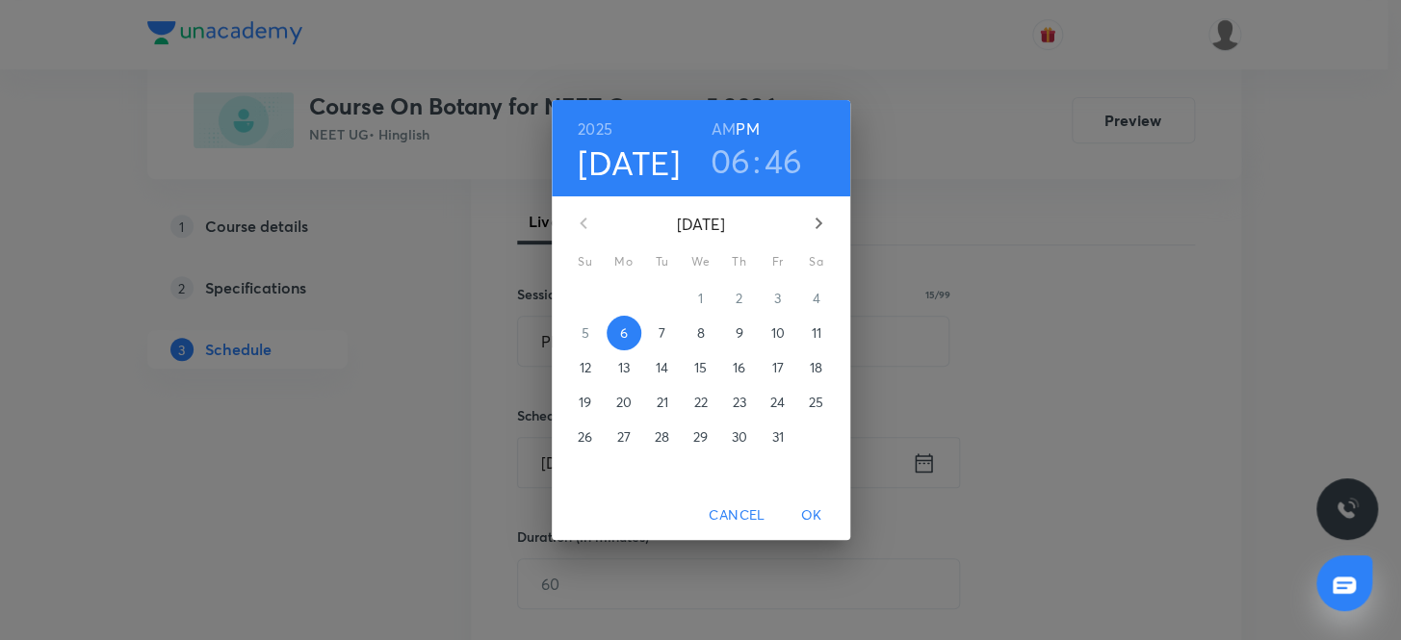
click at [666, 327] on span "7" at bounding box center [662, 332] width 35 height 19
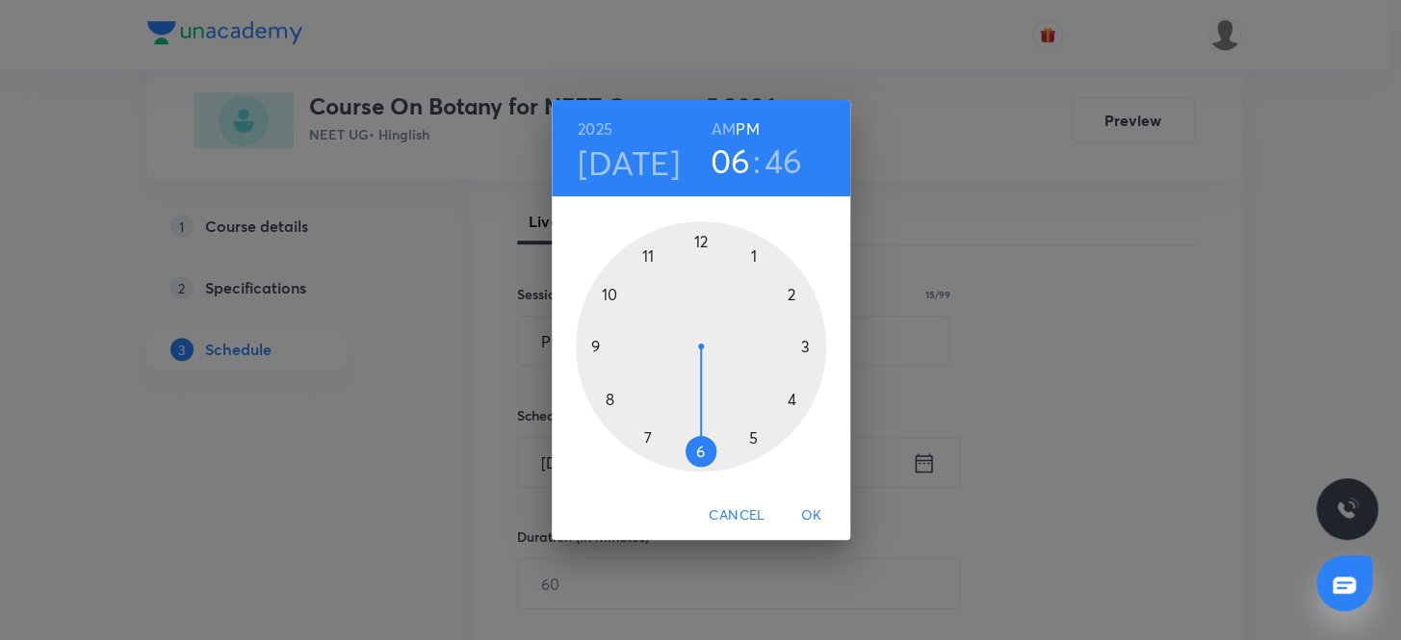
click at [728, 166] on h3 "06" at bounding box center [730, 161] width 40 height 40
click at [615, 292] on div at bounding box center [701, 346] width 250 height 250
click at [702, 240] on div at bounding box center [701, 346] width 250 height 250
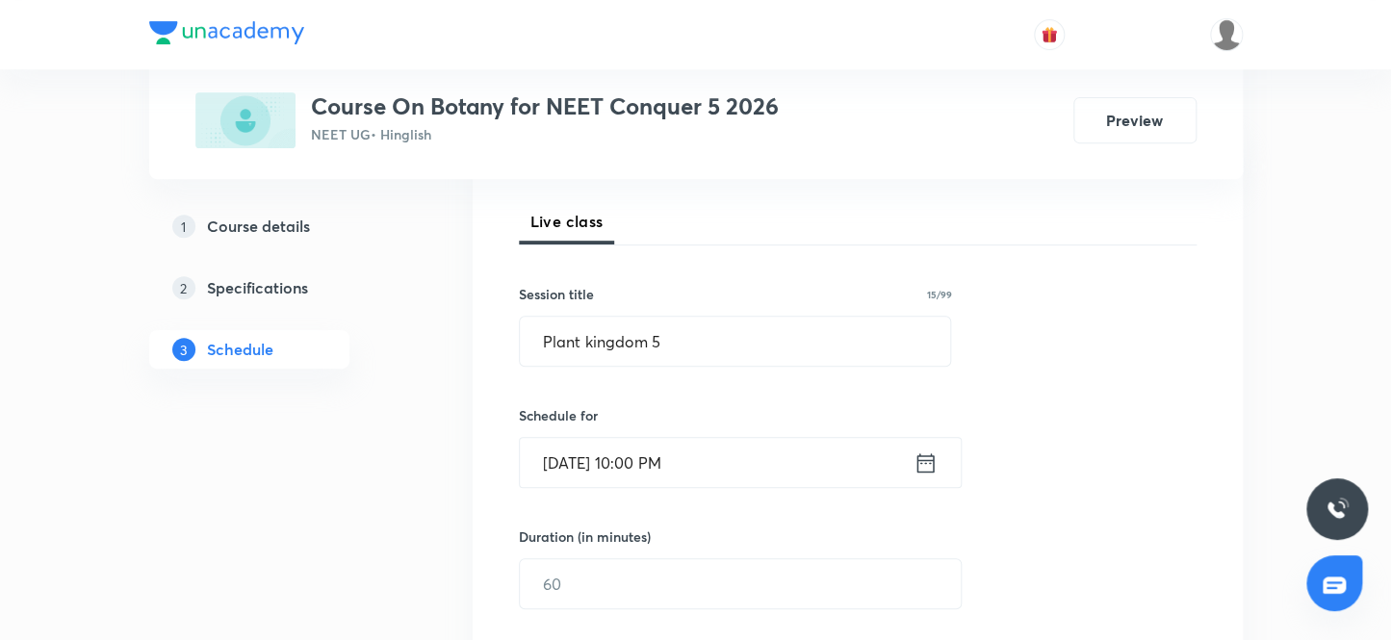
click at [716, 447] on input "[DATE] 10:00 PM" at bounding box center [717, 462] width 394 height 49
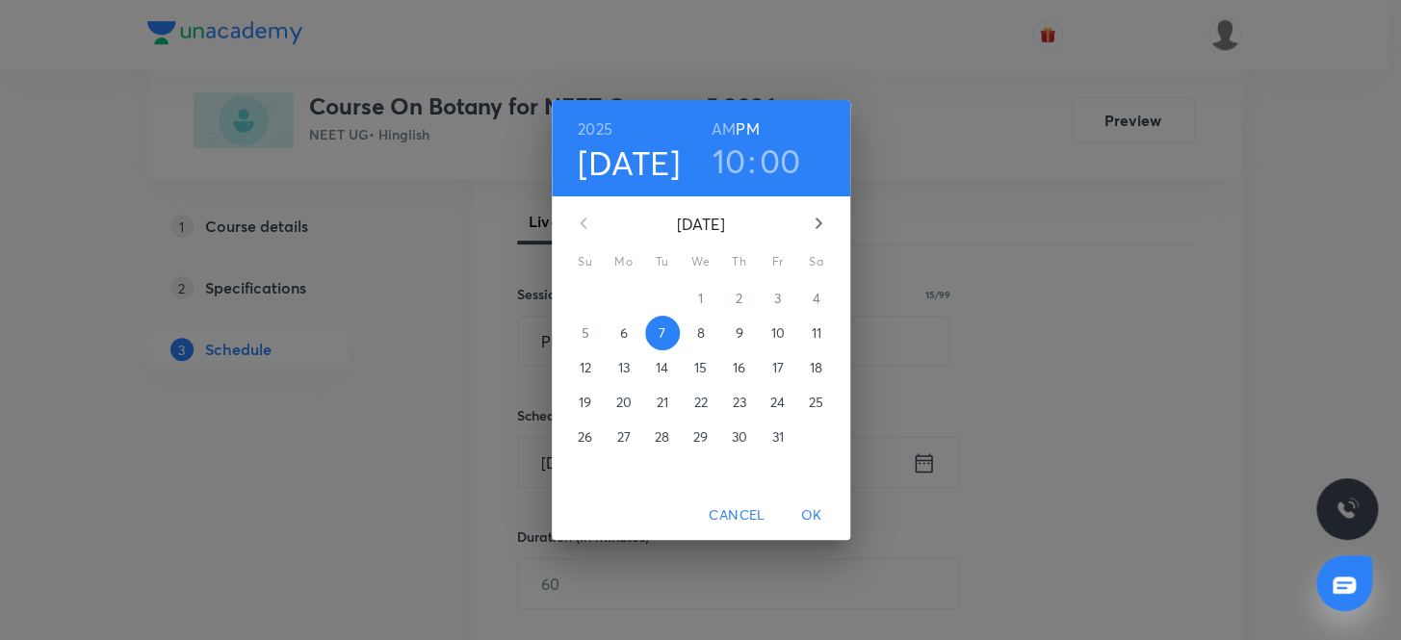
click at [722, 127] on h6 "AM" at bounding box center [723, 129] width 24 height 27
click at [810, 501] on button "OK" at bounding box center [812, 516] width 62 height 36
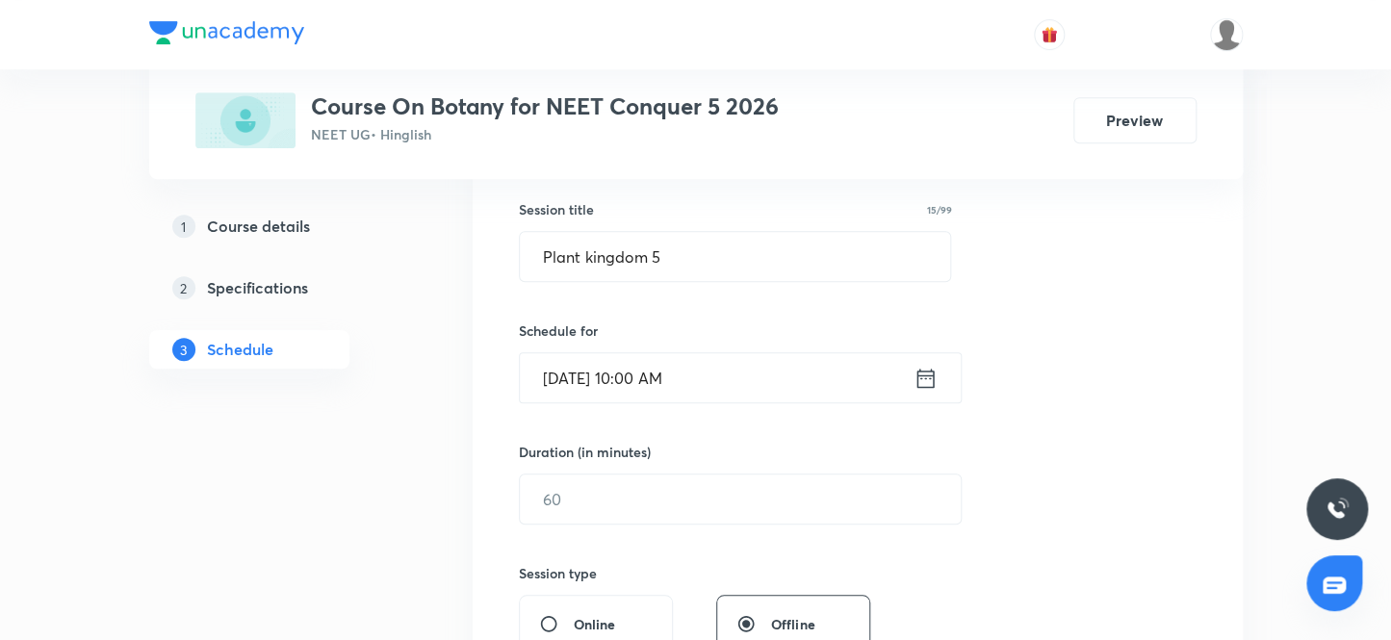
scroll to position [525, 0]
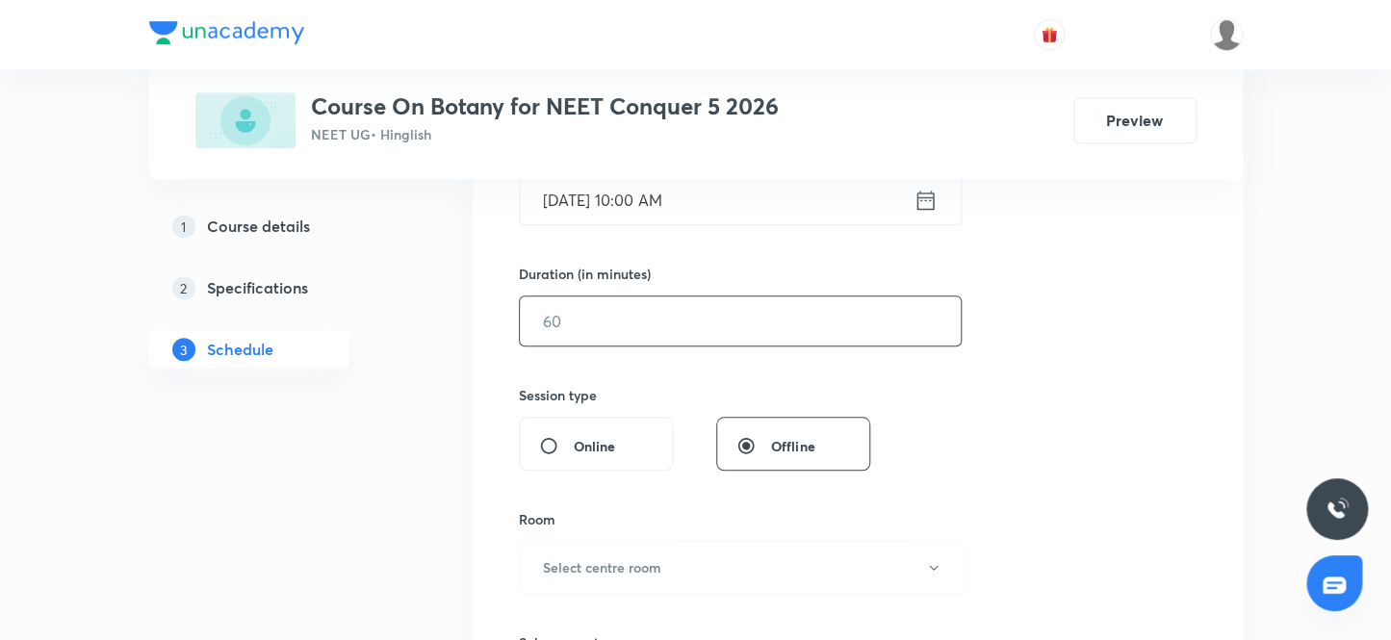
click at [600, 315] on input "text" at bounding box center [740, 320] width 441 height 49
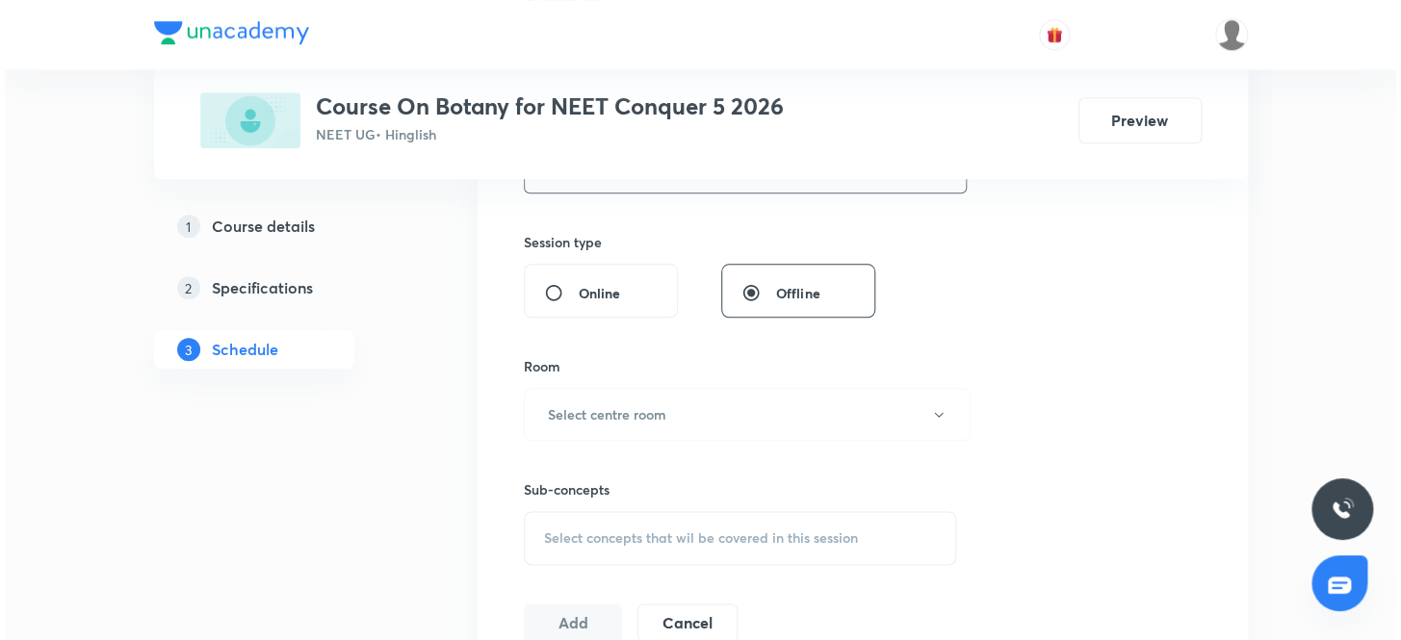
scroll to position [700, 0]
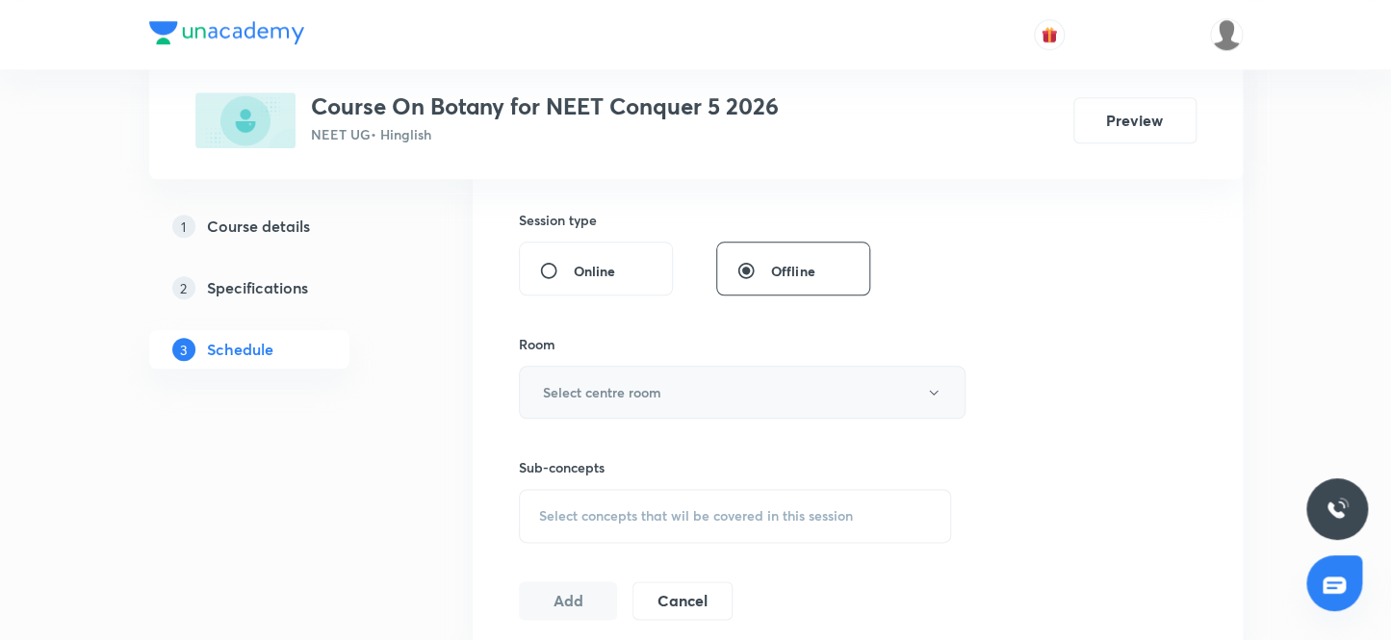
type input "80"
click at [664, 405] on button "Select centre room" at bounding box center [742, 392] width 447 height 53
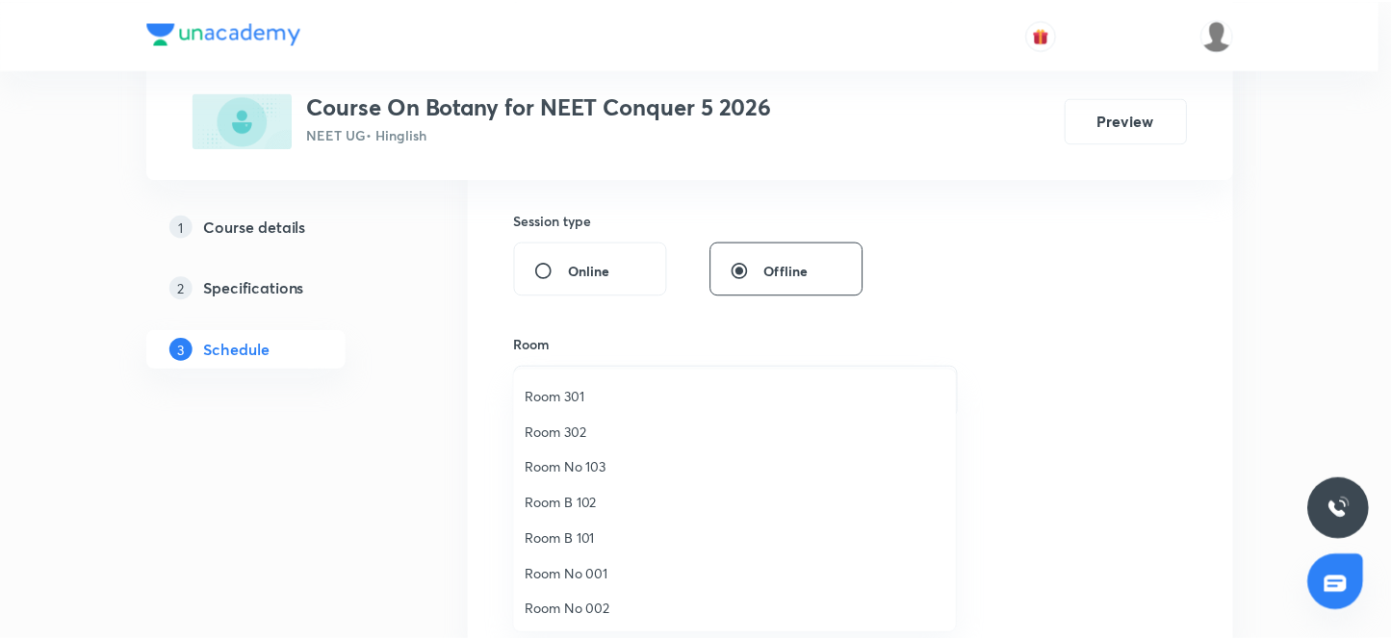
scroll to position [142, 0]
click at [606, 607] on span "Room No 002" at bounding box center [739, 609] width 422 height 20
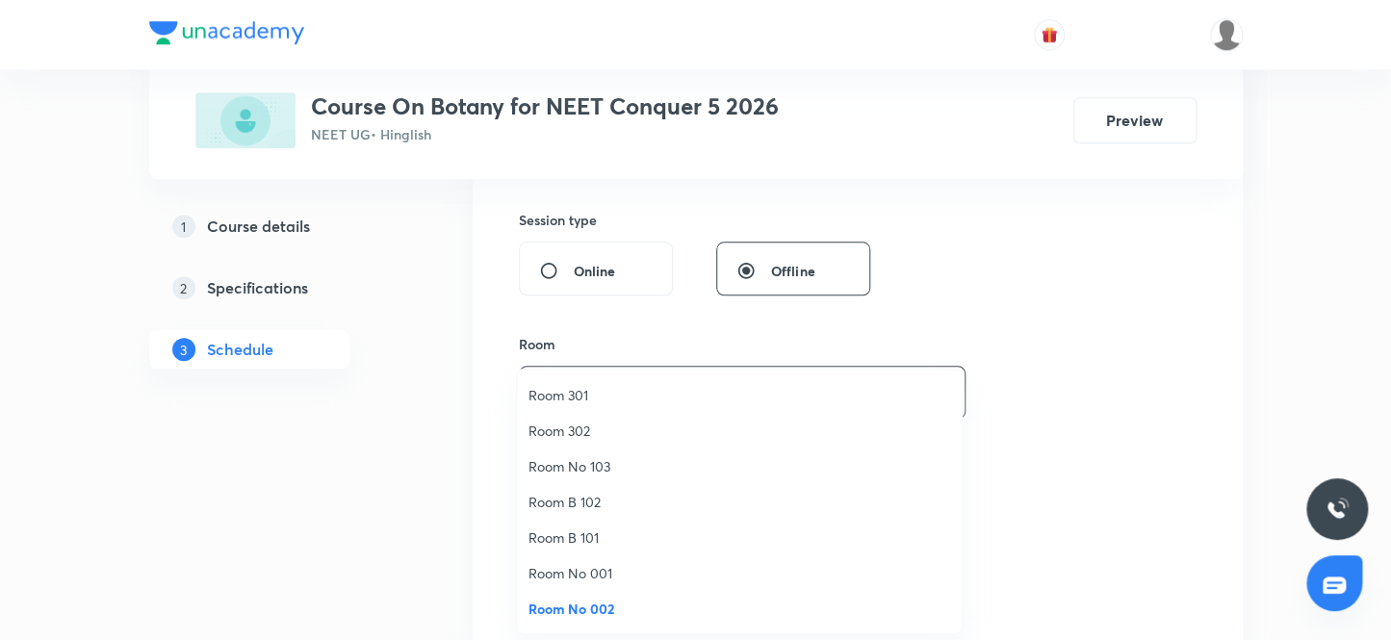
click at [1004, 379] on div "Session 41 Live class Session title 15/99 Plant kingdom 5 ​ Schedule for [DATE]…" at bounding box center [858, 168] width 678 height 904
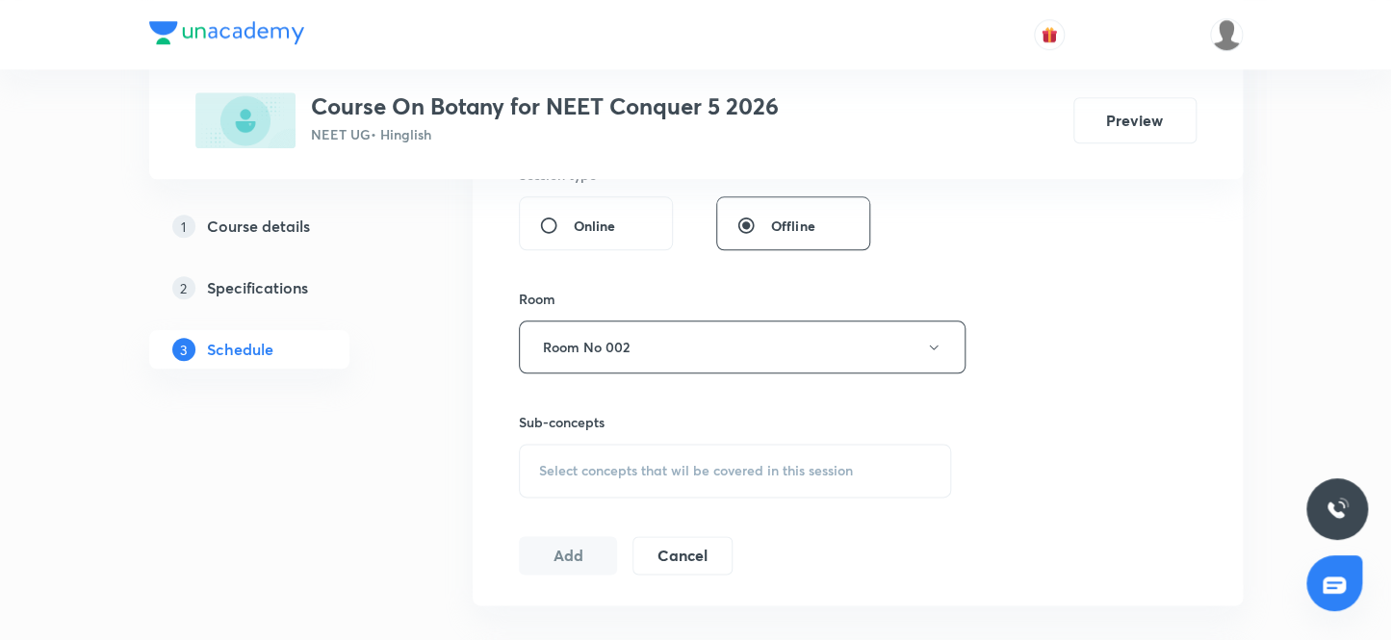
scroll to position [787, 0]
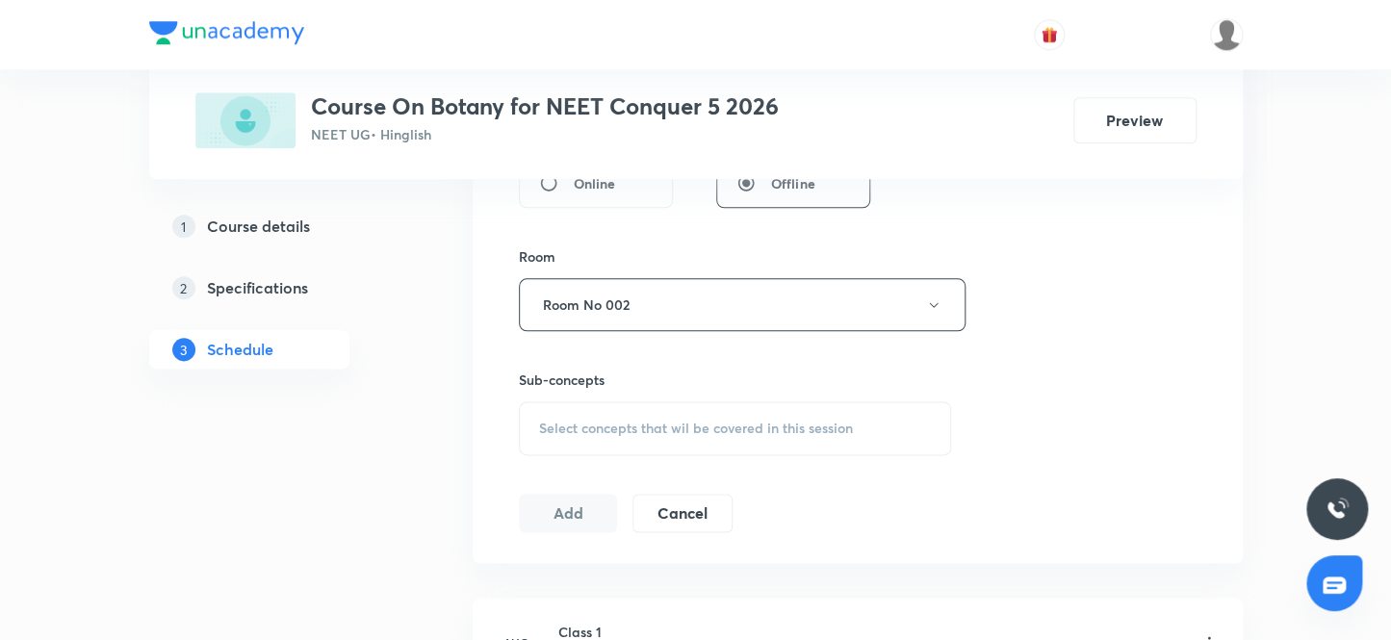
click at [646, 407] on div "Select concepts that wil be covered in this session" at bounding box center [735, 428] width 433 height 54
click at [631, 421] on span "Select concepts that wil be covered in this session" at bounding box center [696, 428] width 314 height 15
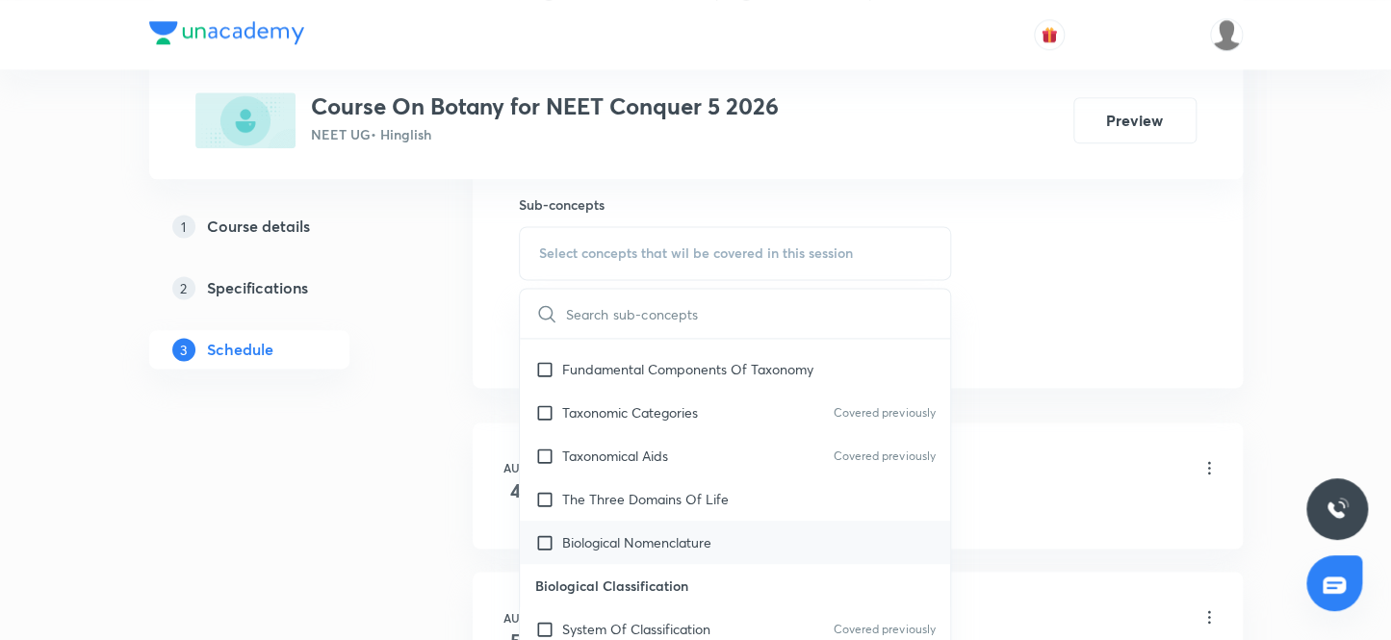
scroll to position [525, 0]
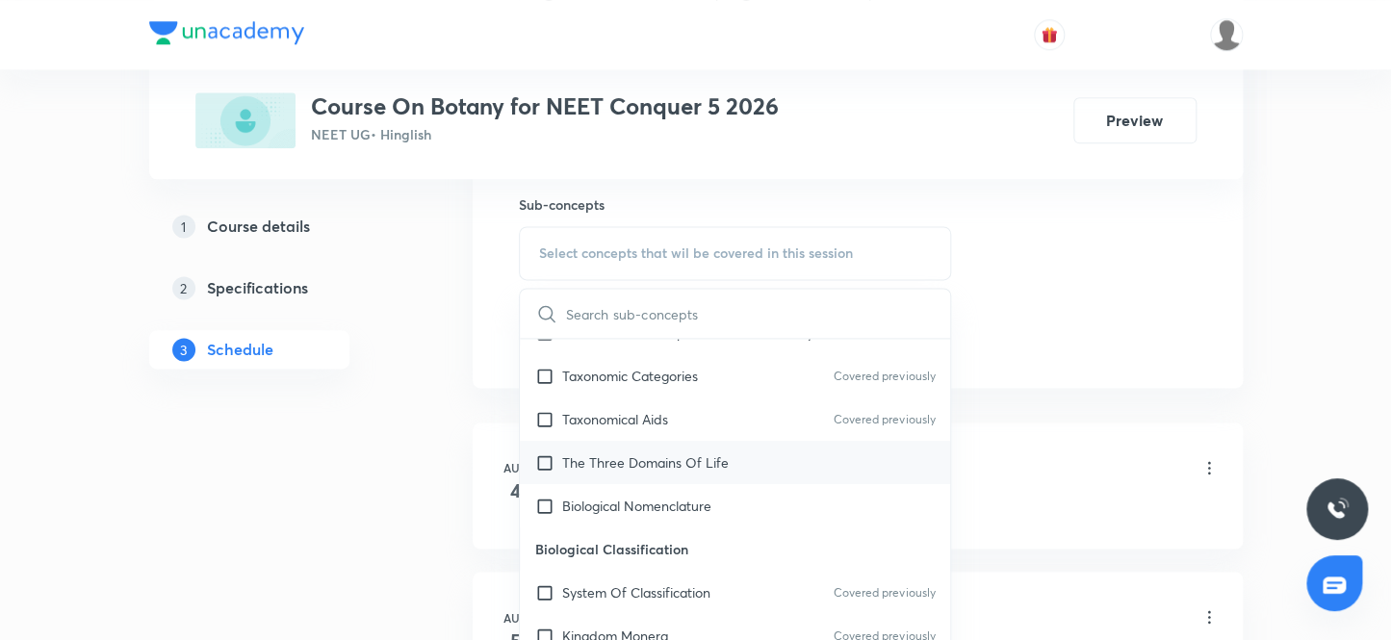
click at [665, 467] on p "The Three Domains Of Life" at bounding box center [645, 462] width 167 height 20
checkbox input "true"
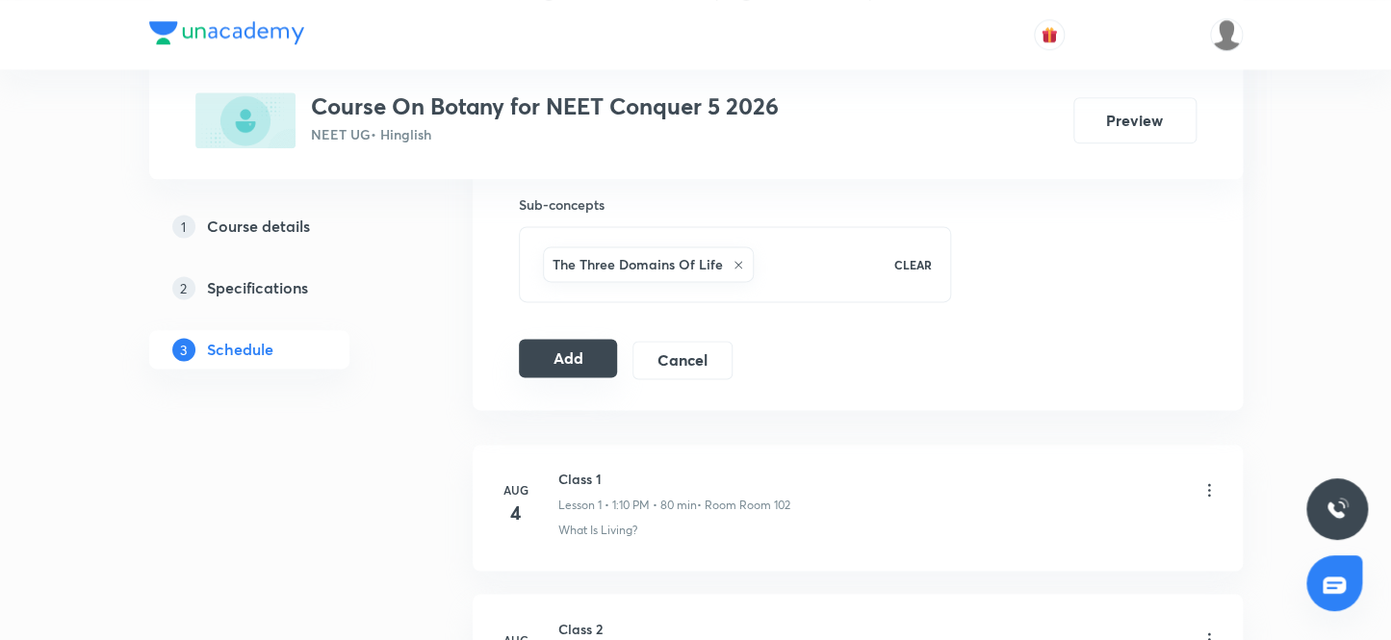
click at [610, 356] on button "Add" at bounding box center [568, 358] width 99 height 39
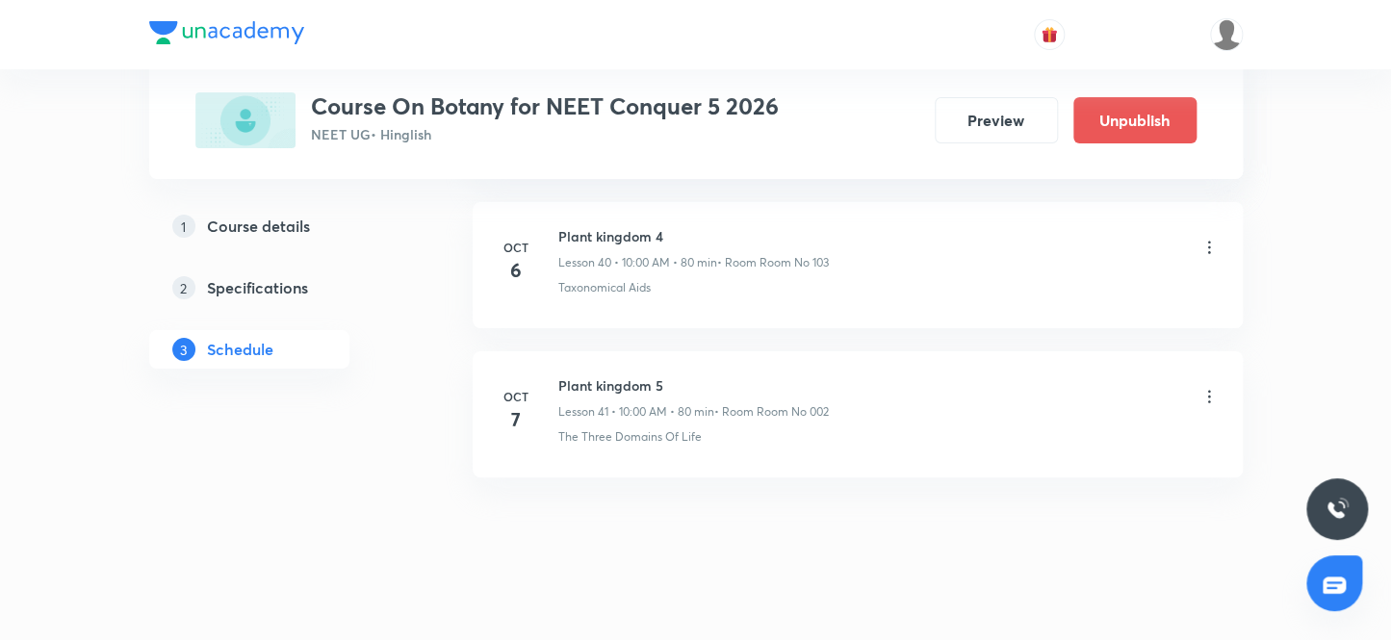
scroll to position [6127, 0]
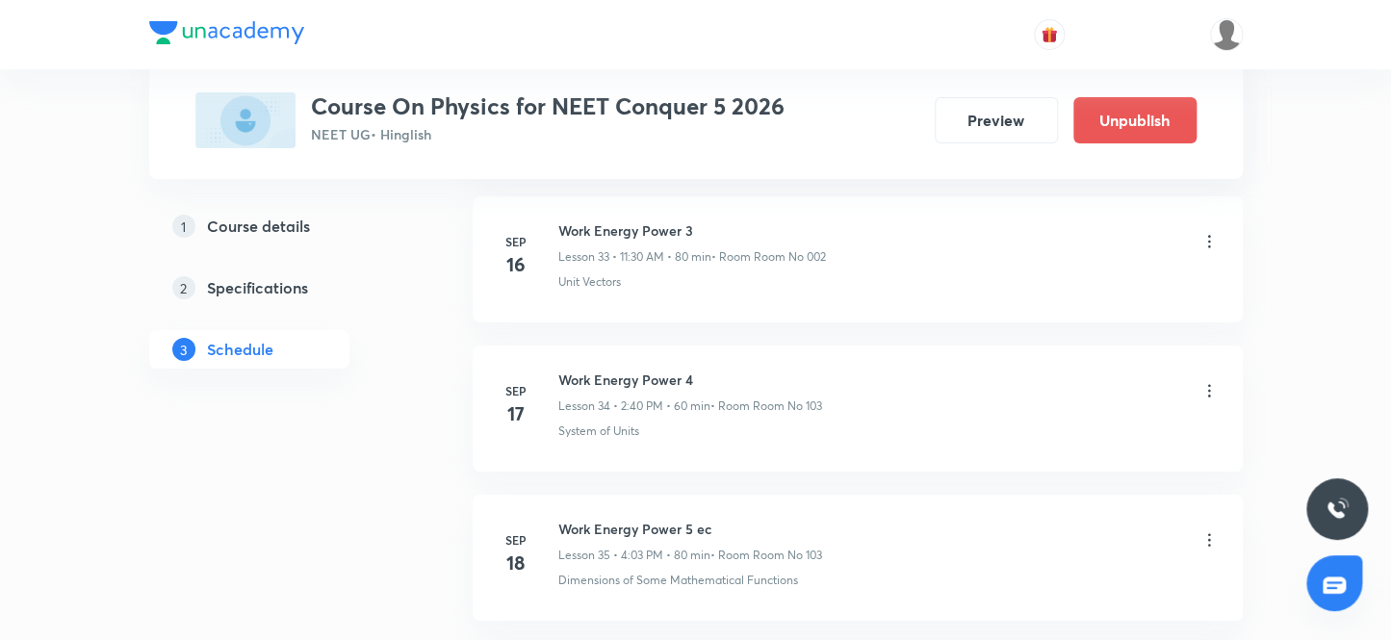
scroll to position [7904, 0]
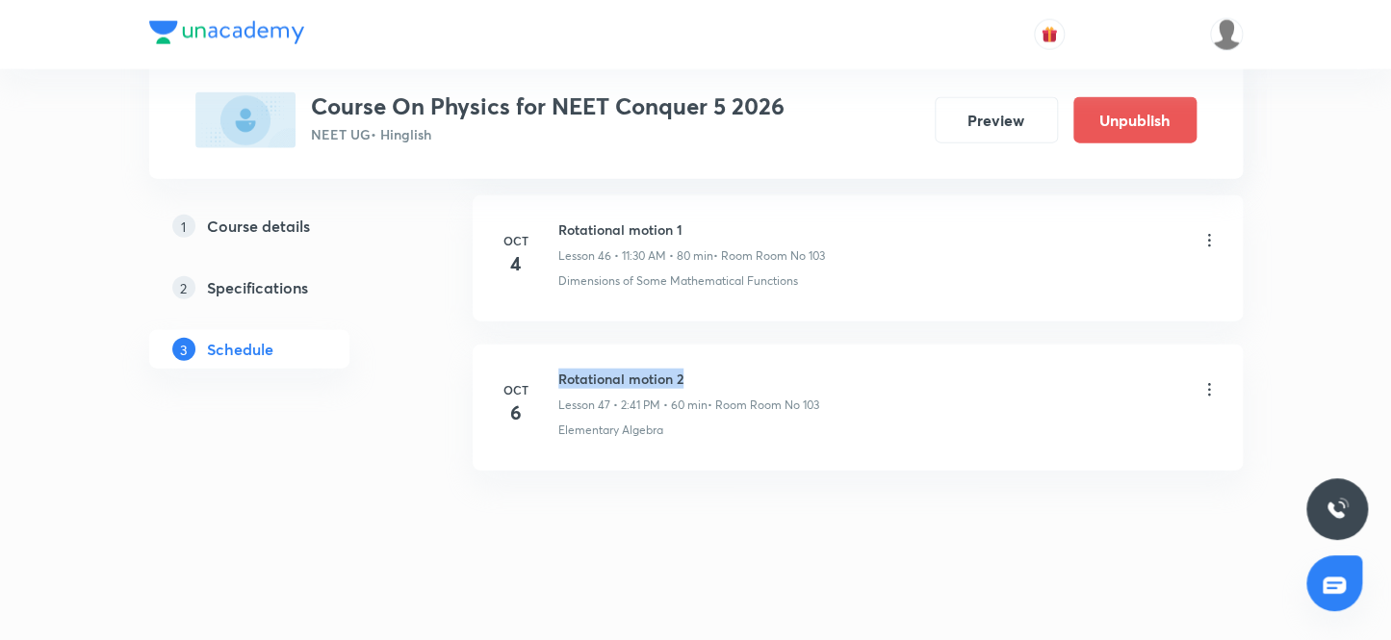
drag, startPoint x: 557, startPoint y: 359, endPoint x: 780, endPoint y: 355, distance: 222.4
click at [780, 355] on li "Oct 6 Rotational motion 2 Lesson 47 • 2:41 PM • 60 min • Room Room No 103 Eleme…" at bounding box center [858, 408] width 770 height 126
copy h6 "Rotational motion 2"
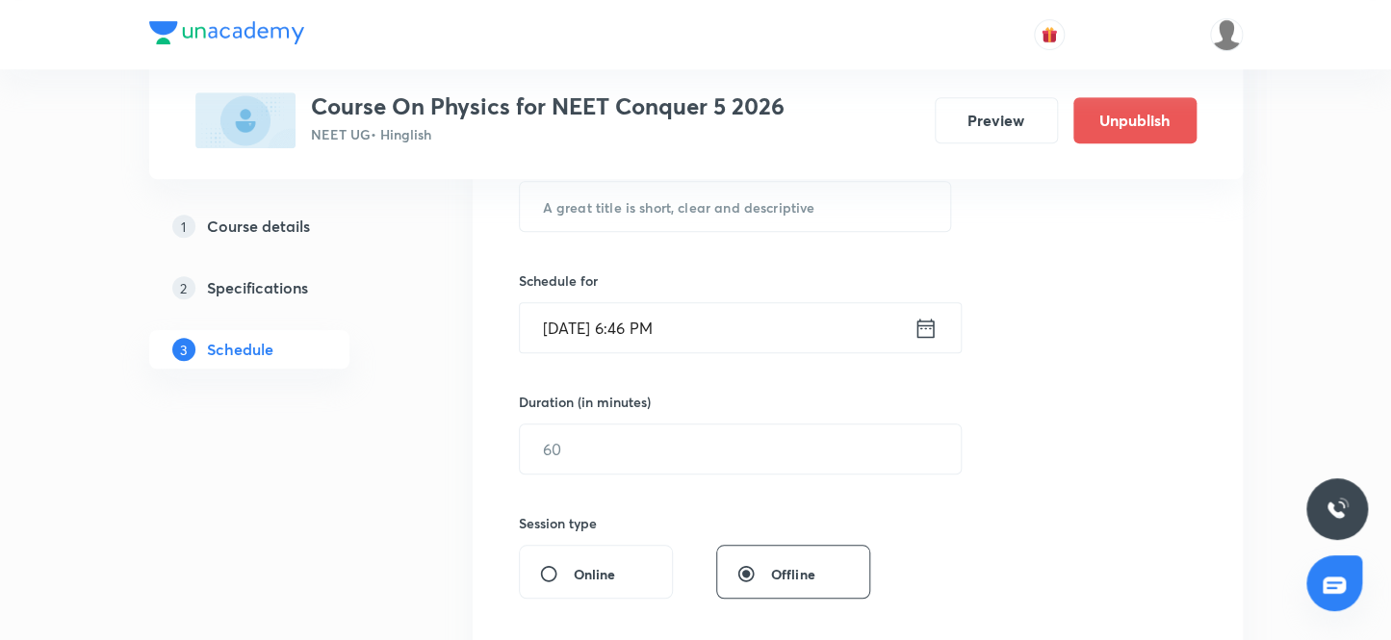
scroll to position [0, 0]
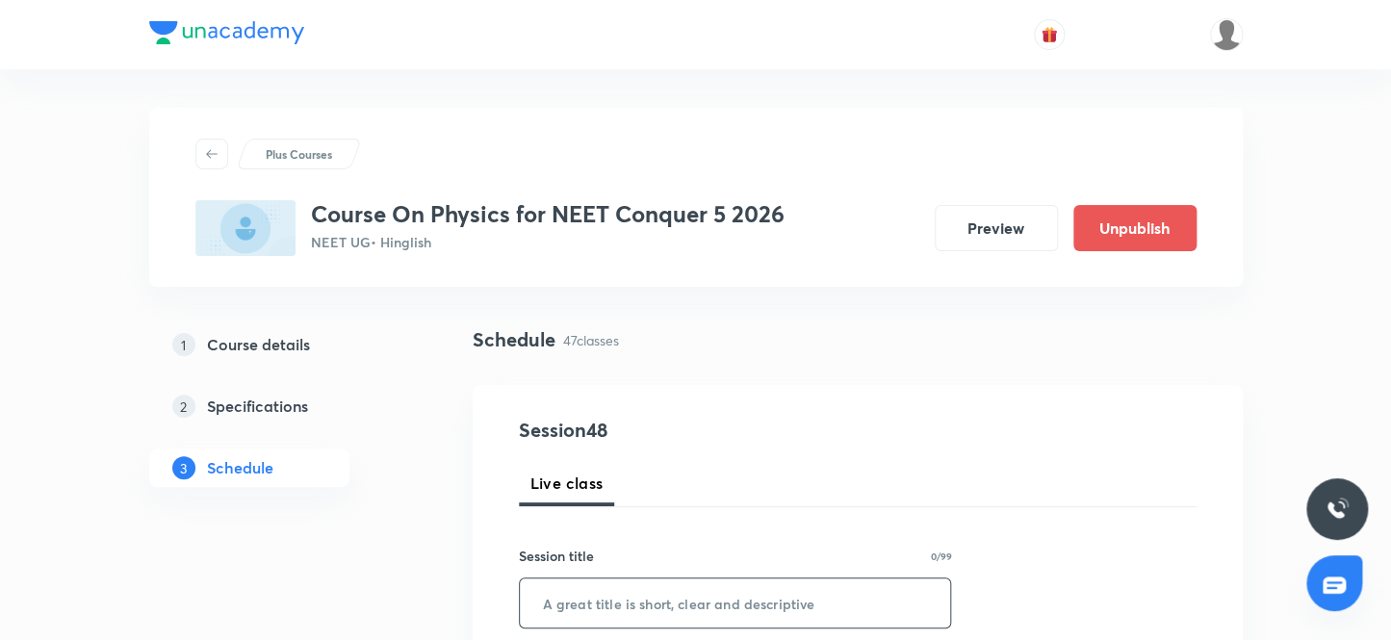
click at [706, 586] on input "text" at bounding box center [735, 603] width 431 height 49
paste input "Rotational motion 2"
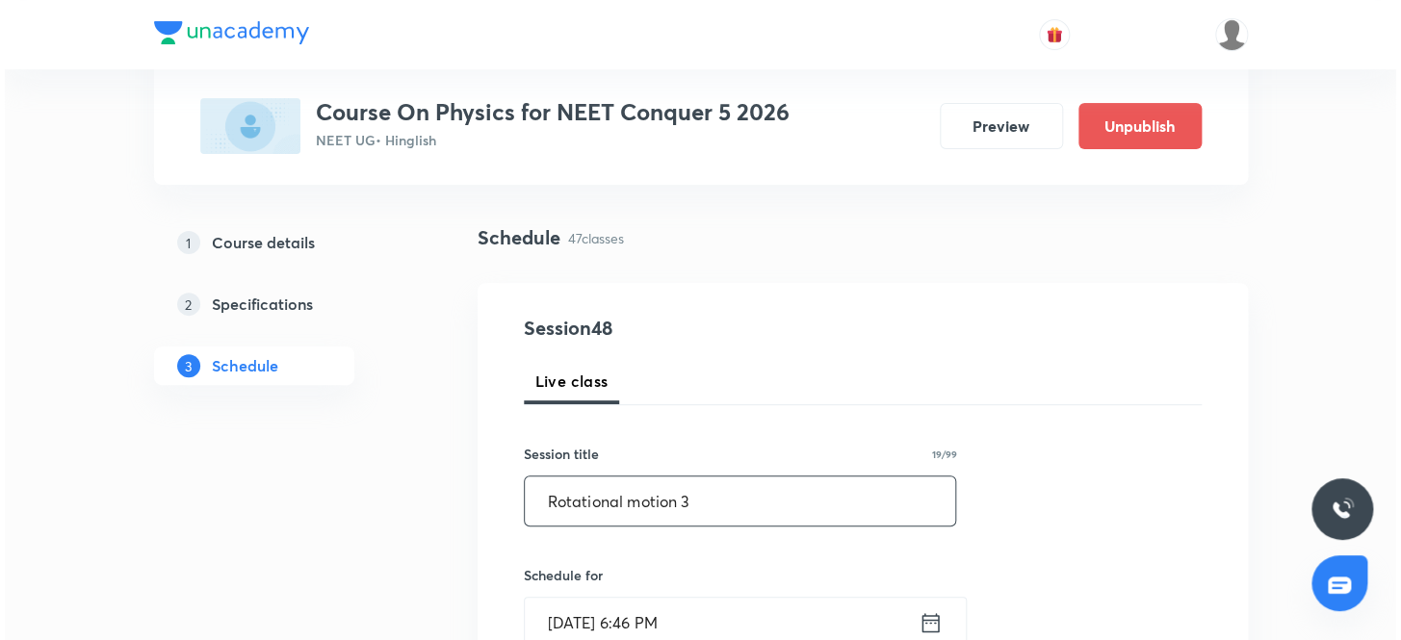
scroll to position [262, 0]
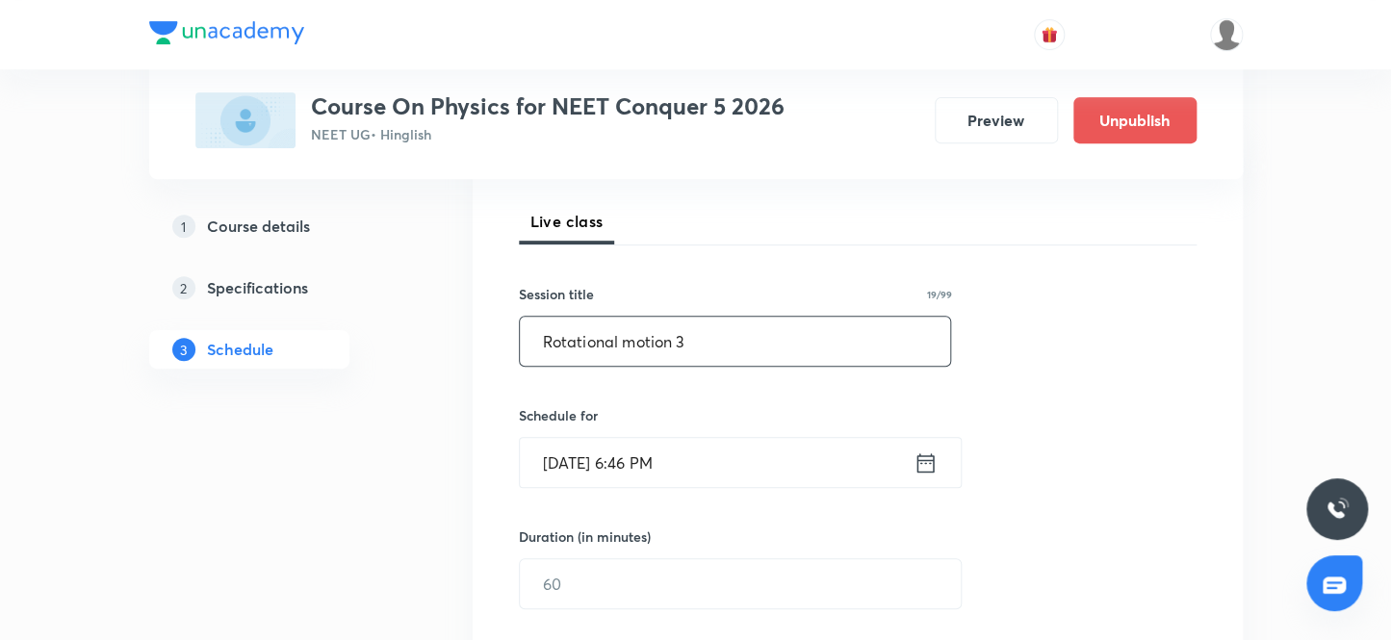
type input "Rotational motion 3"
click at [732, 476] on input "Oct 6, 2025, 6:46 PM" at bounding box center [717, 462] width 394 height 49
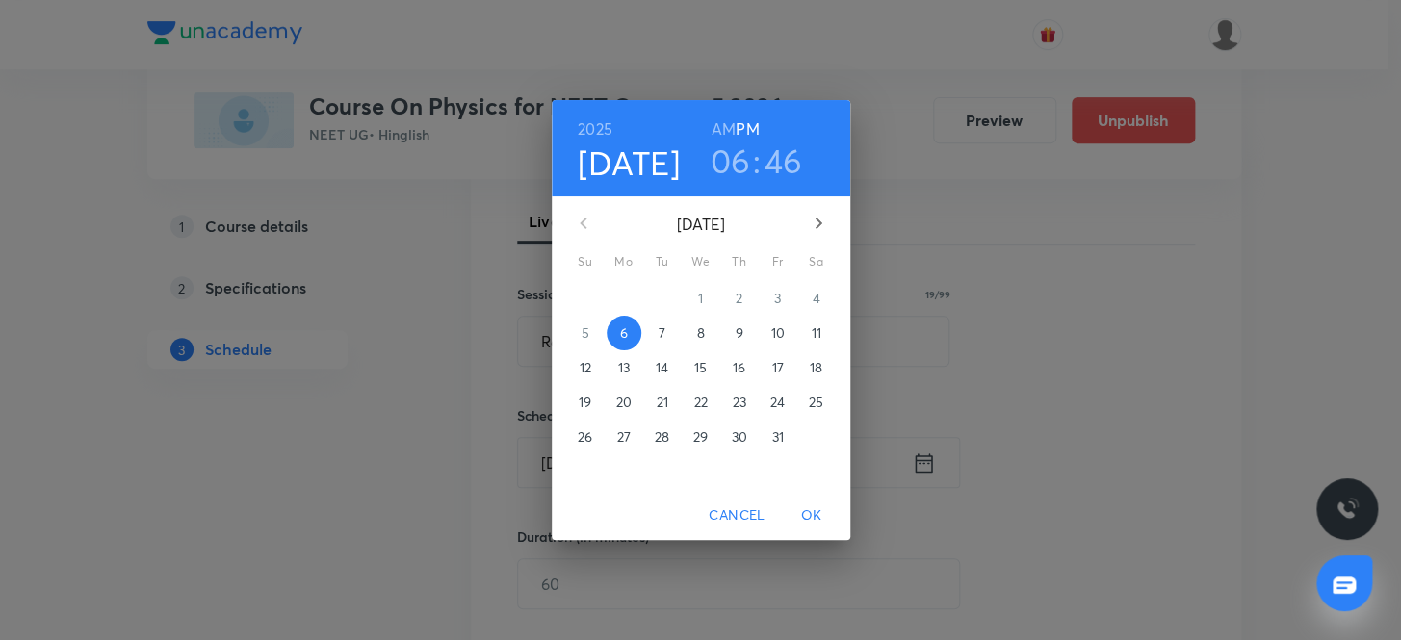
click at [668, 325] on span "7" at bounding box center [662, 332] width 35 height 19
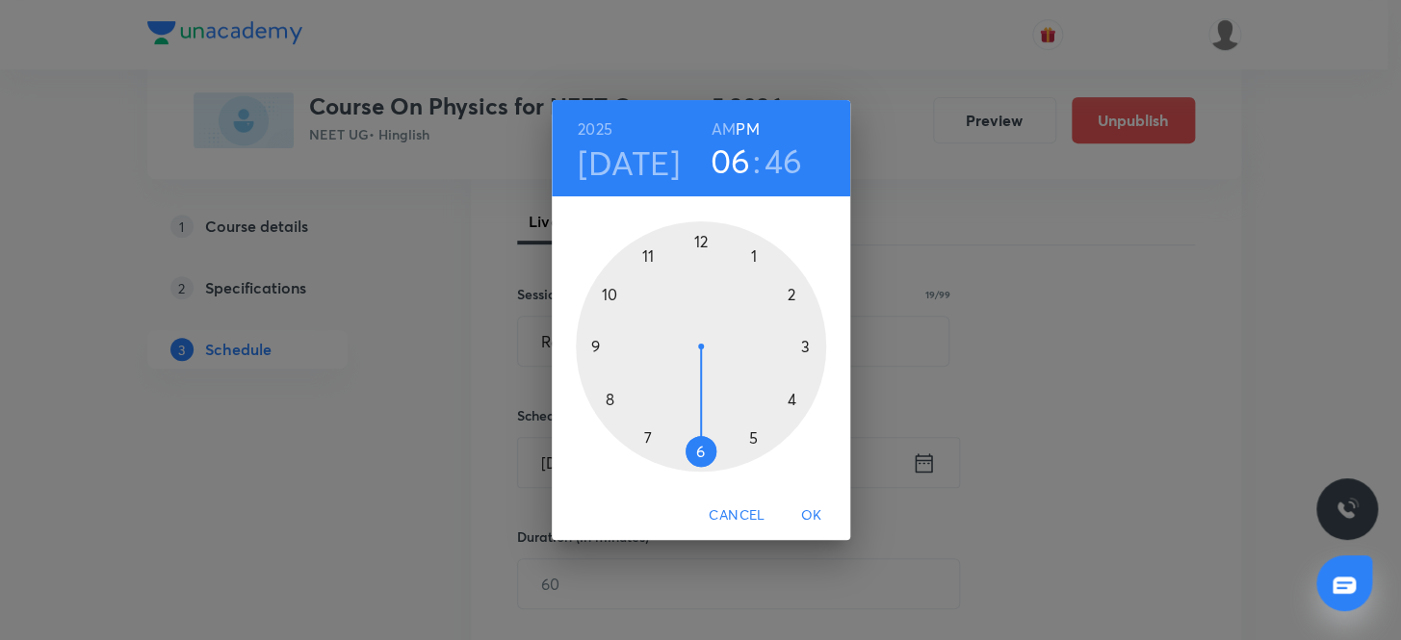
click at [729, 175] on h3 "06" at bounding box center [730, 161] width 40 height 40
click at [647, 249] on div at bounding box center [701, 346] width 250 height 250
click at [699, 450] on div at bounding box center [701, 346] width 250 height 250
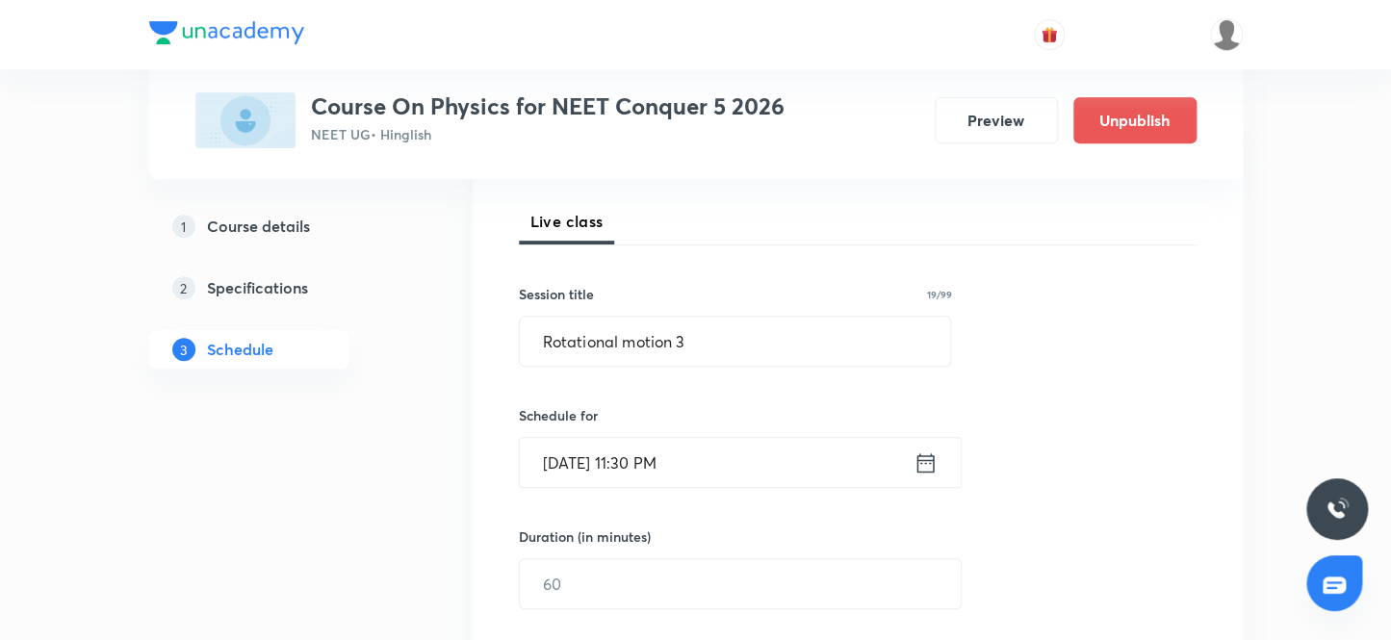
click at [710, 480] on input "Oct 7, 2025, 11:30 PM" at bounding box center [717, 462] width 394 height 49
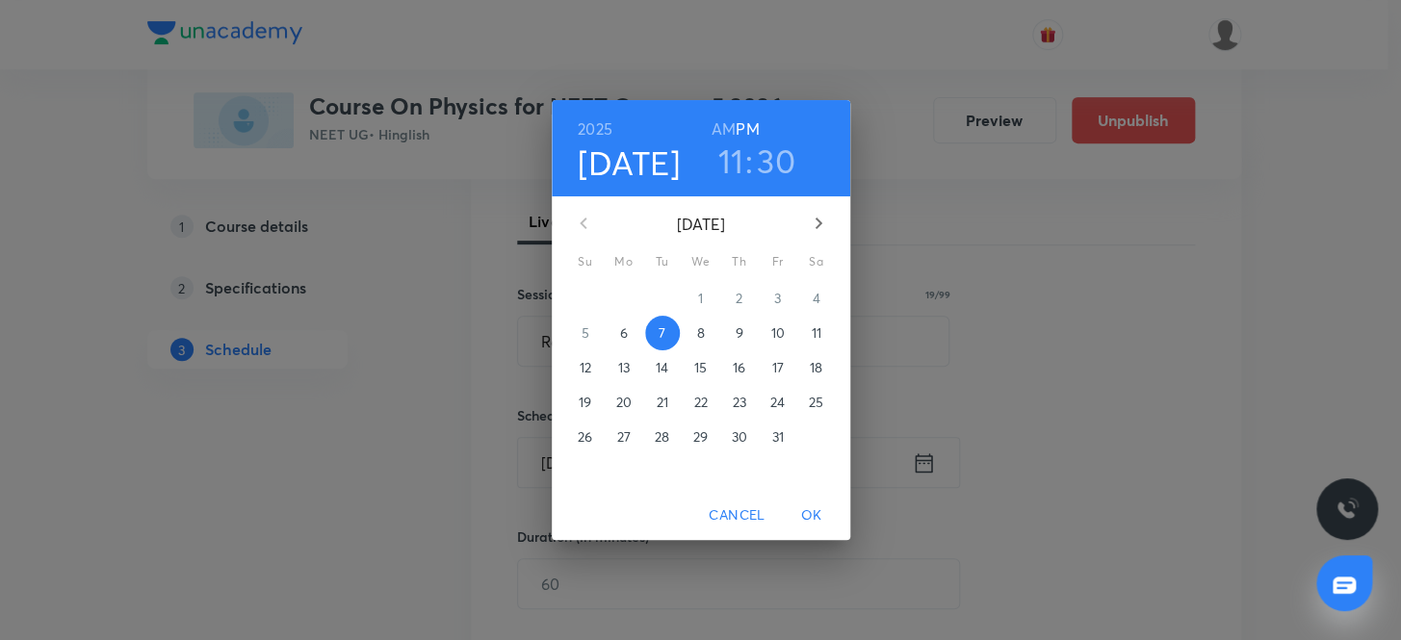
click at [719, 129] on h6 "AM" at bounding box center [723, 129] width 24 height 27
click at [825, 519] on span "OK" at bounding box center [811, 515] width 46 height 24
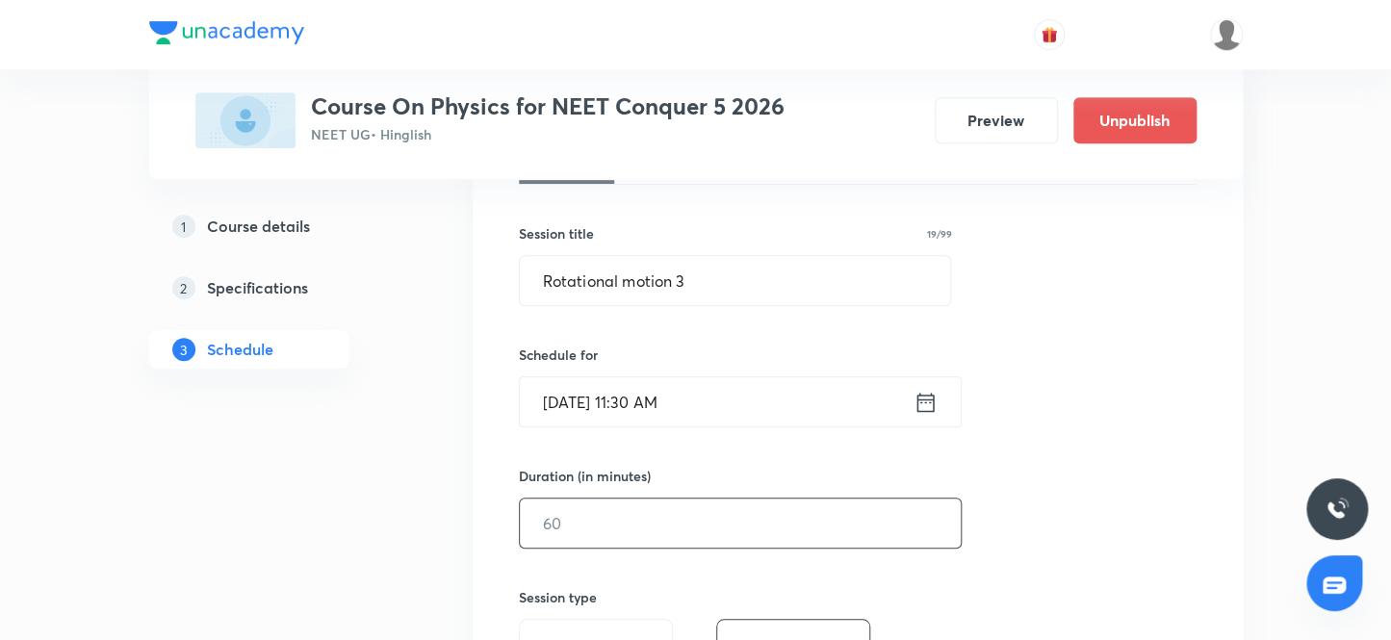
scroll to position [349, 0]
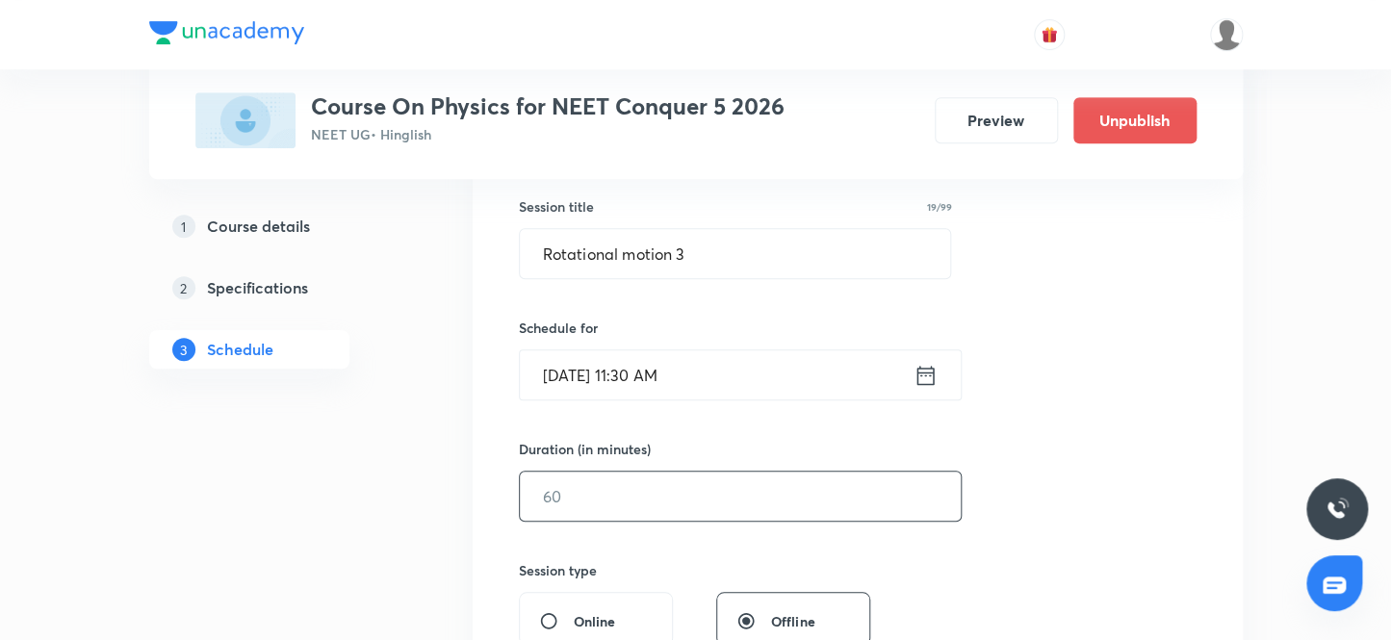
click at [739, 501] on input "text" at bounding box center [740, 496] width 441 height 49
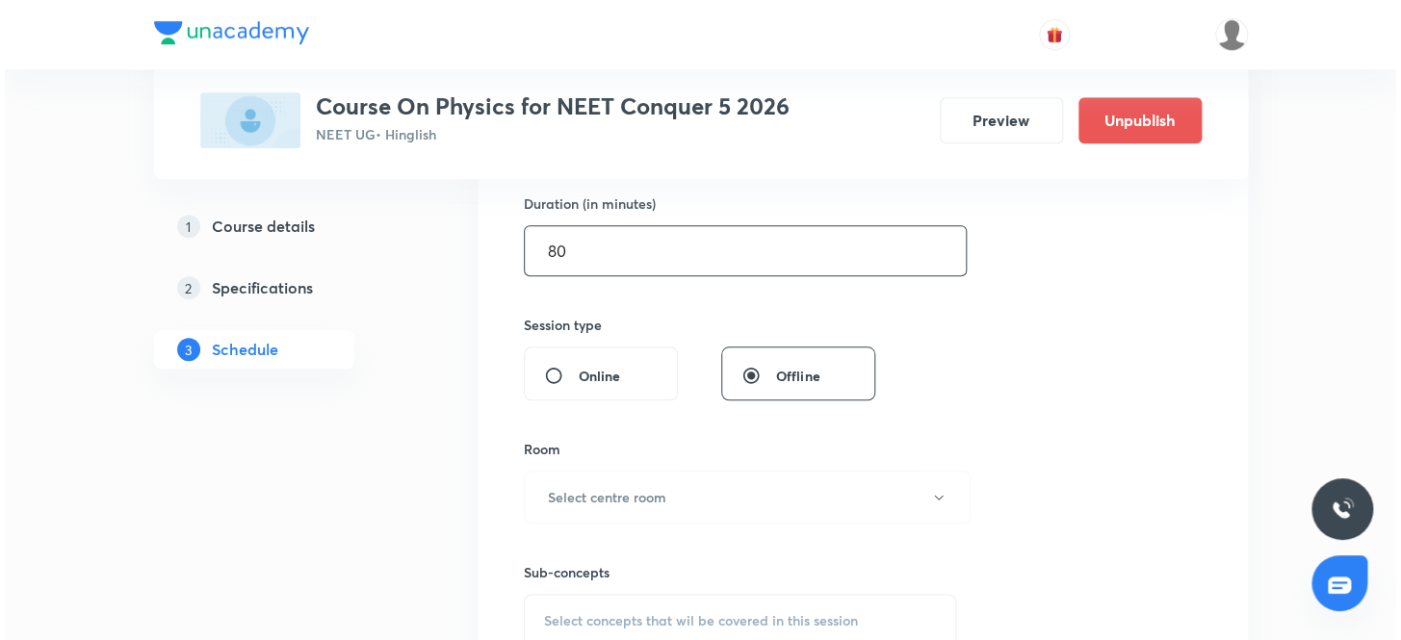
scroll to position [612, 0]
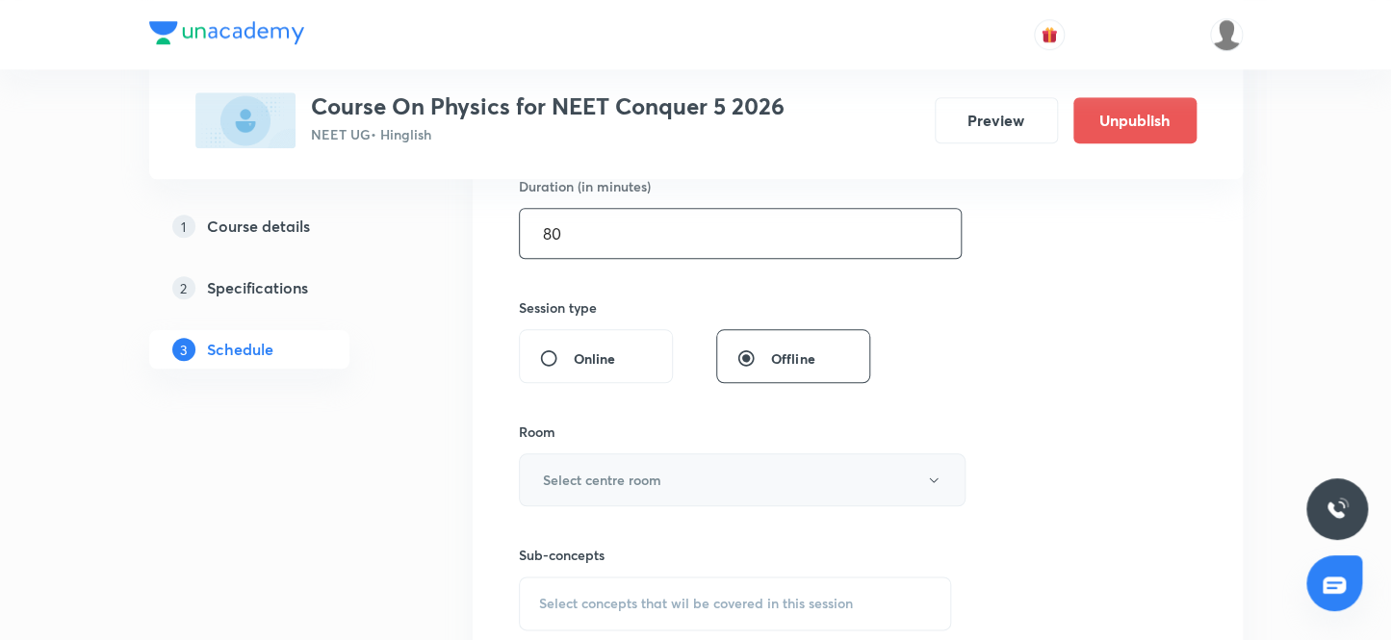
type input "80"
click at [657, 480] on h6 "Select centre room" at bounding box center [602, 480] width 118 height 20
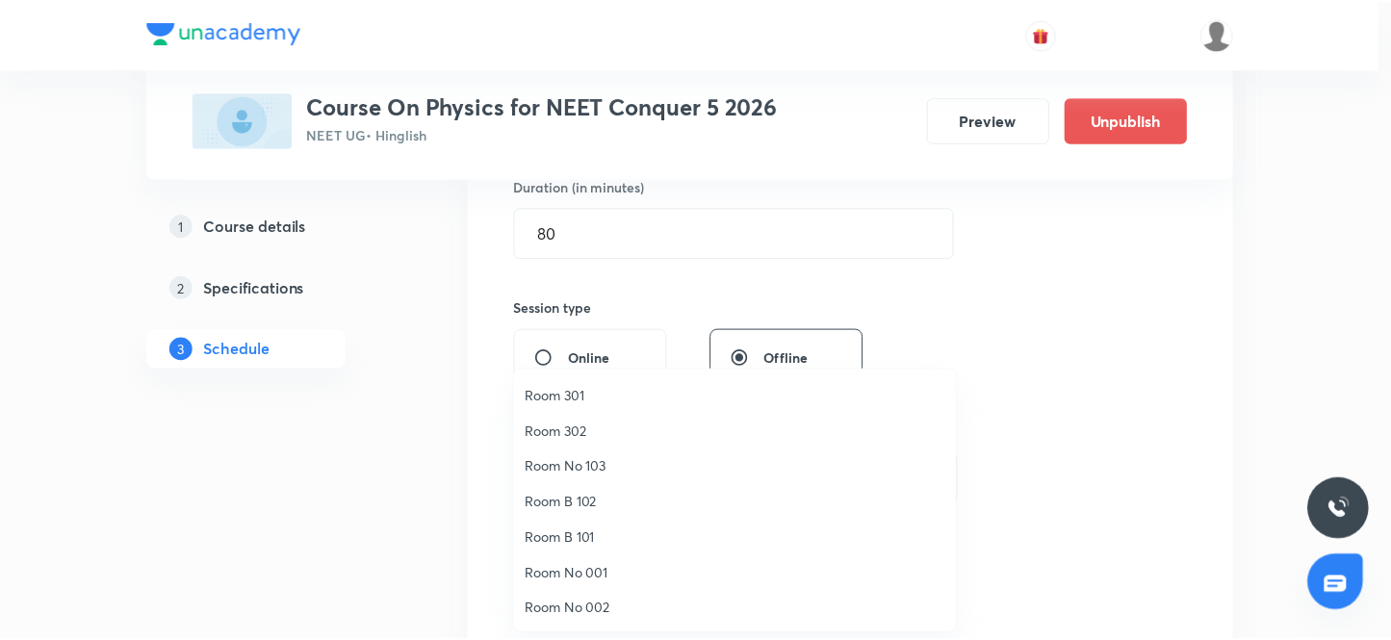
scroll to position [142, 0]
click at [634, 621] on li "Room No 002" at bounding box center [739, 609] width 445 height 36
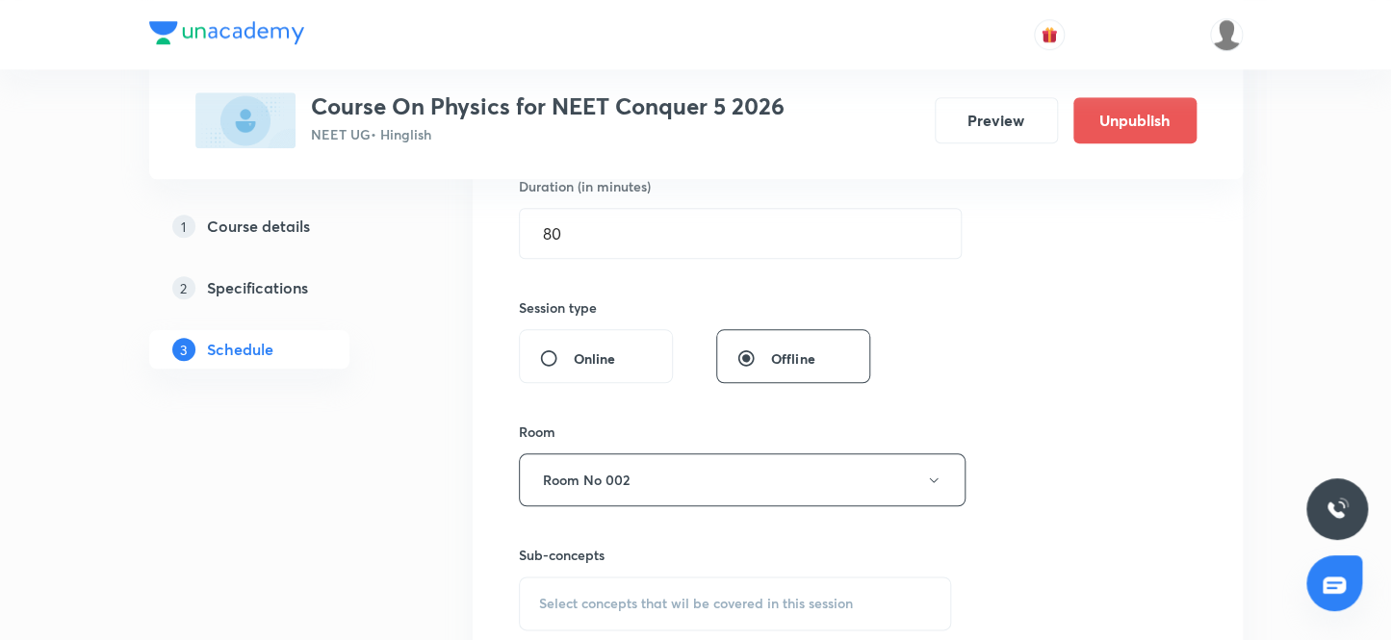
click at [1068, 424] on div "Session 48 Live class Session title 19/99 Rotational motion 3 ​ Schedule for Oc…" at bounding box center [858, 256] width 678 height 904
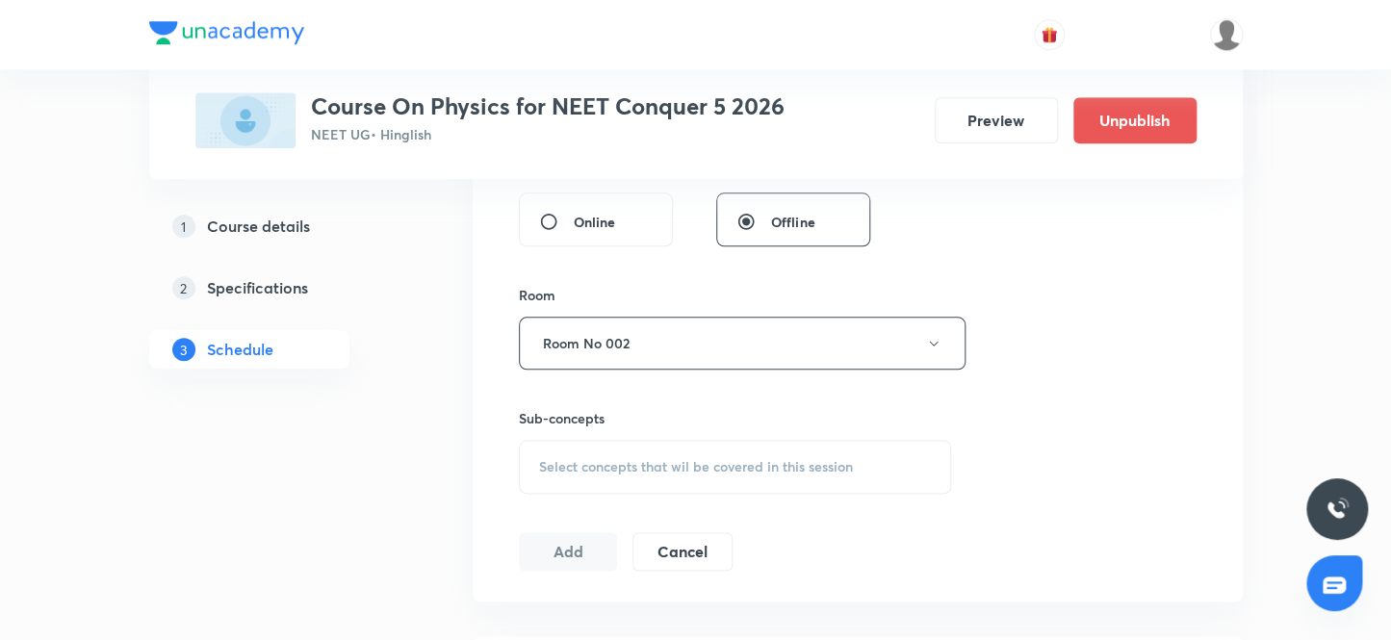
scroll to position [963, 0]
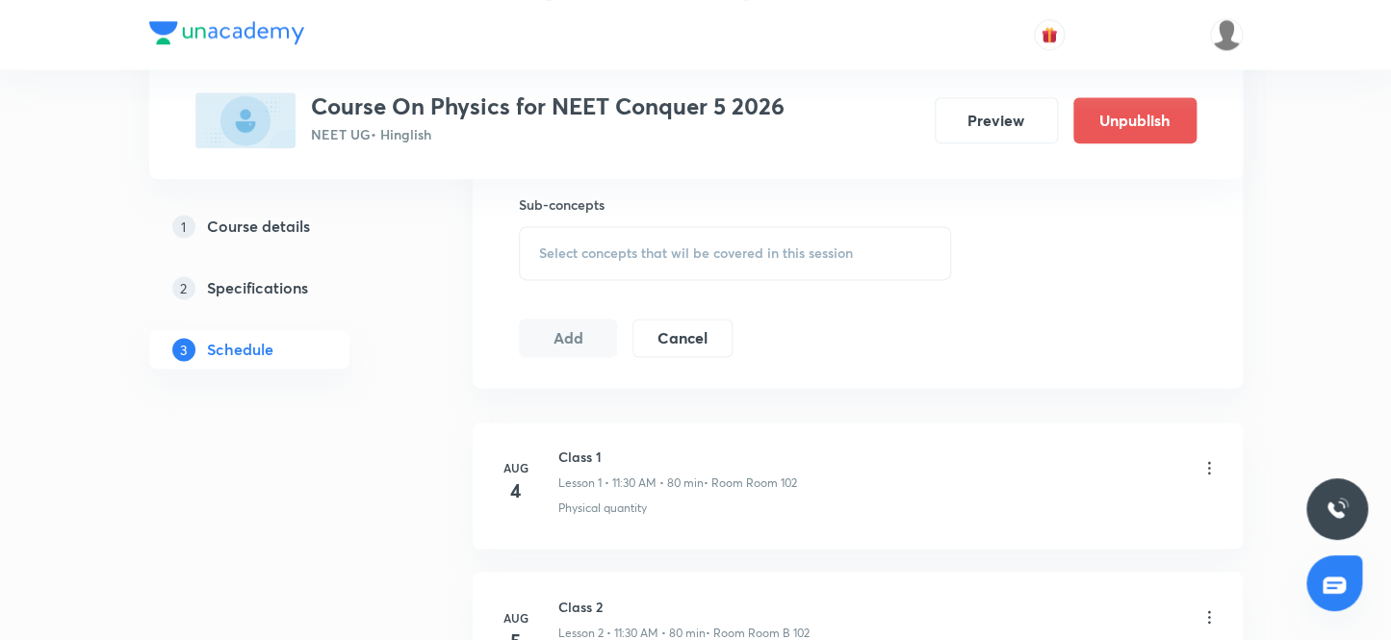
click at [616, 232] on div "Select concepts that wil be covered in this session" at bounding box center [735, 253] width 433 height 54
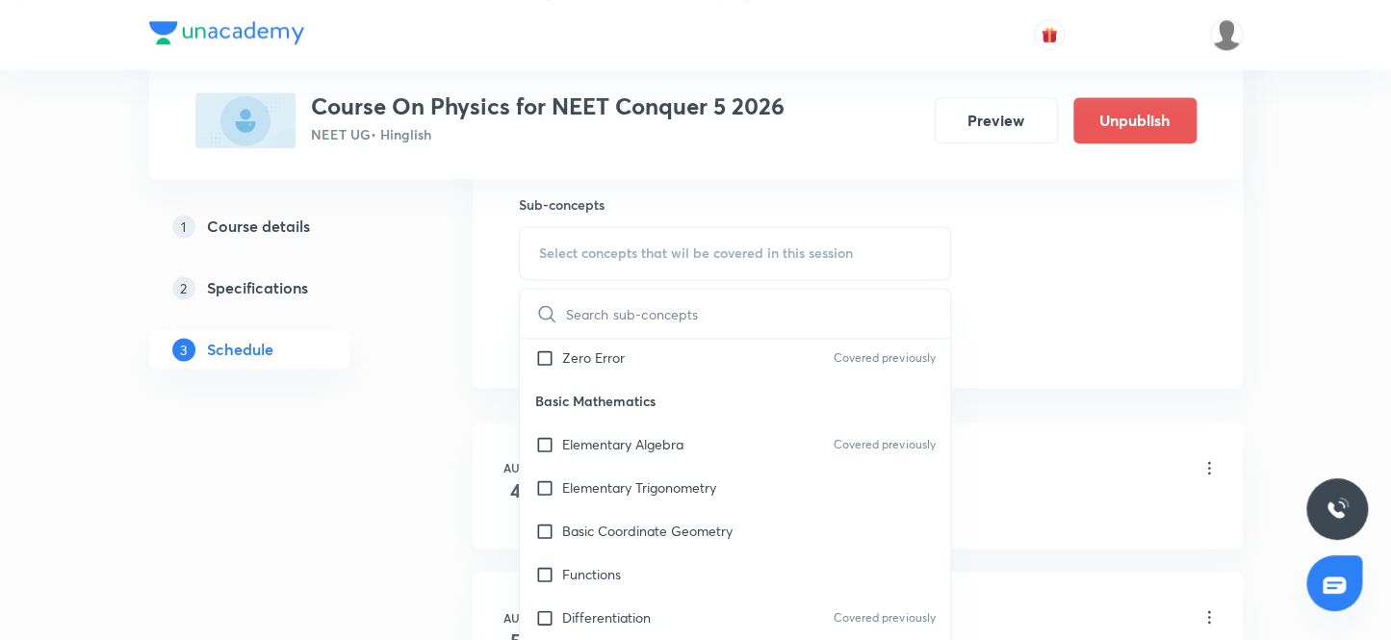
scroll to position [1049, 0]
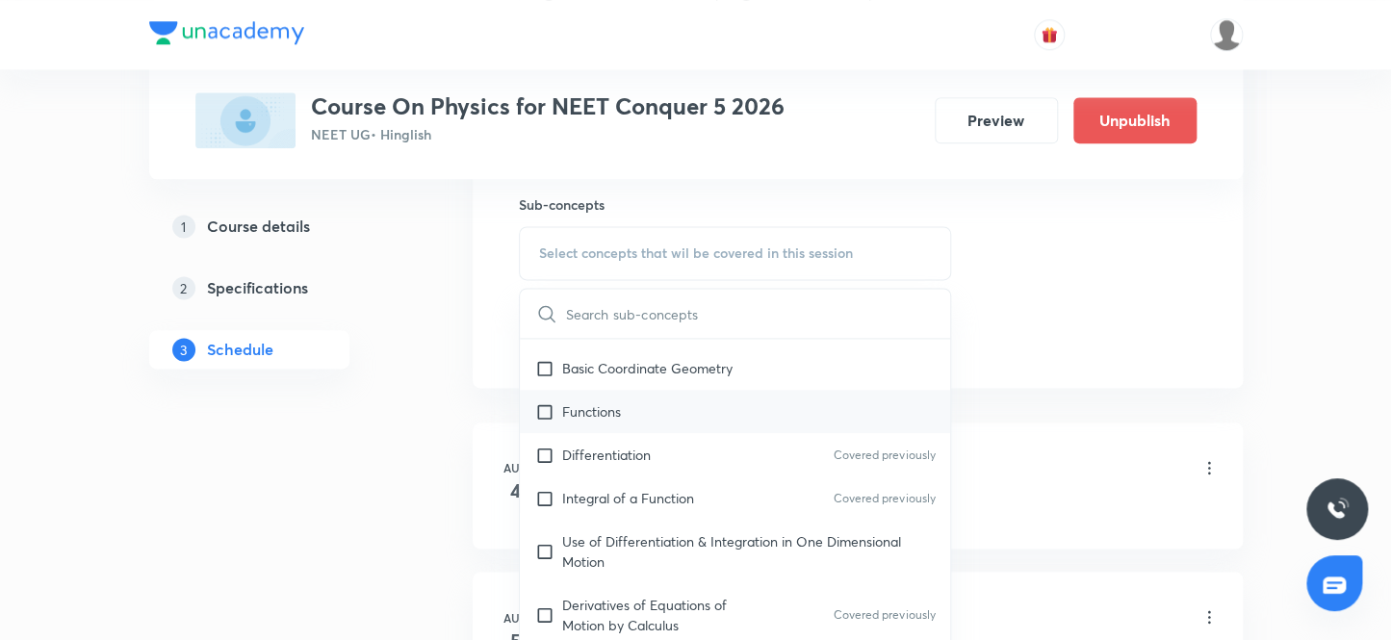
click at [598, 416] on p "Functions" at bounding box center [591, 411] width 59 height 20
checkbox input "true"
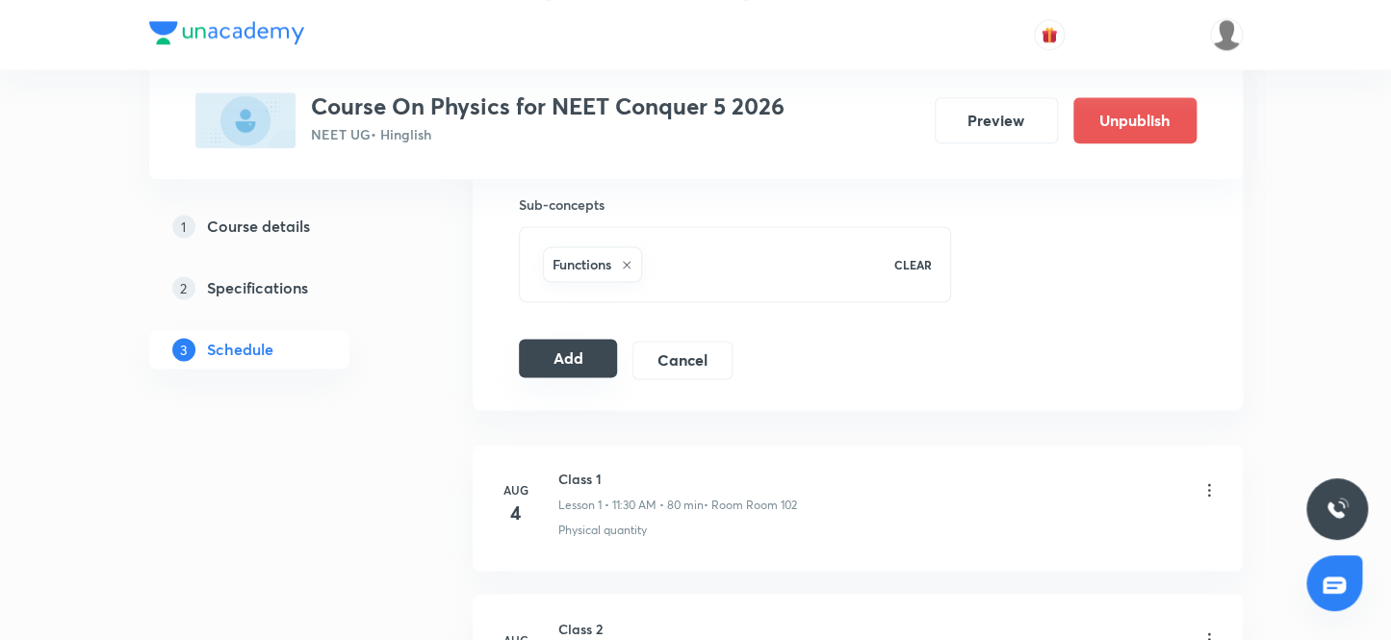
click at [582, 357] on button "Add" at bounding box center [568, 358] width 99 height 39
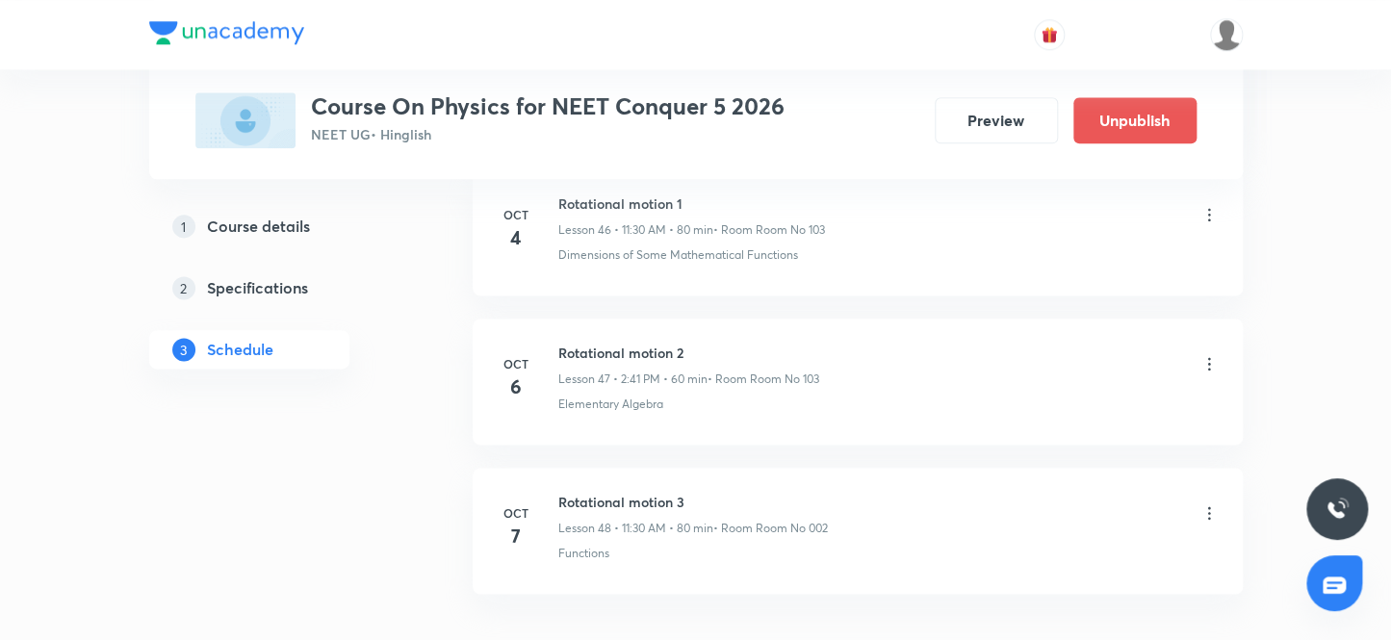
scroll to position [7169, 0]
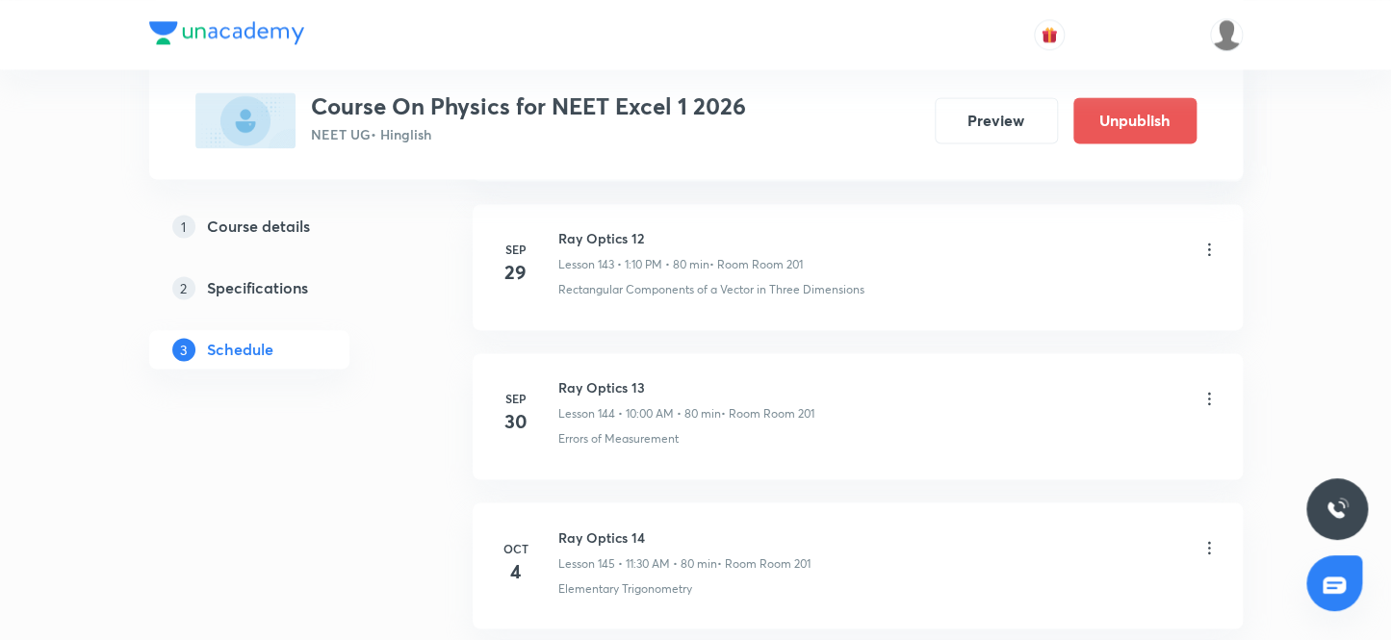
scroll to position [23074, 0]
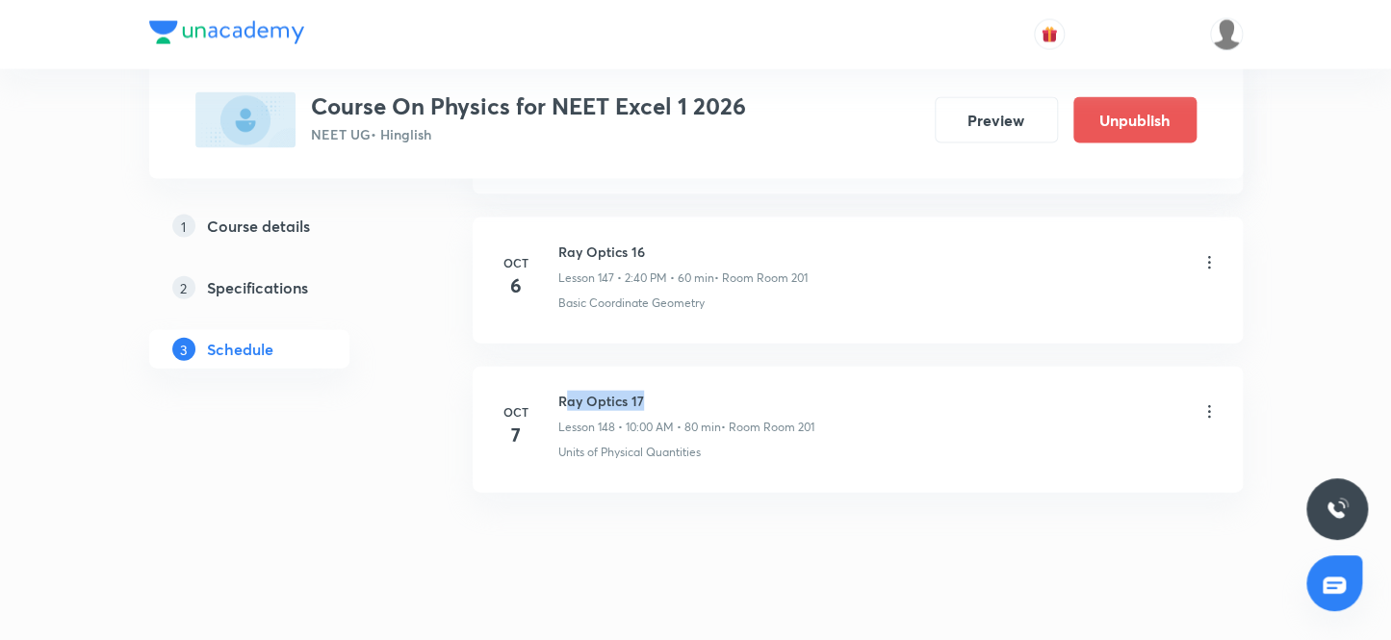
drag, startPoint x: 568, startPoint y: 360, endPoint x: 673, endPoint y: 357, distance: 105.0
click at [673, 391] on h6 "Ray Optics 17" at bounding box center [686, 401] width 256 height 20
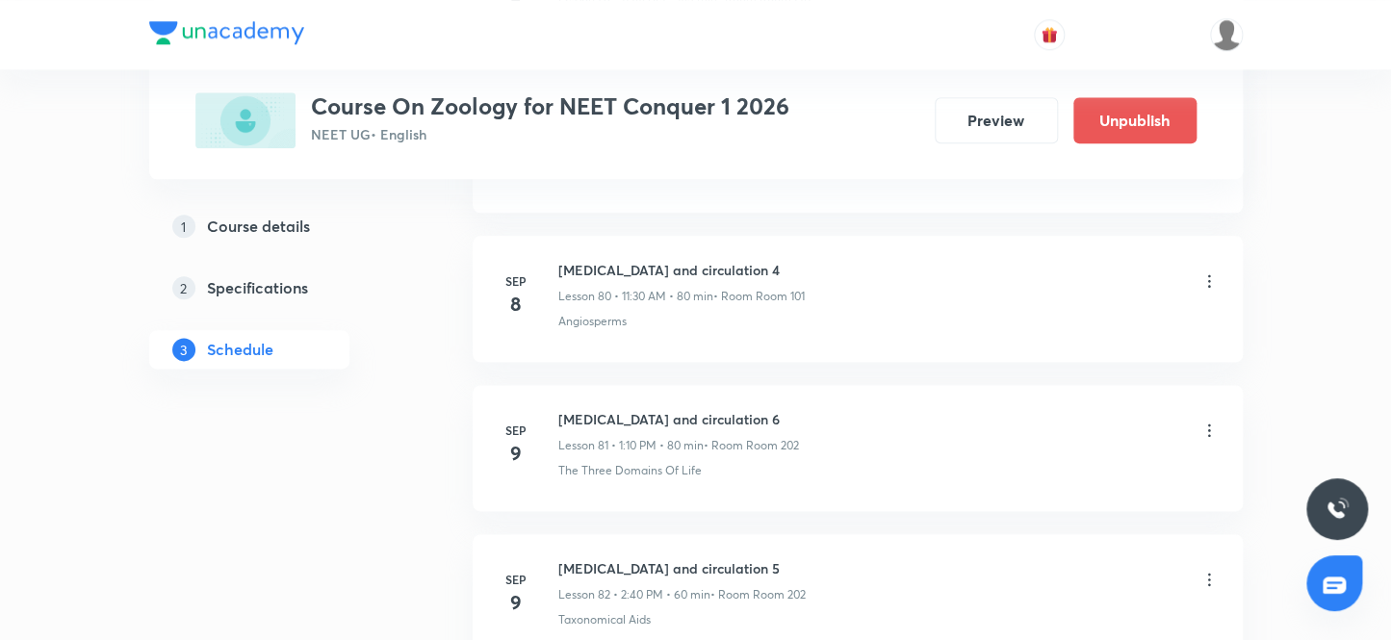
scroll to position [16220, 0]
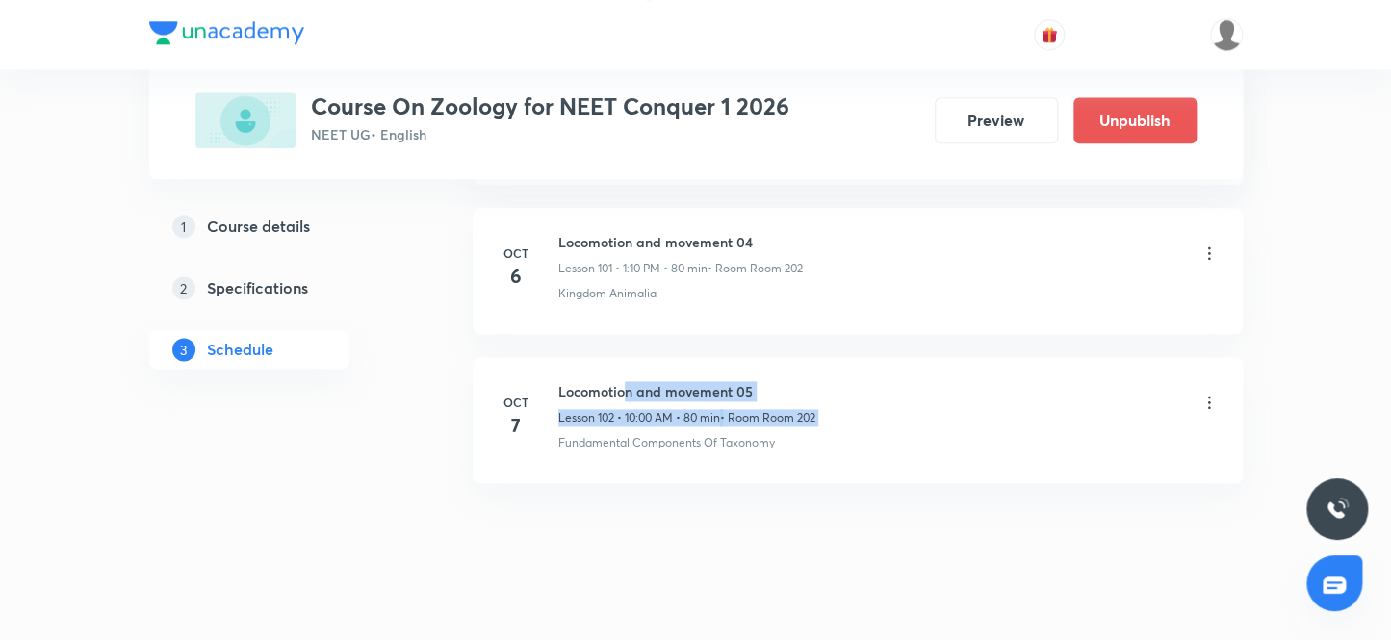
drag, startPoint x: 623, startPoint y: 356, endPoint x: 1016, endPoint y: 356, distance: 393.7
click at [1016, 381] on div "Locomotion and movement 05 Lesson 102 • 10:00 AM • 80 min • Room Room 202" at bounding box center [888, 403] width 660 height 45
